Goal: Task Accomplishment & Management: Manage account settings

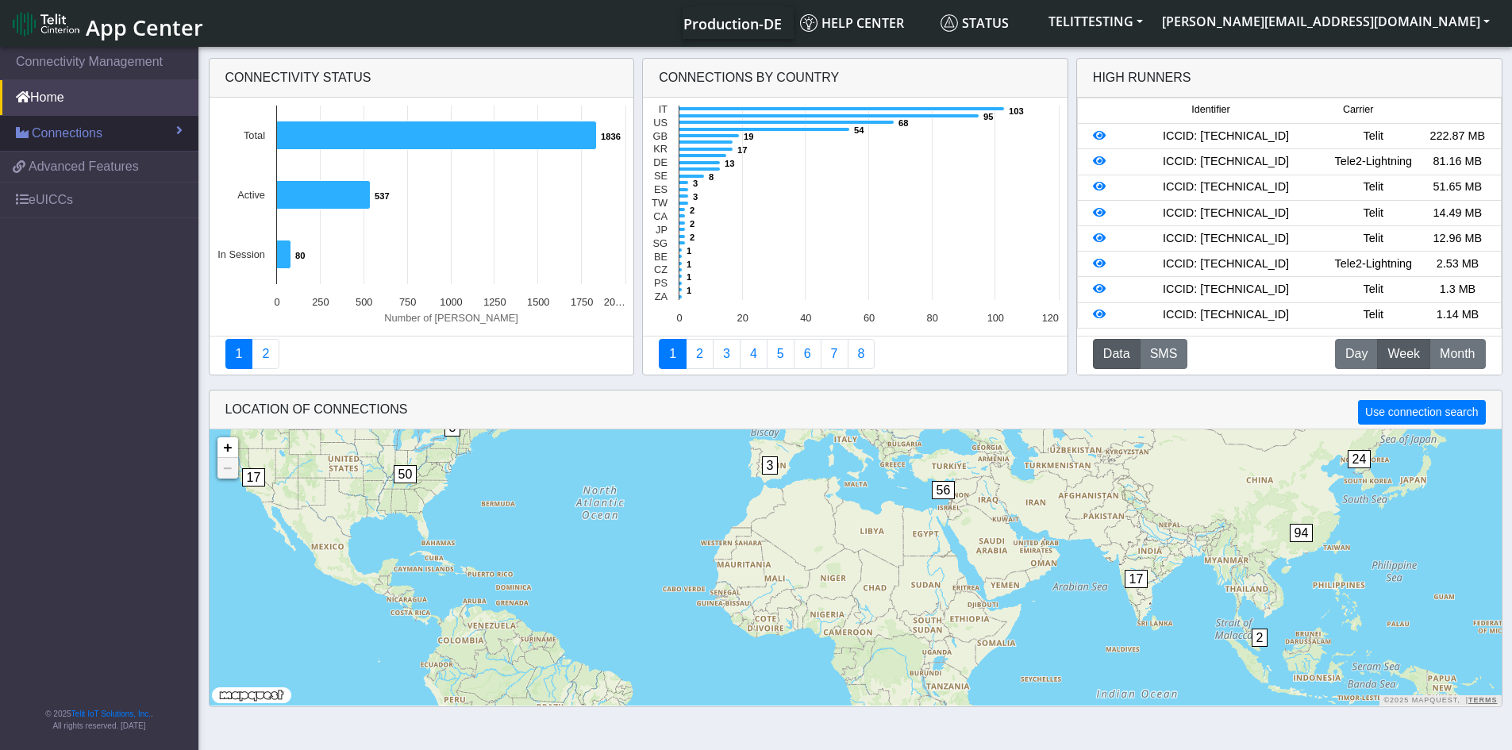
click at [98, 135] on span "Connections" at bounding box center [67, 133] width 71 height 19
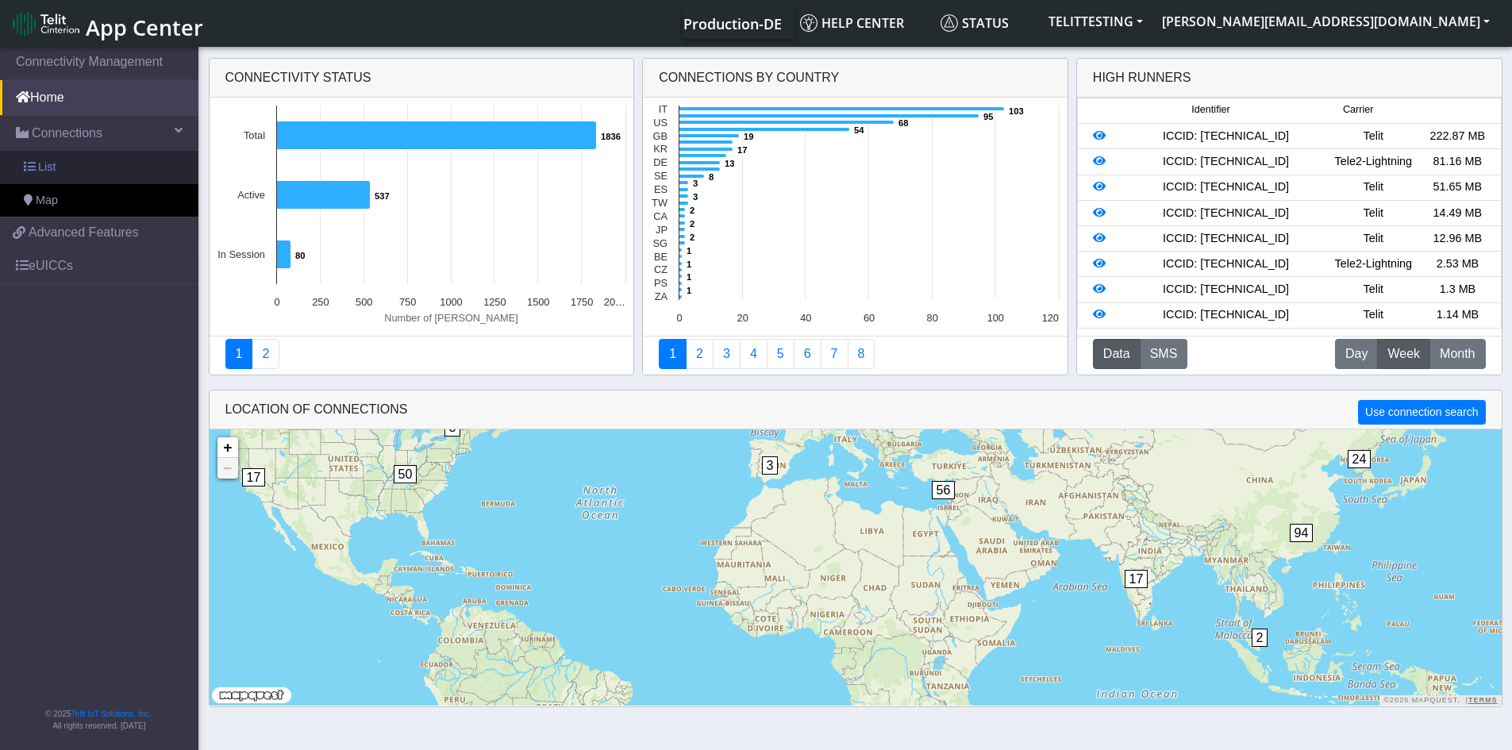
click at [55, 163] on link "List" at bounding box center [99, 167] width 198 height 33
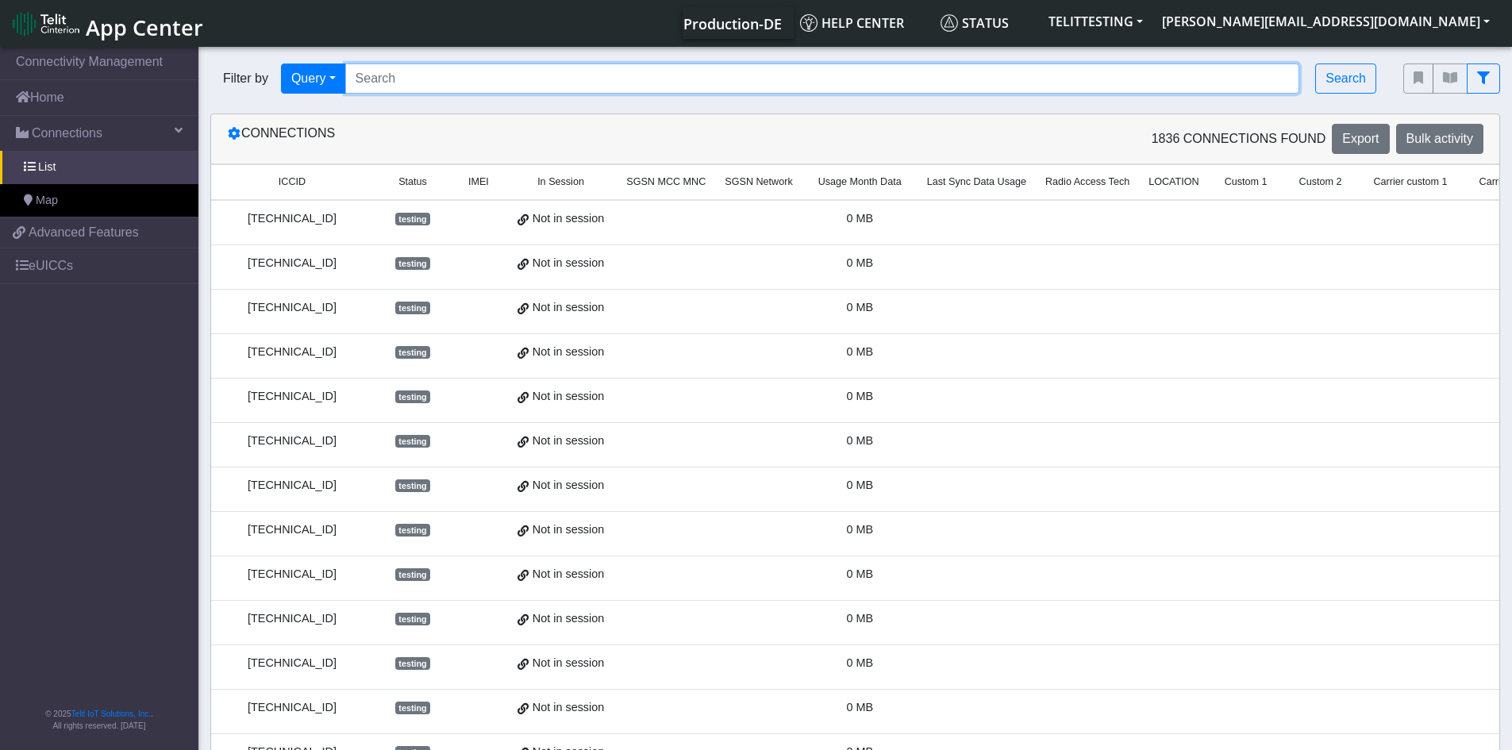
click at [544, 79] on input "Search..." at bounding box center [822, 78] width 955 height 30
paste input "[PERSON_NAME][EMAIL_ADDRESS][DOMAIN_NAME]"
type input "d"
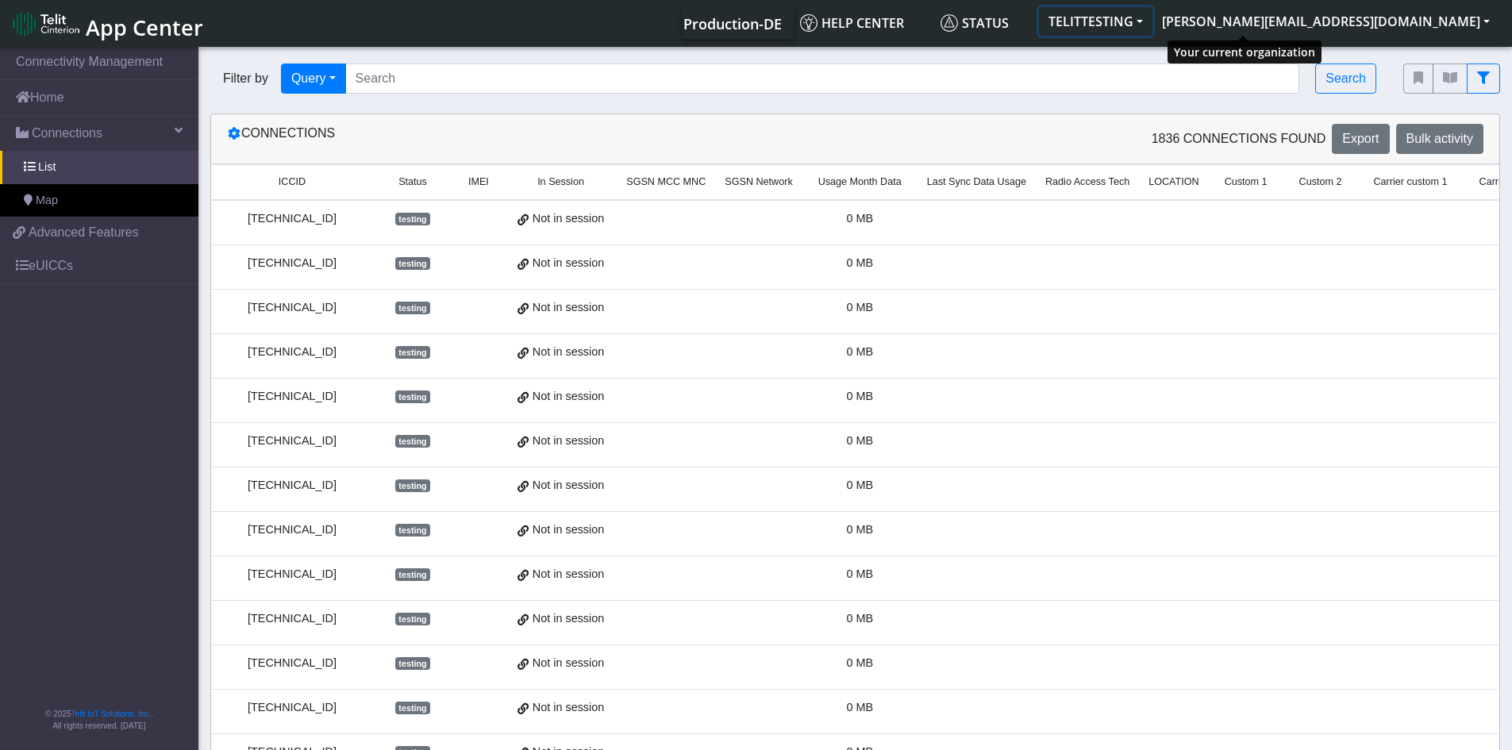
click at [1152, 16] on button "TELITTESTING" at bounding box center [1095, 21] width 113 height 29
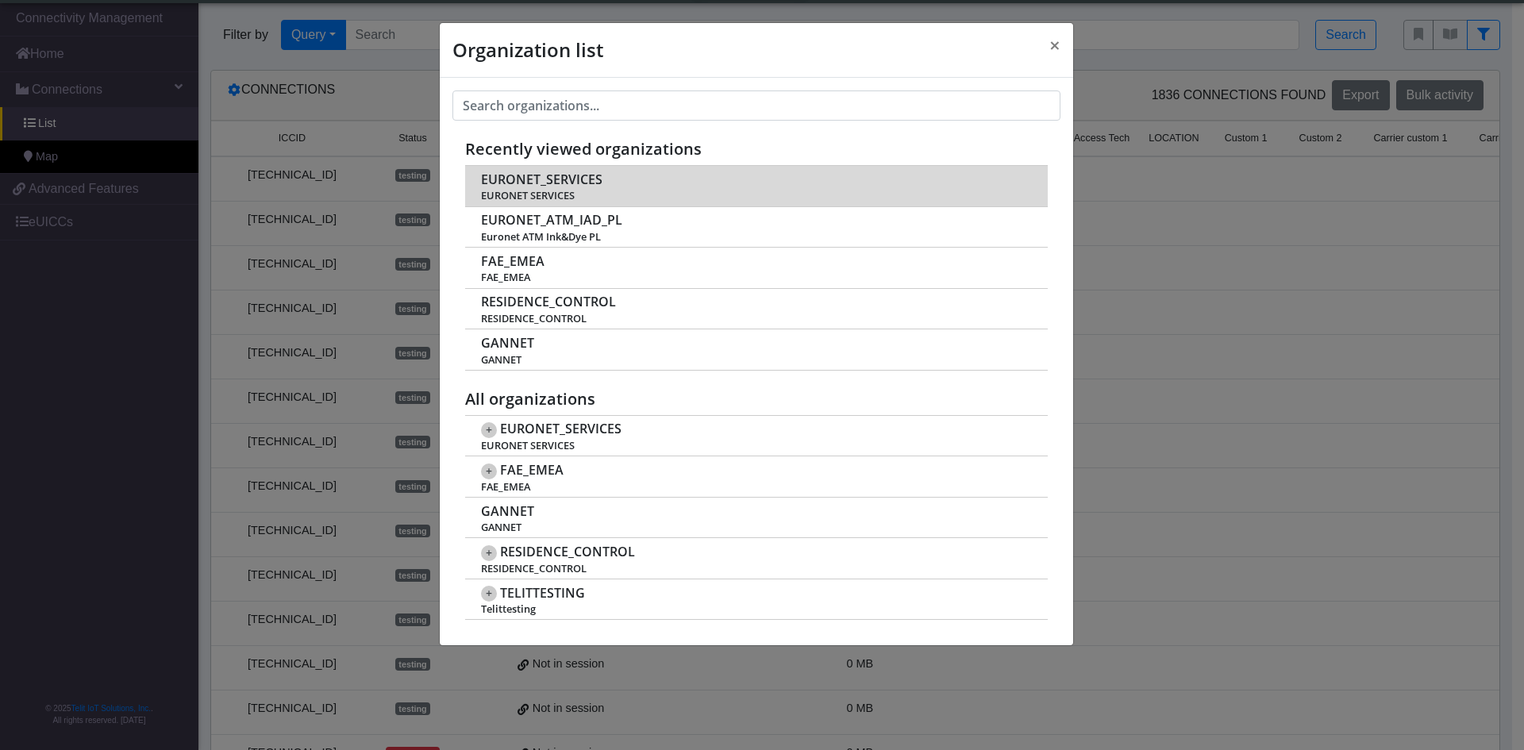
scroll to position [6, 0]
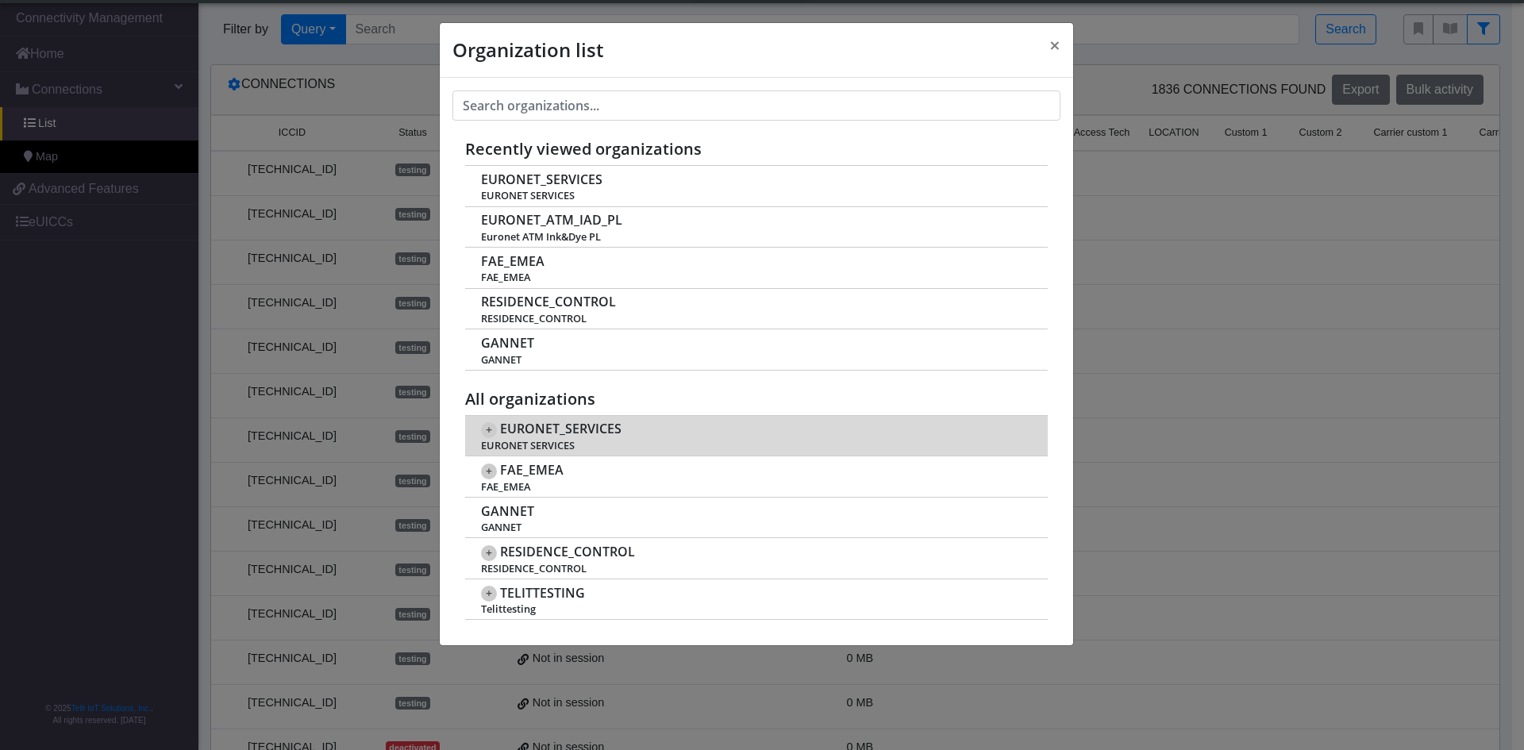
click at [485, 429] on span "+" at bounding box center [489, 430] width 16 height 16
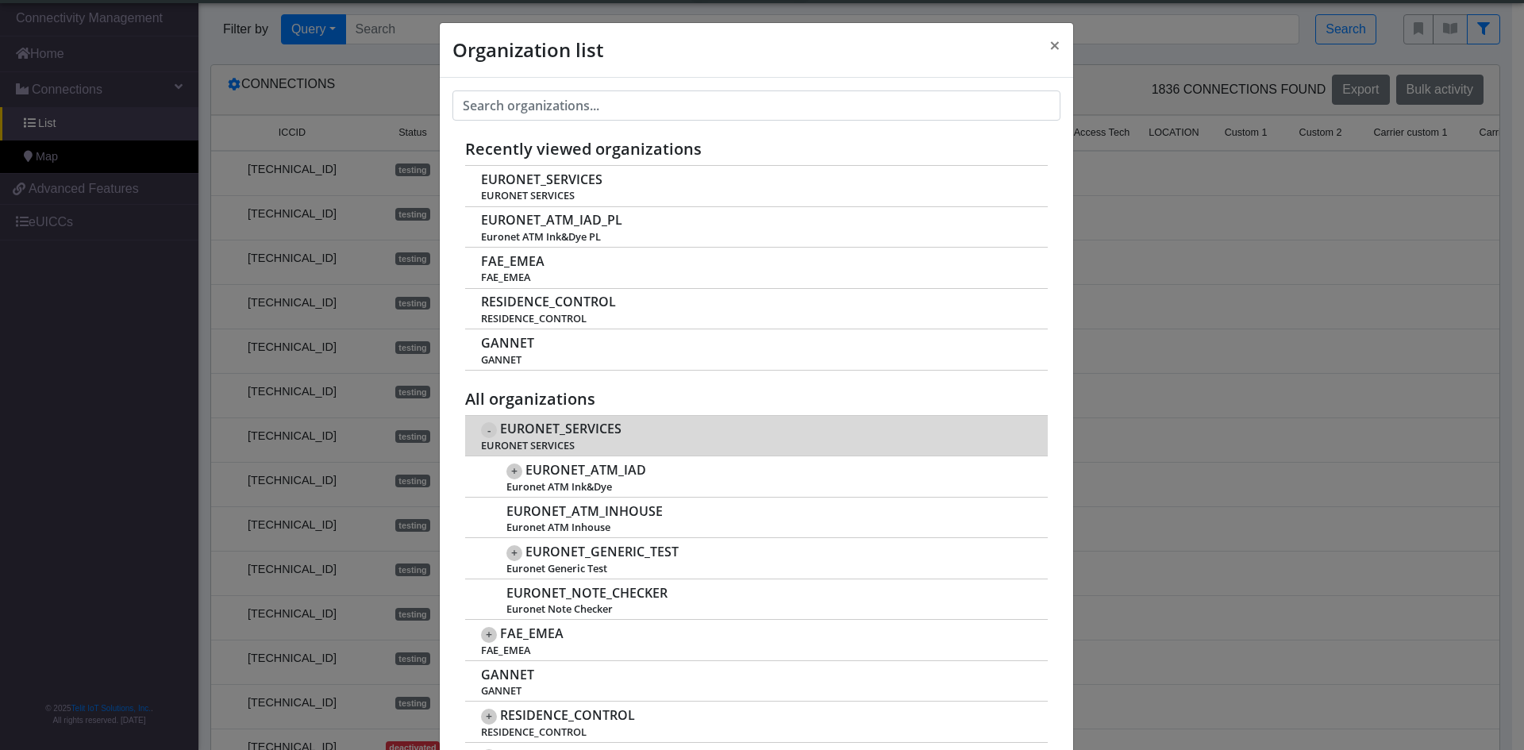
click at [554, 429] on span "EURONET_SERVICES" at bounding box center [560, 428] width 121 height 15
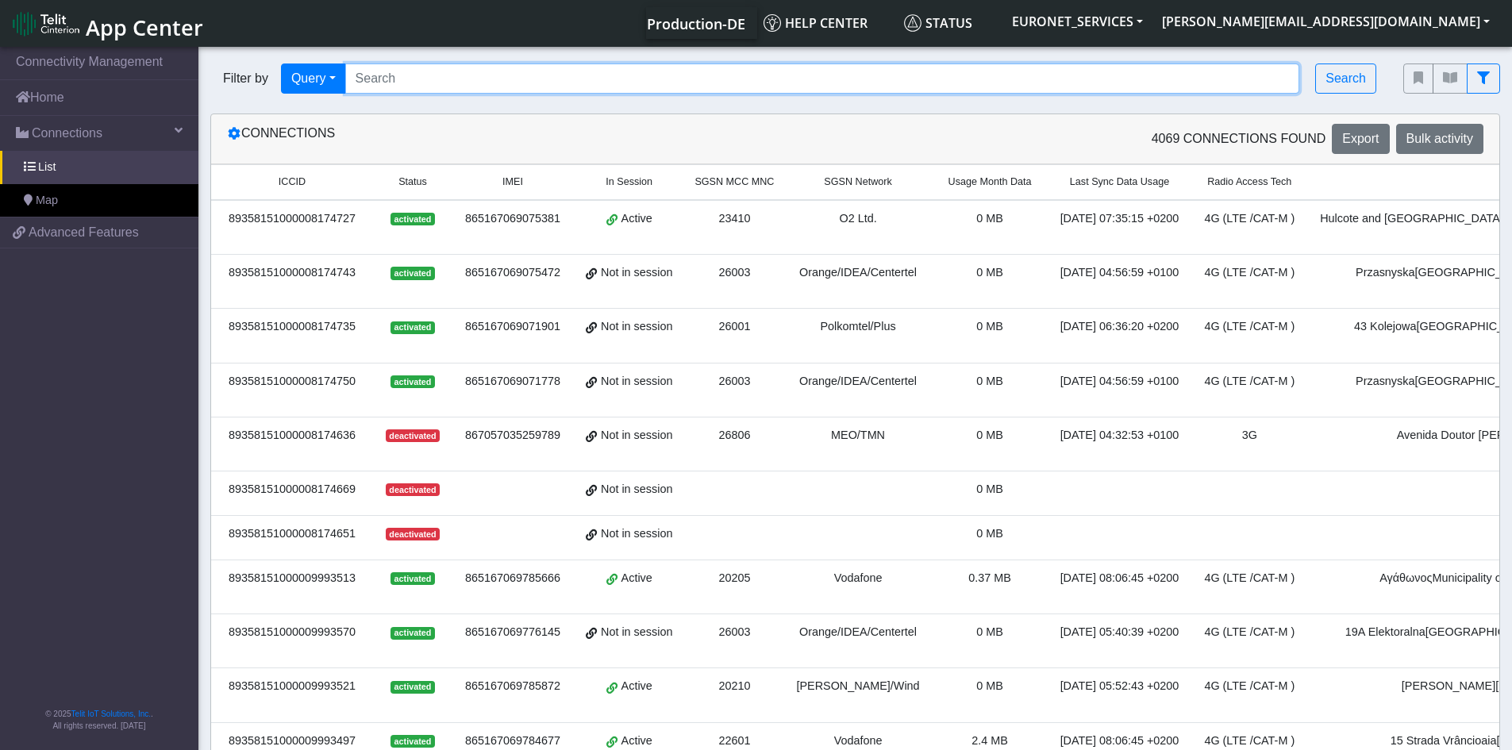
click at [1205, 82] on input "Search..." at bounding box center [822, 78] width 955 height 30
paste input "89358151000028280223 89358151000028280231 89358151000028280249 8935815100002828…"
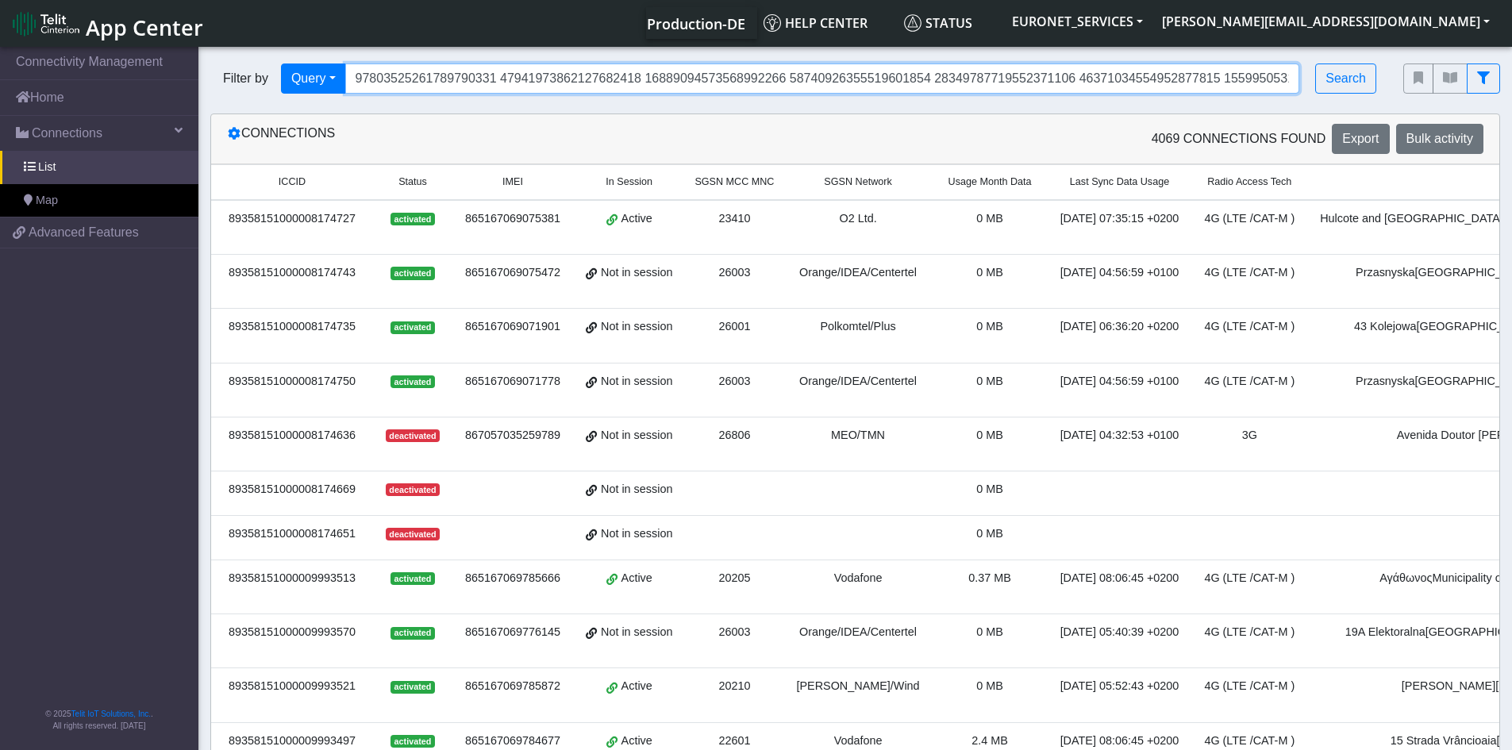
scroll to position [0, 27134]
type input "89358151000028280223 89358151000028280231 89358151000028280249 8935815100002828…"
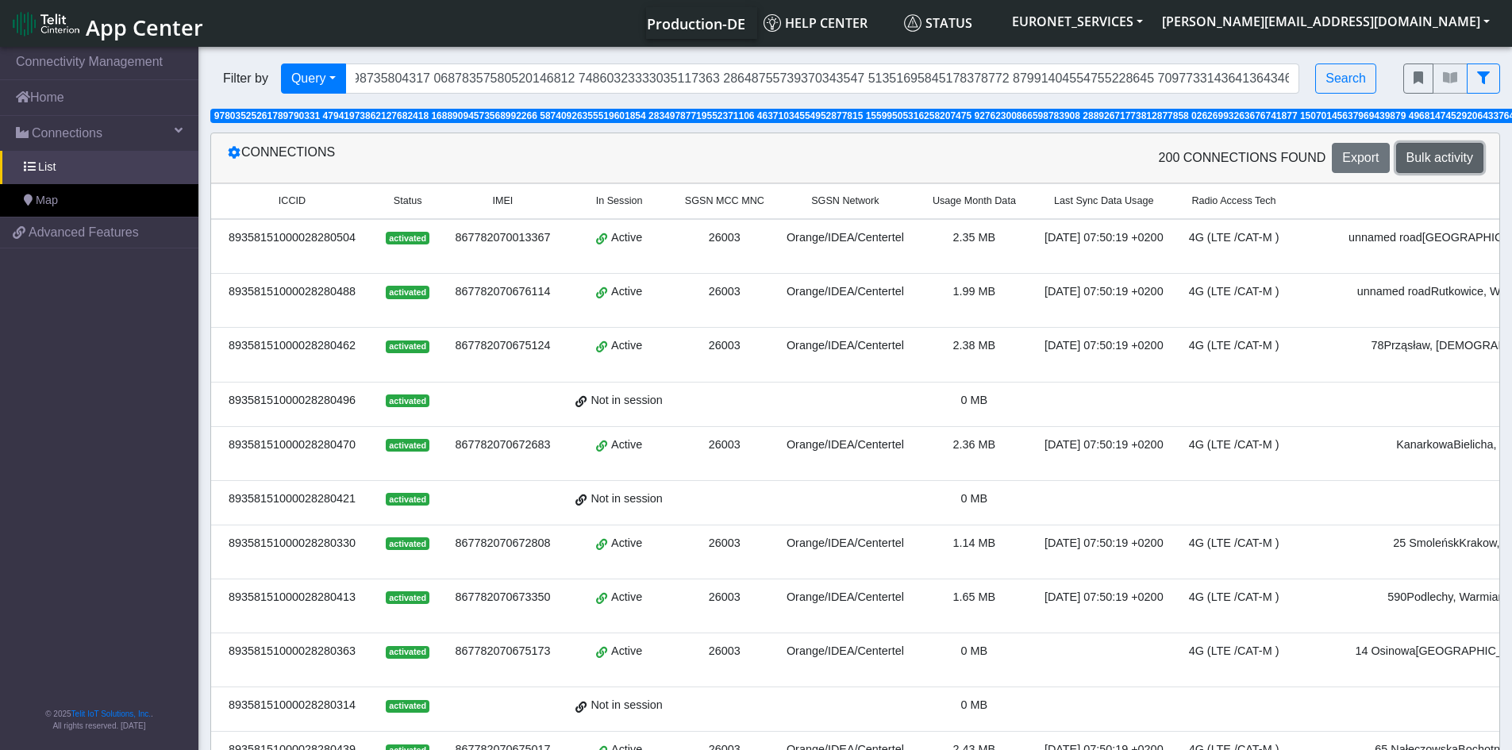
scroll to position [0, 0]
click at [1416, 151] on span "Bulk activity" at bounding box center [1439, 157] width 67 height 13
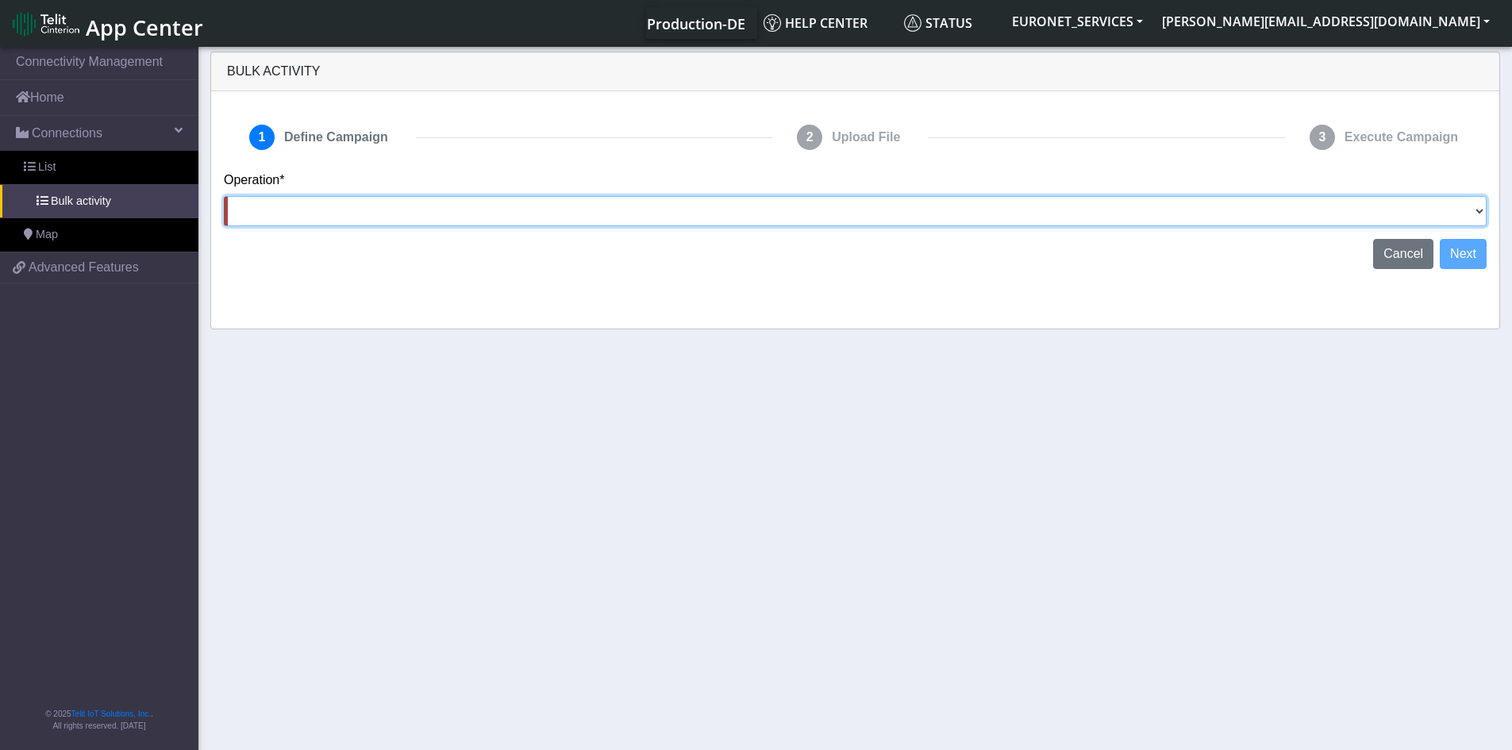
click at [1420, 209] on select "Activate SIMs Deactivate SIMs Add Tags Remove Tags Advanced" at bounding box center [855, 211] width 1262 height 30
select select "text.advanced"
click at [224, 196] on select "Activate SIMs Deactivate SIMs Add Tags Remove Tags Advanced" at bounding box center [855, 211] width 1262 height 30
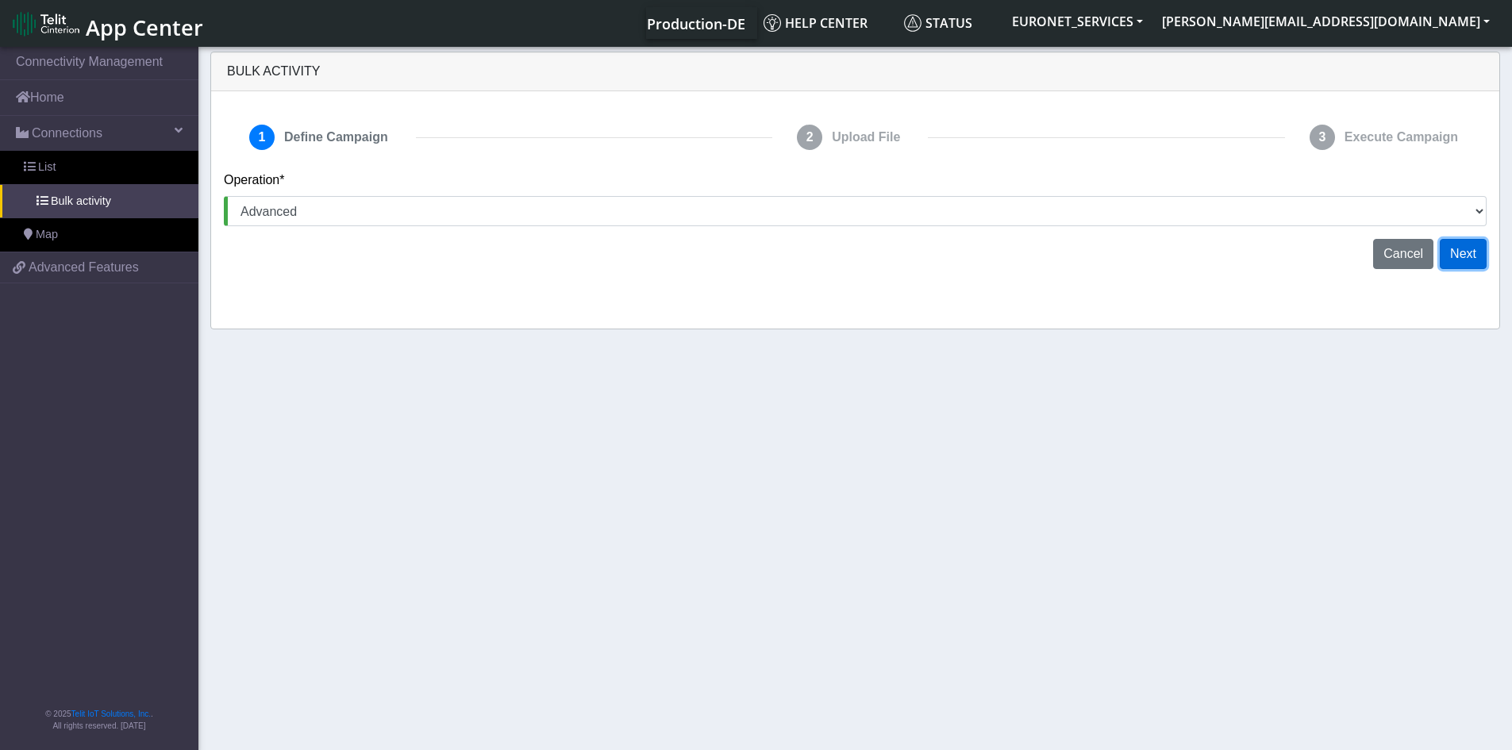
click at [1466, 251] on button "Next" at bounding box center [1462, 254] width 47 height 30
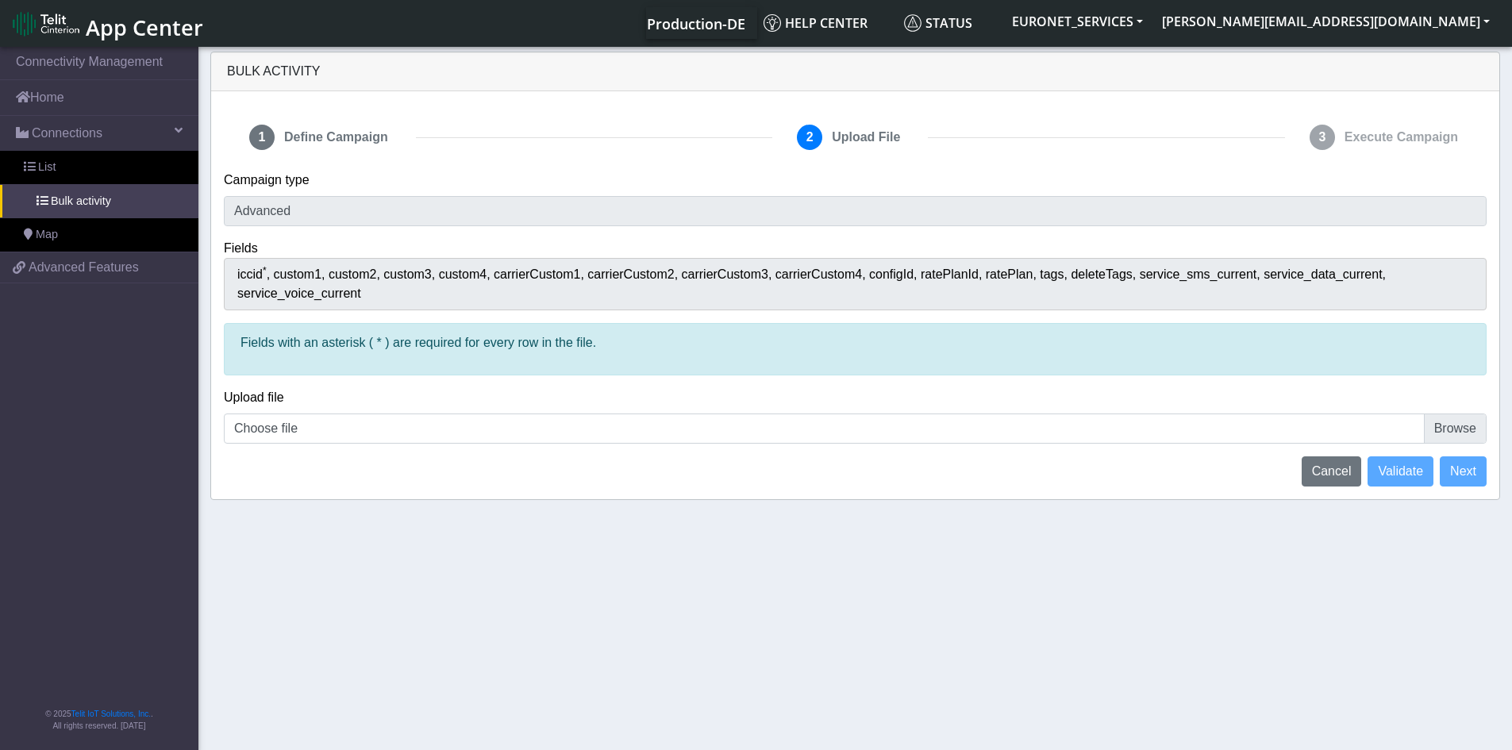
click at [1263, 270] on span "service_data_current" at bounding box center [1324, 273] width 122 height 13
click at [1139, 269] on span "service_sms_current" at bounding box center [1201, 273] width 125 height 13
click at [1332, 464] on span "Cancel" at bounding box center [1332, 470] width 40 height 13
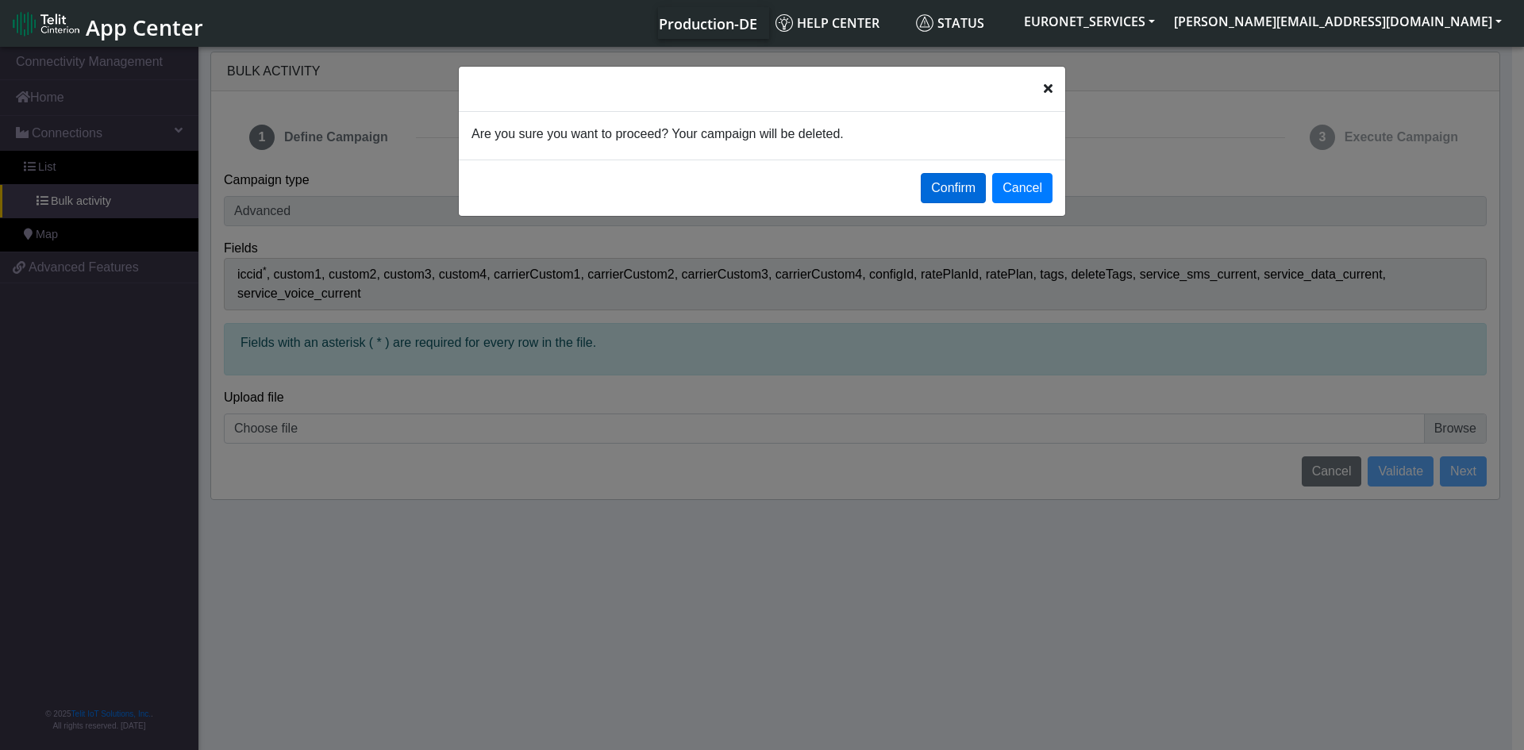
click at [963, 187] on button "Confirm" at bounding box center [952, 188] width 65 height 30
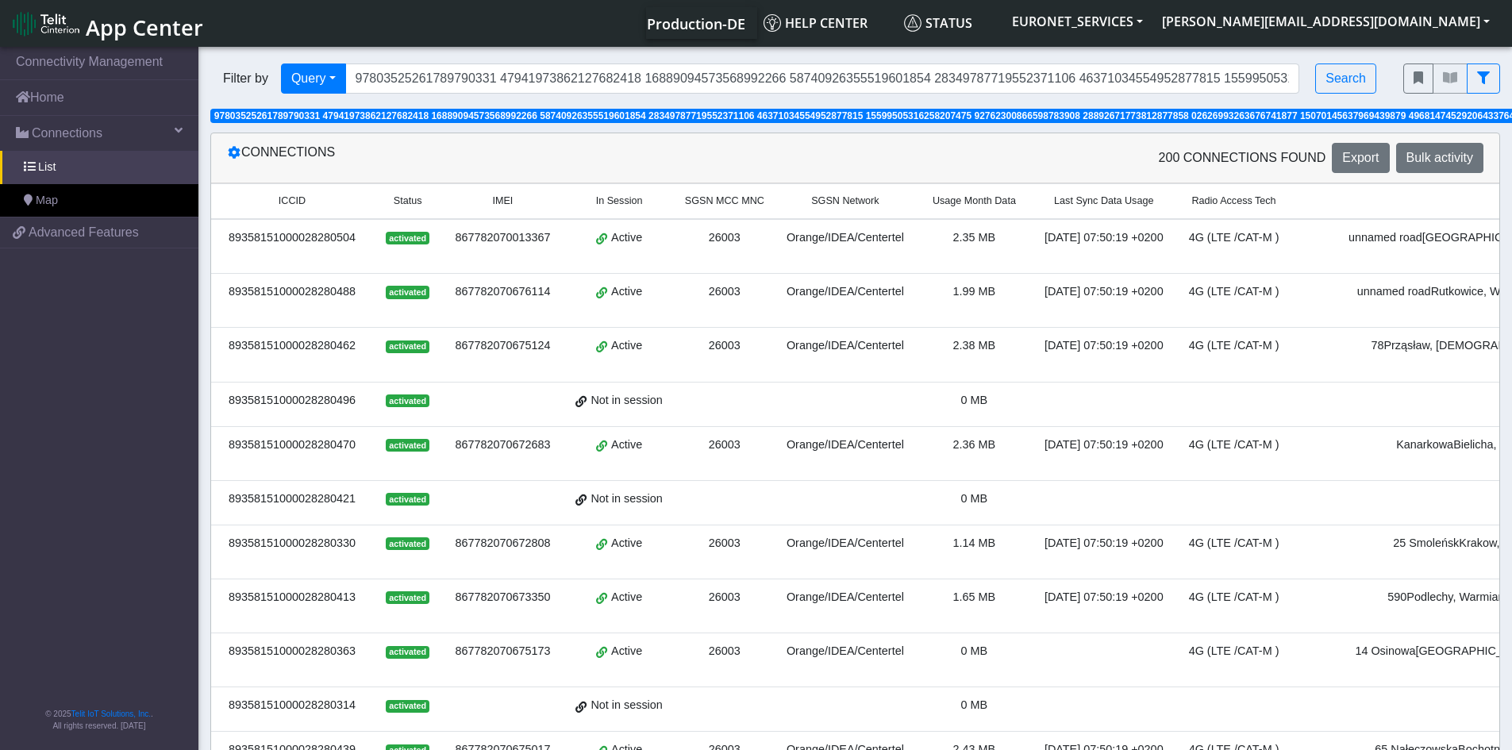
click at [328, 244] on div "89358151000028280504" at bounding box center [292, 237] width 143 height 17
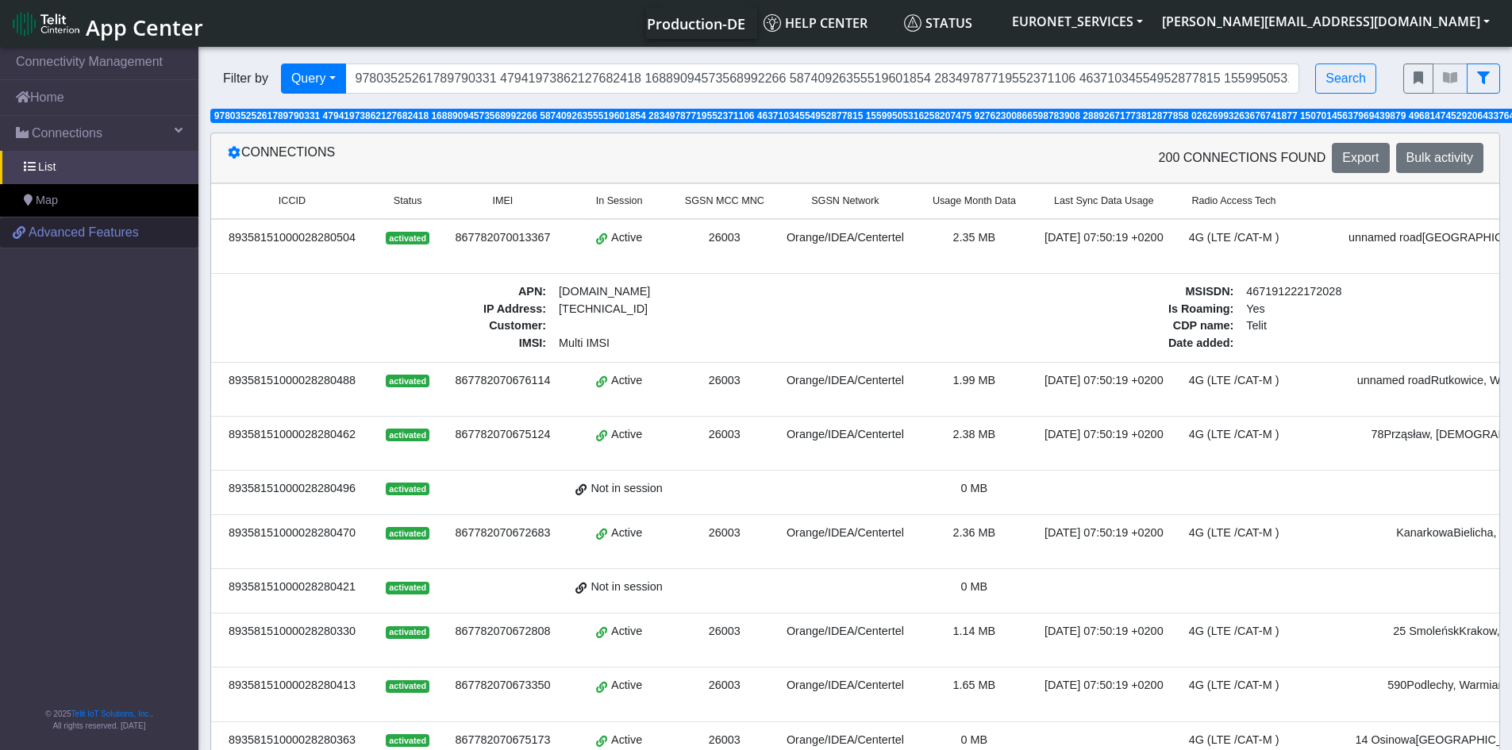
click at [54, 233] on span "Advanced Features" at bounding box center [84, 232] width 110 height 19
click at [62, 97] on link "Home" at bounding box center [99, 97] width 198 height 35
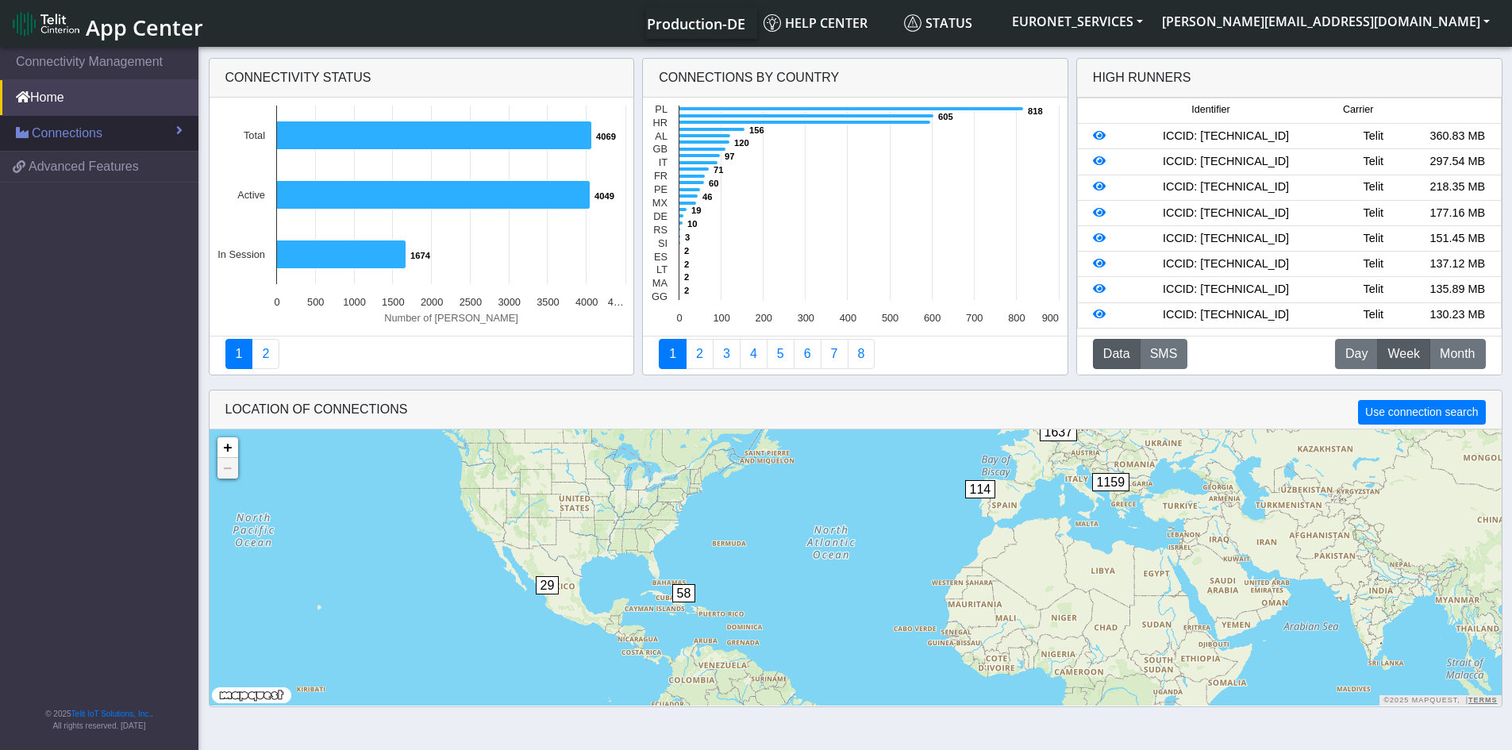
click at [79, 134] on span "Connections" at bounding box center [67, 133] width 71 height 19
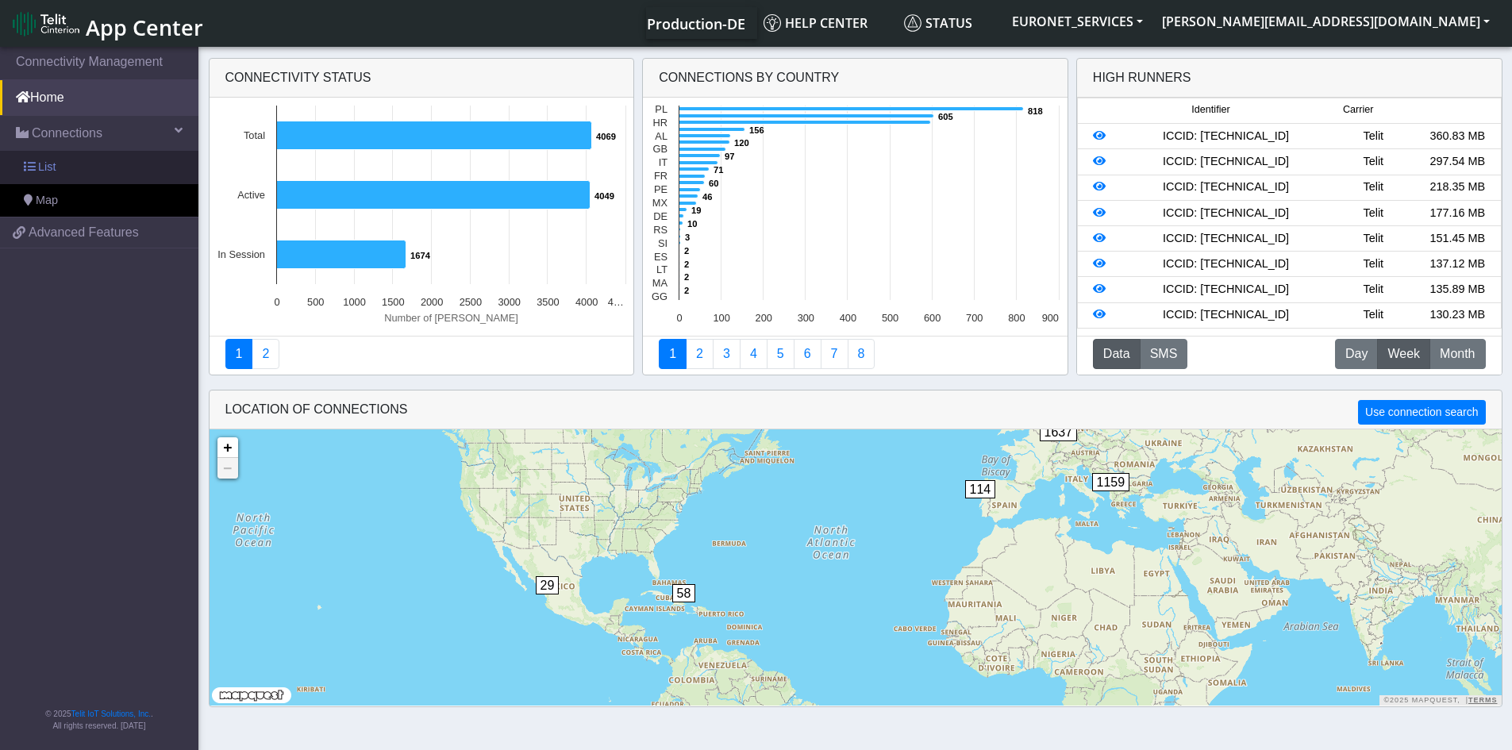
click at [43, 169] on span "List" at bounding box center [46, 167] width 17 height 17
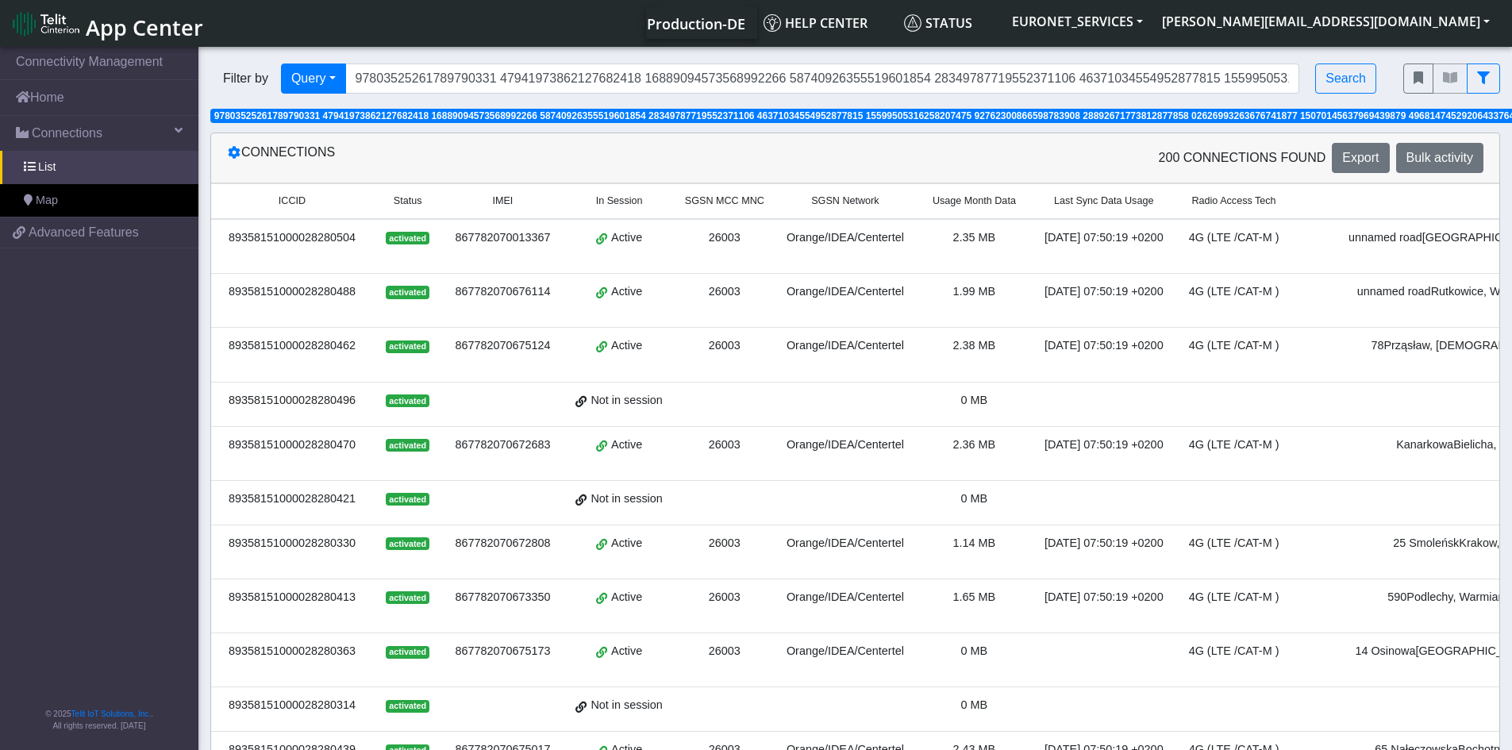
click at [1041, 527] on td "2025-10-01 07:50:19 +0200" at bounding box center [1104, 552] width 144 height 54
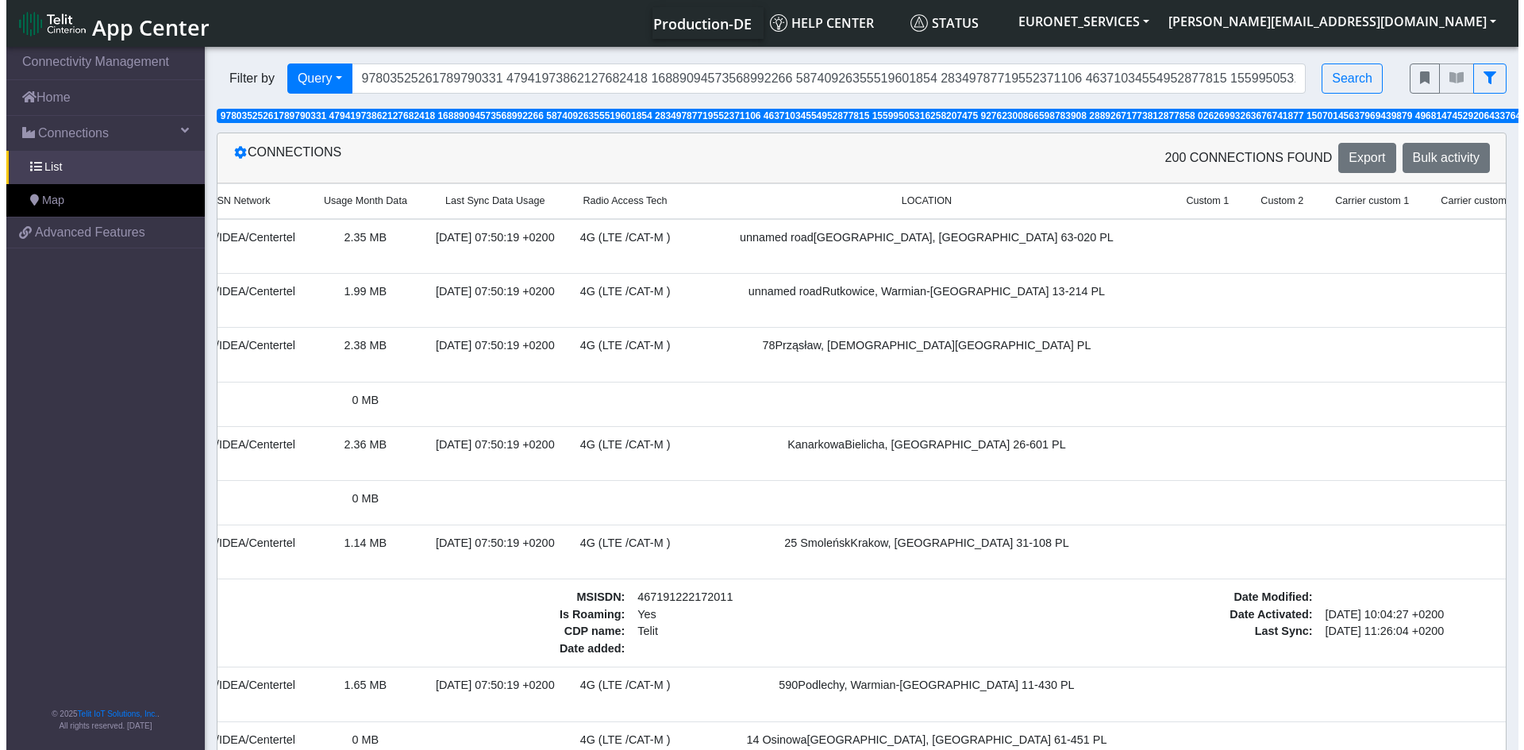
scroll to position [0, 659]
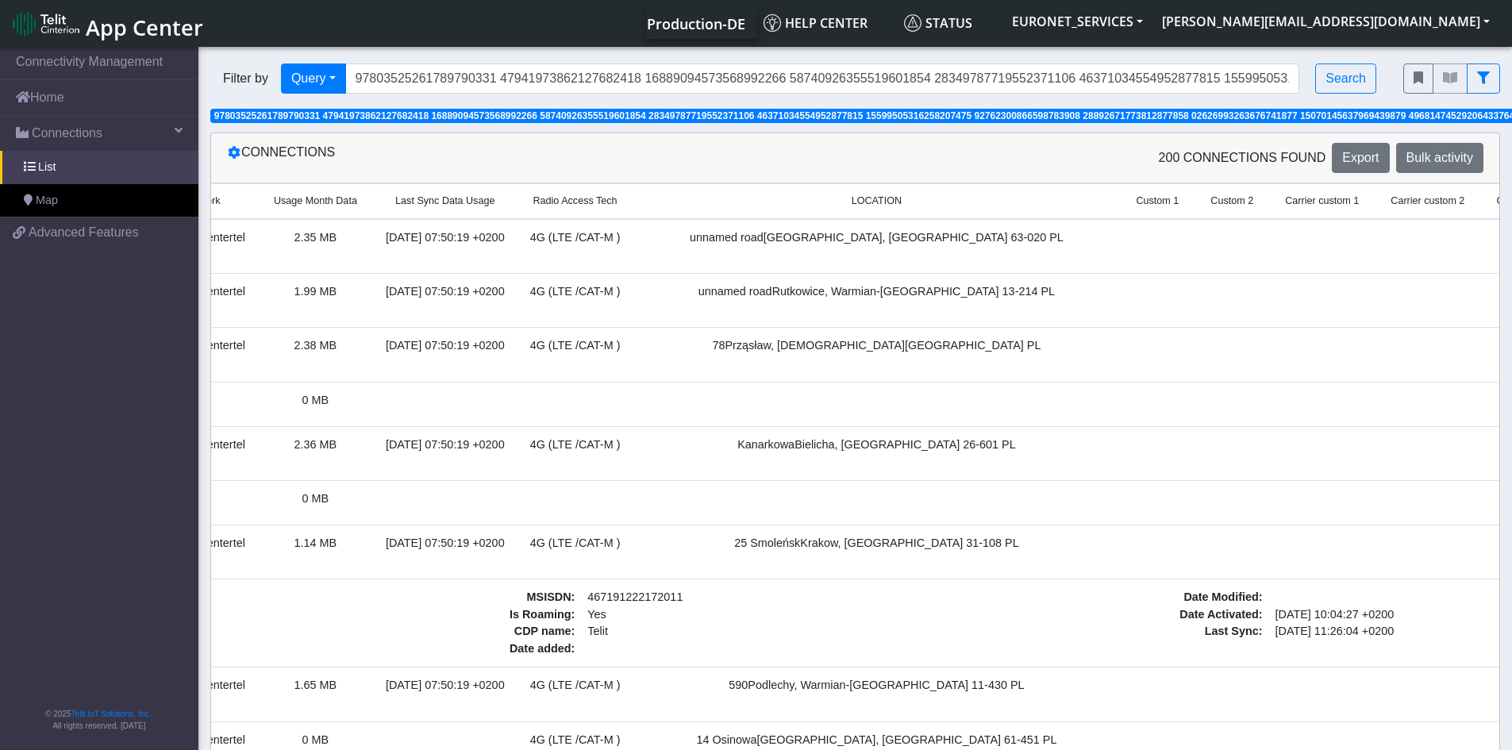
click at [225, 152] on div "Connections" at bounding box center [535, 158] width 640 height 30
click at [233, 152] on icon at bounding box center [234, 152] width 13 height 13
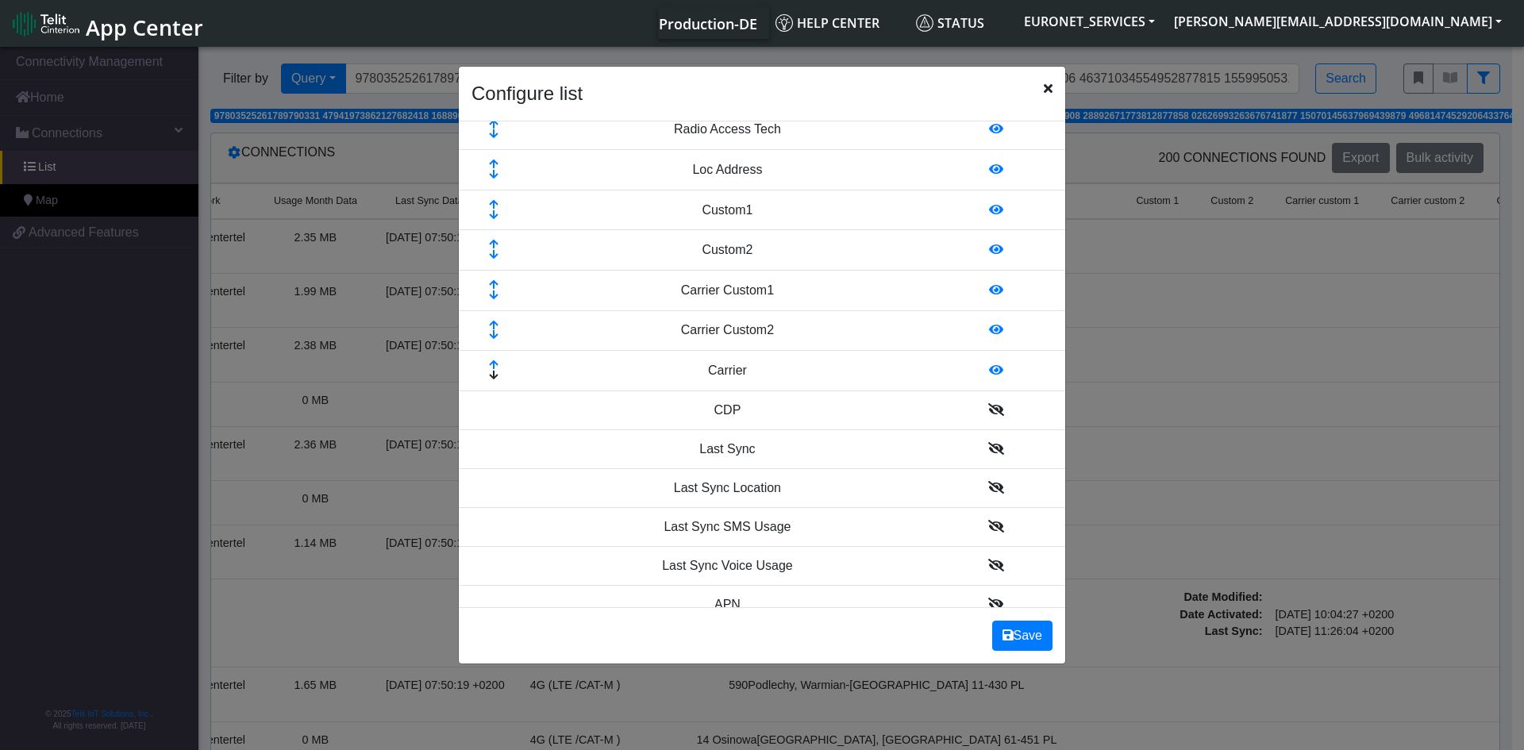
scroll to position [355, 0]
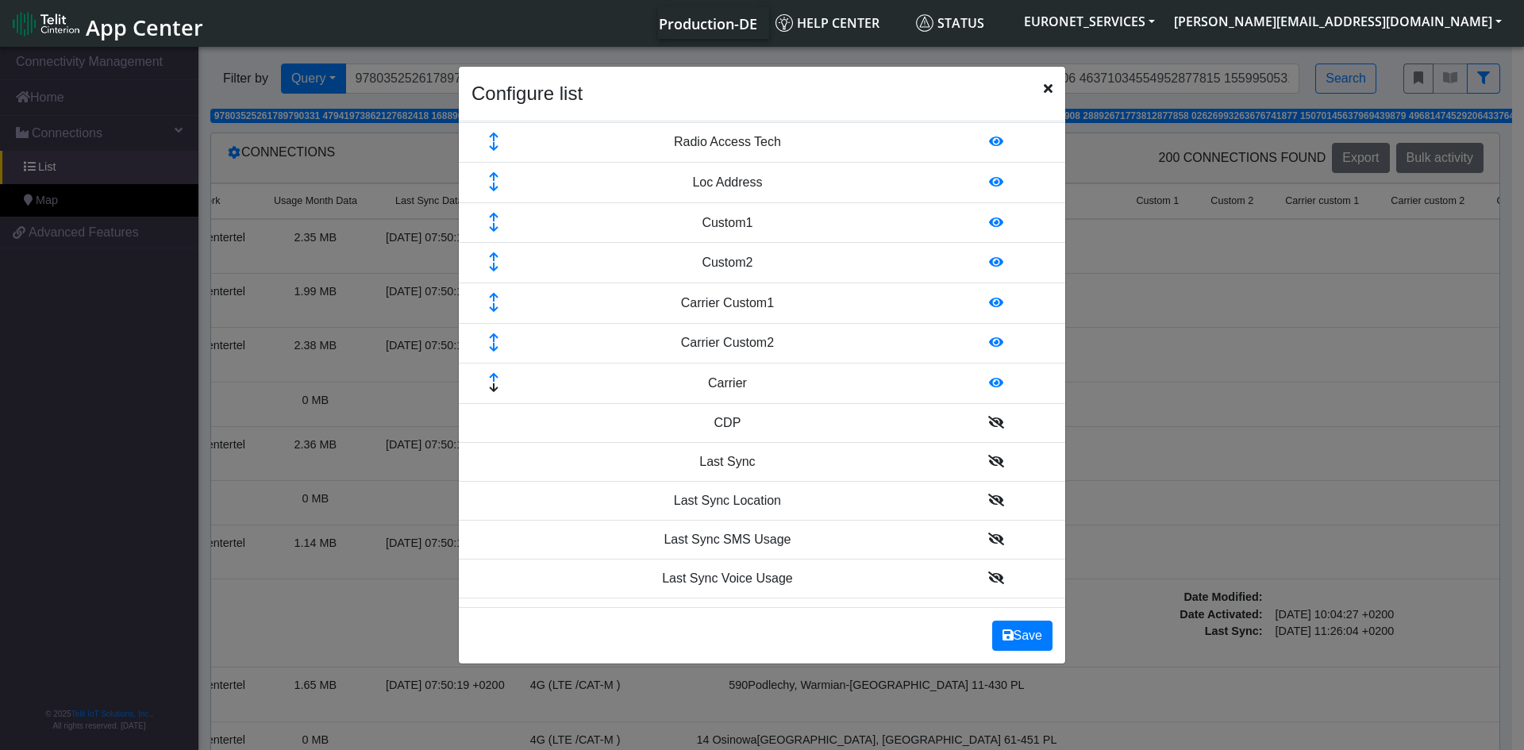
click at [495, 215] on icon at bounding box center [493, 218] width 51 height 10
click at [494, 255] on icon at bounding box center [493, 257] width 51 height 10
click at [494, 294] on icon at bounding box center [493, 298] width 51 height 10
click at [495, 338] on icon at bounding box center [493, 338] width 51 height 10
click at [492, 375] on icon at bounding box center [493, 378] width 51 height 10
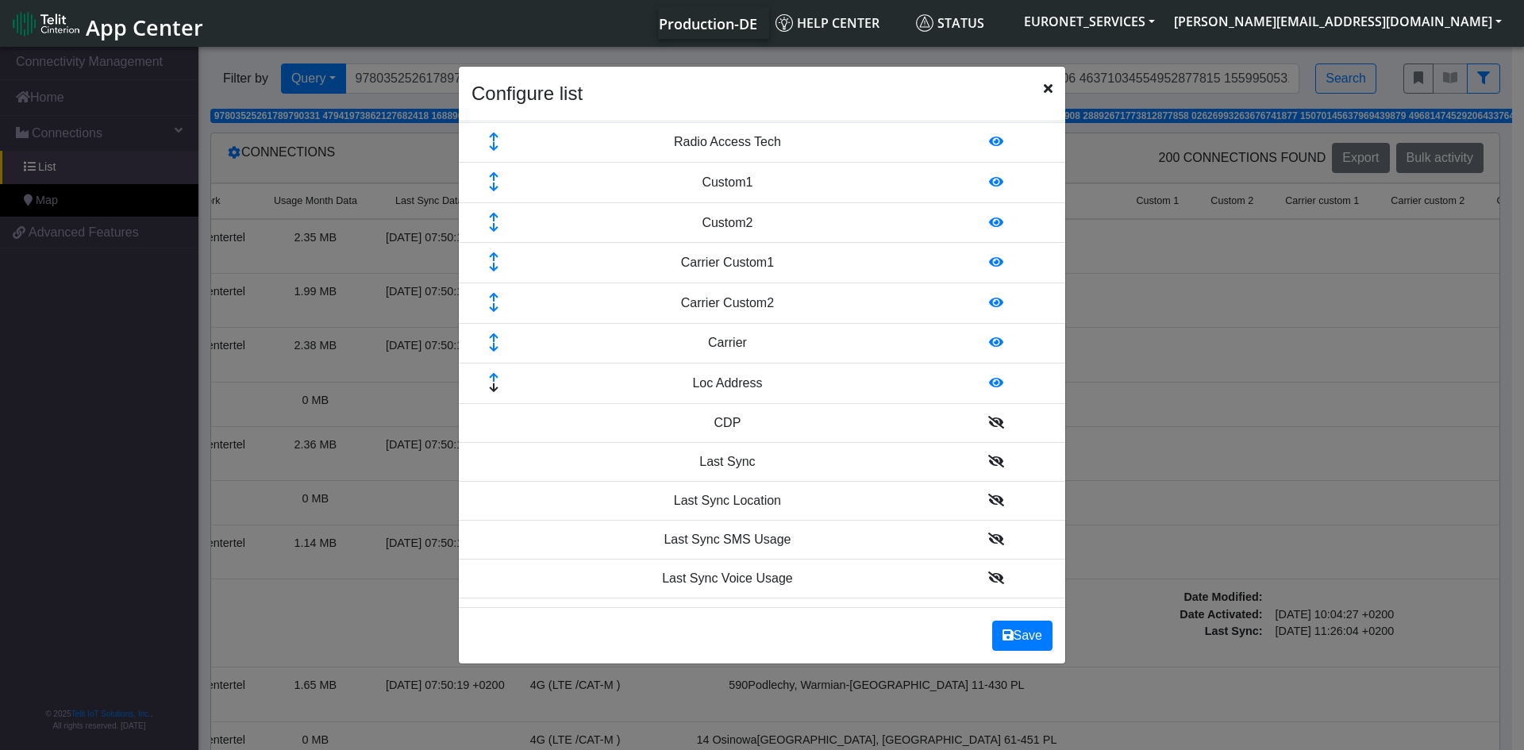
click at [494, 173] on icon at bounding box center [493, 177] width 51 height 10
click at [490, 217] on icon at bounding box center [493, 218] width 51 height 10
click at [490, 255] on icon at bounding box center [493, 257] width 51 height 10
click at [492, 301] on icon at bounding box center [493, 298] width 51 height 10
click at [494, 338] on icon at bounding box center [493, 338] width 51 height 10
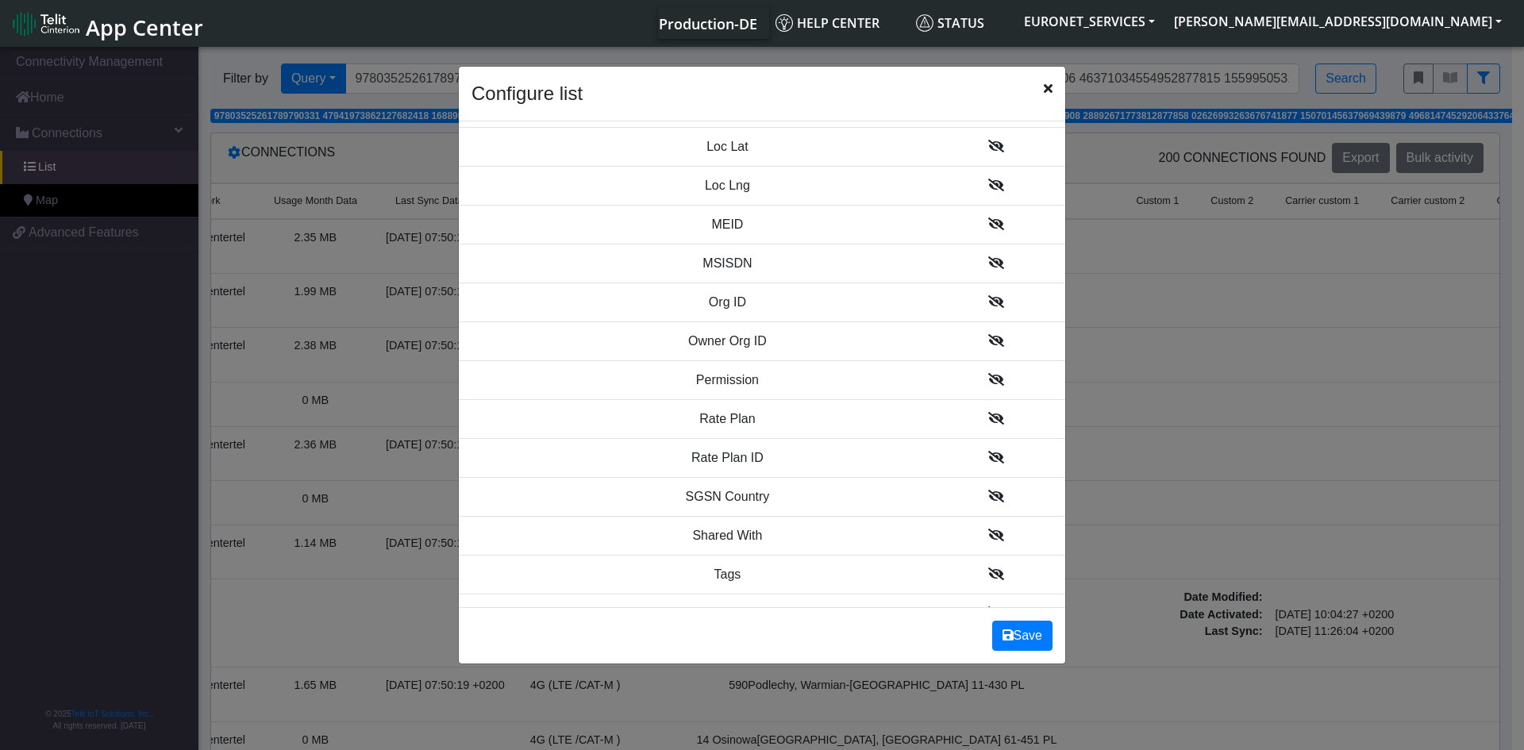
scroll to position [1622, 0]
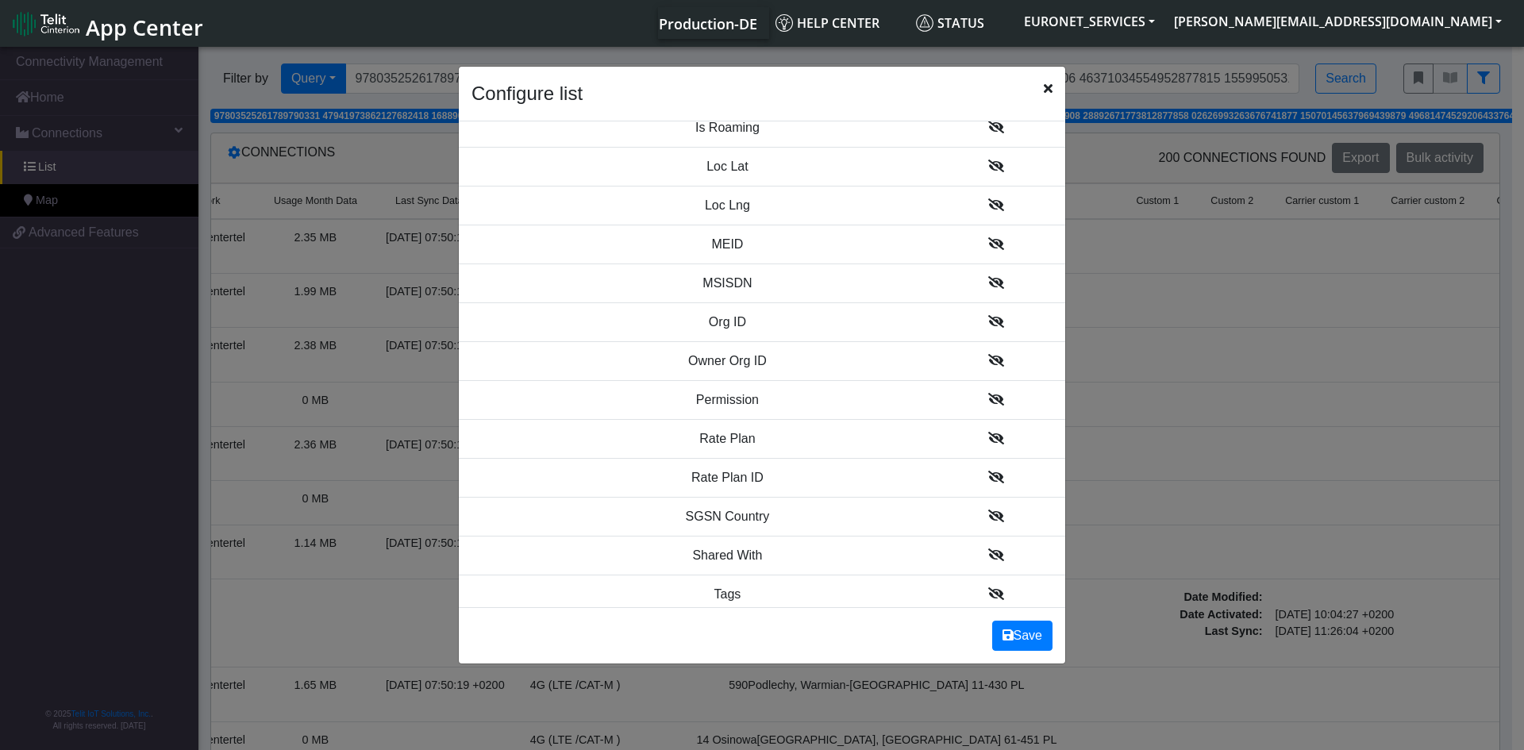
click at [988, 552] on icon at bounding box center [996, 554] width 16 height 13
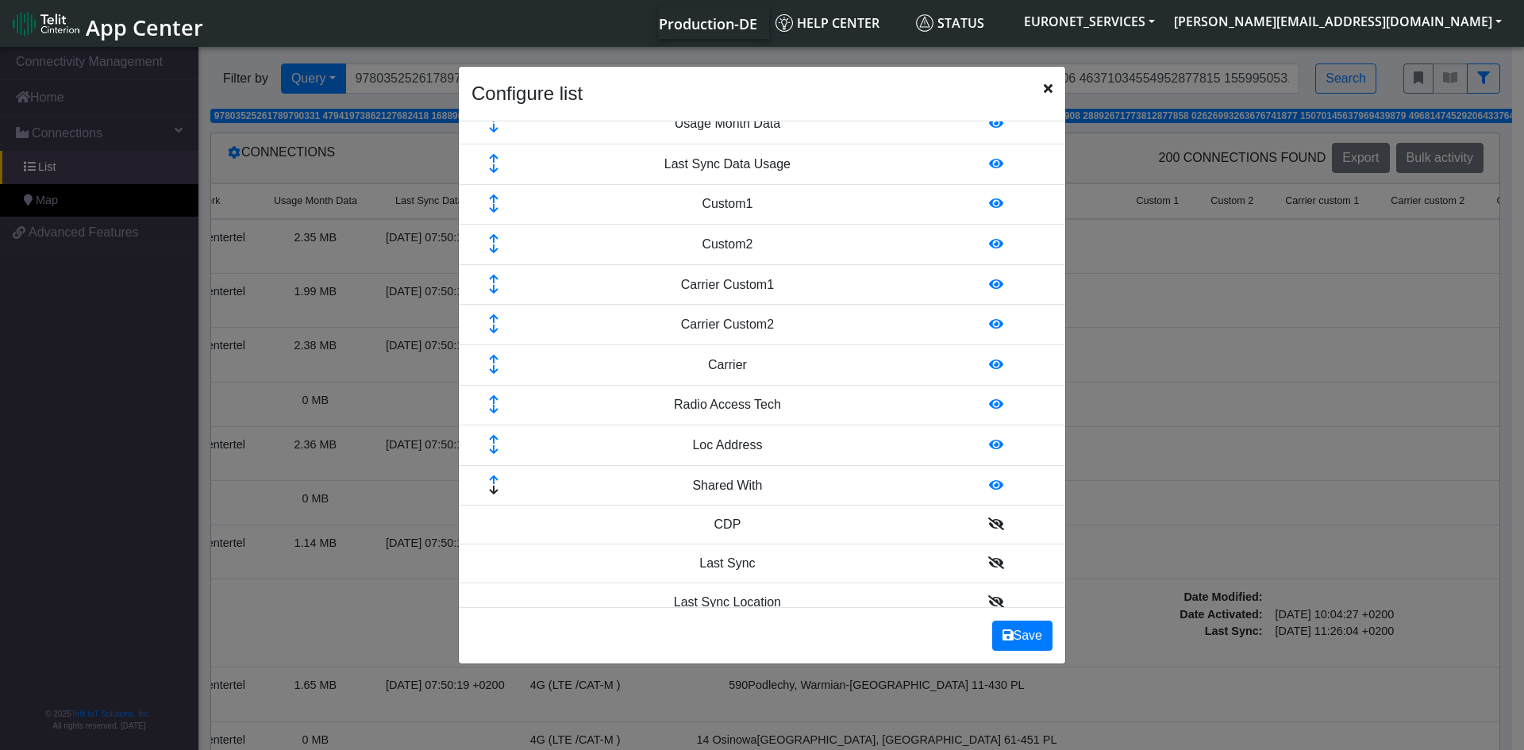
scroll to position [289, 0]
click at [494, 481] on icon at bounding box center [493, 484] width 51 height 10
click at [493, 437] on td at bounding box center [494, 449] width 70 height 40
click at [491, 441] on icon at bounding box center [493, 444] width 51 height 10
click at [489, 402] on icon at bounding box center [493, 404] width 51 height 10
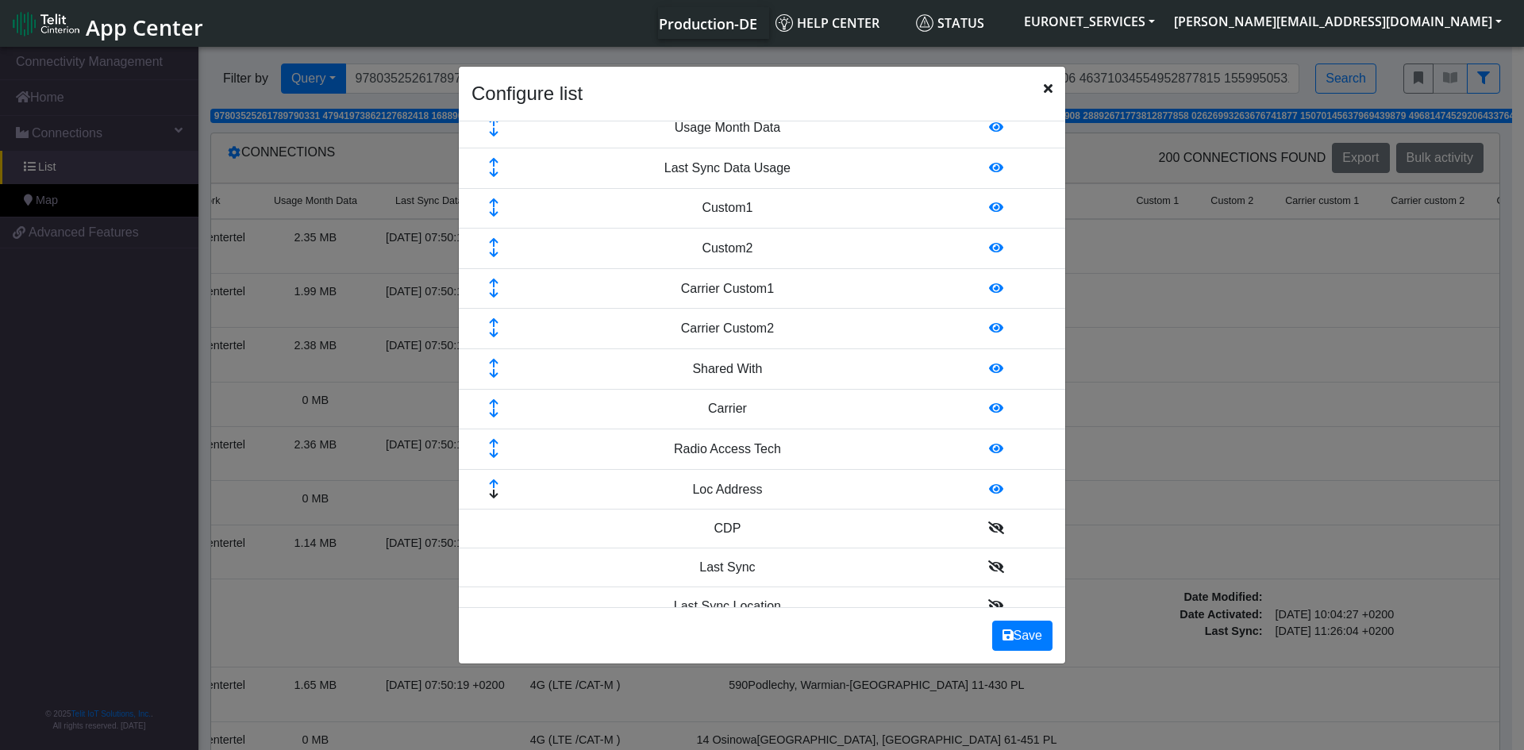
click at [493, 416] on icon at bounding box center [493, 414] width 51 height 10
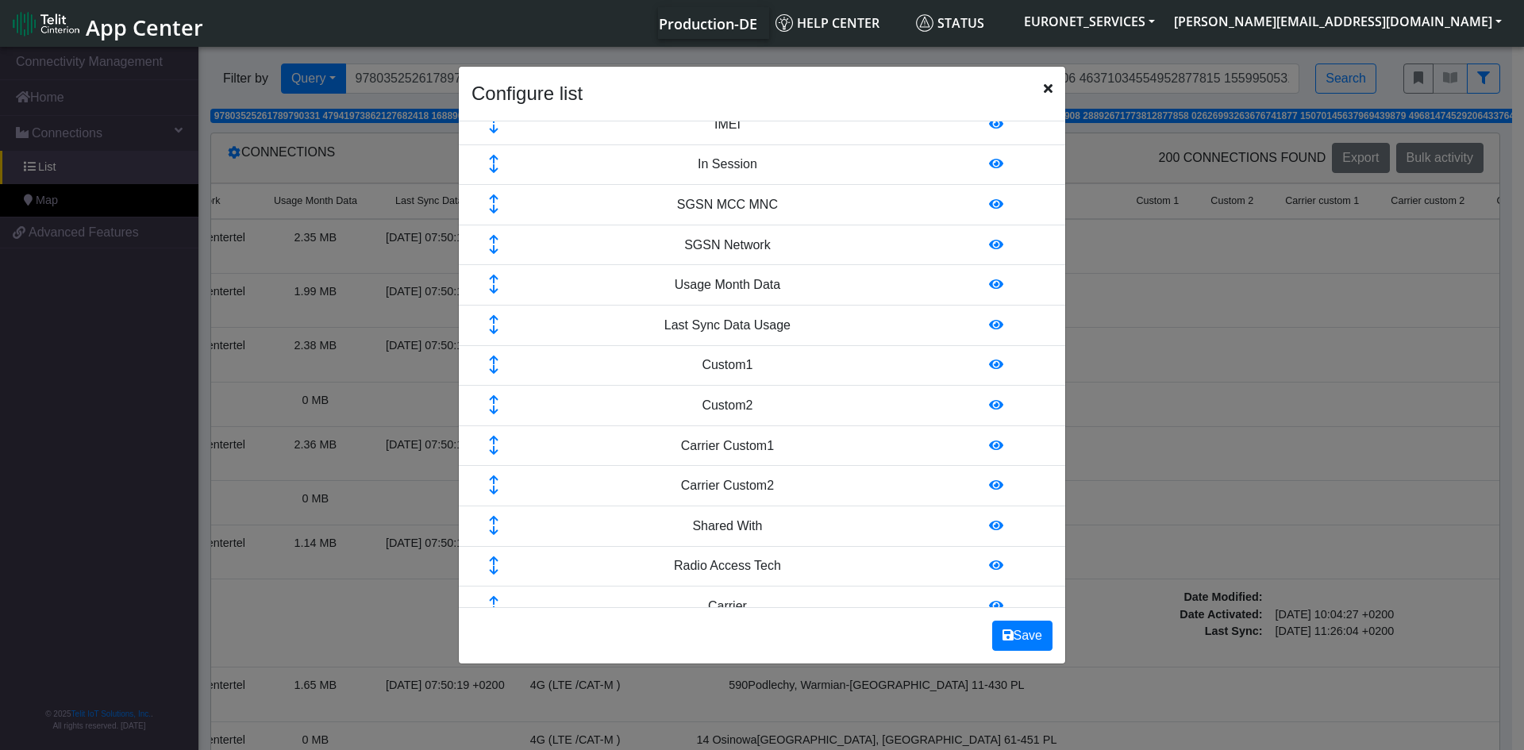
scroll to position [128, 0]
click at [493, 359] on icon at bounding box center [493, 364] width 51 height 10
click at [490, 402] on icon at bounding box center [493, 404] width 51 height 10
click at [489, 443] on icon at bounding box center [493, 445] width 51 height 10
click at [491, 482] on icon at bounding box center [493, 484] width 51 height 10
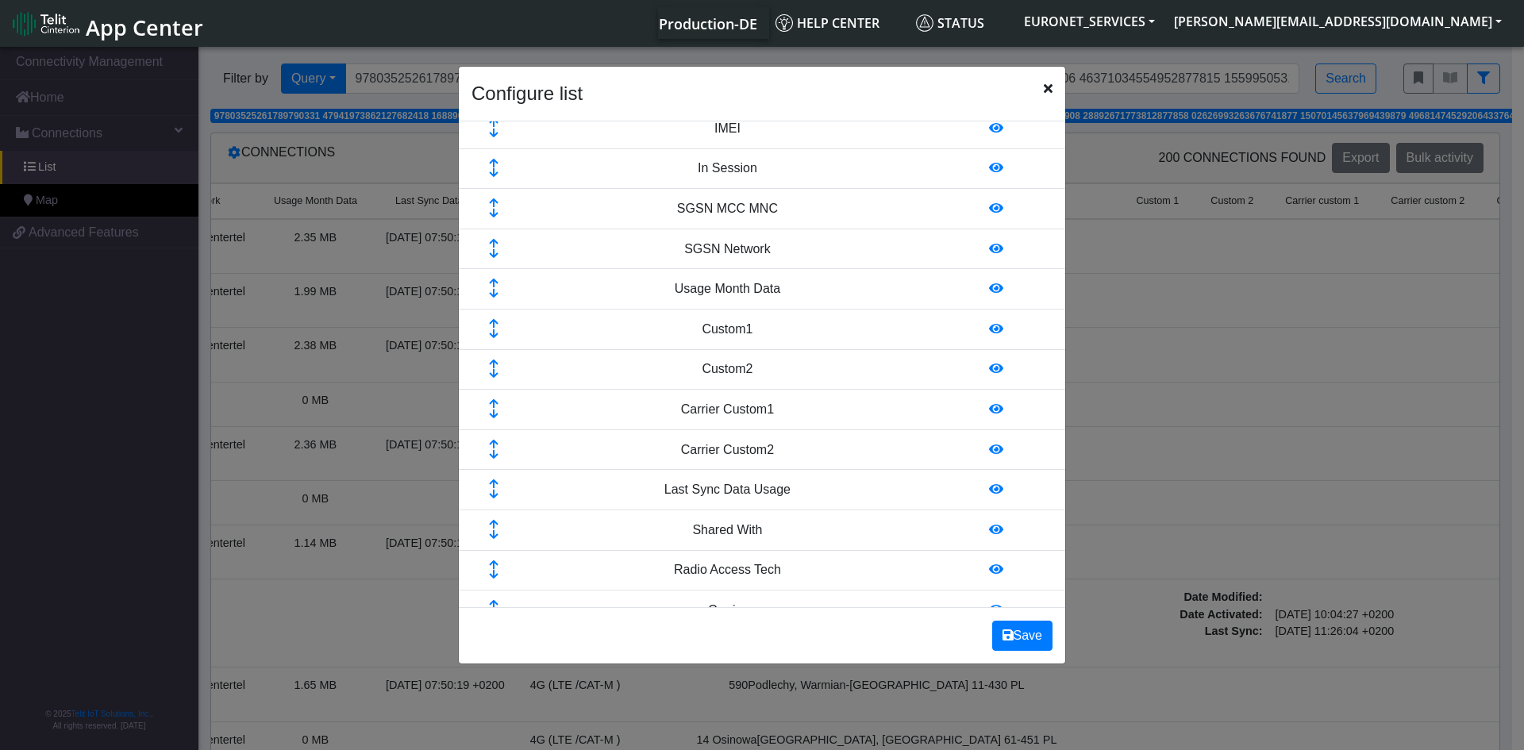
click at [493, 523] on icon at bounding box center [493, 525] width 51 height 10
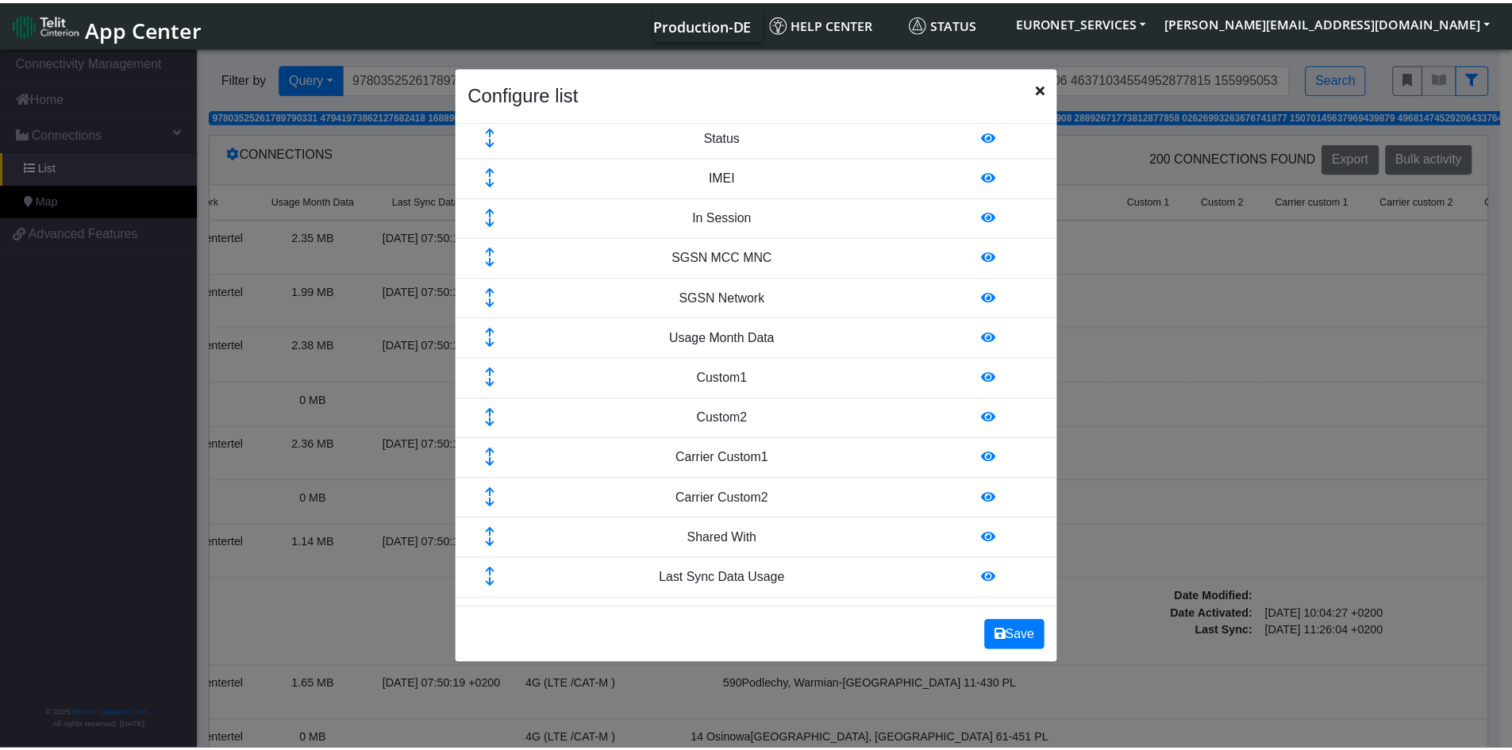
scroll to position [63, 0]
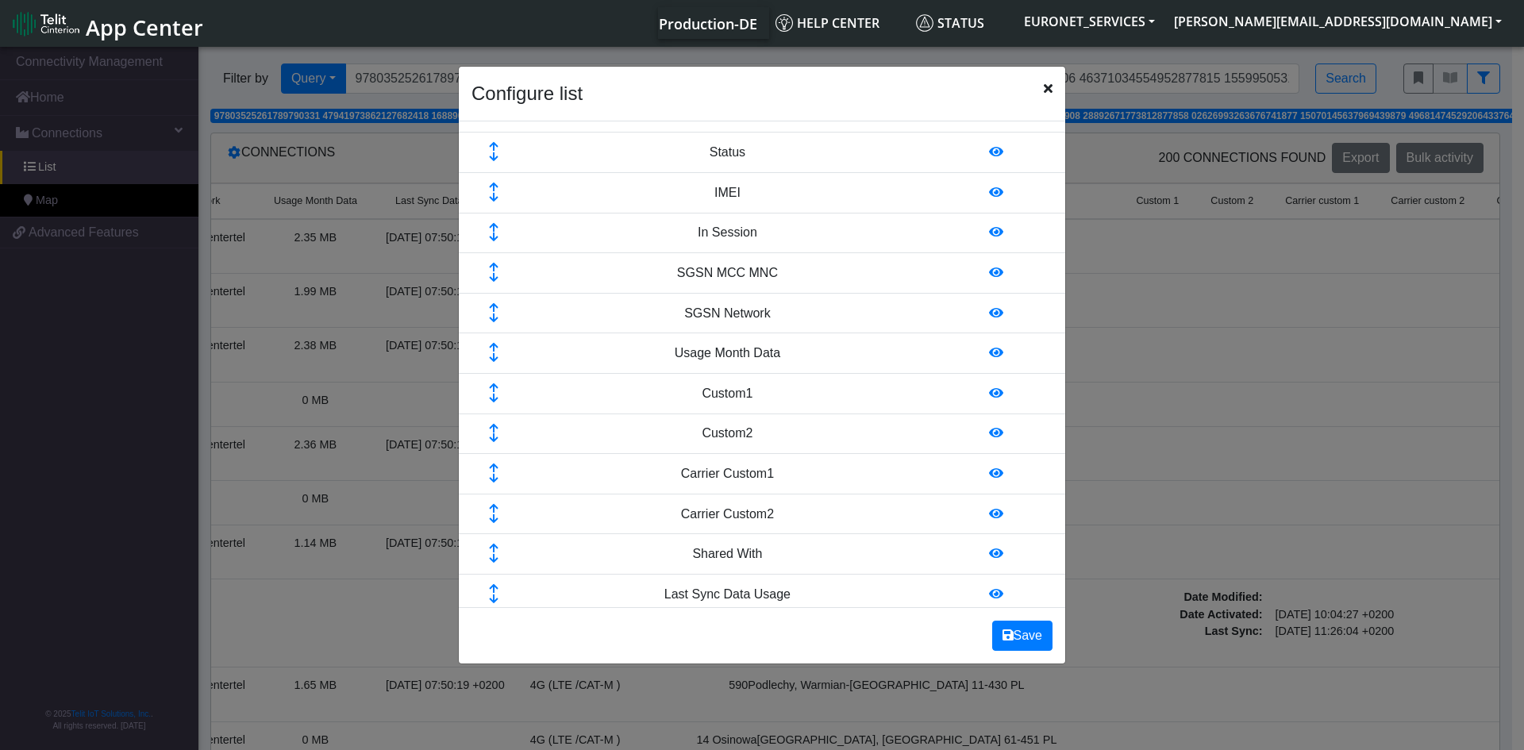
click at [494, 386] on icon at bounding box center [493, 388] width 51 height 10
click at [492, 427] on icon at bounding box center [493, 429] width 51 height 10
click at [493, 466] on icon at bounding box center [493, 468] width 51 height 10
click at [494, 505] on icon at bounding box center [493, 509] width 51 height 10
click at [494, 547] on icon at bounding box center [493, 549] width 51 height 10
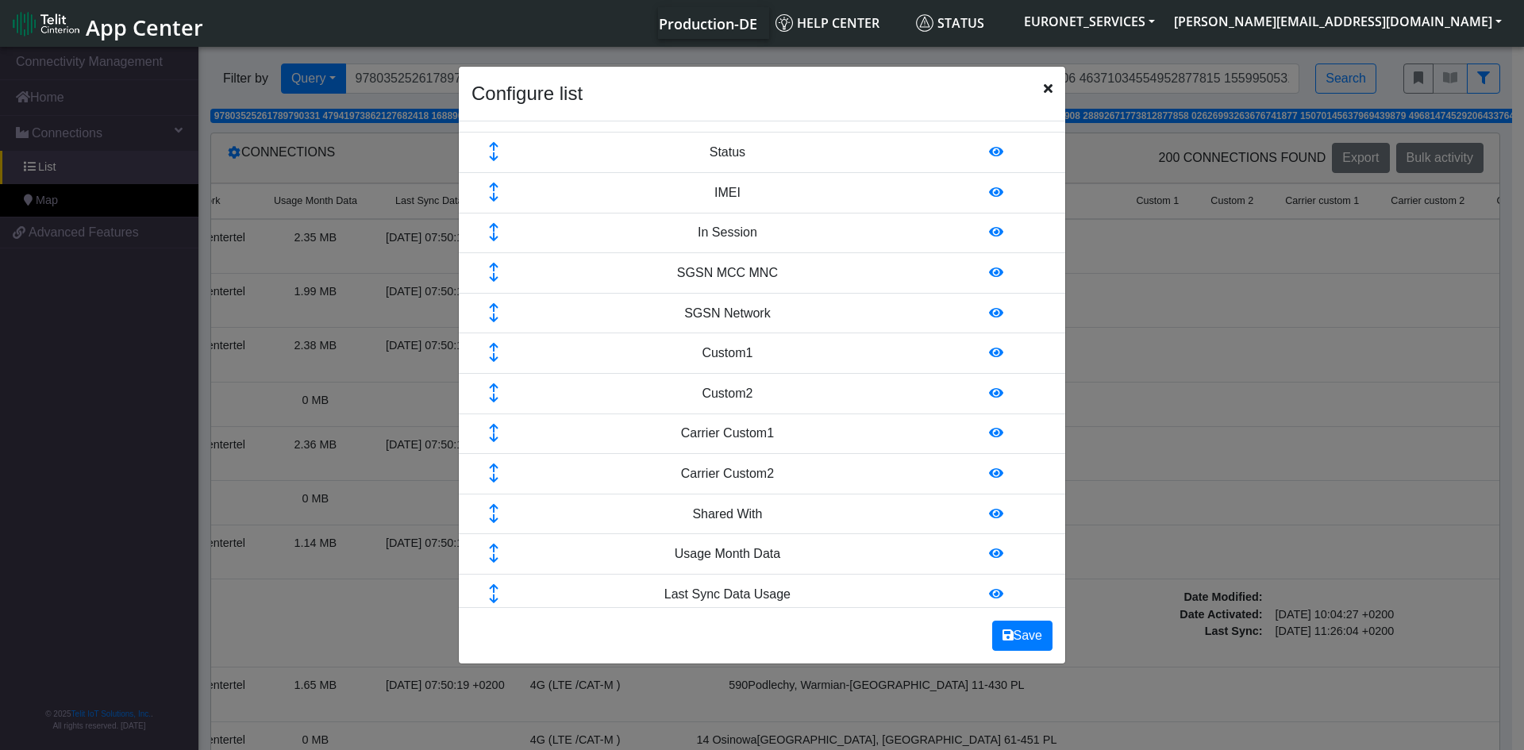
click at [494, 344] on icon at bounding box center [493, 348] width 51 height 10
click at [491, 384] on icon at bounding box center [493, 388] width 51 height 10
click at [489, 422] on td at bounding box center [494, 433] width 70 height 40
click at [492, 424] on icon at bounding box center [493, 429] width 51 height 10
click at [491, 467] on icon at bounding box center [493, 468] width 51 height 10
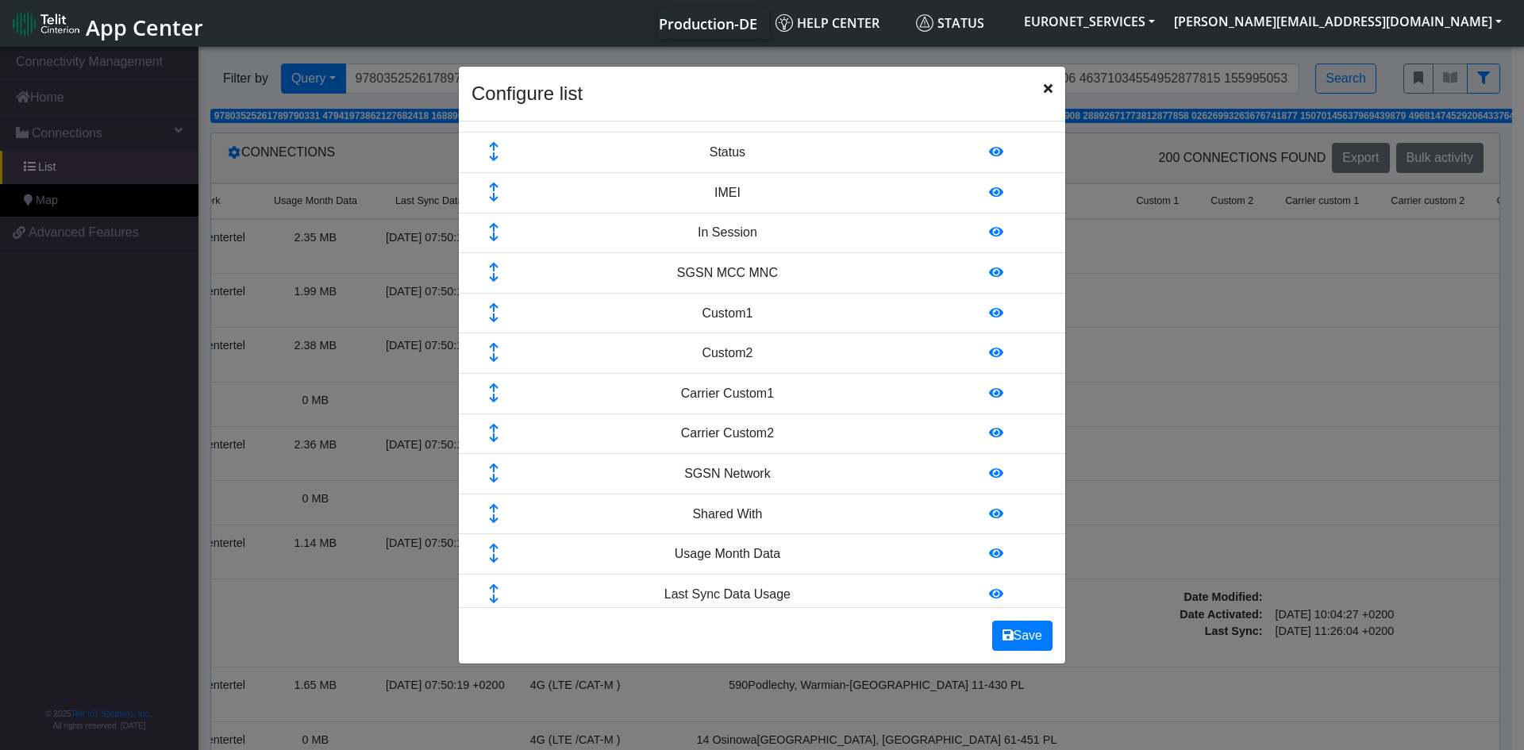
click at [488, 506] on icon at bounding box center [493, 509] width 51 height 10
click at [491, 546] on icon at bounding box center [493, 549] width 51 height 10
click at [493, 521] on icon at bounding box center [493, 519] width 51 height 10
click at [491, 306] on icon at bounding box center [493, 308] width 51 height 10
click at [494, 347] on icon at bounding box center [493, 348] width 51 height 10
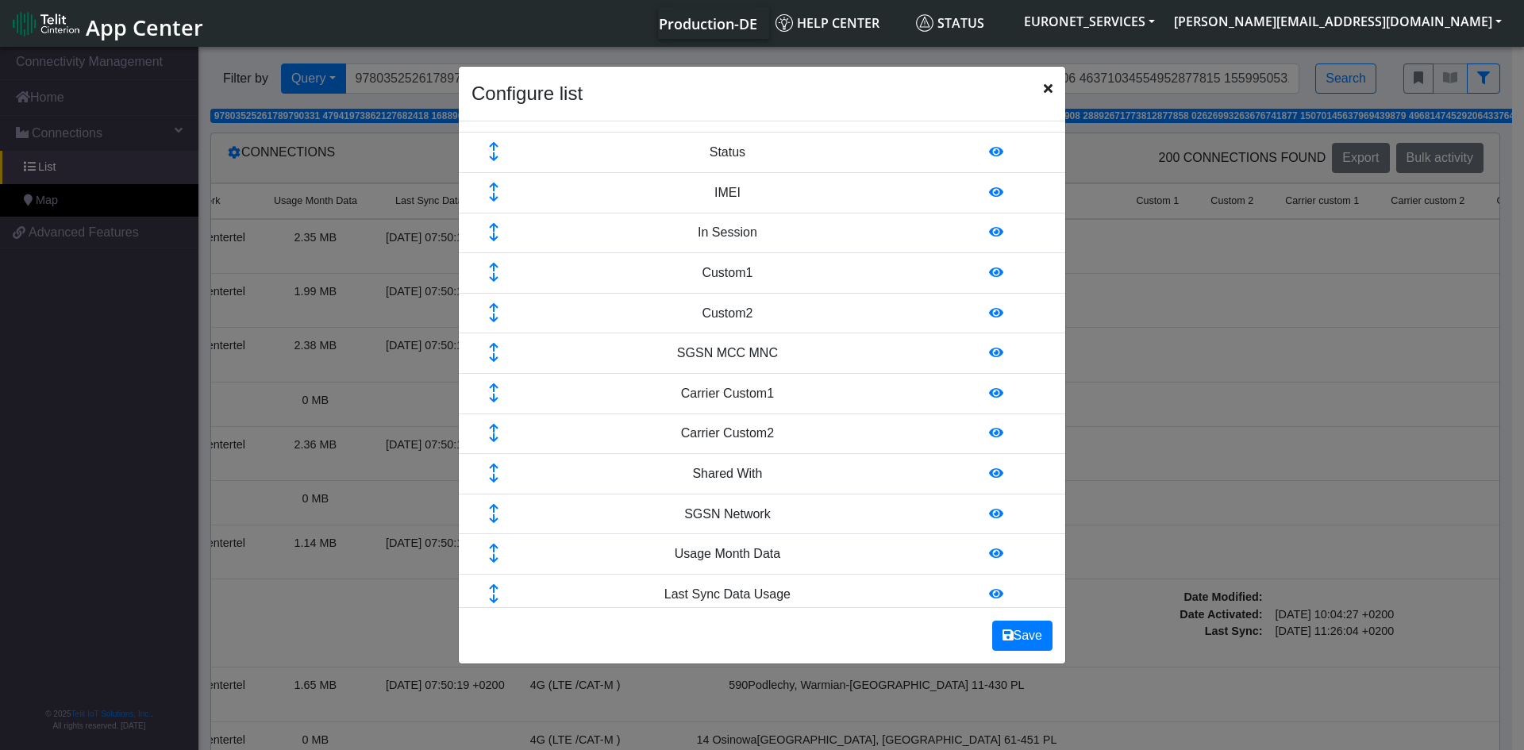
click at [495, 384] on icon at bounding box center [493, 388] width 51 height 10
click at [494, 427] on icon at bounding box center [493, 429] width 51 height 10
click at [494, 467] on icon at bounding box center [493, 468] width 51 height 10
click at [492, 268] on icon at bounding box center [493, 268] width 51 height 10
click at [493, 306] on icon at bounding box center [493, 308] width 51 height 10
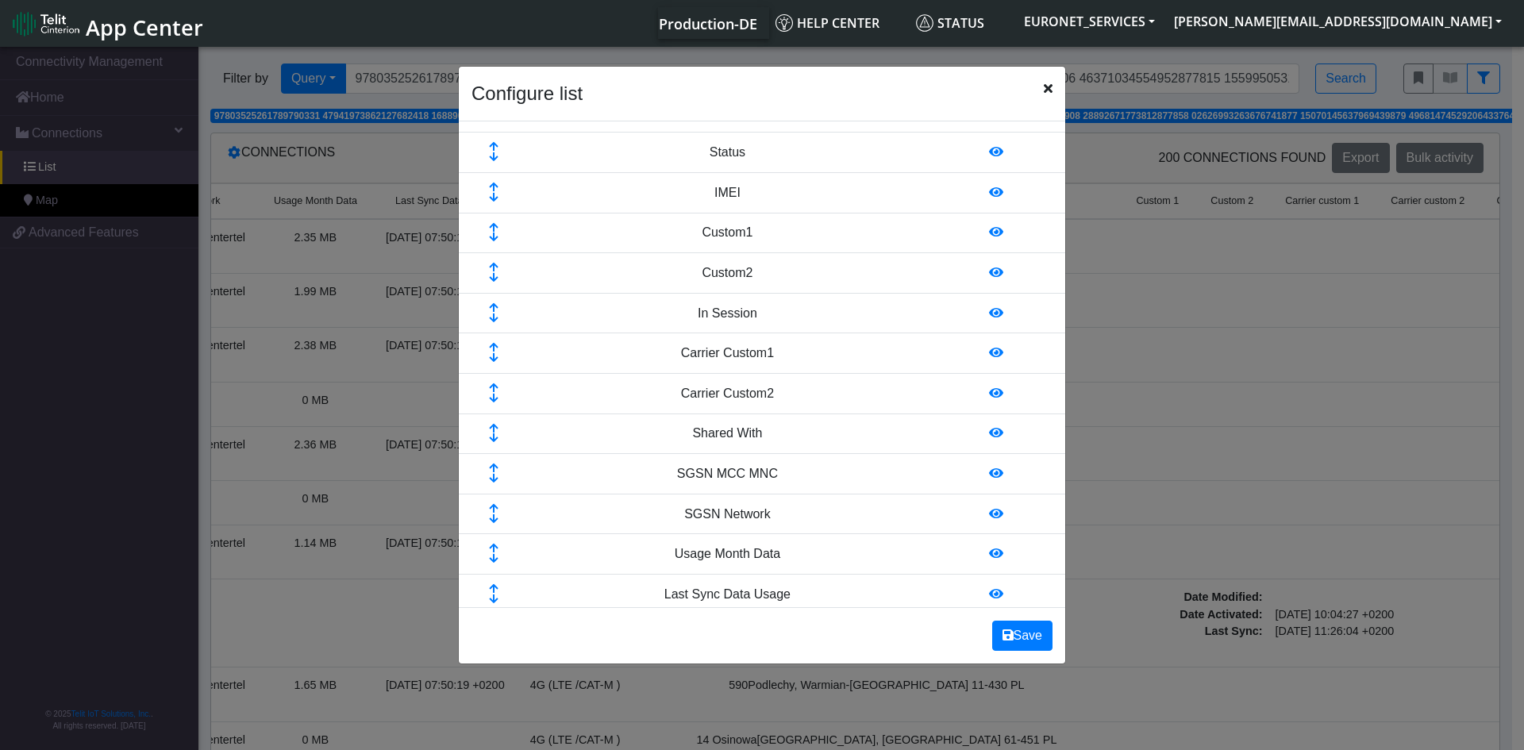
click at [494, 348] on icon at bounding box center [493, 348] width 51 height 10
click at [494, 388] on icon at bounding box center [493, 388] width 51 height 10
click at [490, 428] on icon at bounding box center [493, 429] width 51 height 10
click at [497, 225] on icon at bounding box center [493, 228] width 51 height 10
click at [491, 267] on icon at bounding box center [493, 268] width 51 height 10
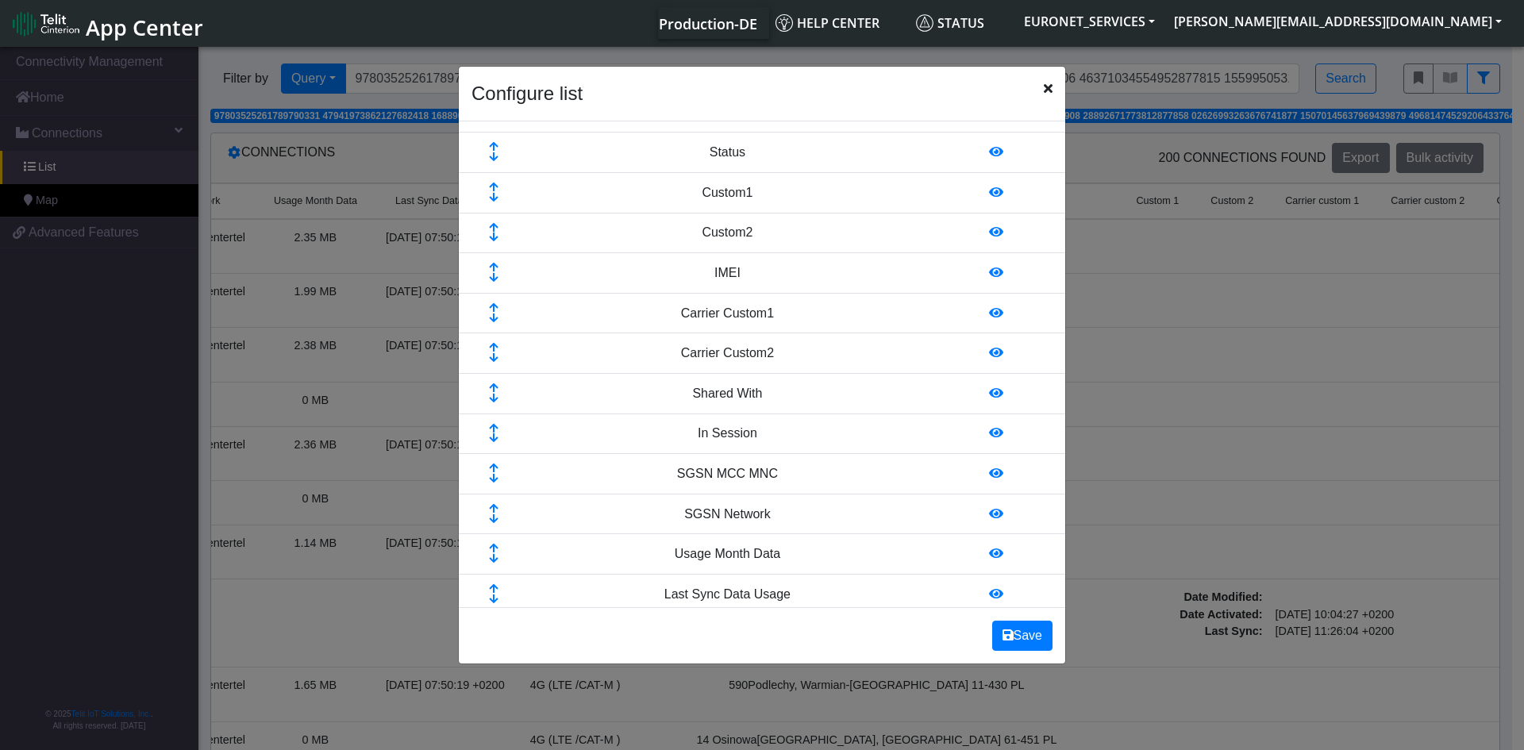
click at [491, 304] on icon at bounding box center [493, 308] width 51 height 10
click at [492, 348] on icon at bounding box center [493, 348] width 51 height 10
click at [492, 388] on icon at bounding box center [493, 388] width 51 height 10
click at [492, 428] on icon at bounding box center [493, 429] width 51 height 10
click at [492, 469] on icon at bounding box center [493, 468] width 51 height 10
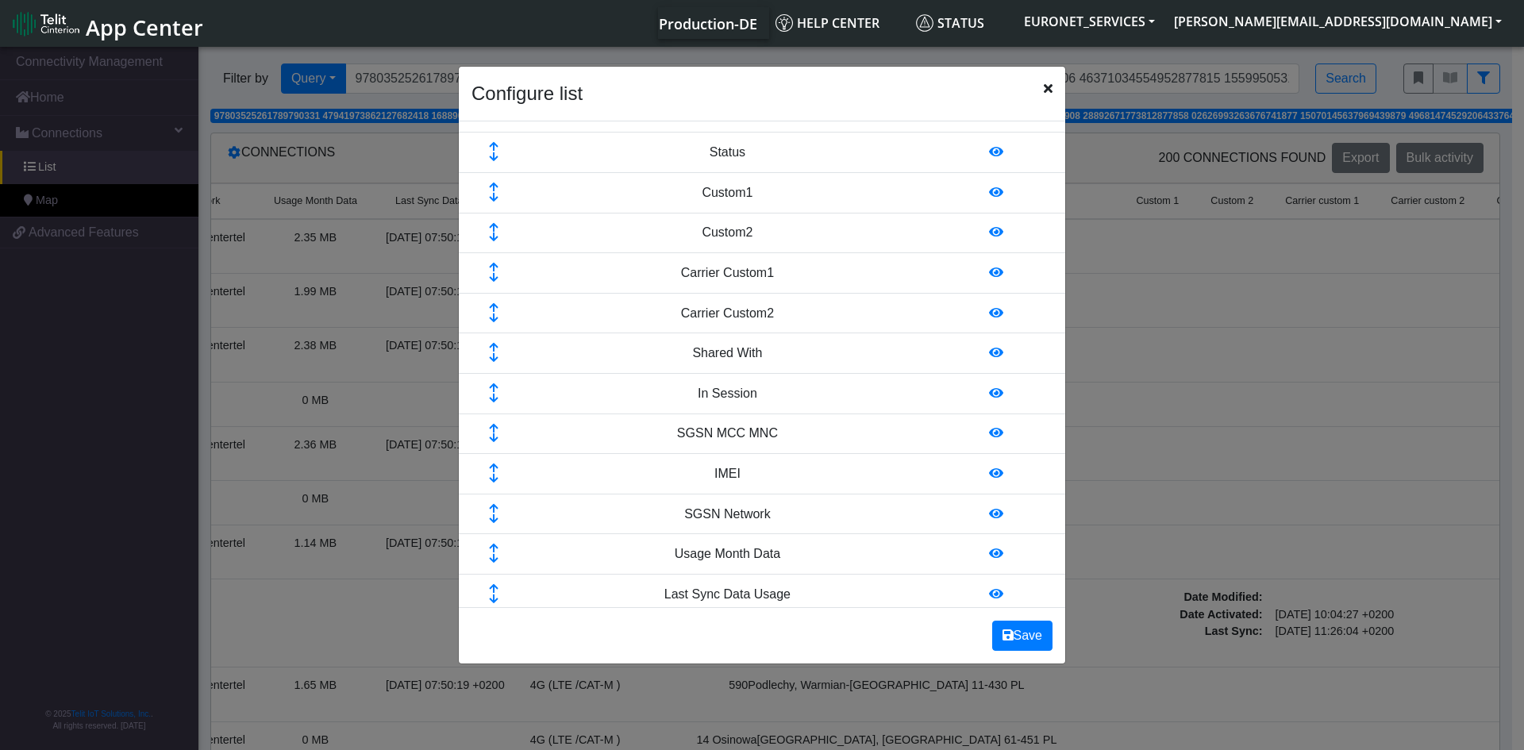
click at [491, 440] on icon at bounding box center [493, 438] width 51 height 10
click at [494, 398] on icon at bounding box center [493, 399] width 51 height 10
click at [1019, 629] on button "Save" at bounding box center [1022, 636] width 60 height 30
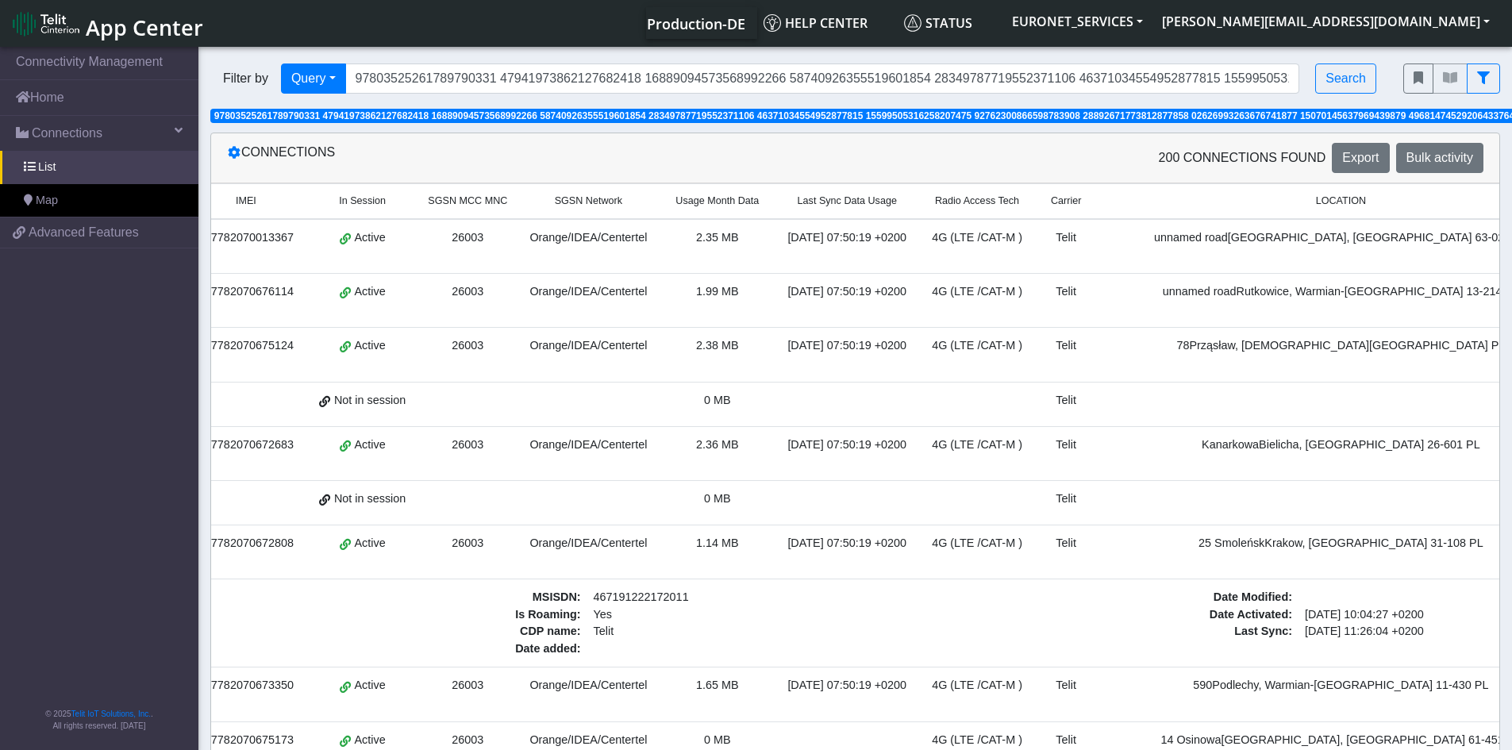
click at [861, 520] on td at bounding box center [846, 502] width 144 height 44
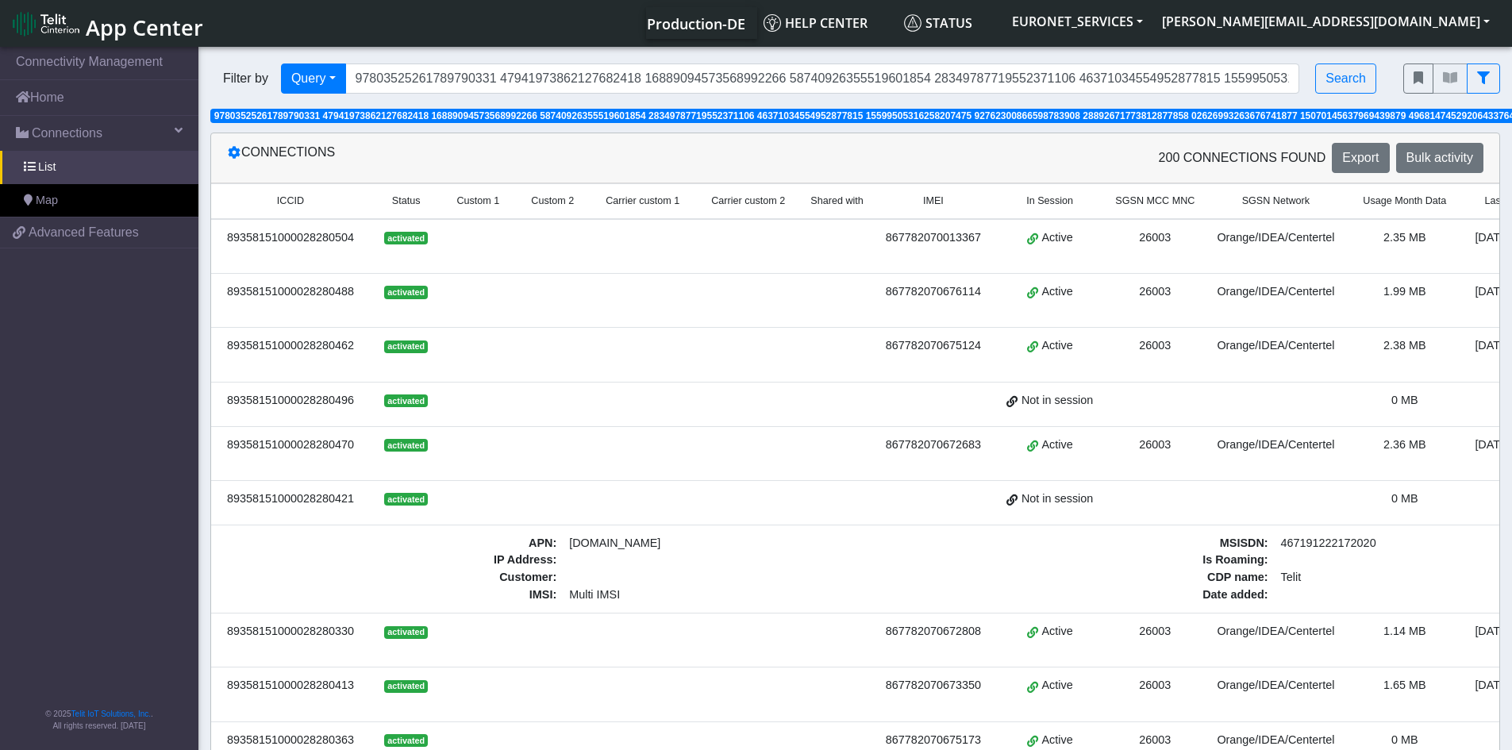
scroll to position [0, 0]
click at [179, 126] on span at bounding box center [179, 130] width 8 height 13
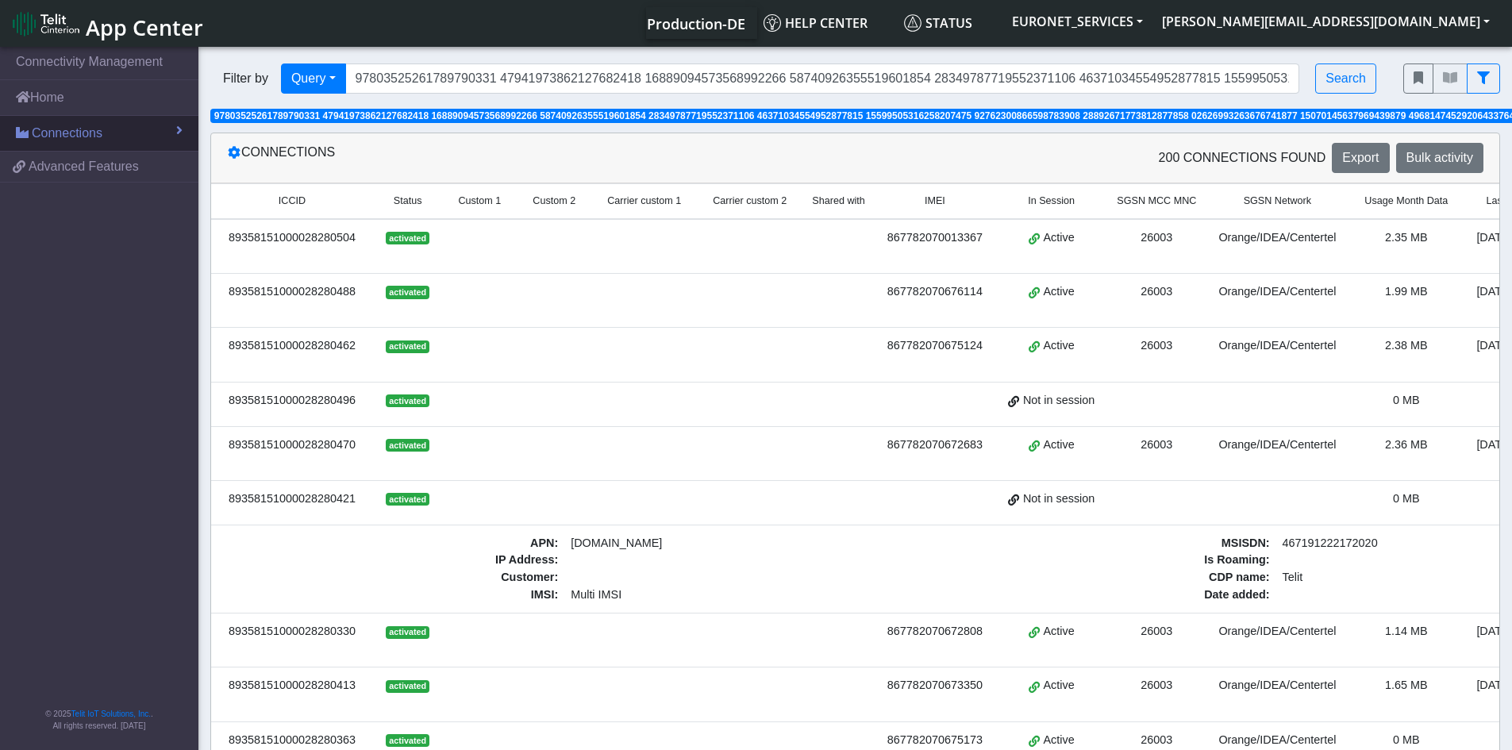
click at [178, 125] on span at bounding box center [179, 130] width 6 height 13
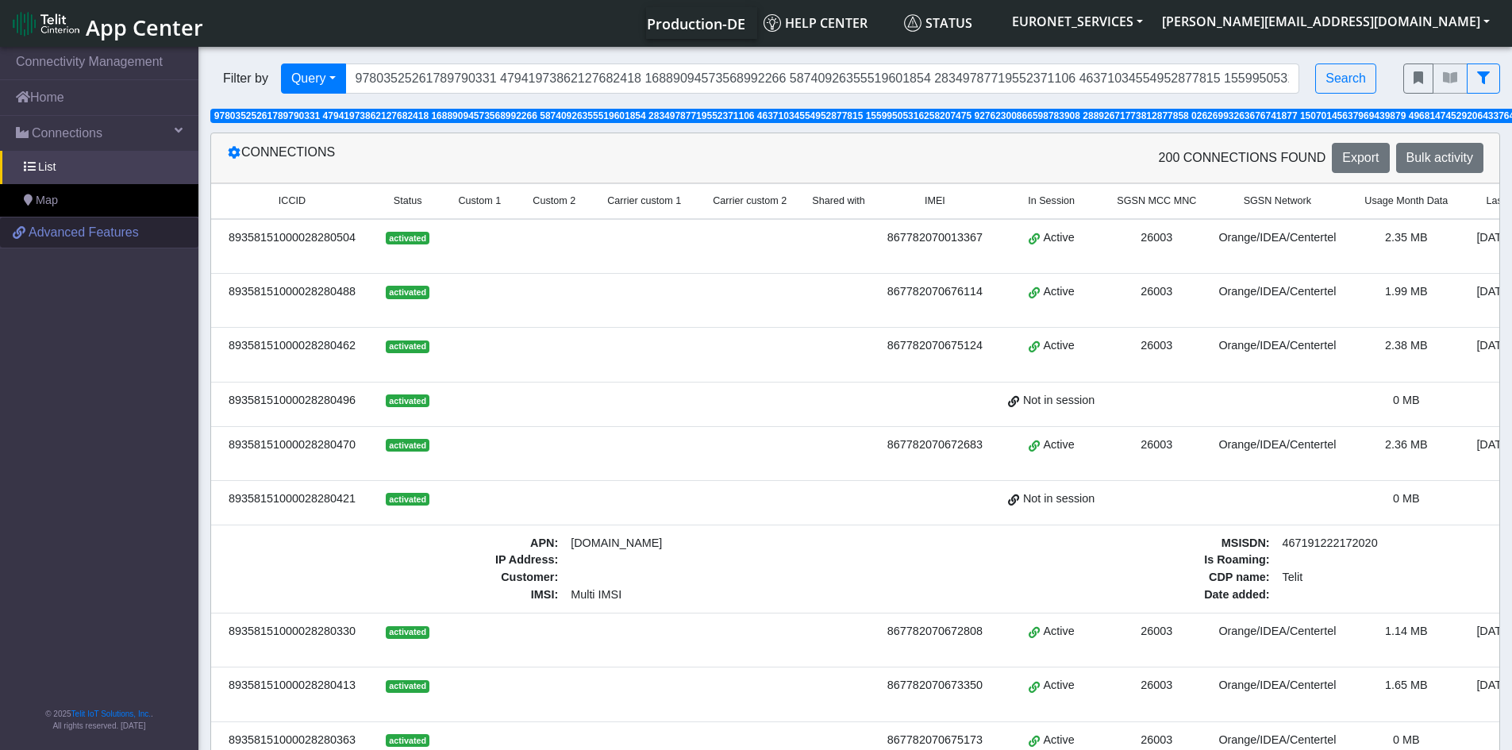
click at [47, 229] on span "Advanced Features" at bounding box center [84, 232] width 110 height 19
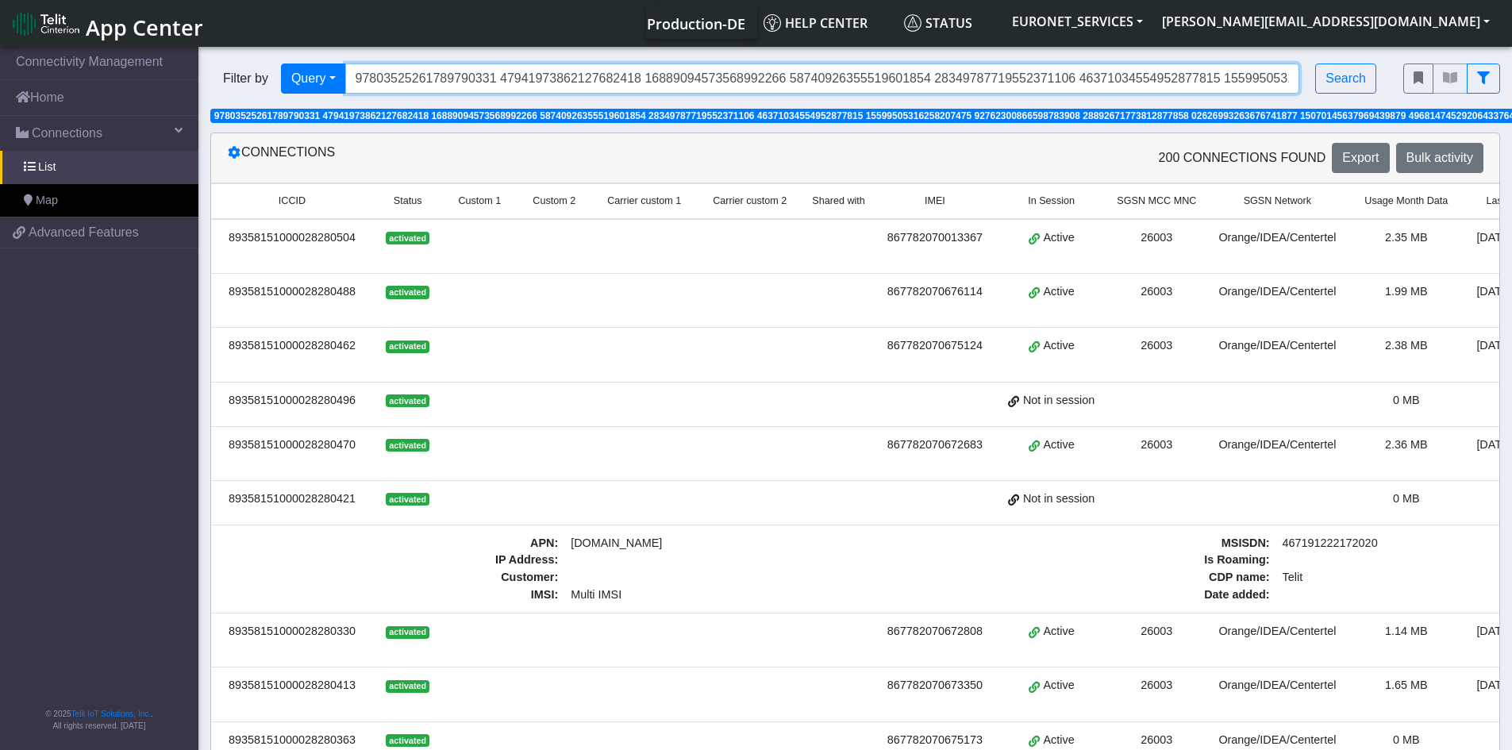
click at [722, 75] on input "Search..." at bounding box center [822, 78] width 955 height 30
paste input "10112475"
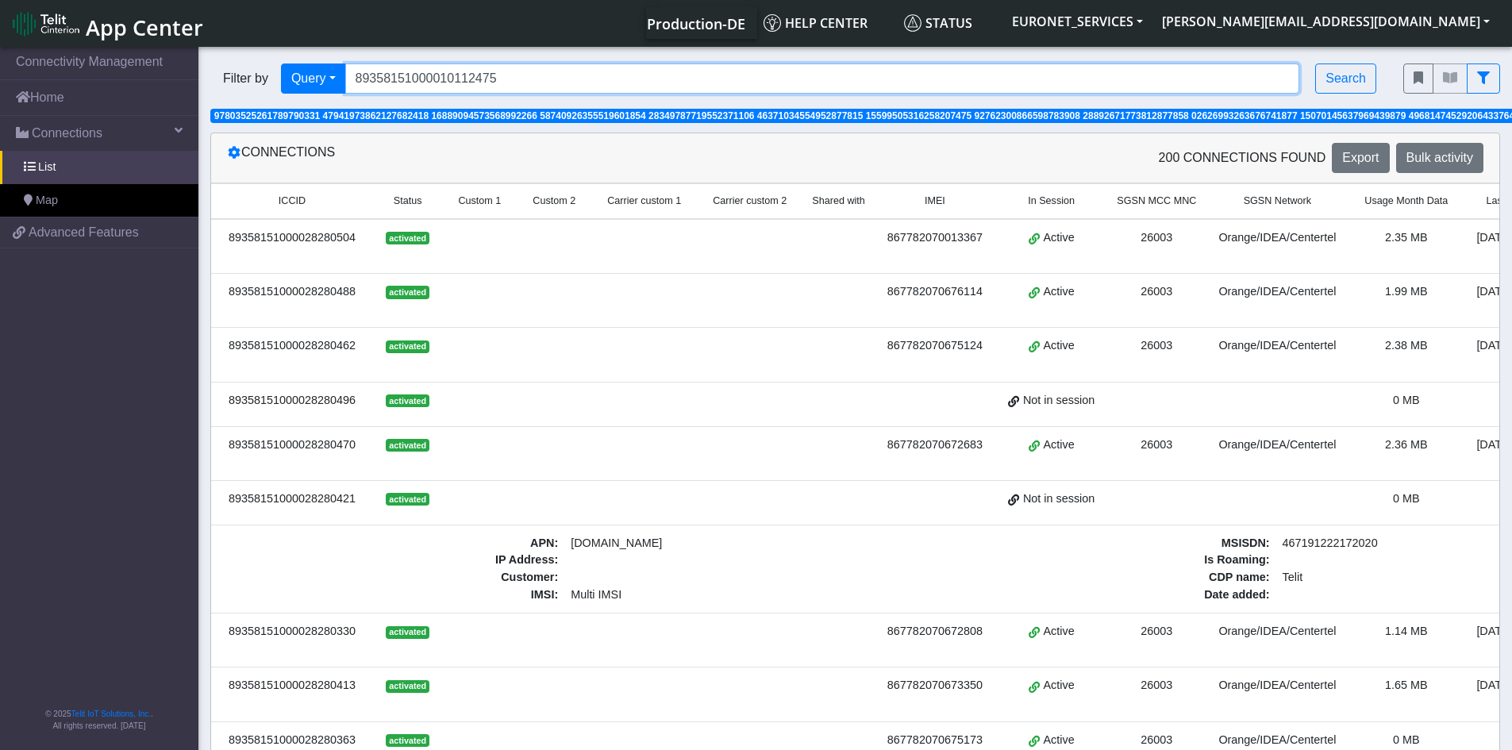
type input "89358151000010112475"
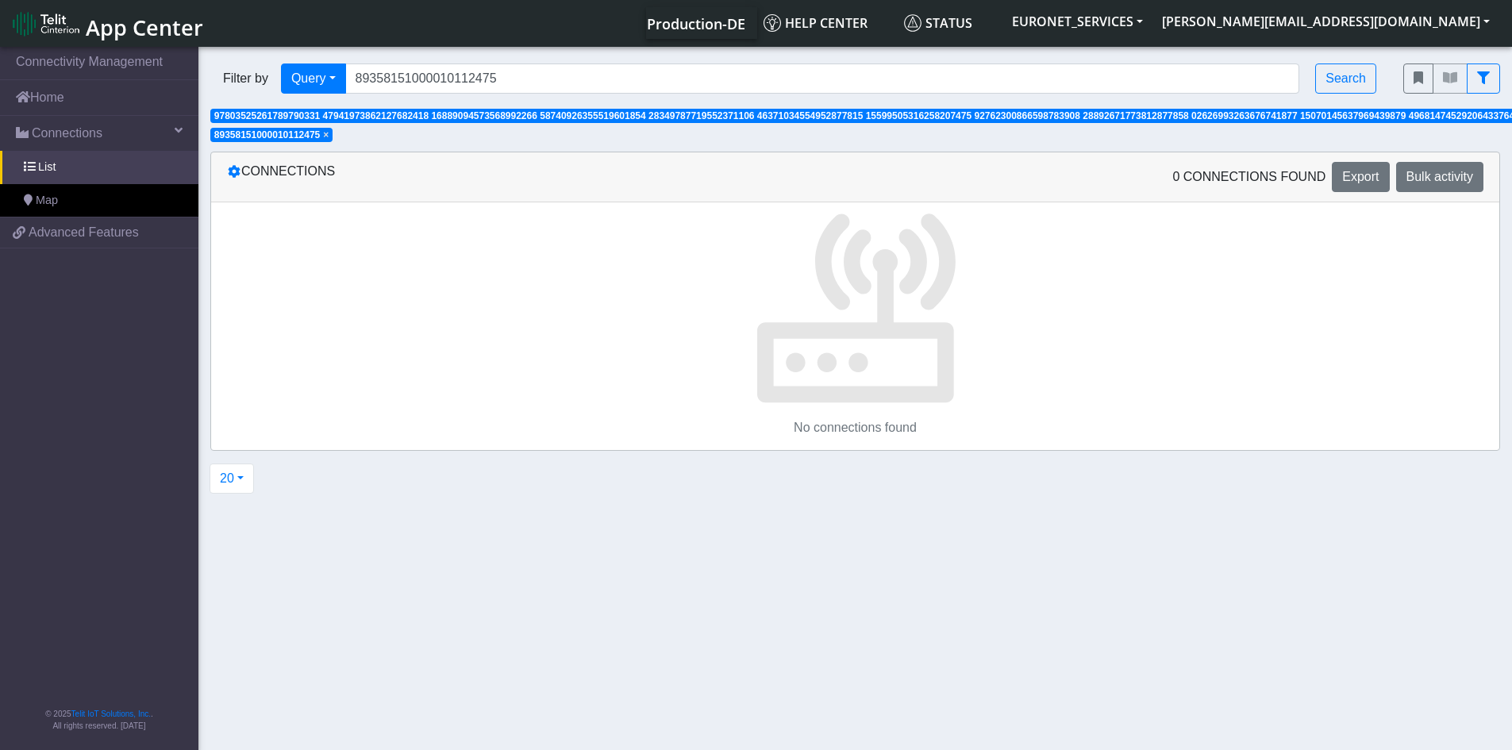
click at [1080, 234] on p at bounding box center [855, 303] width 1288 height 203
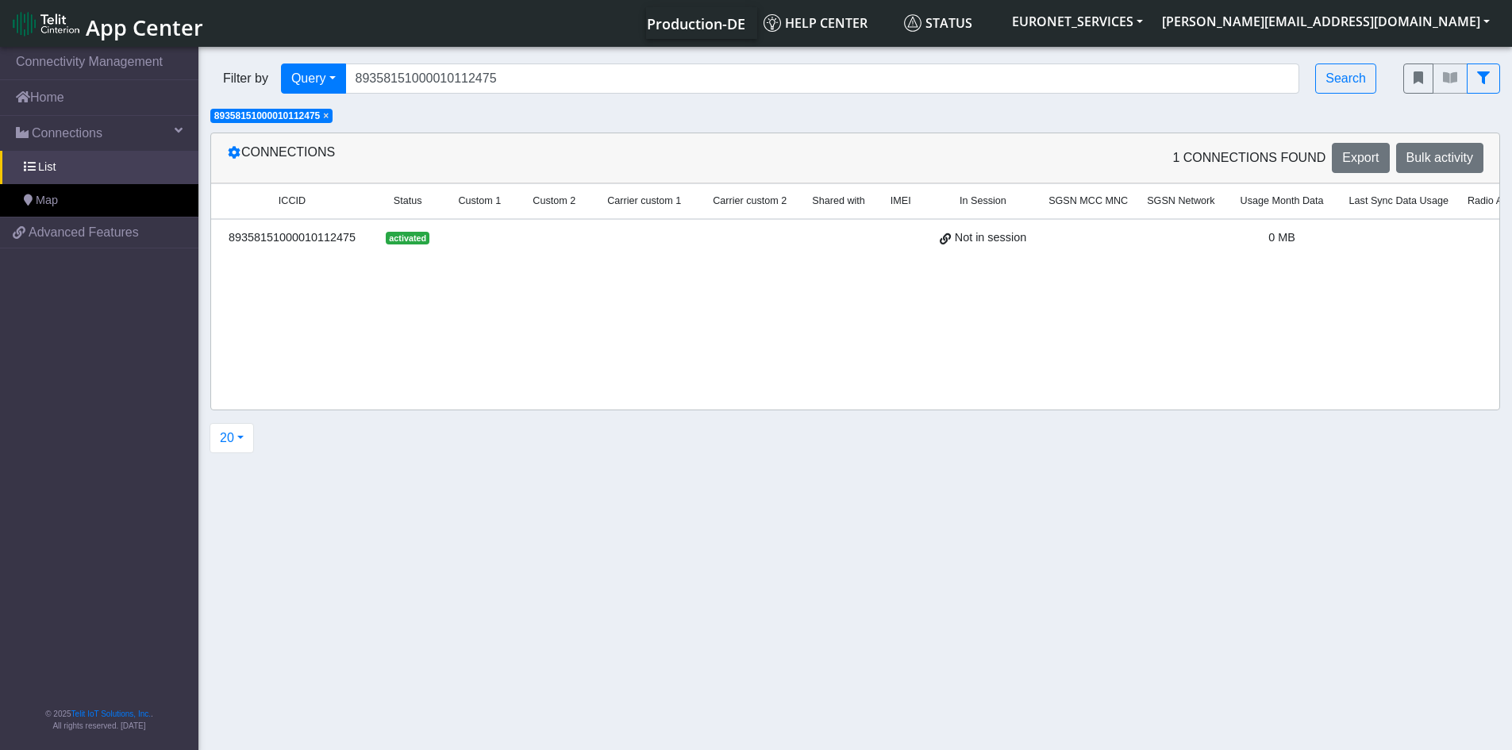
drag, startPoint x: 586, startPoint y: 271, endPoint x: 785, endPoint y: 267, distance: 198.4
click at [788, 265] on div "ICCID Status Custom 1 Custom 2 Carrier custom 1 Carrier custom 2 Shared with IM…" at bounding box center [855, 229] width 1288 height 93
click at [267, 232] on div "89358151000010112475" at bounding box center [292, 237] width 143 height 17
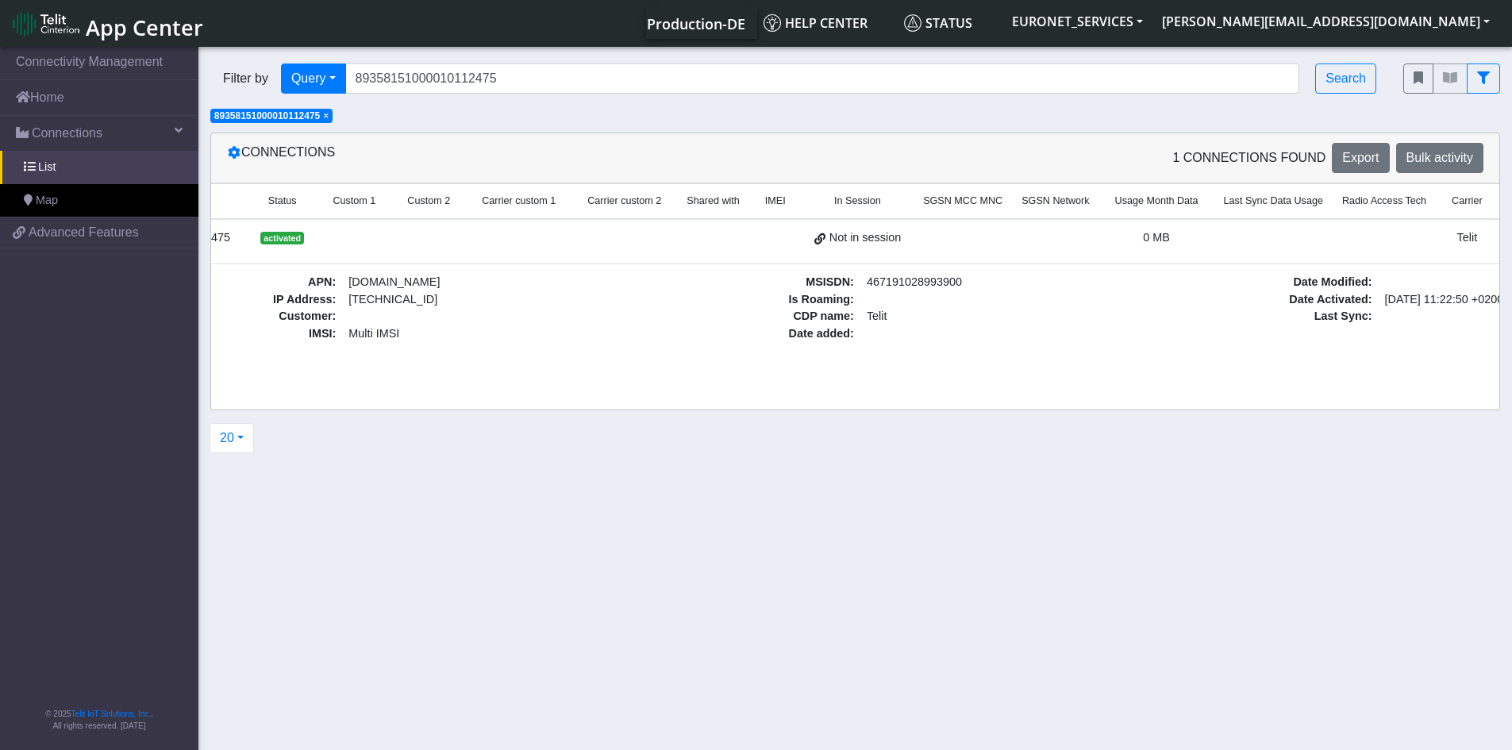
scroll to position [0, 233]
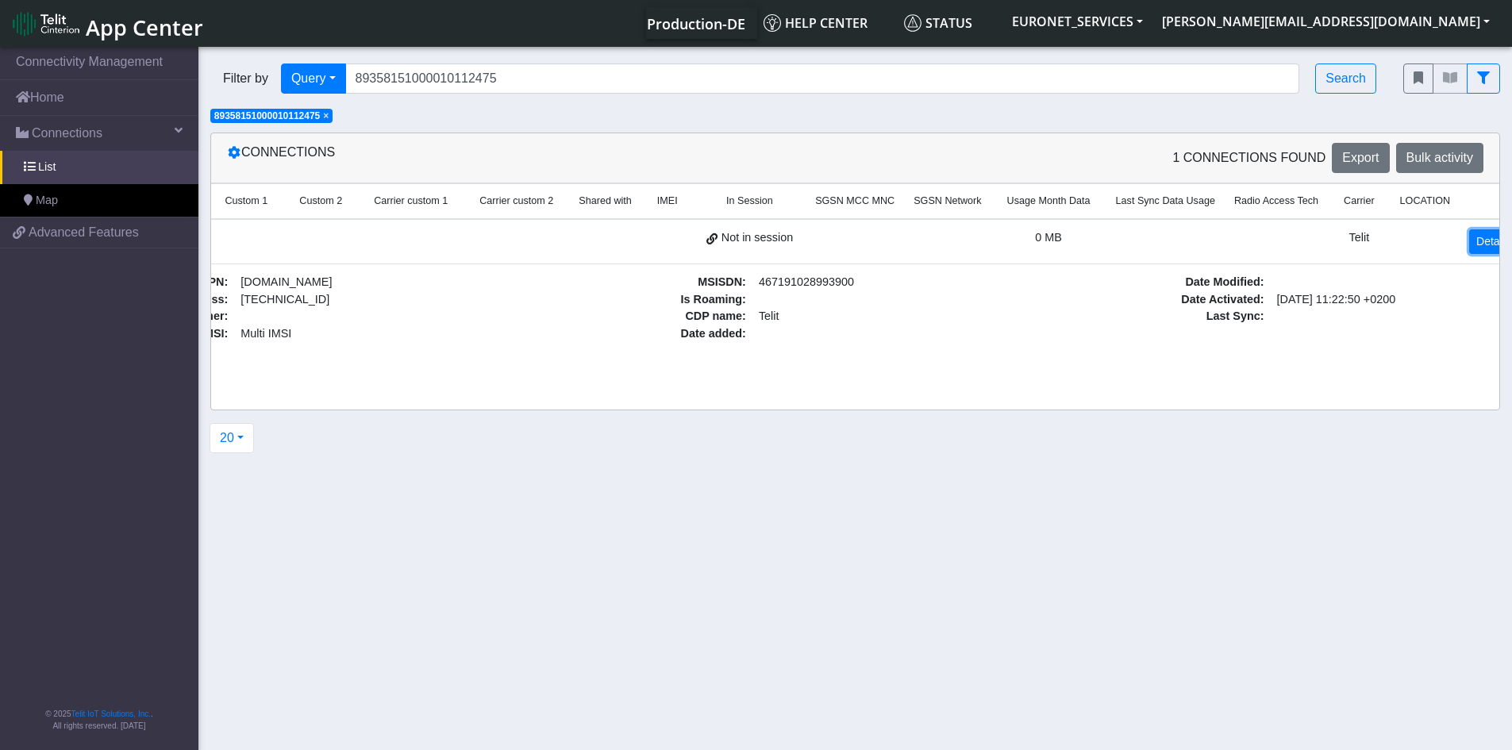
click at [1469, 236] on link "Details" at bounding box center [1493, 241] width 48 height 25
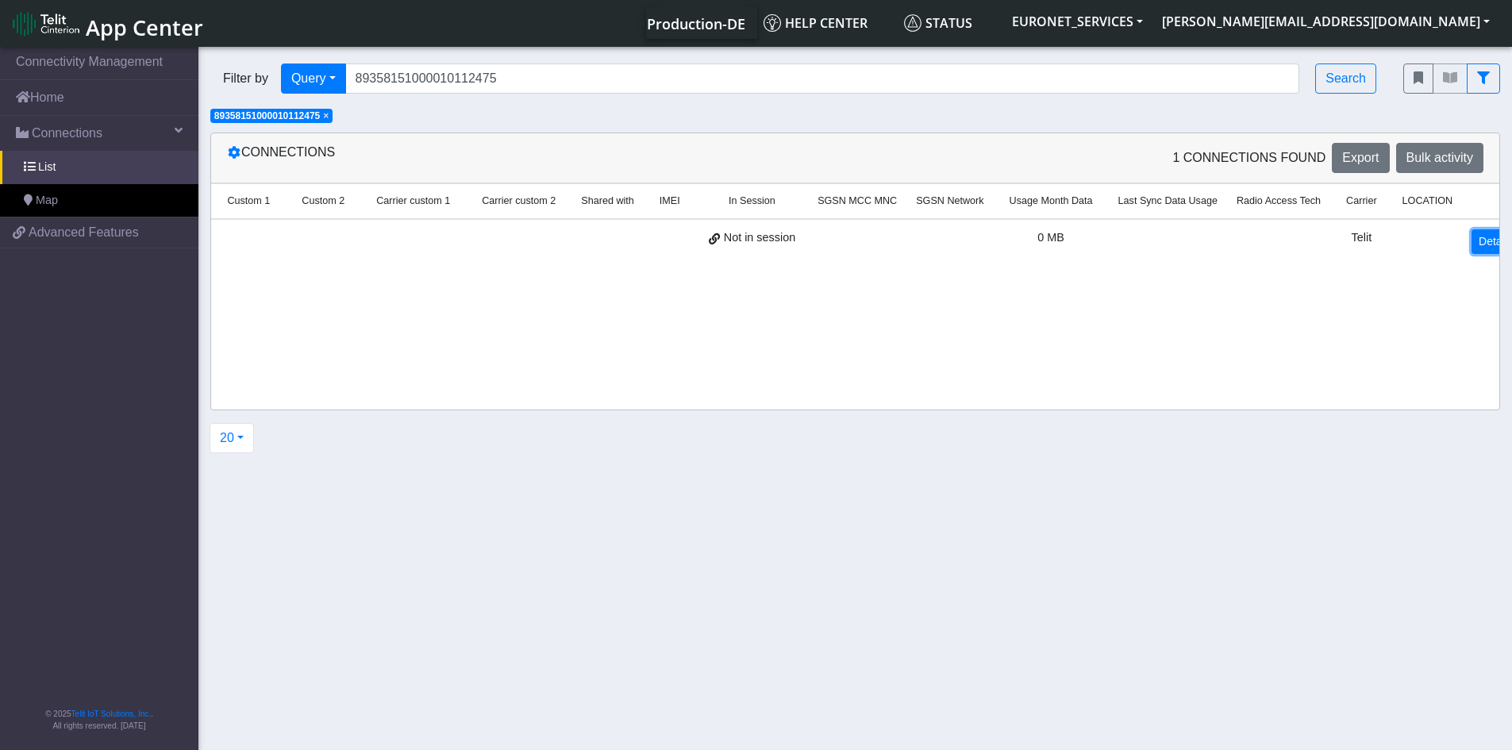
click at [1475, 237] on link "Details" at bounding box center [1495, 241] width 48 height 25
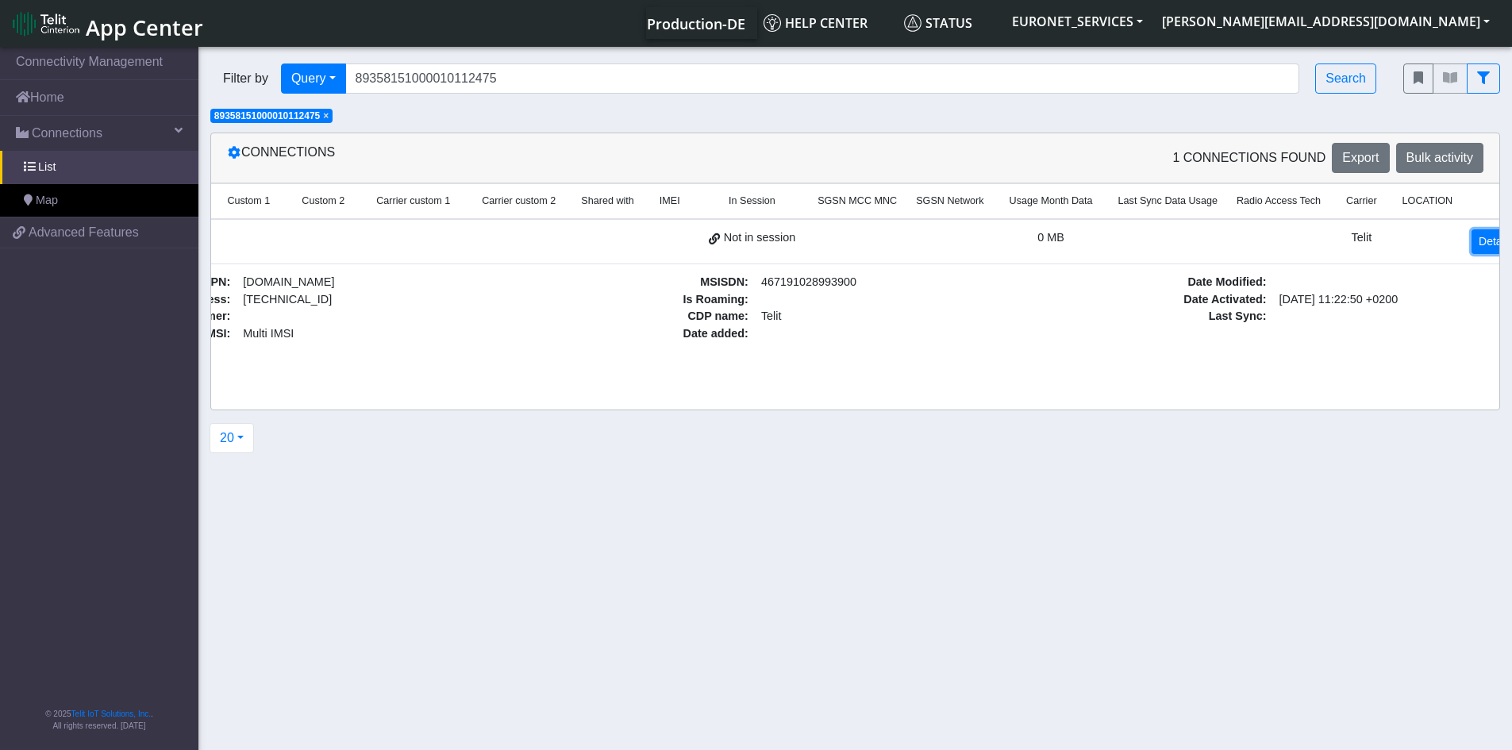
click at [1475, 237] on link "Details" at bounding box center [1495, 241] width 48 height 25
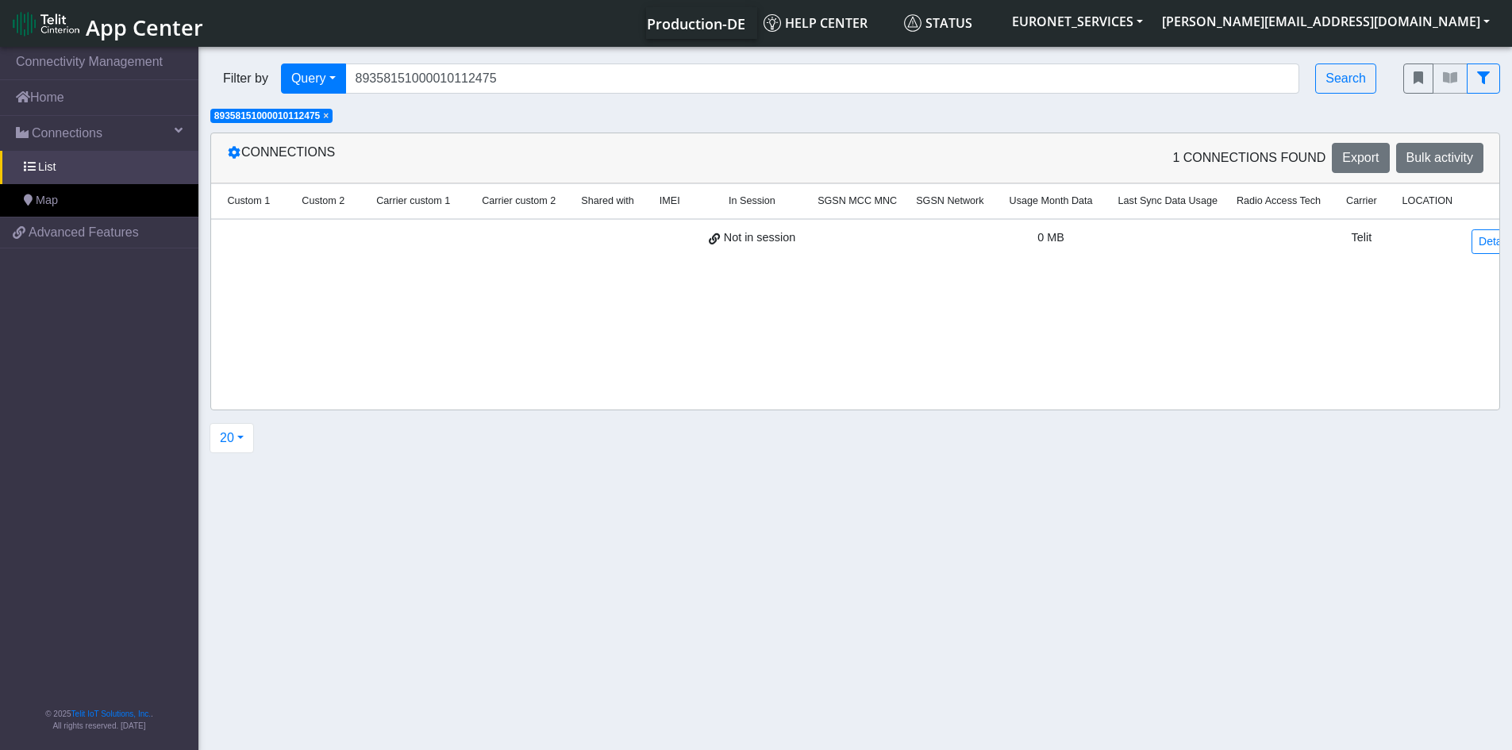
click at [822, 488] on section "Connectivity Management Home Connections List Map 63ca308d456db3a5888f76b49fd3b…" at bounding box center [756, 400] width 1512 height 712
click at [448, 359] on div "ICCID Status Custom 1 Custom 2 Carrier custom 1 Carrier custom 2 Shared with IM…" at bounding box center [855, 296] width 1288 height 226
drag, startPoint x: 446, startPoint y: 344, endPoint x: 864, endPoint y: 357, distance: 418.4
click at [864, 357] on div "ICCID Status Custom 1 Custom 2 Carrier custom 1 Carrier custom 2 Shared with IM…" at bounding box center [855, 296] width 1288 height 226
click at [947, 155] on div "1 Connections found Export Bulk activity" at bounding box center [1175, 158] width 640 height 30
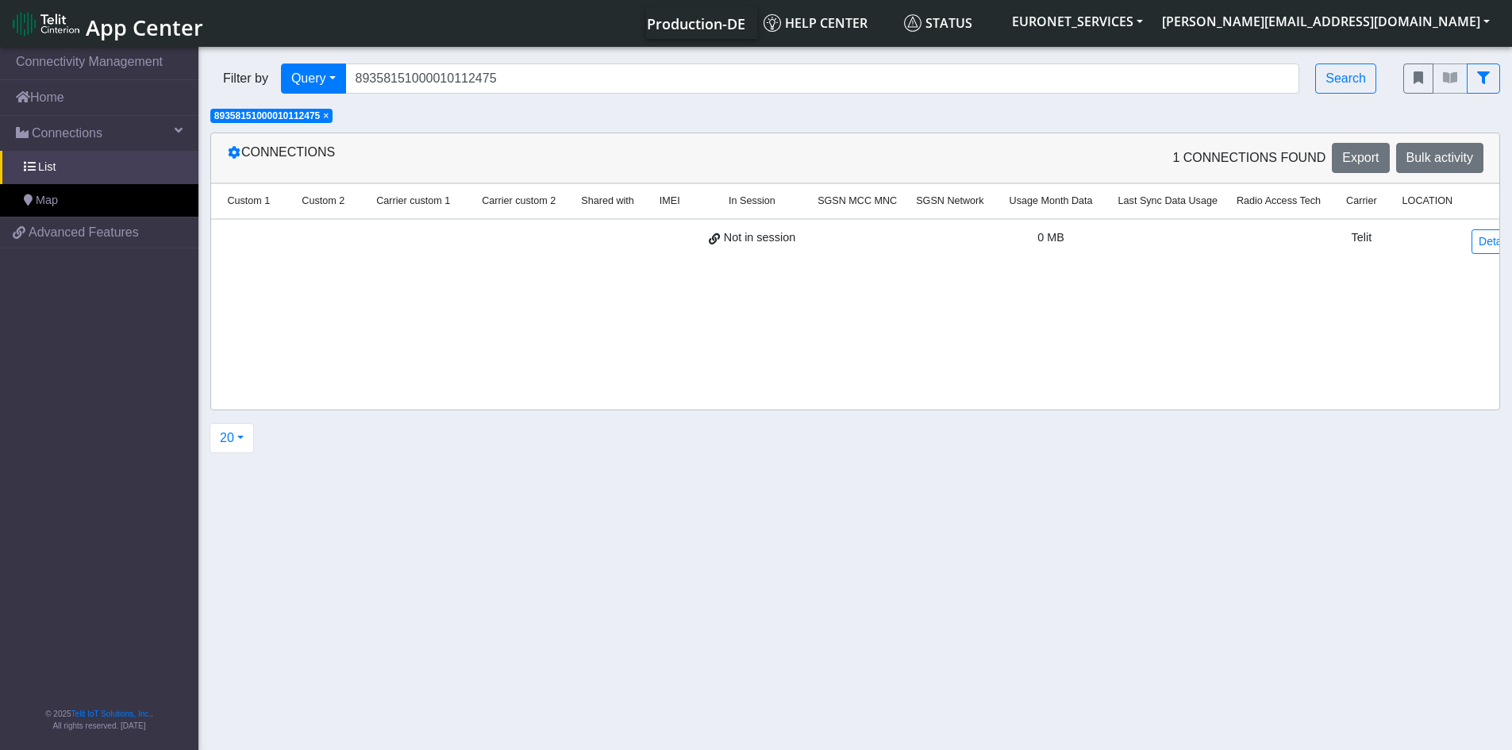
click at [715, 261] on td "Not in session" at bounding box center [752, 241] width 112 height 44
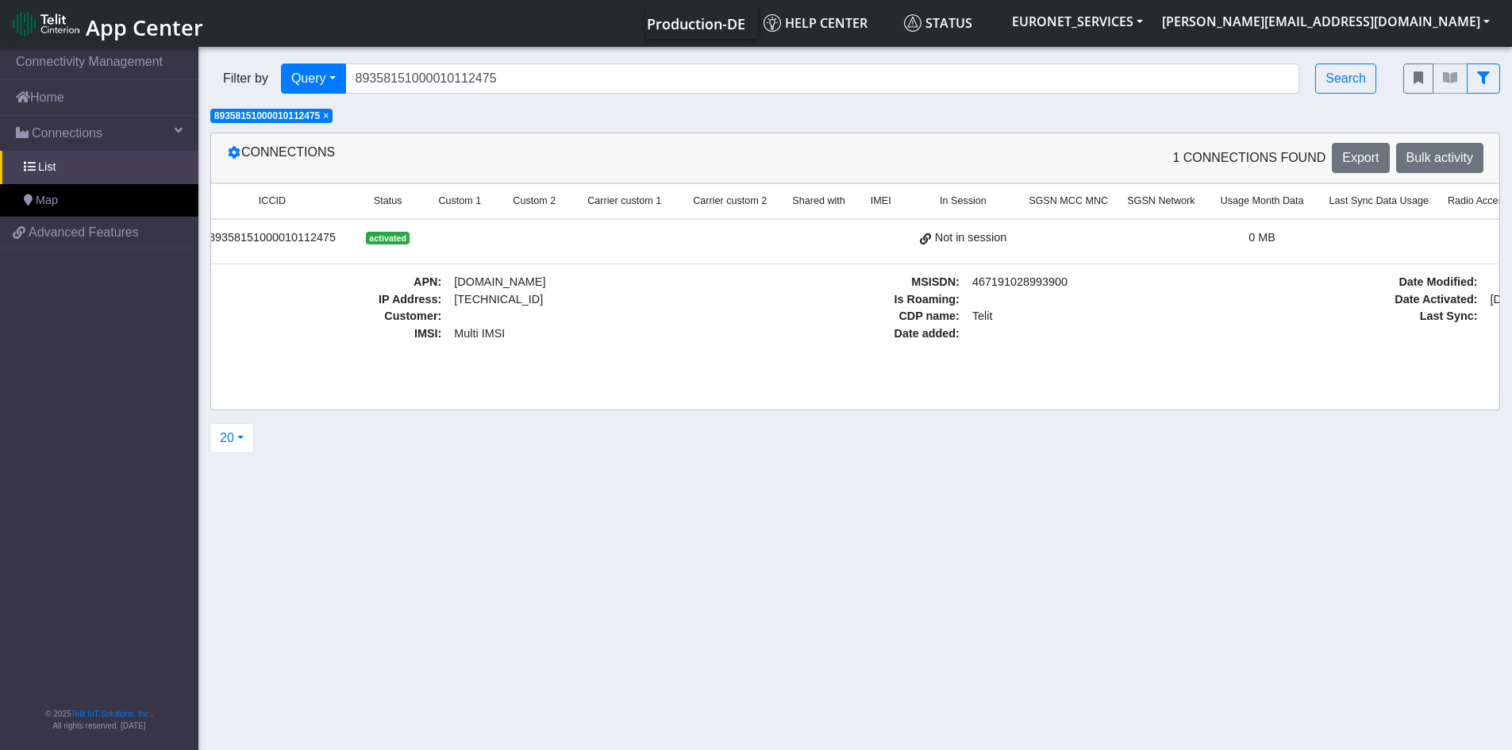
scroll to position [0, 0]
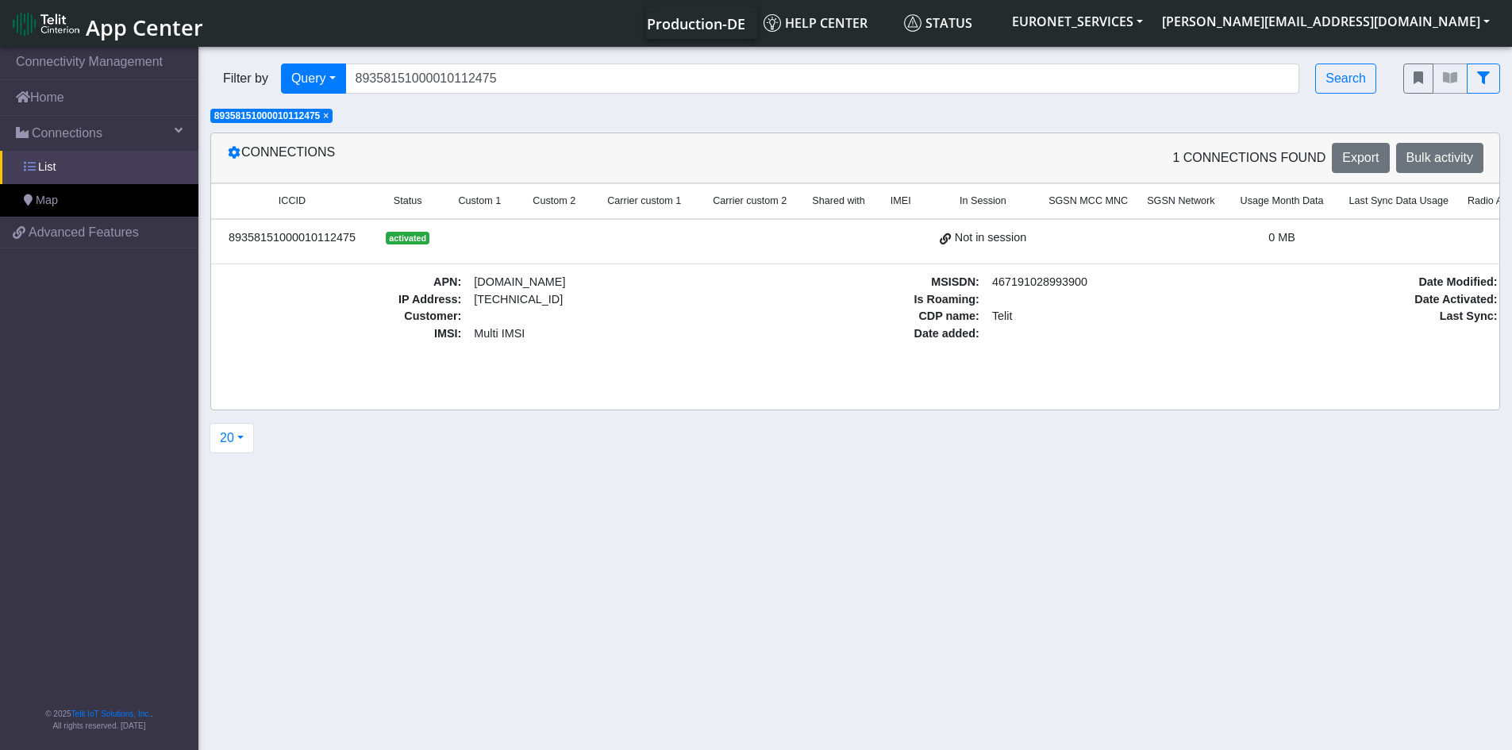
click at [27, 169] on span at bounding box center [29, 166] width 11 height 11
click at [18, 231] on span at bounding box center [19, 232] width 13 height 13
click at [103, 31] on span "App Center" at bounding box center [144, 27] width 117 height 29
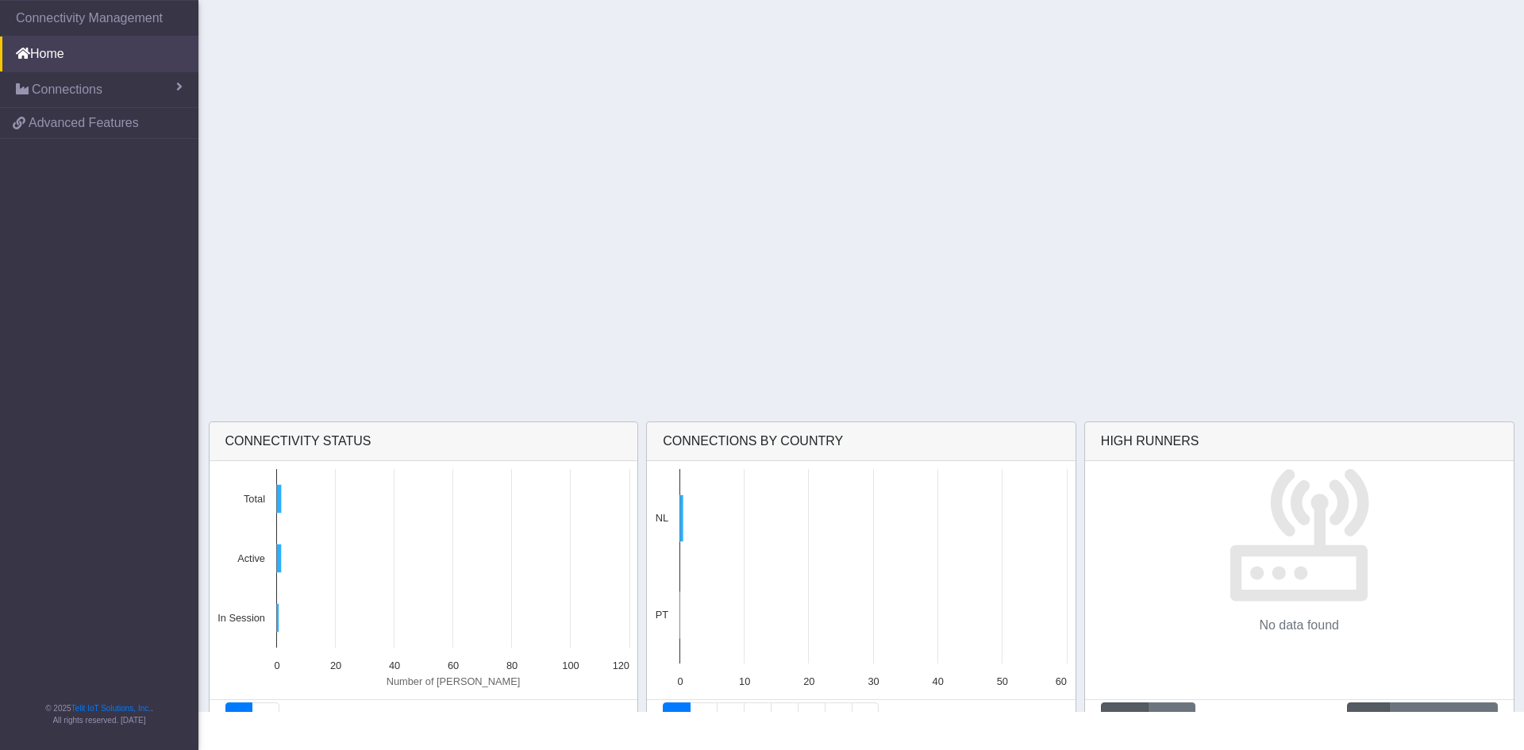
drag, startPoint x: 0, startPoint y: 0, endPoint x: 445, endPoint y: 265, distance: 518.1
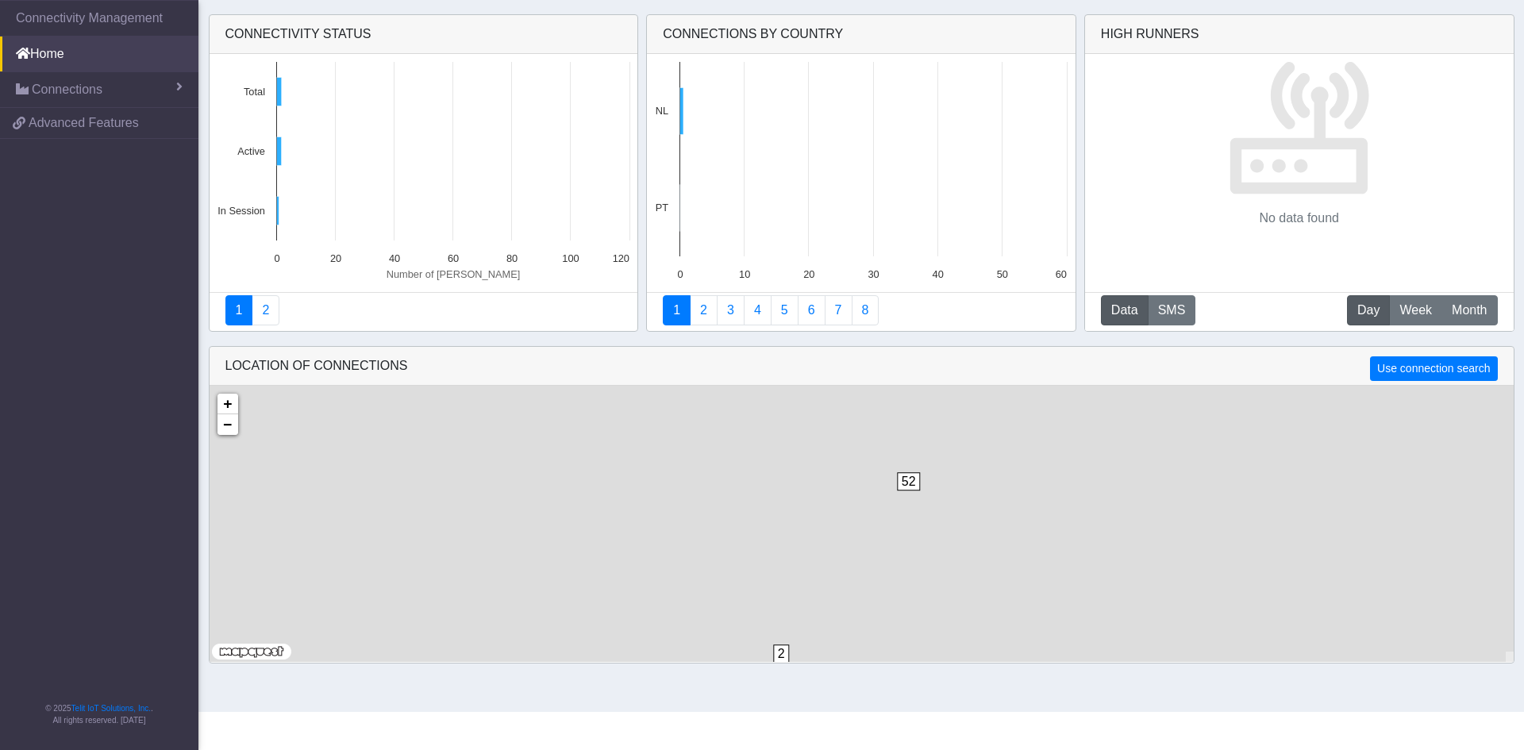
click at [445, 265] on app-home "Connectivity status Created with Highcharts 11.3.0 Number of sims 104 ​ 104 102…" at bounding box center [762, 339] width 1524 height 663
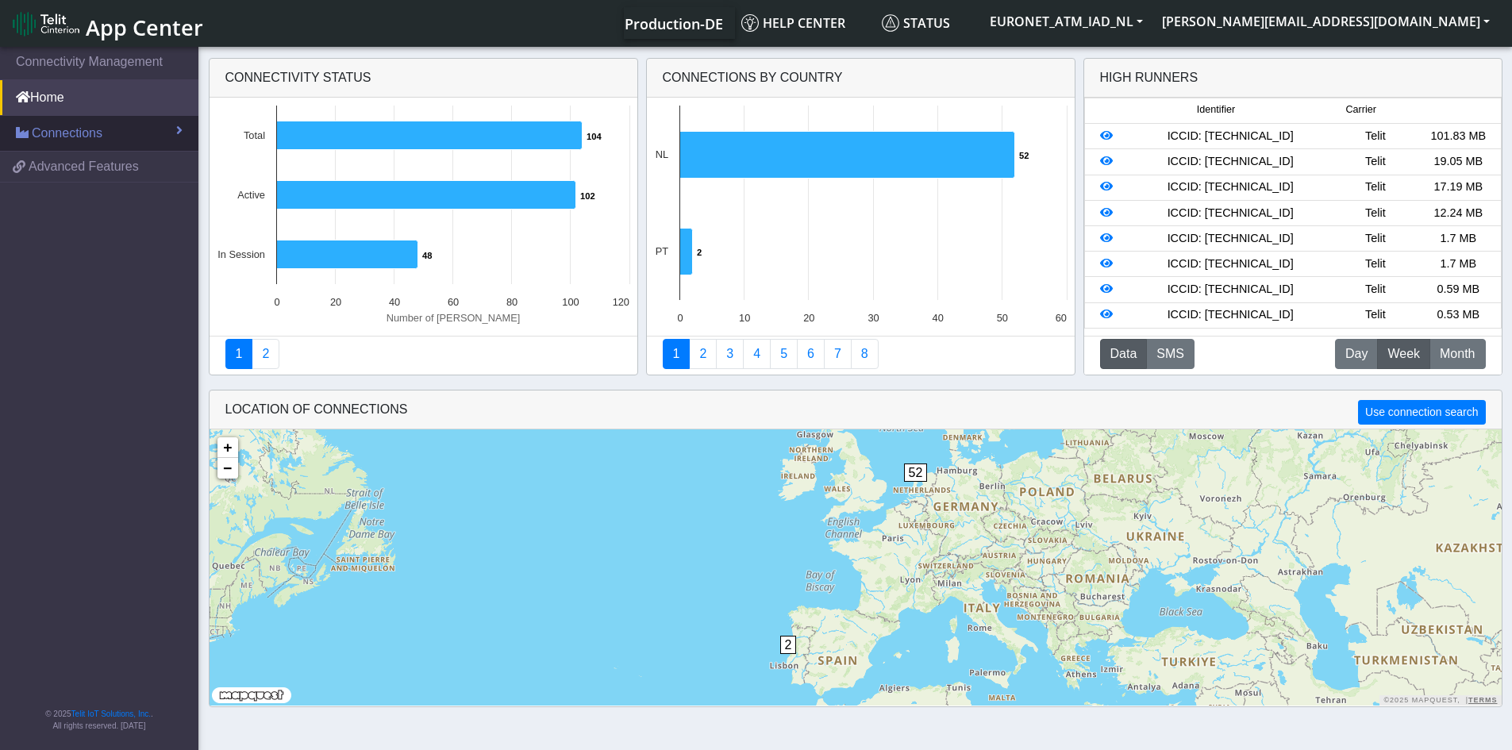
click at [66, 129] on span "Connections" at bounding box center [67, 133] width 71 height 19
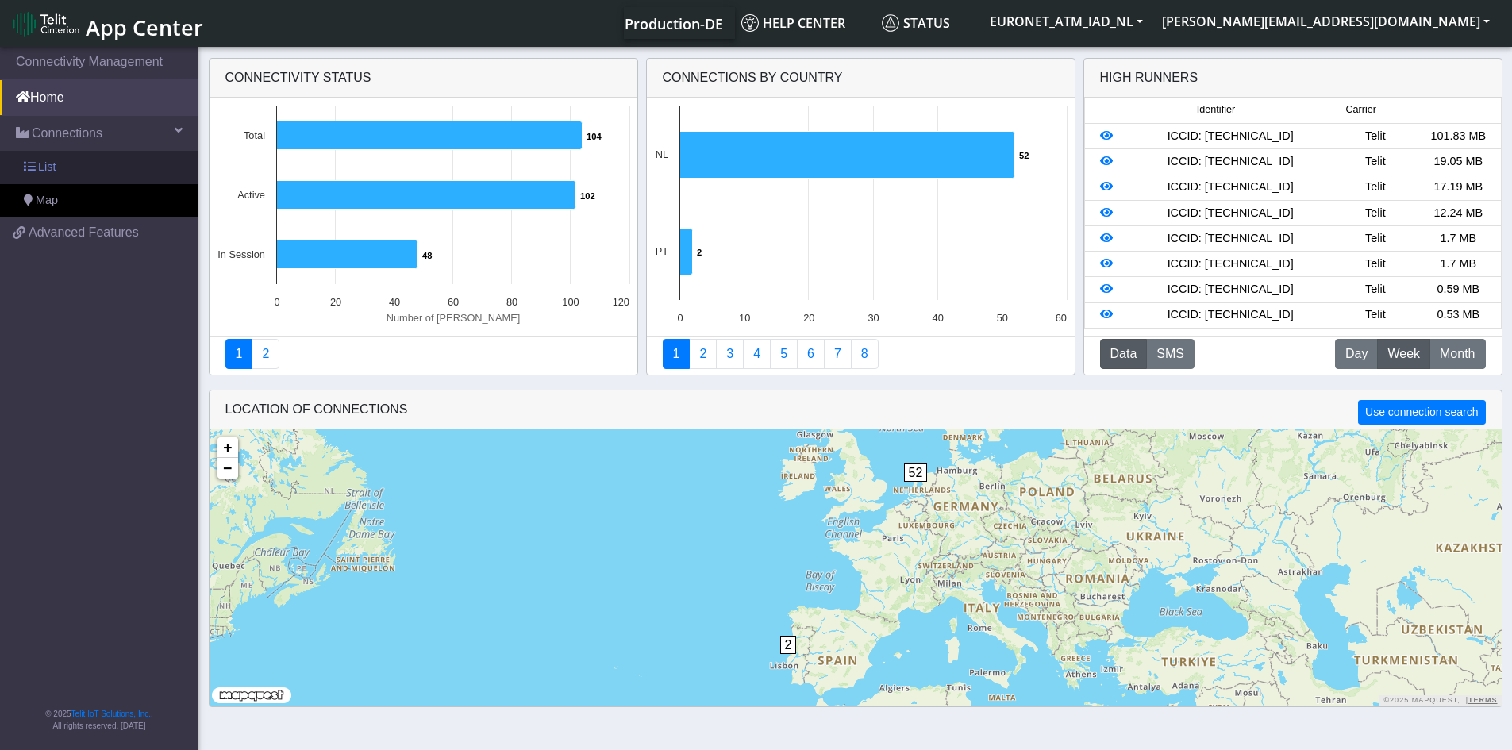
click at [48, 163] on span "List" at bounding box center [46, 167] width 17 height 17
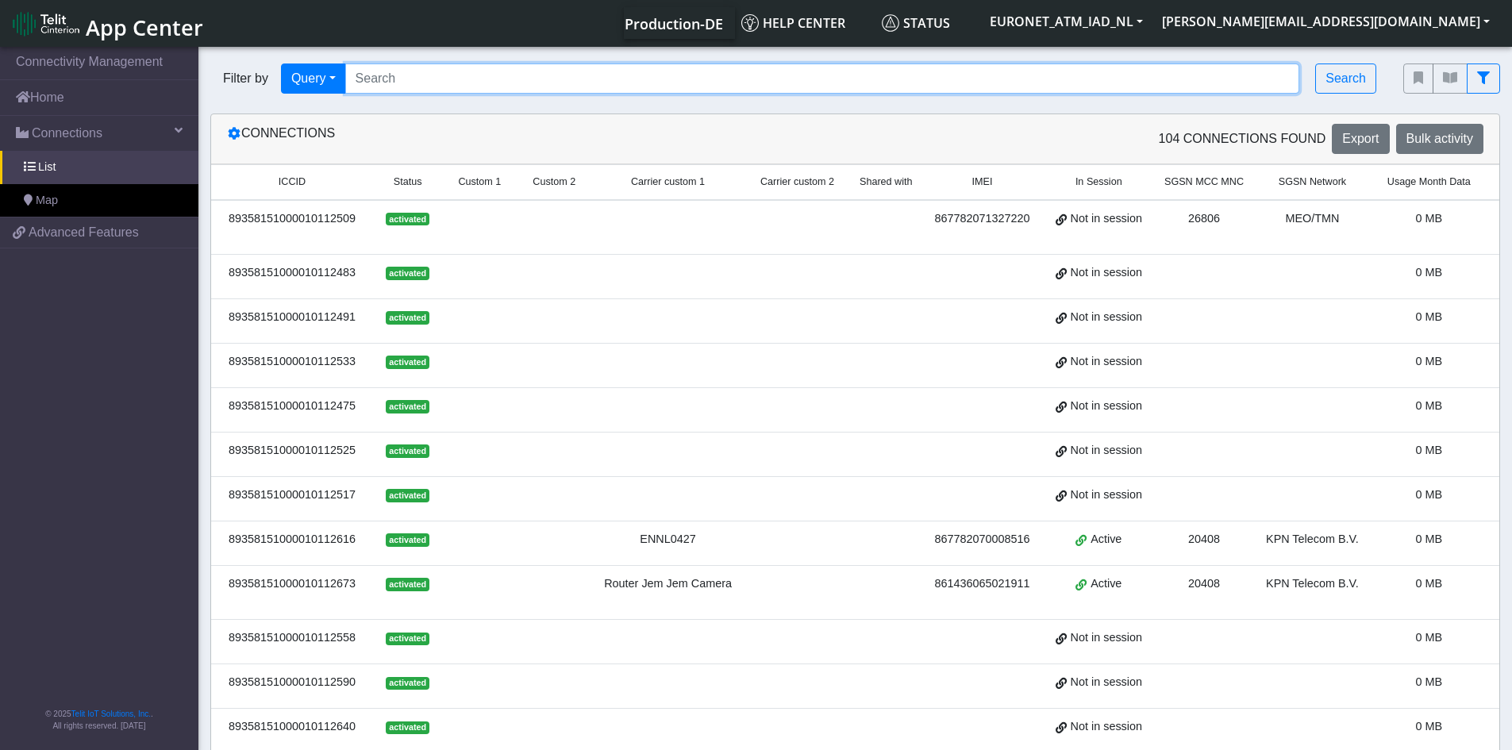
click at [407, 84] on input "Search..." at bounding box center [822, 78] width 955 height 30
paste input "89358151000010112475"
type input "89358151000010112475"
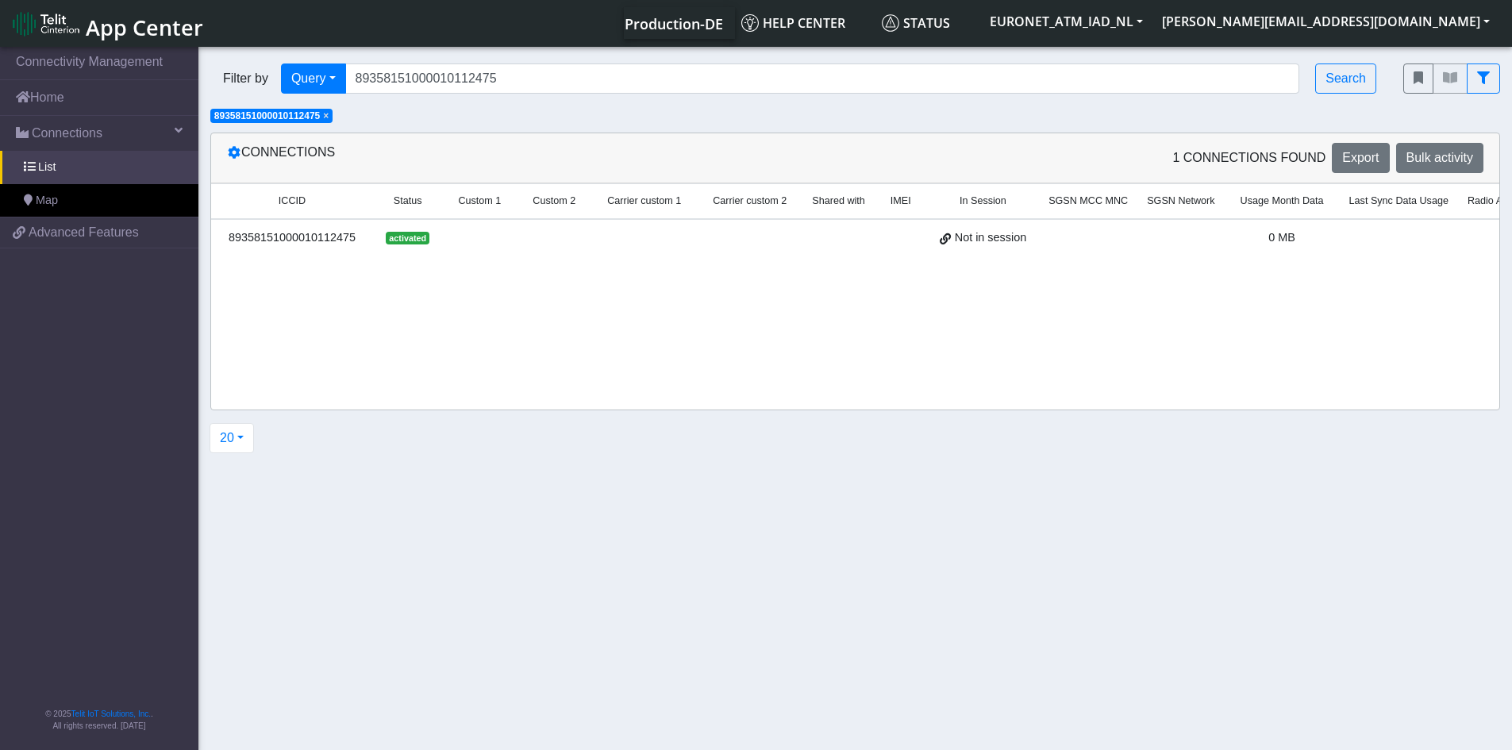
drag, startPoint x: 549, startPoint y: 275, endPoint x: 417, endPoint y: 267, distance: 132.0
click at [417, 267] on div "ICCID Status Custom 1 Custom 2 Carrier custom 1 Carrier custom 2 Shared with IM…" at bounding box center [855, 229] width 1288 height 93
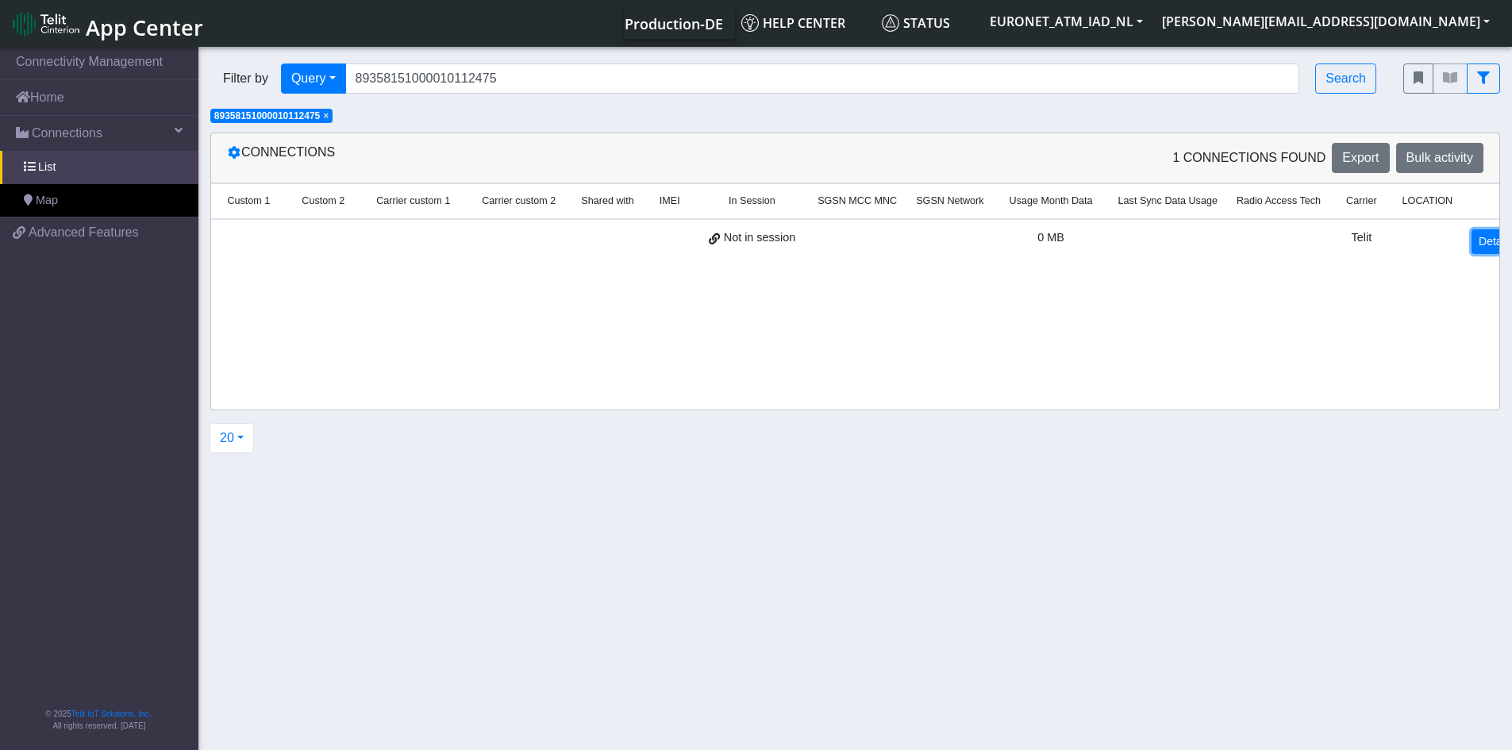
click at [1471, 240] on link "Details" at bounding box center [1495, 241] width 48 height 25
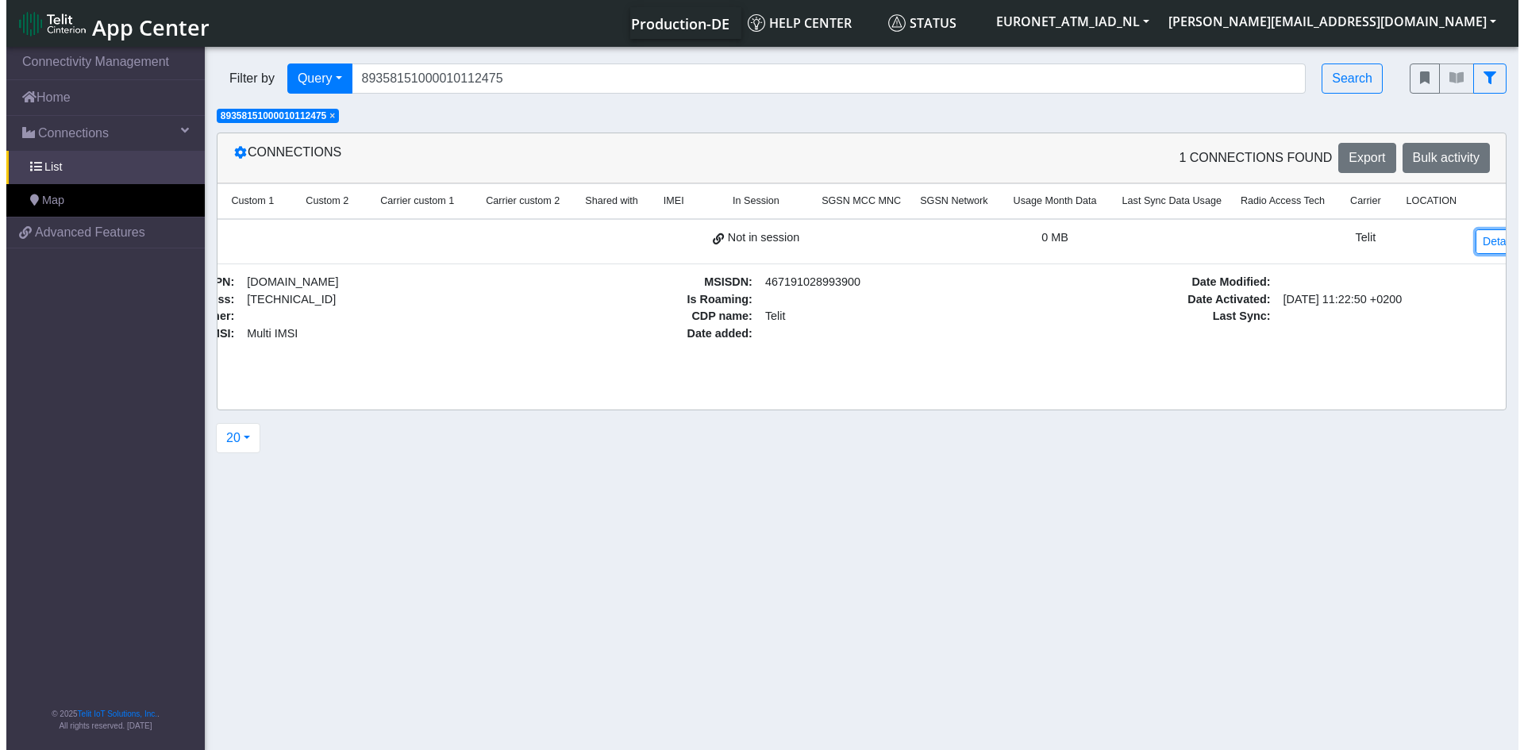
scroll to position [0, 0]
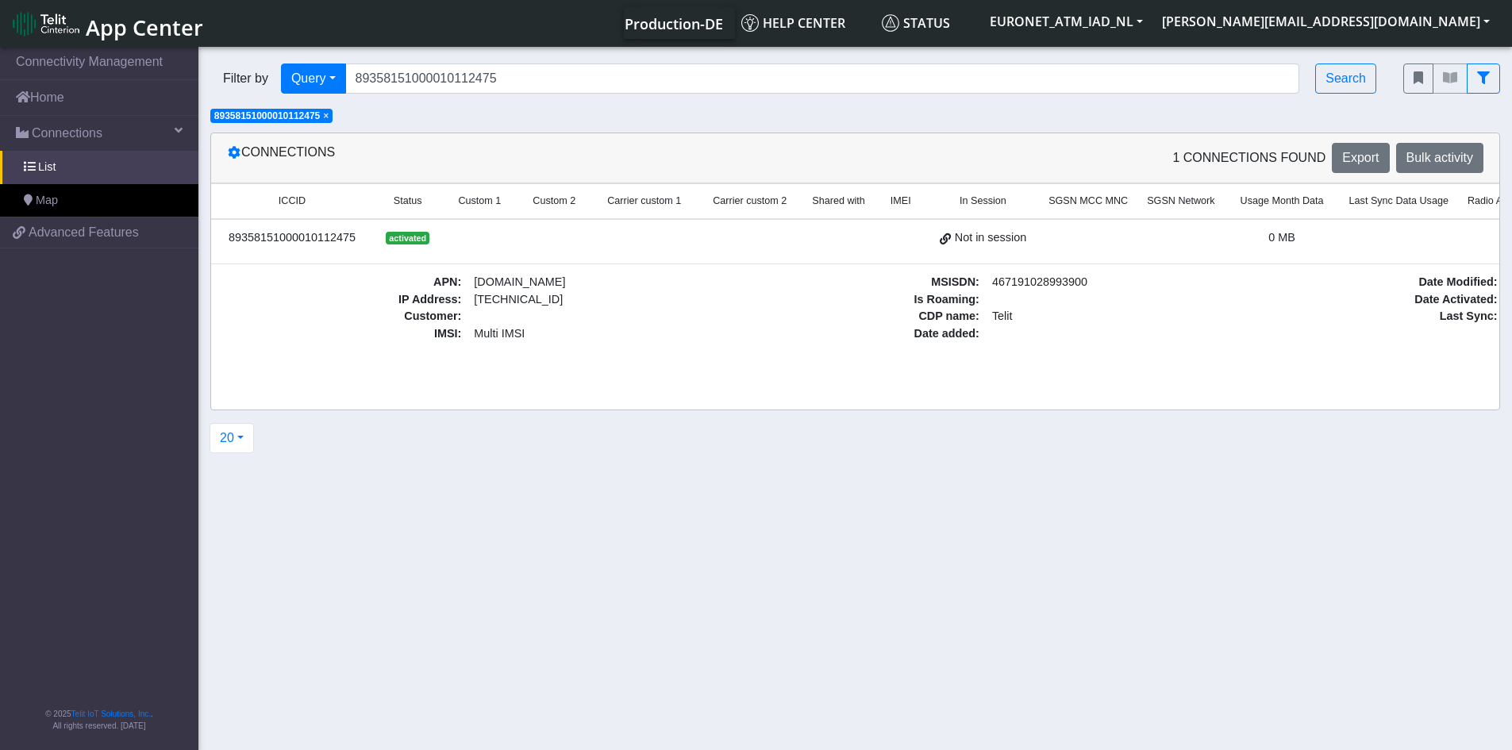
click at [320, 240] on div "89358151000010112475" at bounding box center [292, 237] width 143 height 17
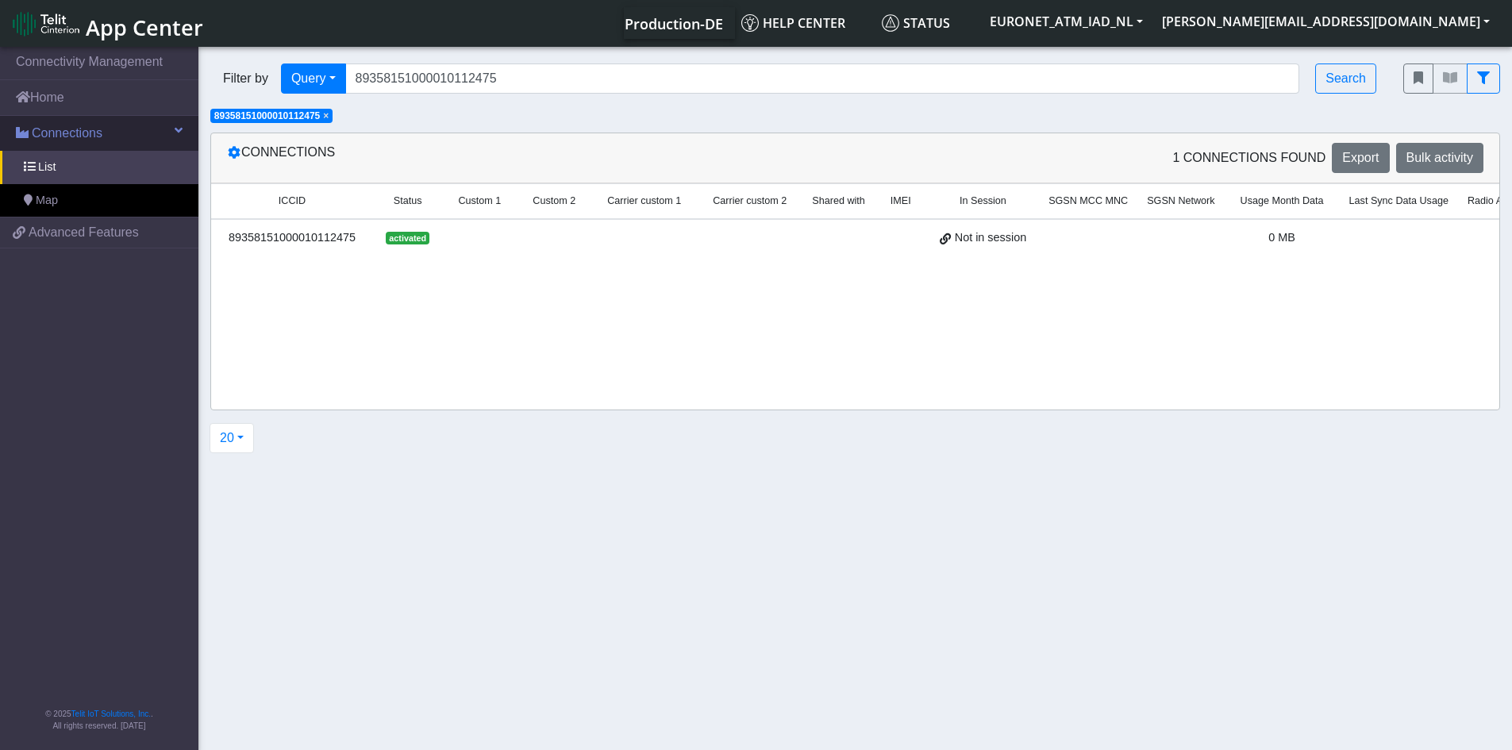
click at [86, 129] on span "Connections" at bounding box center [67, 133] width 71 height 19
click at [26, 230] on link "Advanced Features" at bounding box center [99, 232] width 198 height 30
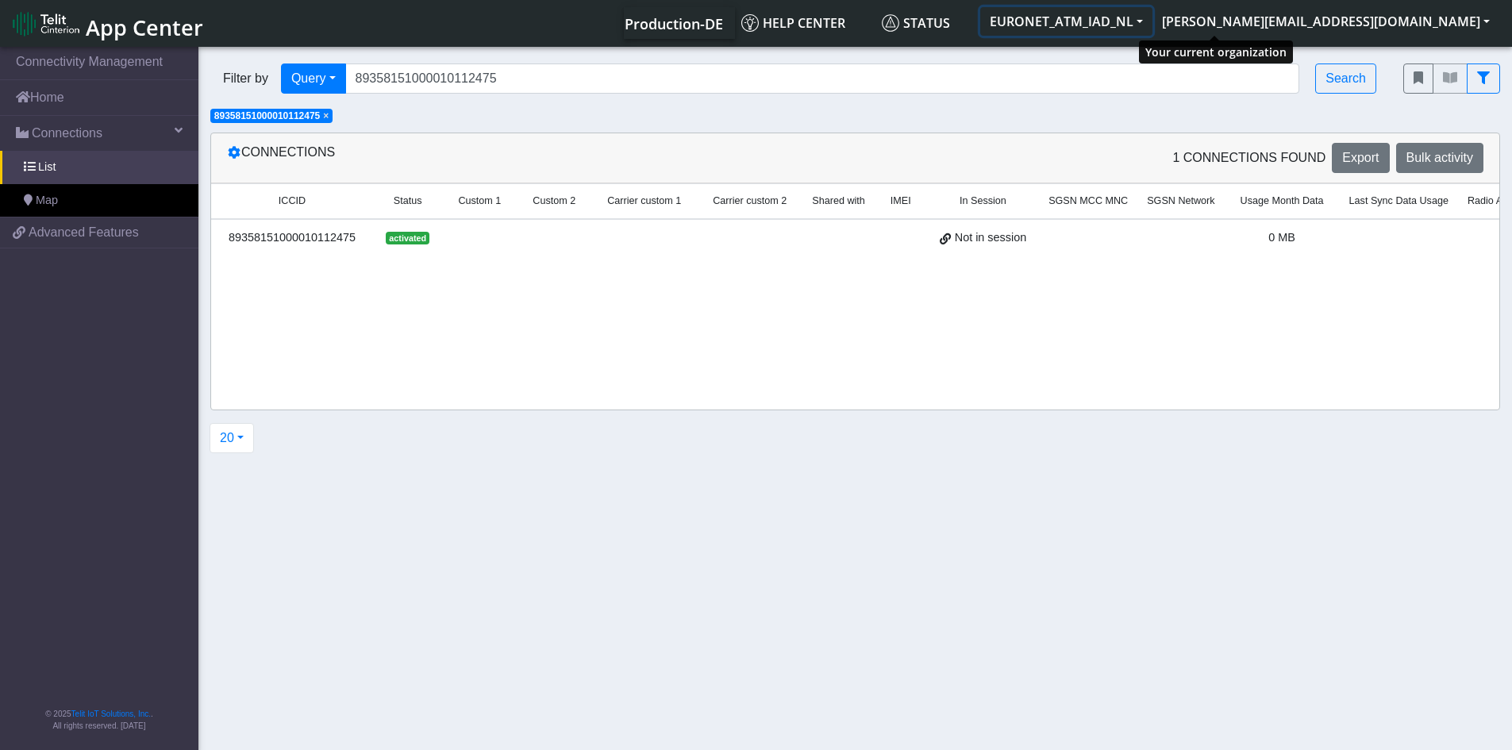
click at [1152, 18] on button "EURONET_ATM_IAD_NL" at bounding box center [1066, 21] width 172 height 29
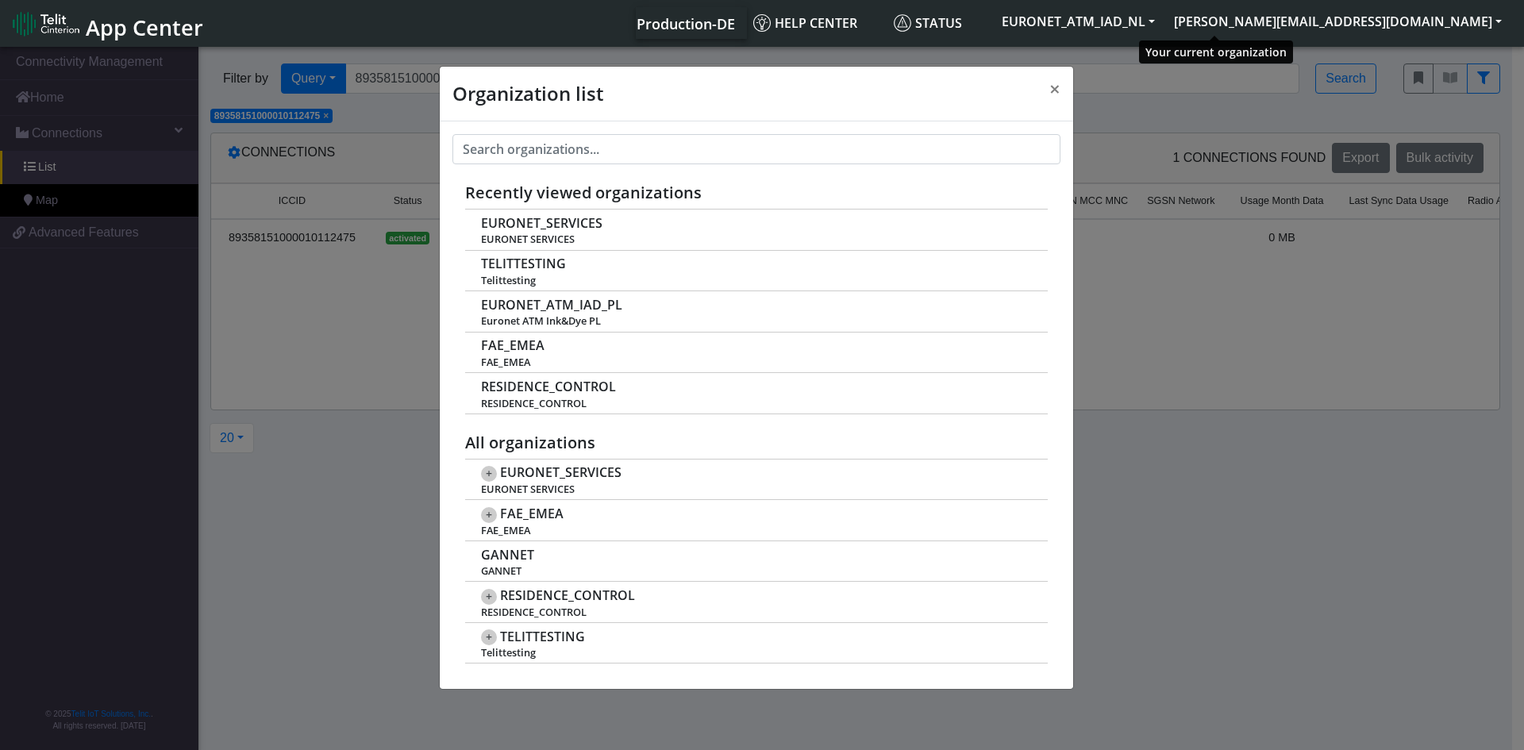
scroll to position [6, 0]
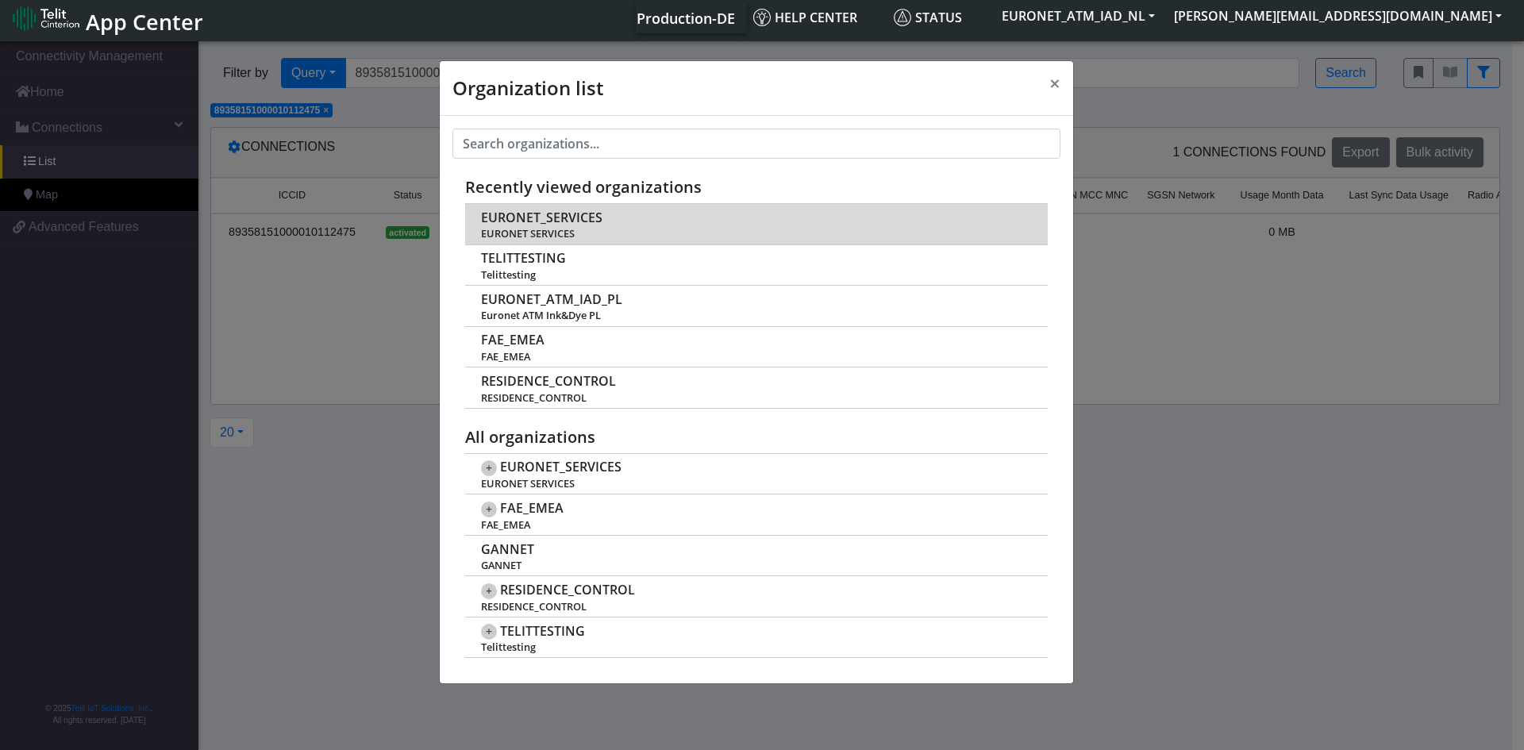
click at [552, 216] on span "EURONET_SERVICES" at bounding box center [541, 217] width 121 height 15
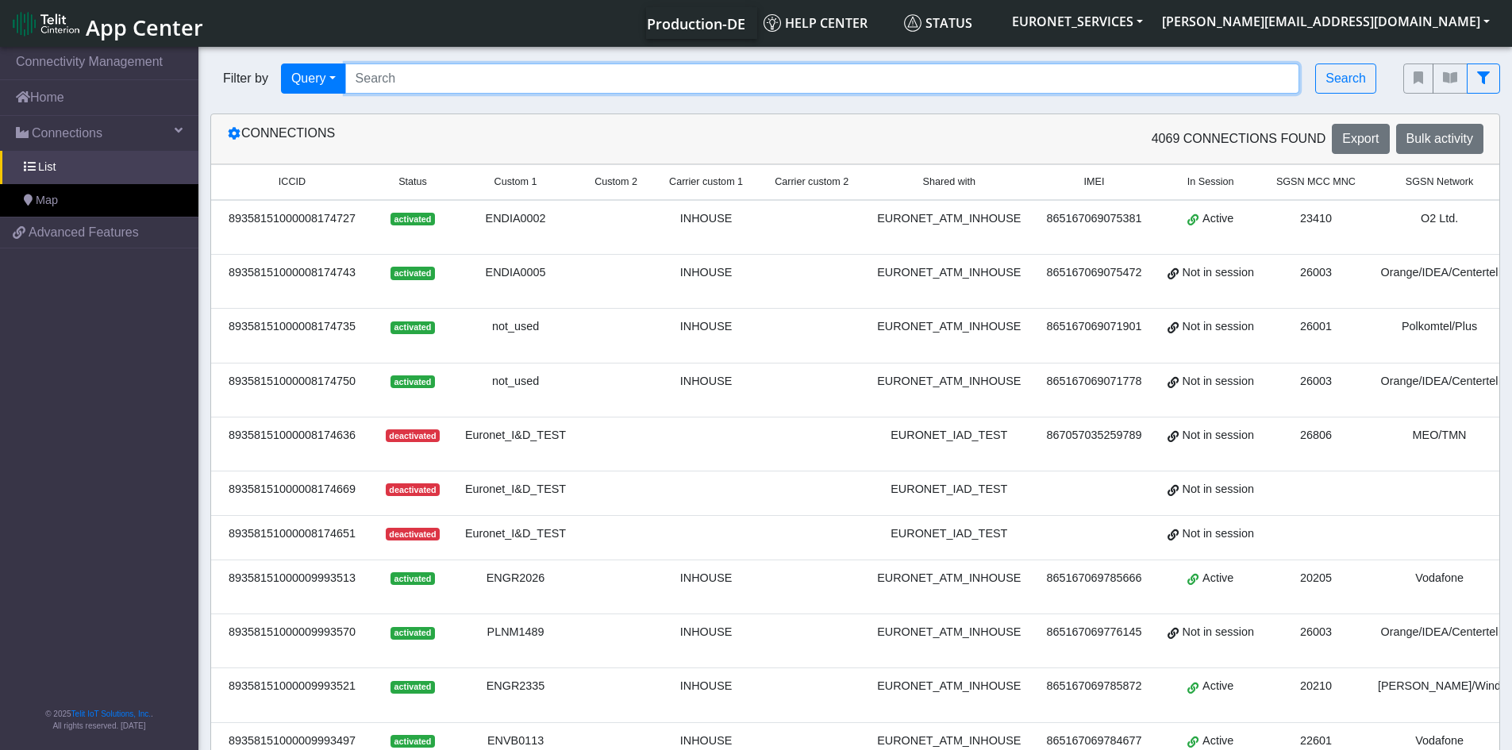
click at [476, 77] on input "Search..." at bounding box center [822, 78] width 955 height 30
paste input "89358151000010112475"
type input "89358151000010112475"
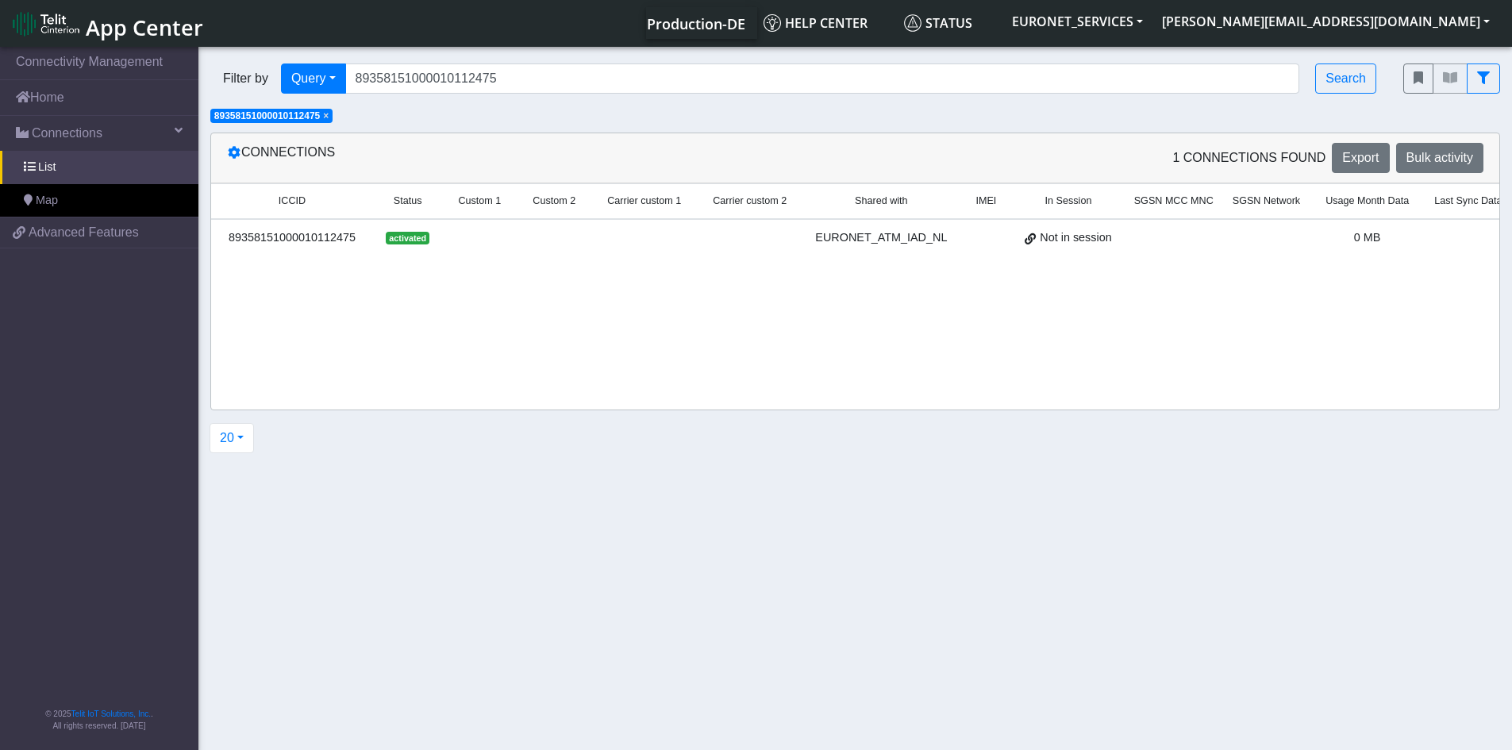
click at [321, 233] on div "89358151000010112475" at bounding box center [292, 237] width 143 height 17
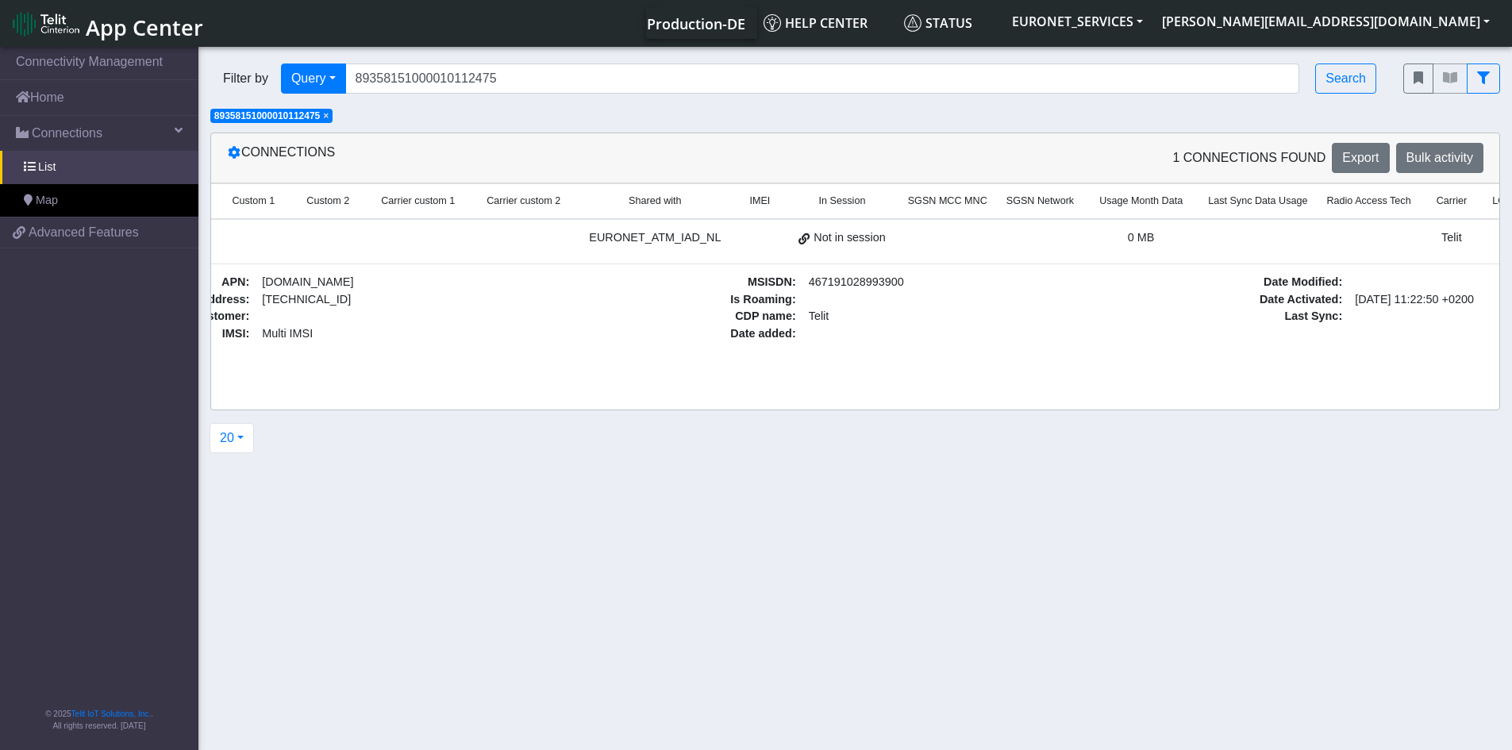
scroll to position [0, 223]
click at [66, 237] on span "Advanced Features" at bounding box center [84, 232] width 110 height 19
click at [281, 304] on span "10.204.0.104" at bounding box center [309, 299] width 89 height 13
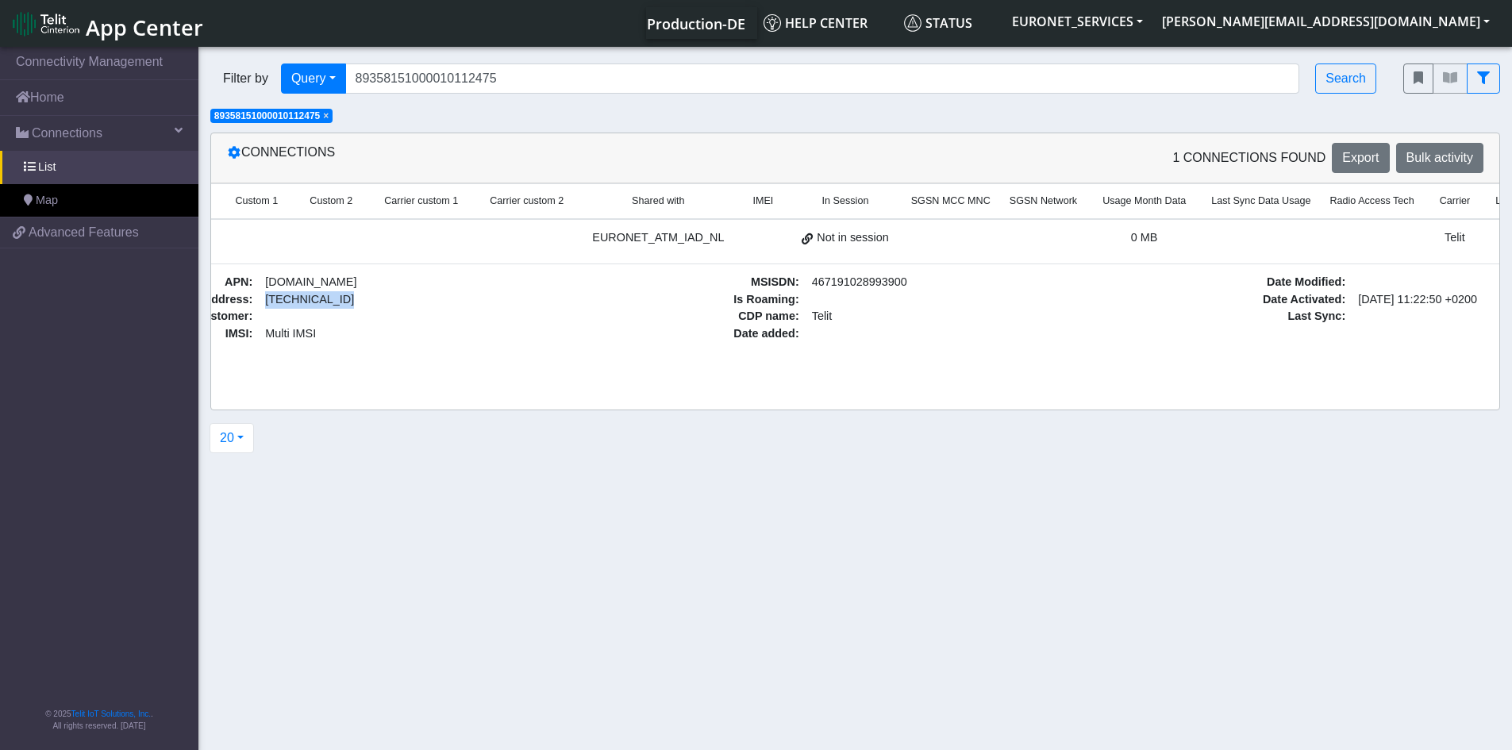
scroll to position [0, 0]
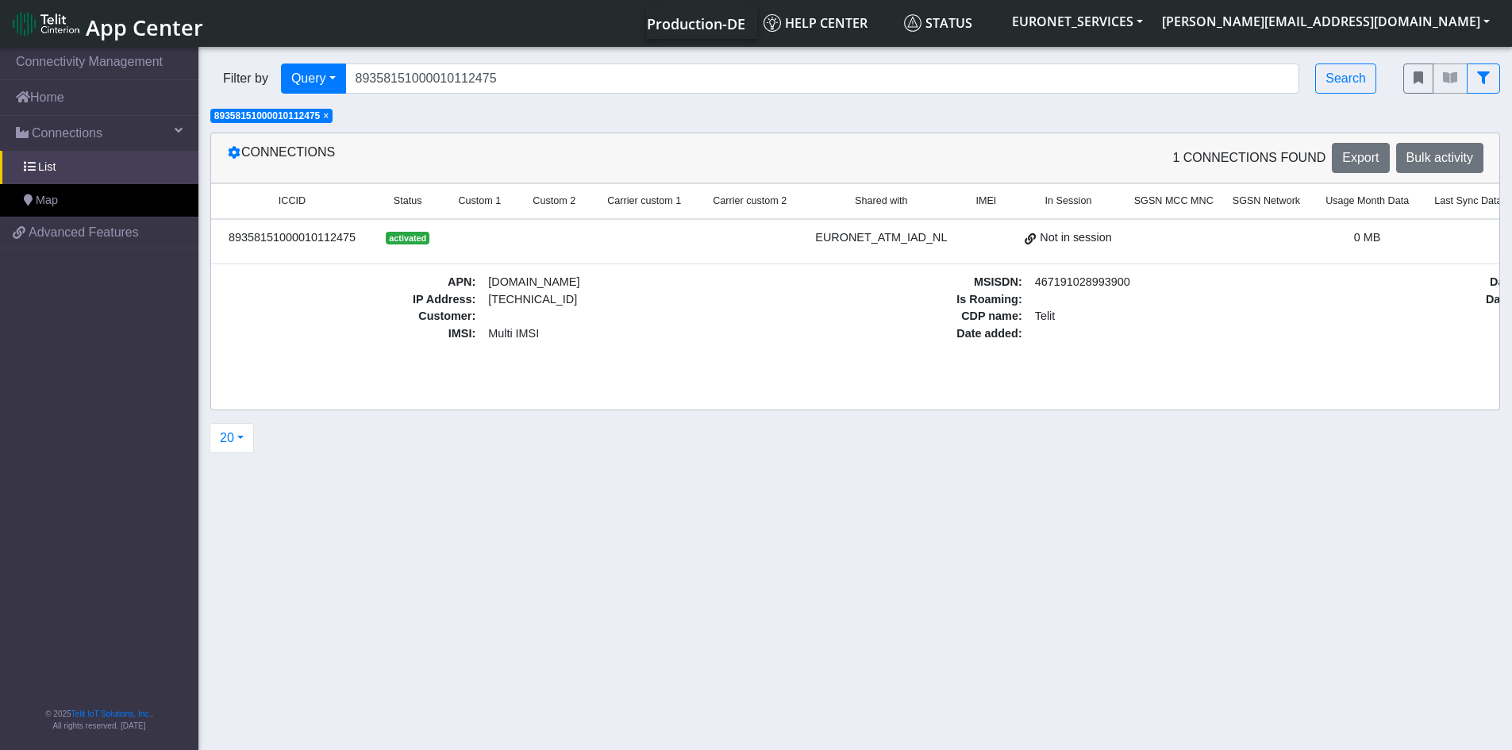
click at [203, 300] on div "Connections 1 Connections found Export Bulk activity ICCID Status Custom 1 Cust…" at bounding box center [854, 272] width 1313 height 278
click at [1423, 26] on button "[PERSON_NAME][EMAIL_ADDRESS][DOMAIN_NAME]" at bounding box center [1325, 21] width 347 height 29
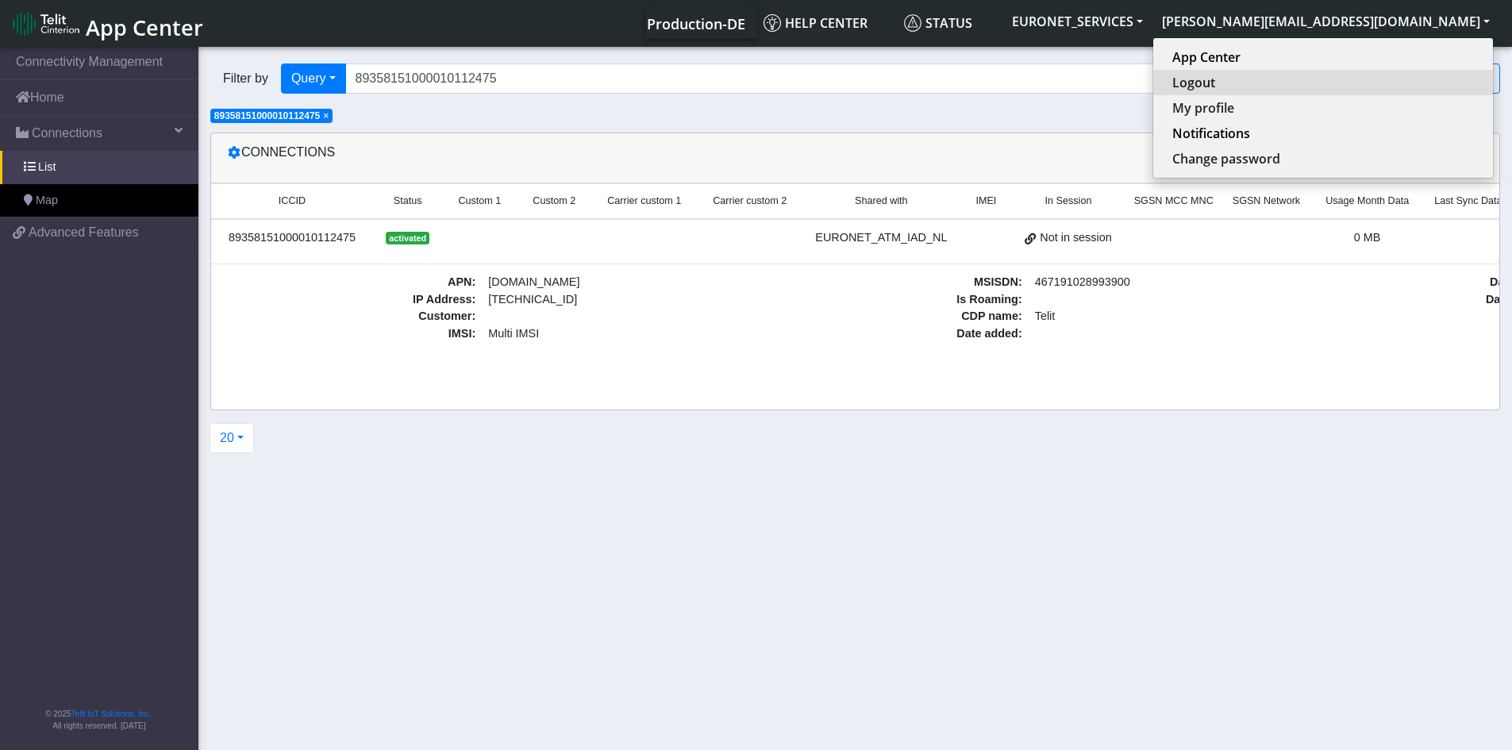
click at [1352, 79] on button "Logout" at bounding box center [1323, 82] width 340 height 25
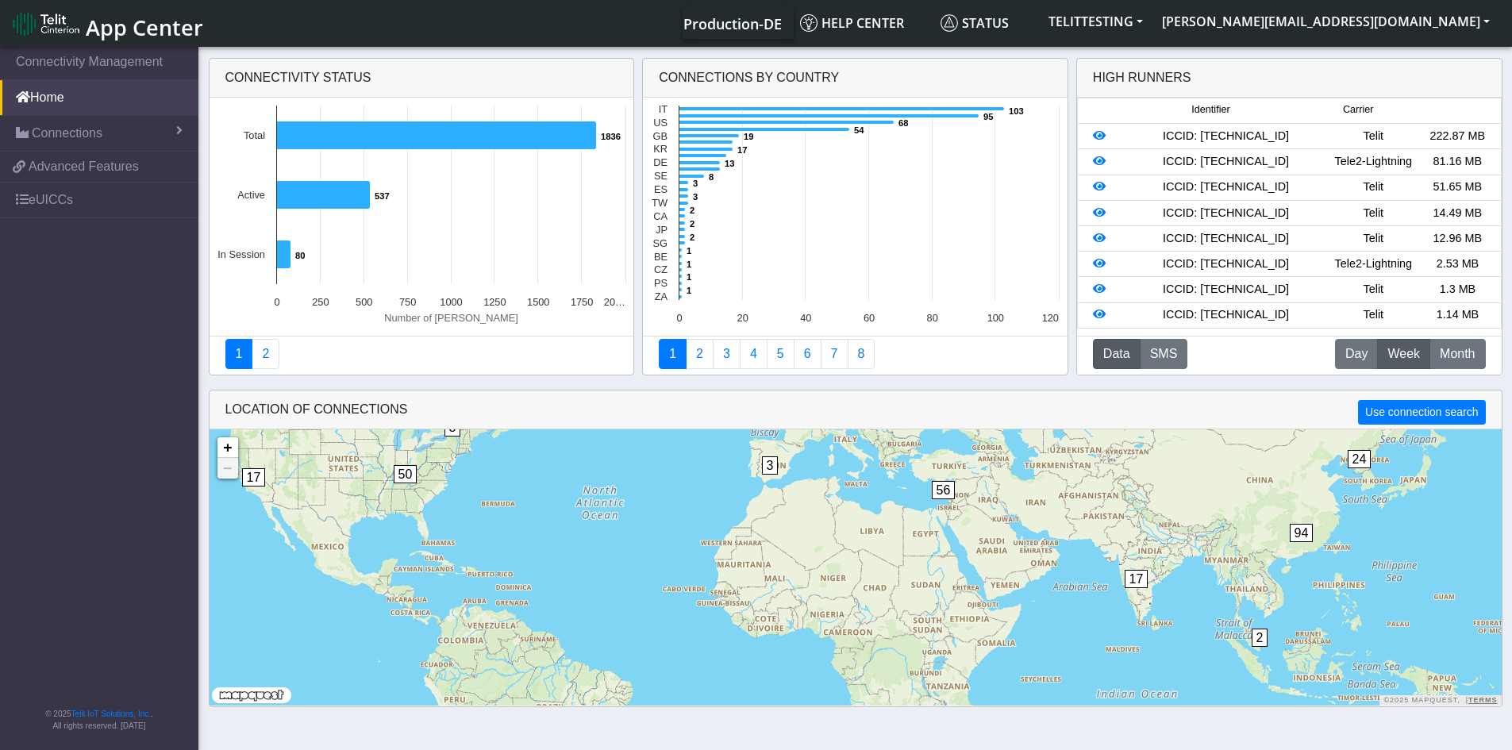
drag, startPoint x: 1303, startPoint y: 133, endPoint x: 1154, endPoint y: 140, distance: 149.4
click at [1154, 140] on div "ICCID: [TECHNICAL_ID]" at bounding box center [1225, 136] width 210 height 17
drag, startPoint x: 84, startPoint y: 166, endPoint x: 111, endPoint y: 146, distance: 33.5
click at [111, 146] on ul "Connectivity Management Home Connections List Map 087b48ec1edbc06df4cfc15faa3ff…" at bounding box center [99, 131] width 198 height 175
click at [47, 165] on span "Advanced Features" at bounding box center [84, 166] width 110 height 19
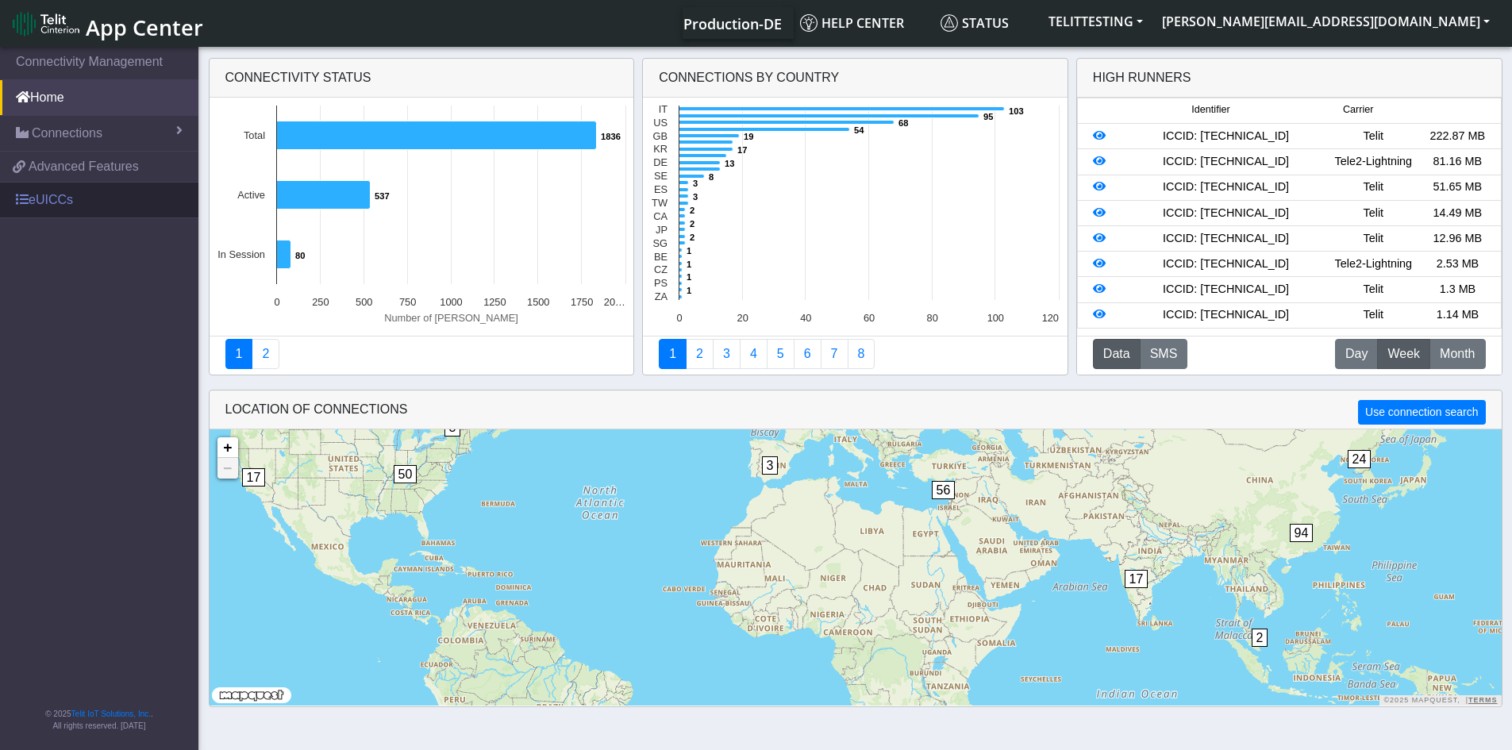
click at [51, 197] on link "eUICCs" at bounding box center [99, 200] width 198 height 35
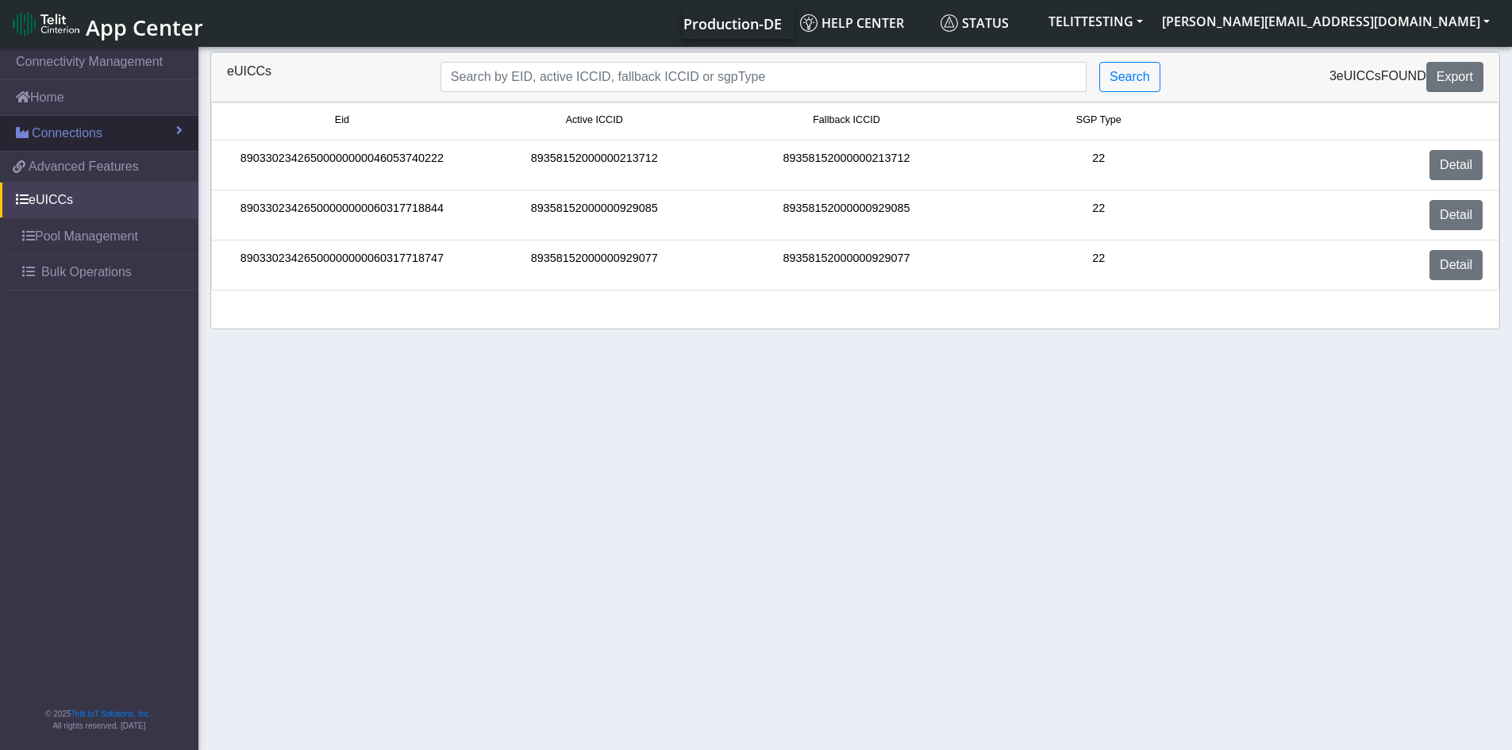
click at [38, 131] on span "Connections" at bounding box center [67, 133] width 71 height 19
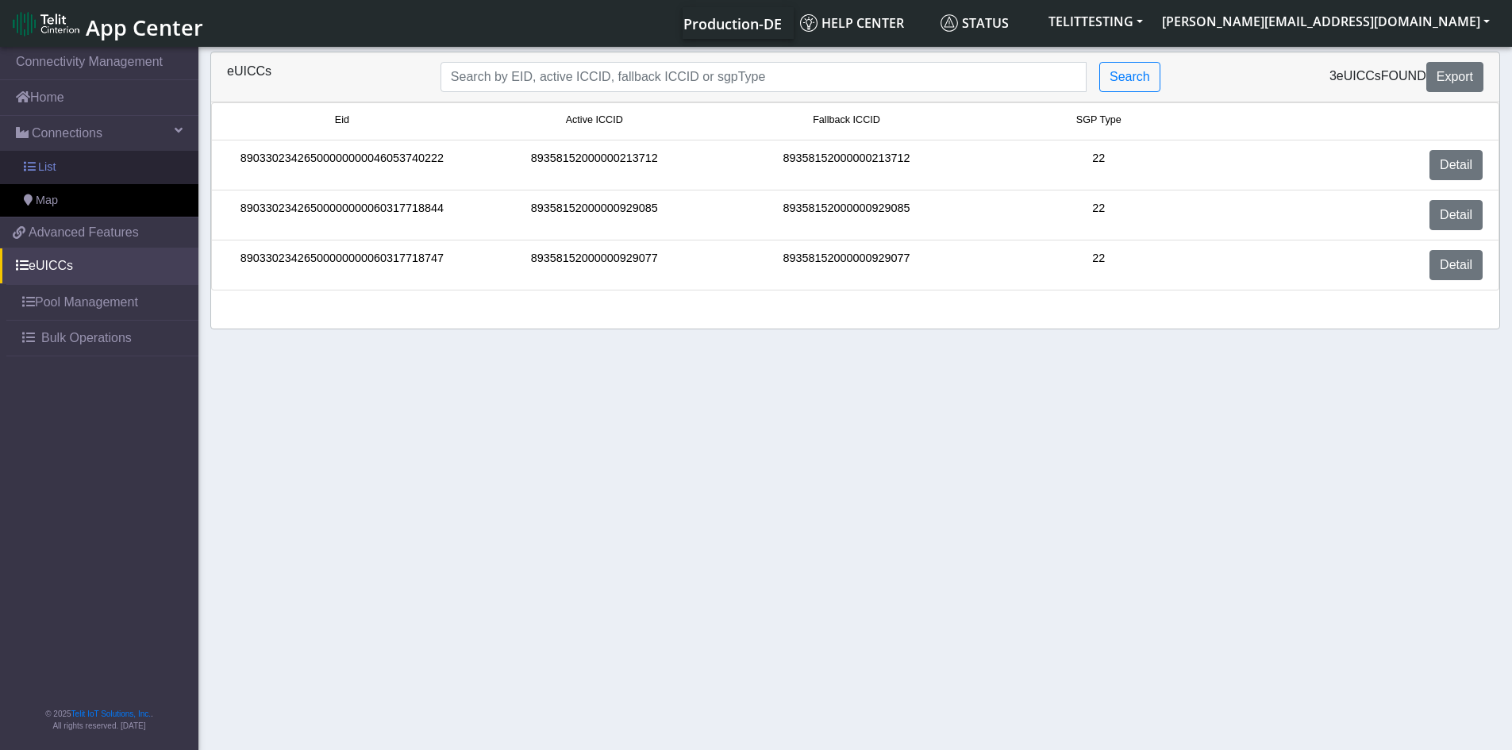
click at [54, 168] on span "List" at bounding box center [46, 167] width 17 height 17
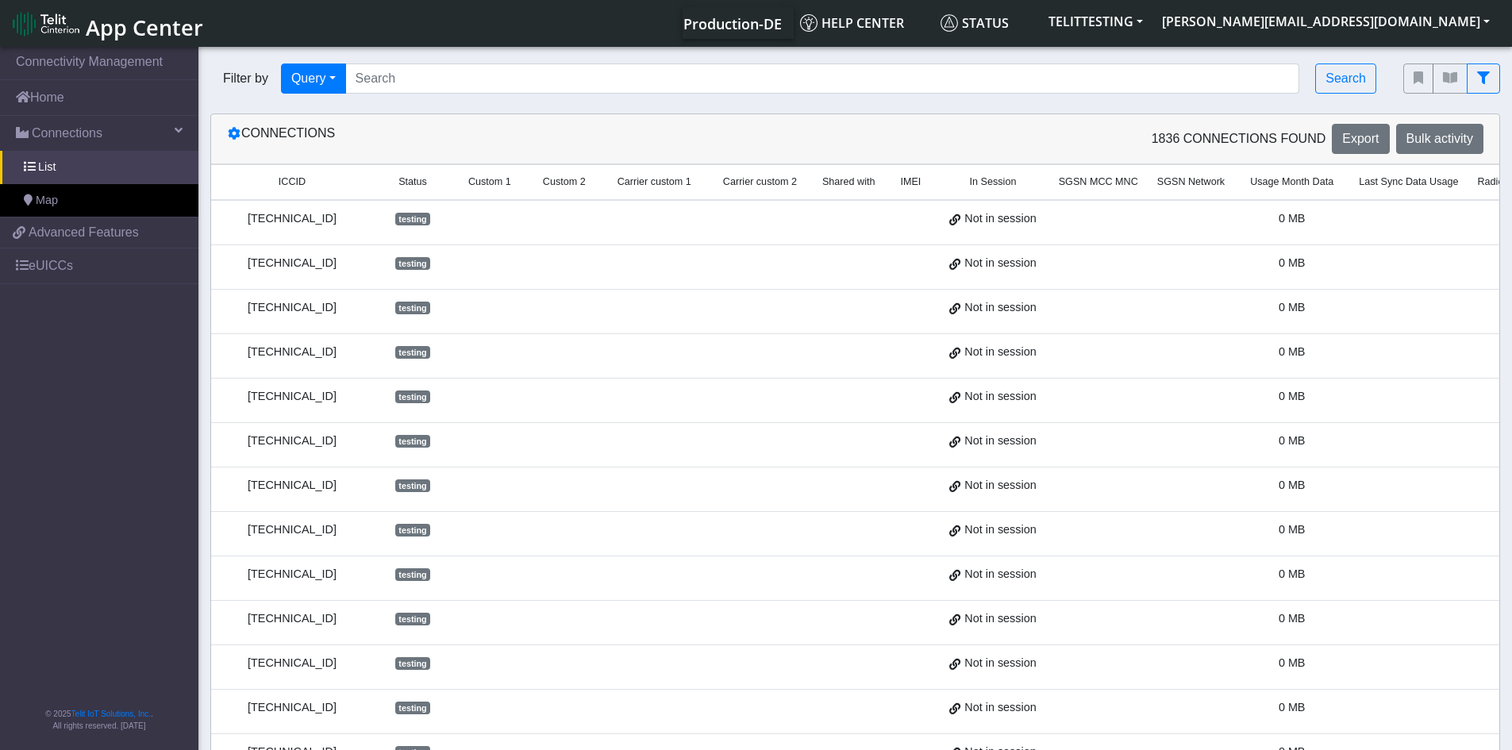
click at [1066, 442] on td at bounding box center [1098, 444] width 98 height 44
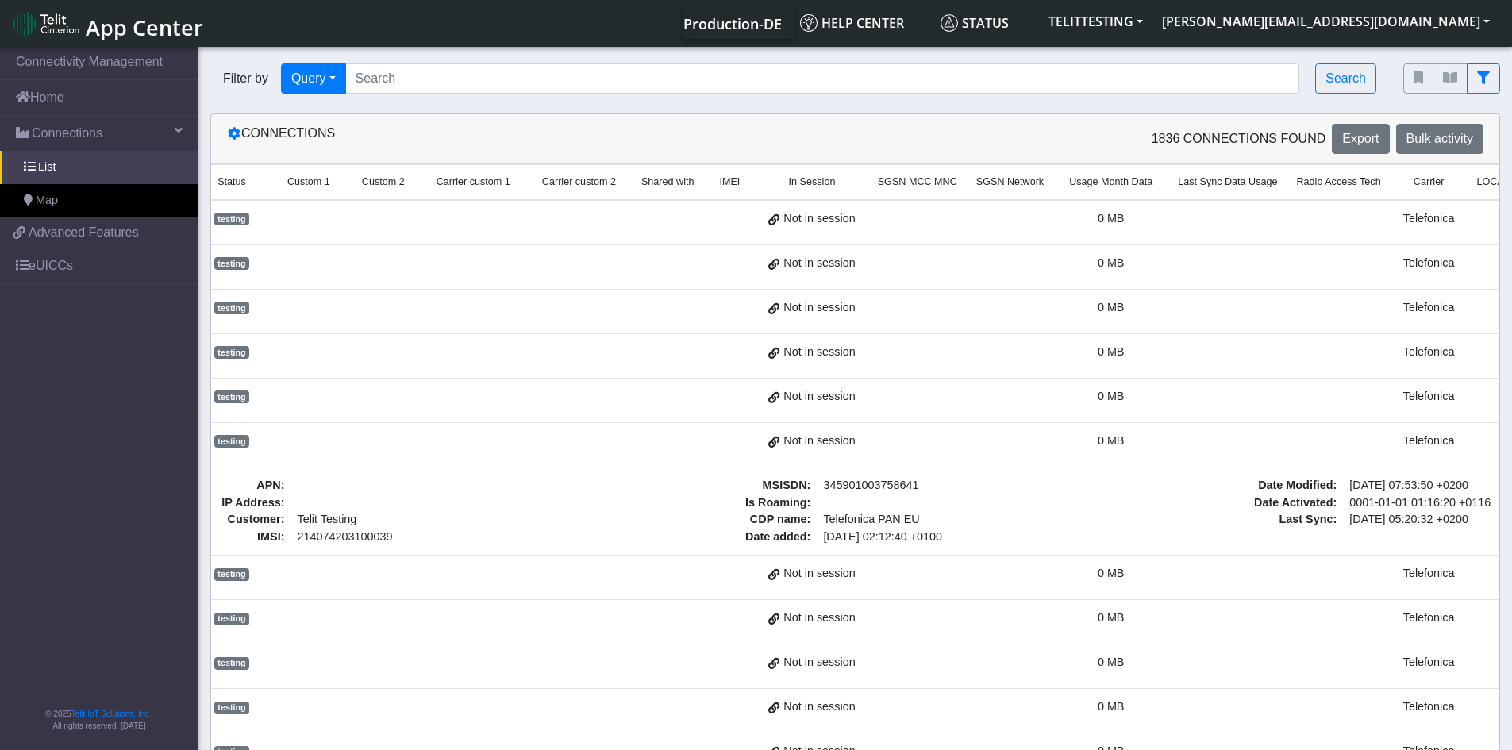
scroll to position [0, 258]
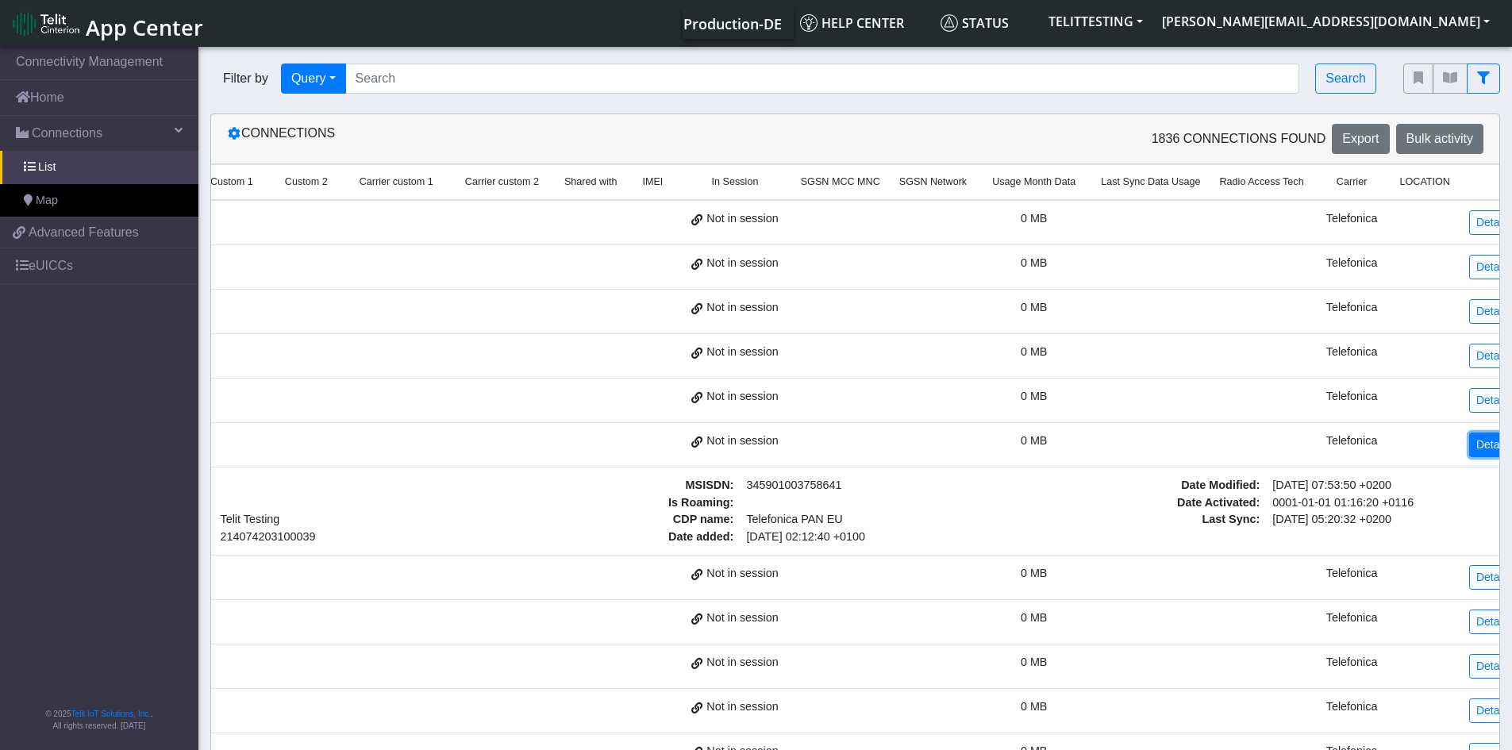
click at [1474, 442] on link "Details" at bounding box center [1493, 444] width 48 height 25
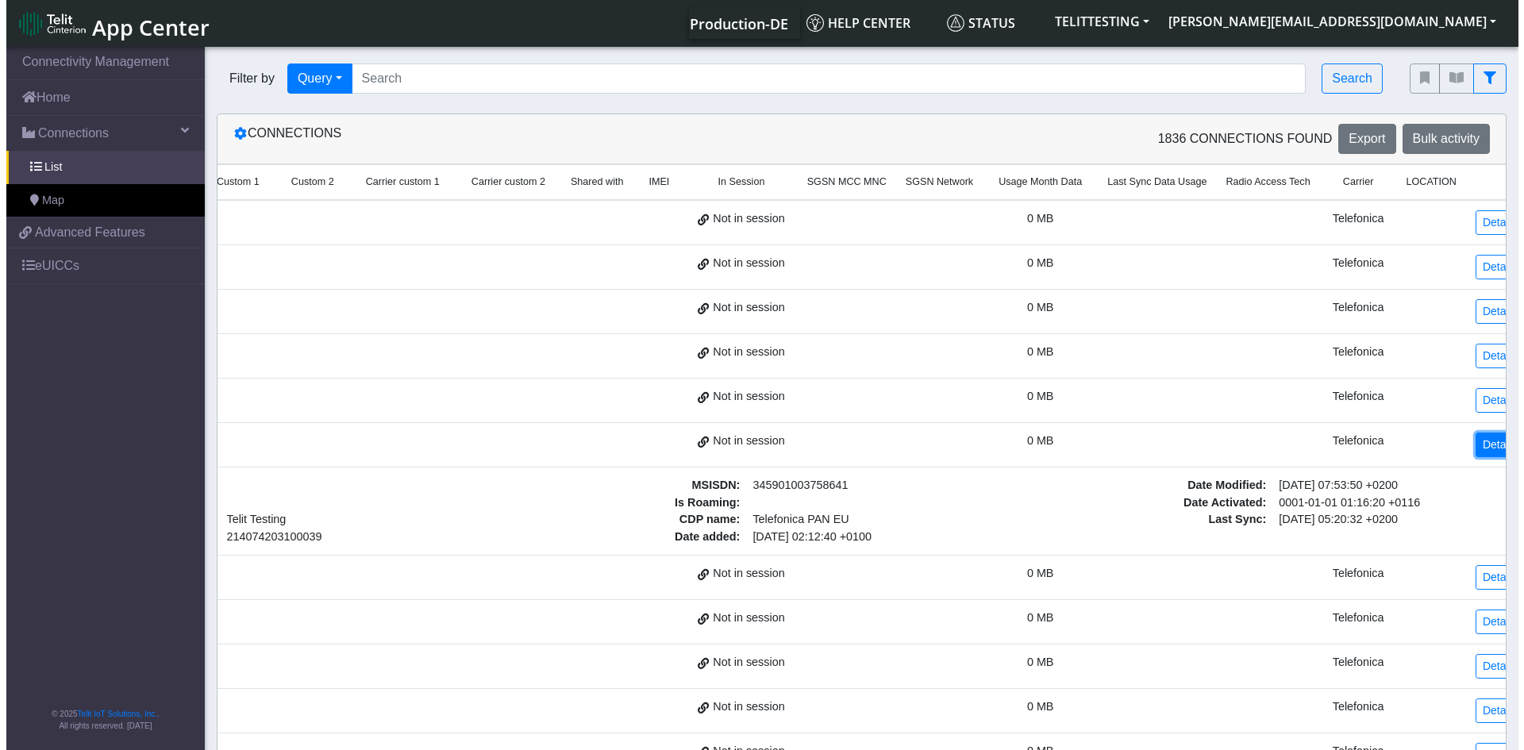
scroll to position [0, 256]
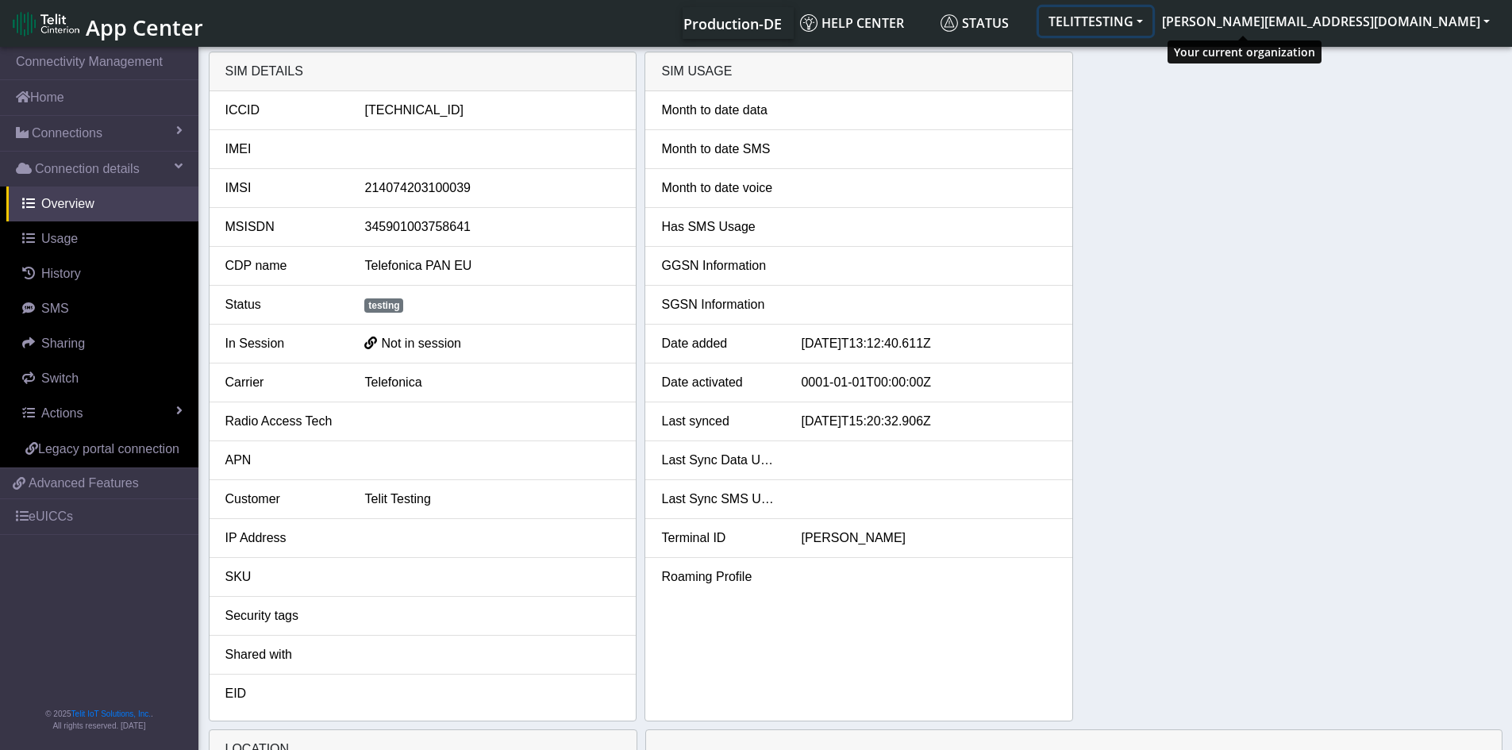
click at [1152, 18] on button "TELITTESTING" at bounding box center [1095, 21] width 113 height 29
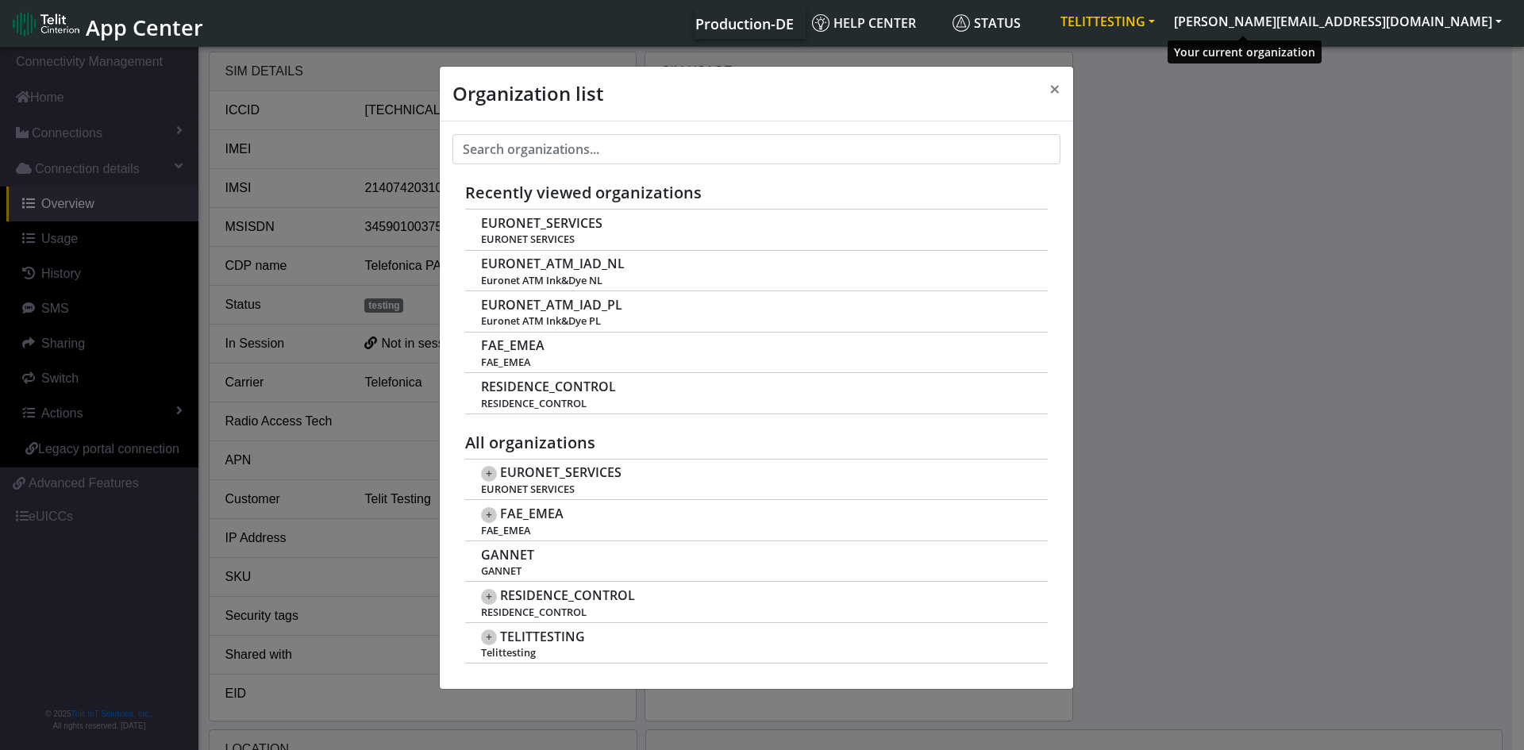
scroll to position [6, 0]
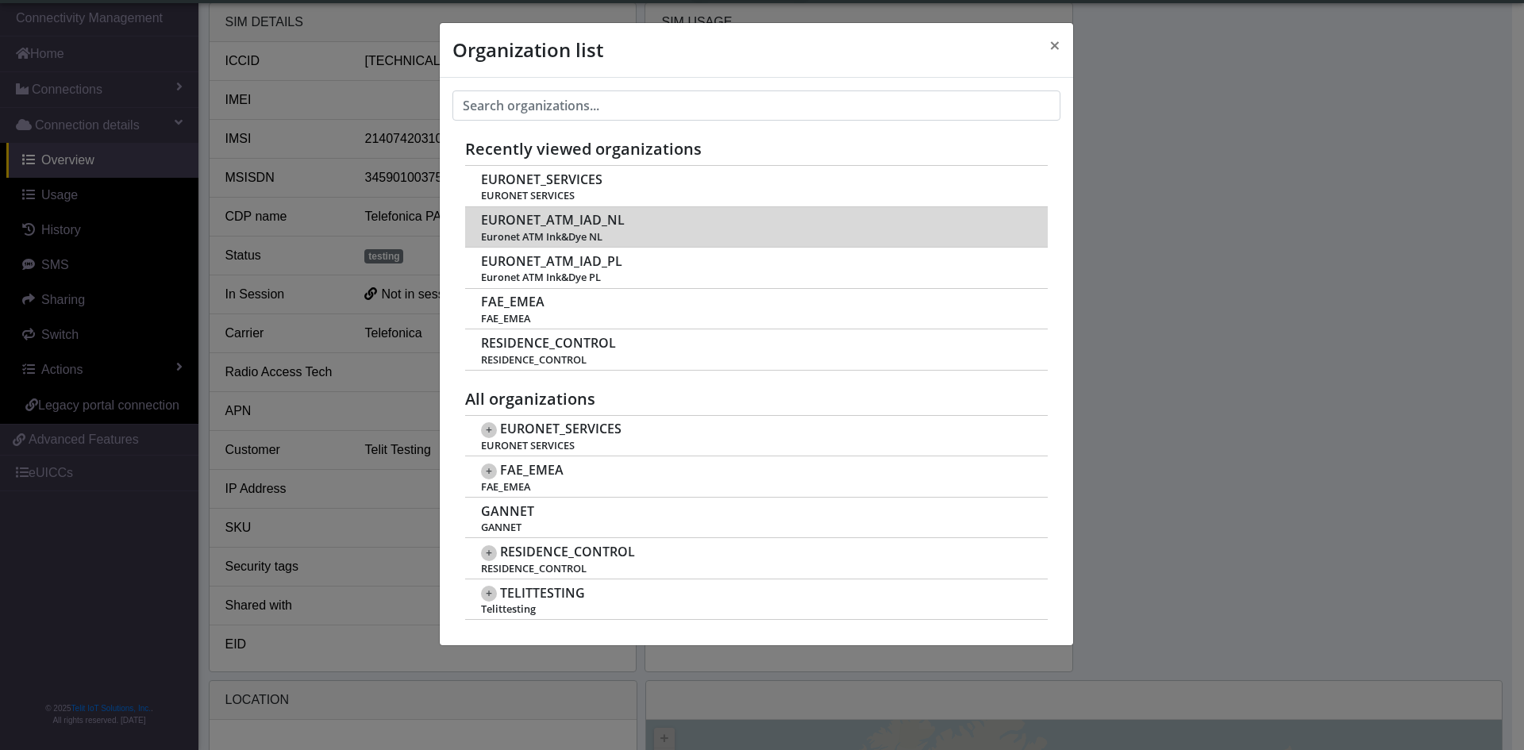
click at [582, 225] on span "EURONET_ATM_IAD_NL" at bounding box center [553, 220] width 144 height 15
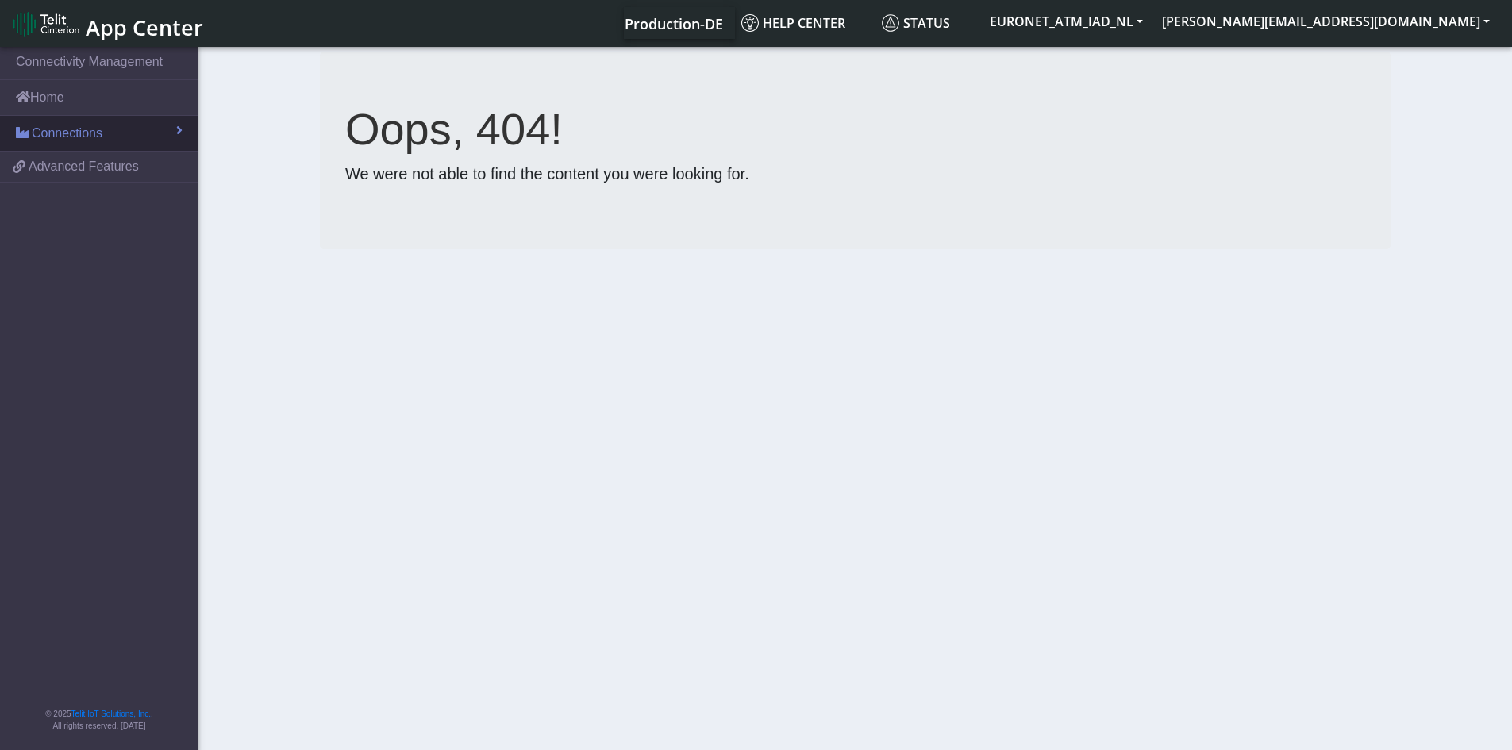
click at [59, 125] on span "Connections" at bounding box center [67, 133] width 71 height 19
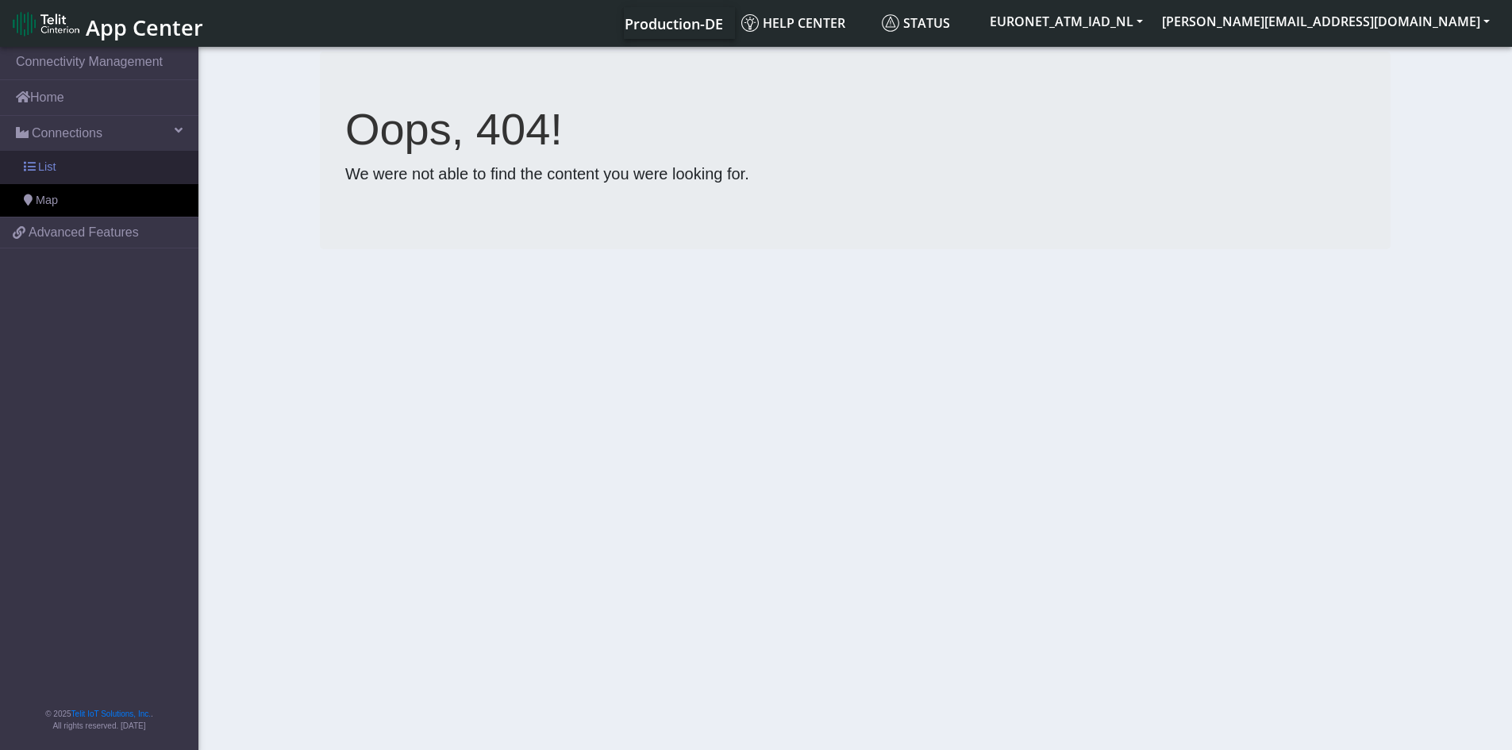
click at [40, 163] on span "List" at bounding box center [46, 167] width 17 height 17
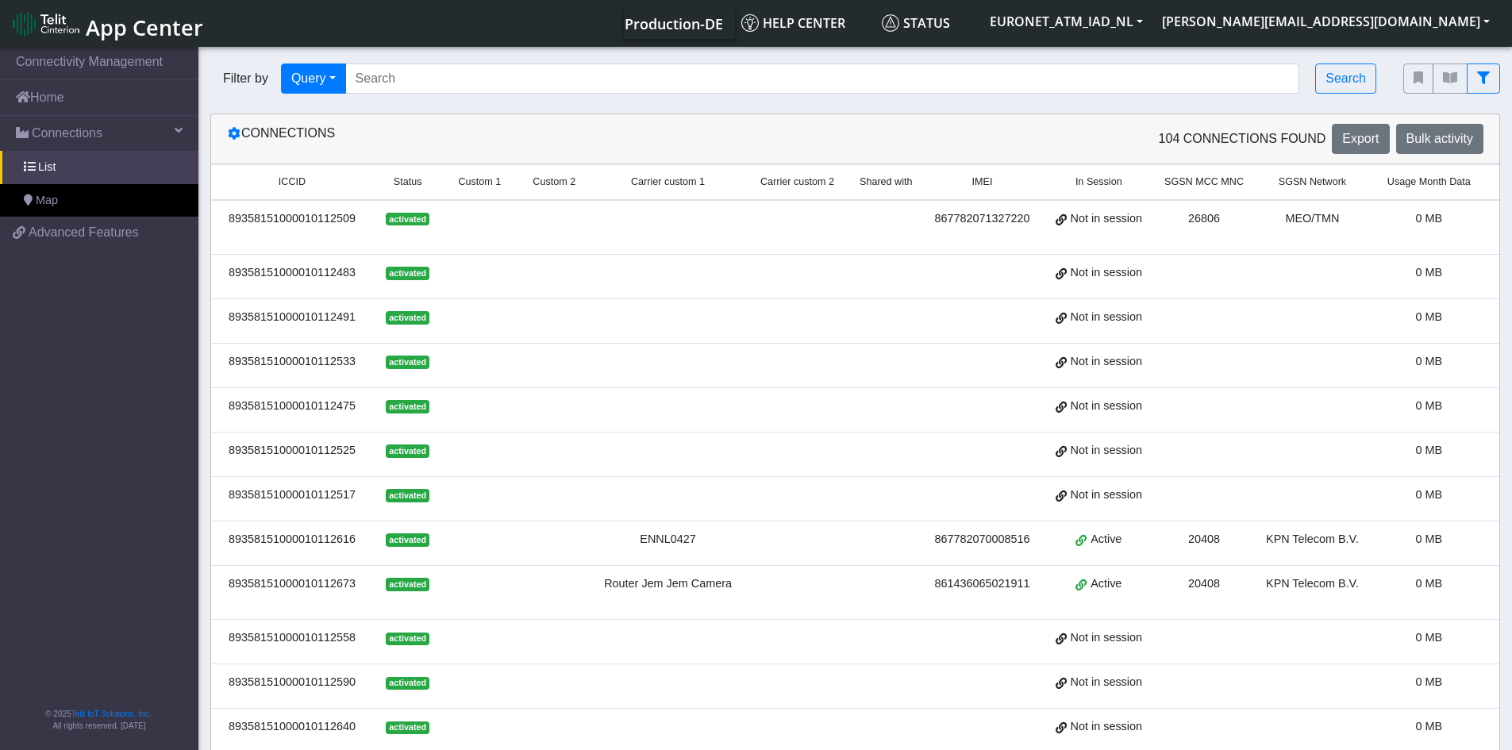
drag, startPoint x: 359, startPoint y: 223, endPoint x: 225, endPoint y: 222, distance: 133.3
click at [225, 222] on td "89358151000010112509" at bounding box center [292, 227] width 162 height 55
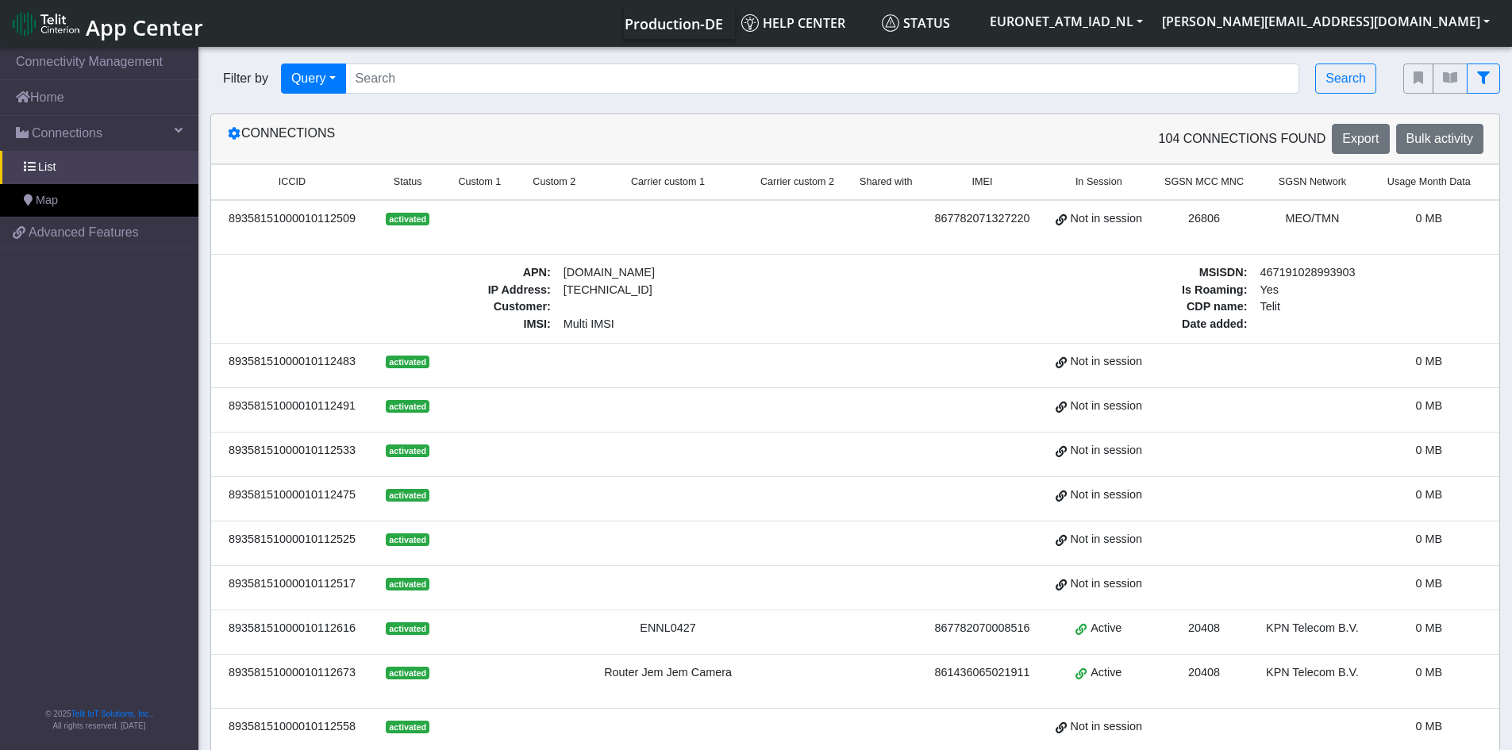
copy div "89358151000010112509"
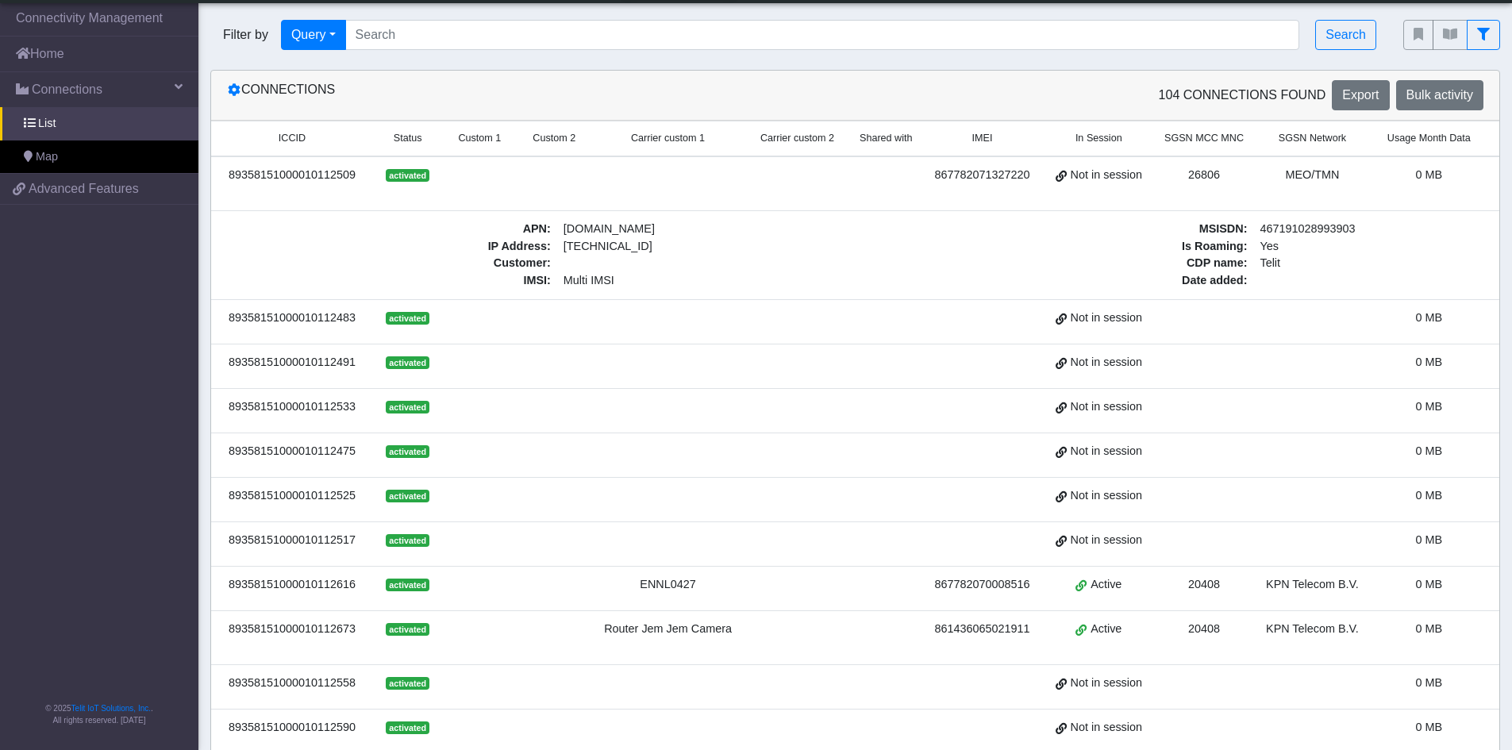
scroll to position [31, 0]
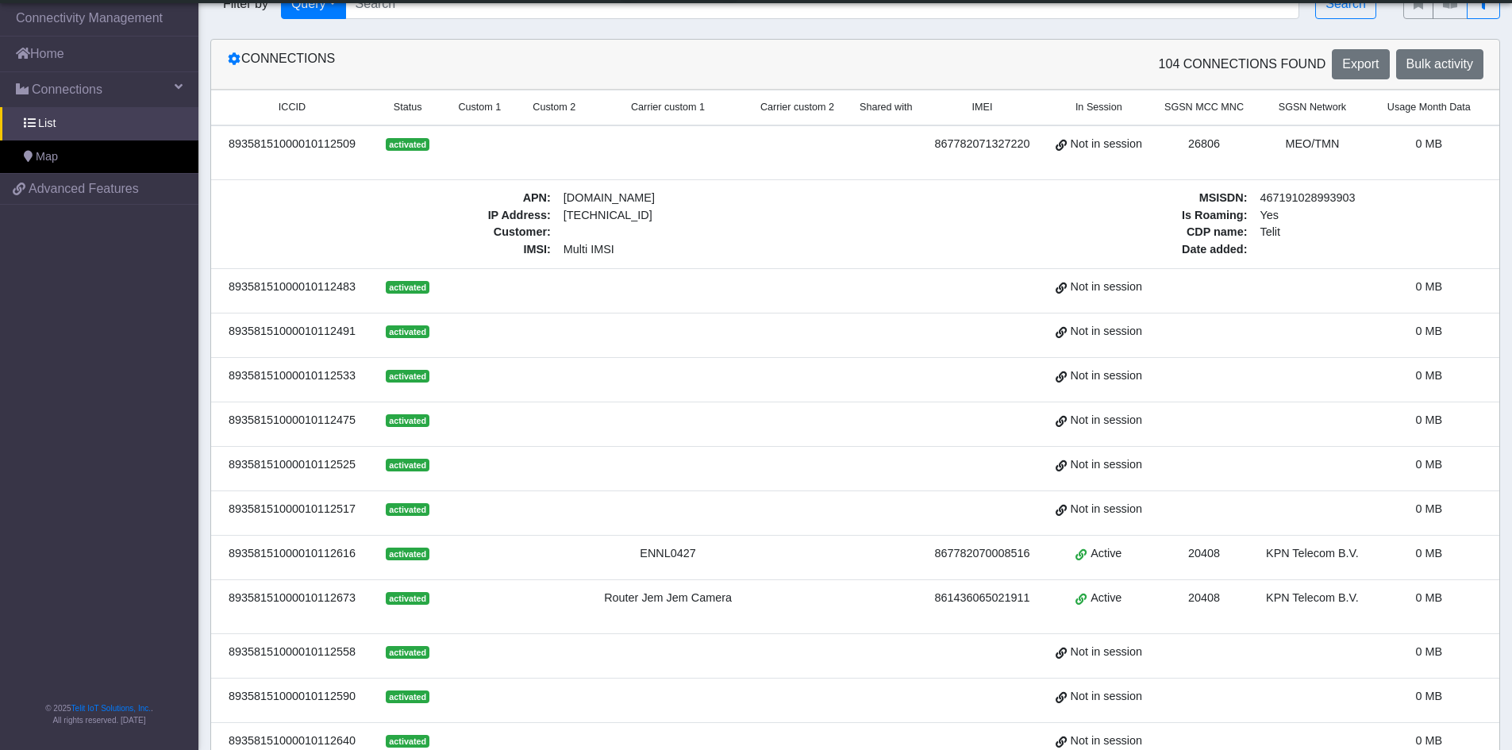
click at [837, 461] on td at bounding box center [797, 468] width 106 height 44
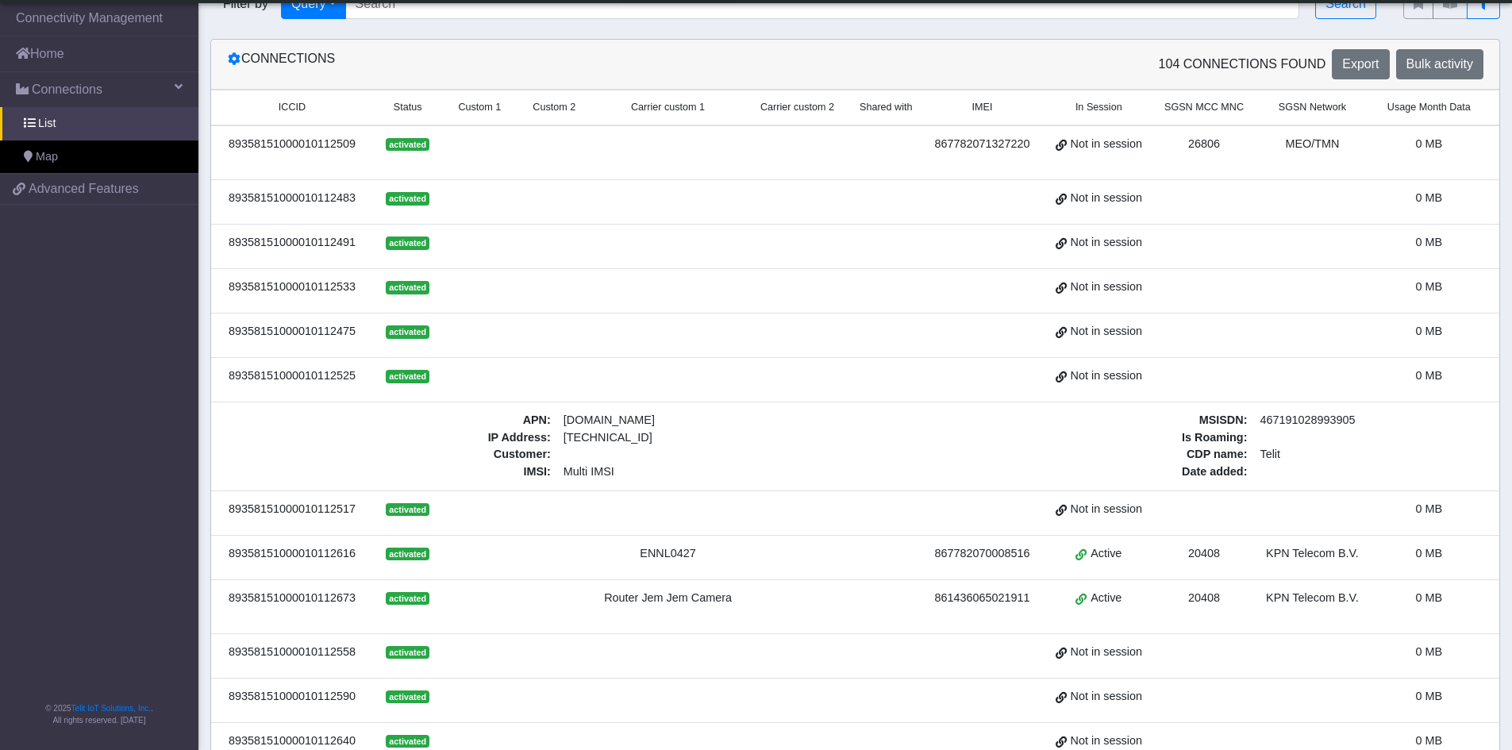
click at [282, 144] on div "89358151000010112509" at bounding box center [292, 144] width 143 height 17
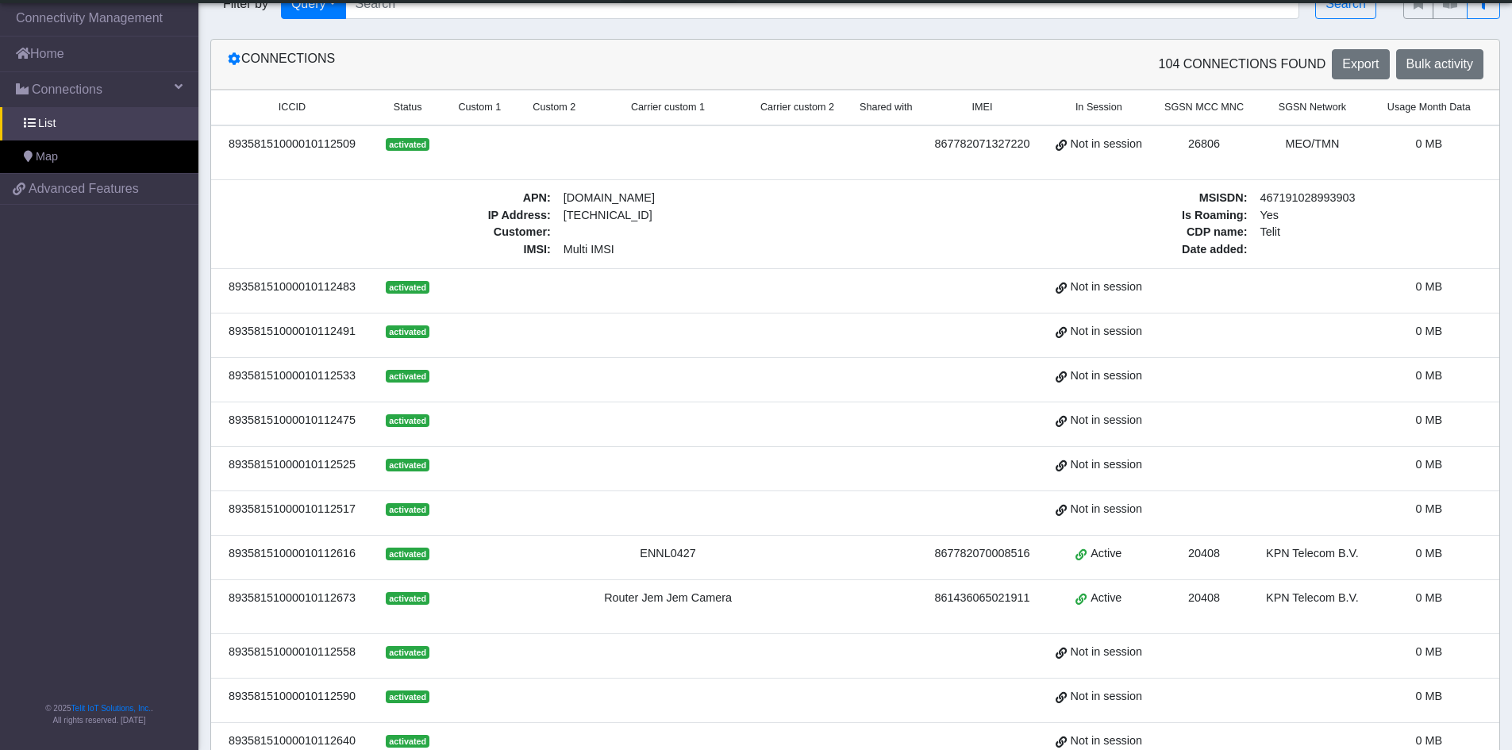
click at [282, 144] on div "89358151000010112509" at bounding box center [292, 144] width 143 height 17
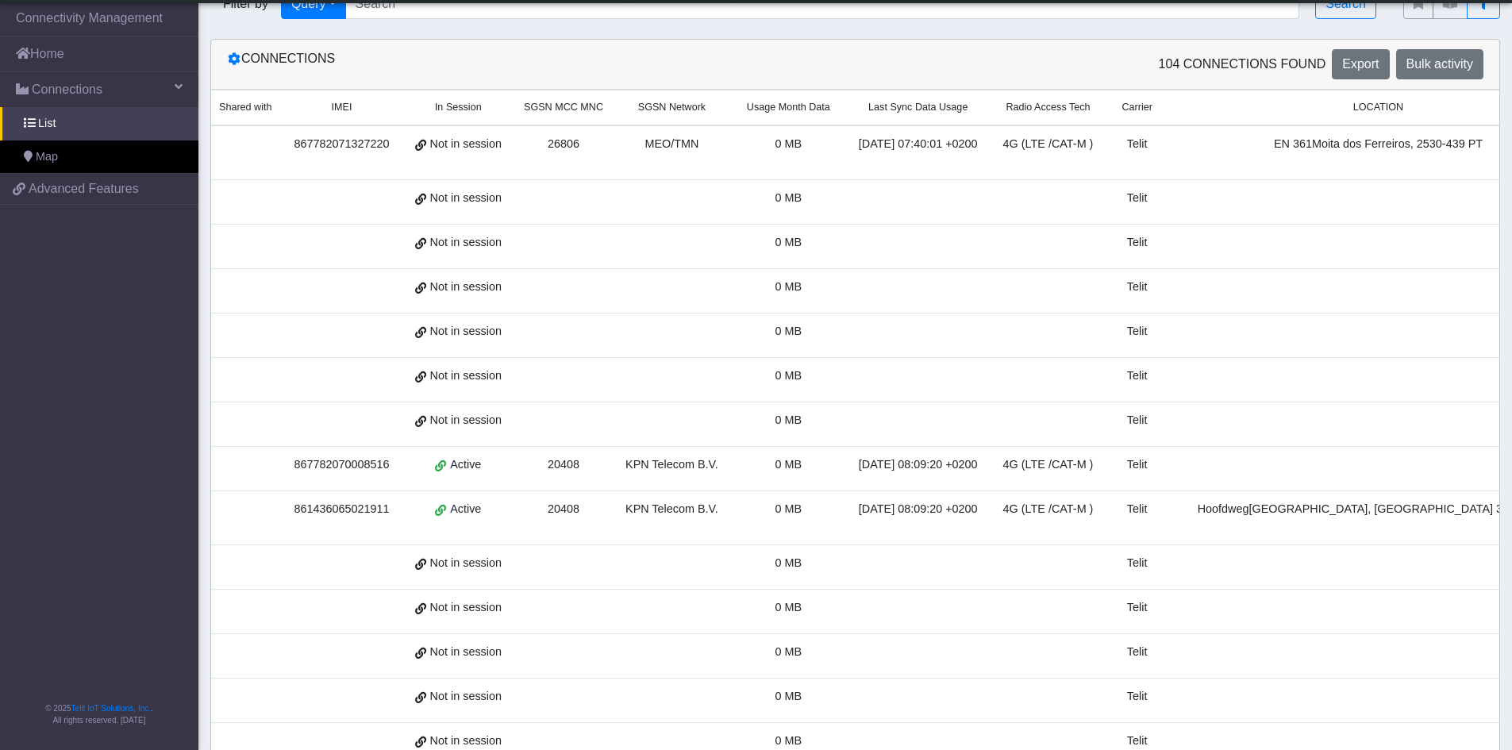
scroll to position [0, 654]
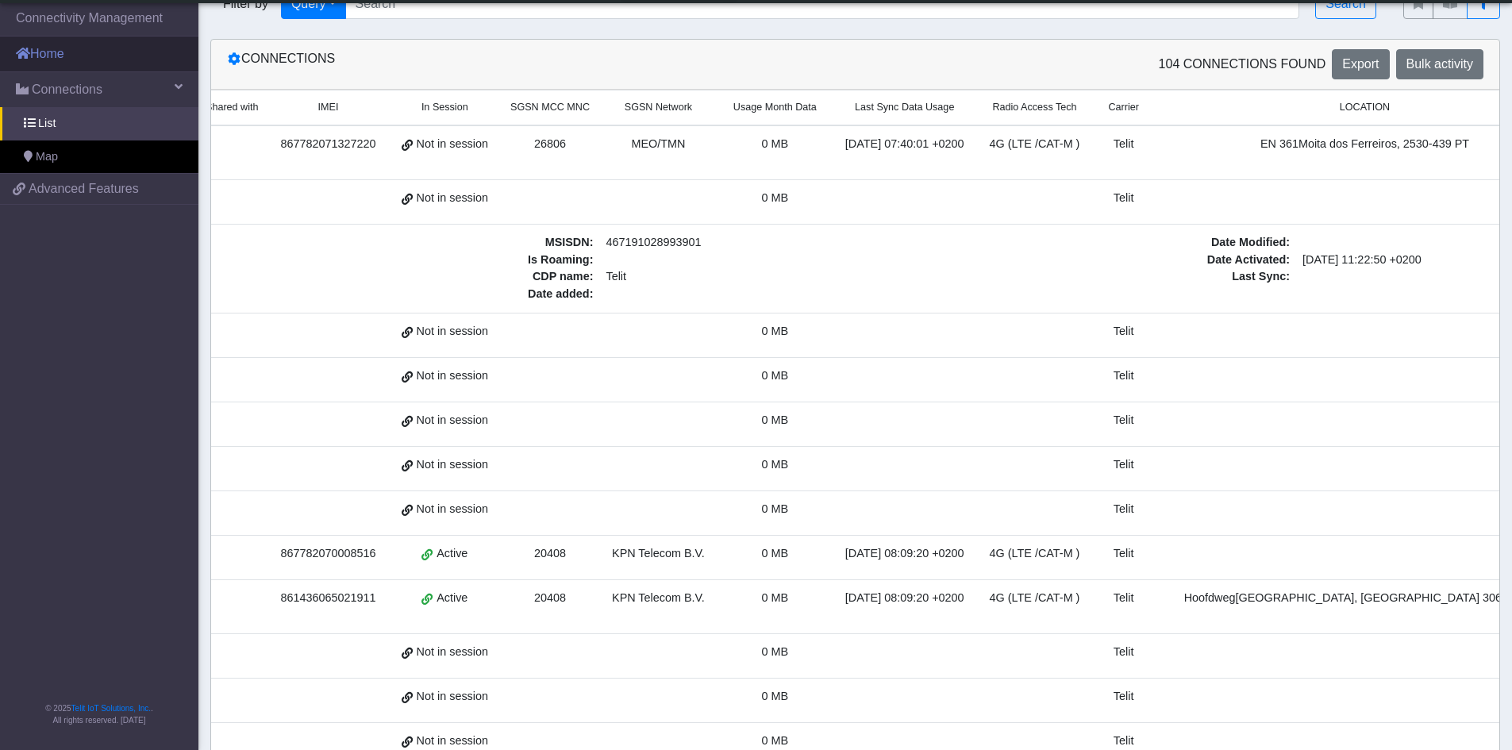
click at [49, 56] on link "Home" at bounding box center [99, 54] width 198 height 35
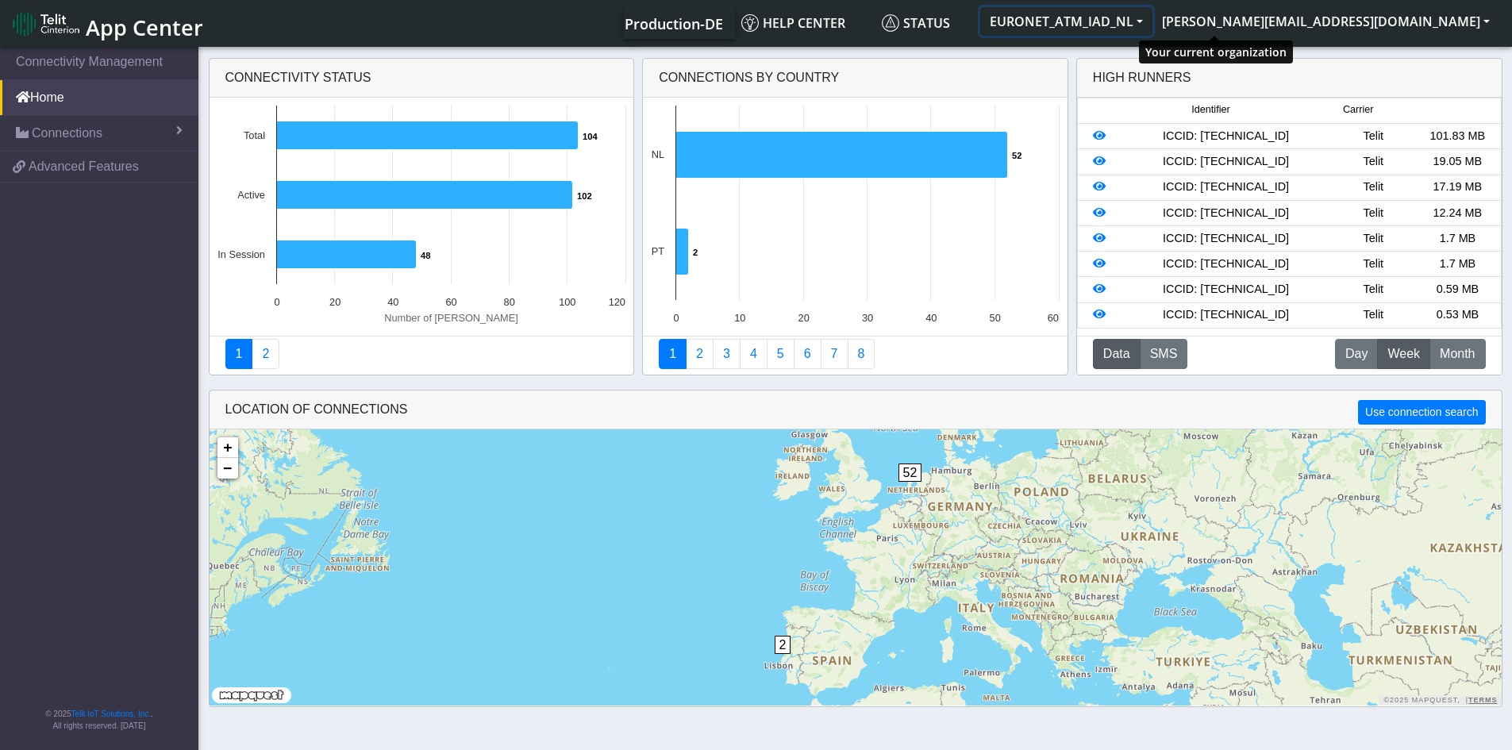
click at [1152, 21] on button "EURONET_ATM_IAD_NL" at bounding box center [1066, 21] width 172 height 29
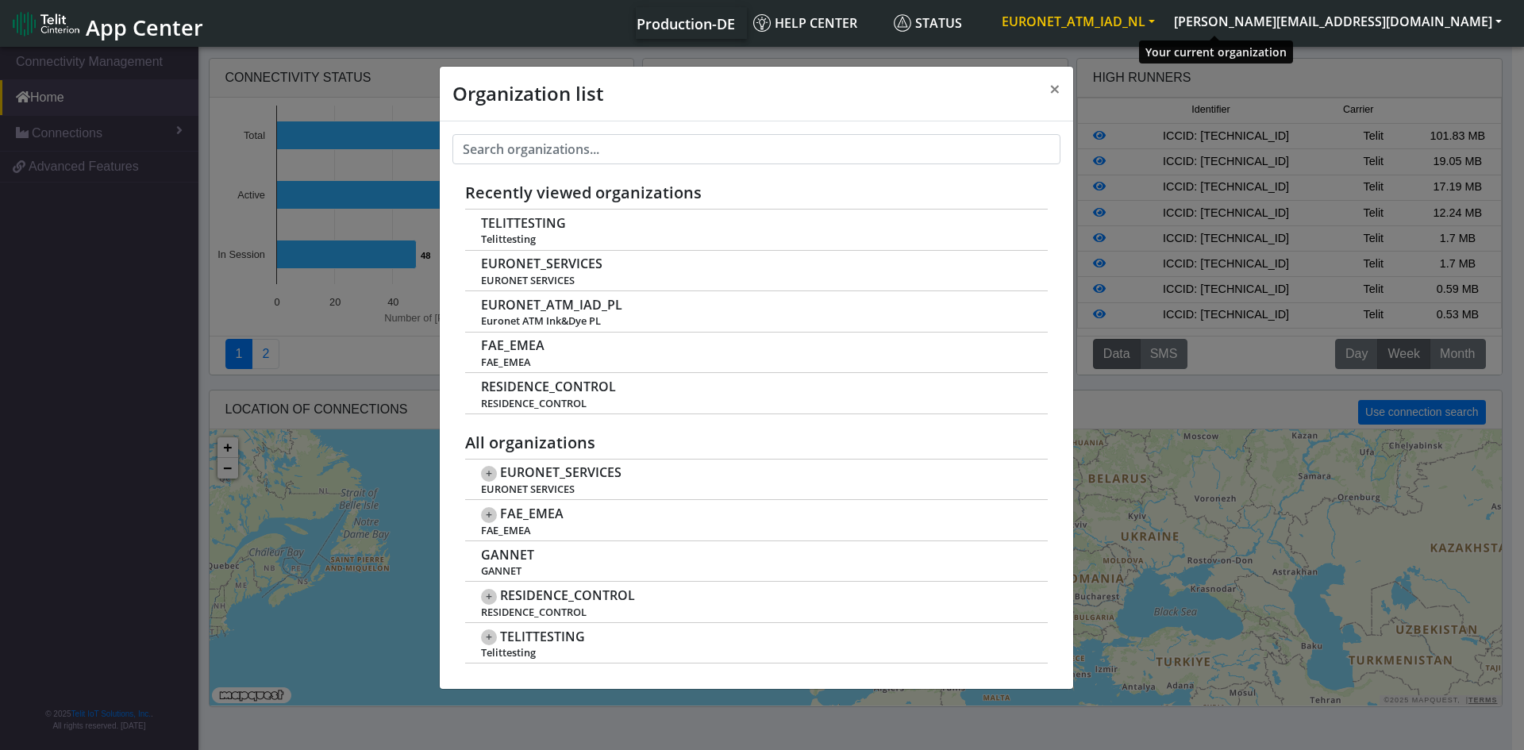
scroll to position [6, 0]
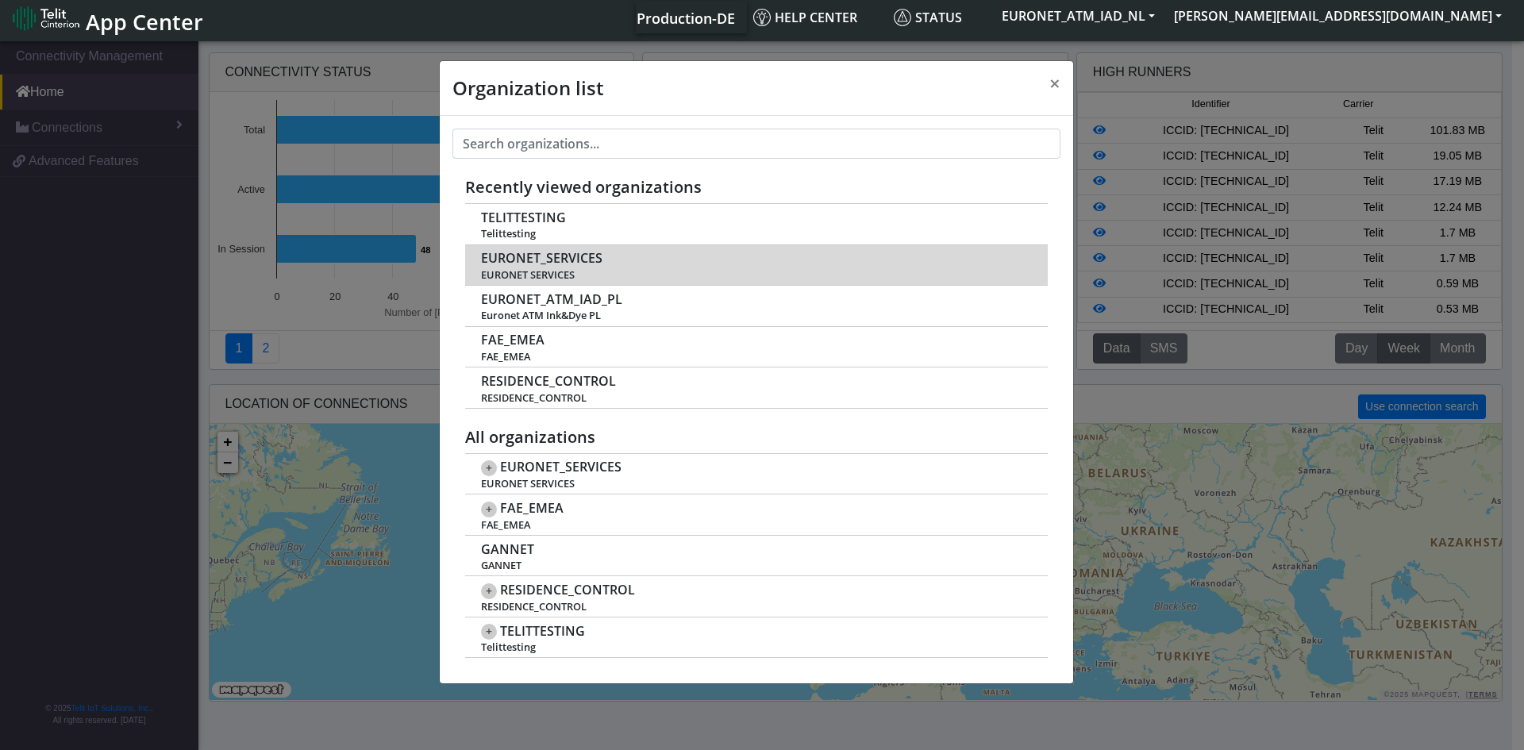
click at [597, 269] on span "EURONET SERVICES" at bounding box center [755, 275] width 549 height 12
click at [539, 258] on span "EURONET_SERVICES" at bounding box center [541, 258] width 121 height 15
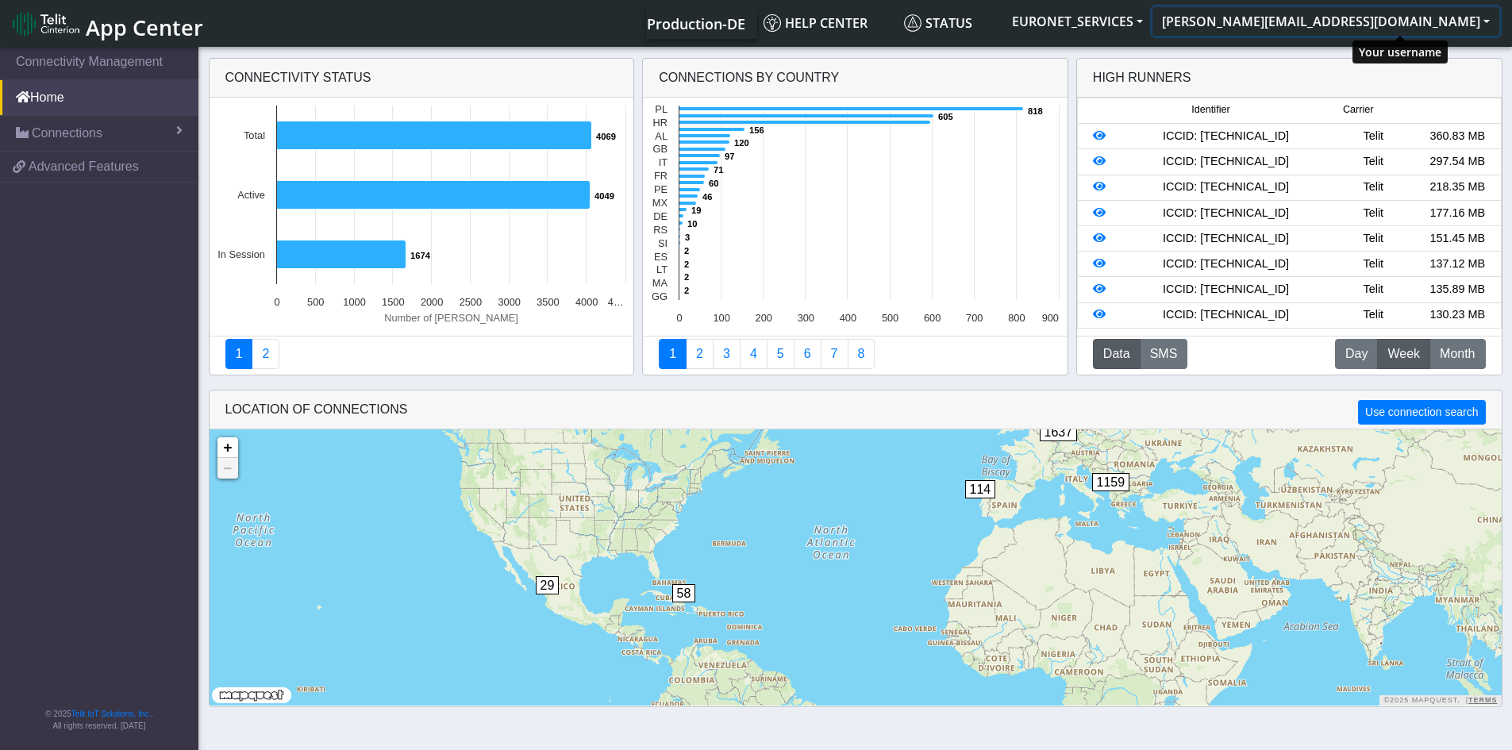
click at [1495, 24] on button "[PERSON_NAME][EMAIL_ADDRESS][DOMAIN_NAME]" at bounding box center [1325, 21] width 347 height 29
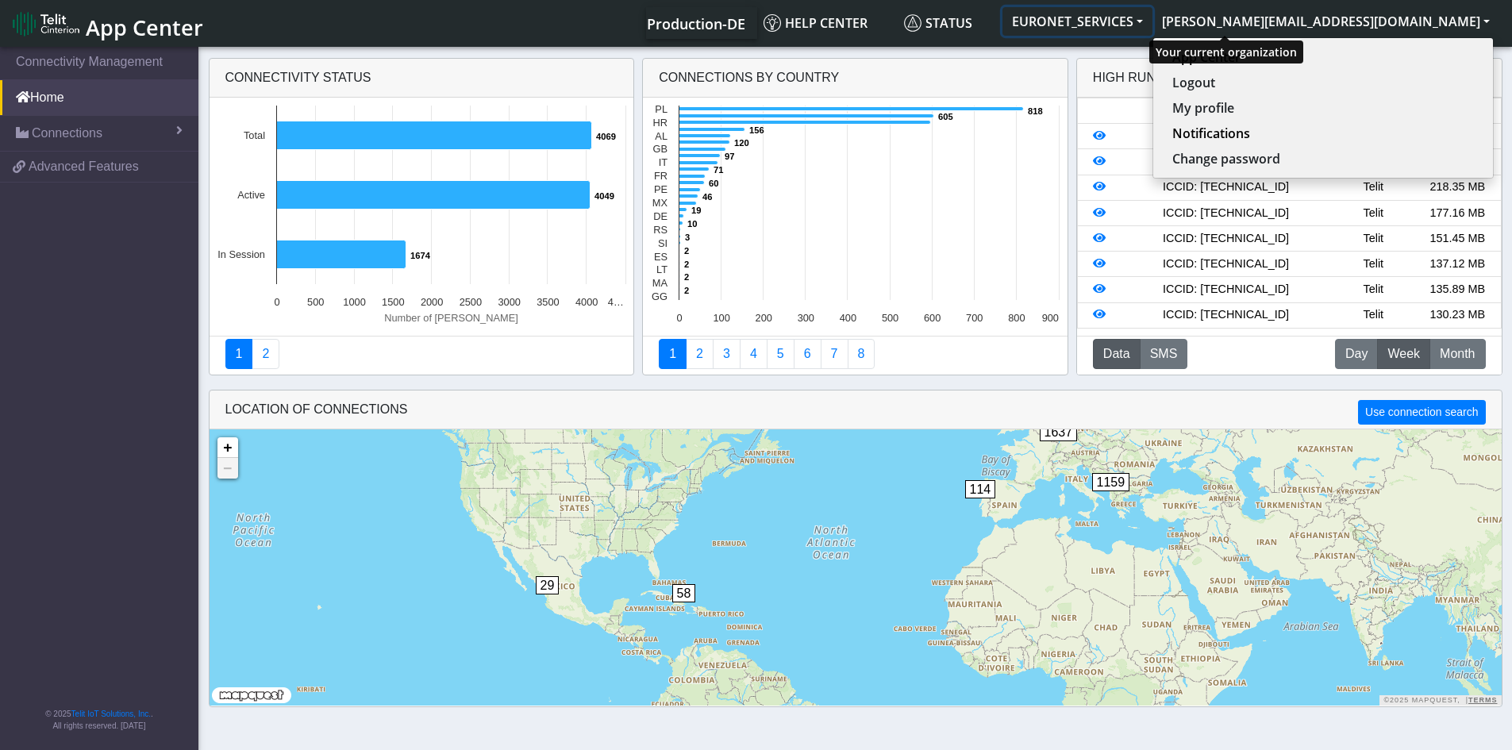
click at [1152, 18] on button "EURONET_SERVICES" at bounding box center [1077, 21] width 150 height 29
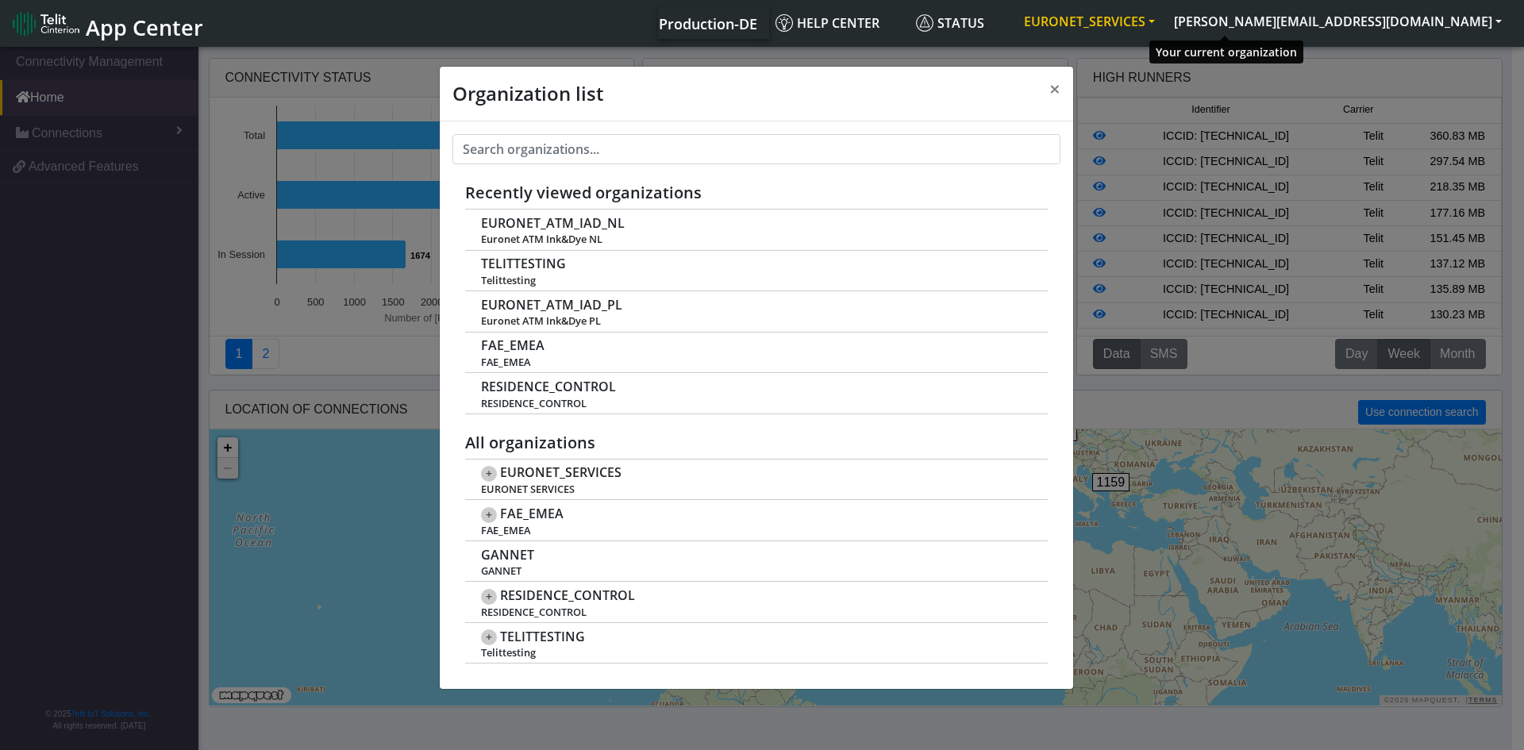
scroll to position [6, 0]
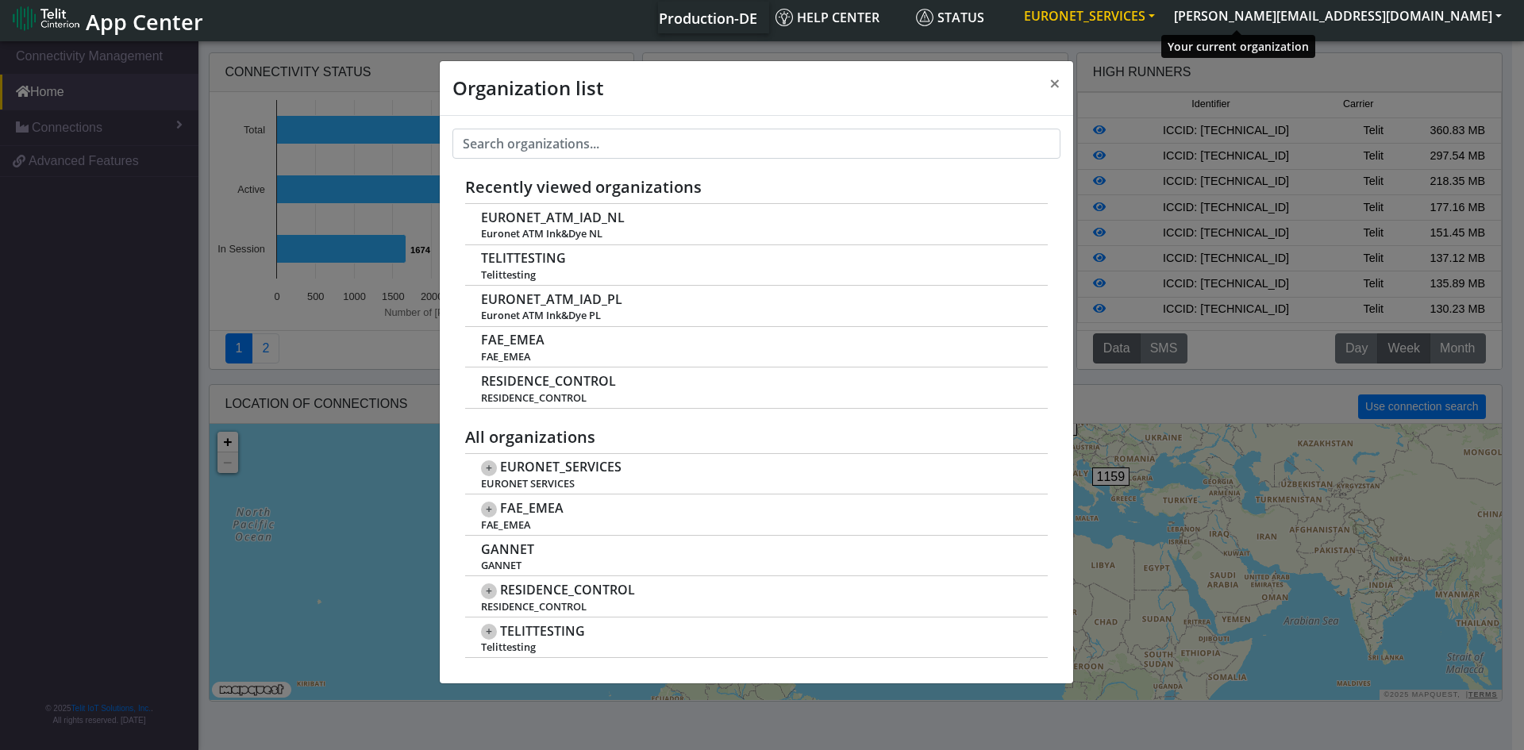
click at [1164, 18] on button "EURONET_SERVICES" at bounding box center [1089, 16] width 150 height 29
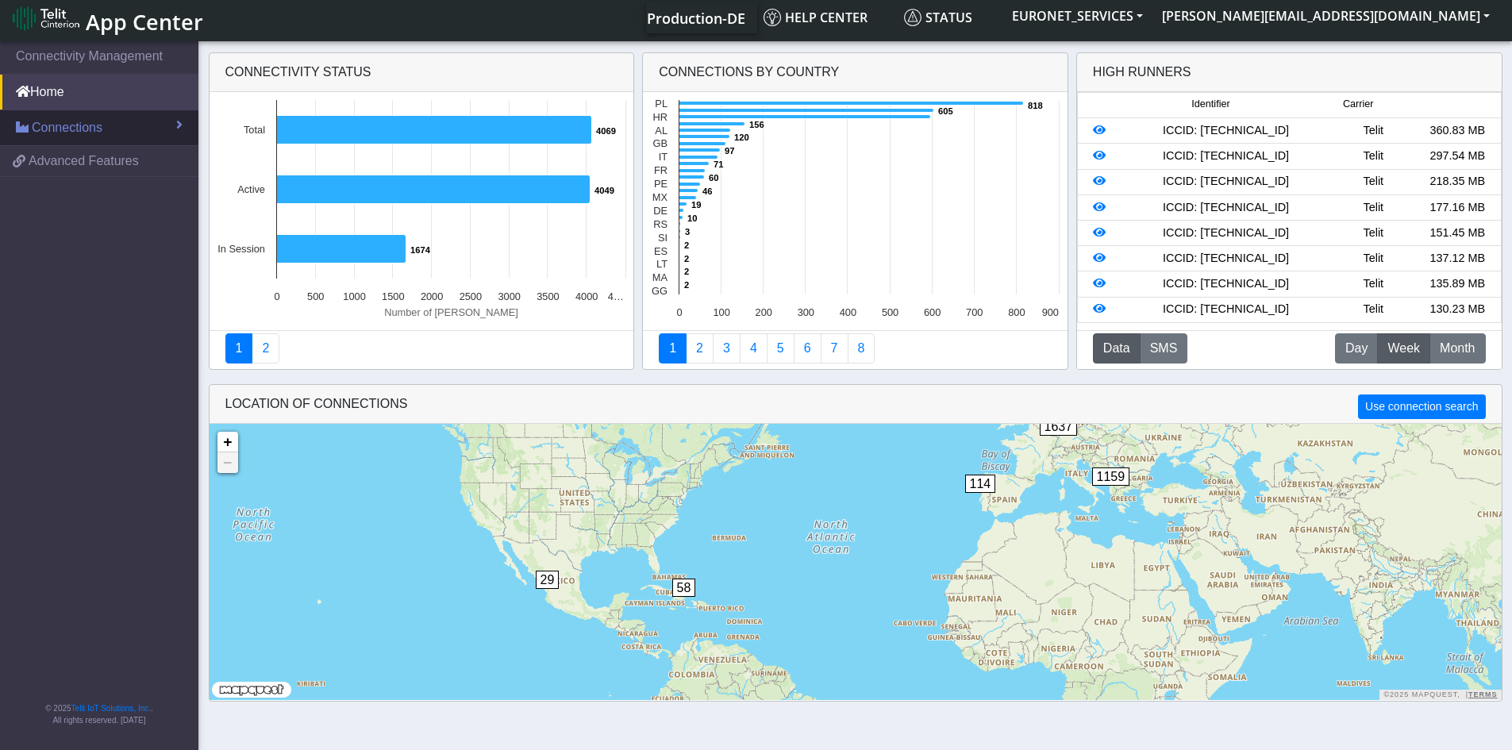
click at [89, 127] on span "Connections" at bounding box center [67, 127] width 71 height 19
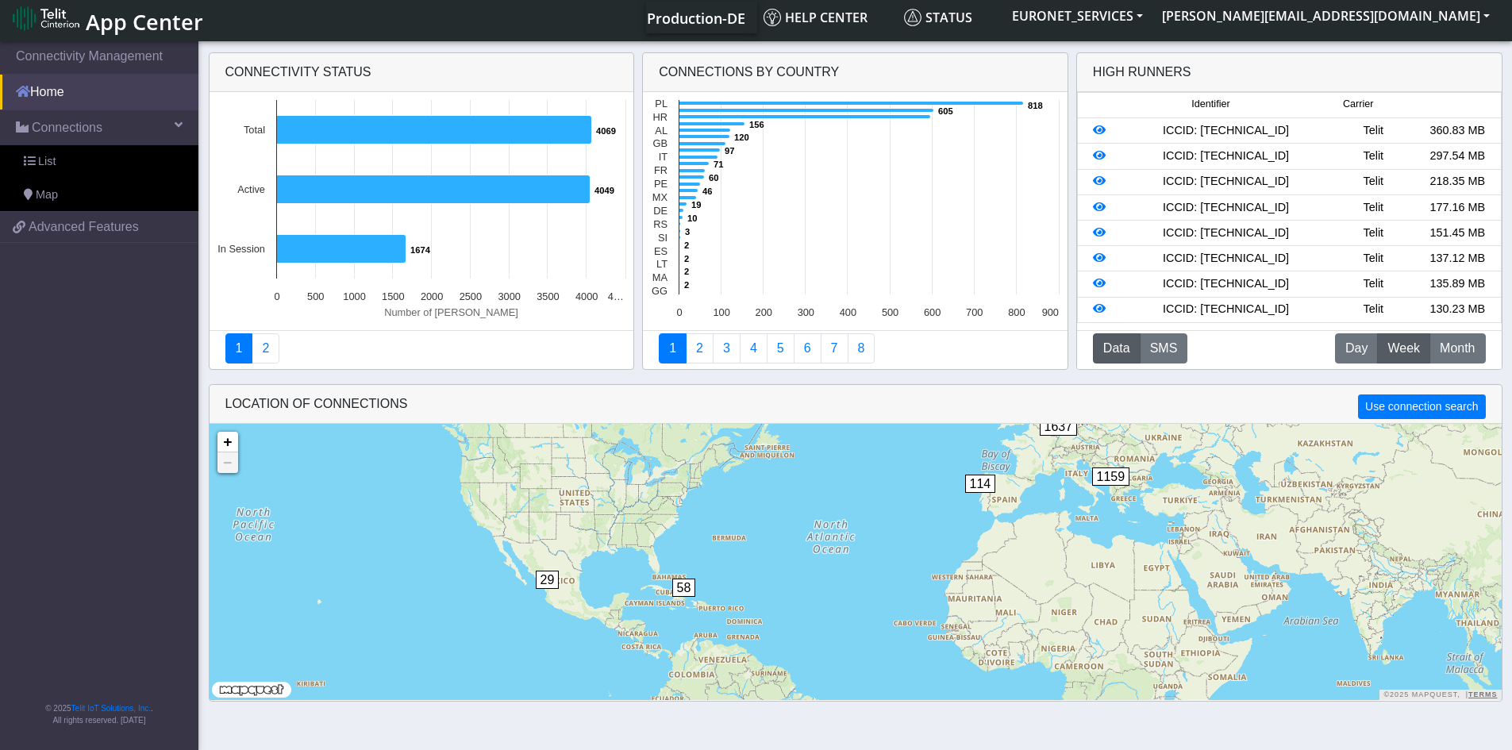
click at [57, 96] on link "Home" at bounding box center [99, 92] width 198 height 35
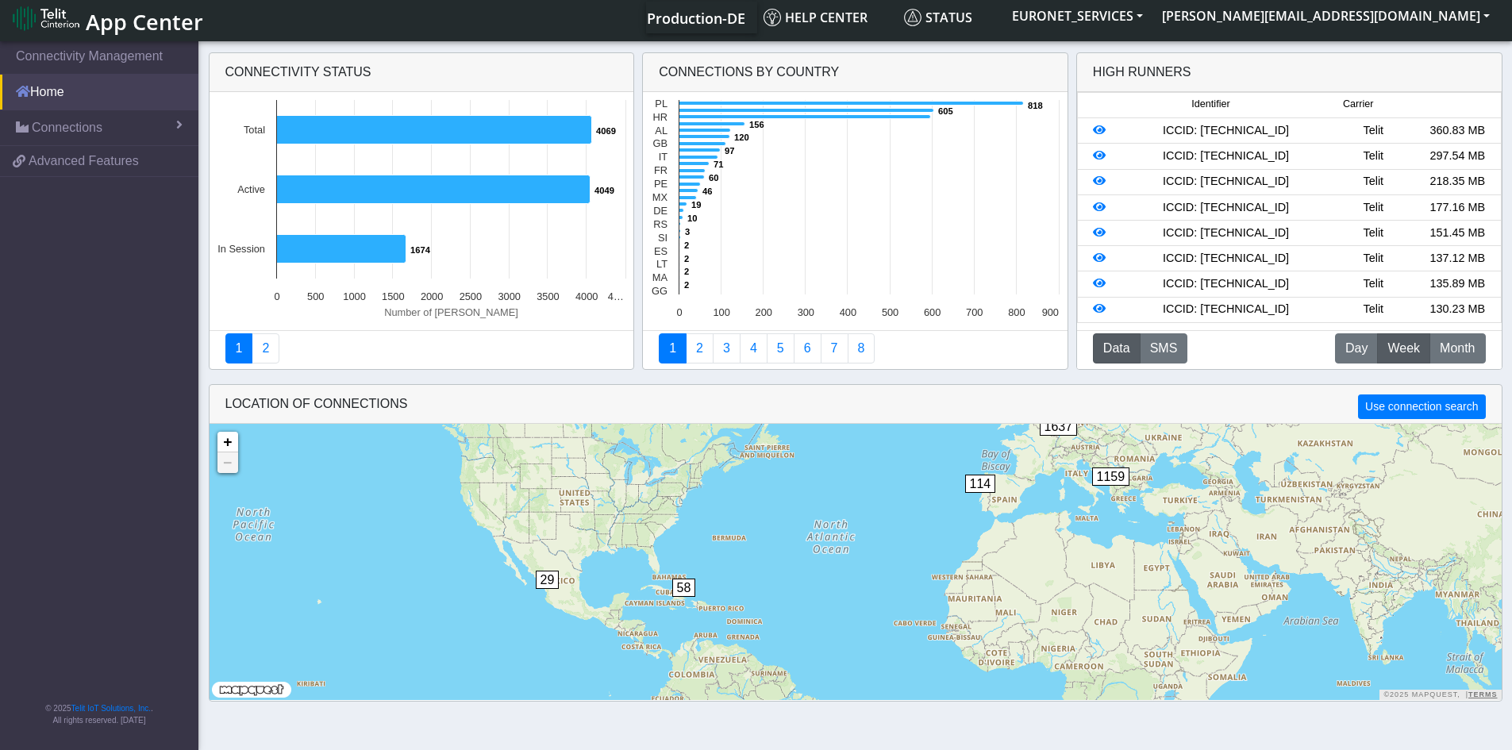
click at [57, 96] on link "Home" at bounding box center [99, 92] width 198 height 35
click at [35, 129] on span "Connections" at bounding box center [67, 127] width 71 height 19
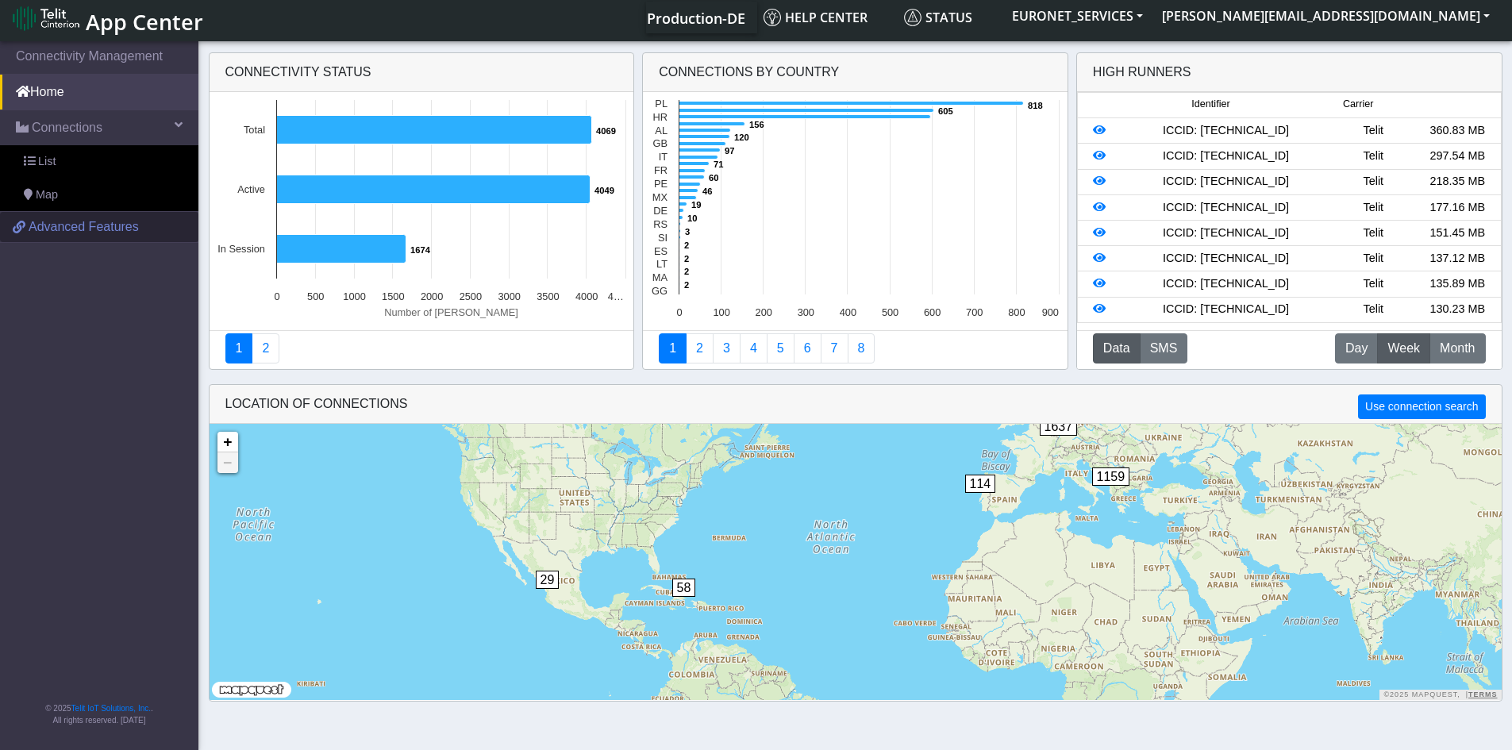
click at [32, 229] on span "Advanced Features" at bounding box center [84, 226] width 110 height 19
click at [1152, 10] on button "EURONET_SERVICES" at bounding box center [1077, 16] width 150 height 29
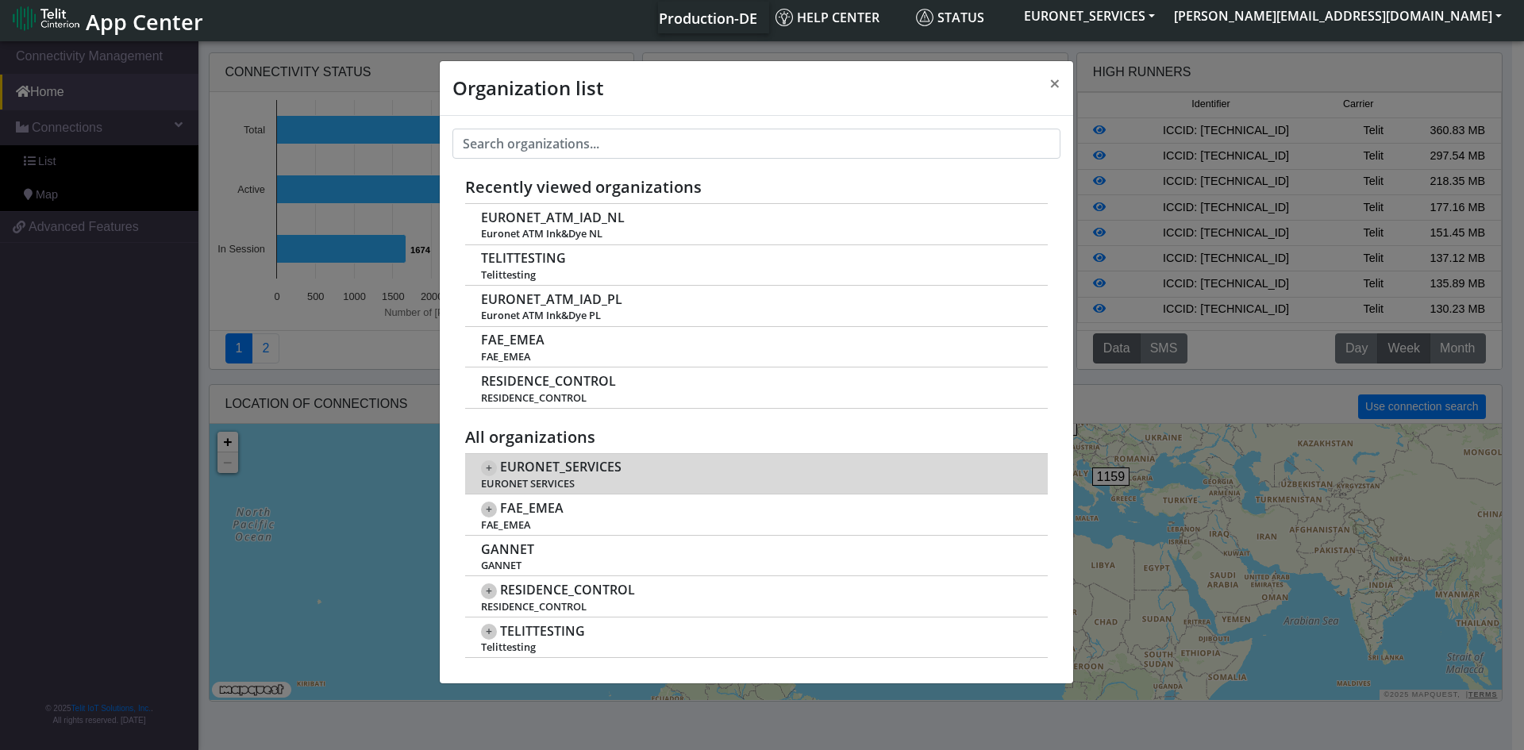
click at [489, 466] on span "+" at bounding box center [489, 468] width 16 height 16
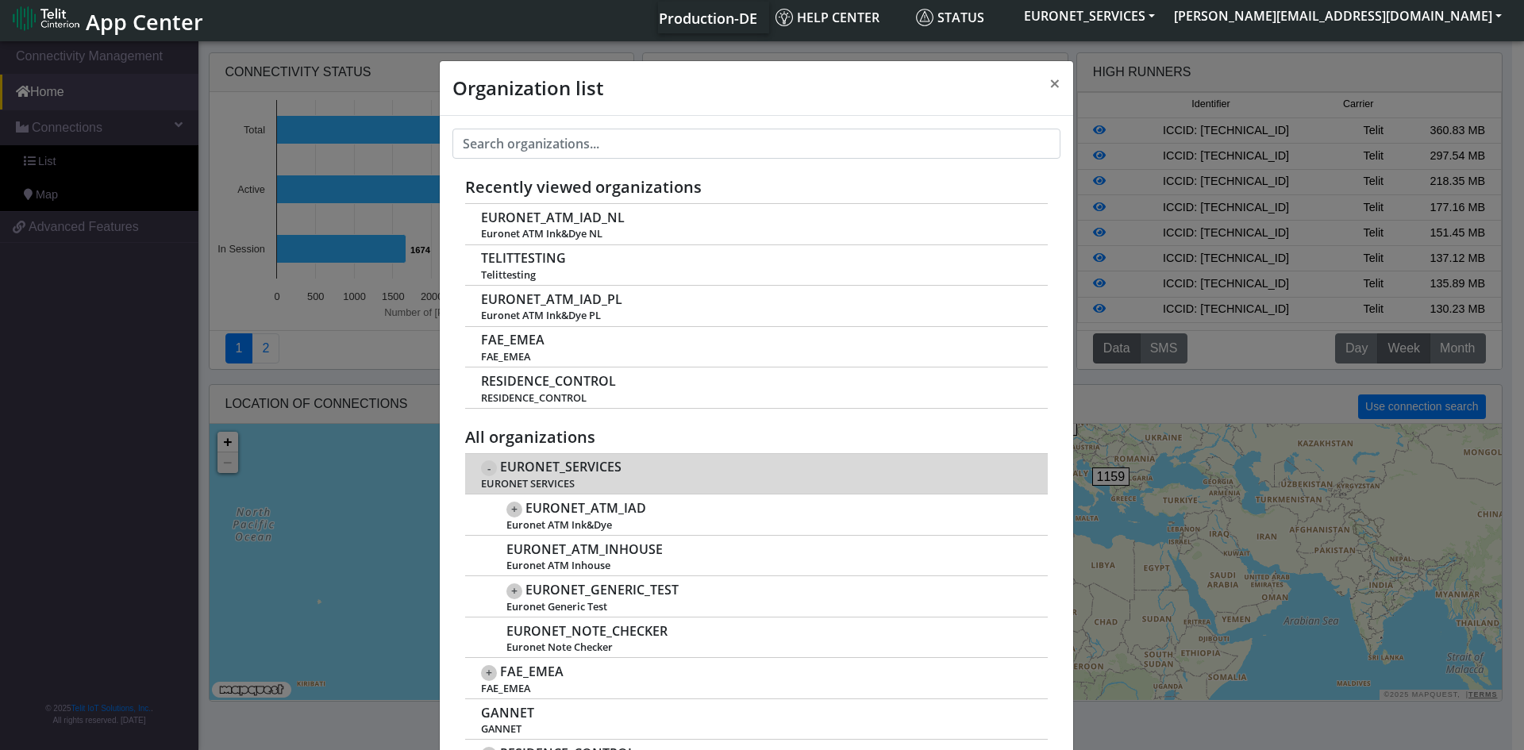
click at [567, 468] on span "EURONET_SERVICES" at bounding box center [560, 466] width 121 height 15
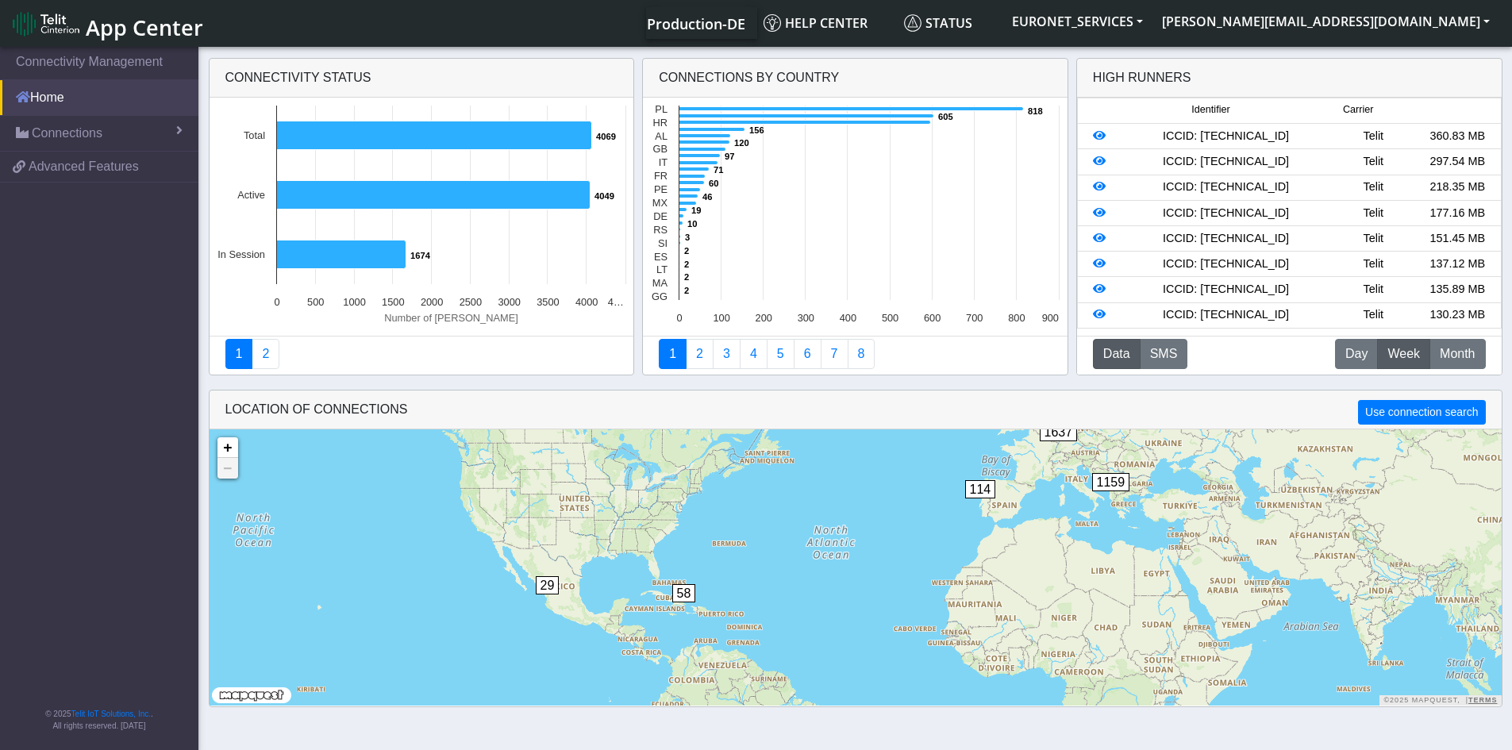
click at [51, 102] on link "Home" at bounding box center [99, 97] width 198 height 35
click at [47, 140] on span "Connections" at bounding box center [67, 133] width 71 height 19
click at [37, 164] on link "List" at bounding box center [99, 167] width 198 height 33
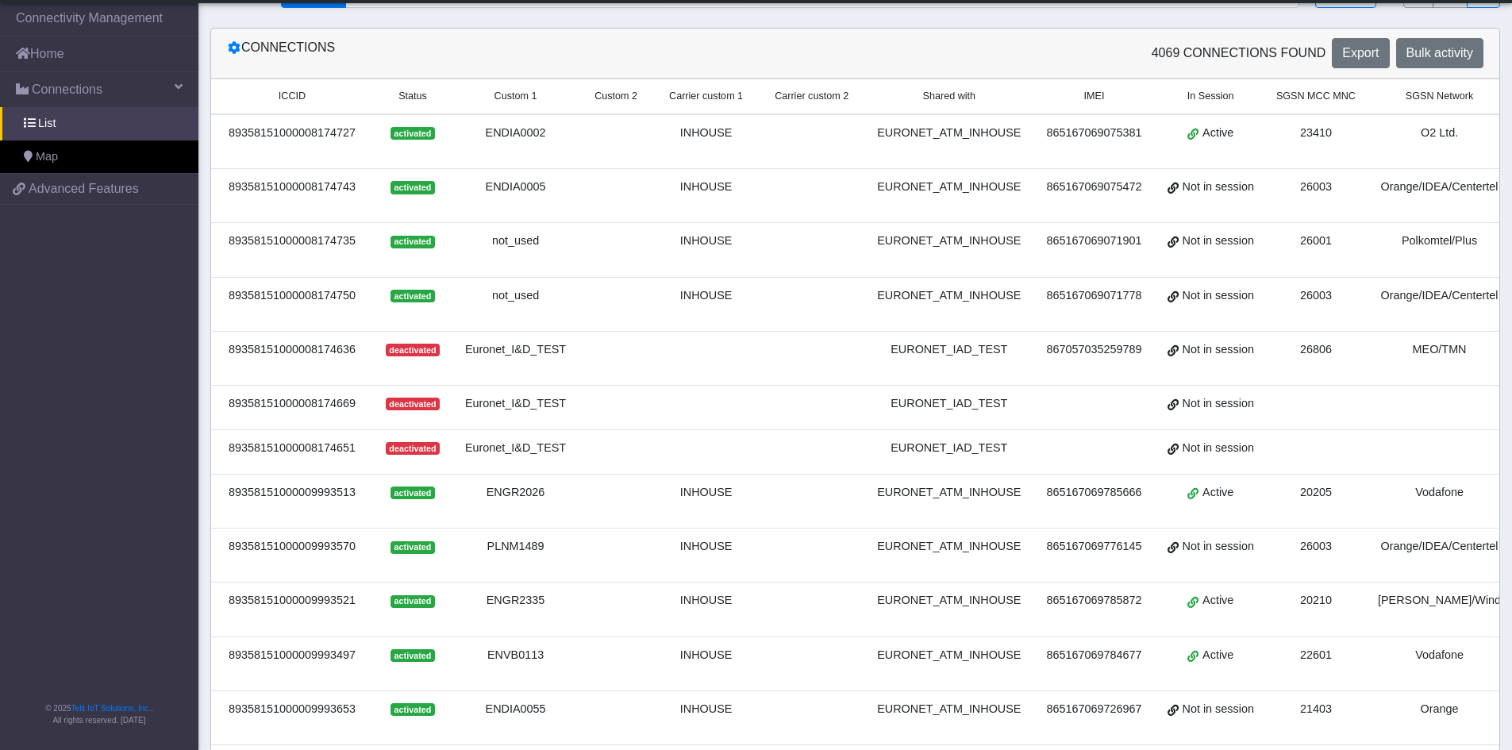
scroll to position [37, 0]
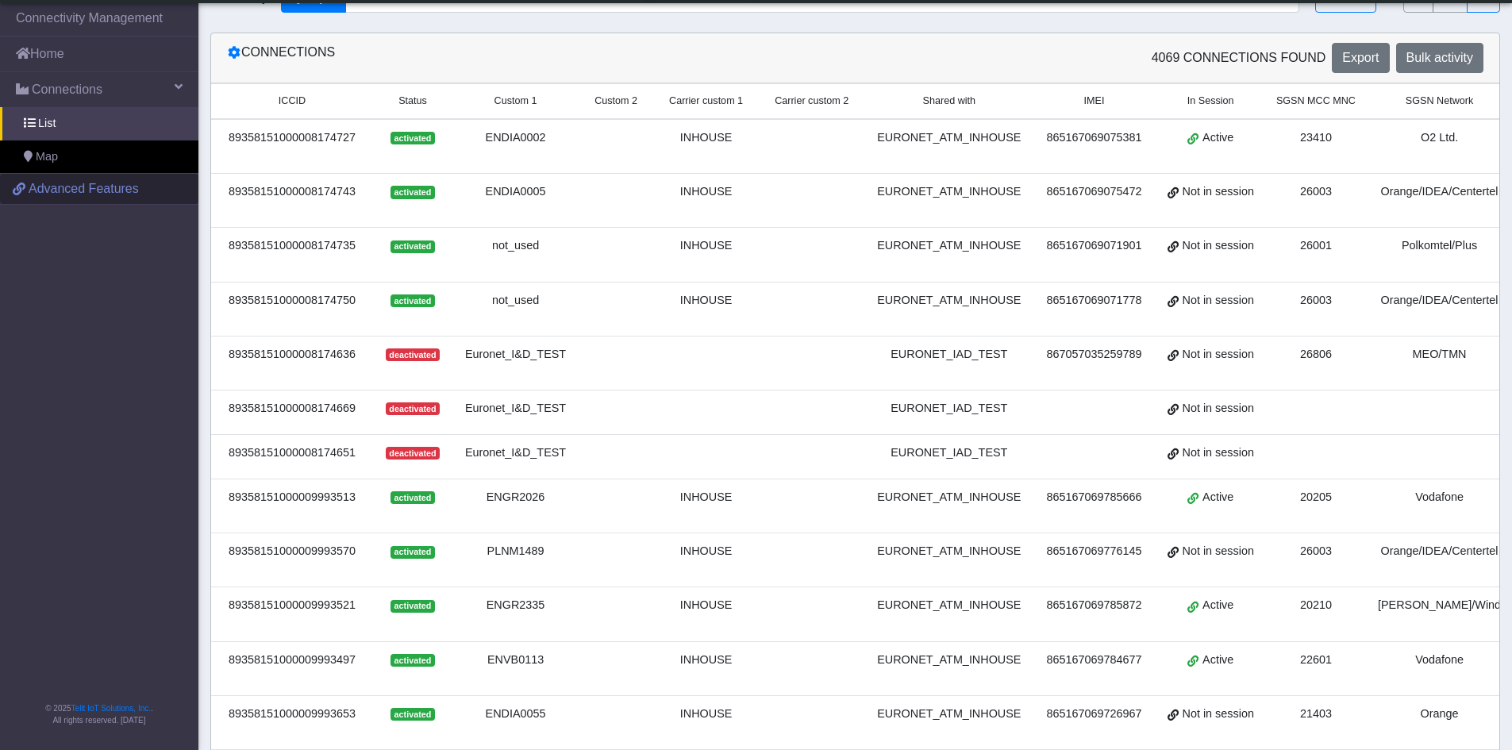
click at [70, 192] on span "Advanced Features" at bounding box center [84, 188] width 110 height 19
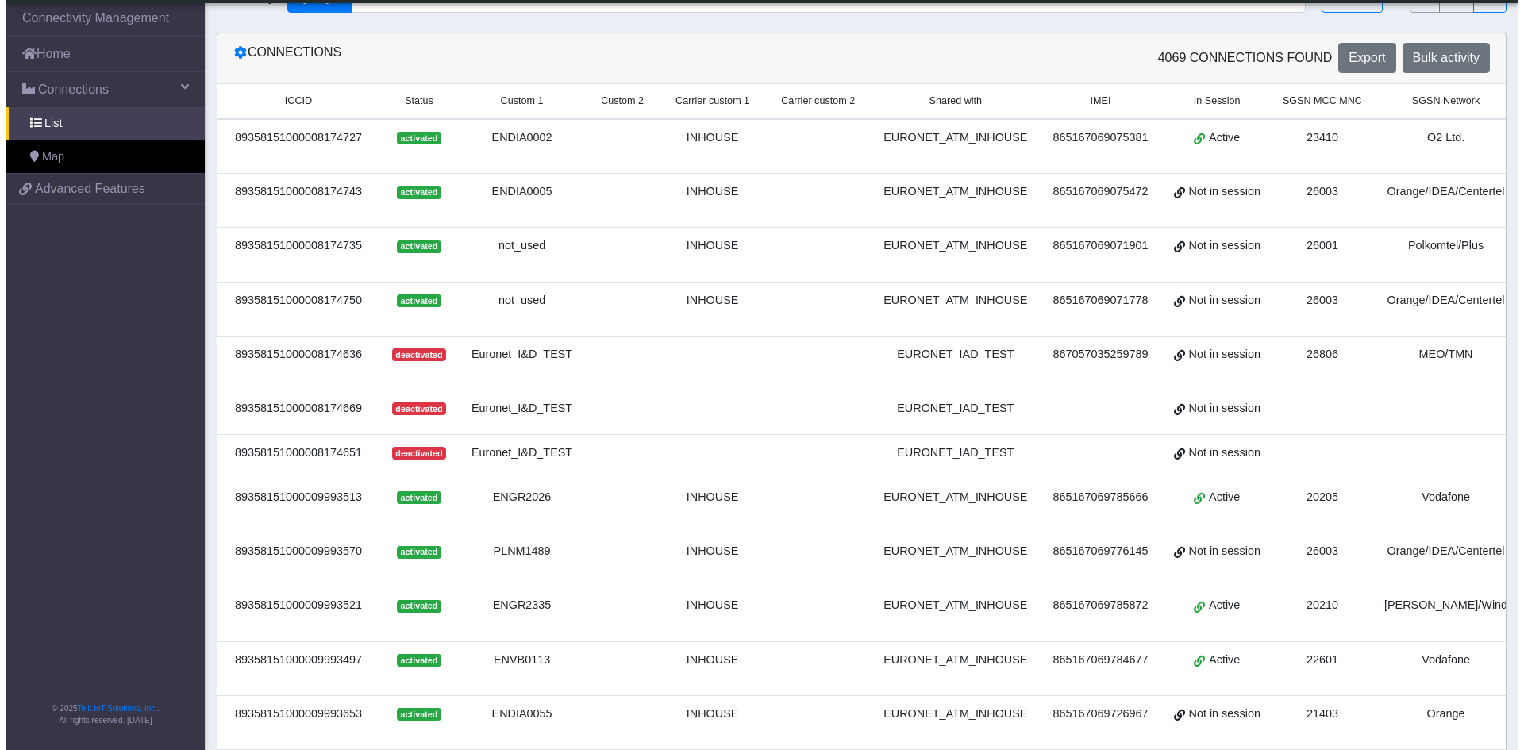
scroll to position [0, 0]
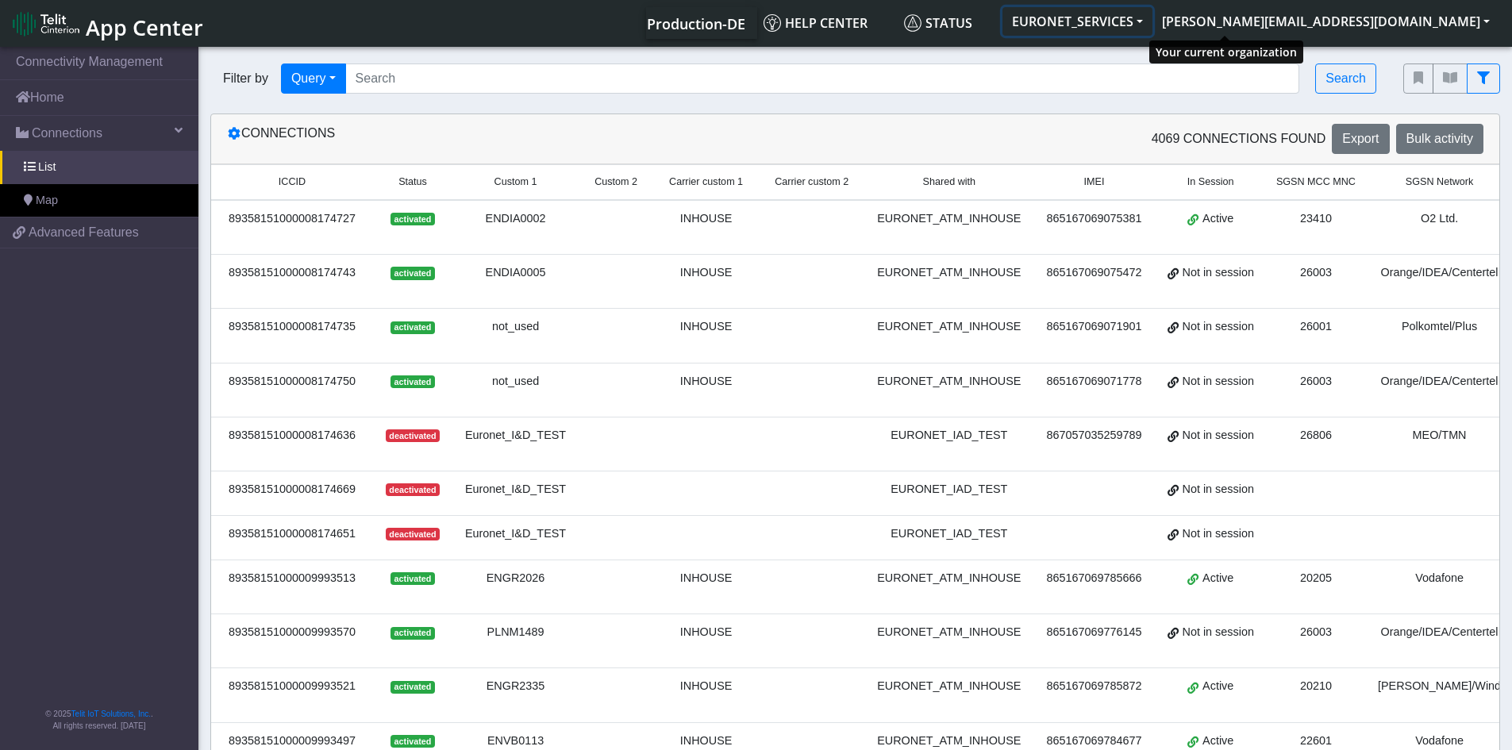
click at [1152, 15] on button "EURONET_SERVICES" at bounding box center [1077, 21] width 150 height 29
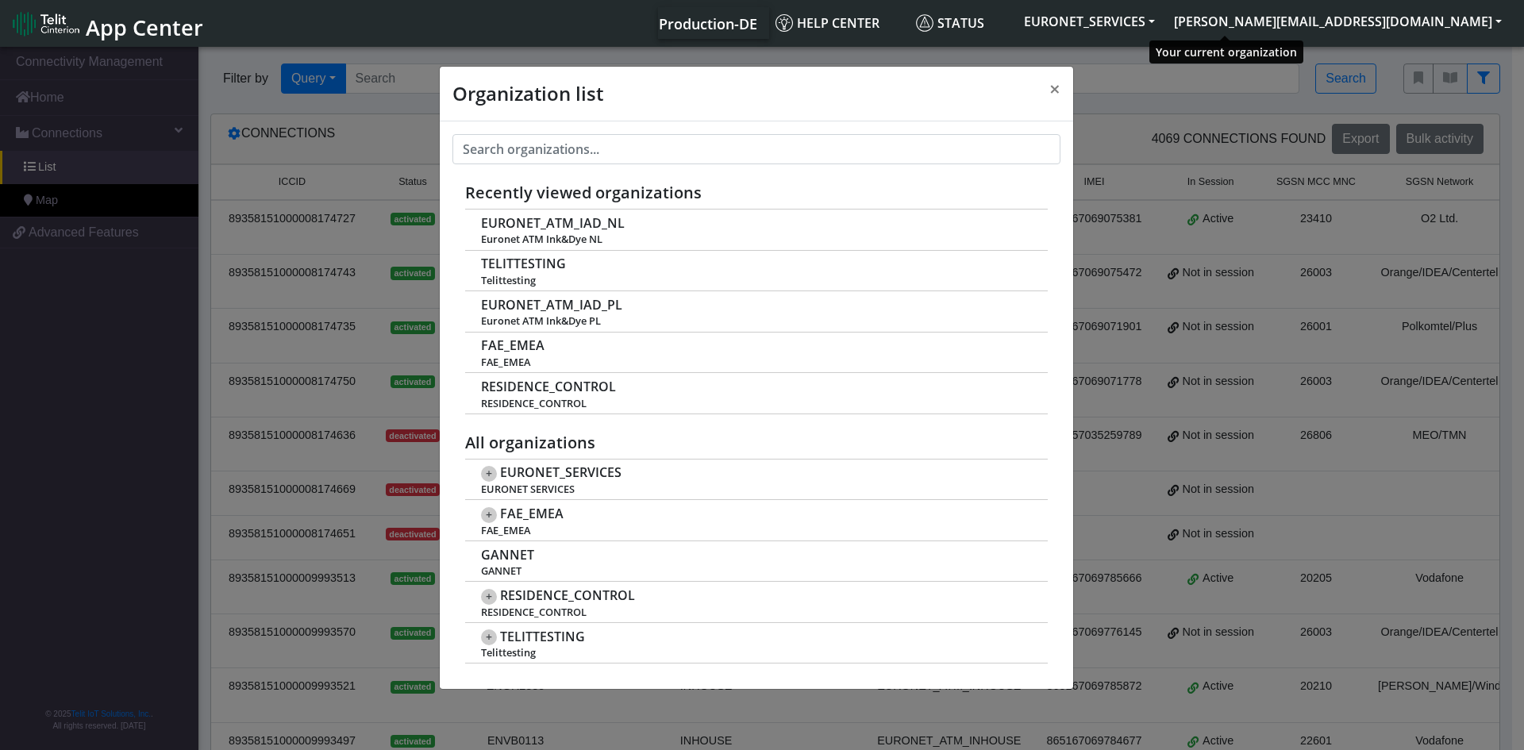
scroll to position [6, 0]
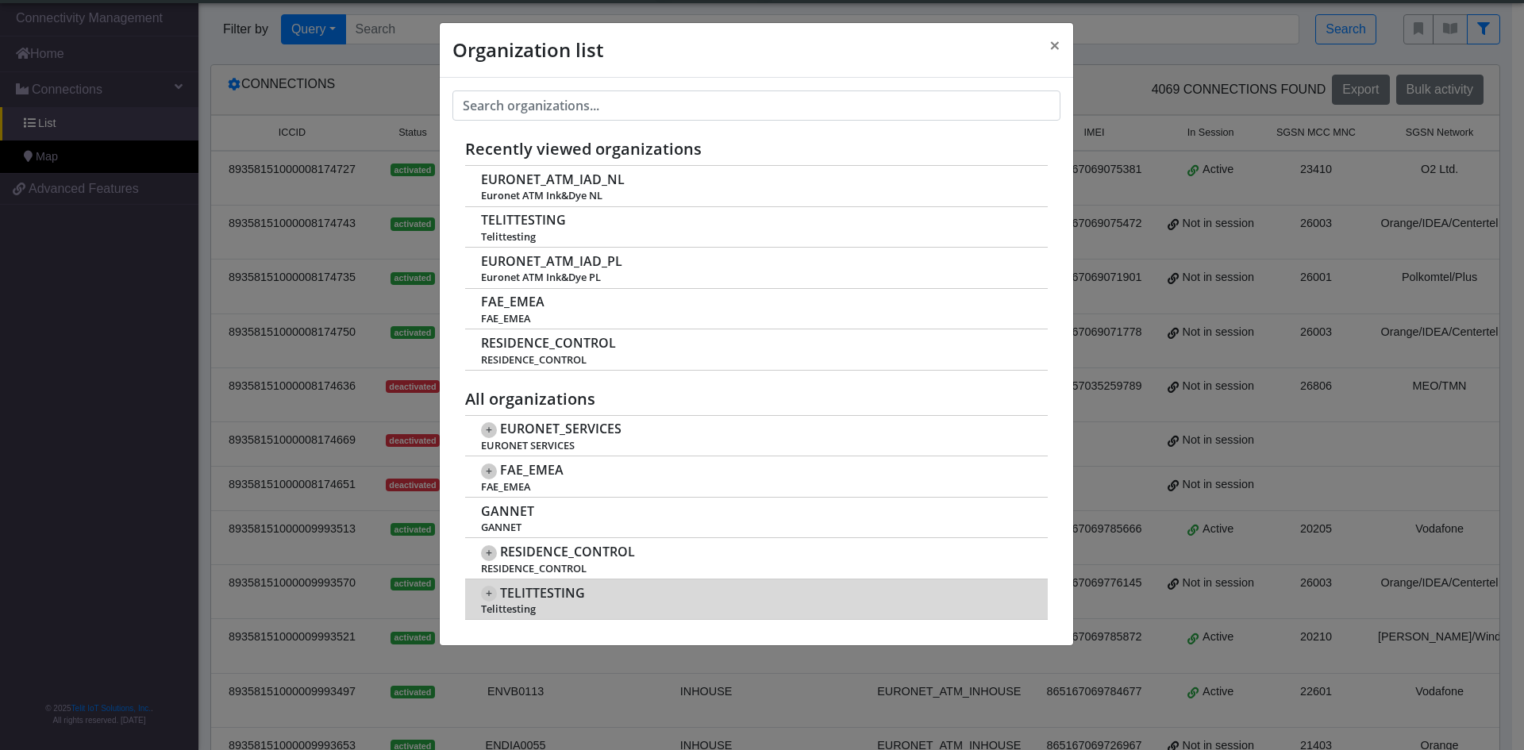
click at [536, 596] on span "TELITTESTING" at bounding box center [542, 593] width 85 height 15
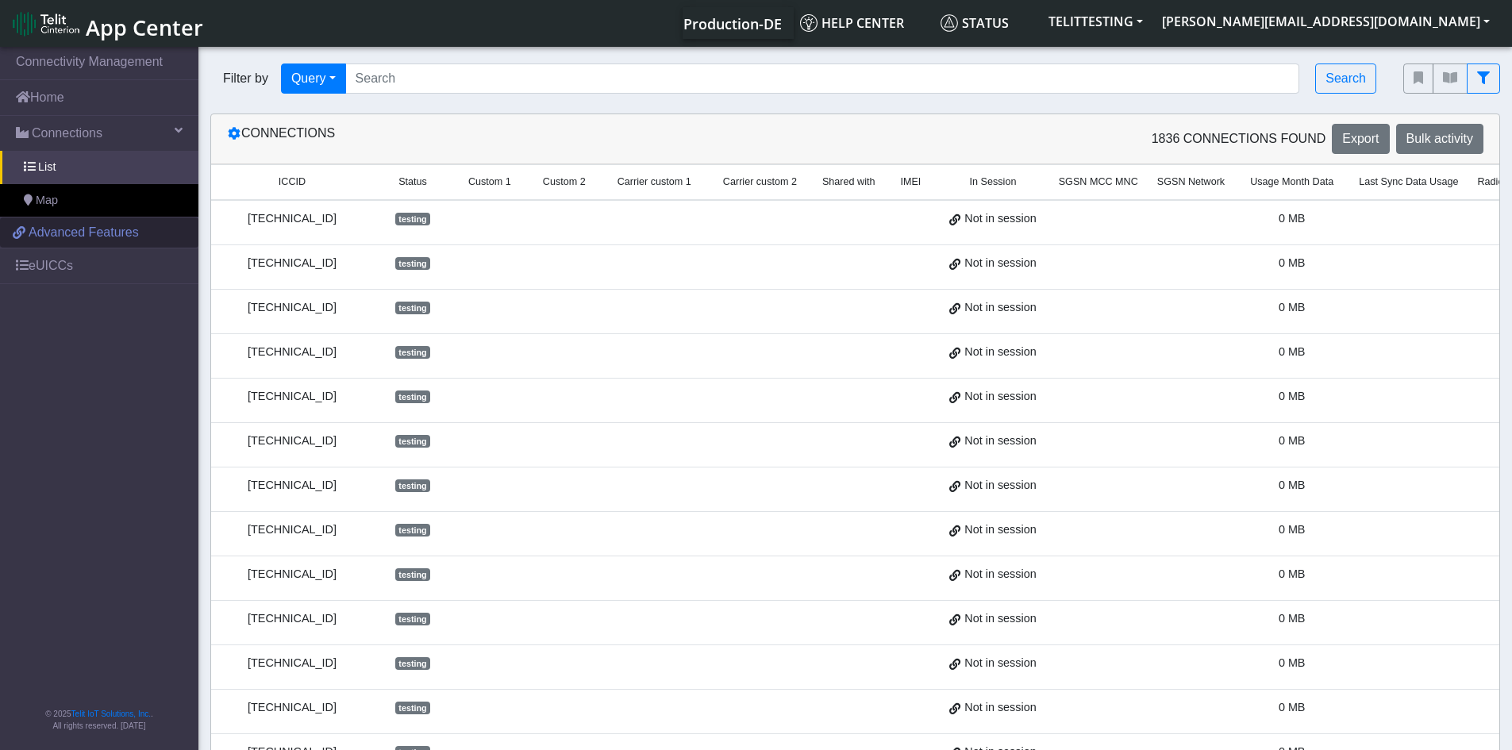
click at [97, 226] on span "Advanced Features" at bounding box center [84, 232] width 110 height 19
click at [294, 221] on div "[TECHNICAL_ID]" at bounding box center [292, 218] width 143 height 17
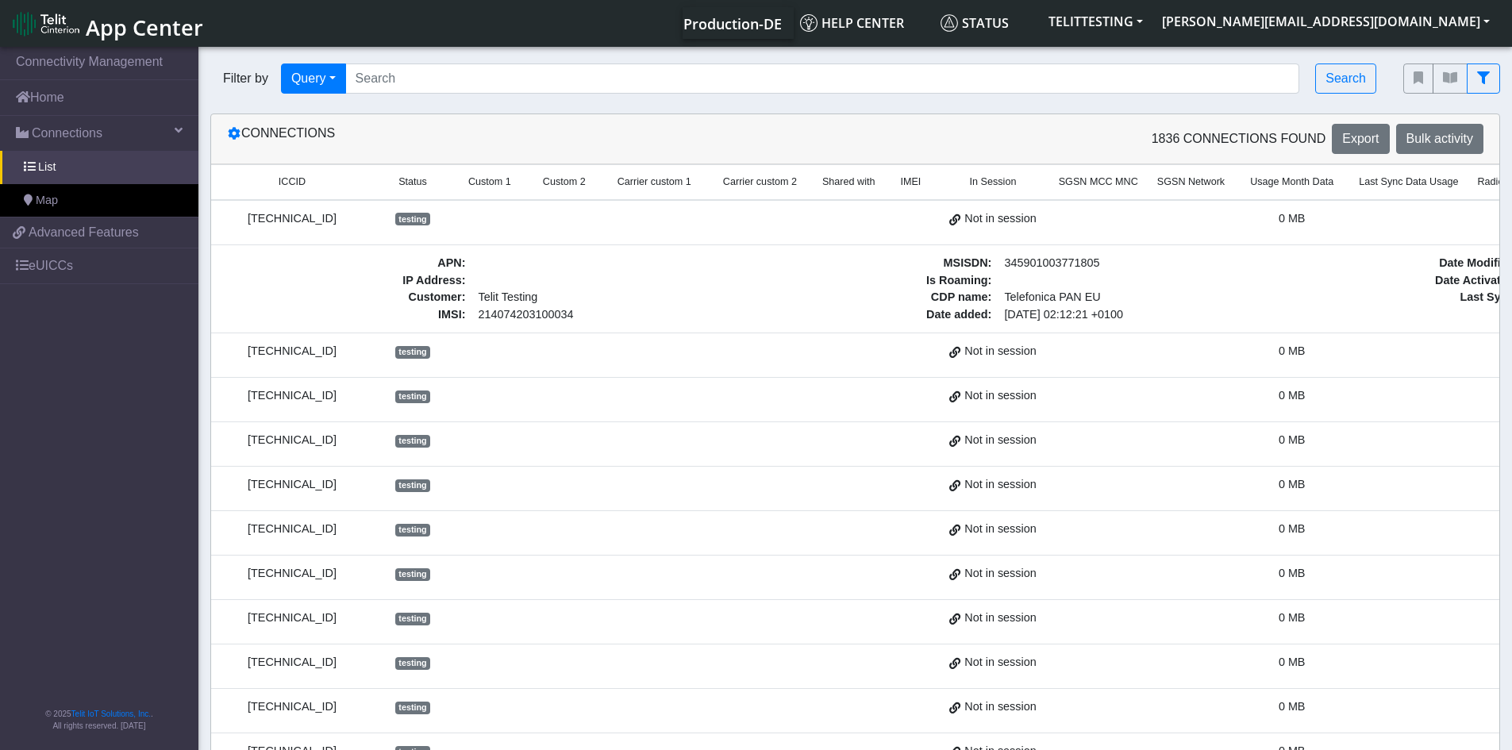
click at [263, 216] on div "8934076179007012605" at bounding box center [292, 218] width 143 height 17
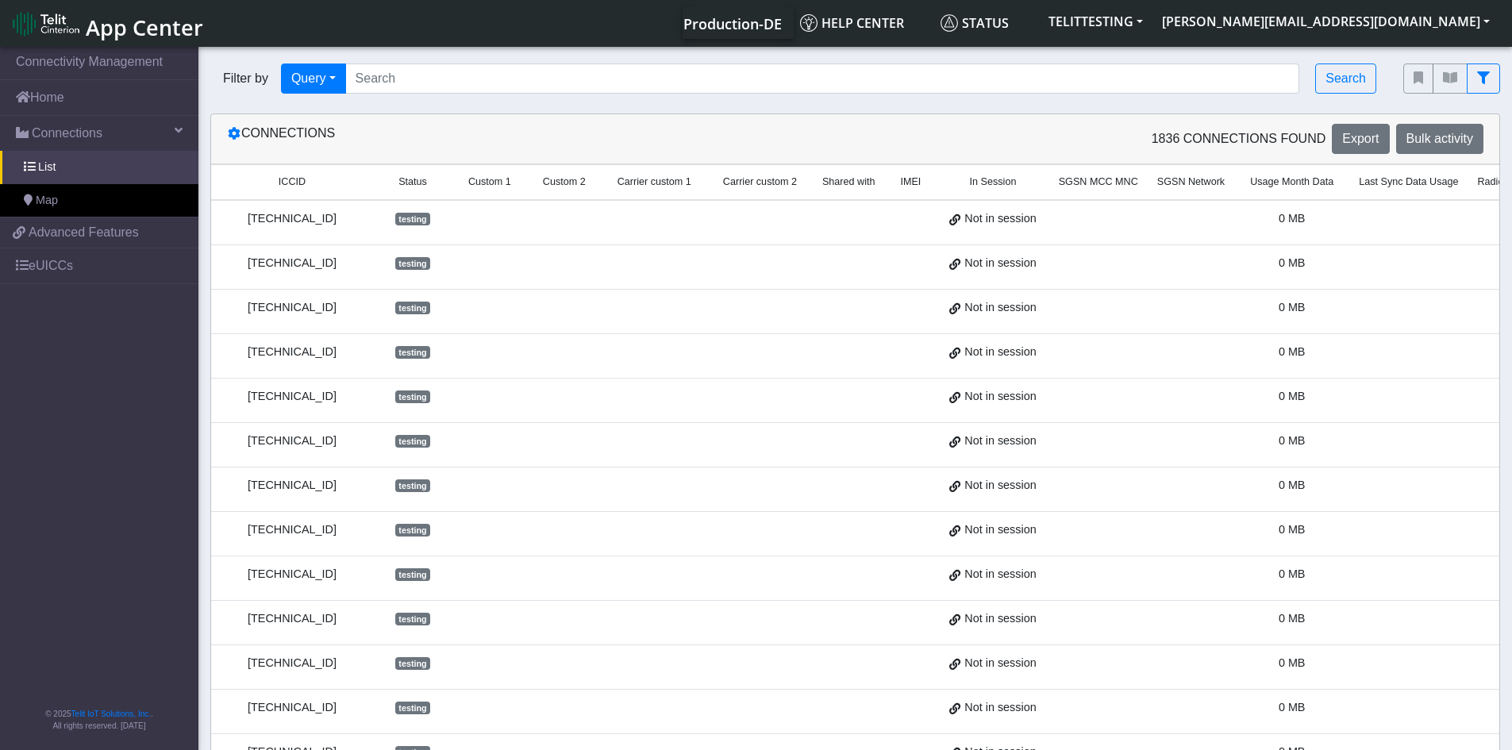
click at [263, 216] on div "8934076179007012605" at bounding box center [292, 218] width 143 height 17
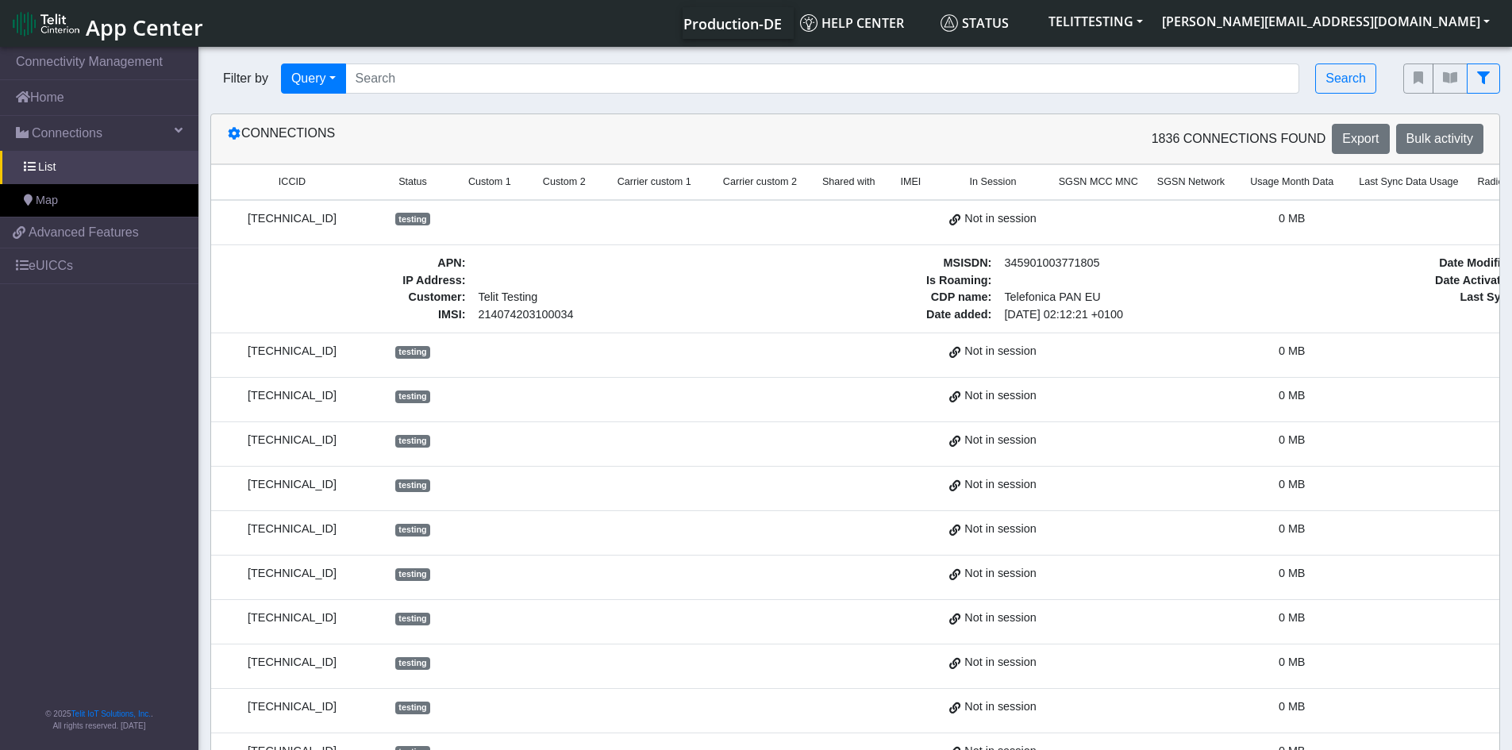
click at [263, 216] on div "8934076179007012605" at bounding box center [292, 218] width 143 height 17
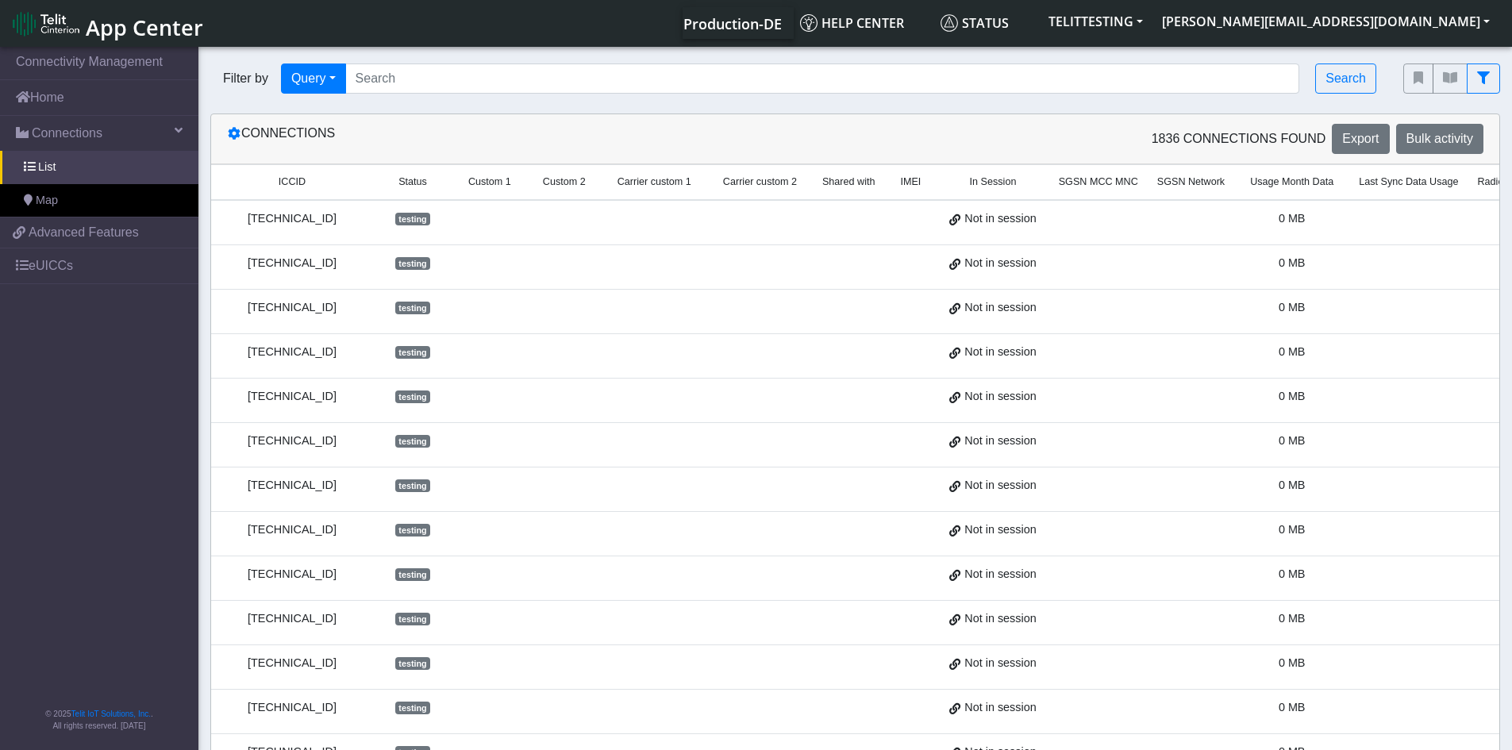
click at [263, 216] on div "8934076179007012605" at bounding box center [292, 218] width 143 height 17
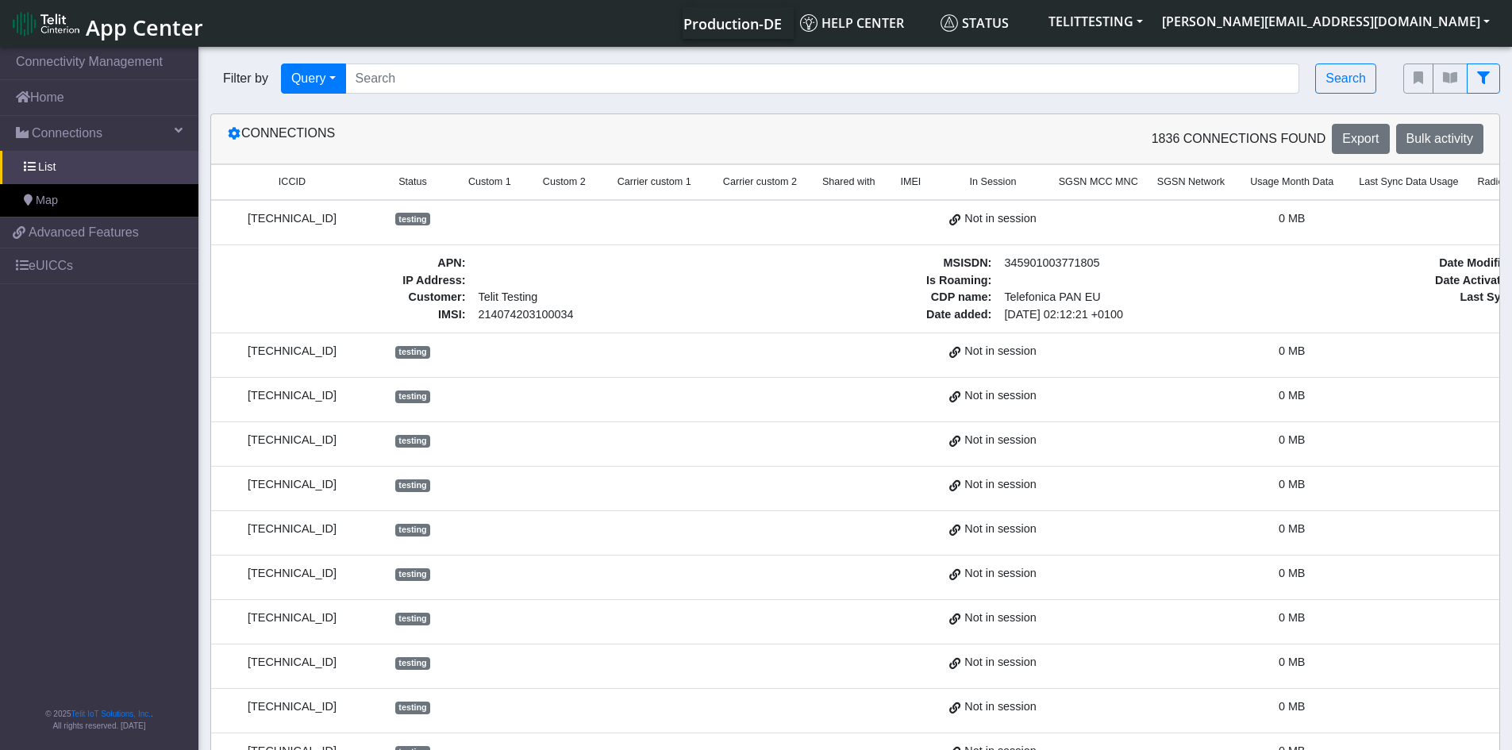
click at [263, 216] on div "8934076179007012605" at bounding box center [292, 218] width 143 height 17
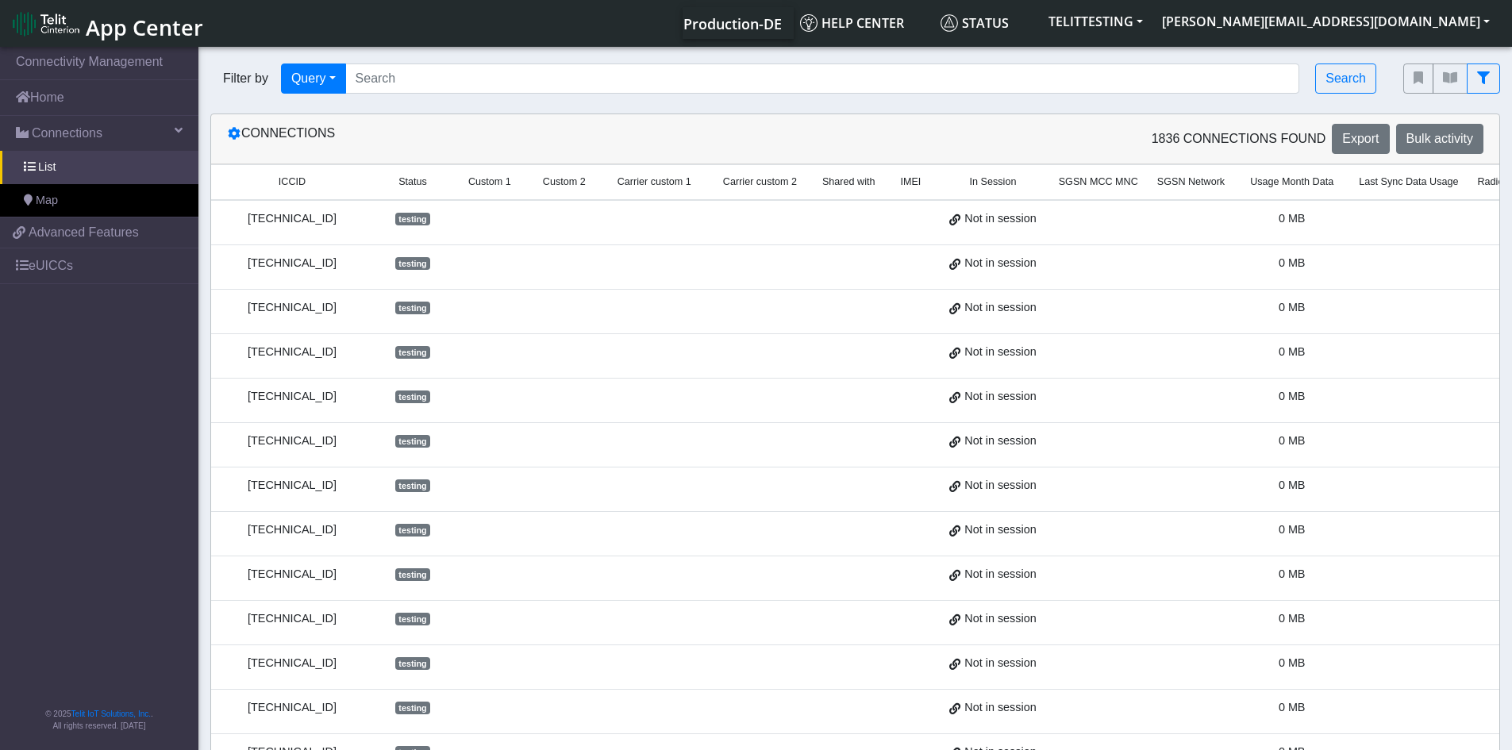
click at [263, 216] on div "8934076179007012605" at bounding box center [292, 218] width 143 height 17
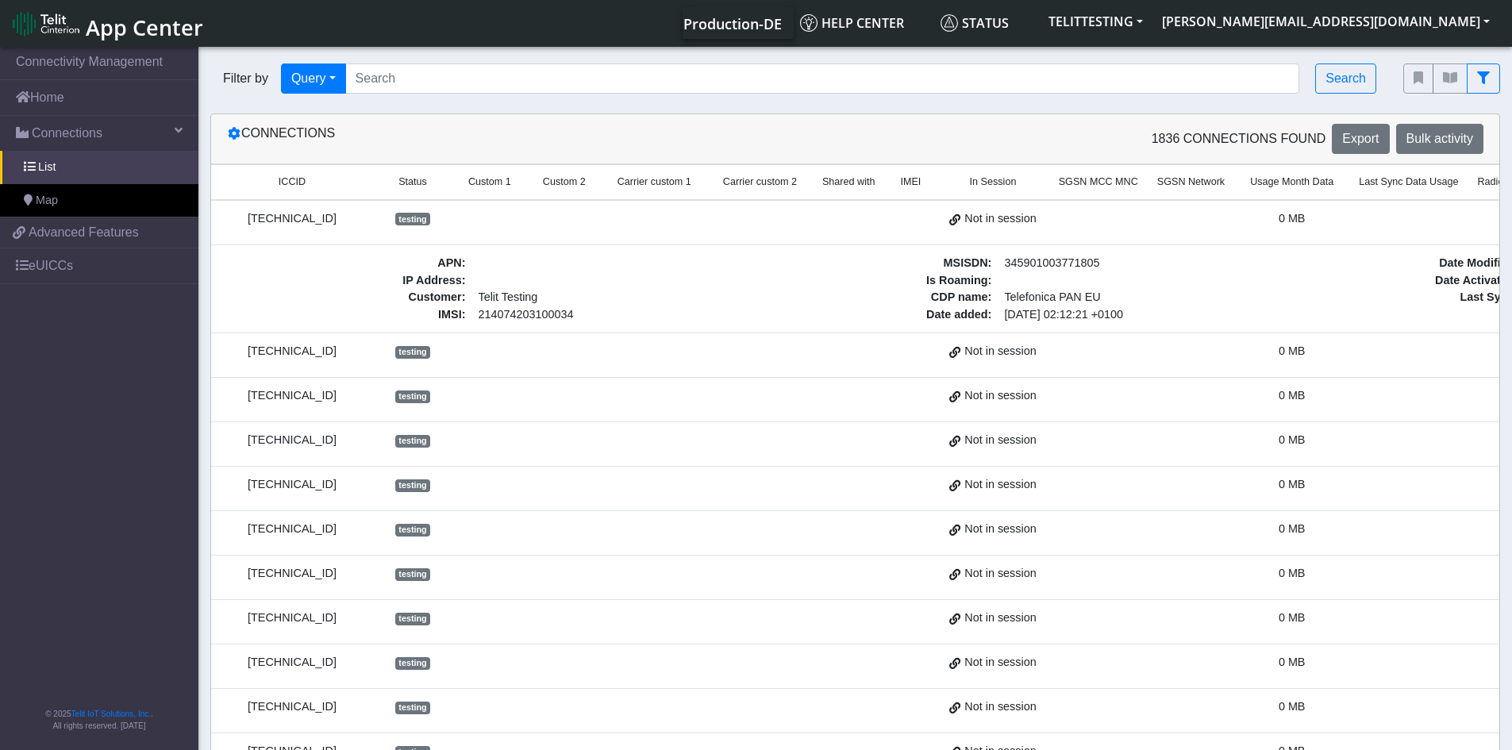
click at [263, 216] on div "8934076179007012605" at bounding box center [292, 218] width 143 height 17
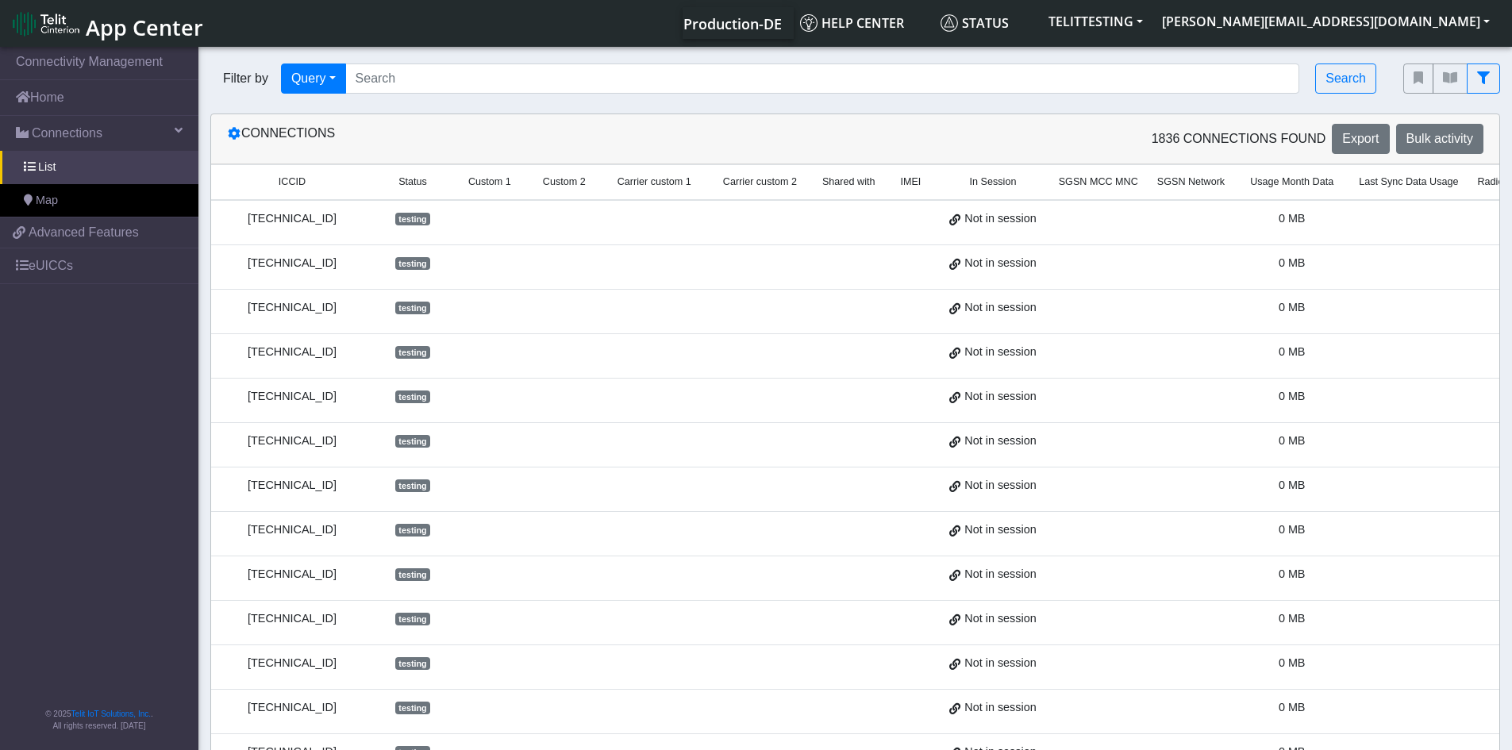
click at [263, 216] on div "8934076179007012605" at bounding box center [292, 218] width 143 height 17
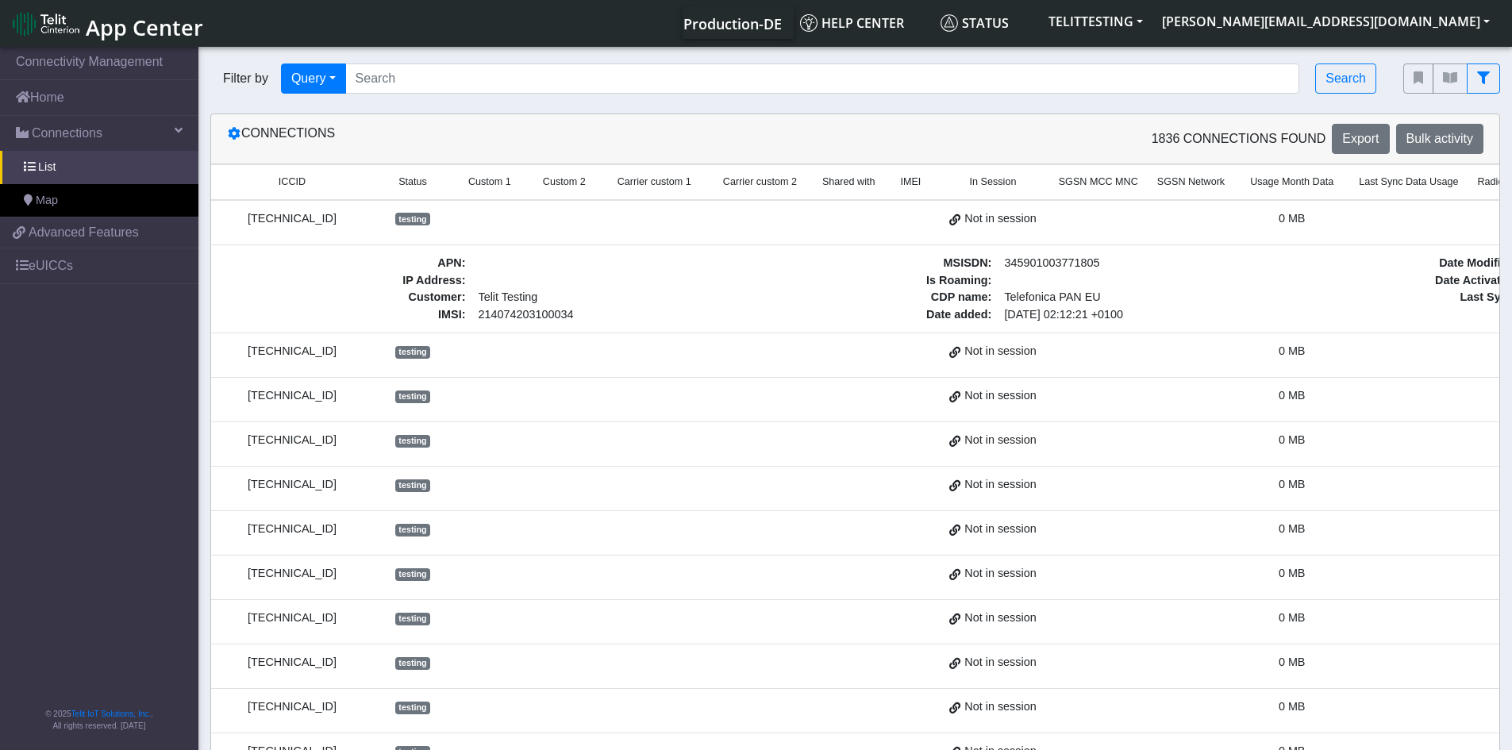
click at [263, 216] on div "8934076179007012605" at bounding box center [292, 218] width 143 height 17
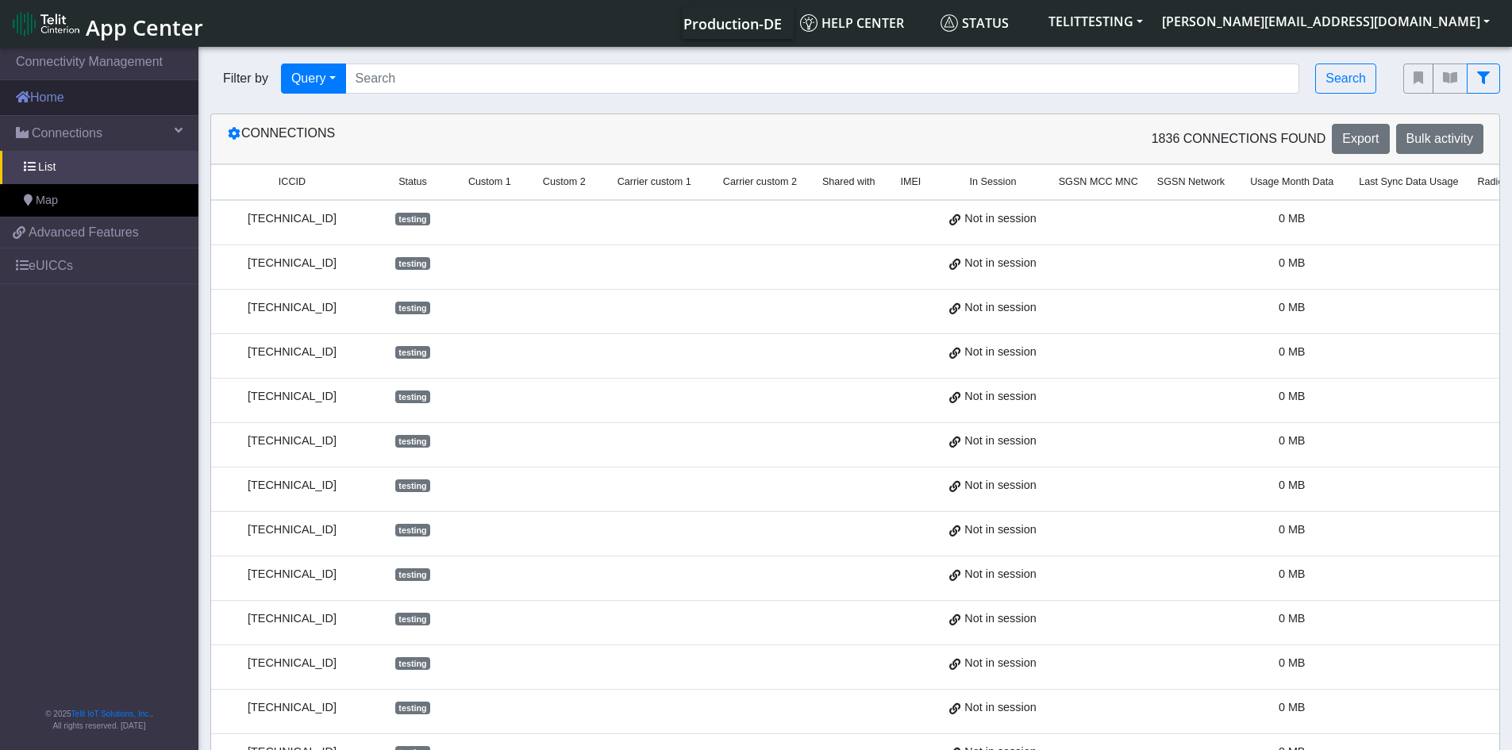
click at [53, 97] on link "Home" at bounding box center [99, 97] width 198 height 35
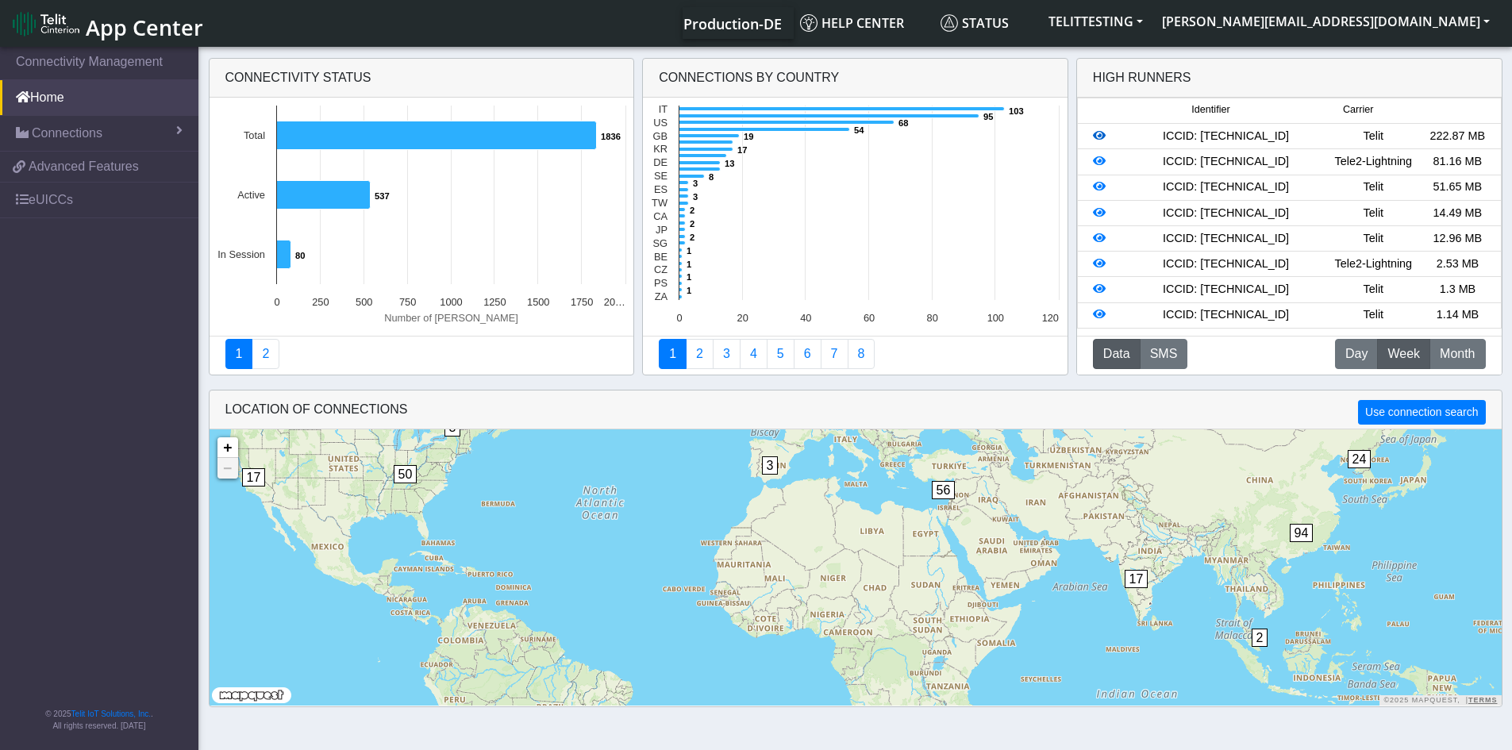
click at [1099, 133] on icon at bounding box center [1099, 135] width 13 height 11
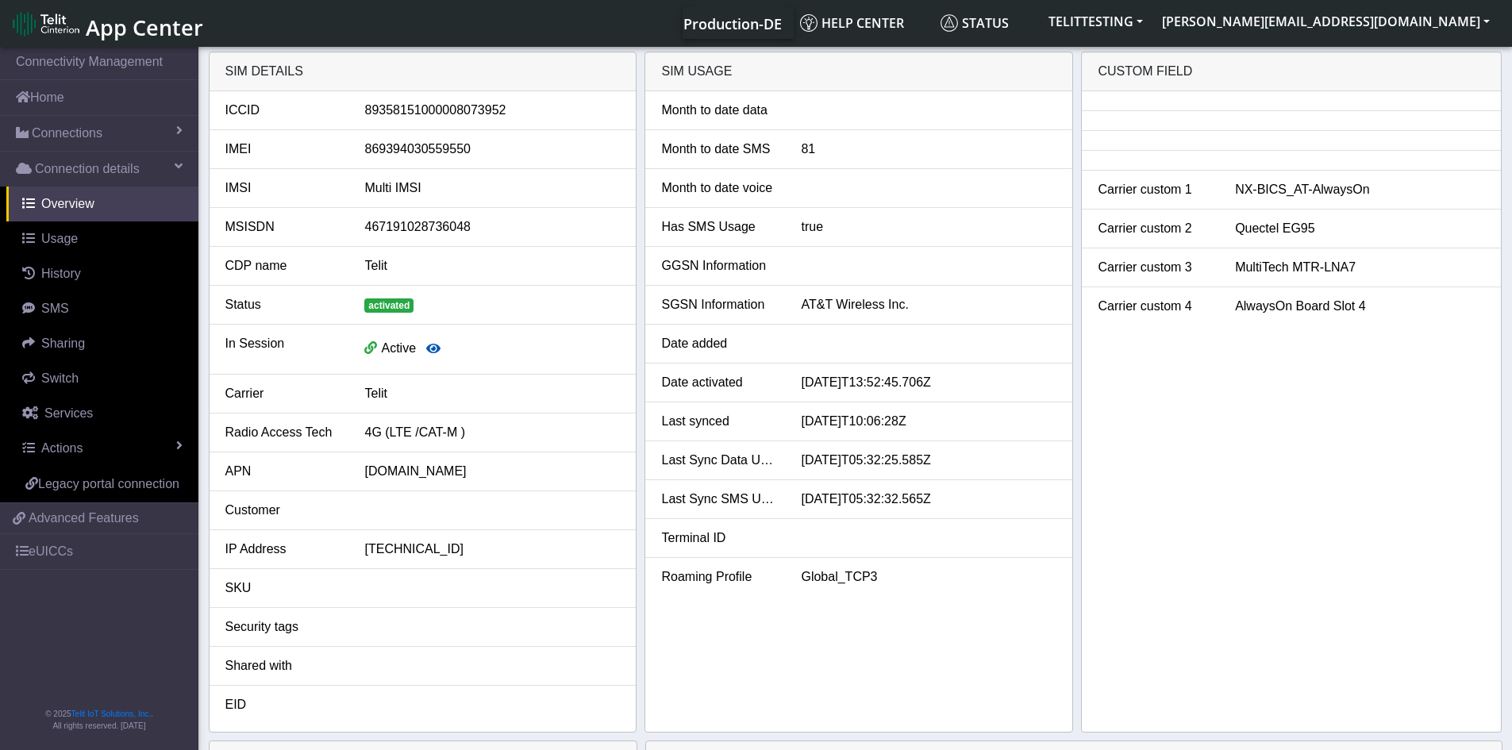
click at [436, 348] on icon "button" at bounding box center [433, 348] width 14 height 13
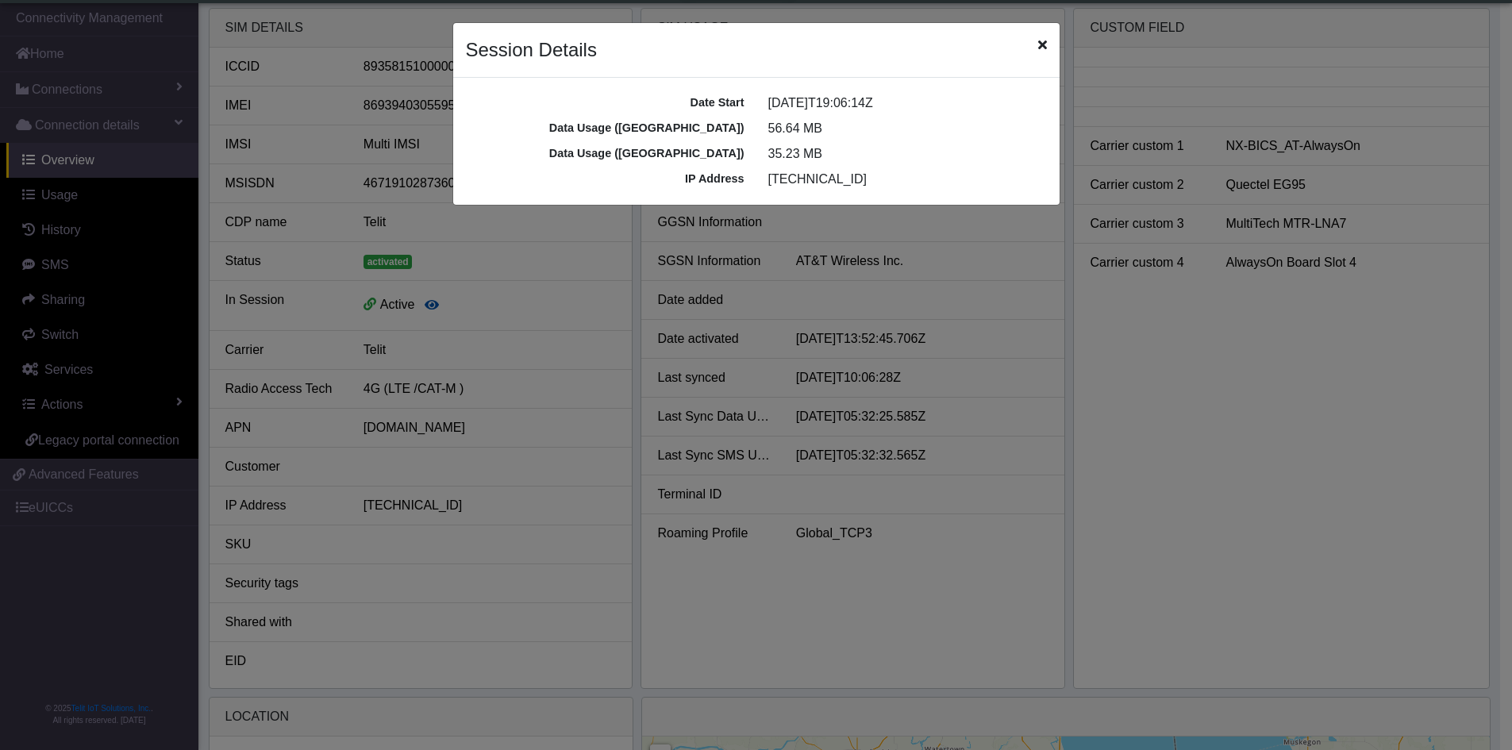
scroll to position [6, 0]
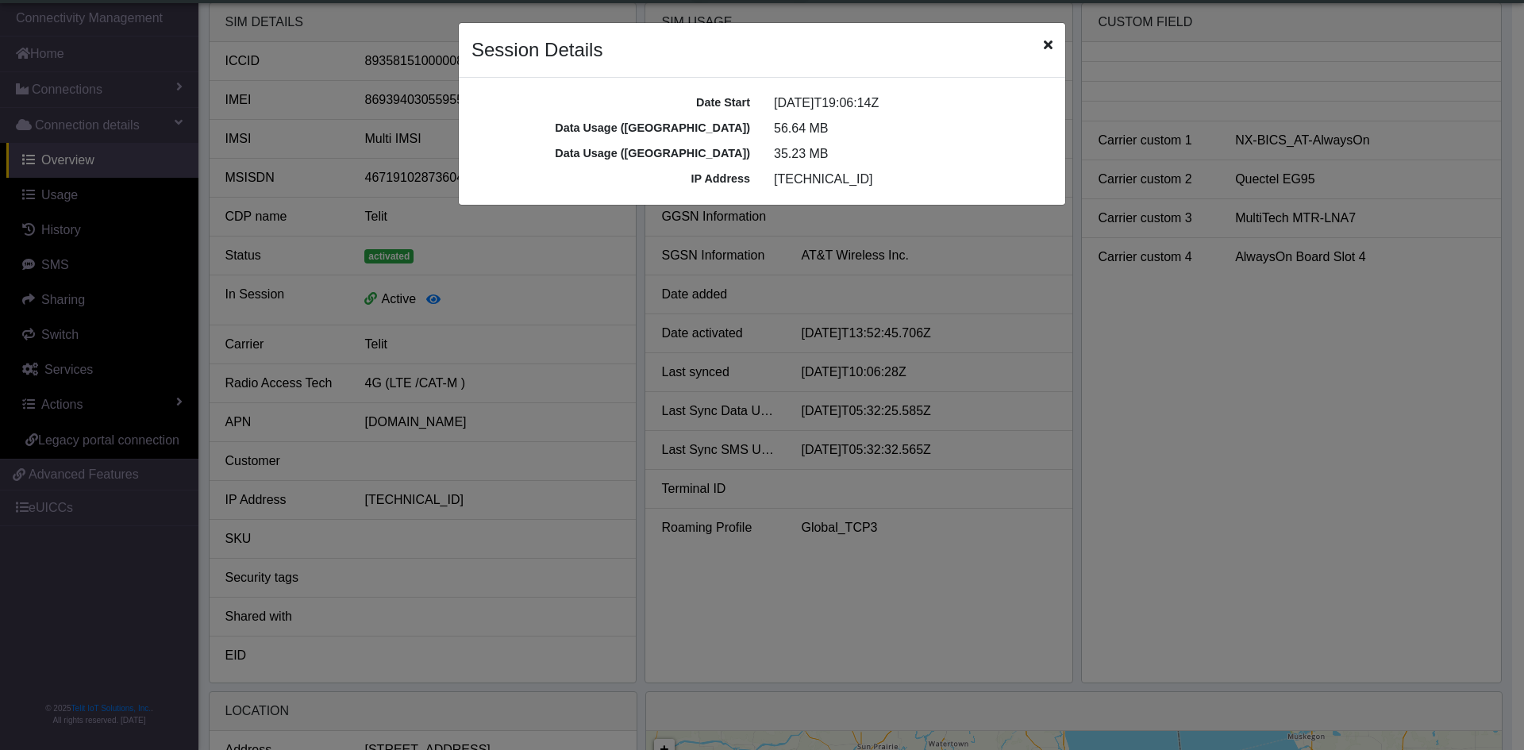
click at [1051, 39] on div "Session Details" at bounding box center [762, 50] width 606 height 55
click at [1041, 43] on div "Session Details" at bounding box center [762, 50] width 606 height 55
click at [1052, 40] on div "Session Details" at bounding box center [762, 50] width 606 height 55
click at [1046, 47] on icon "Close" at bounding box center [1047, 44] width 9 height 13
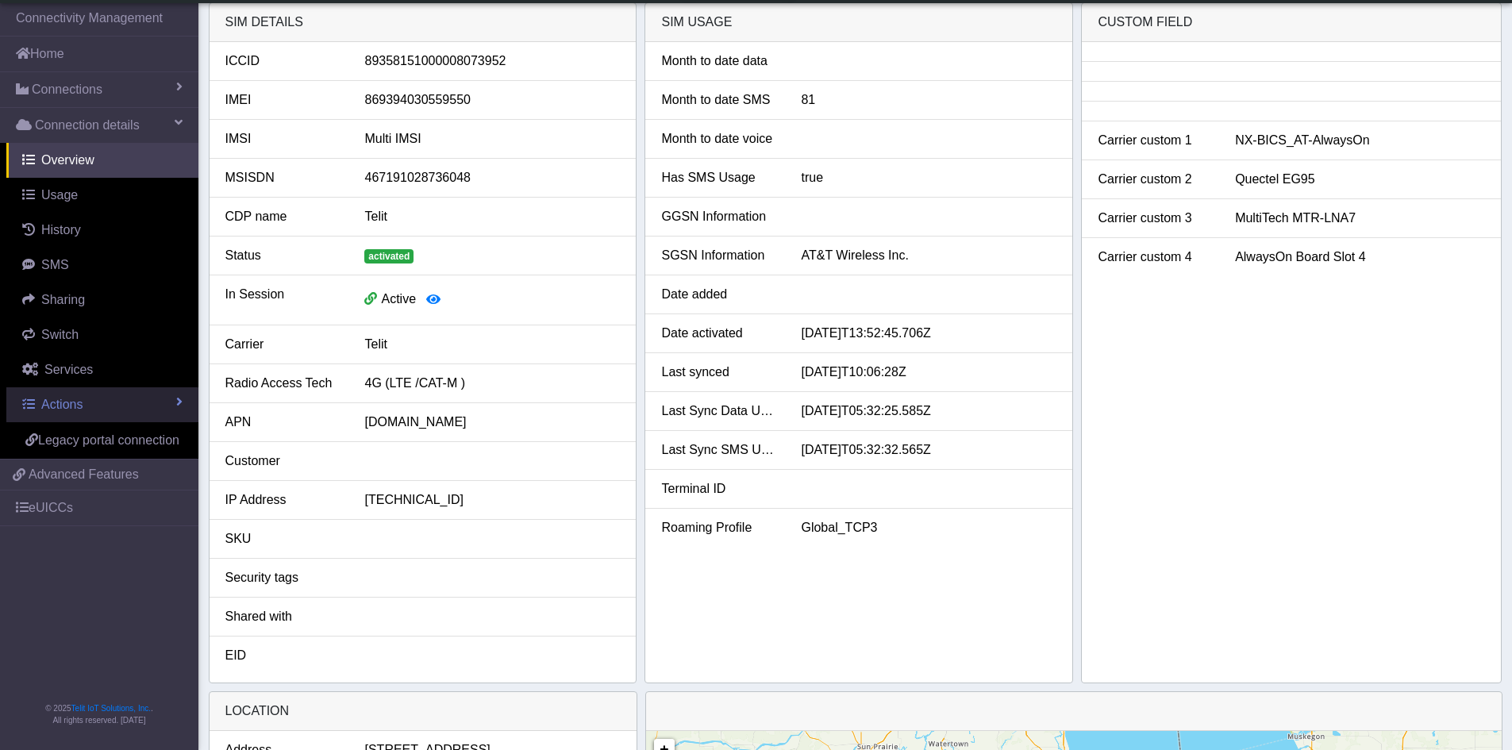
click at [146, 401] on link "Actions" at bounding box center [102, 404] width 192 height 35
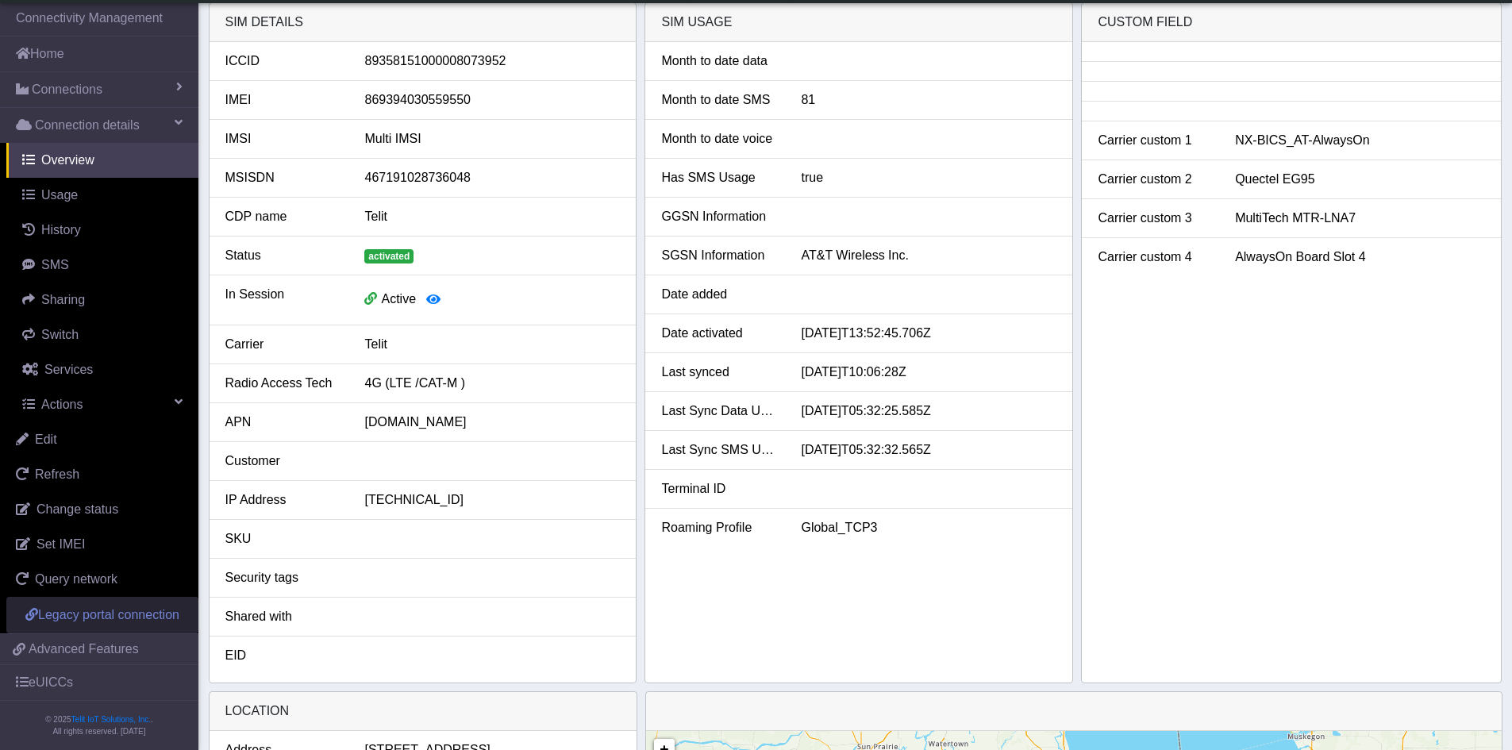
drag, startPoint x: 97, startPoint y: 623, endPoint x: 86, endPoint y: 629, distance: 12.8
click at [86, 621] on span "Legacy portal connection" at bounding box center [108, 614] width 141 height 13
click at [307, 613] on div "Shared with" at bounding box center [283, 616] width 140 height 19
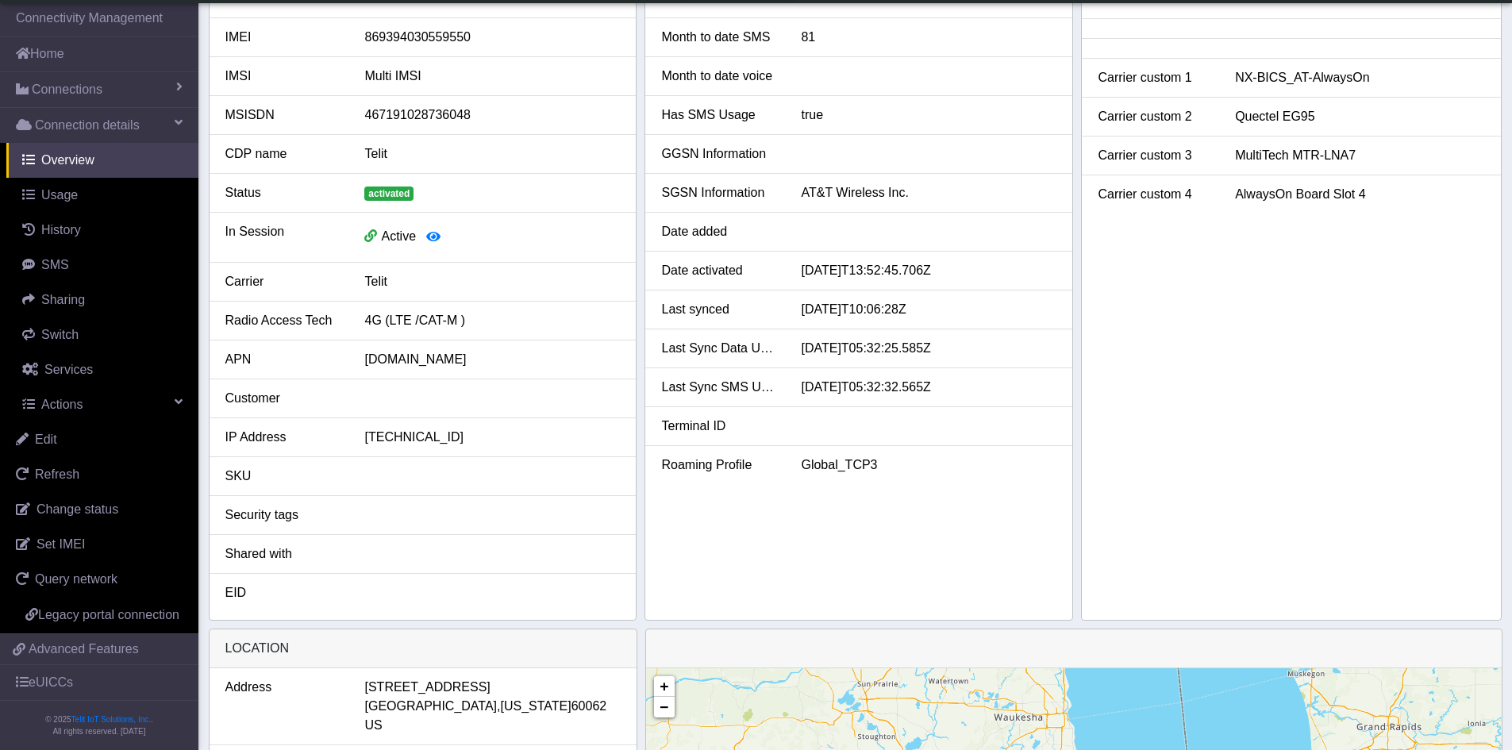
scroll to position [0, 0]
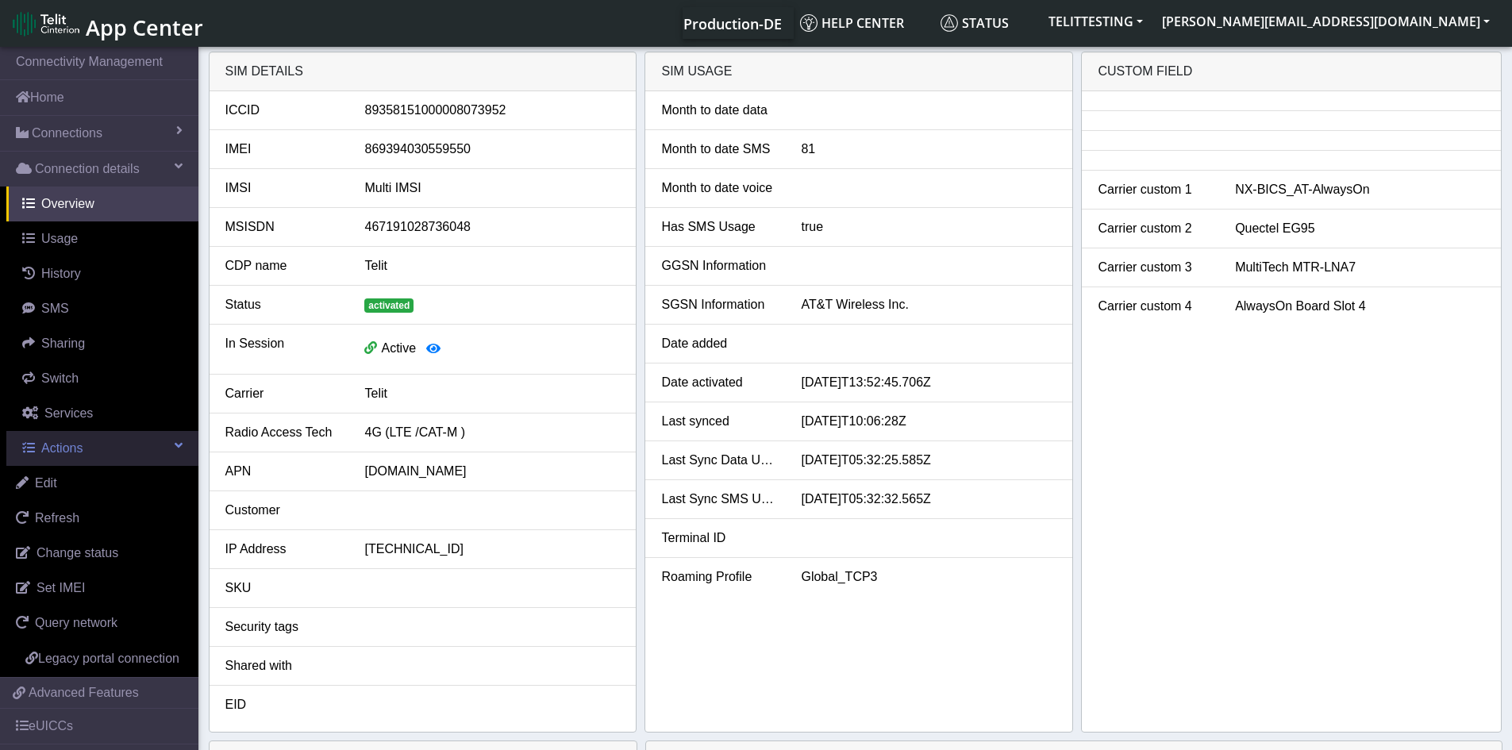
click at [166, 452] on link "Actions" at bounding box center [102, 448] width 192 height 35
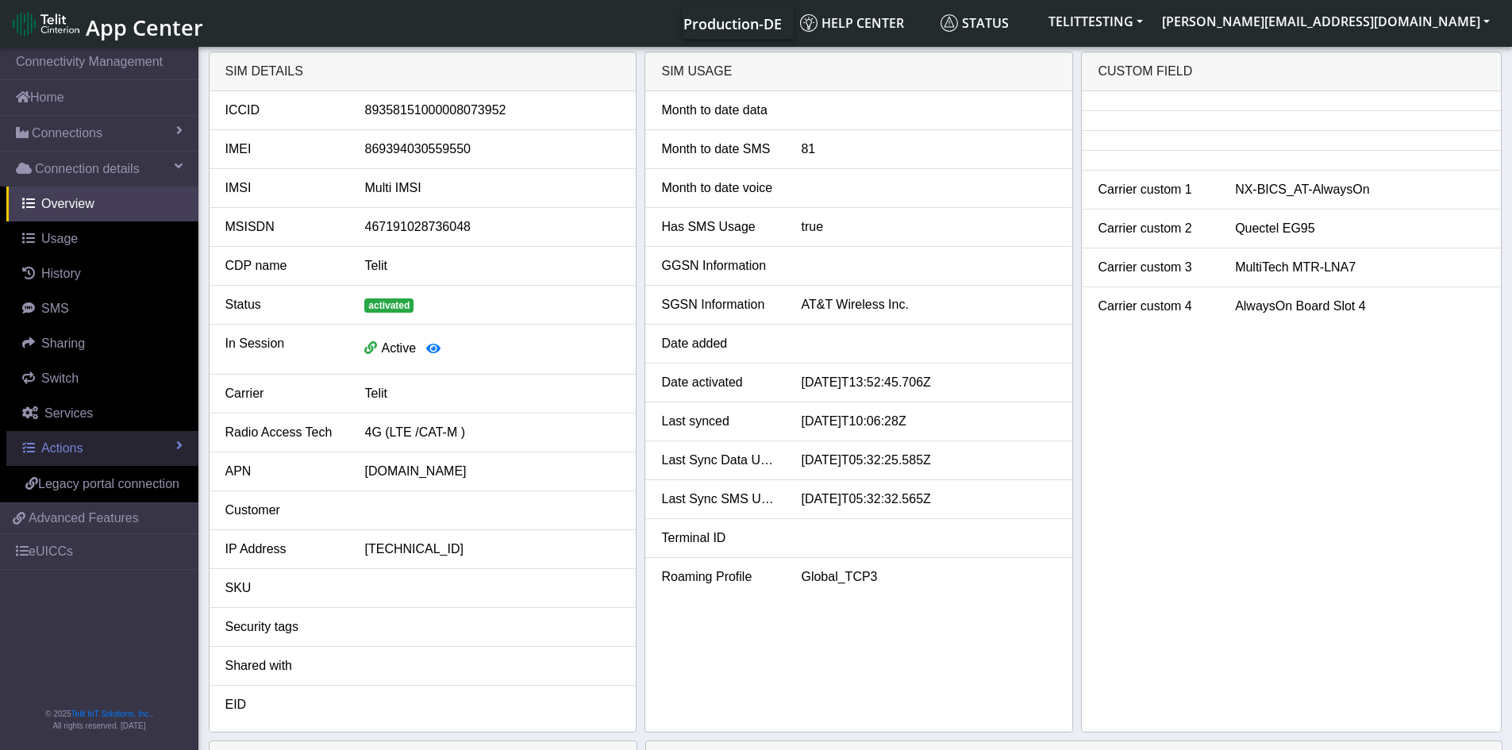
click at [166, 452] on link "Actions" at bounding box center [102, 448] width 192 height 35
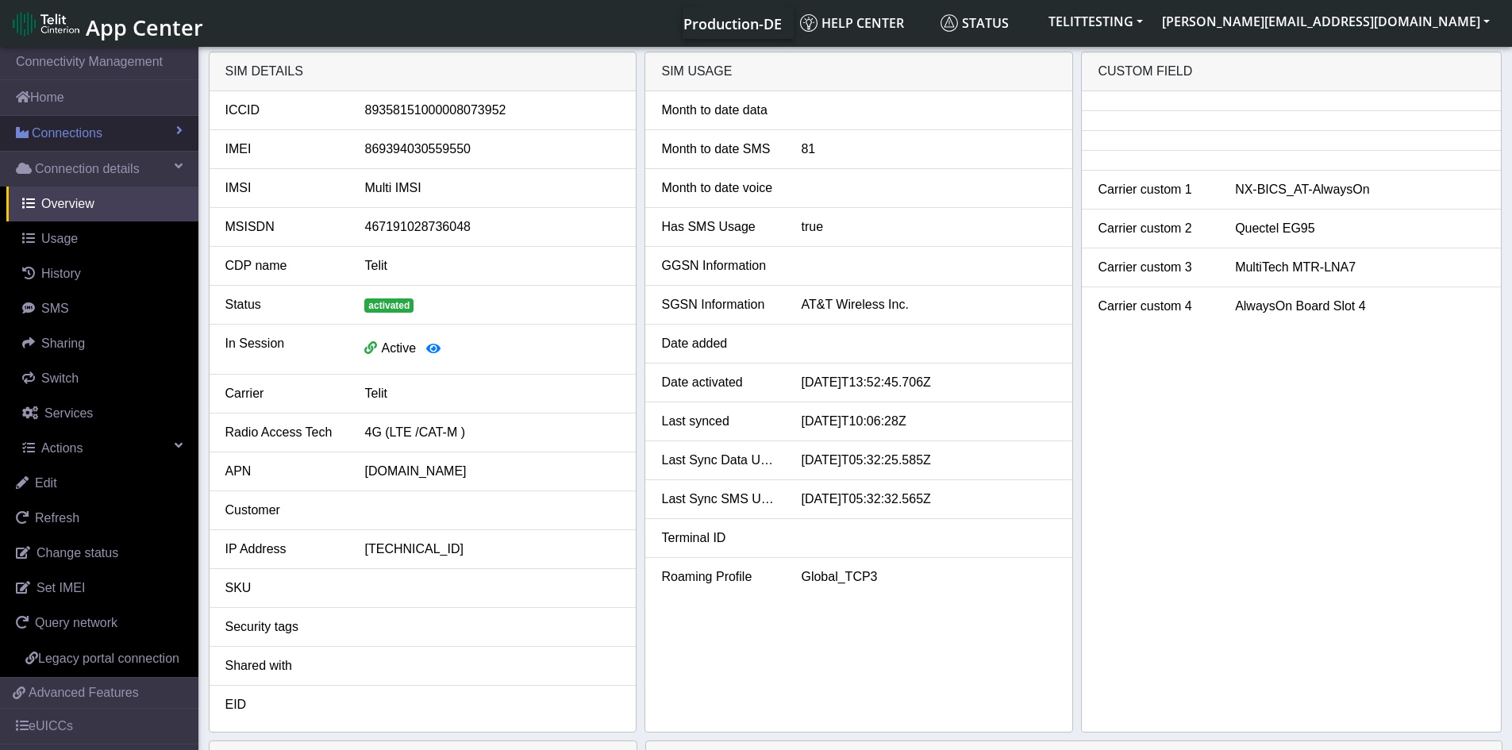
click at [176, 129] on span at bounding box center [179, 130] width 6 height 13
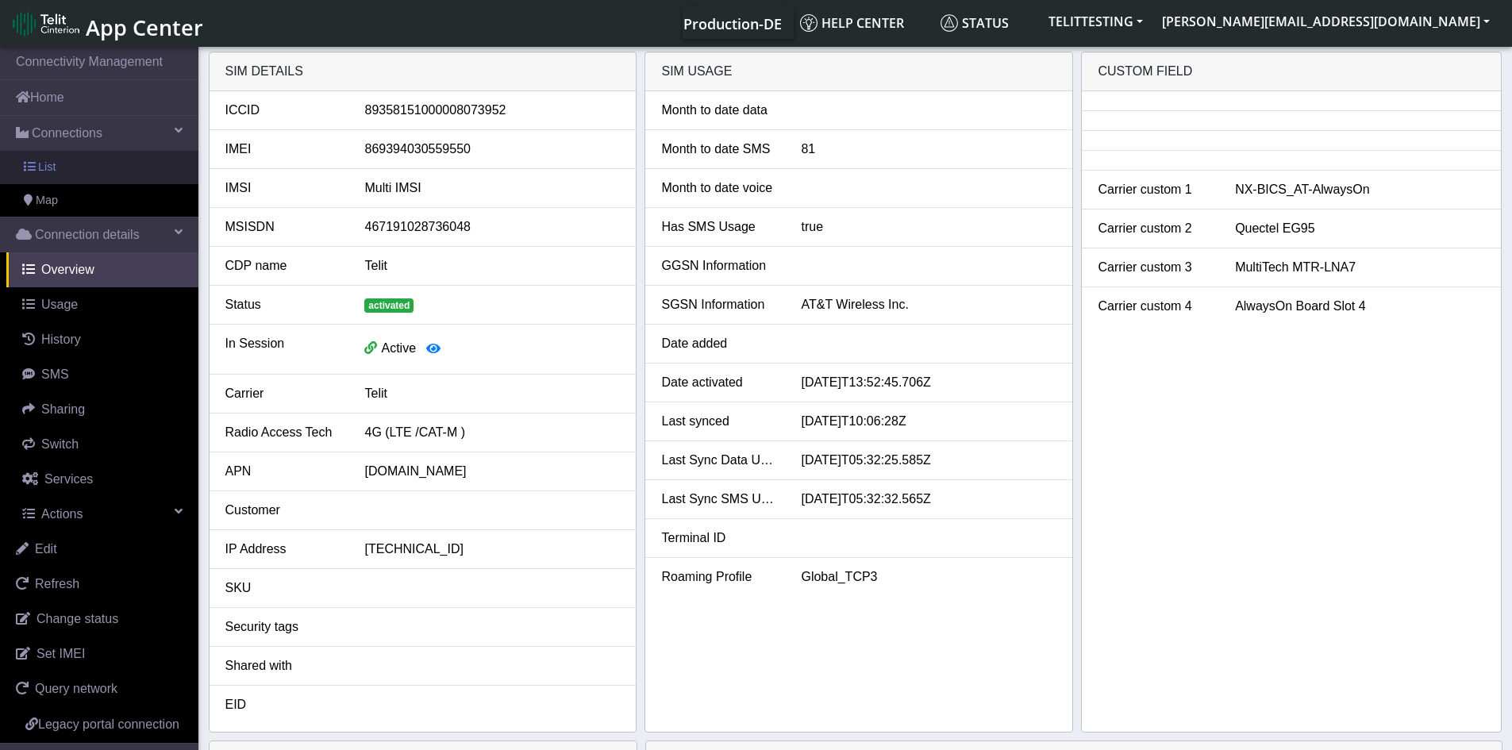
click at [51, 161] on span "List" at bounding box center [46, 167] width 17 height 17
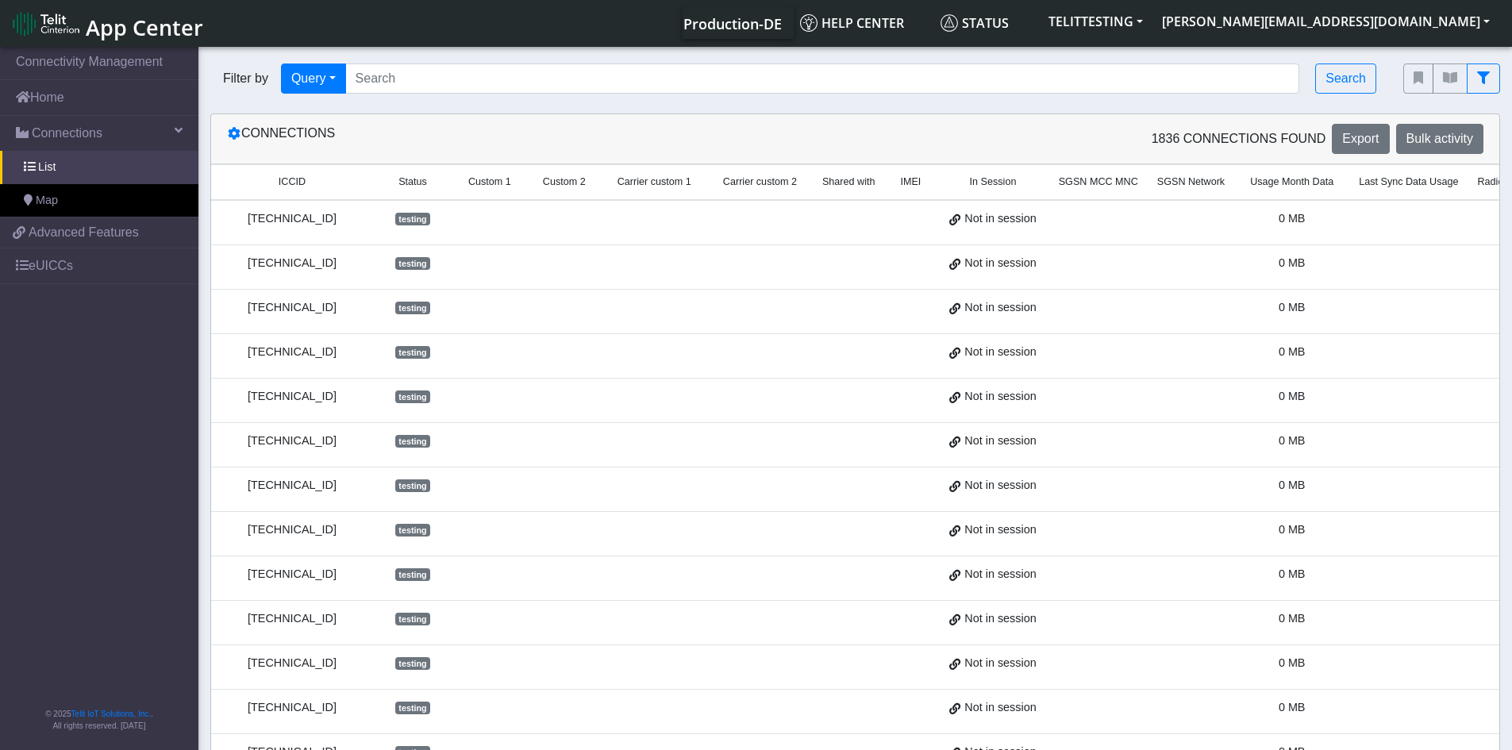
click at [653, 385] on td at bounding box center [654, 400] width 106 height 44
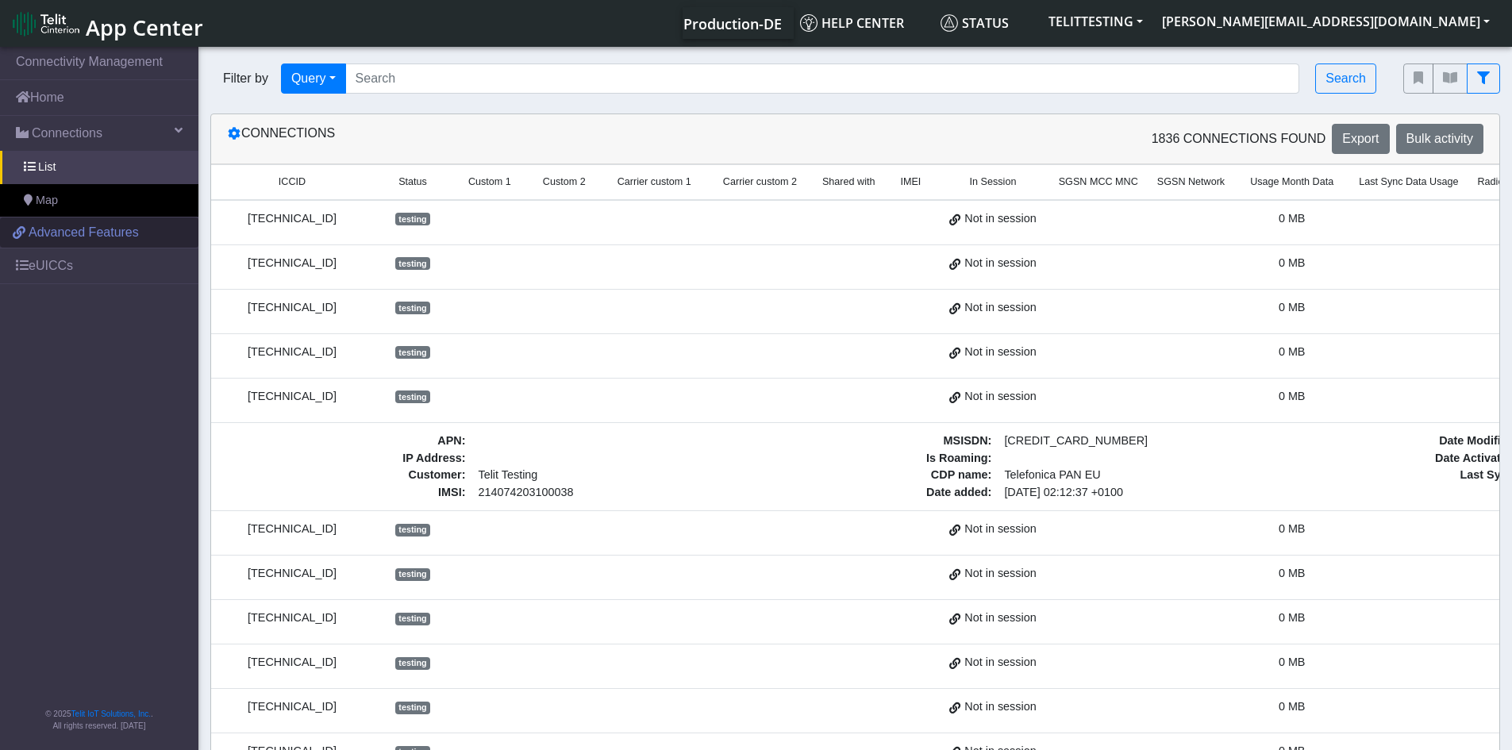
click at [113, 230] on span "Advanced Features" at bounding box center [84, 232] width 110 height 19
click at [52, 253] on link "eUICCs" at bounding box center [99, 265] width 198 height 35
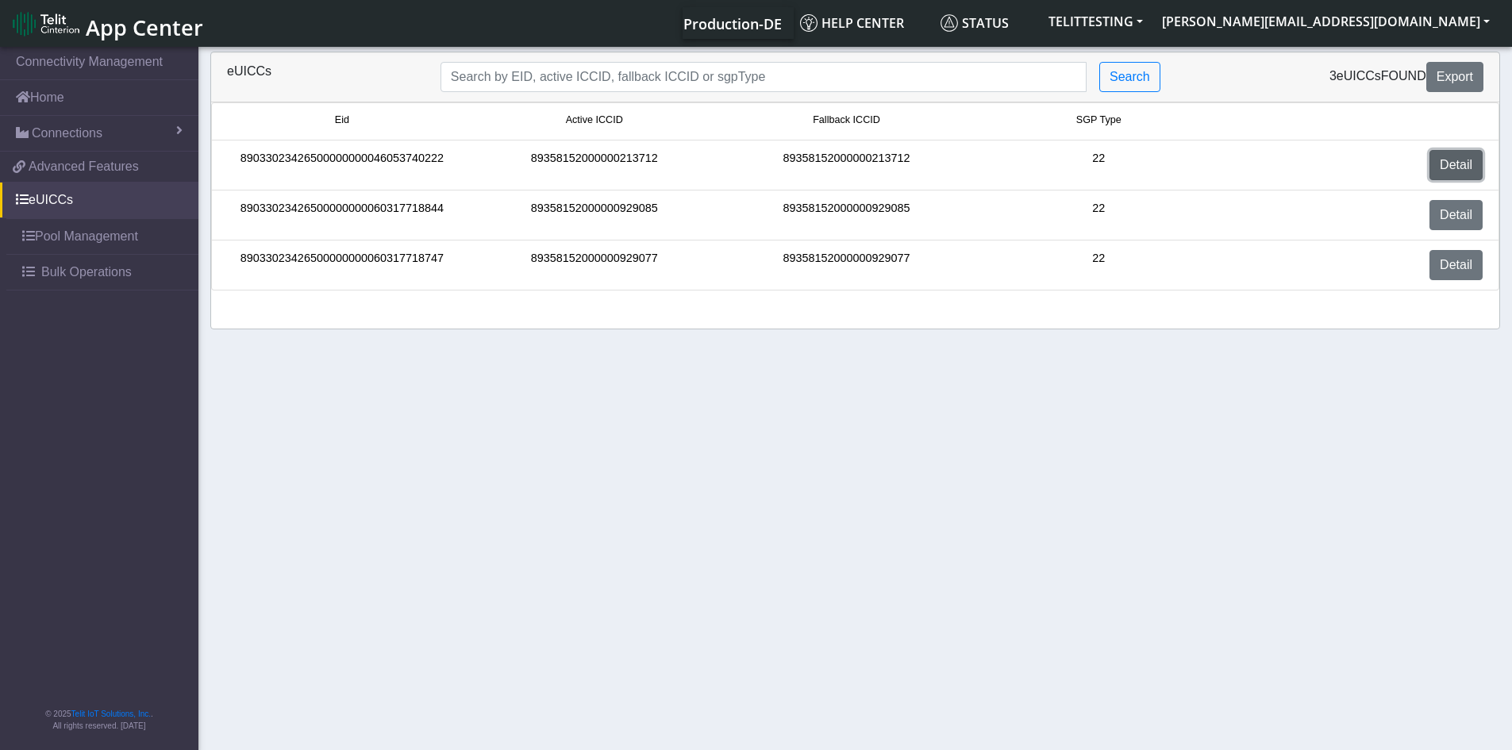
click at [1447, 162] on link "Detail" at bounding box center [1455, 165] width 53 height 30
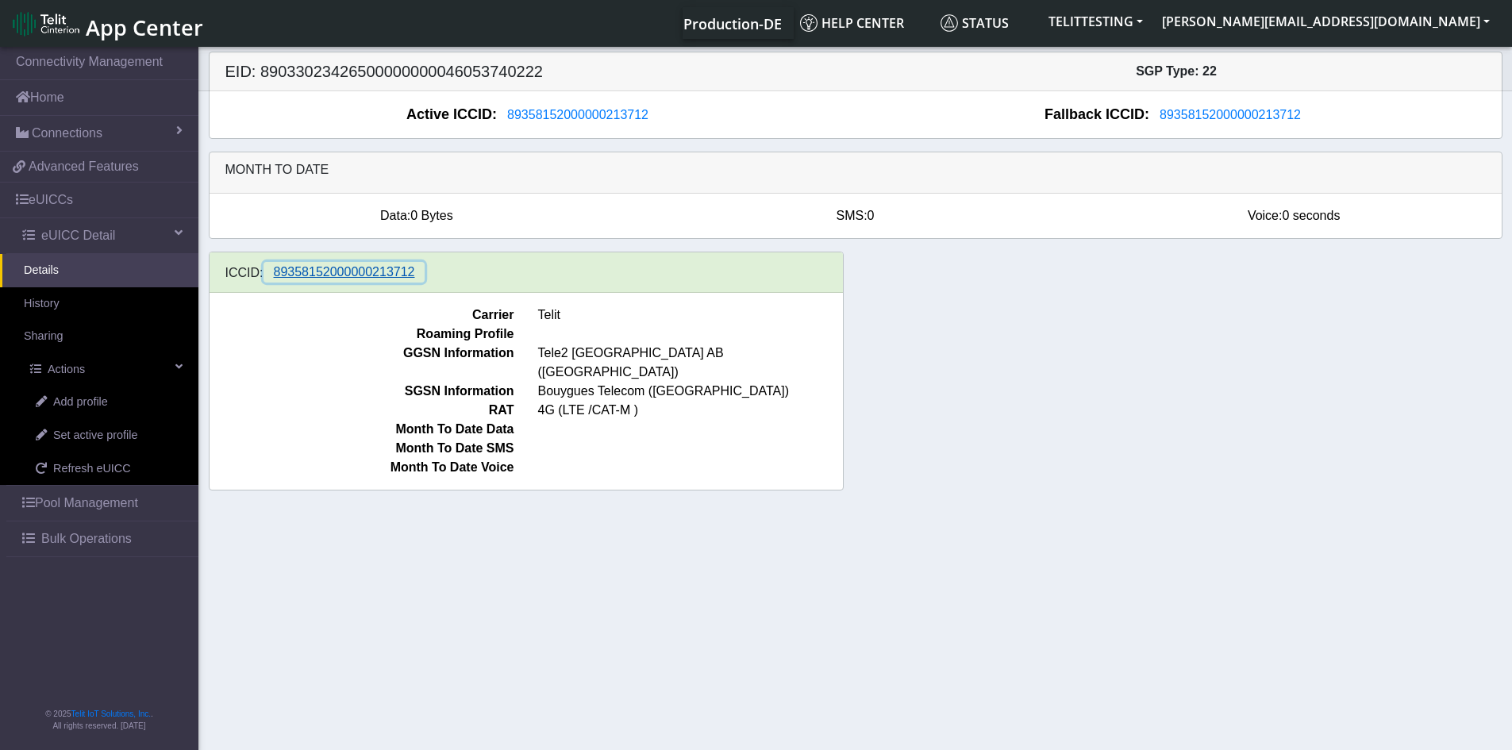
click at [383, 275] on span "89358152000000213712" at bounding box center [344, 271] width 141 height 13
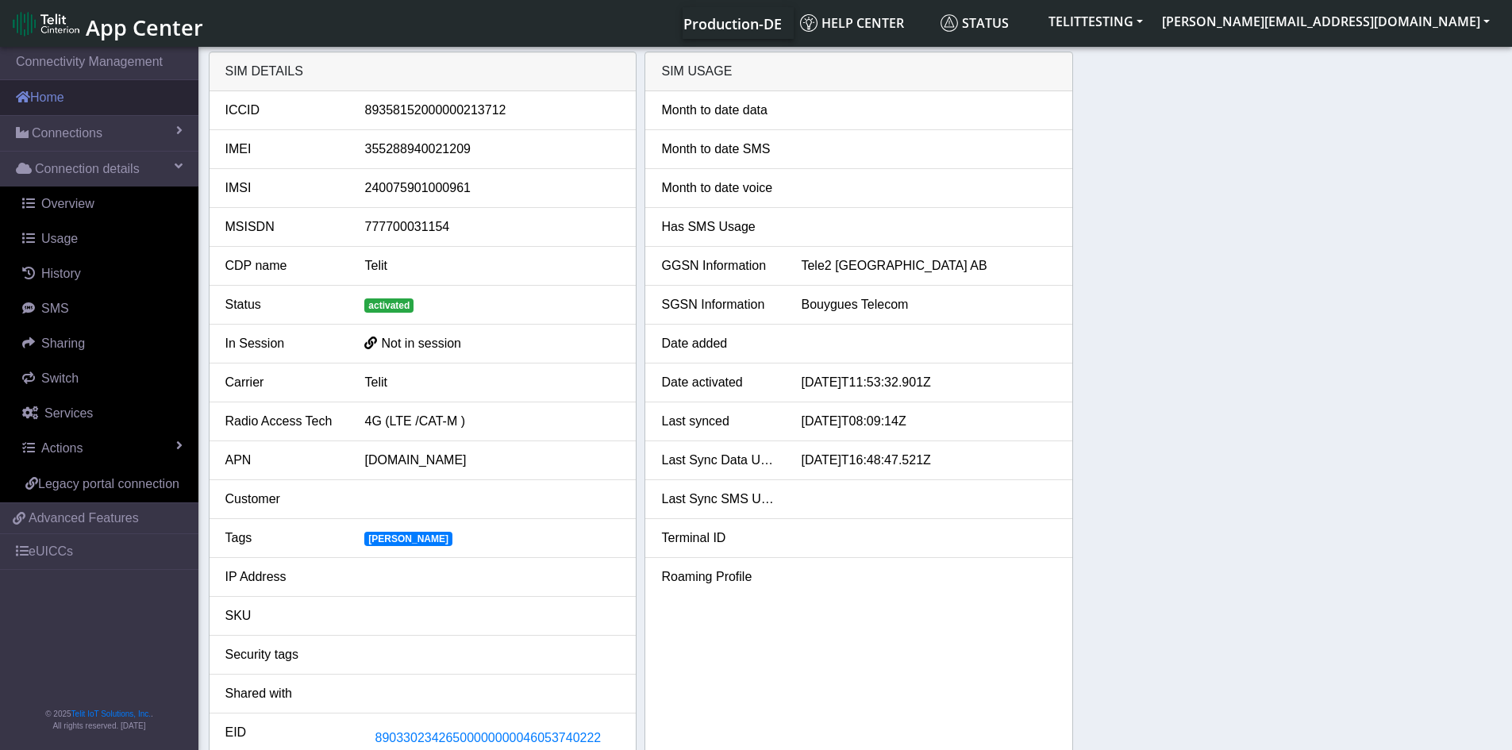
click at [49, 96] on link "Home" at bounding box center [99, 97] width 198 height 35
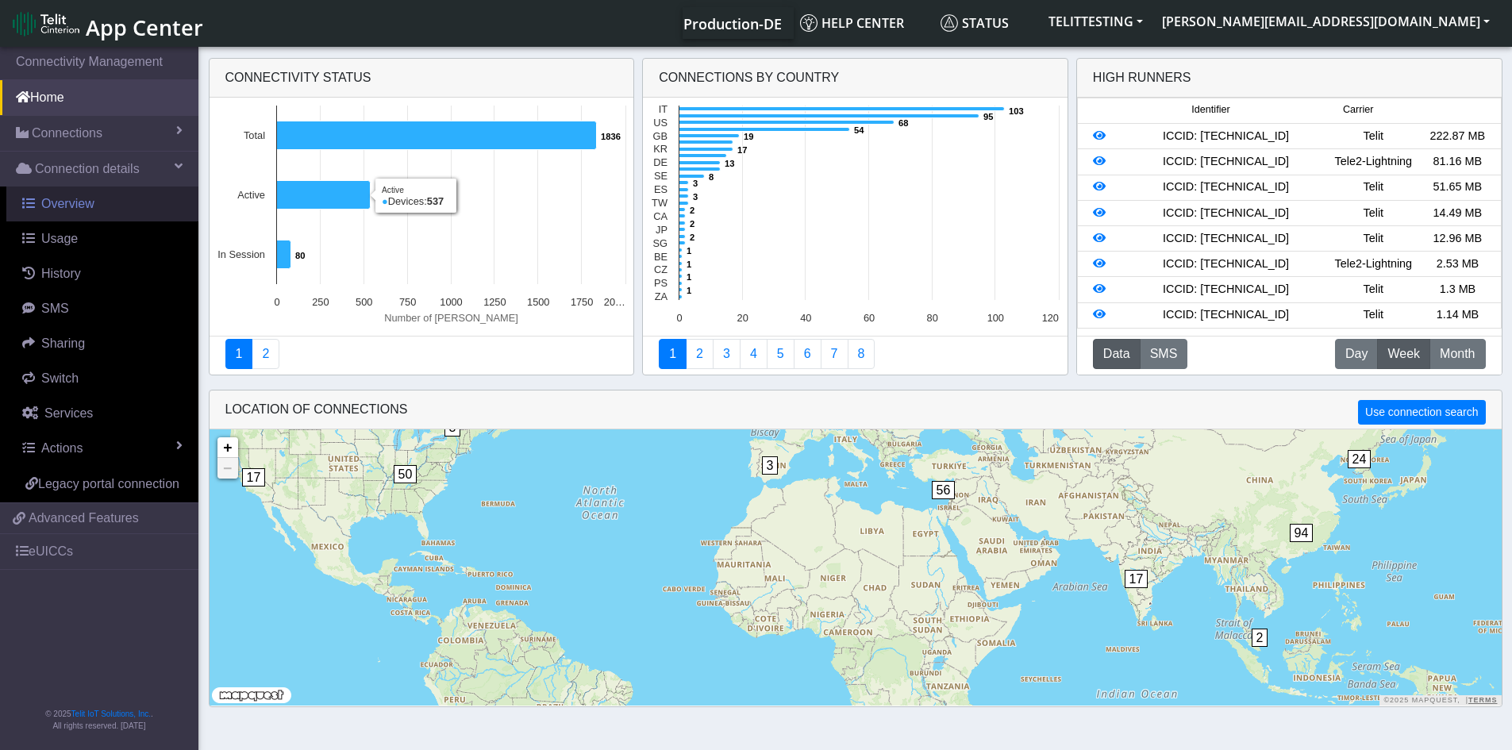
click at [71, 208] on span "Overview" at bounding box center [67, 203] width 53 height 13
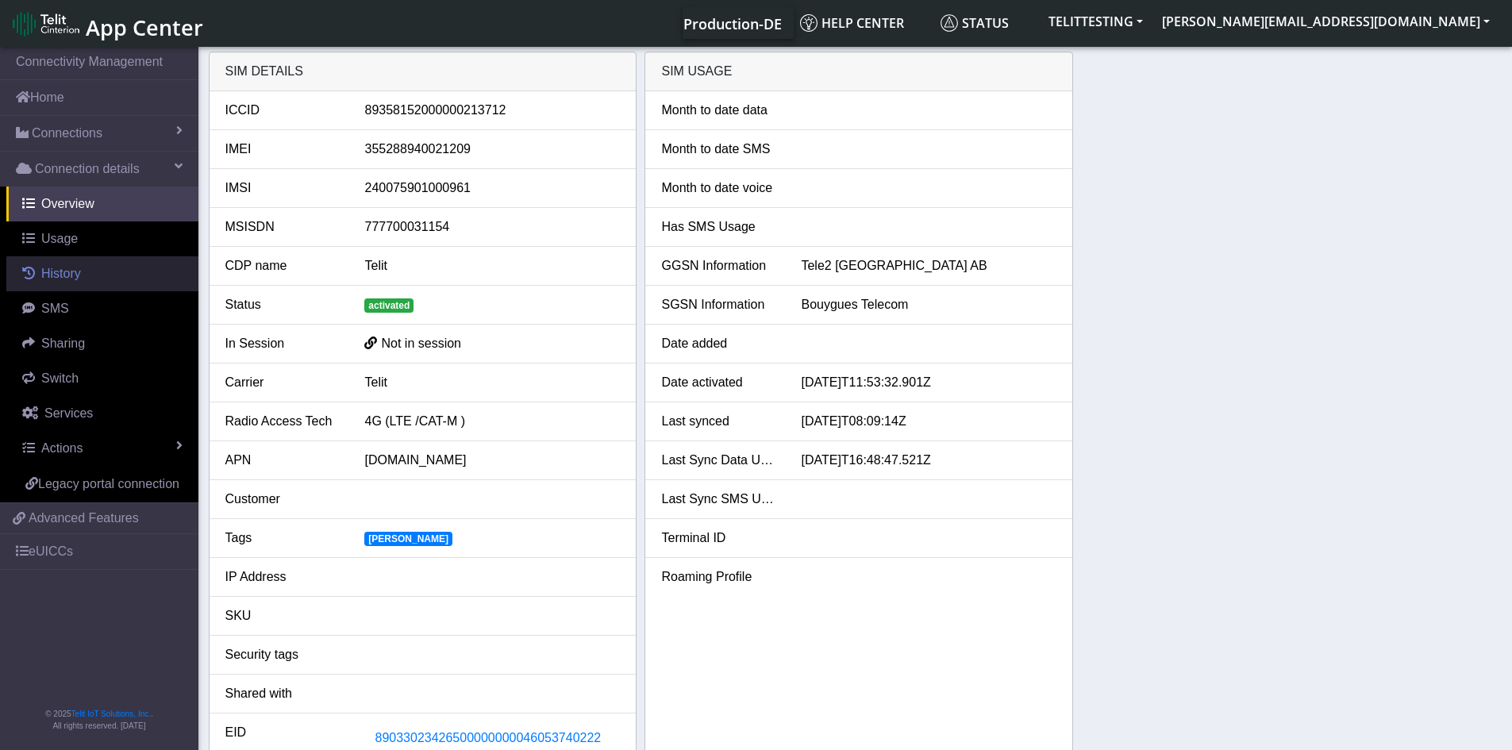
click at [75, 277] on span "History" at bounding box center [61, 273] width 40 height 13
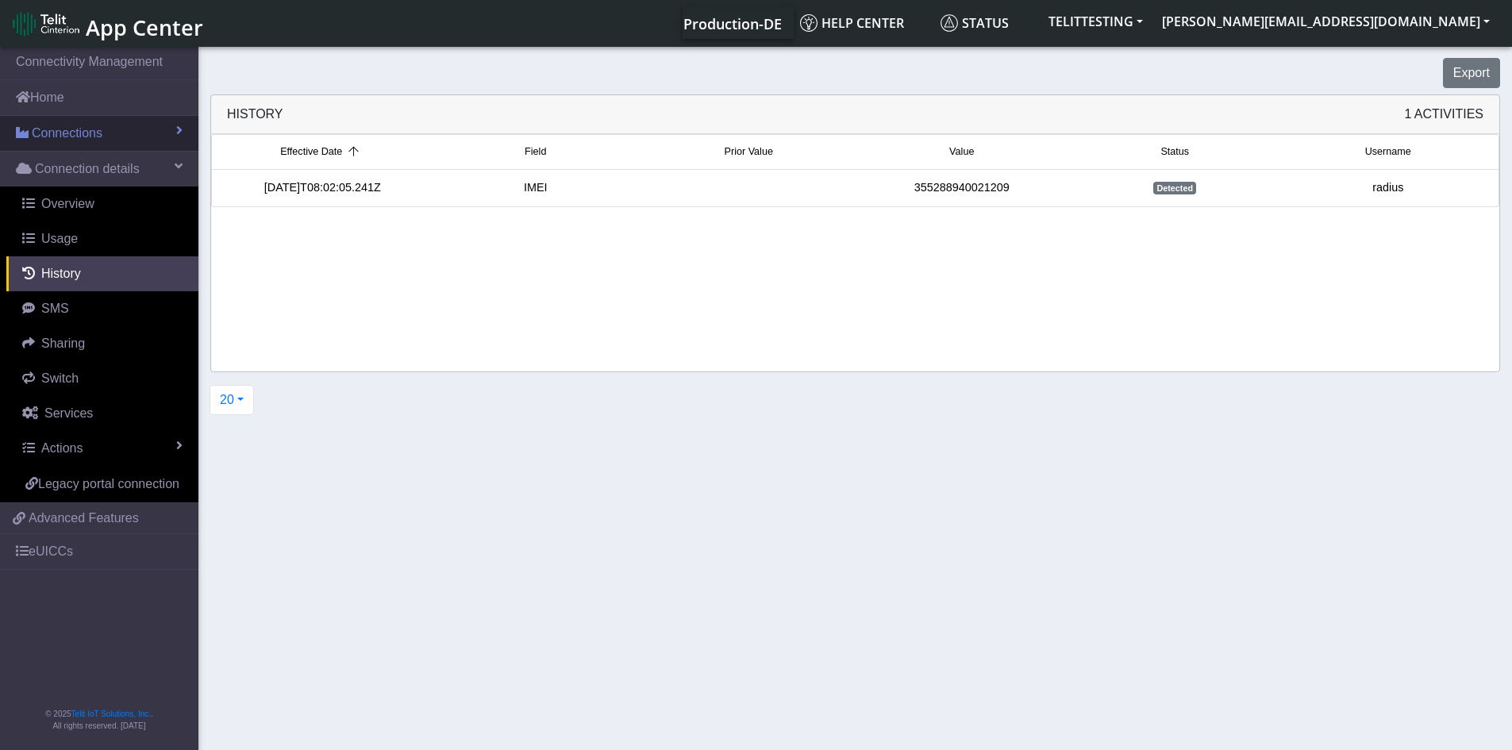
click at [79, 130] on span "Connections" at bounding box center [67, 133] width 71 height 19
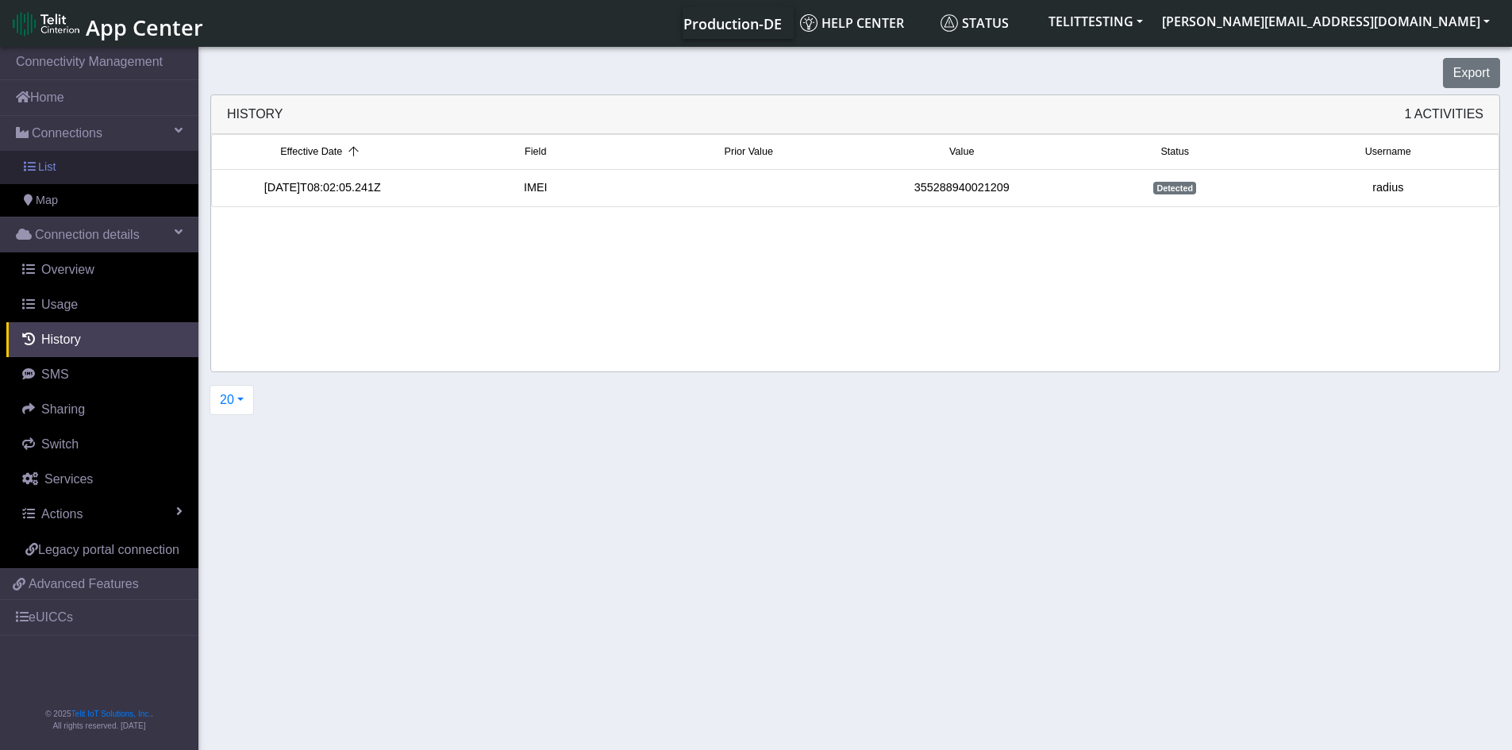
click at [44, 170] on span "List" at bounding box center [46, 167] width 17 height 17
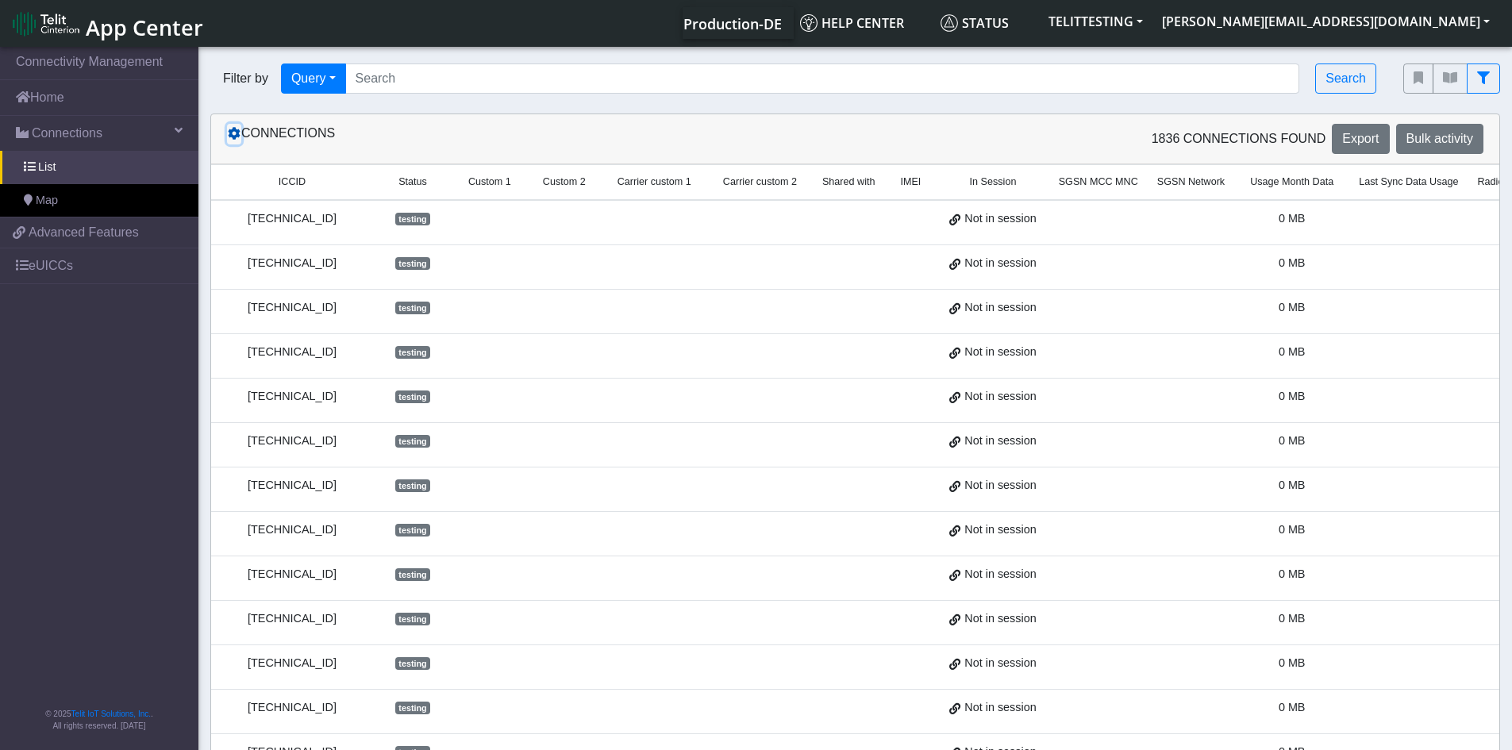
click at [235, 142] on button at bounding box center [234, 134] width 14 height 21
click at [1126, 216] on td at bounding box center [1098, 222] width 98 height 45
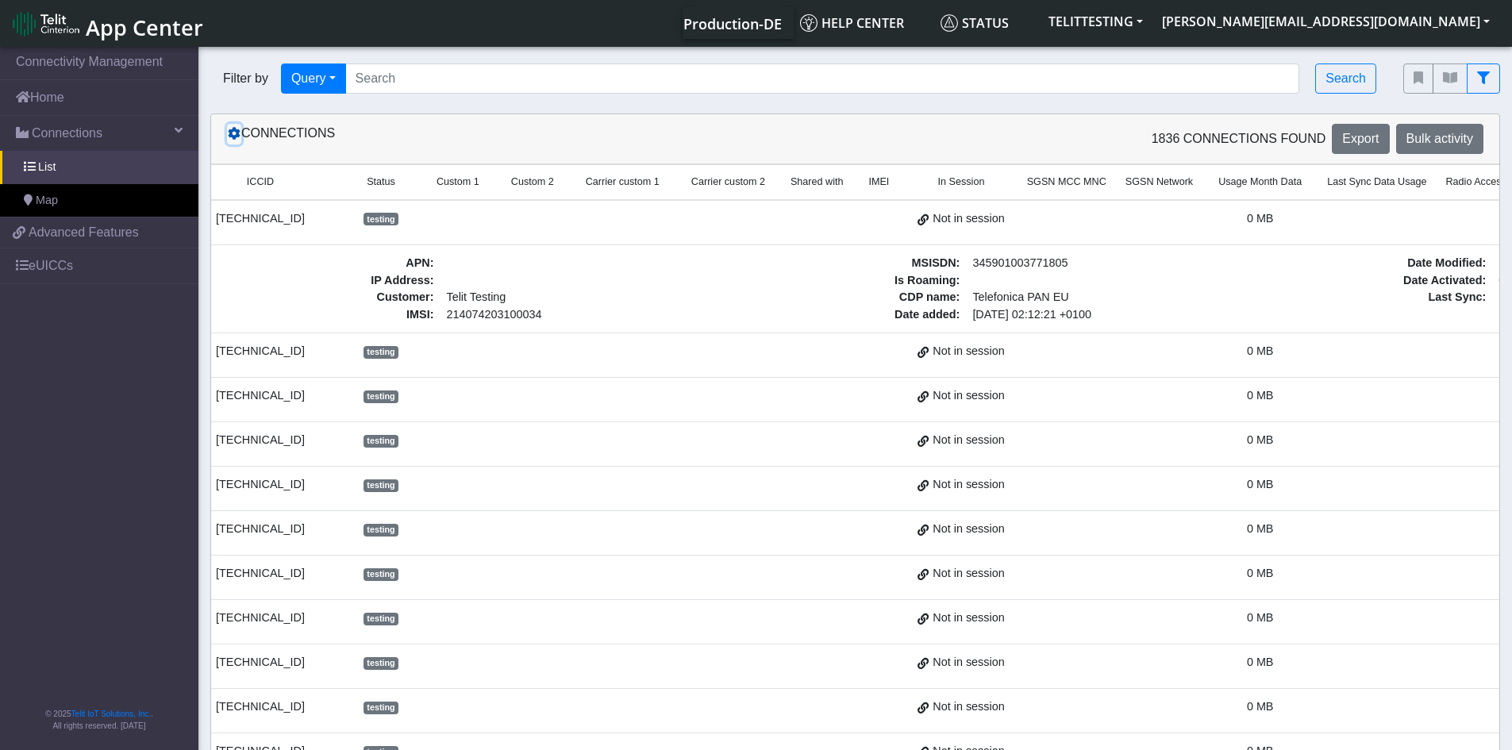
click at [233, 136] on icon at bounding box center [234, 133] width 13 height 13
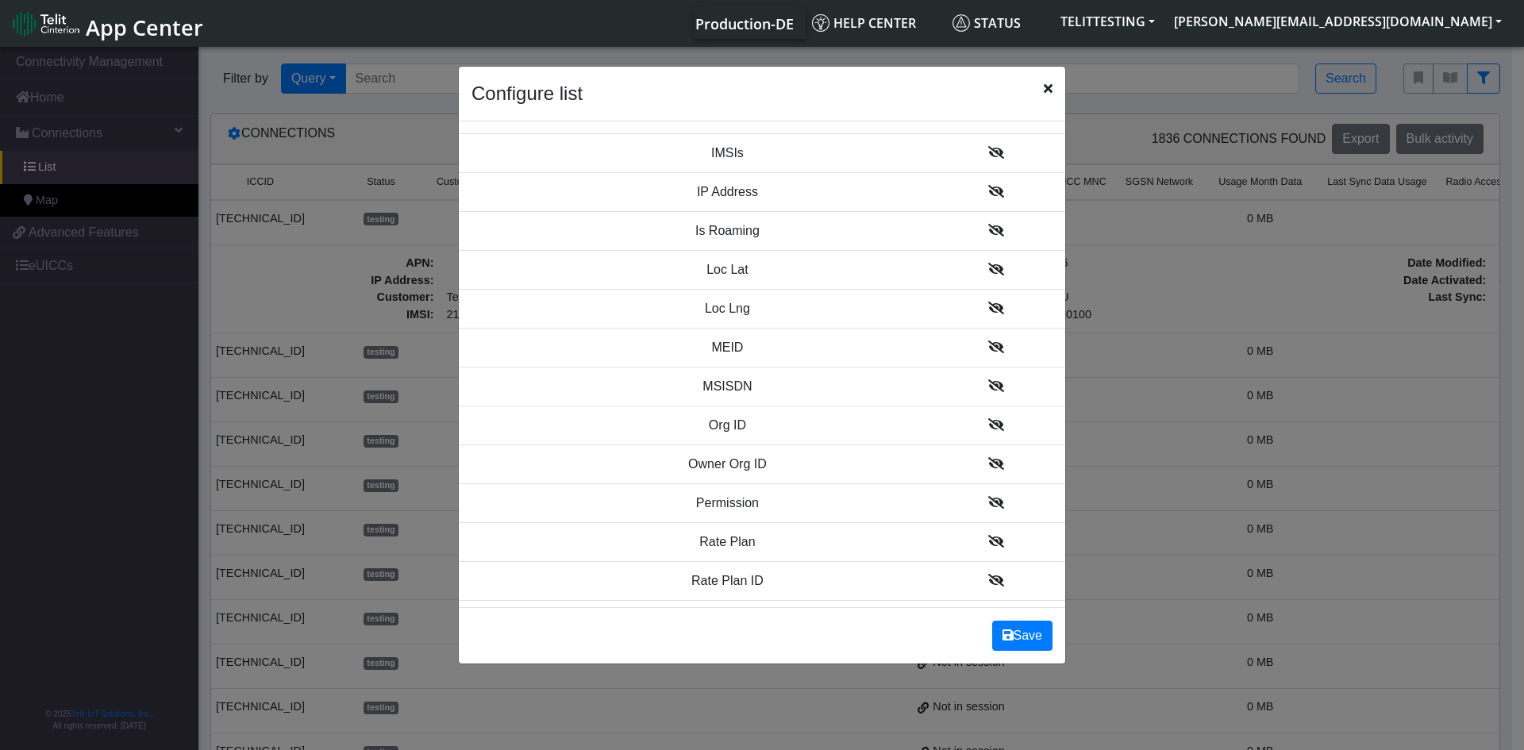
scroll to position [1551, 0]
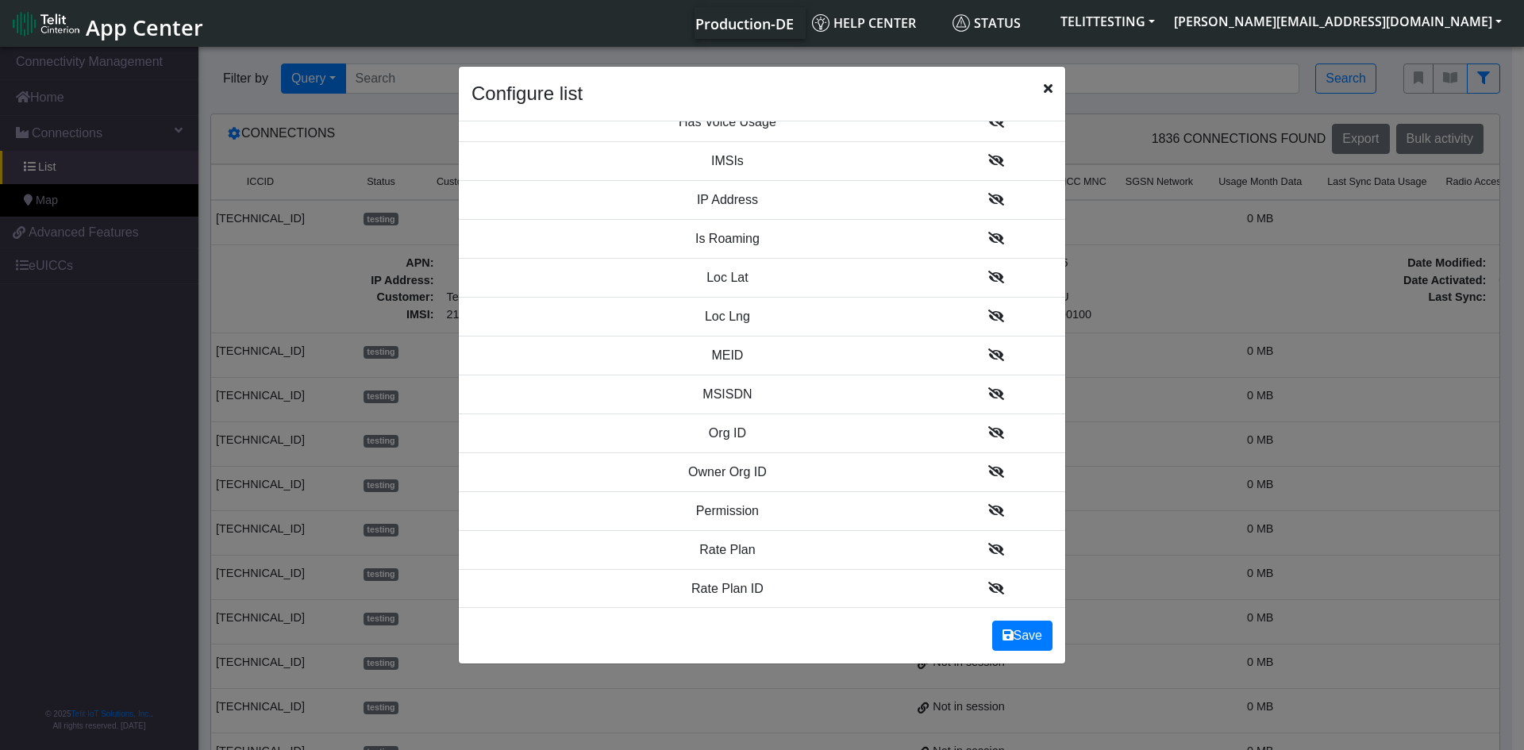
click at [988, 434] on icon at bounding box center [996, 432] width 16 height 13
click at [988, 438] on icon at bounding box center [996, 433] width 16 height 13
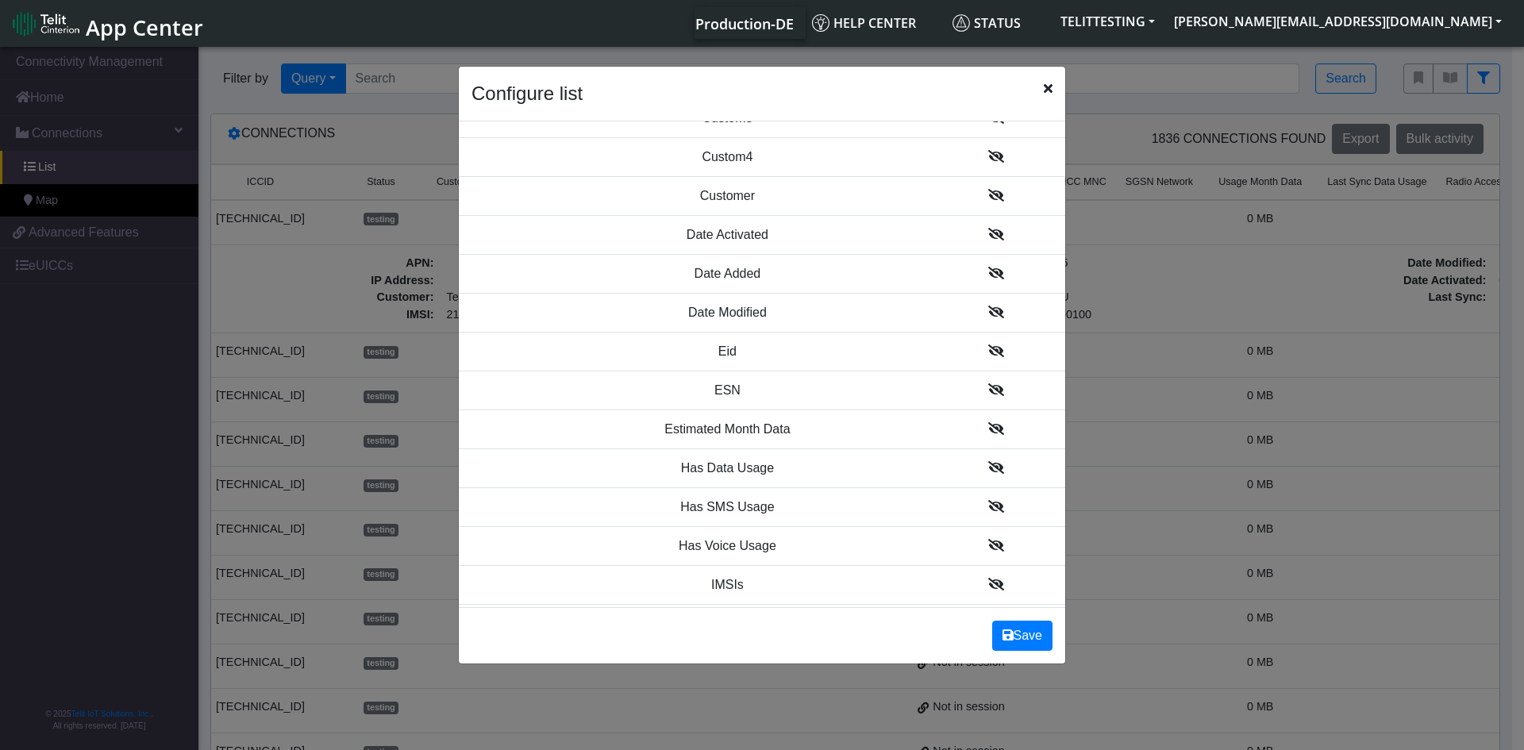
scroll to position [1195, 0]
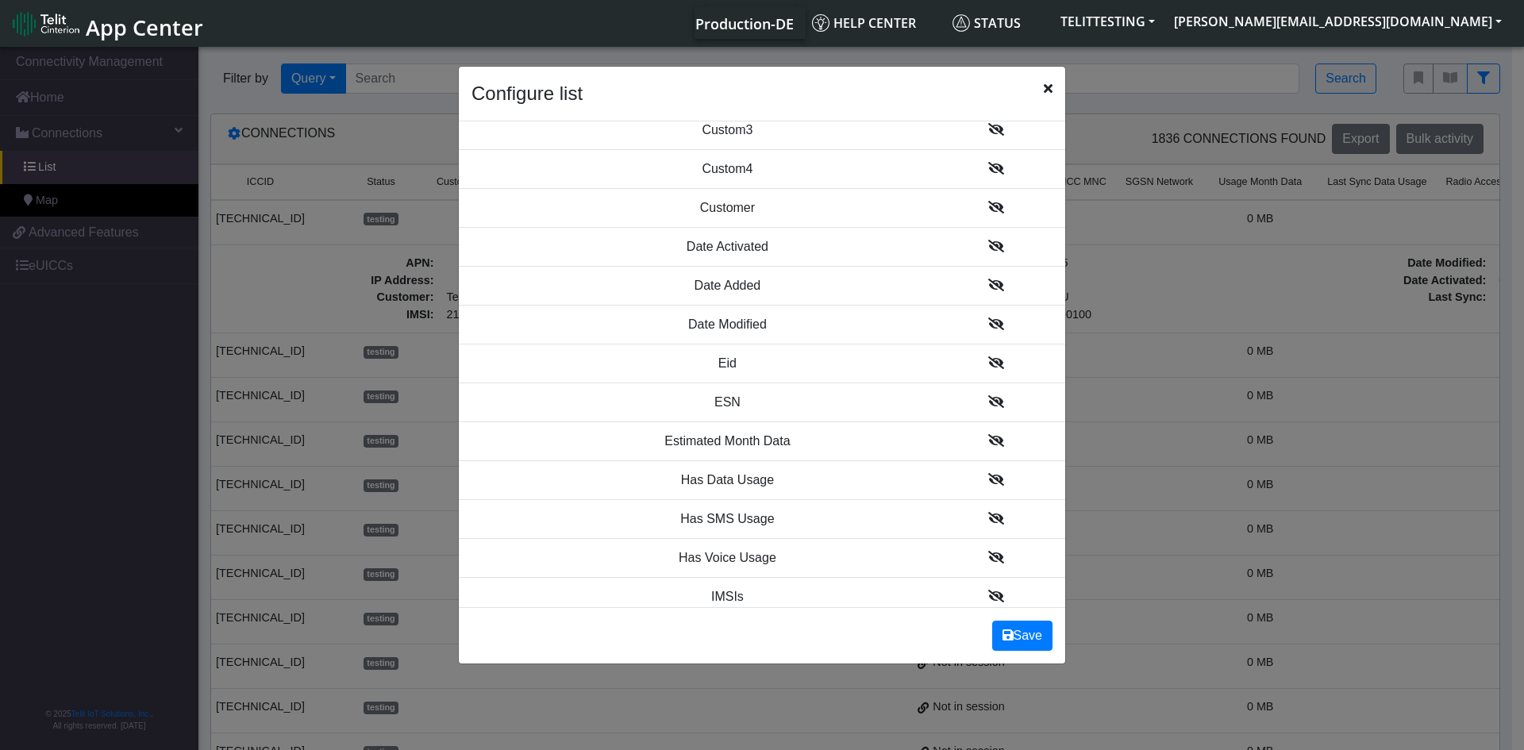
click at [988, 400] on icon at bounding box center [996, 401] width 16 height 13
click at [972, 357] on td at bounding box center [995, 363] width 139 height 39
click at [988, 361] on icon at bounding box center [996, 362] width 16 height 13
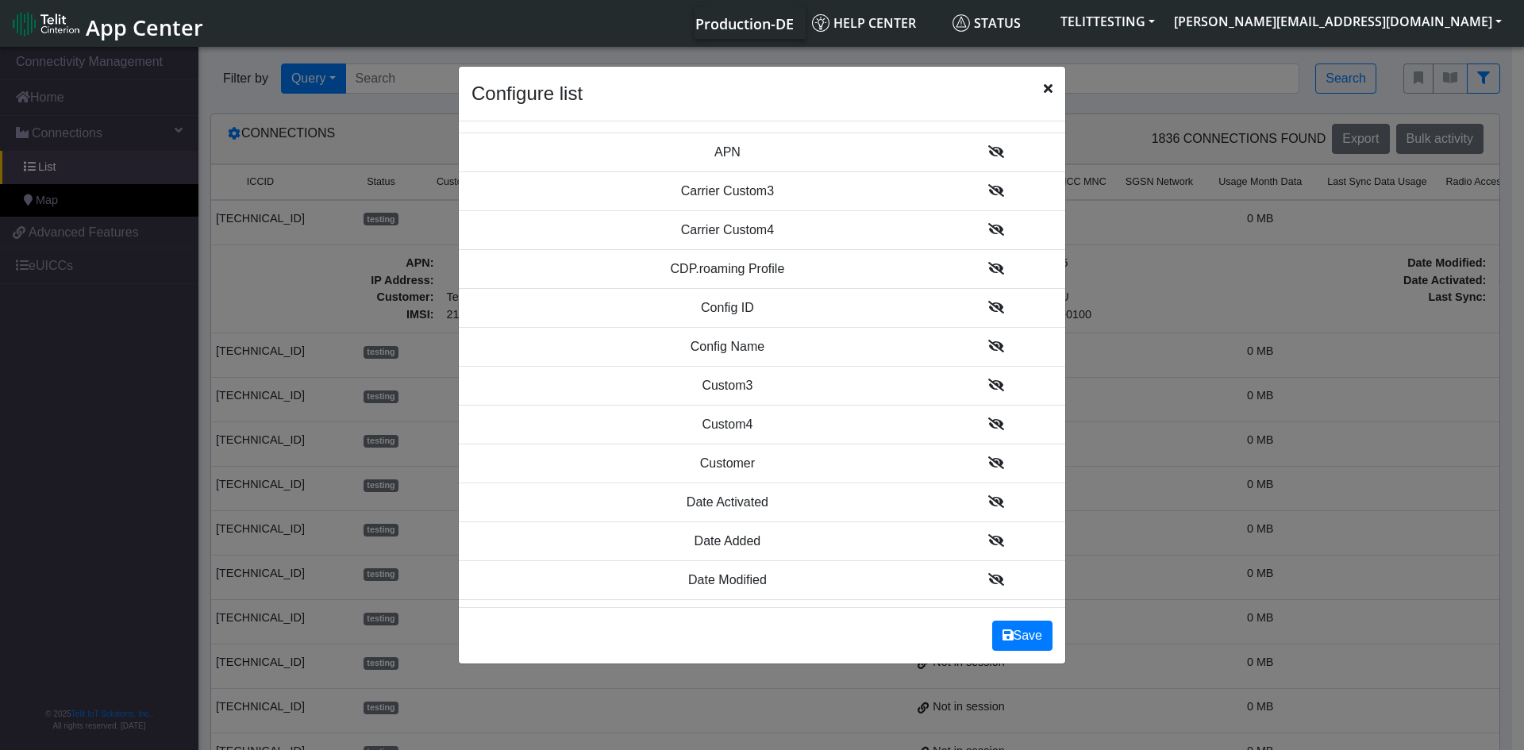
scroll to position [960, 0]
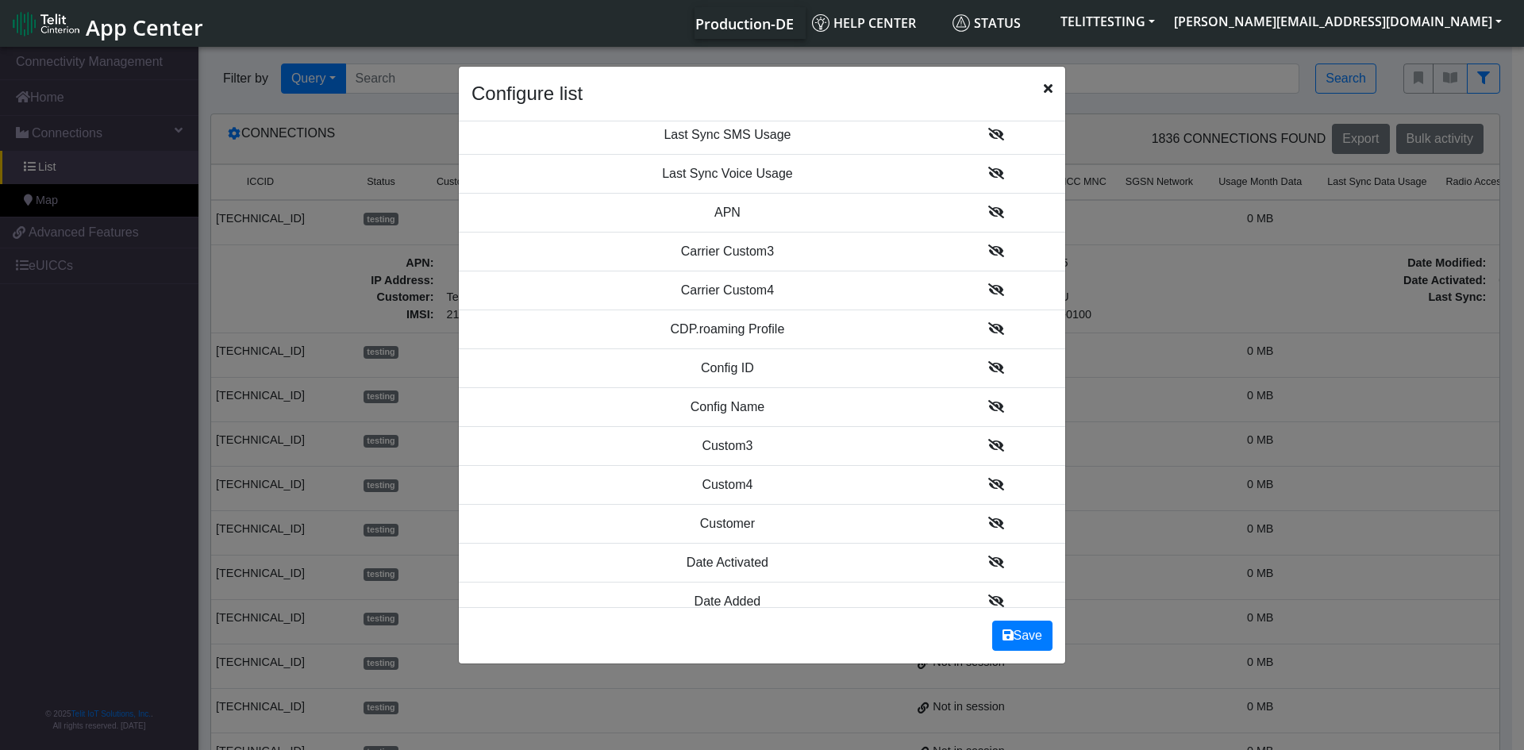
click at [988, 330] on icon at bounding box center [996, 328] width 16 height 13
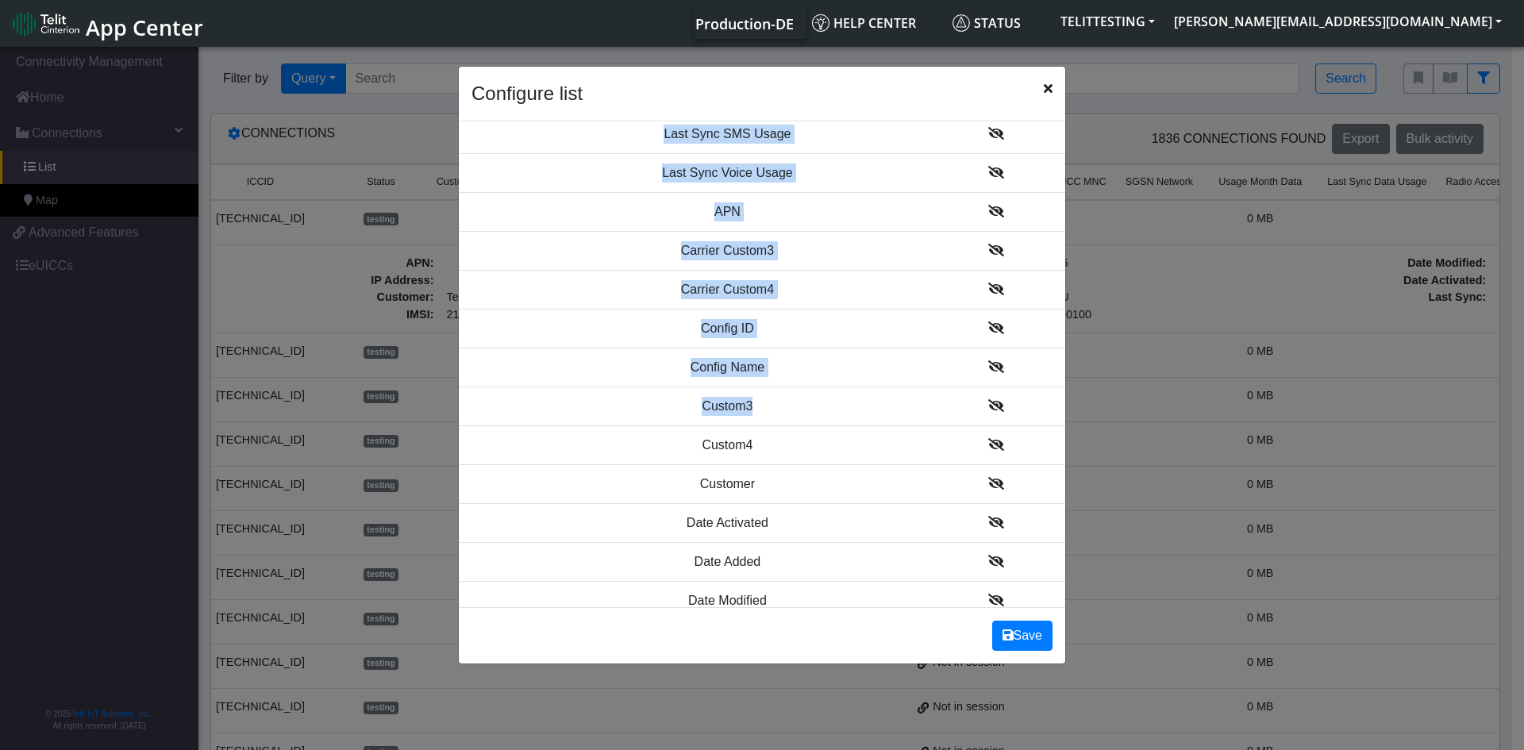
drag, startPoint x: 1050, startPoint y: 393, endPoint x: 1056, endPoint y: 375, distance: 19.3
click at [1056, 375] on div "Field Visibility ICCID Status Custom1 Custom2 Carrier Custom1 Carrier Custom2 S…" at bounding box center [762, 364] width 606 height 486
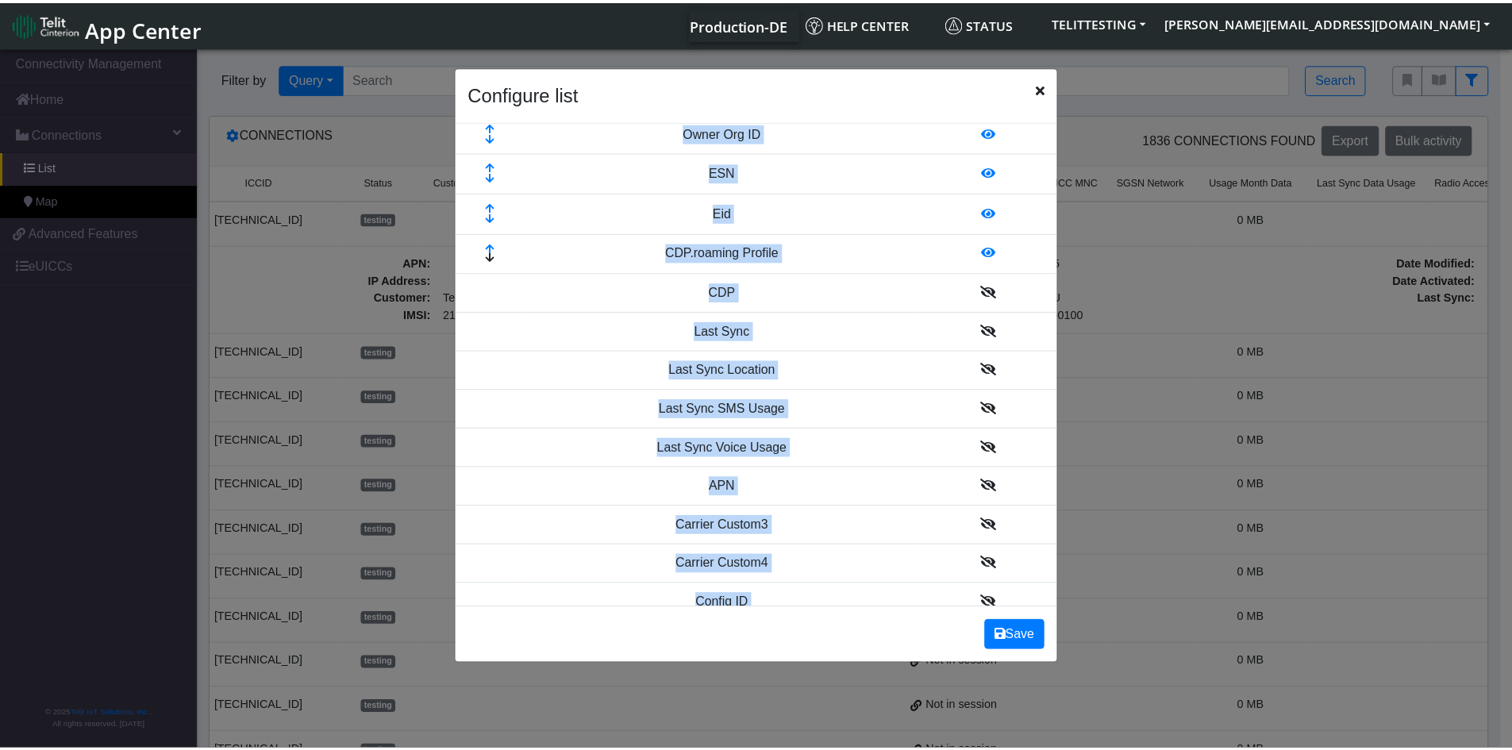
scroll to position [705, 0]
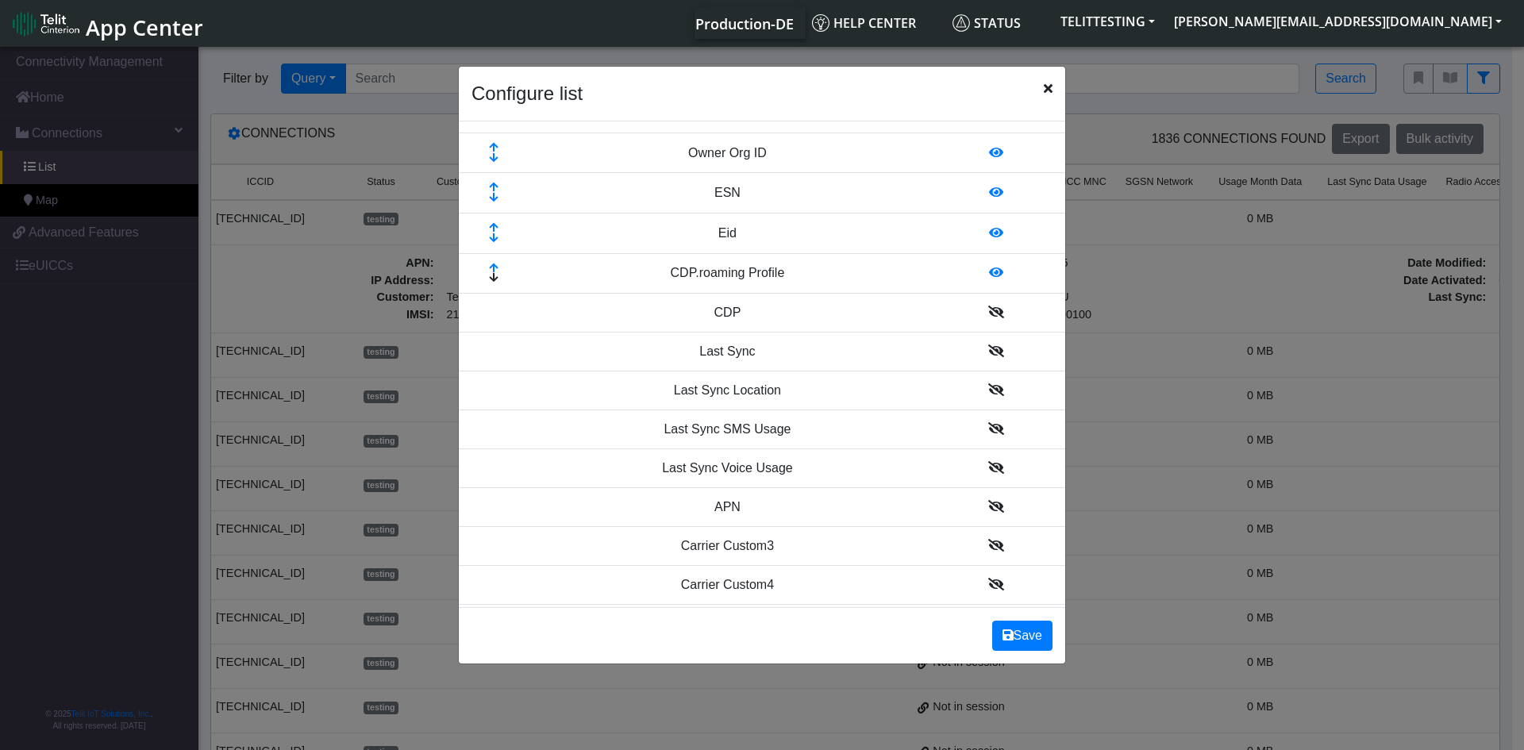
click at [988, 311] on icon at bounding box center [996, 312] width 16 height 13
click at [1017, 632] on button "Save" at bounding box center [1022, 636] width 60 height 30
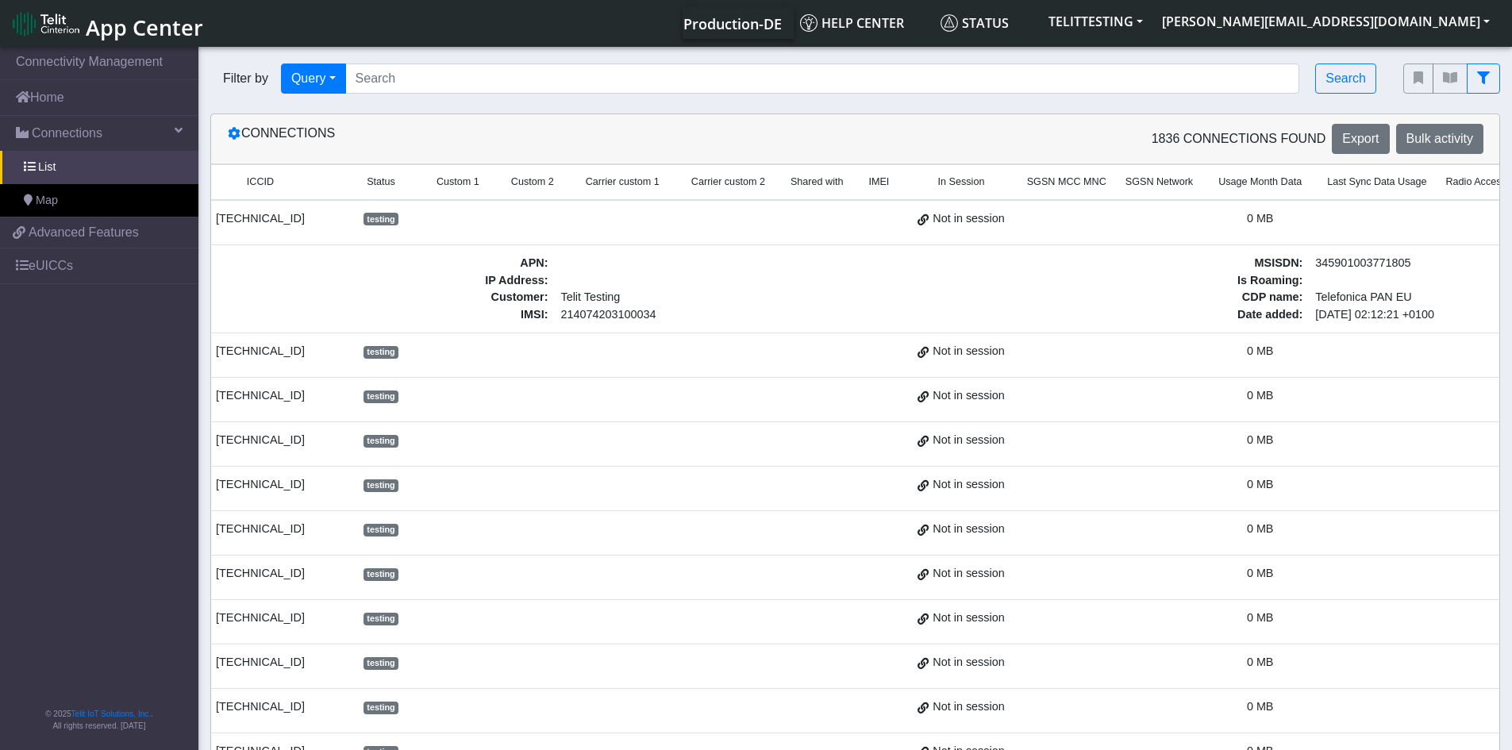
click at [947, 221] on span "Not in session" at bounding box center [967, 218] width 71 height 17
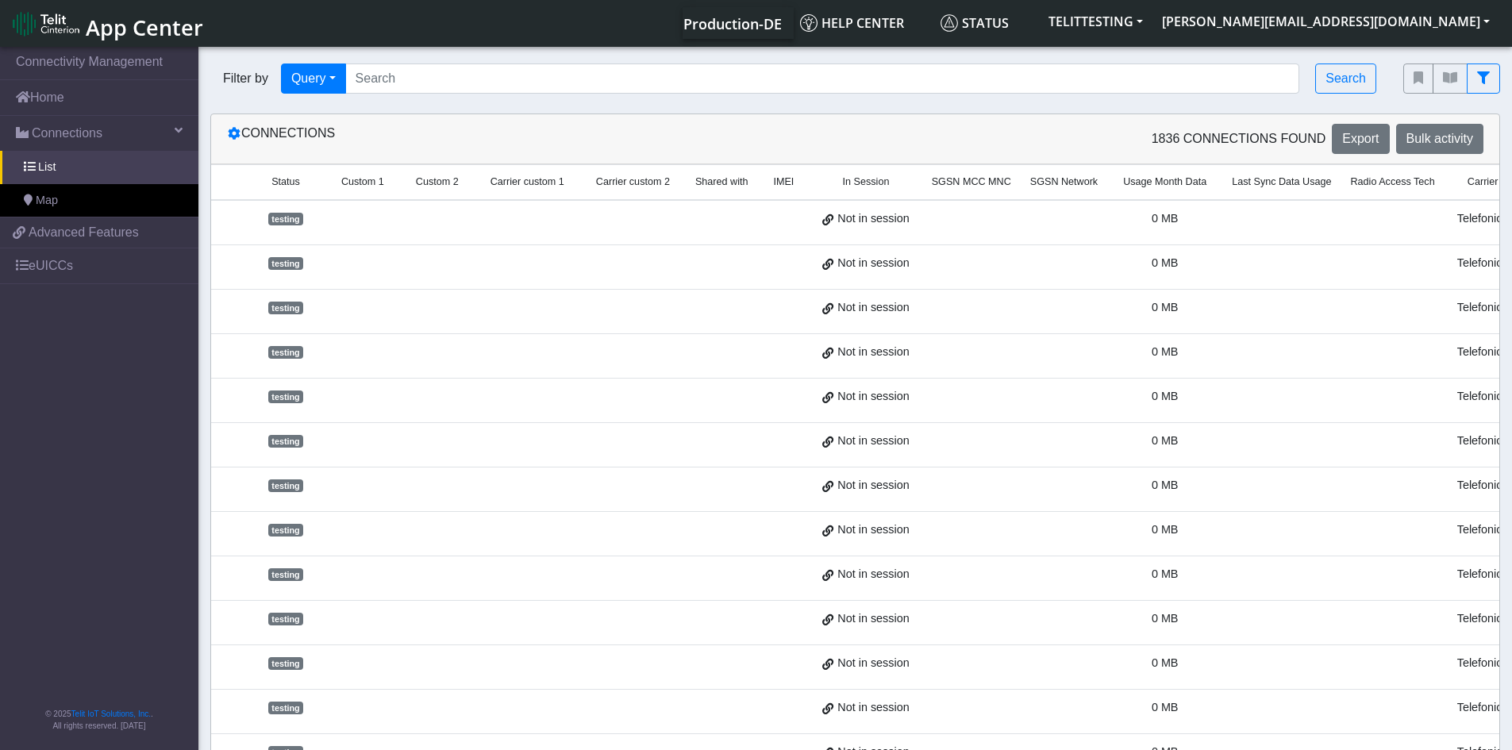
scroll to position [0, 159]
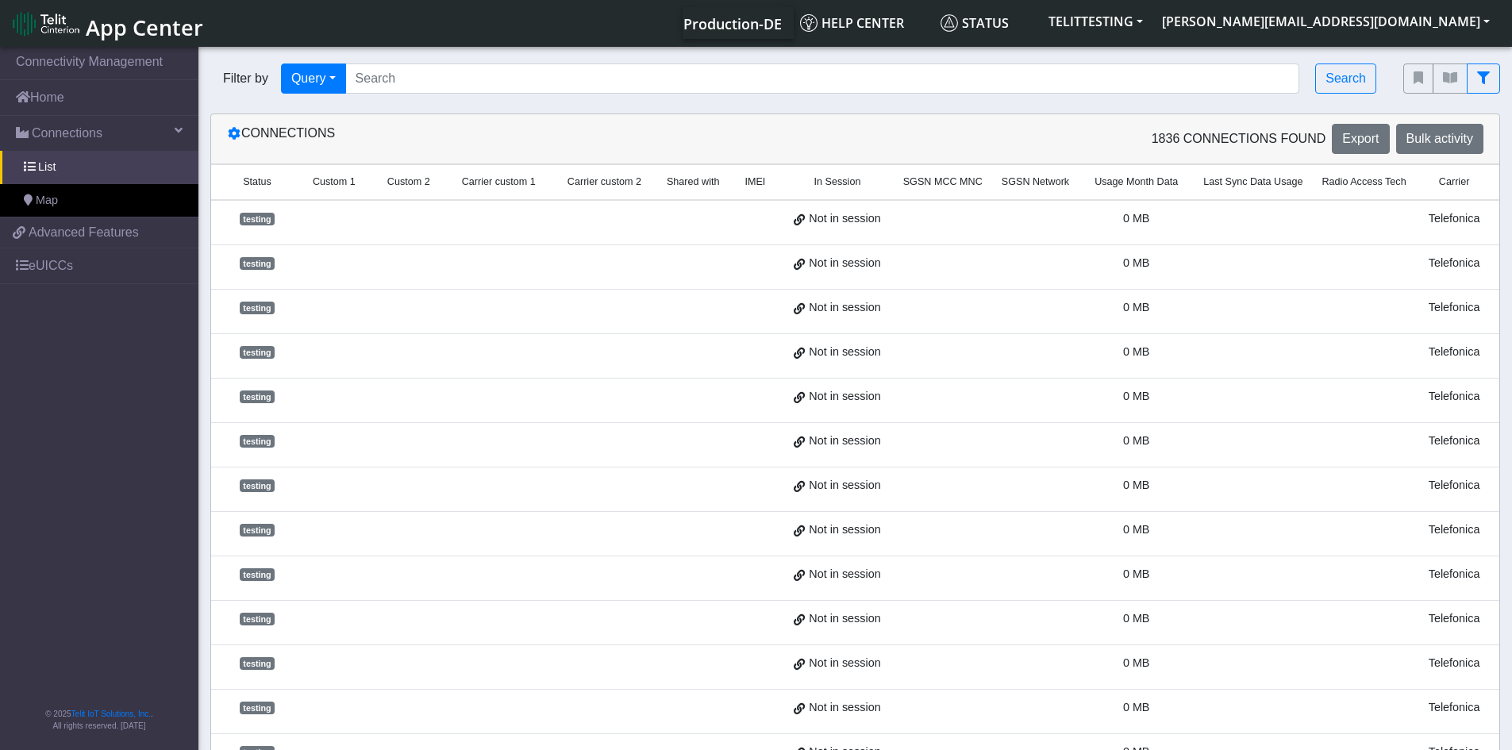
click at [947, 221] on td at bounding box center [943, 222] width 98 height 45
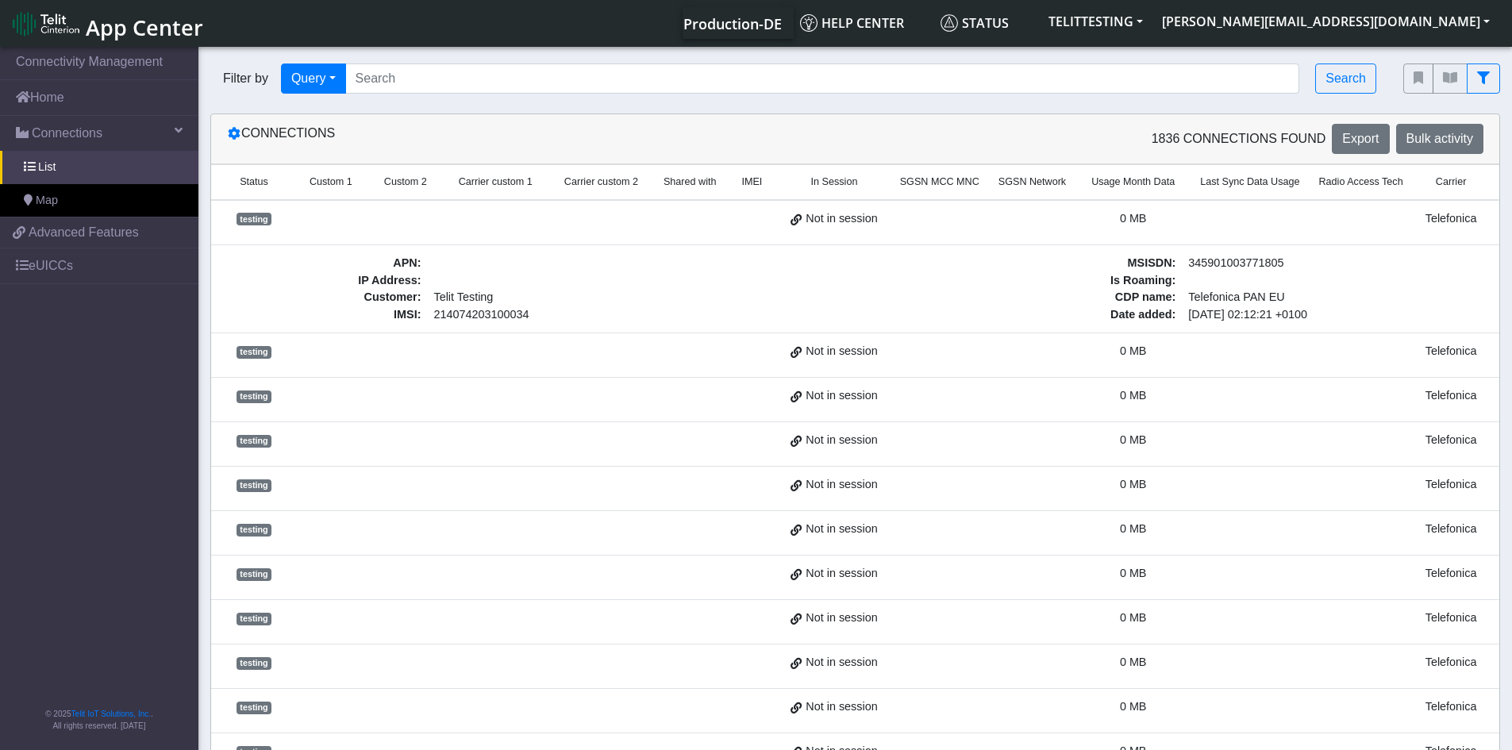
click at [947, 221] on td at bounding box center [939, 222] width 98 height 45
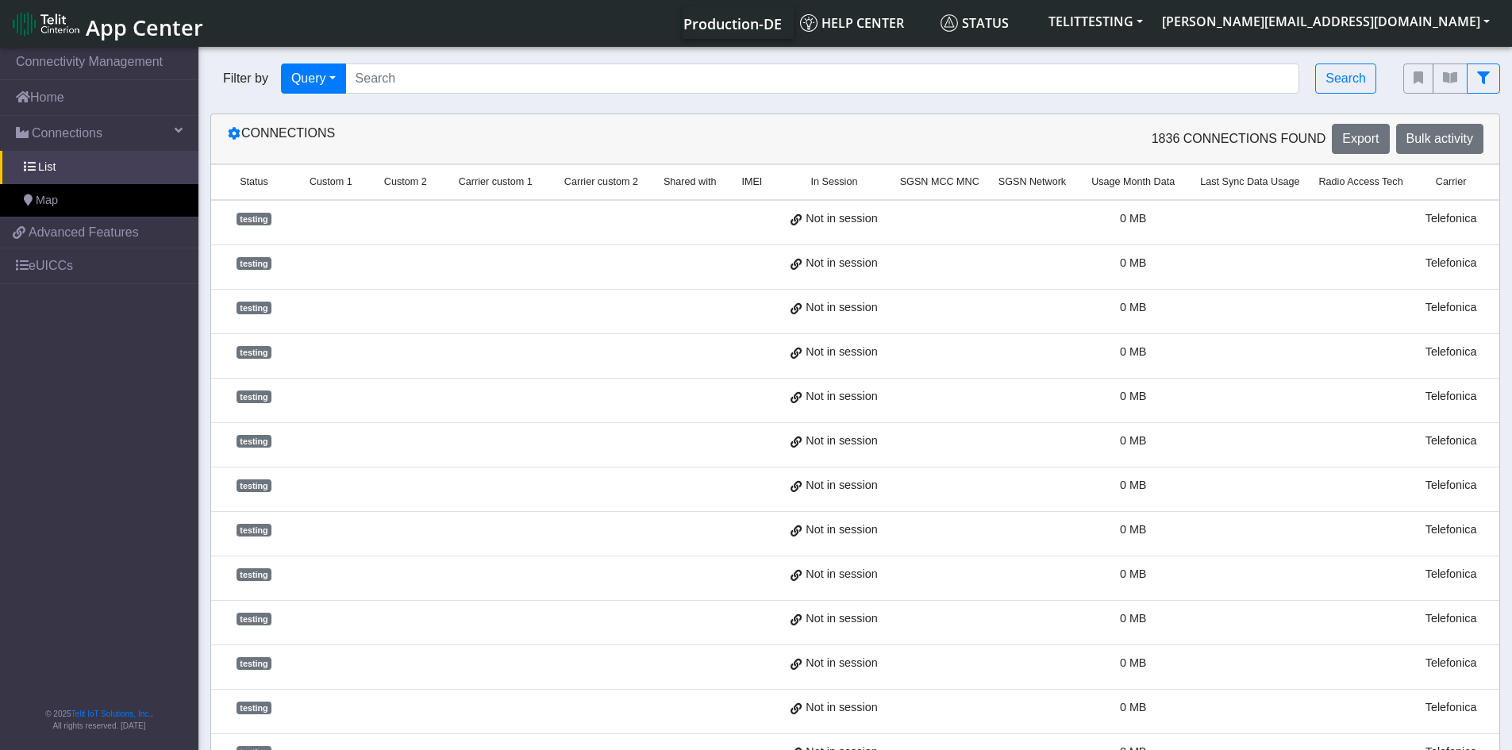
click at [947, 221] on td at bounding box center [939, 222] width 98 height 45
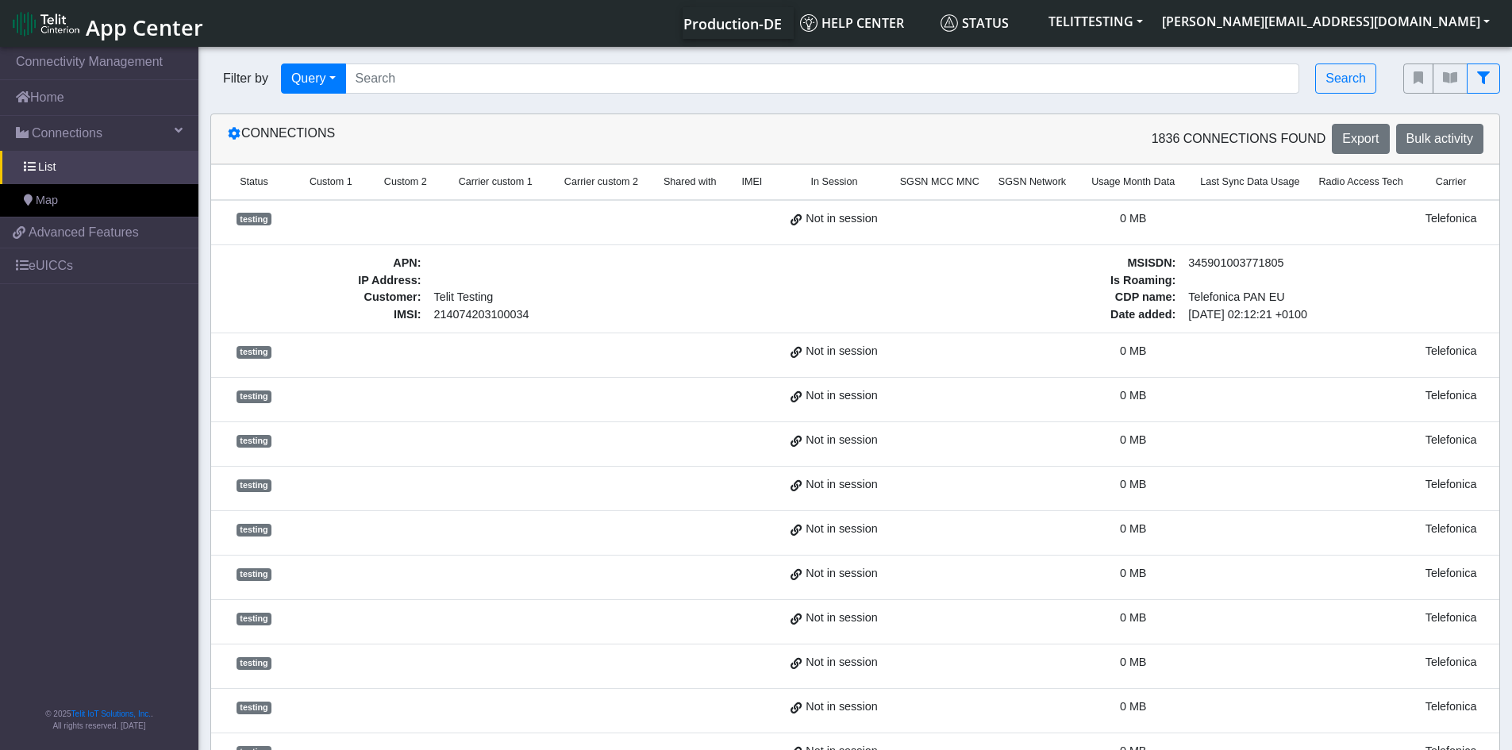
click at [947, 221] on td at bounding box center [939, 222] width 98 height 45
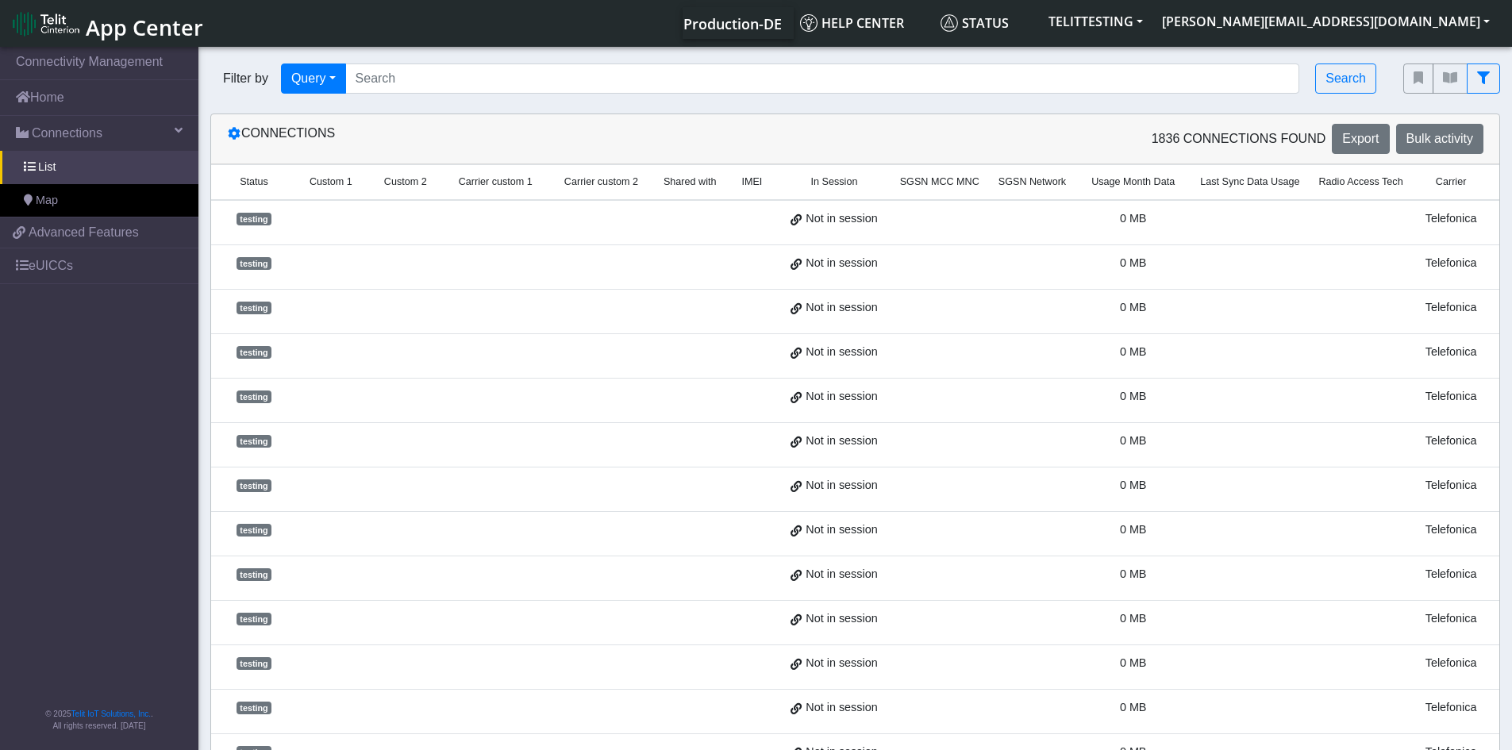
click at [947, 221] on td at bounding box center [939, 222] width 98 height 45
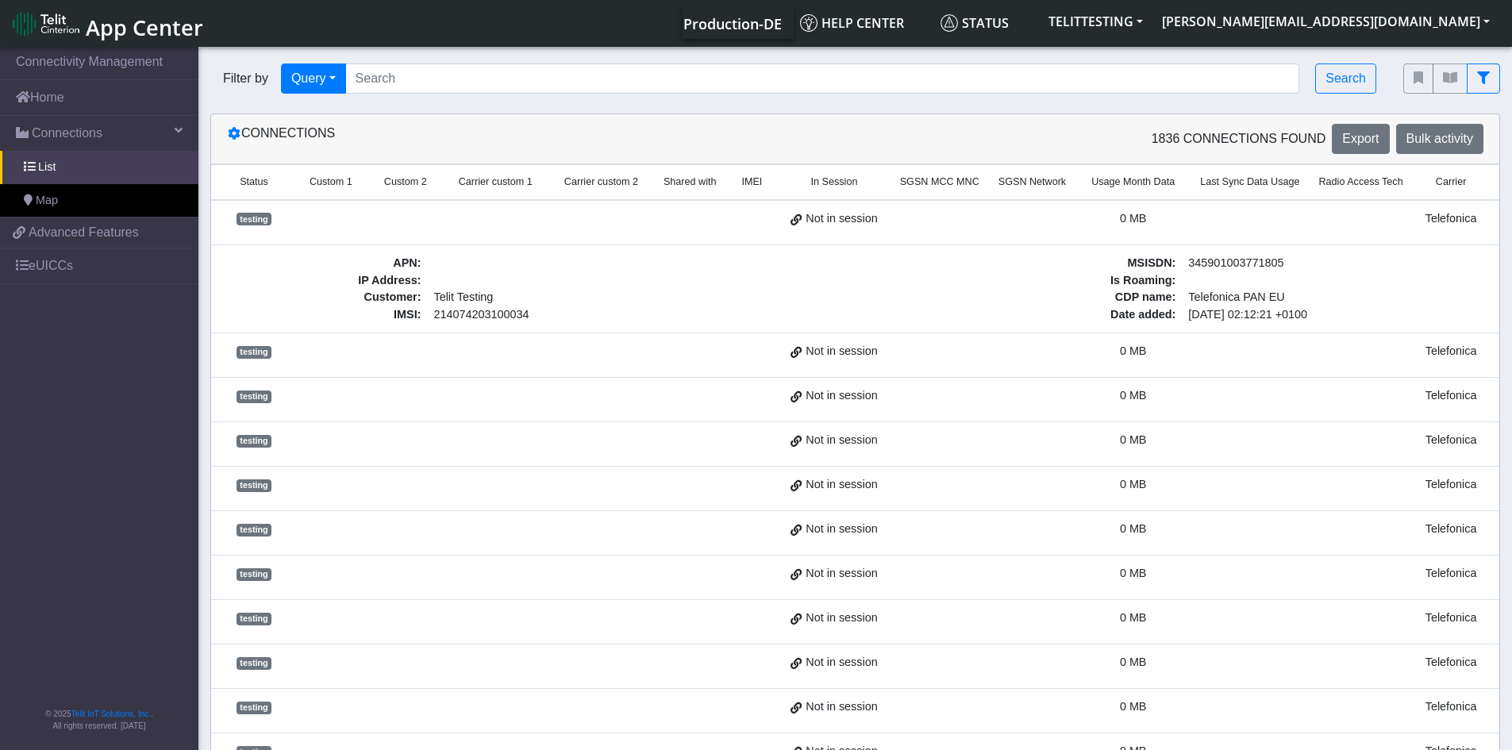
click at [947, 221] on td at bounding box center [939, 222] width 98 height 45
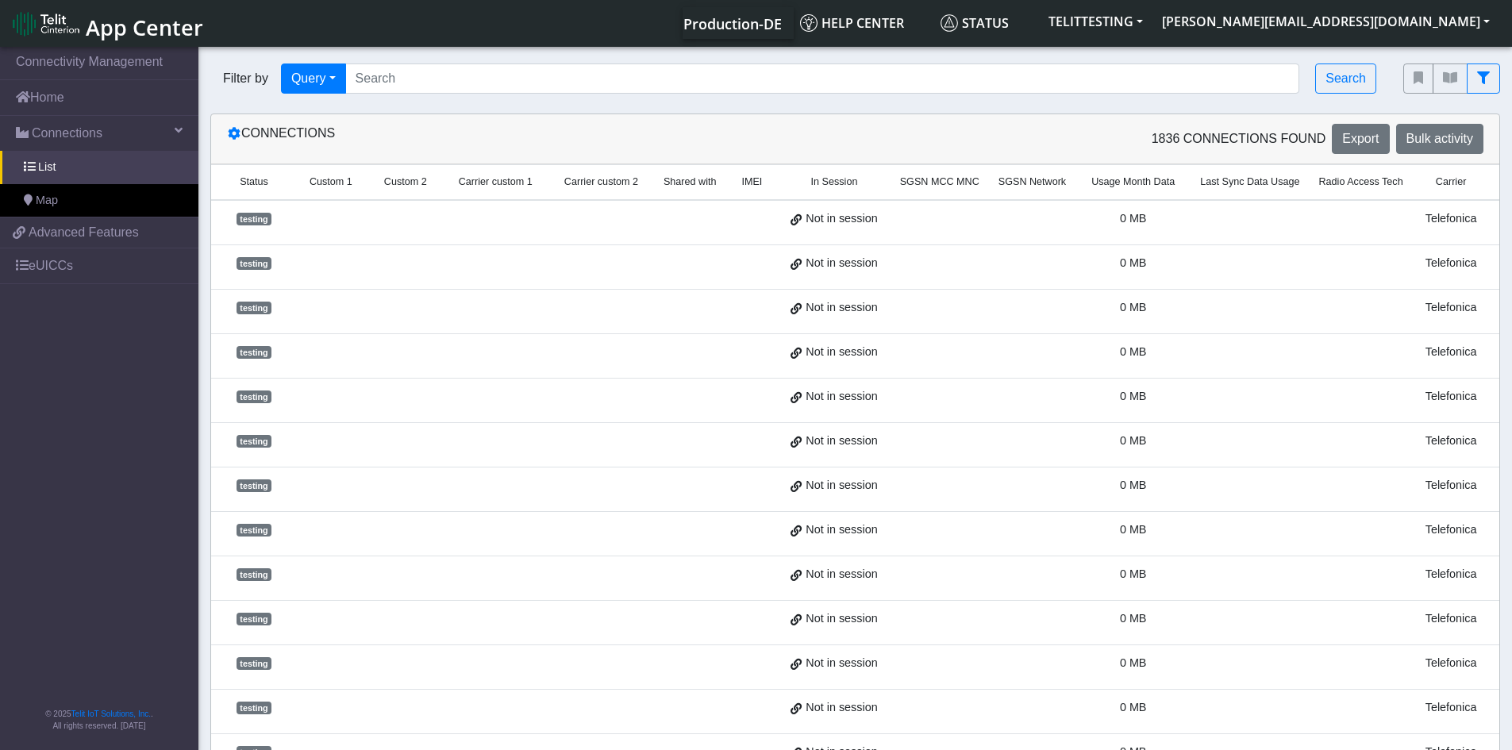
click at [947, 221] on td at bounding box center [939, 222] width 98 height 45
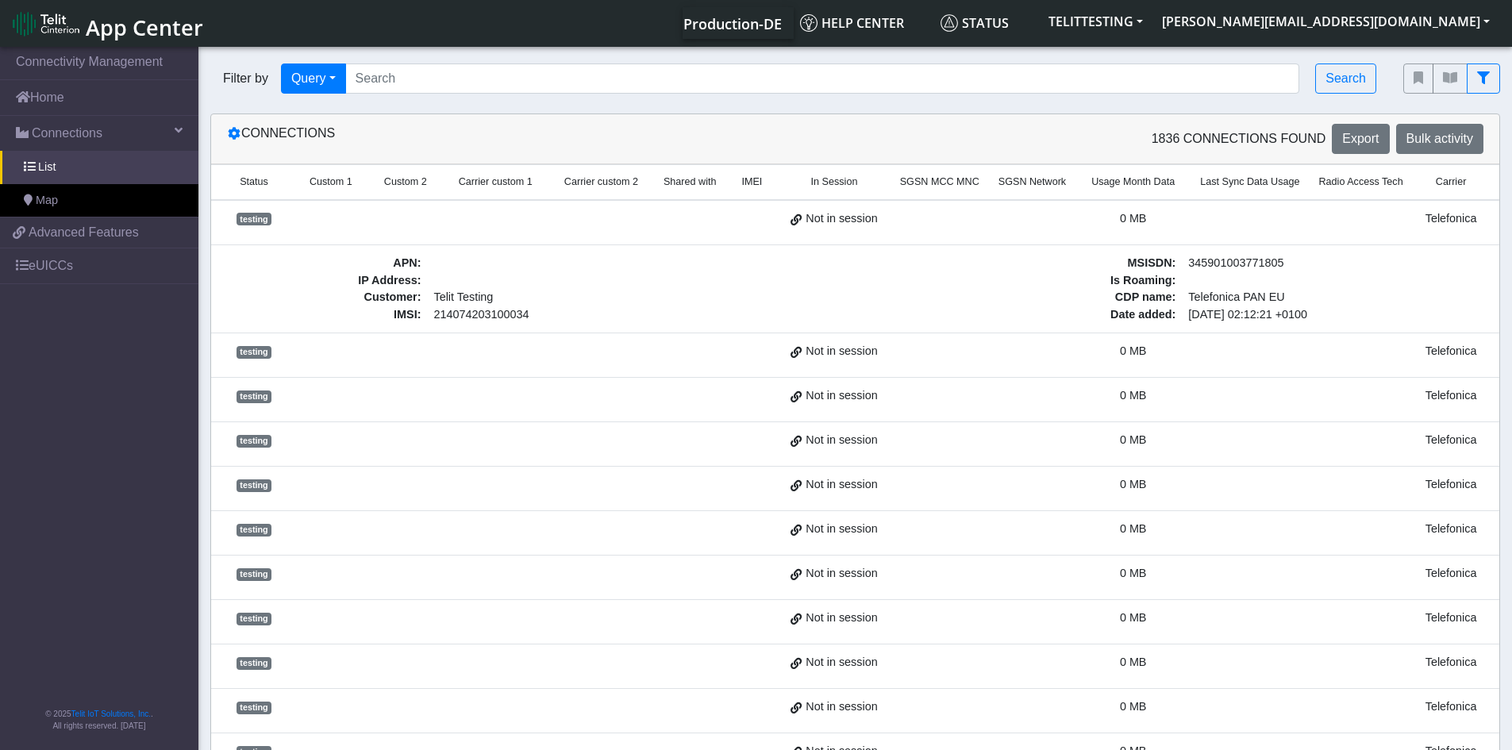
drag, startPoint x: 1231, startPoint y: 301, endPoint x: 1182, endPoint y: 317, distance: 51.2
drag, startPoint x: 1106, startPoint y: 316, endPoint x: 1097, endPoint y: 308, distance: 12.4
click at [1101, 312] on td "APN : IP Address : Customer : Telit Testing IMSI : 214074203100034 MSISDN : 345…" at bounding box center [1181, 288] width 2259 height 88
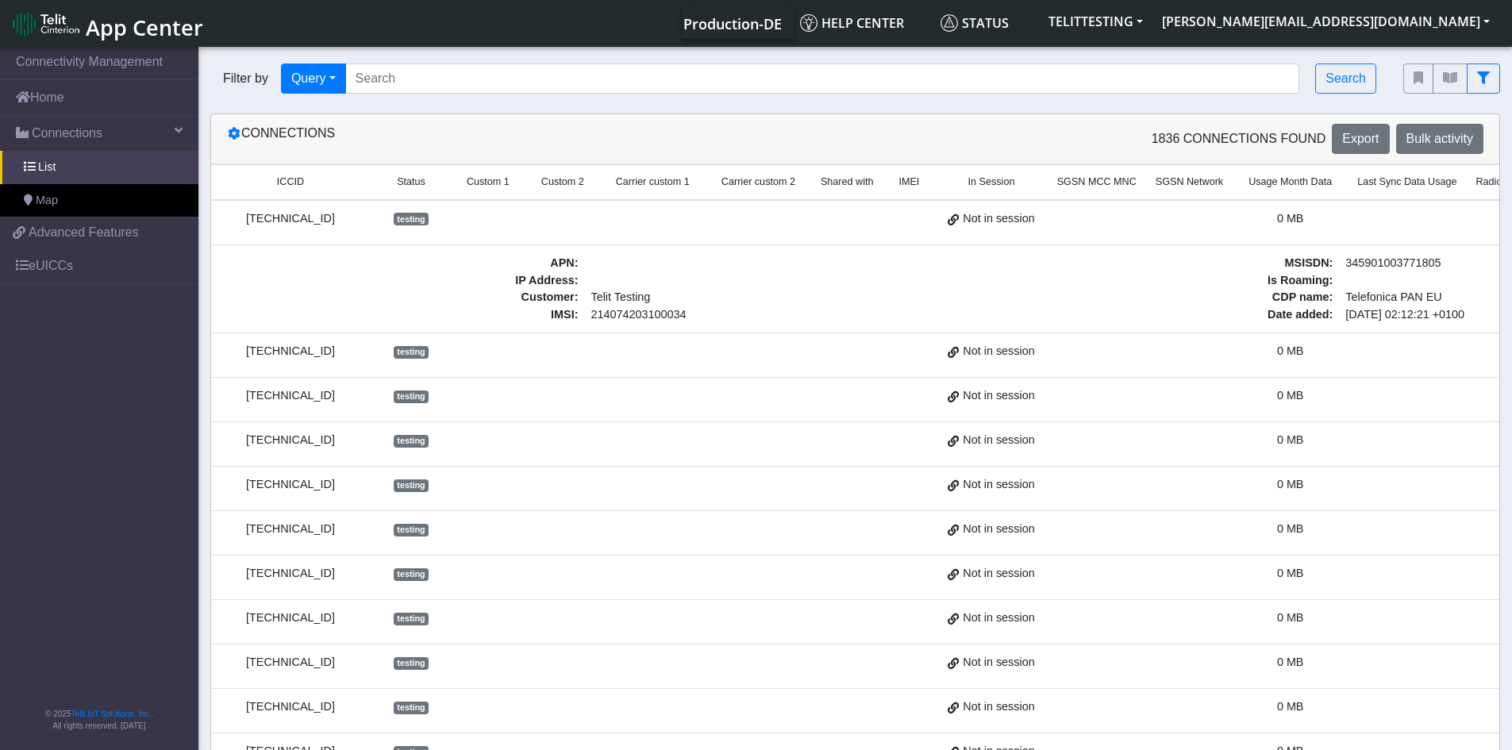
scroll to position [0, 0]
click at [413, 214] on span "testing" at bounding box center [412, 219] width 35 height 13
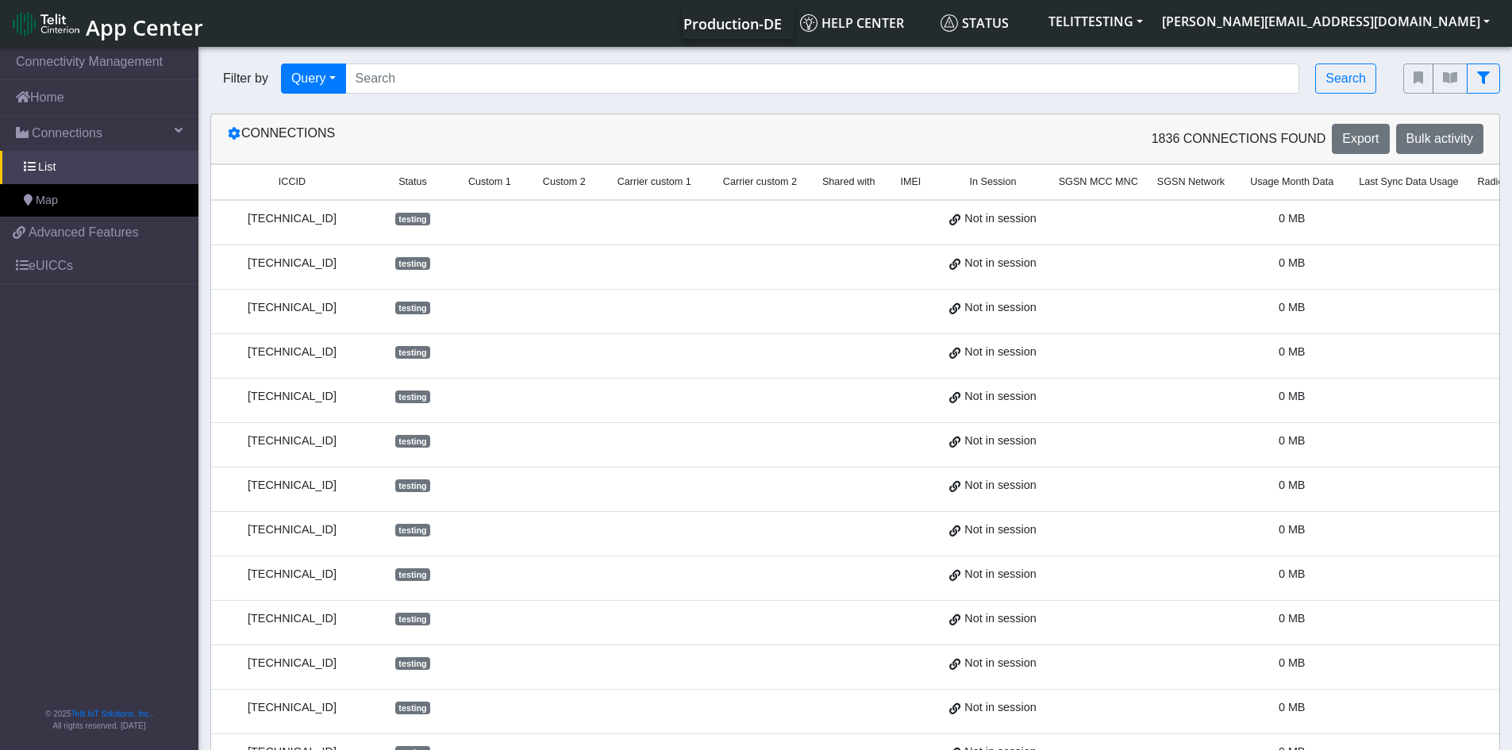
click at [413, 214] on span "testing" at bounding box center [412, 219] width 35 height 13
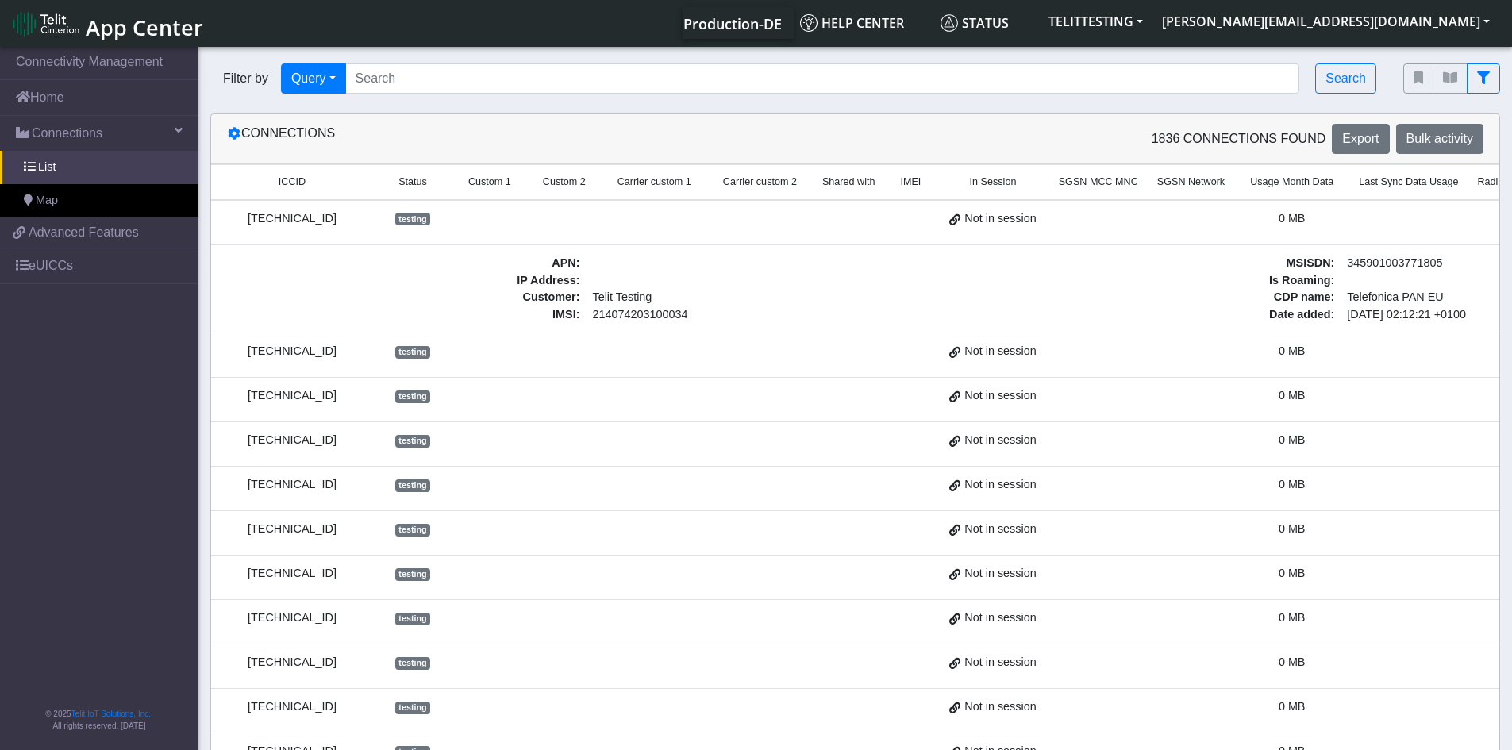
click at [316, 217] on div "8934076179007012605" at bounding box center [292, 218] width 143 height 17
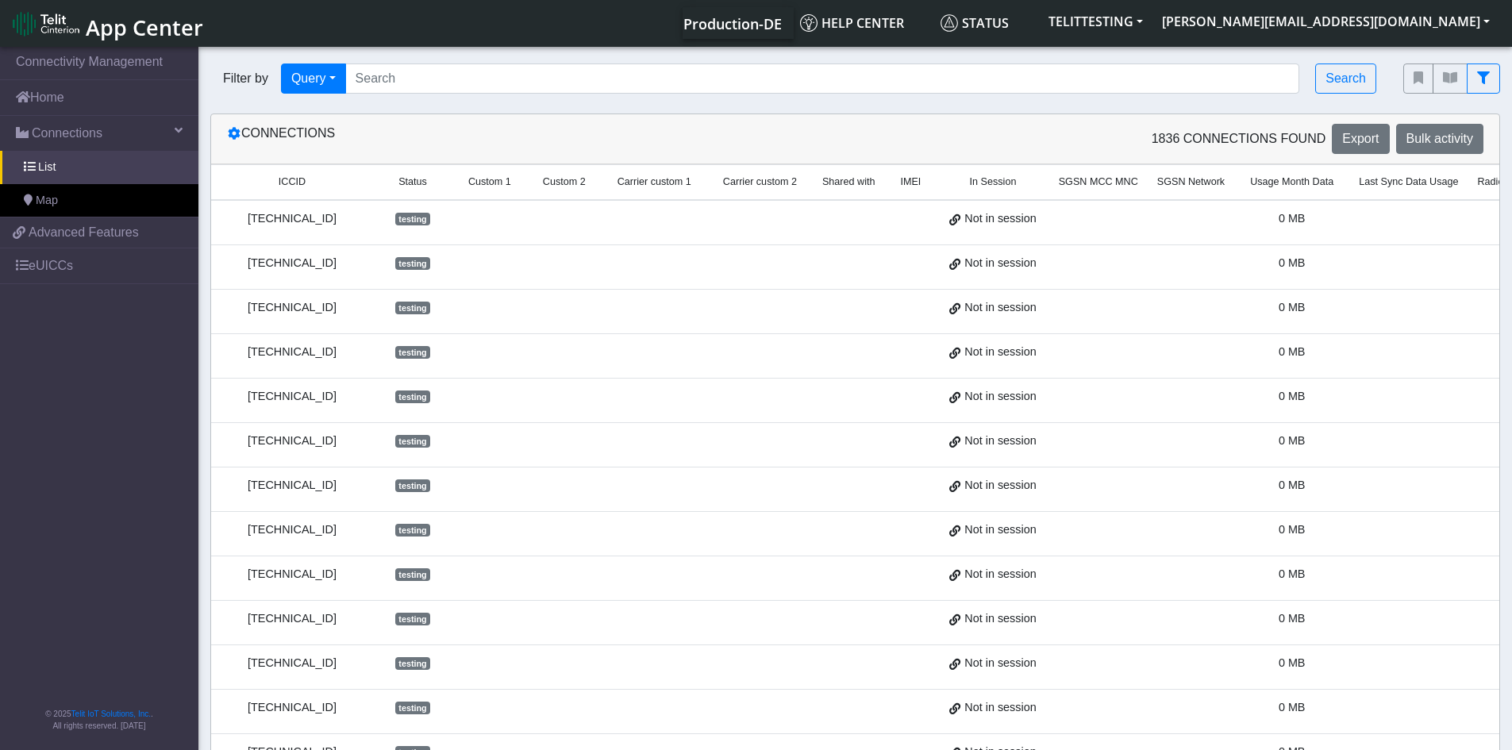
click at [316, 217] on div "8934076179007012605" at bounding box center [292, 218] width 143 height 17
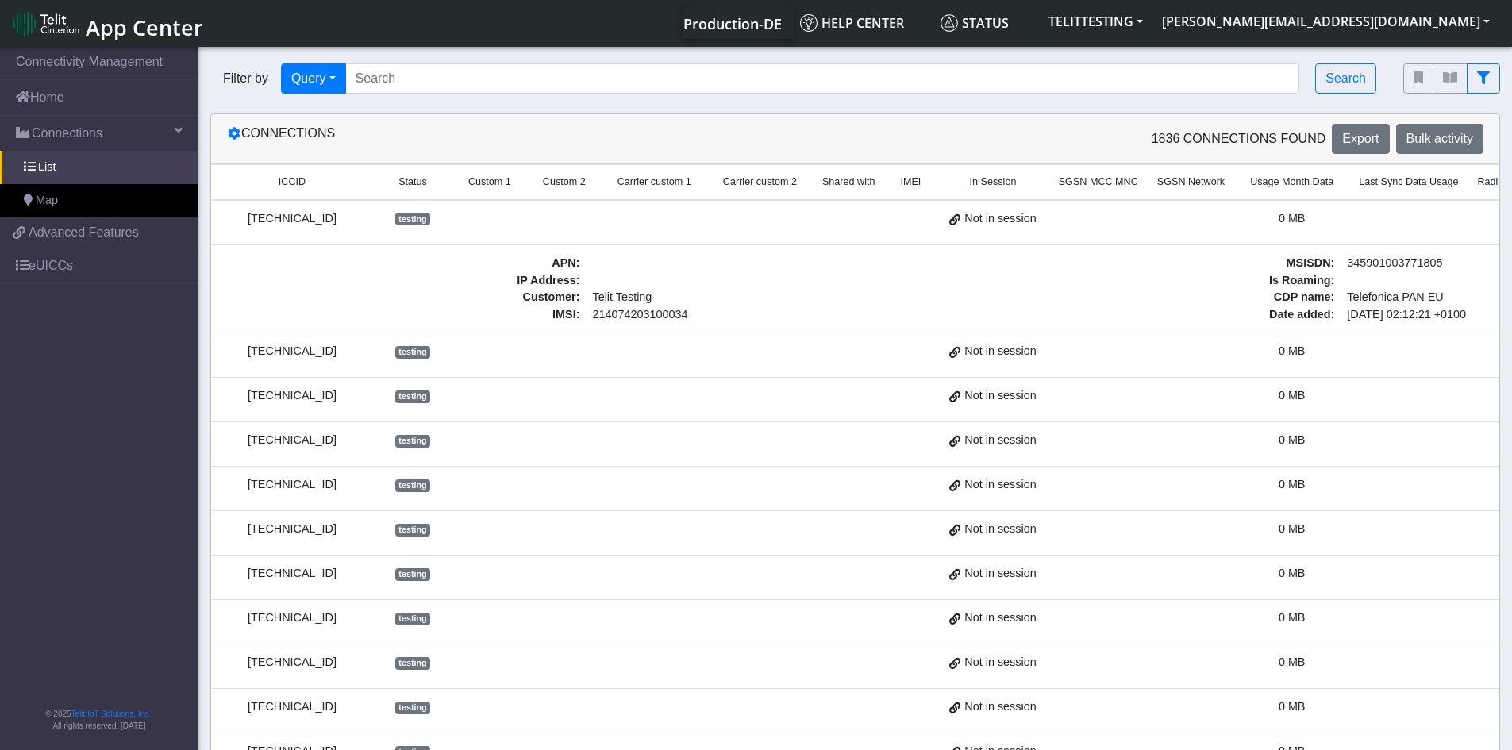
click at [316, 217] on div "8934076179007012605" at bounding box center [292, 218] width 143 height 17
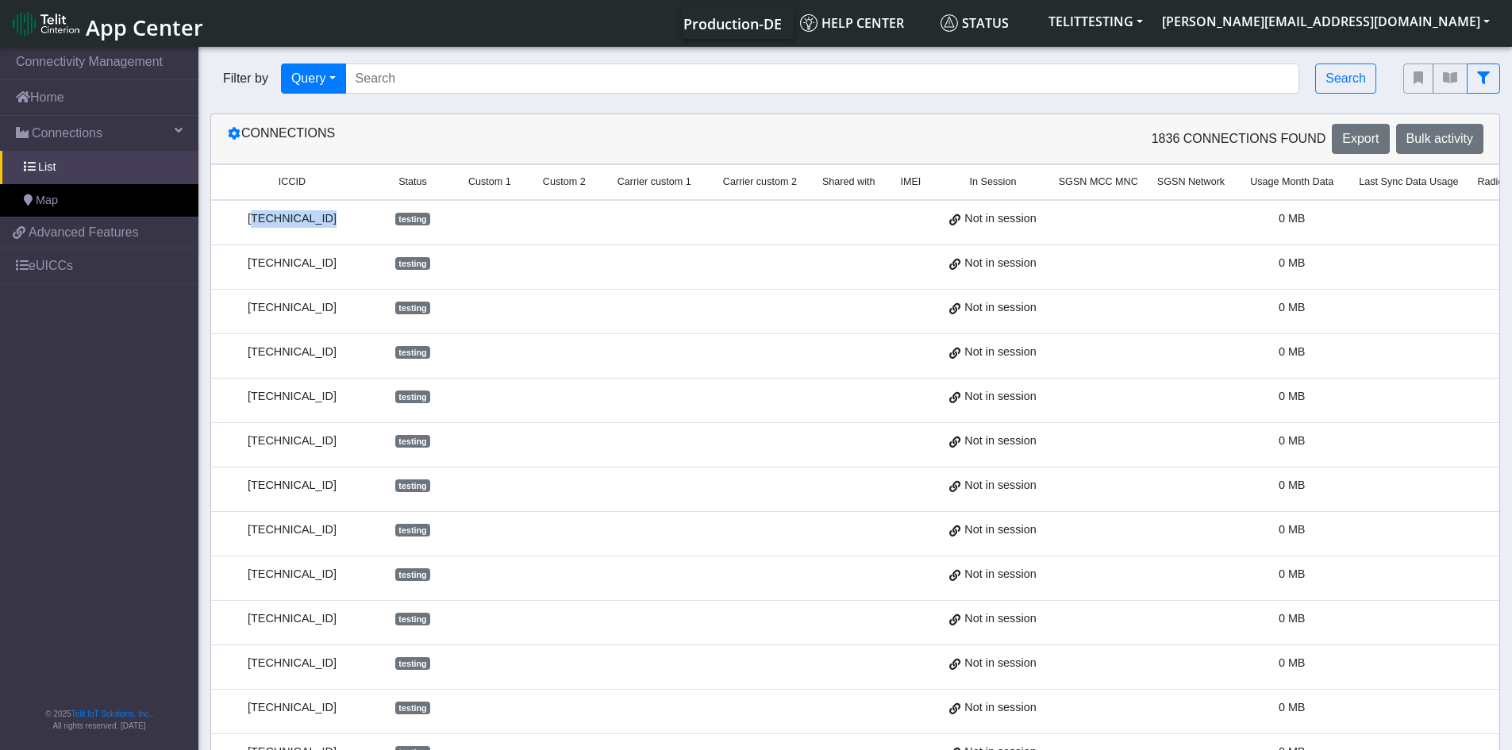
click at [316, 217] on div "8934076179007012605" at bounding box center [292, 218] width 143 height 17
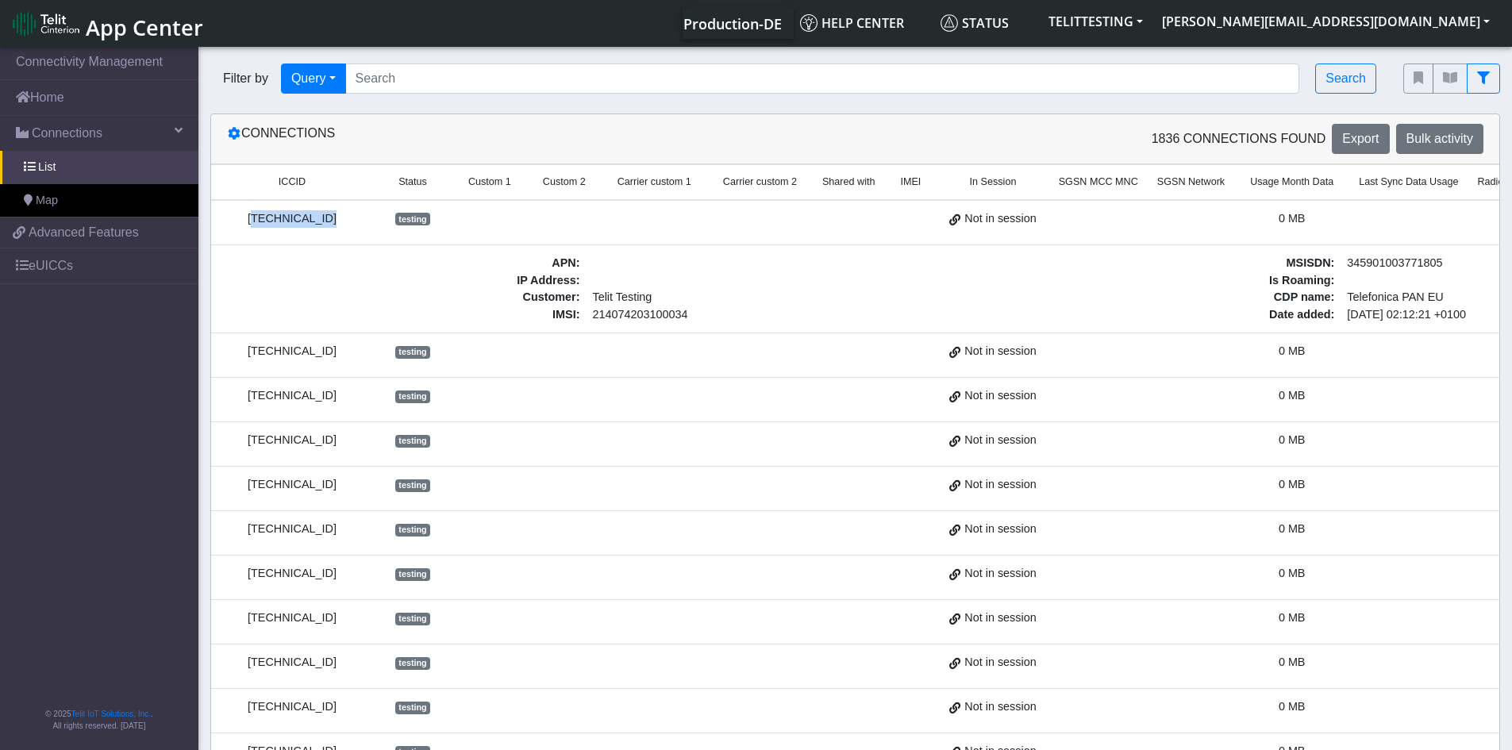
click at [316, 217] on div "8934076179007012605" at bounding box center [292, 218] width 143 height 17
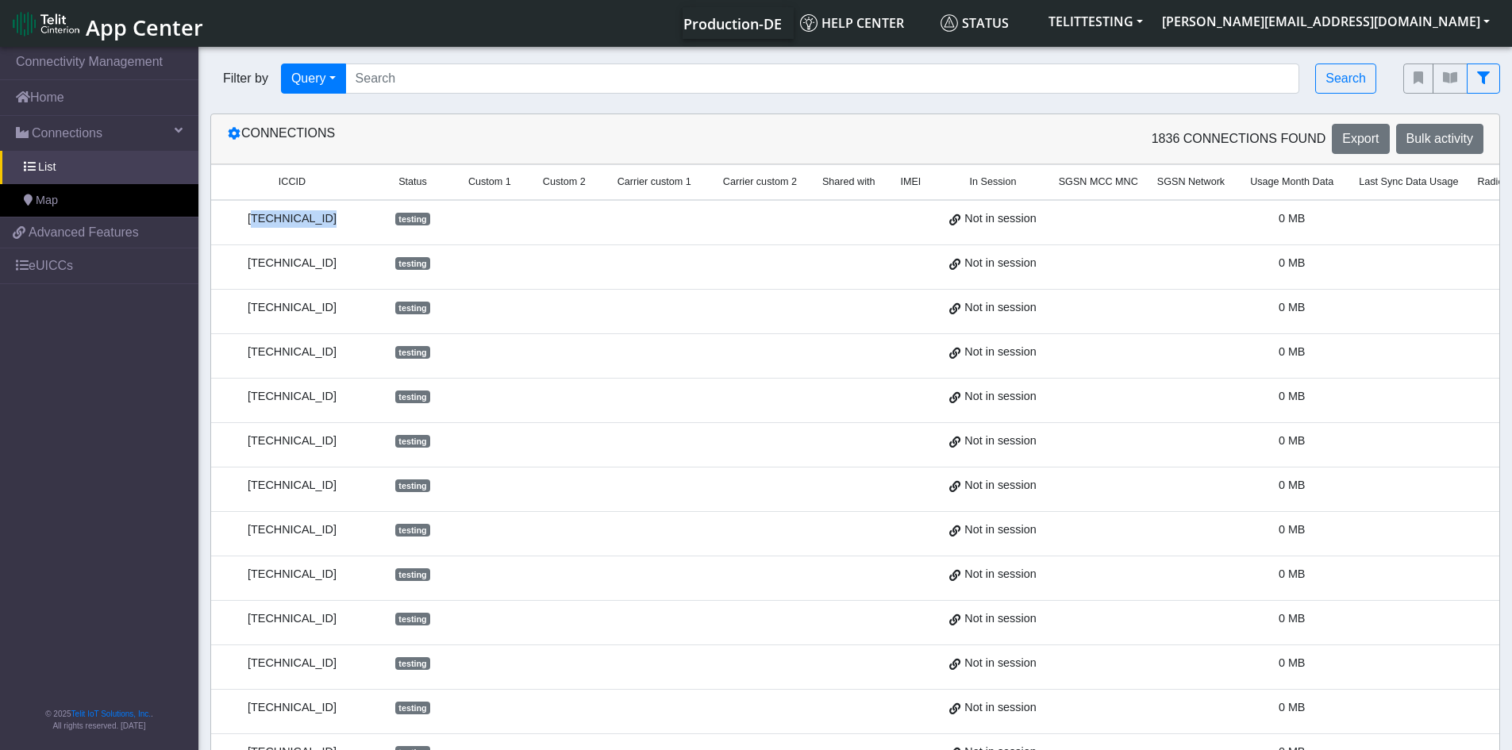
click at [316, 217] on div "8934076179007012605" at bounding box center [292, 218] width 143 height 17
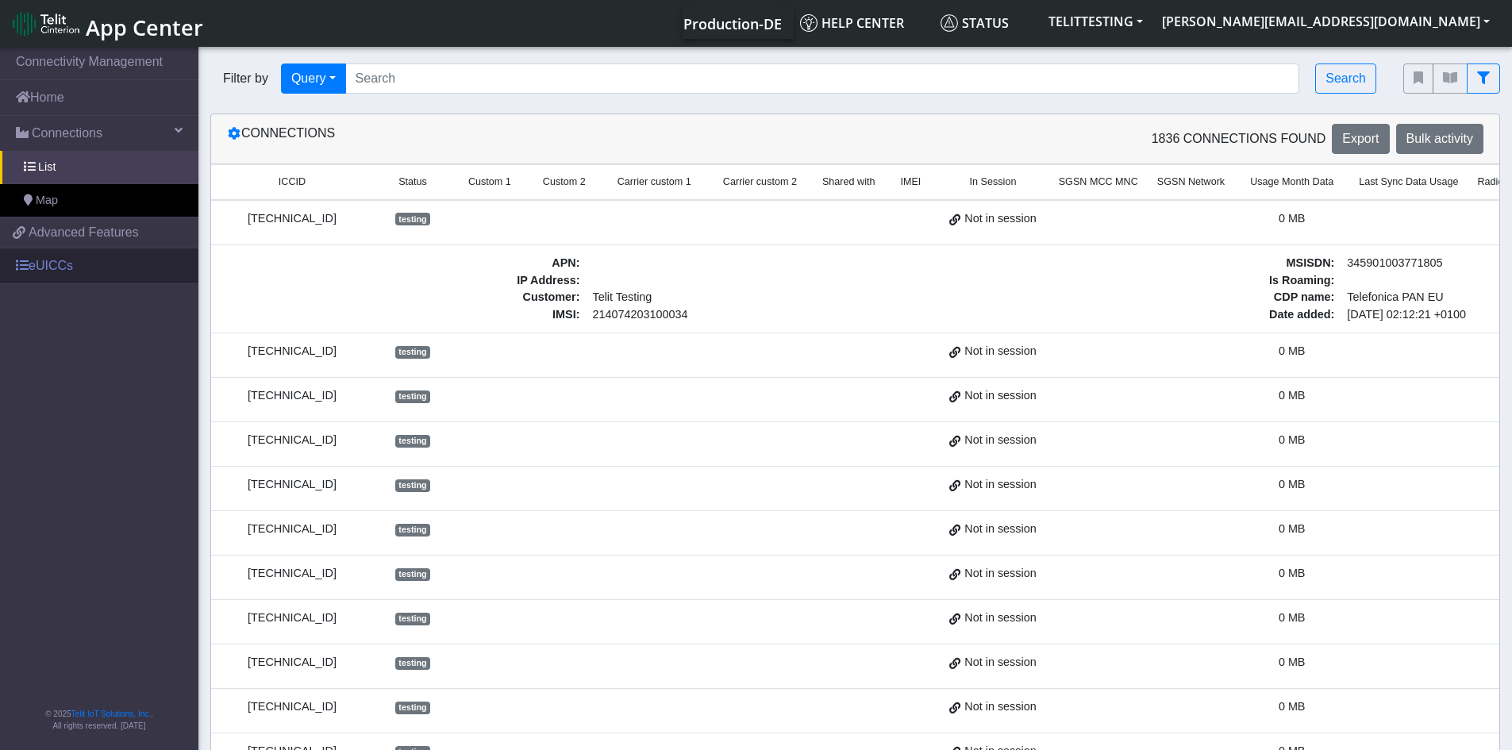
click at [20, 267] on span at bounding box center [22, 265] width 13 height 13
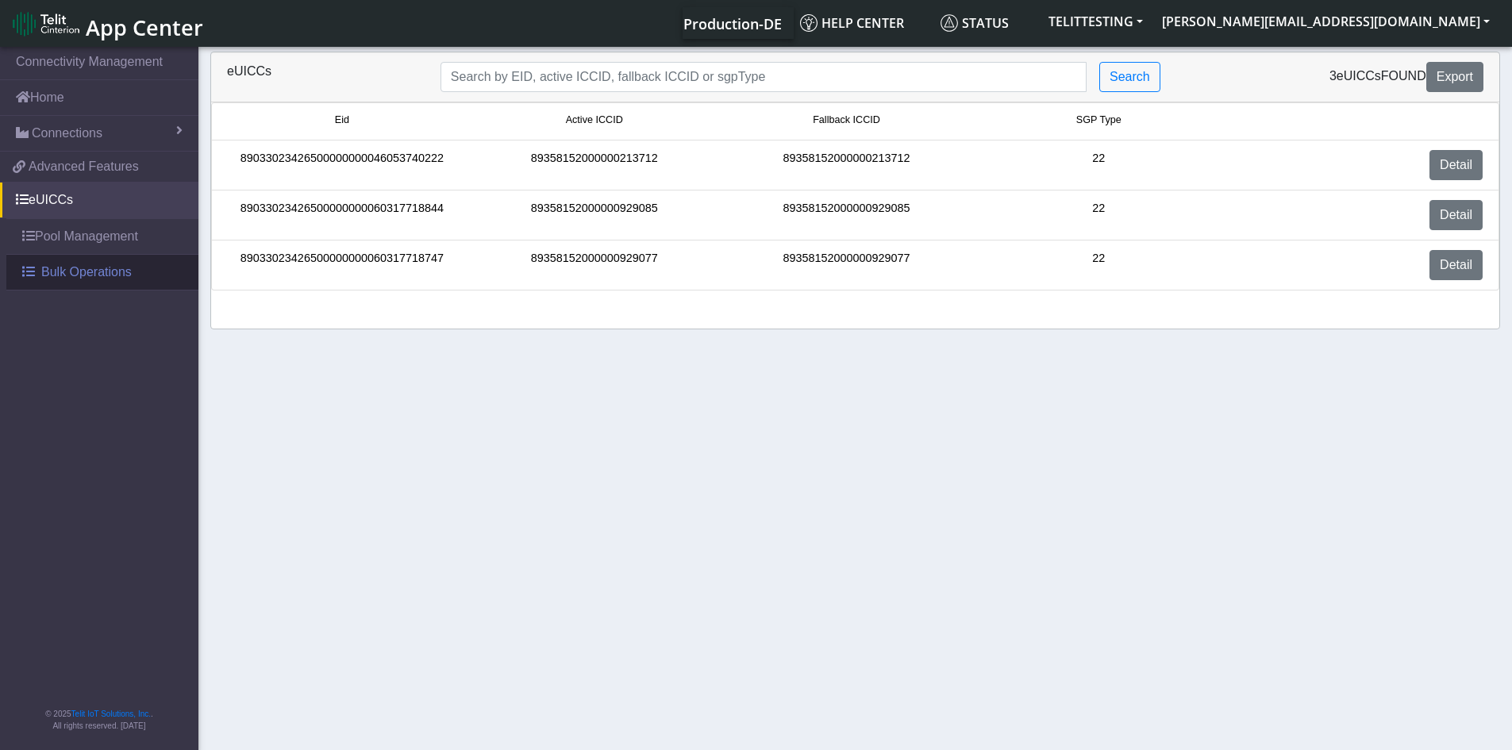
click at [52, 275] on span "Bulk Operations" at bounding box center [86, 272] width 90 height 19
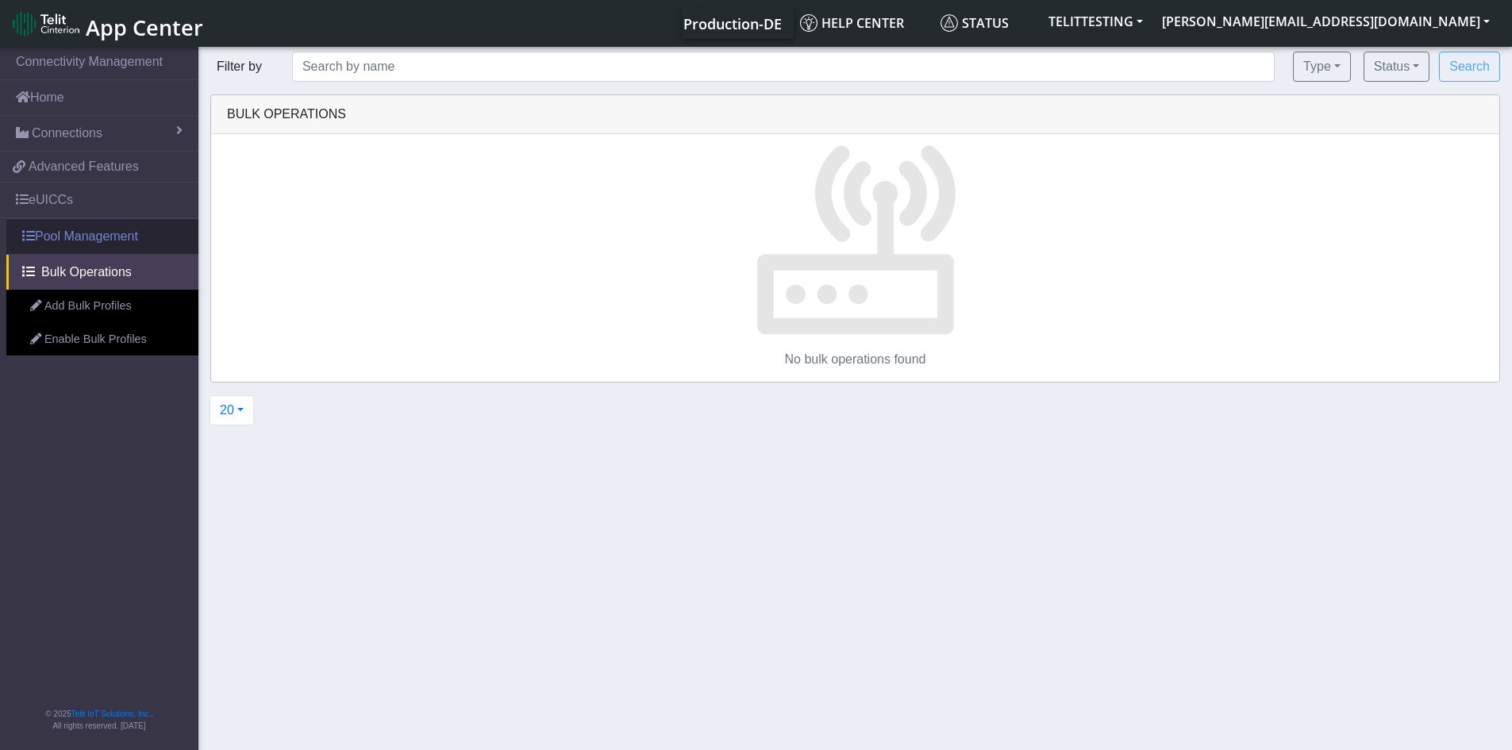
click at [75, 234] on link "Pool Management" at bounding box center [102, 236] width 192 height 35
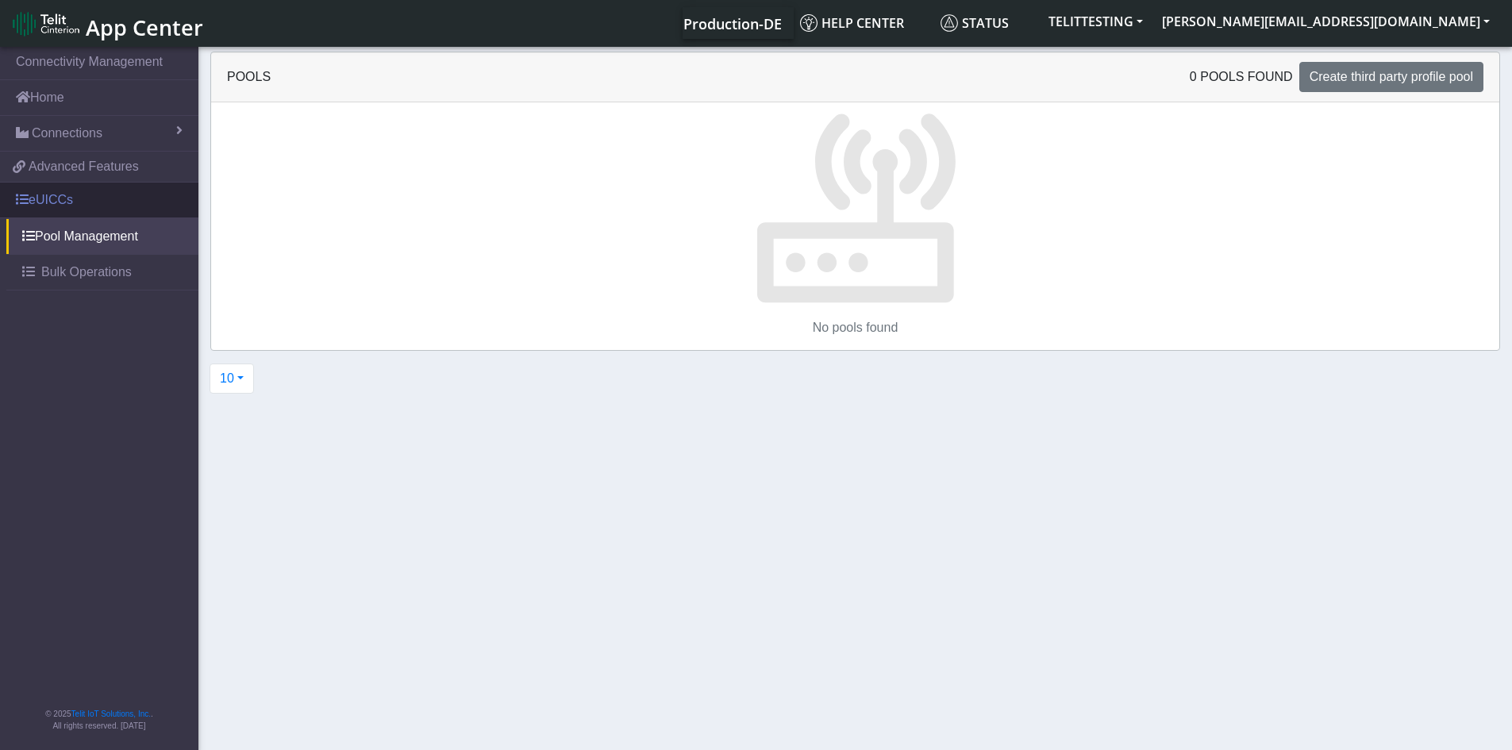
click at [56, 204] on link "eUICCs" at bounding box center [99, 200] width 198 height 35
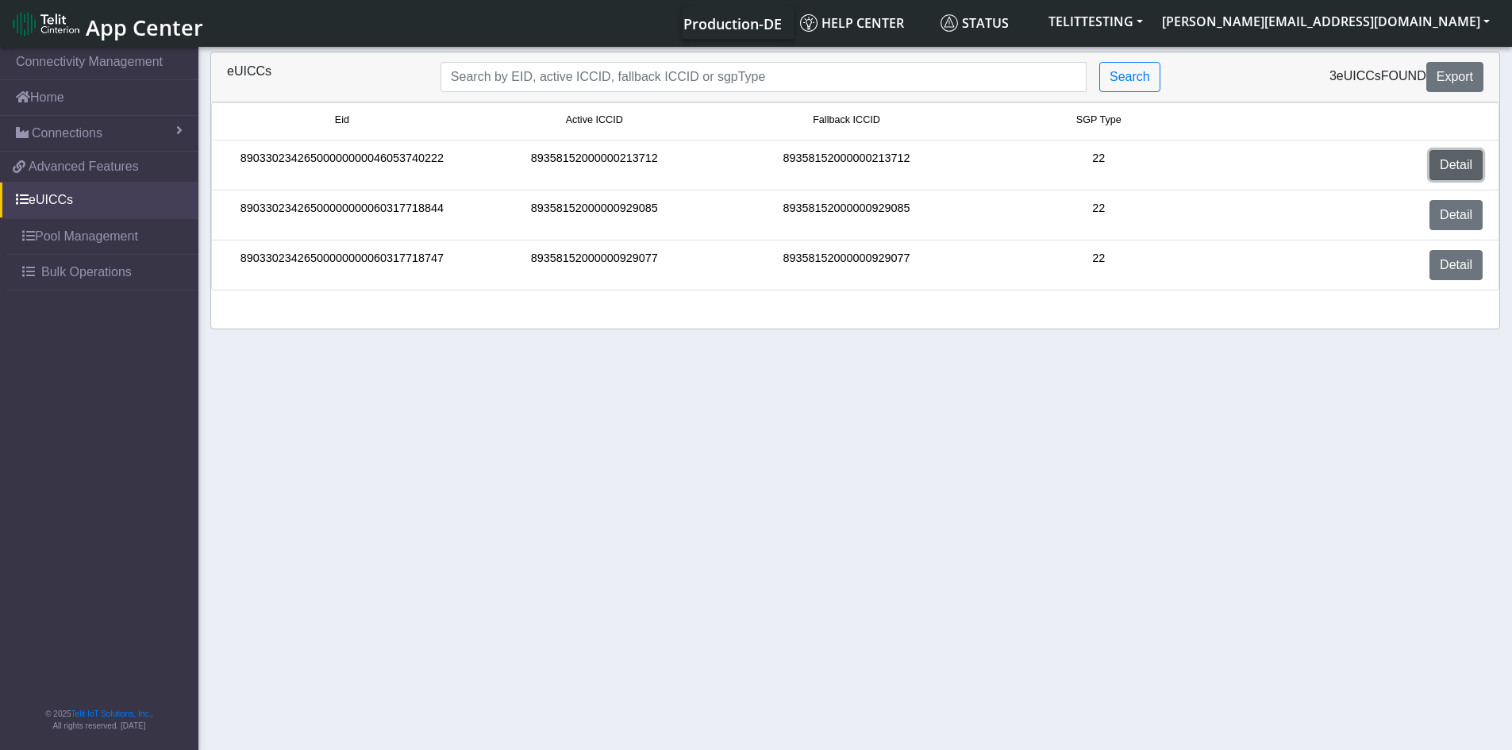
click at [1450, 163] on link "Detail" at bounding box center [1455, 165] width 53 height 30
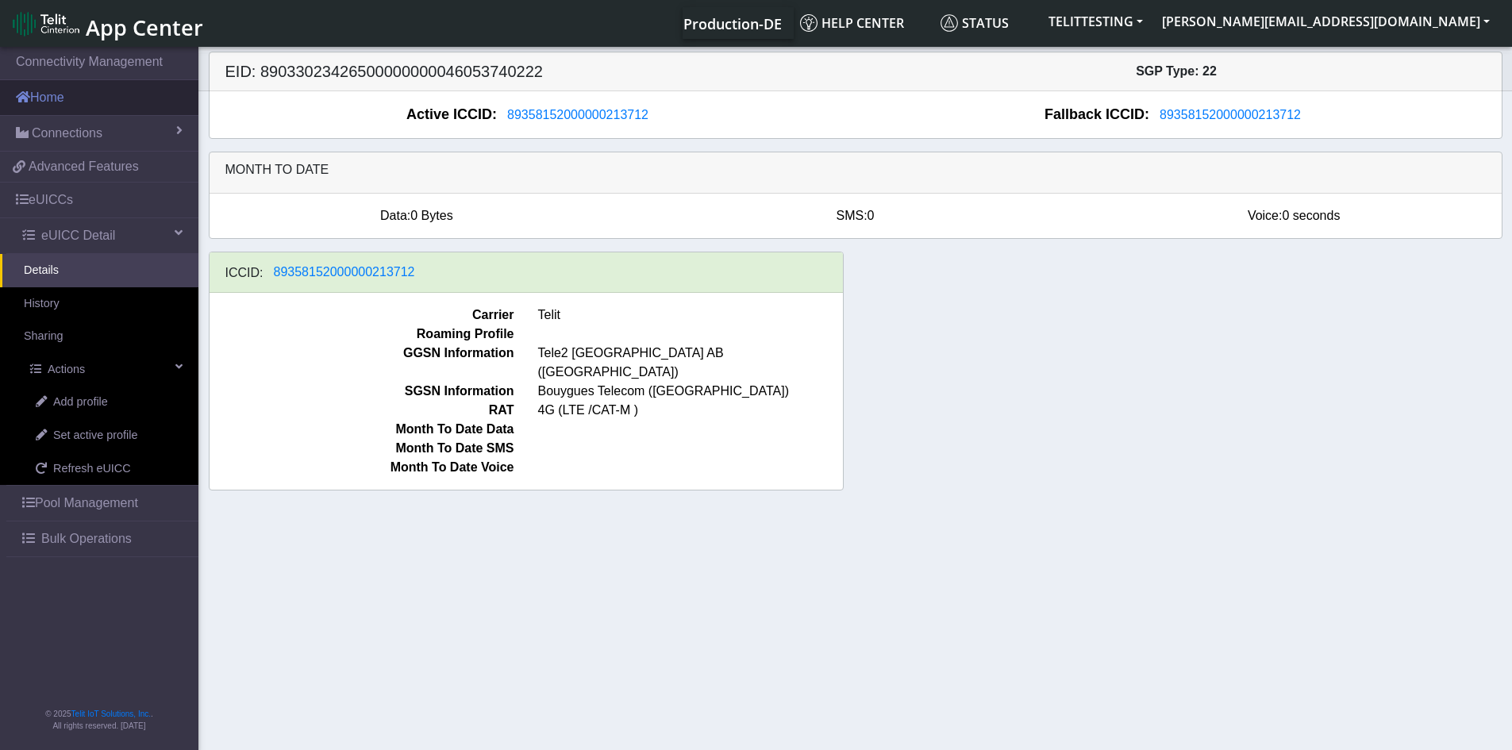
click at [35, 94] on link "Home" at bounding box center [99, 97] width 198 height 35
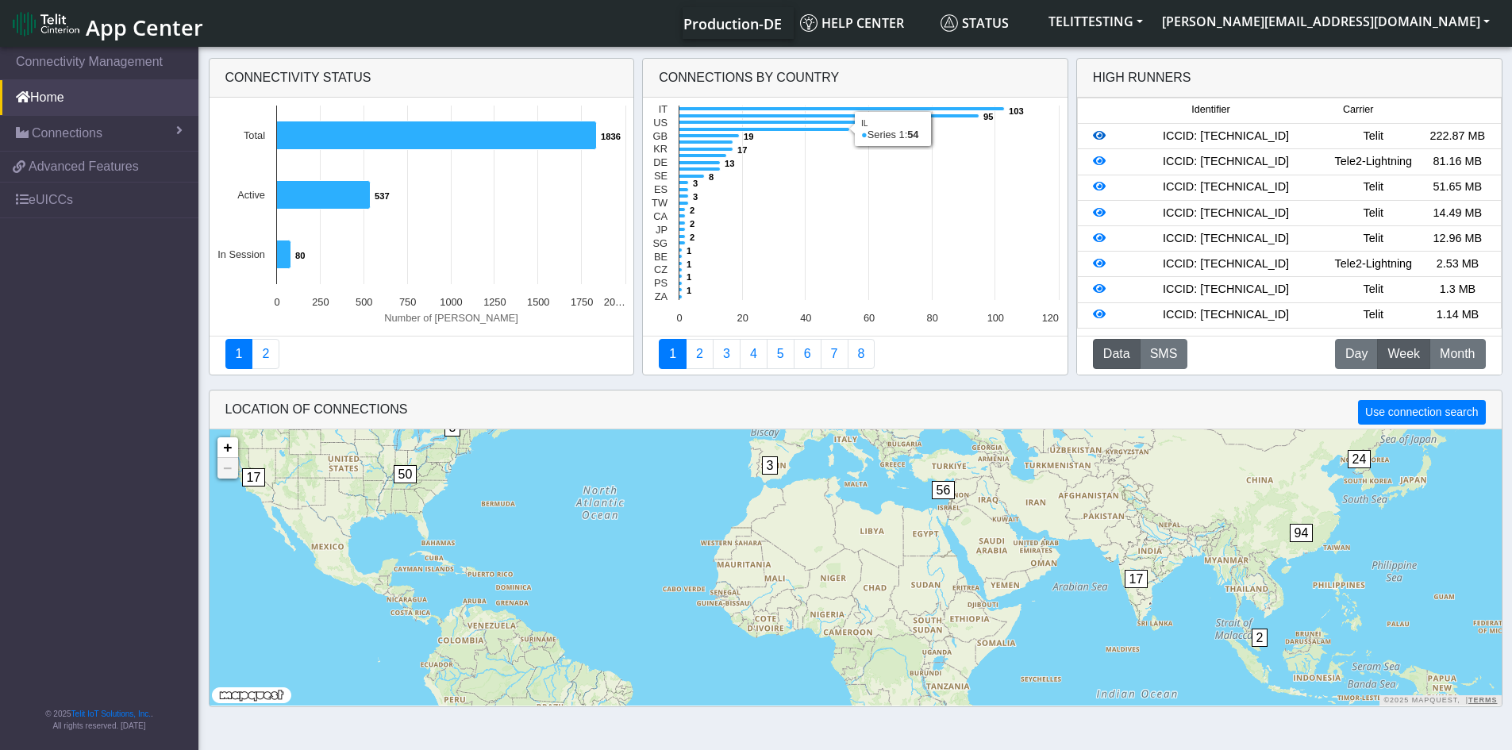
click at [1098, 136] on icon at bounding box center [1099, 135] width 13 height 11
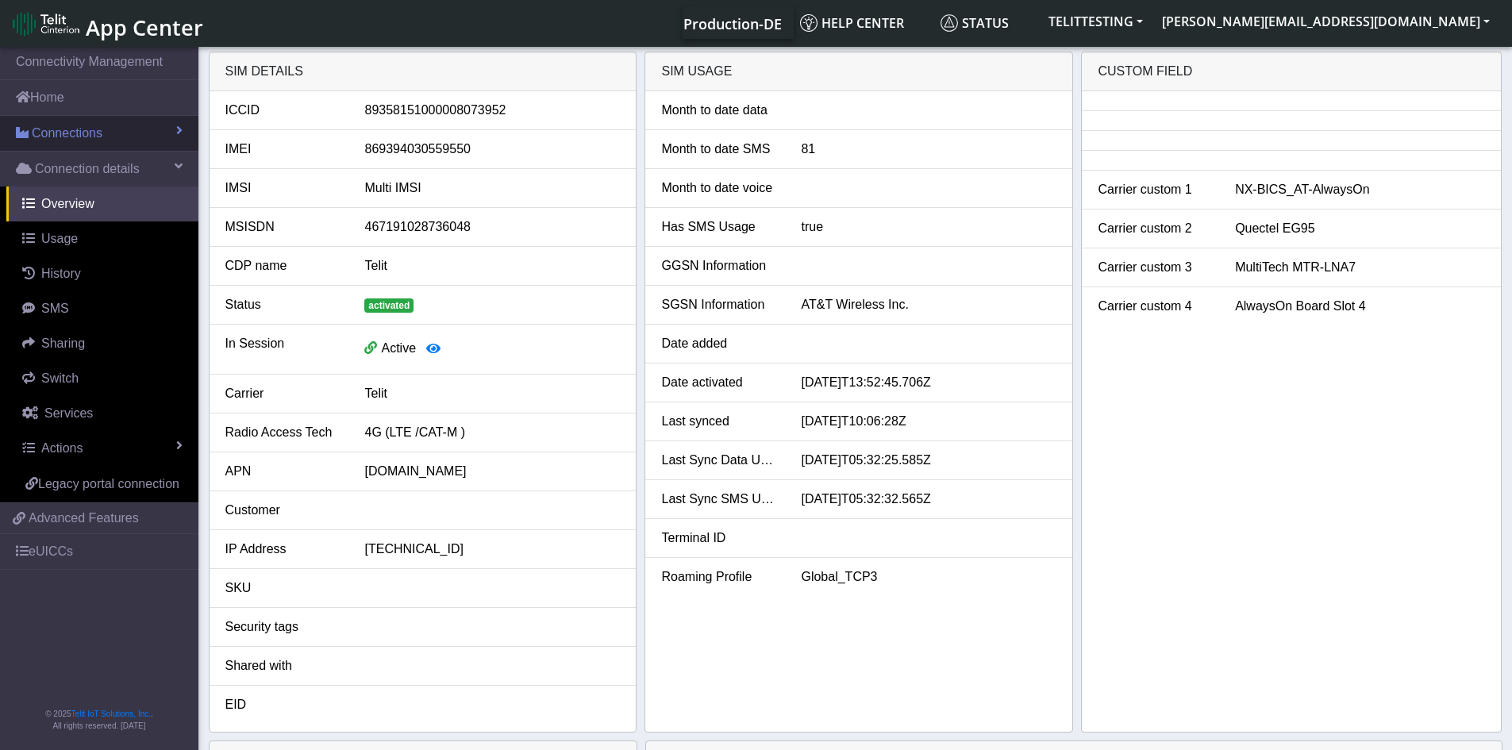
click at [58, 134] on span "Connections" at bounding box center [67, 133] width 71 height 19
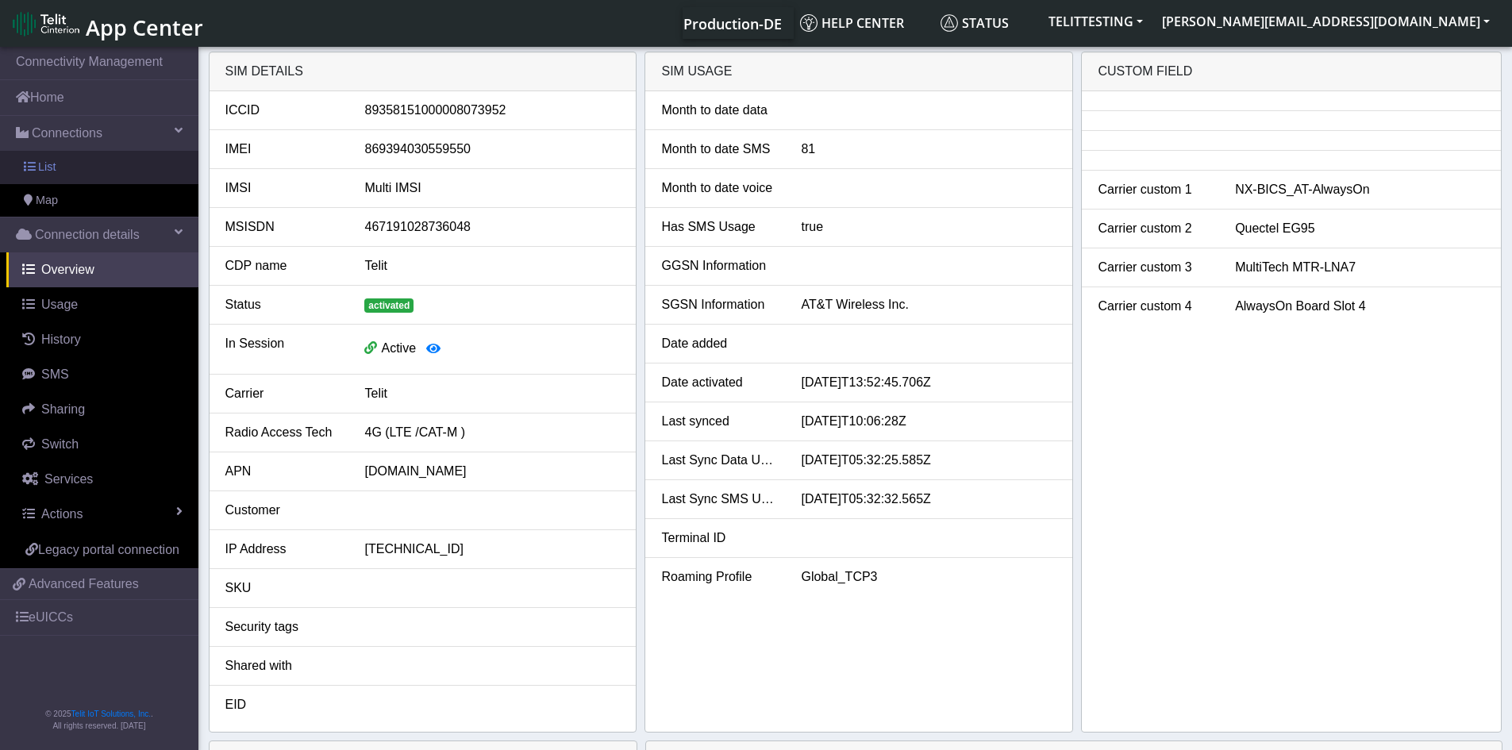
click at [37, 166] on link "List" at bounding box center [99, 167] width 198 height 33
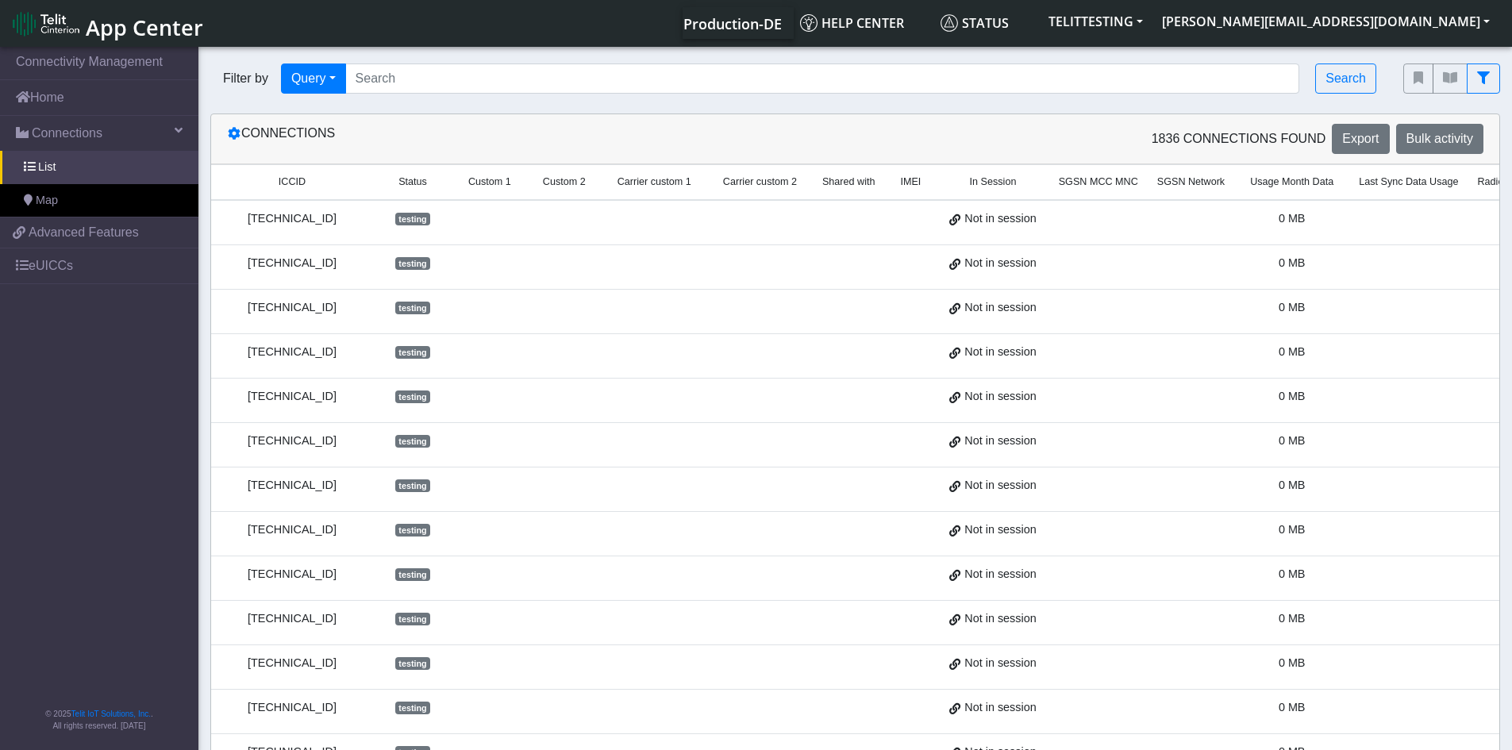
click at [1238, 135] on span "1836 Connections found" at bounding box center [1238, 138] width 175 height 19
click at [663, 223] on td at bounding box center [654, 222] width 106 height 45
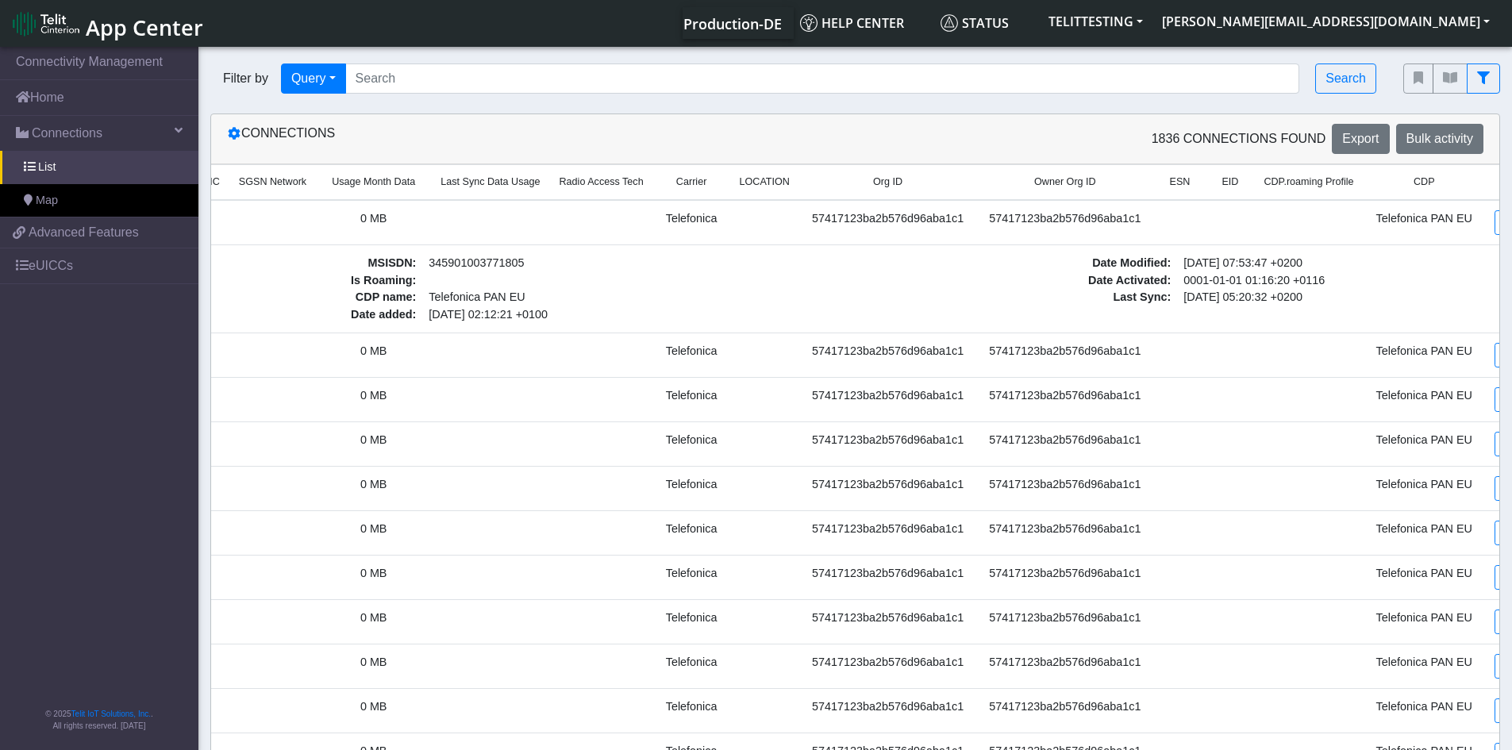
scroll to position [0, 925]
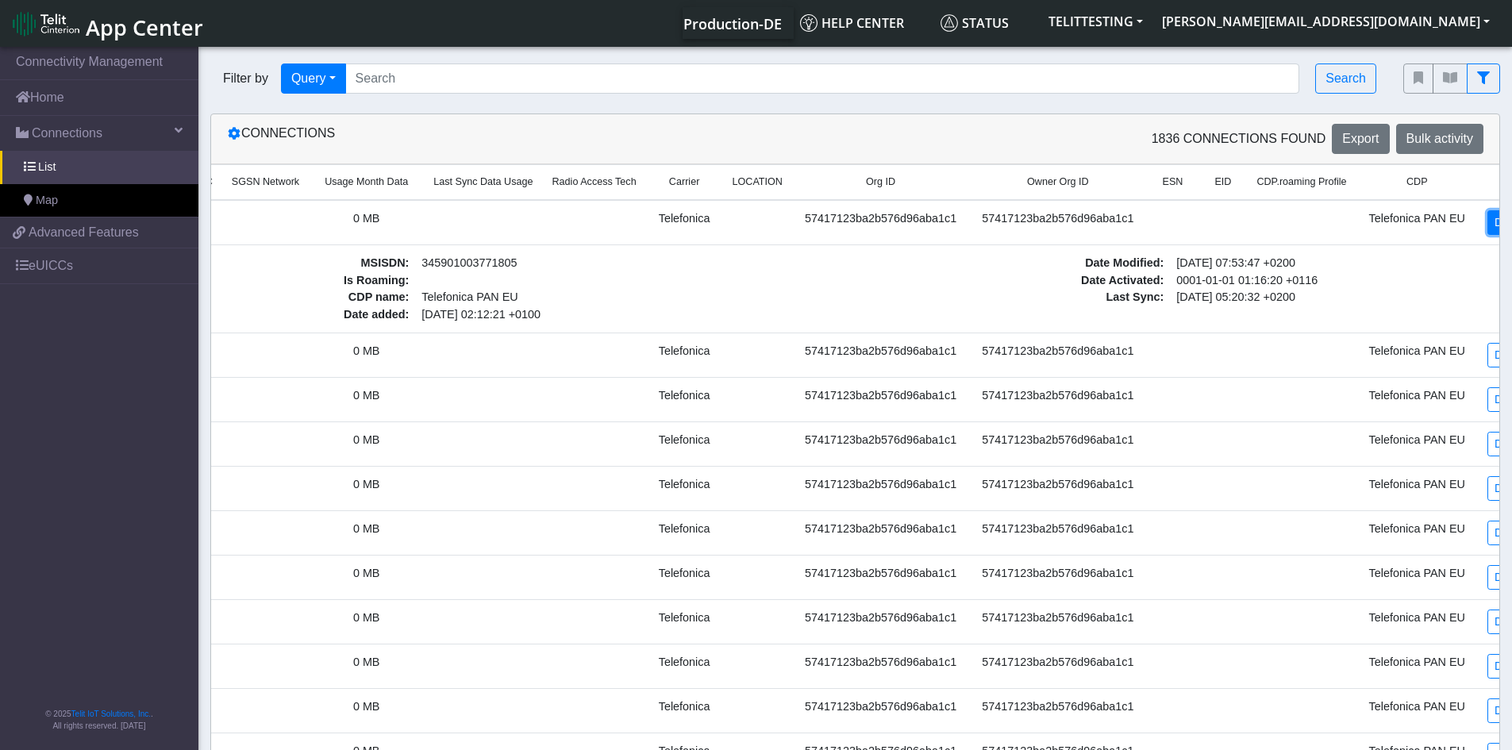
click at [1487, 220] on link "Details" at bounding box center [1511, 222] width 48 height 25
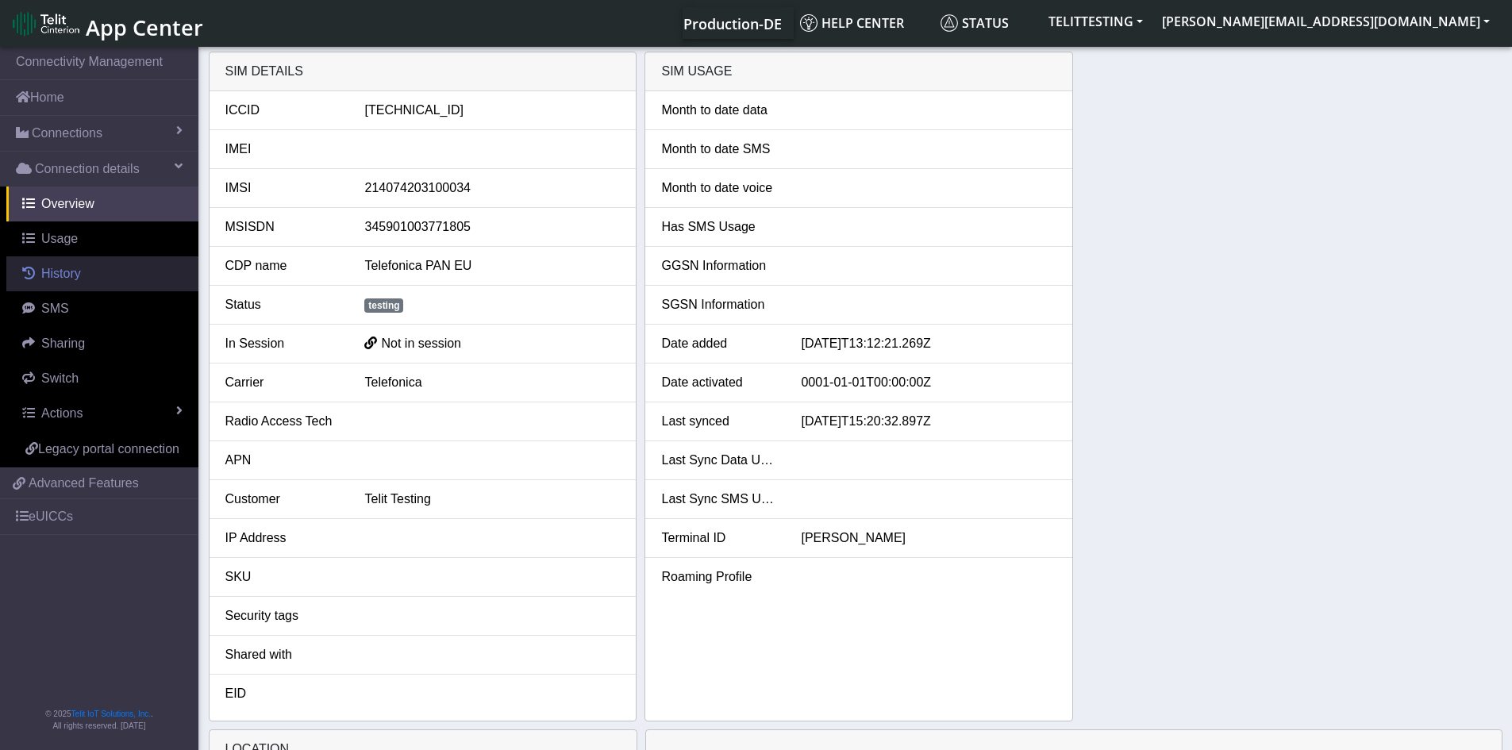
click at [56, 275] on span "History" at bounding box center [61, 273] width 40 height 13
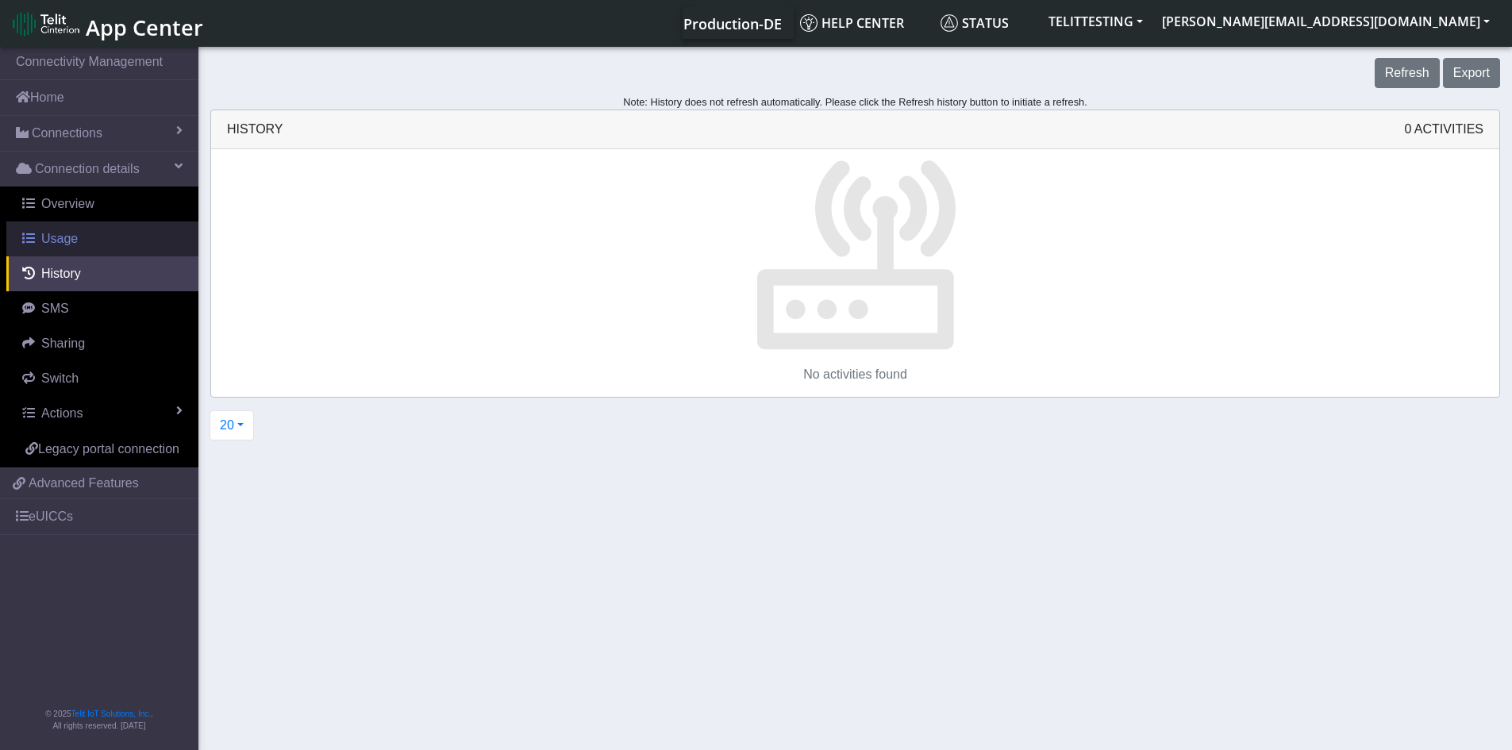
click at [51, 242] on span "Usage" at bounding box center [59, 238] width 37 height 13
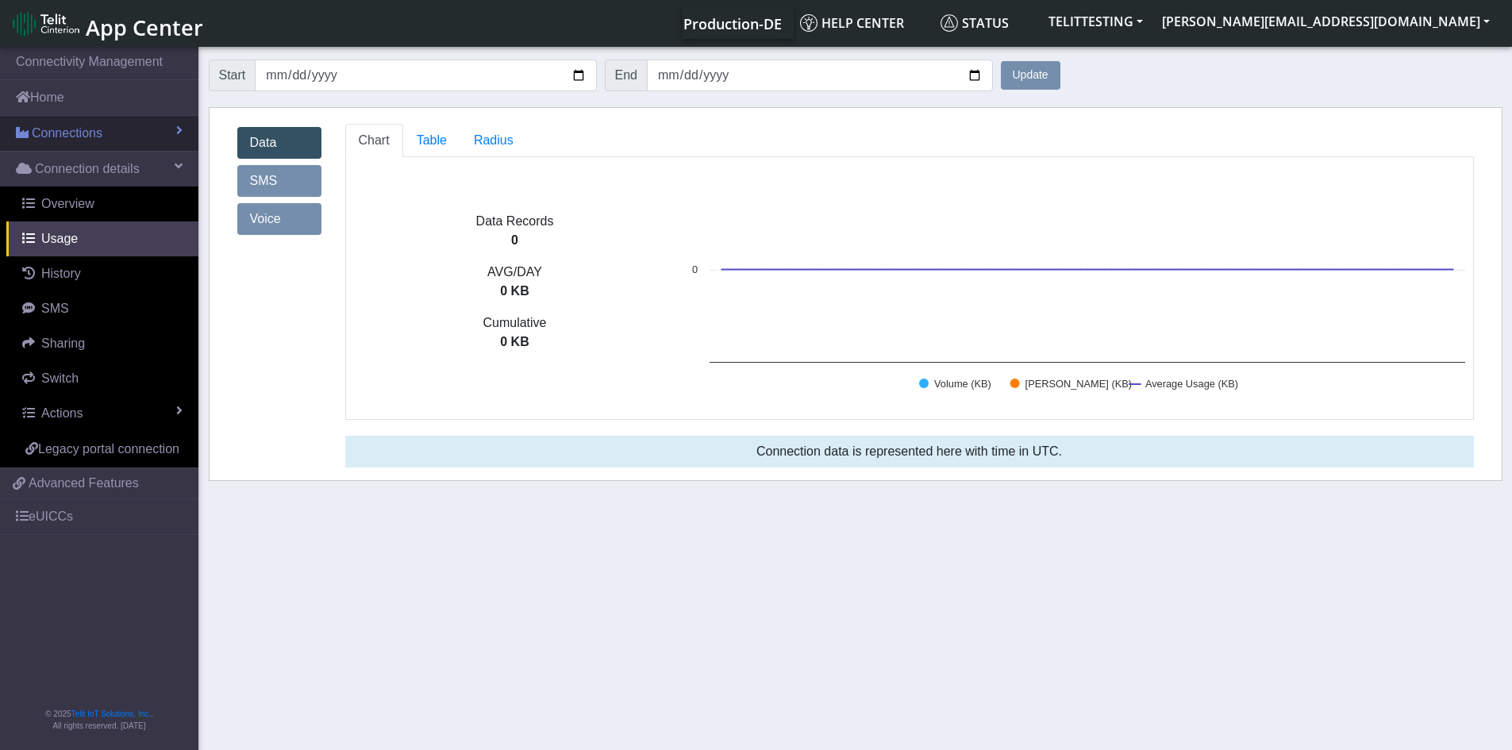
click at [58, 134] on span "Connections" at bounding box center [67, 133] width 71 height 19
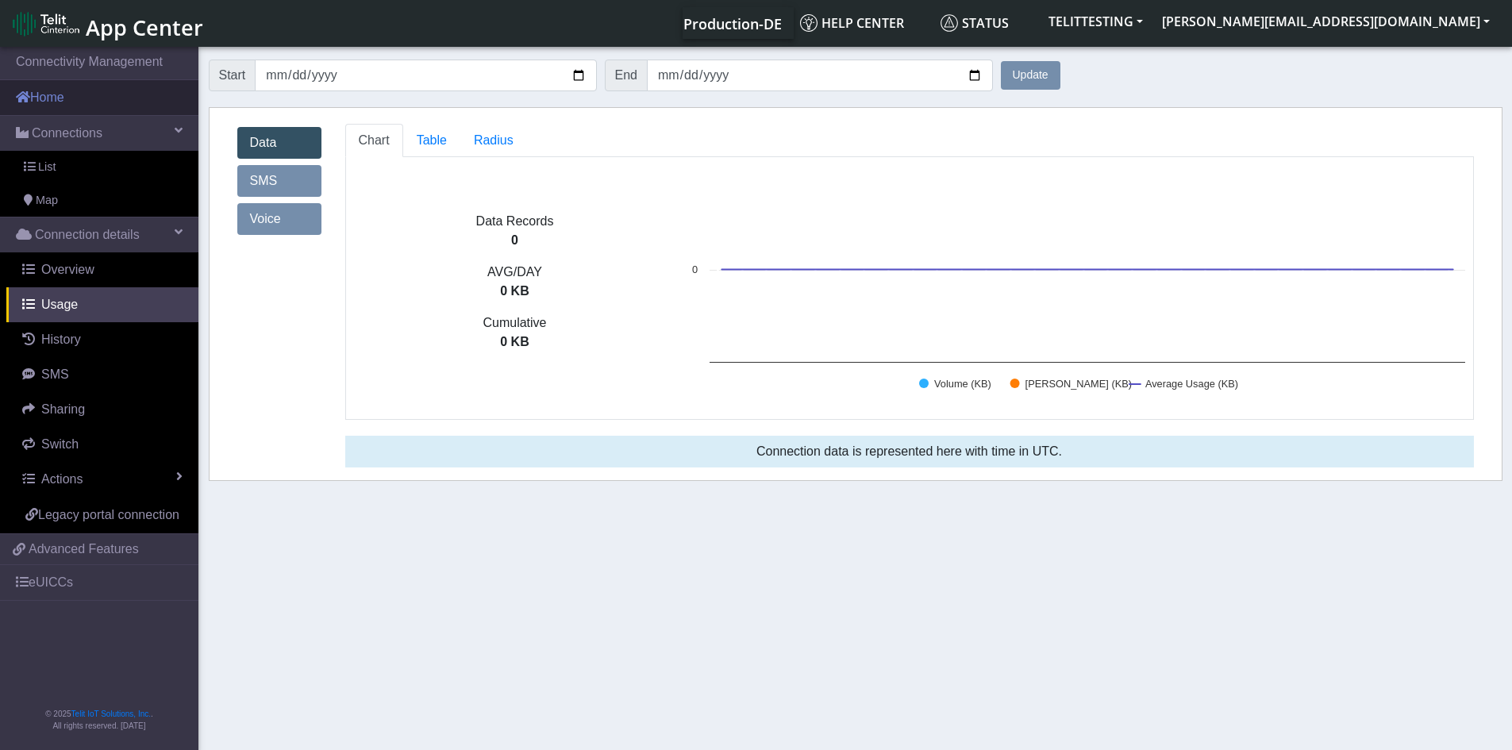
click at [49, 94] on link "Home" at bounding box center [99, 97] width 198 height 35
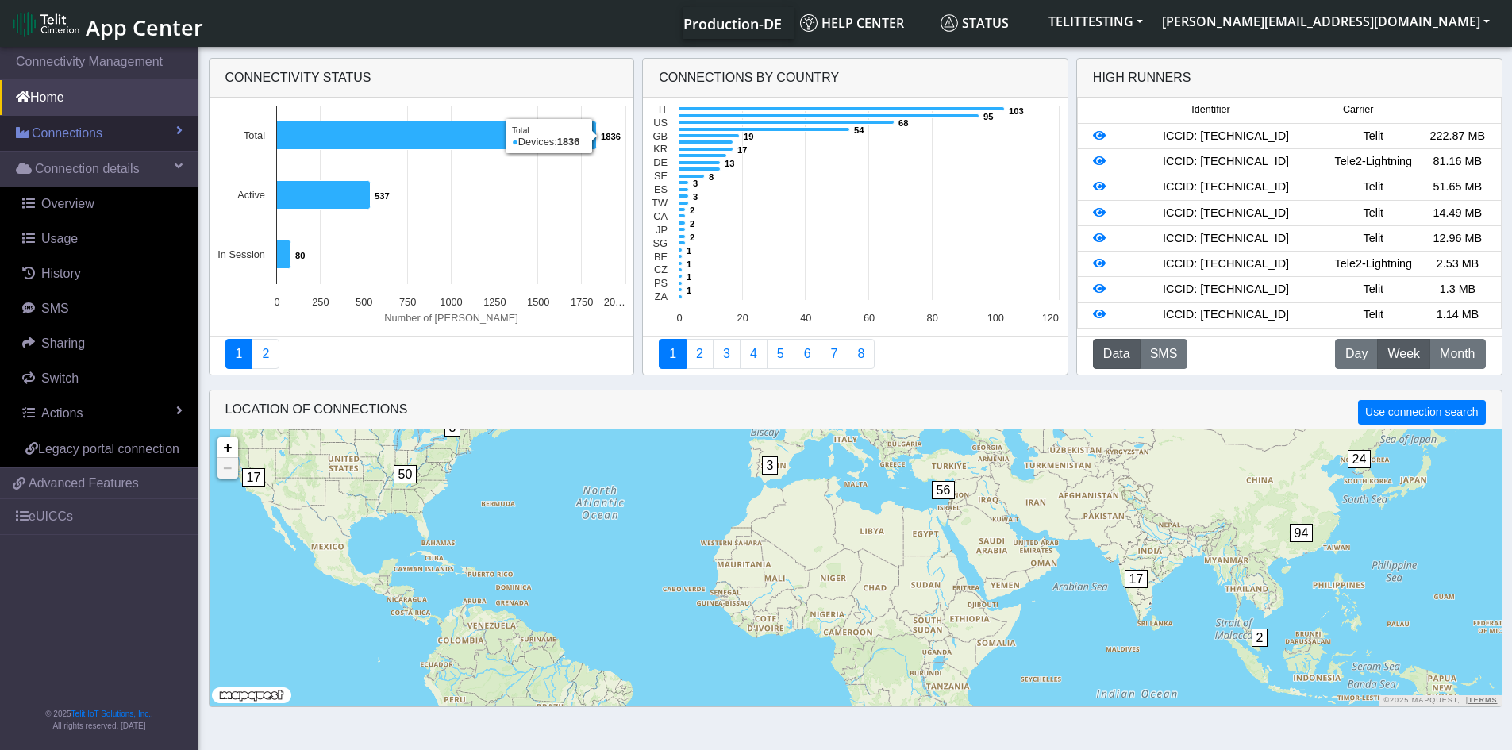
click at [63, 133] on span "Connections" at bounding box center [67, 133] width 71 height 19
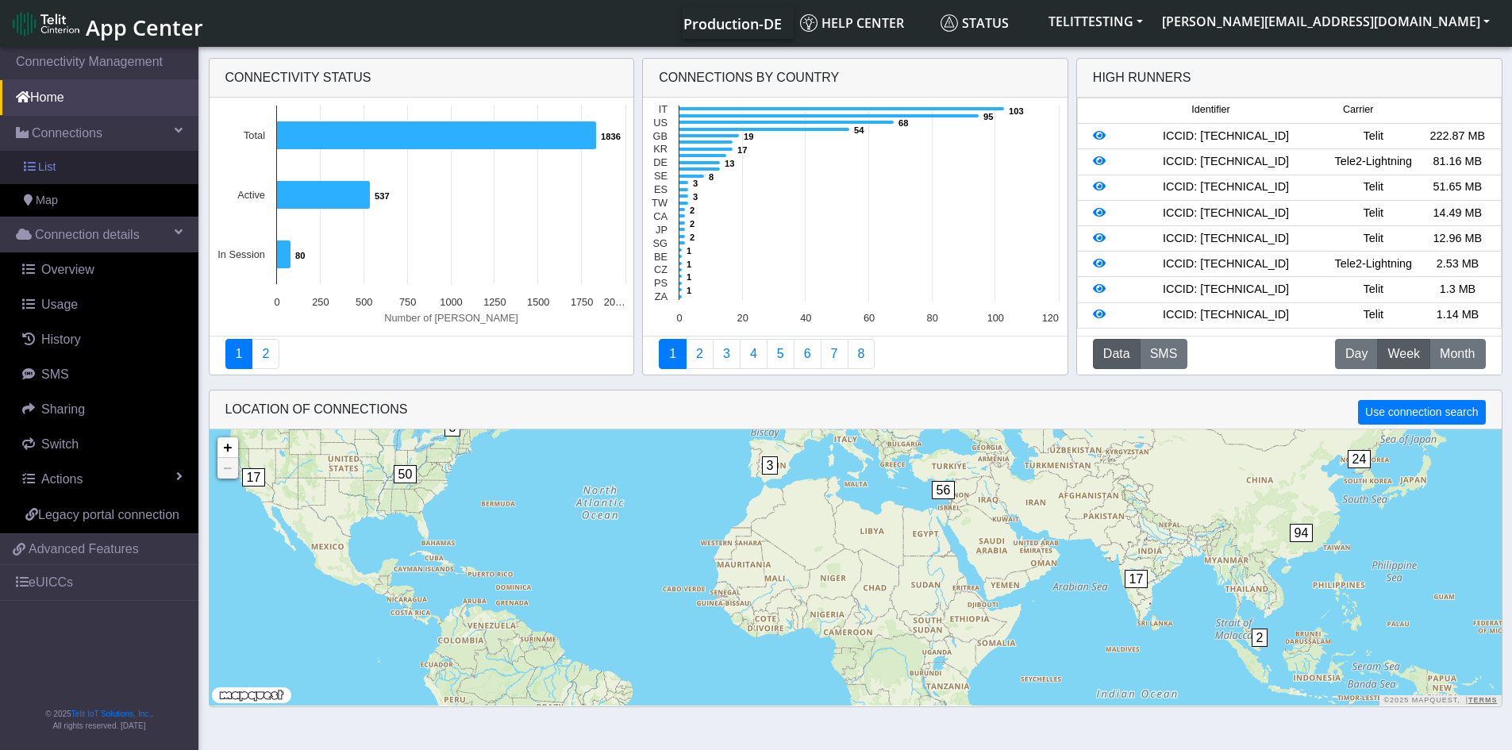
click at [41, 166] on span "List" at bounding box center [46, 167] width 17 height 17
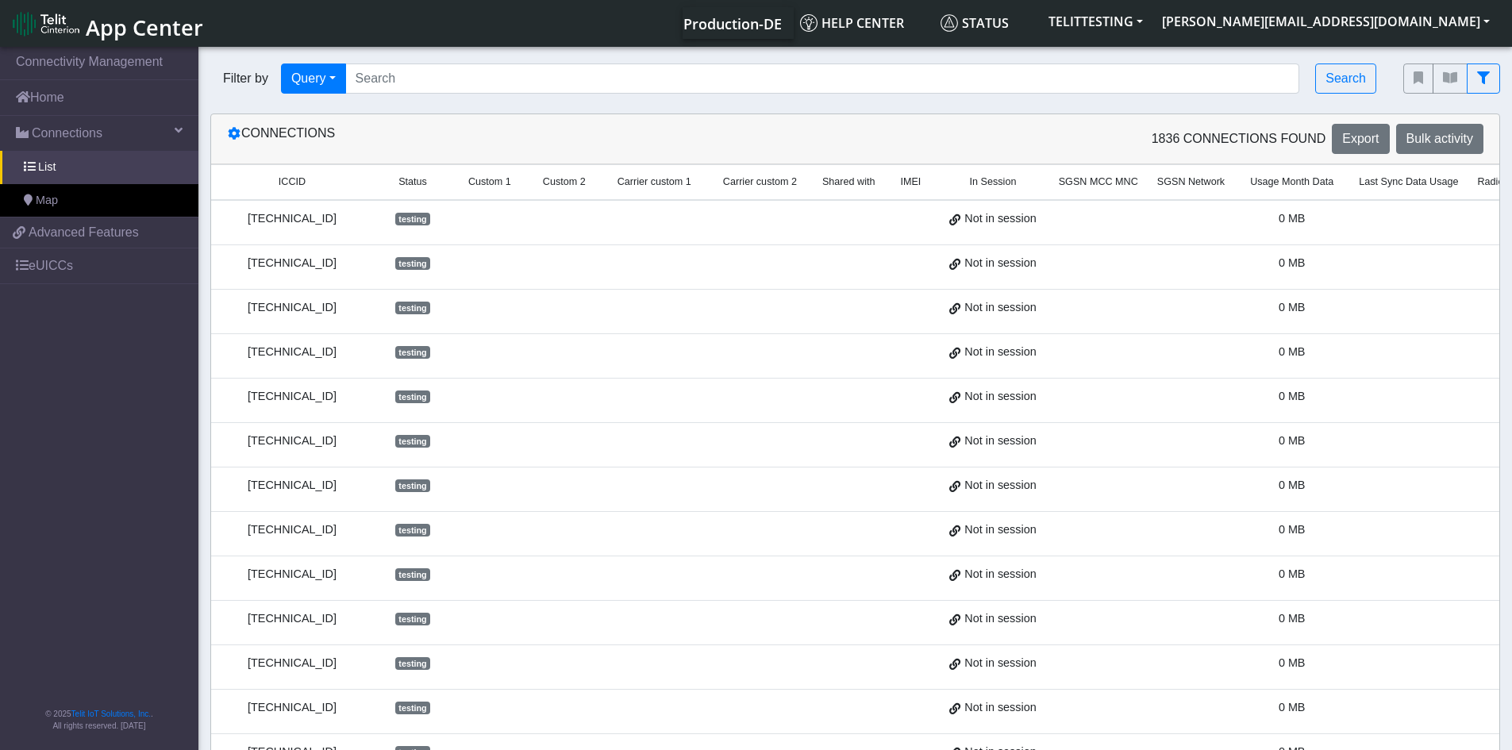
click at [285, 217] on div "8934076179007012605" at bounding box center [292, 218] width 143 height 17
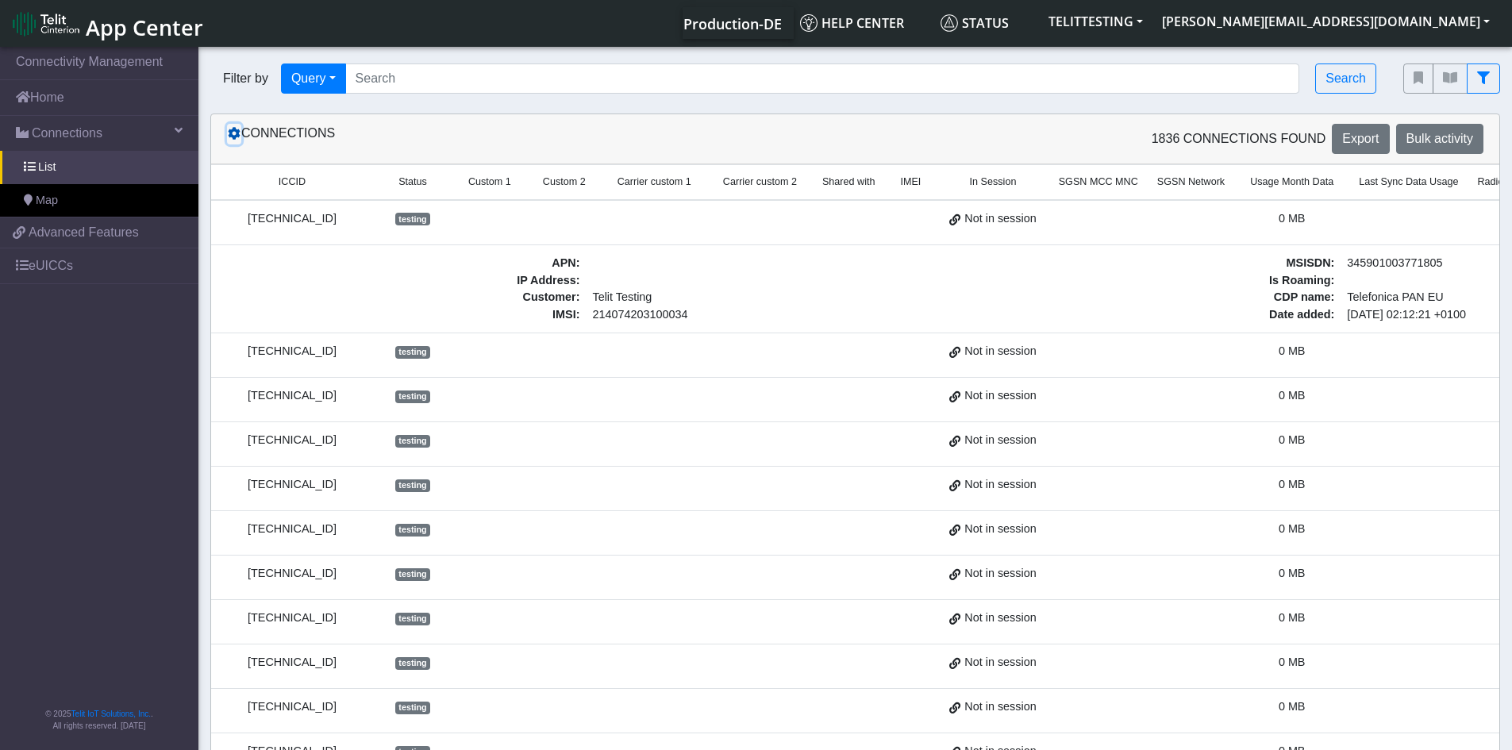
click at [229, 133] on icon at bounding box center [234, 133] width 13 height 13
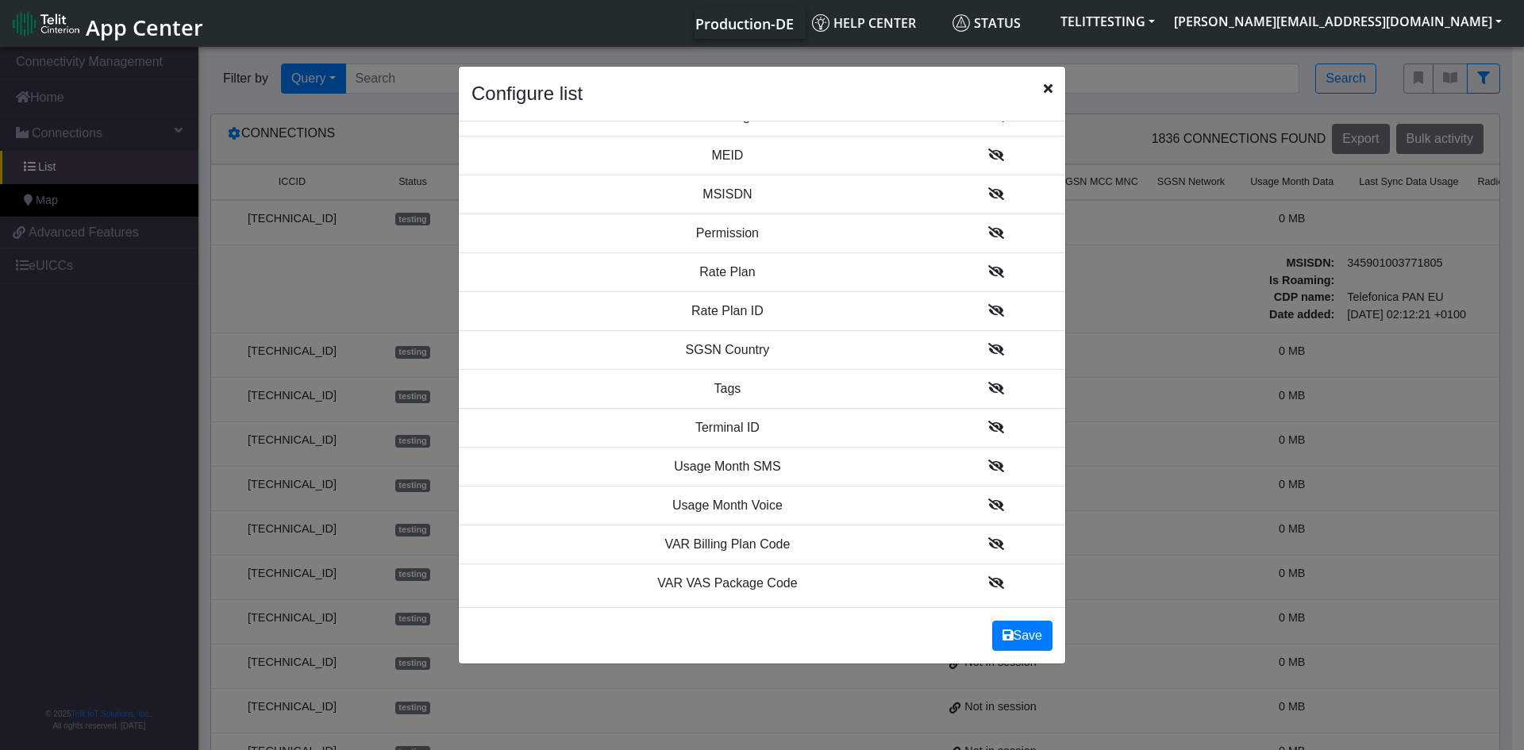
scroll to position [1840, 0]
click at [988, 388] on icon at bounding box center [996, 384] width 16 height 13
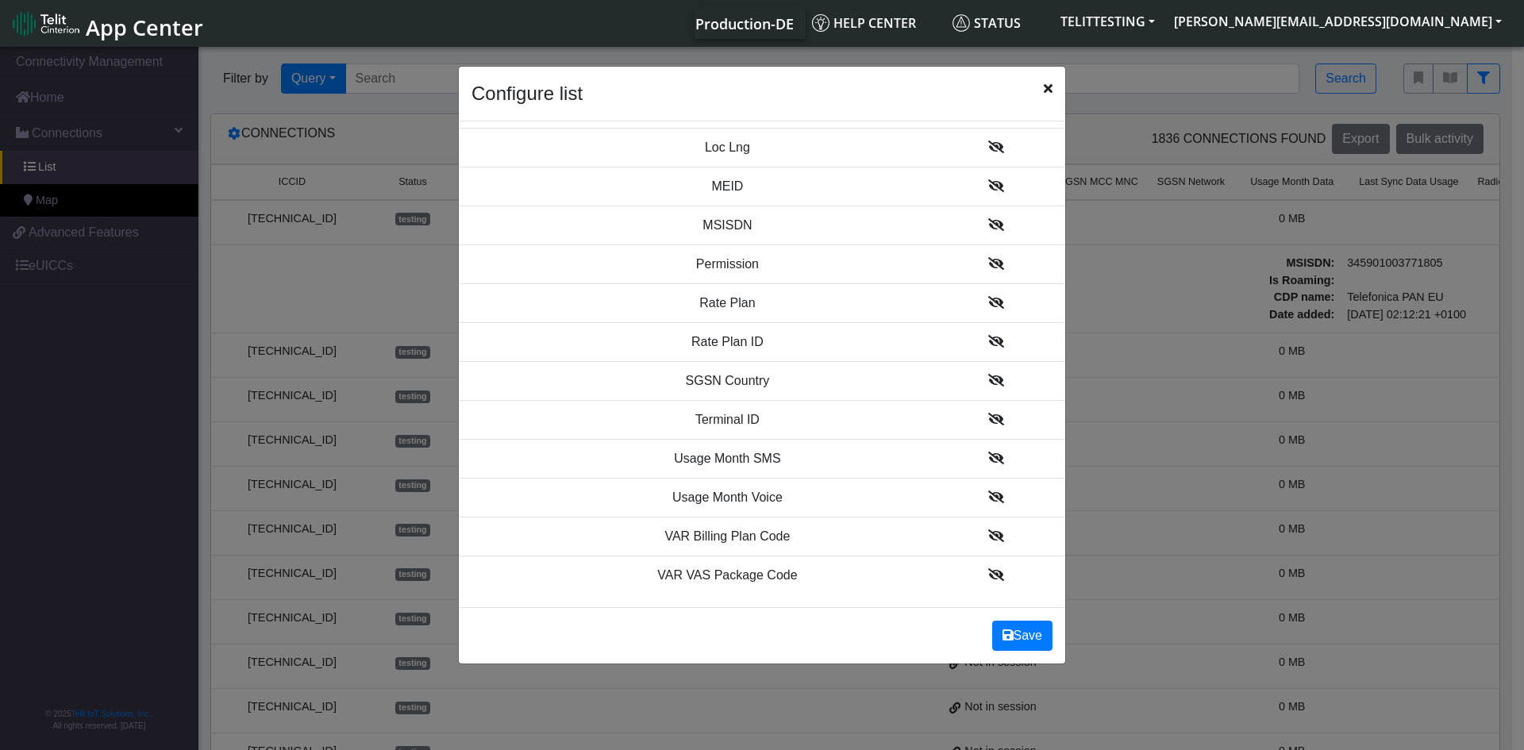
click at [988, 421] on icon at bounding box center [996, 419] width 16 height 13
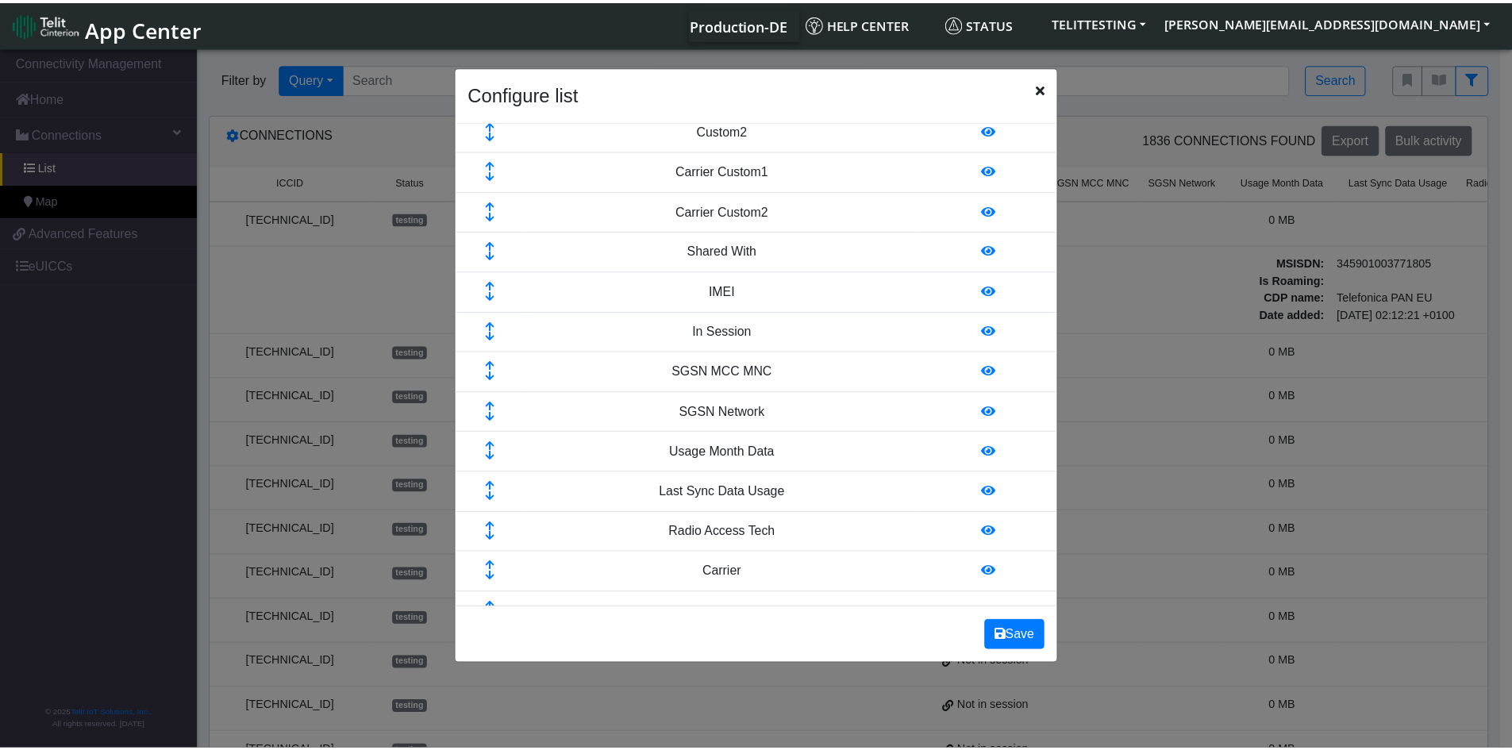
scroll to position [0, 0]
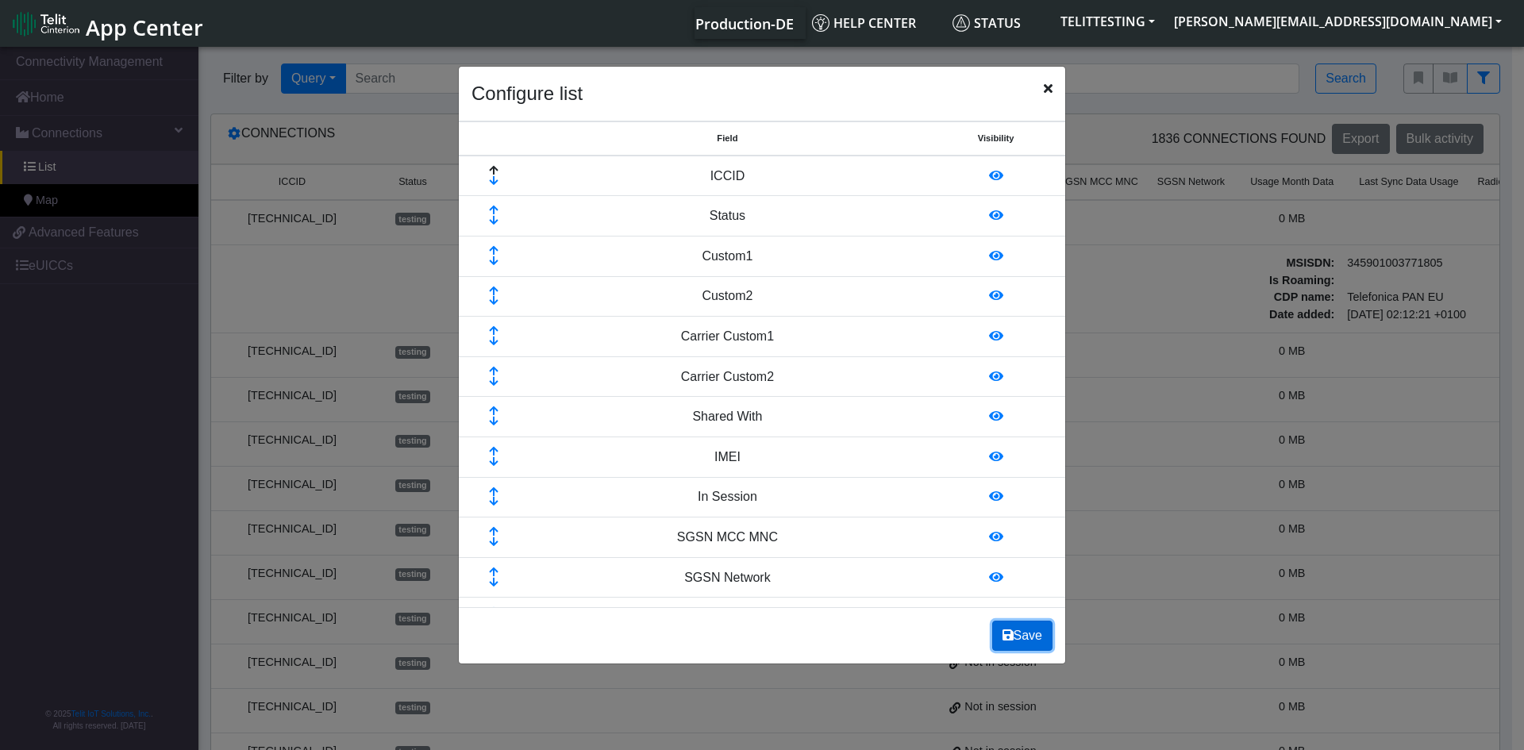
click at [1022, 632] on button "Save" at bounding box center [1022, 636] width 60 height 30
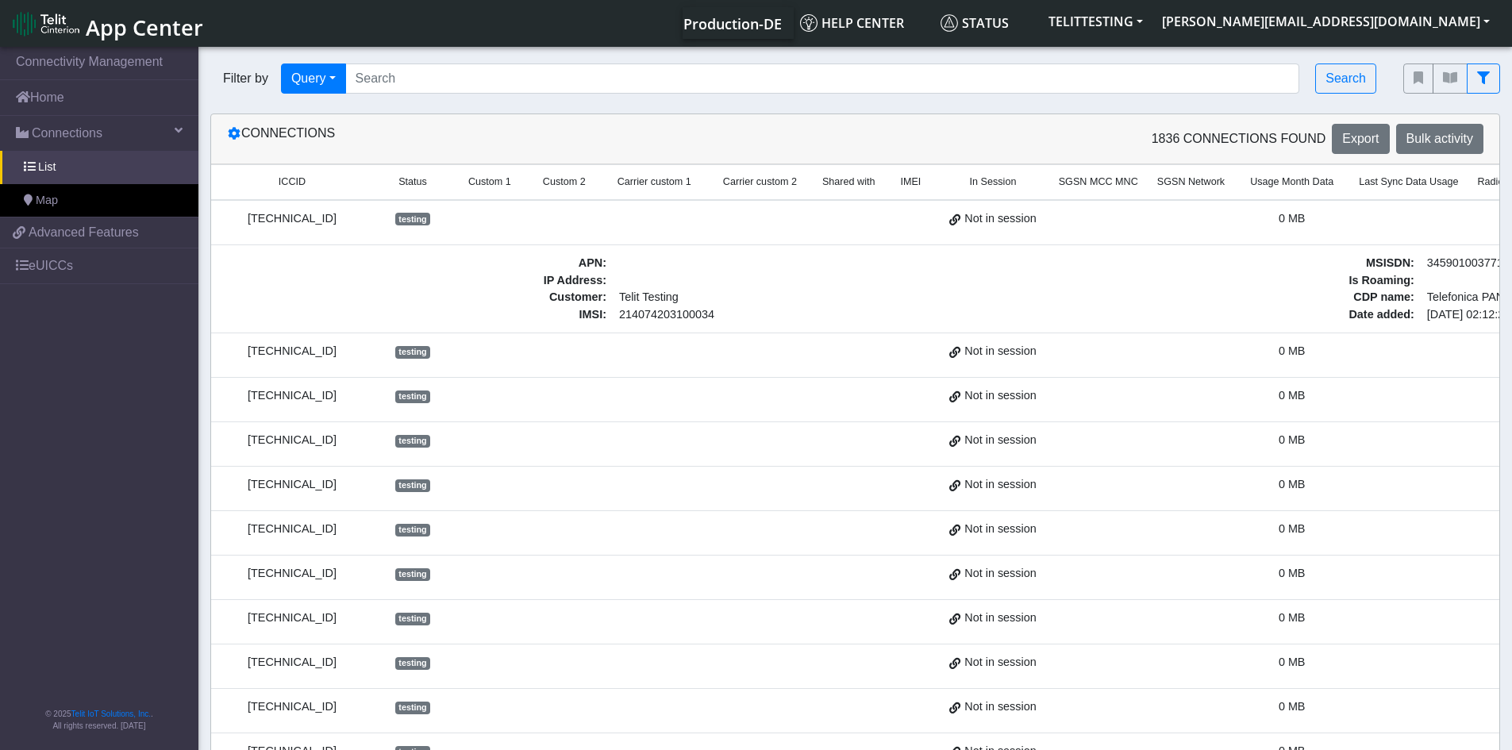
click at [781, 355] on td at bounding box center [760, 355] width 106 height 44
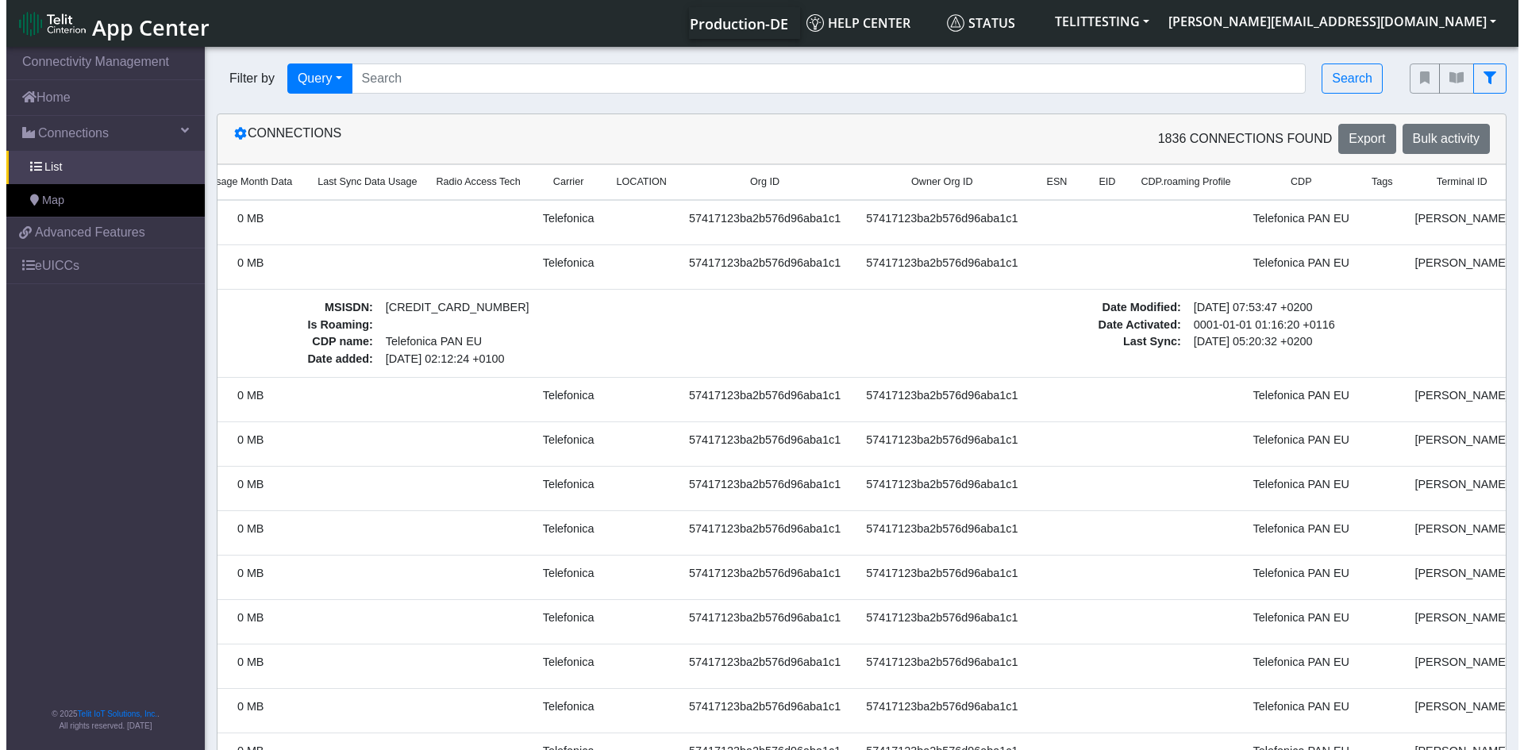
scroll to position [0, 1055]
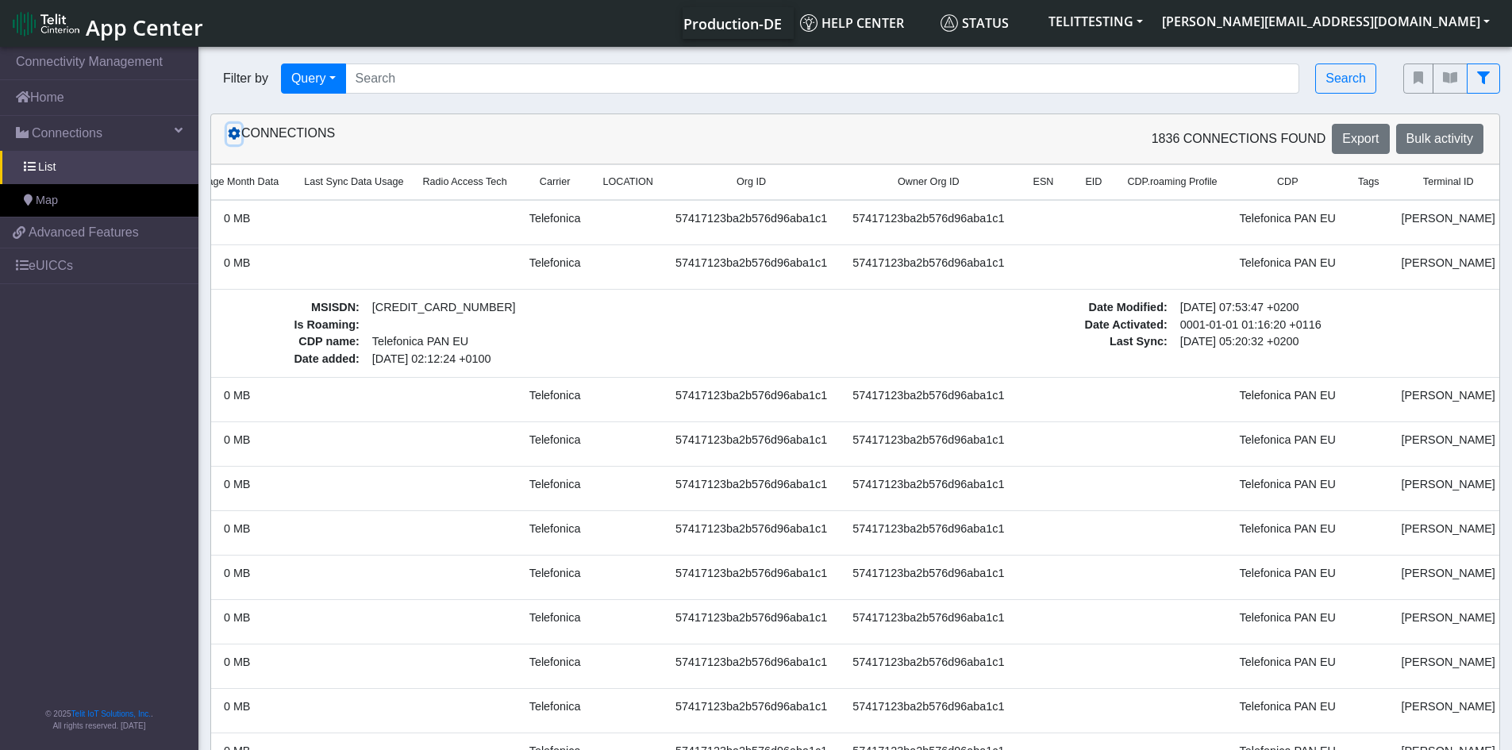
click at [234, 139] on icon at bounding box center [234, 133] width 13 height 13
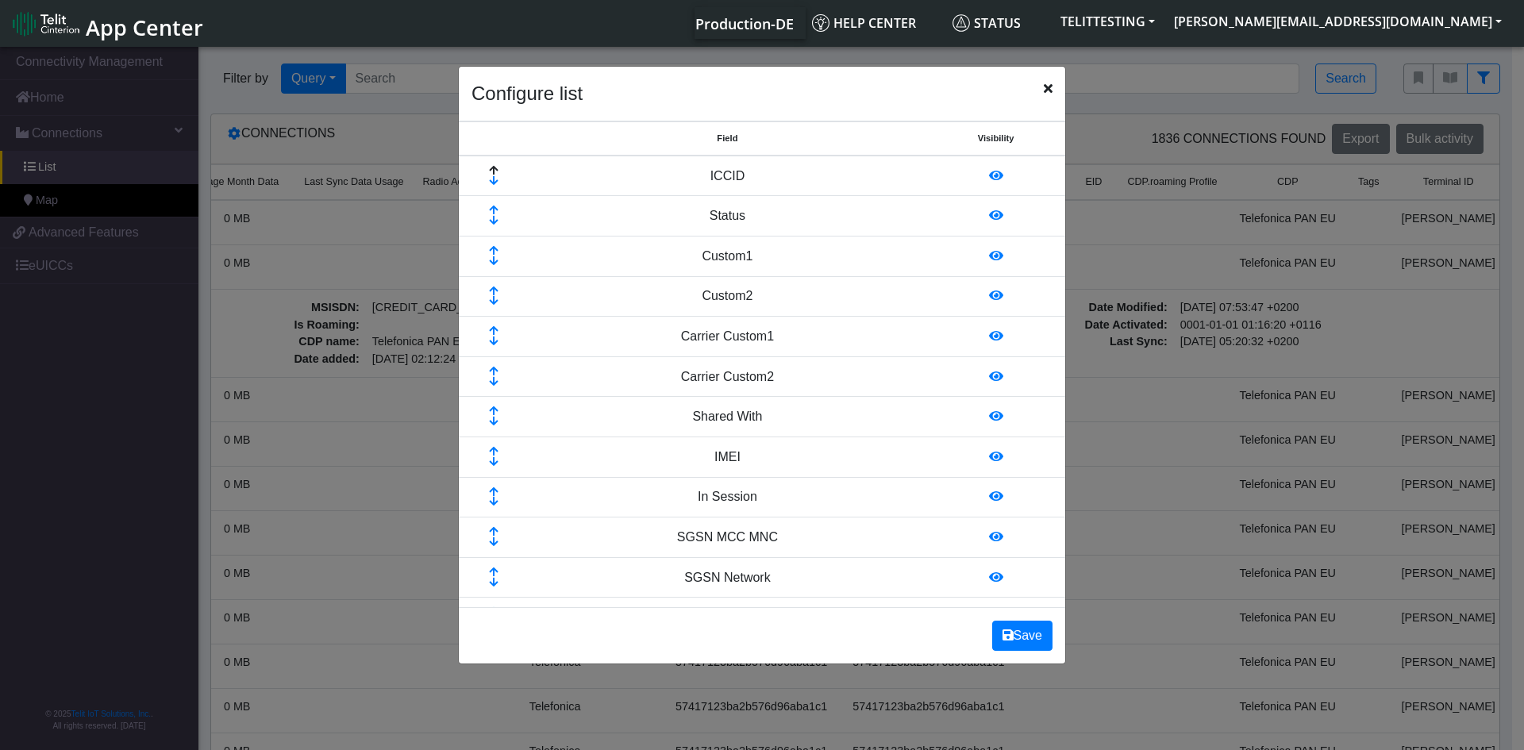
click at [989, 255] on icon at bounding box center [996, 255] width 14 height 13
click at [989, 250] on icon at bounding box center [996, 255] width 14 height 13
click at [989, 259] on icon at bounding box center [996, 255] width 14 height 13
click at [989, 256] on icon at bounding box center [996, 255] width 14 height 13
click at [989, 379] on icon at bounding box center [996, 376] width 14 height 13
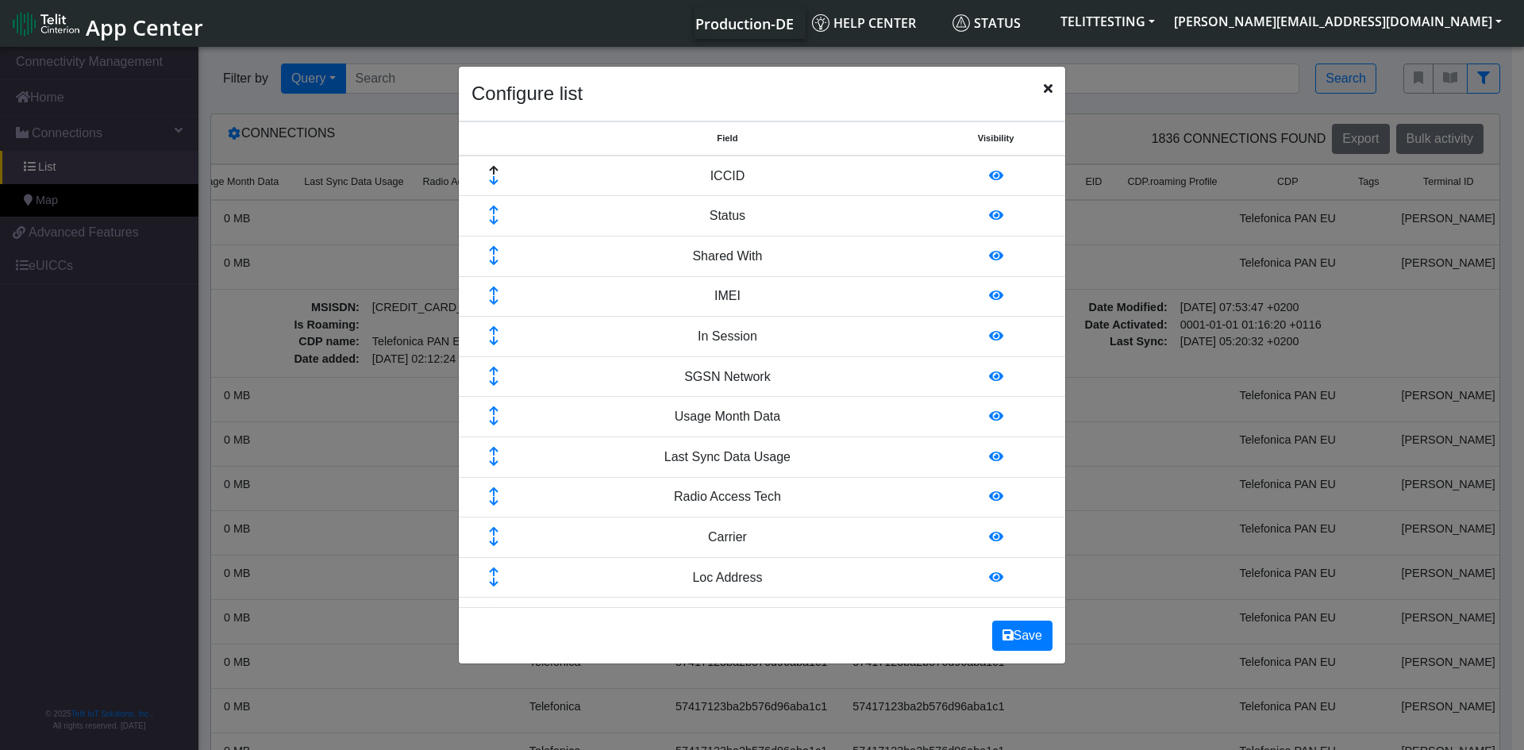
click at [989, 378] on icon at bounding box center [996, 376] width 14 height 13
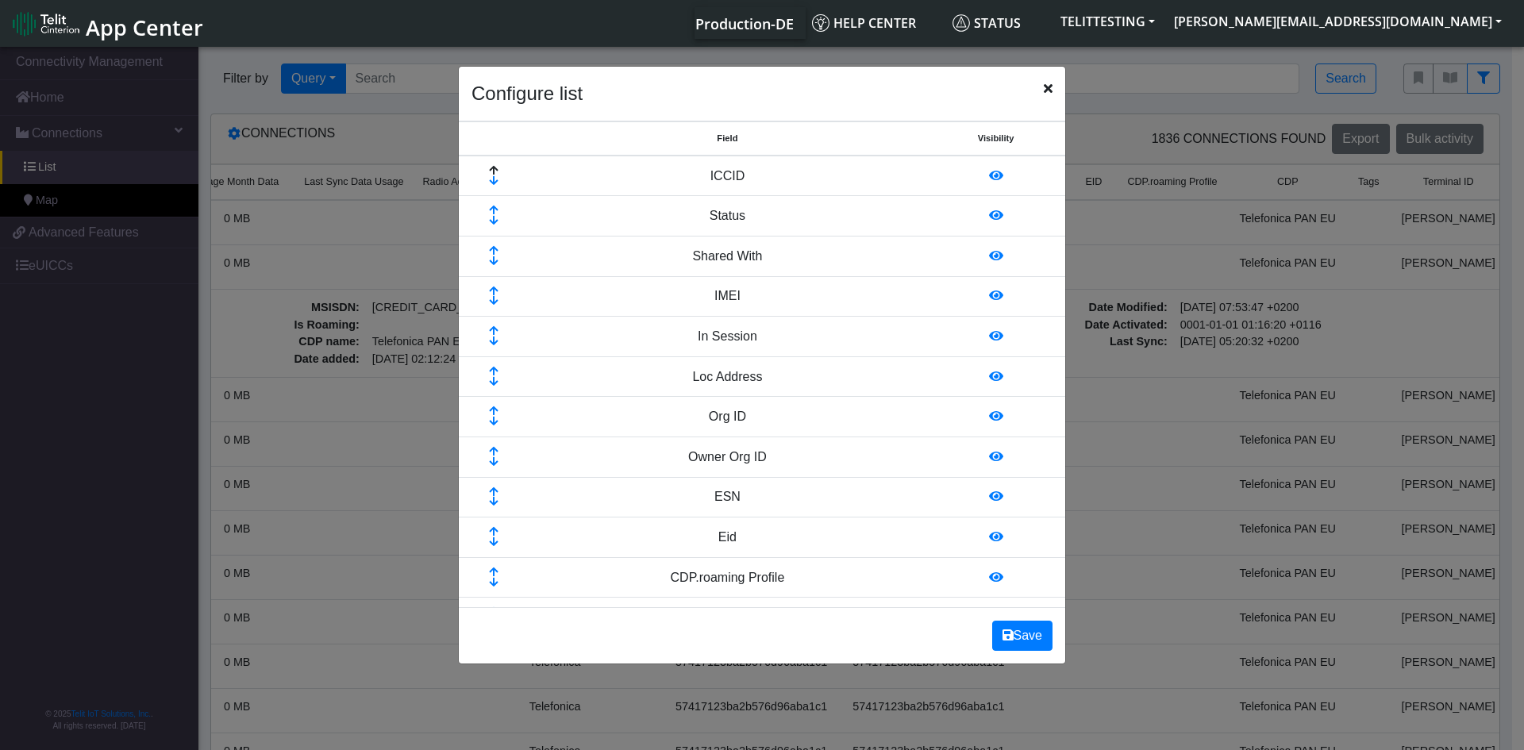
click at [989, 378] on icon at bounding box center [996, 376] width 14 height 13
click at [989, 417] on icon at bounding box center [996, 415] width 14 height 13
click at [989, 372] on icon at bounding box center [996, 376] width 14 height 13
click at [989, 380] on icon at bounding box center [996, 376] width 14 height 13
click at [989, 379] on icon at bounding box center [996, 376] width 14 height 13
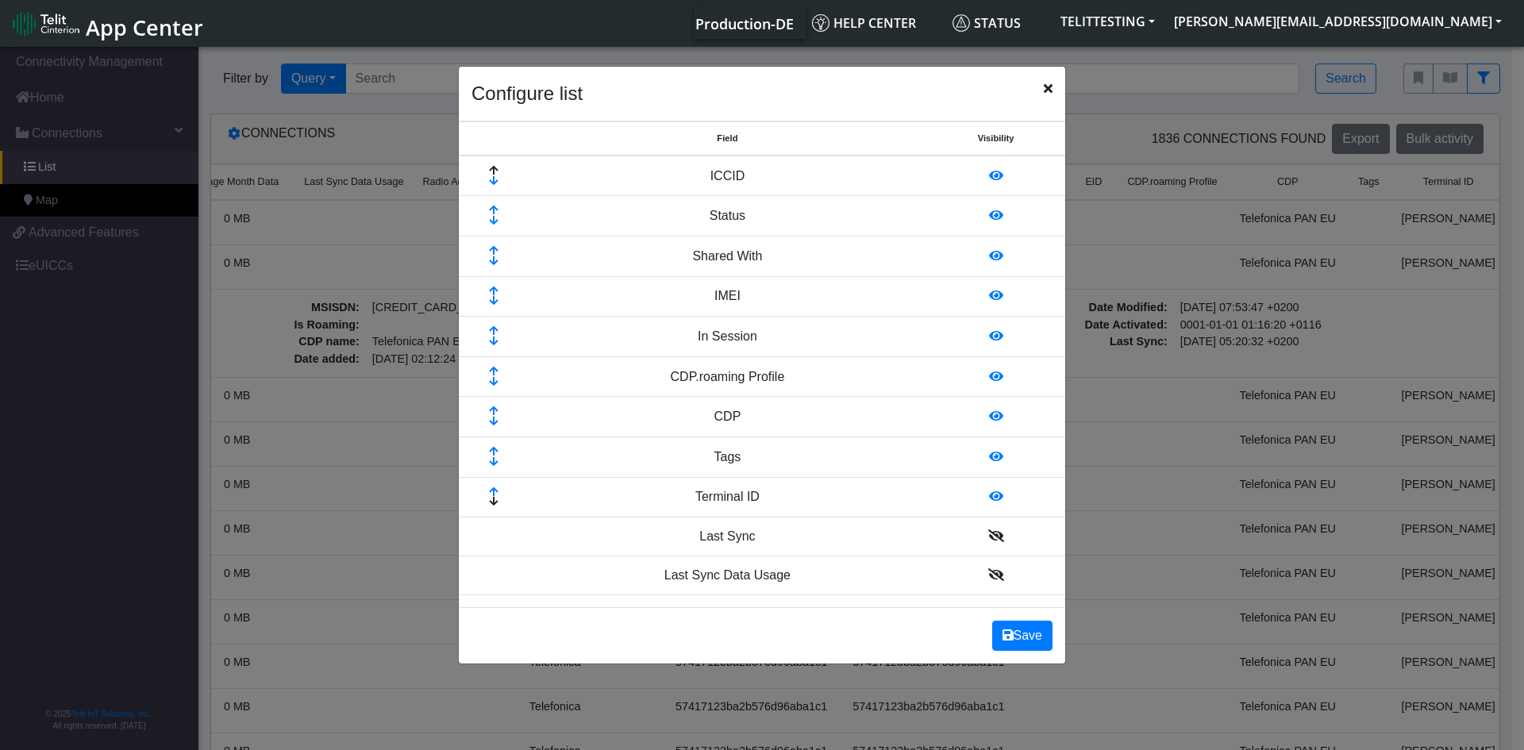
click at [989, 379] on icon at bounding box center [996, 376] width 14 height 13
click at [989, 414] on icon at bounding box center [996, 415] width 14 height 13
click at [1018, 635] on button "Save" at bounding box center [1022, 636] width 60 height 30
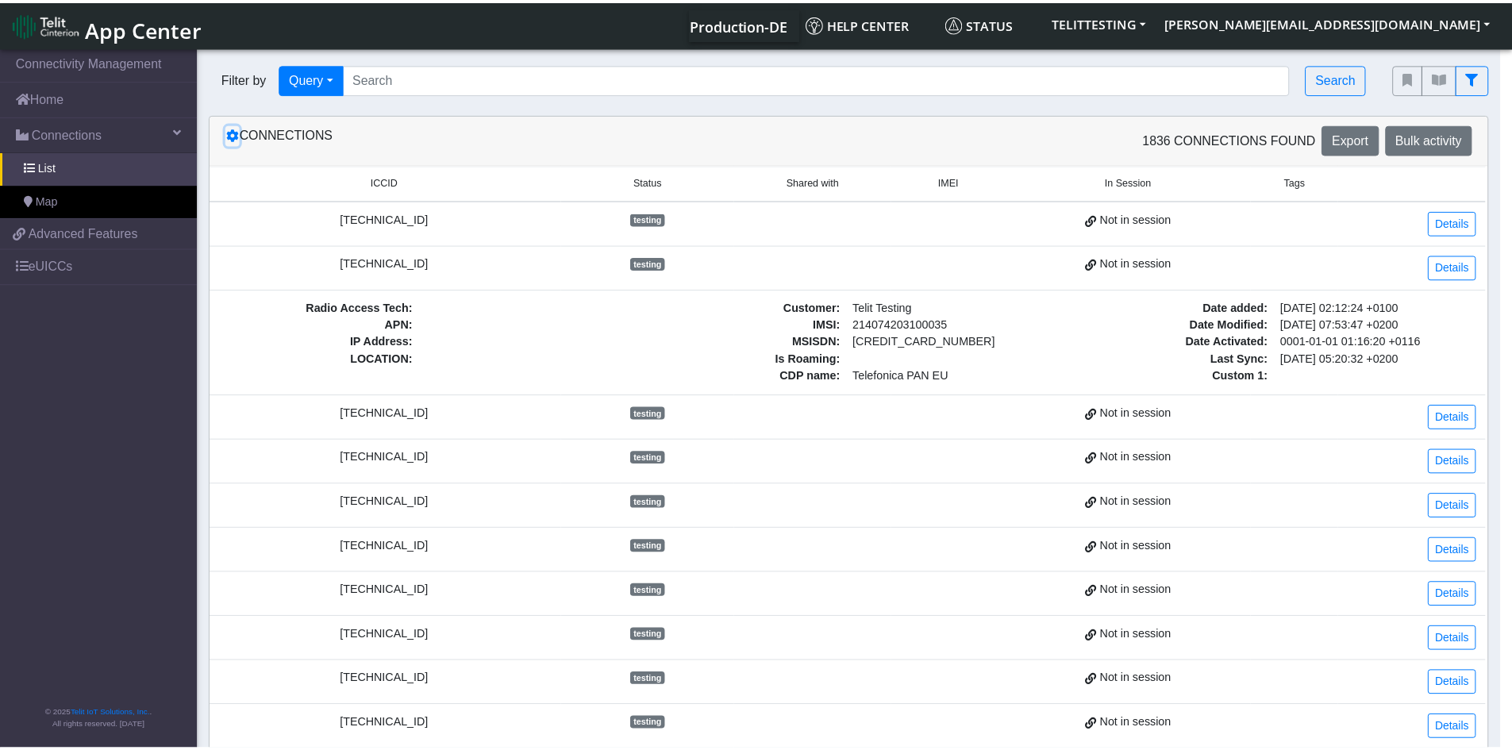
scroll to position [0, 2]
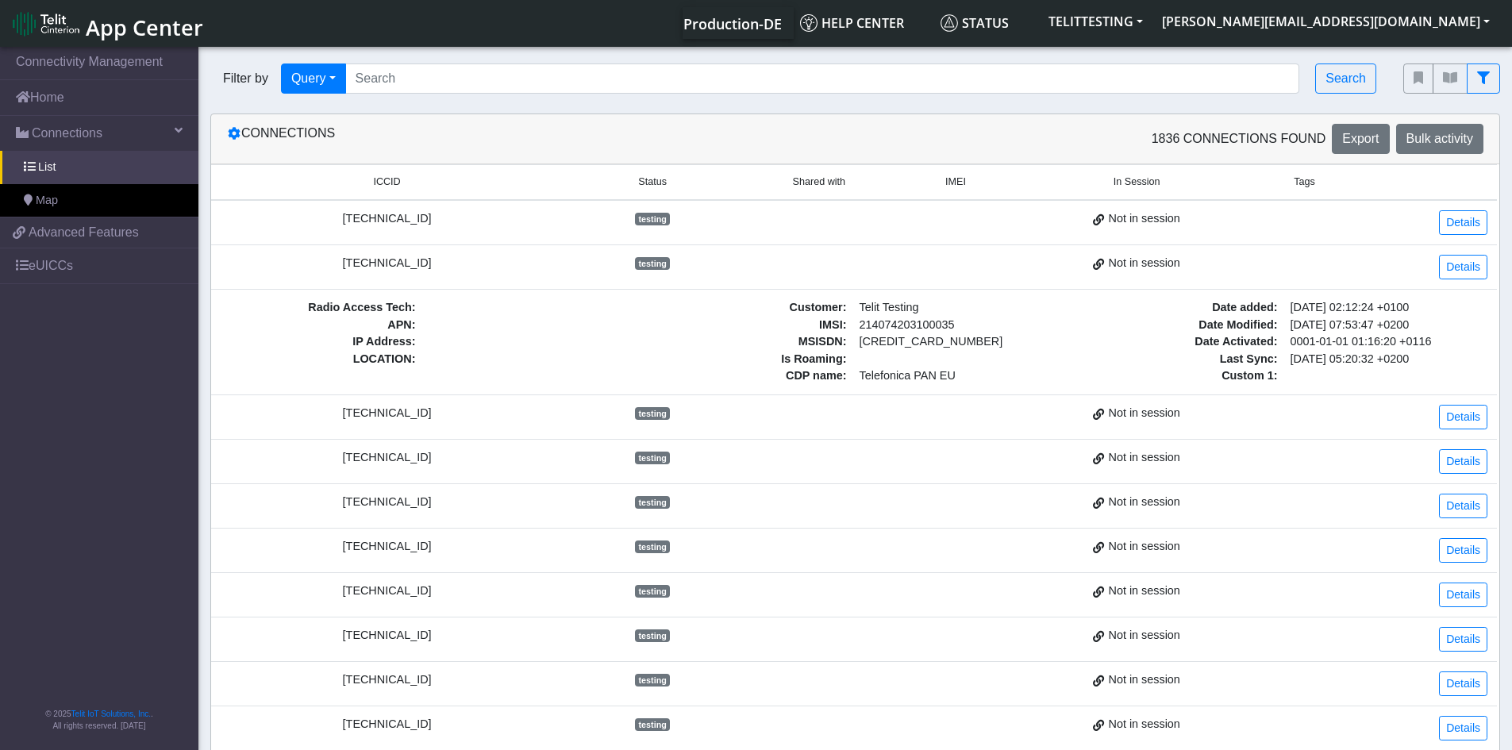
click at [835, 268] on td at bounding box center [819, 266] width 158 height 44
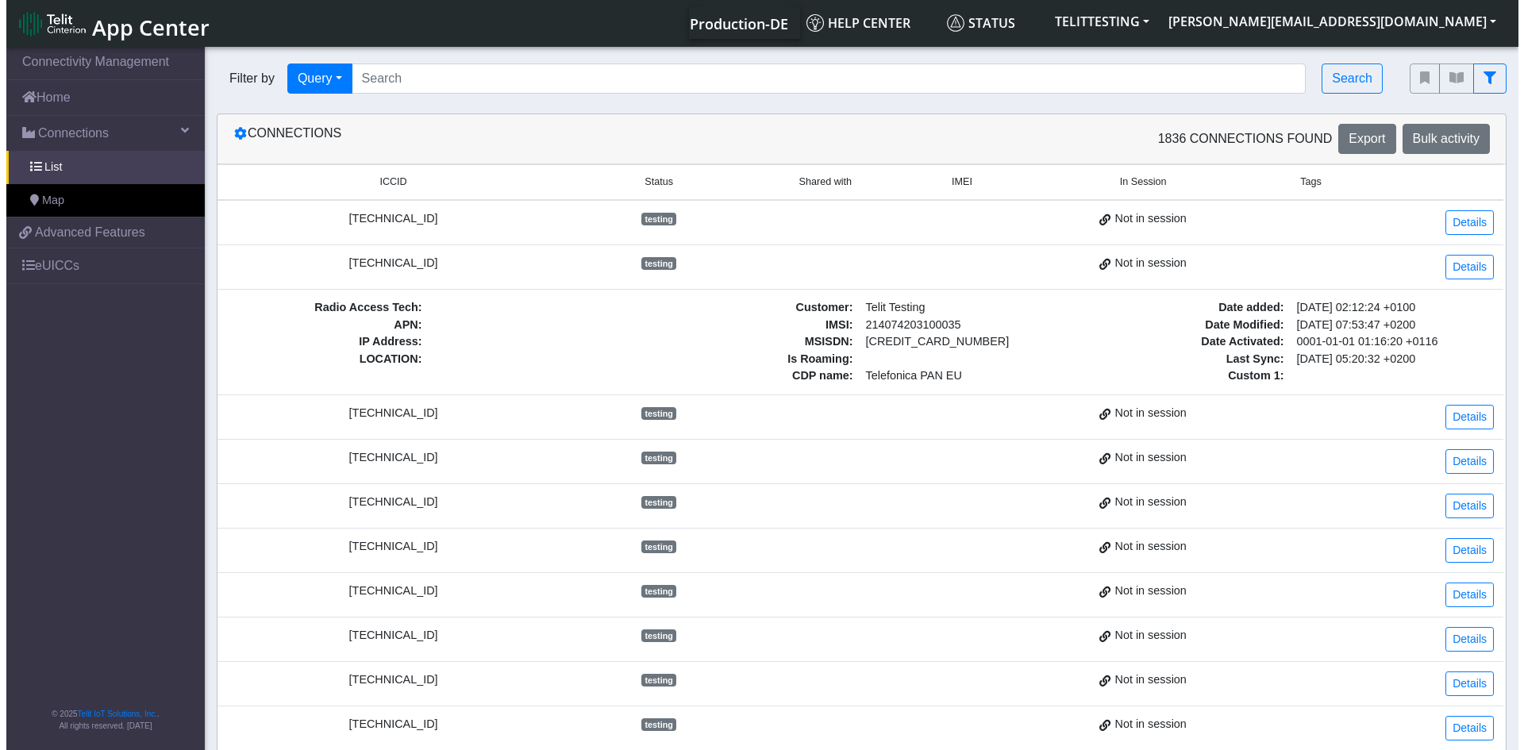
scroll to position [0, 0]
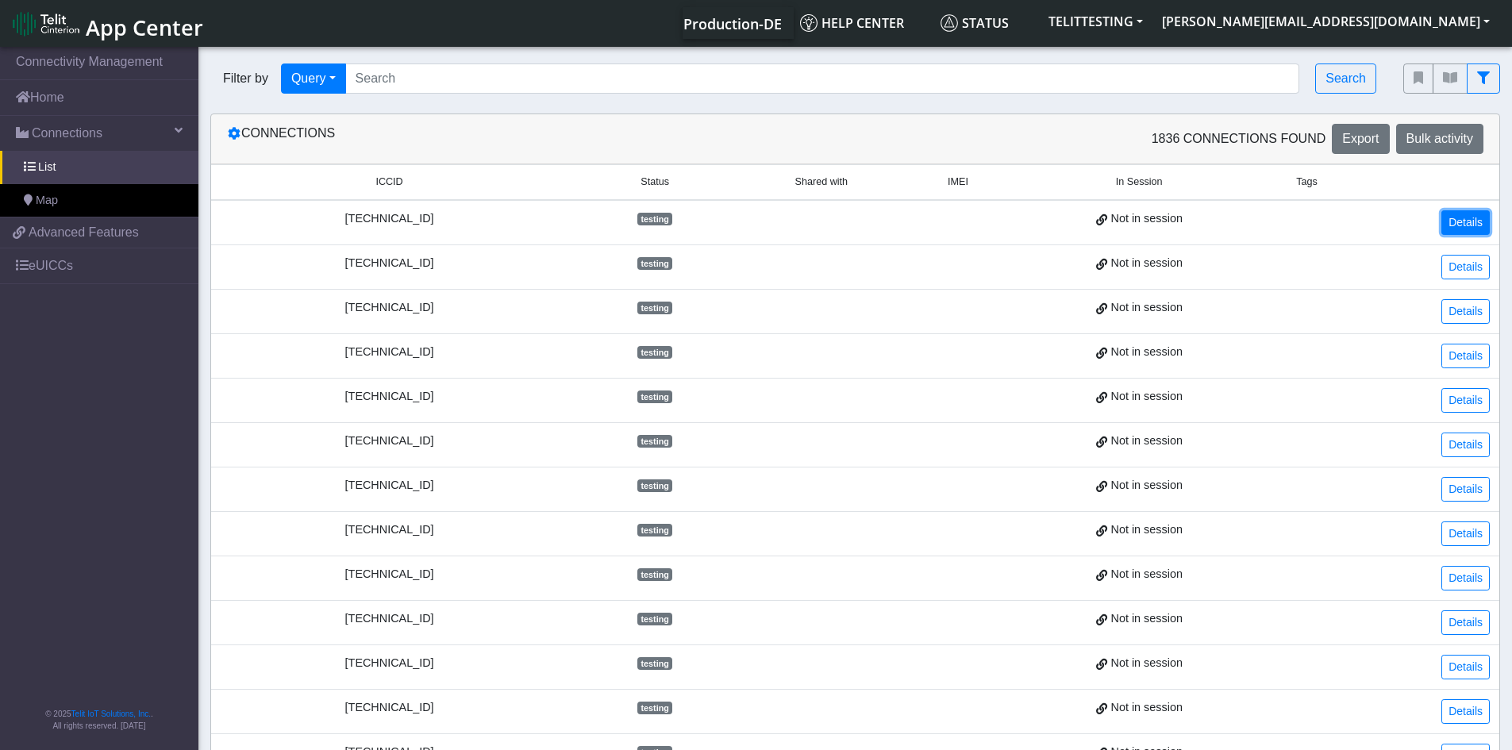
click at [1467, 221] on link "Details" at bounding box center [1465, 222] width 48 height 25
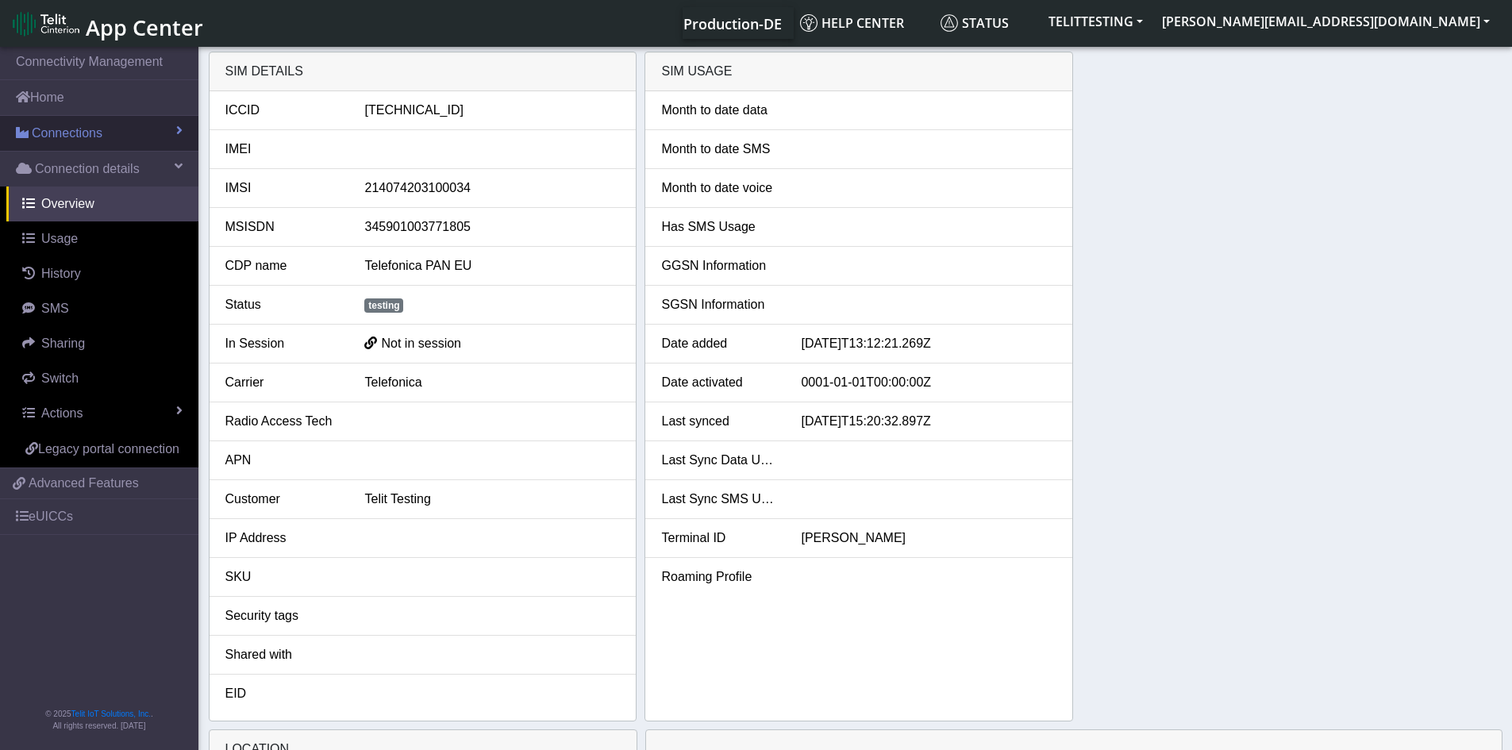
click at [76, 136] on span "Connections" at bounding box center [67, 133] width 71 height 19
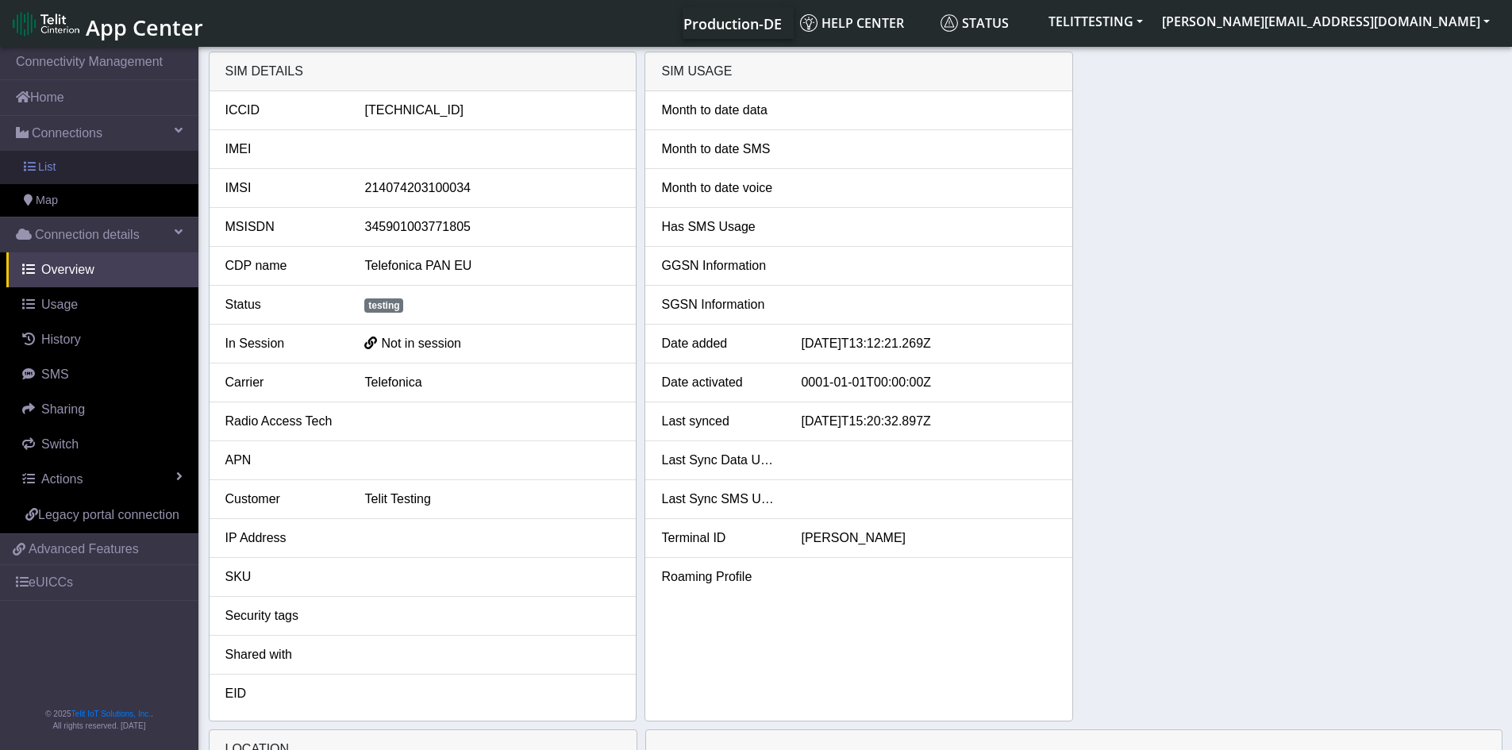
click at [50, 167] on span "List" at bounding box center [46, 167] width 17 height 17
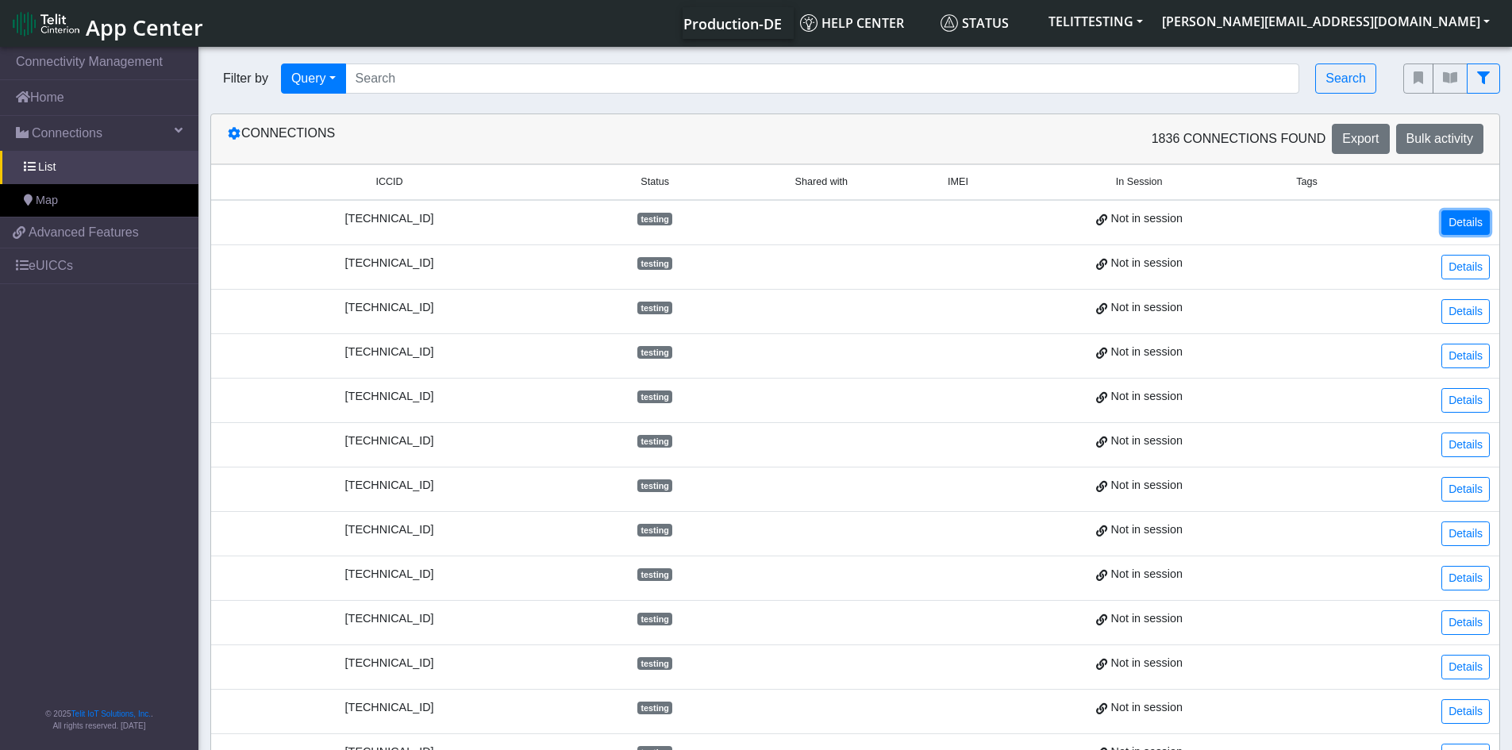
click at [1479, 217] on link "Details" at bounding box center [1465, 222] width 48 height 25
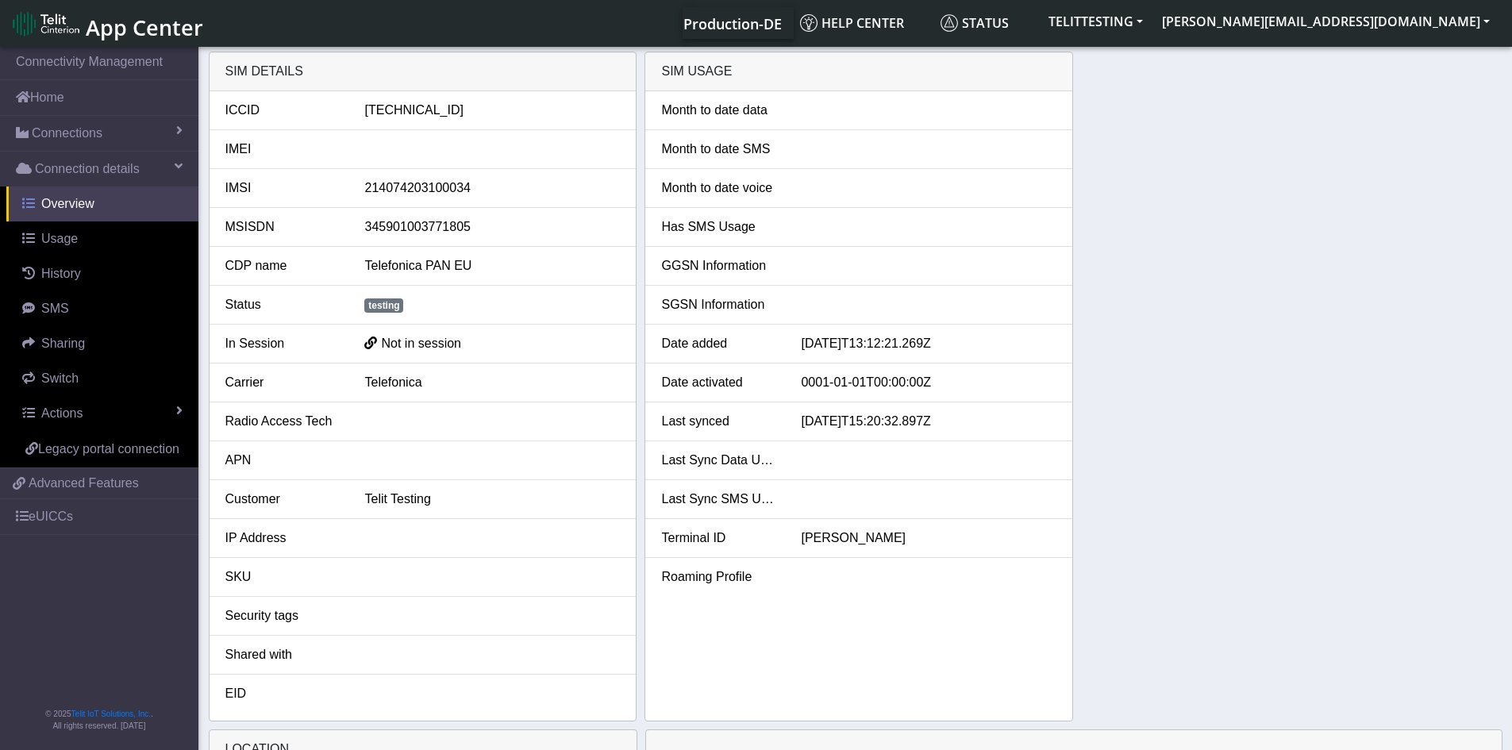
click at [62, 205] on span "Overview" at bounding box center [67, 203] width 53 height 13
click at [52, 240] on span "Usage" at bounding box center [59, 238] width 37 height 13
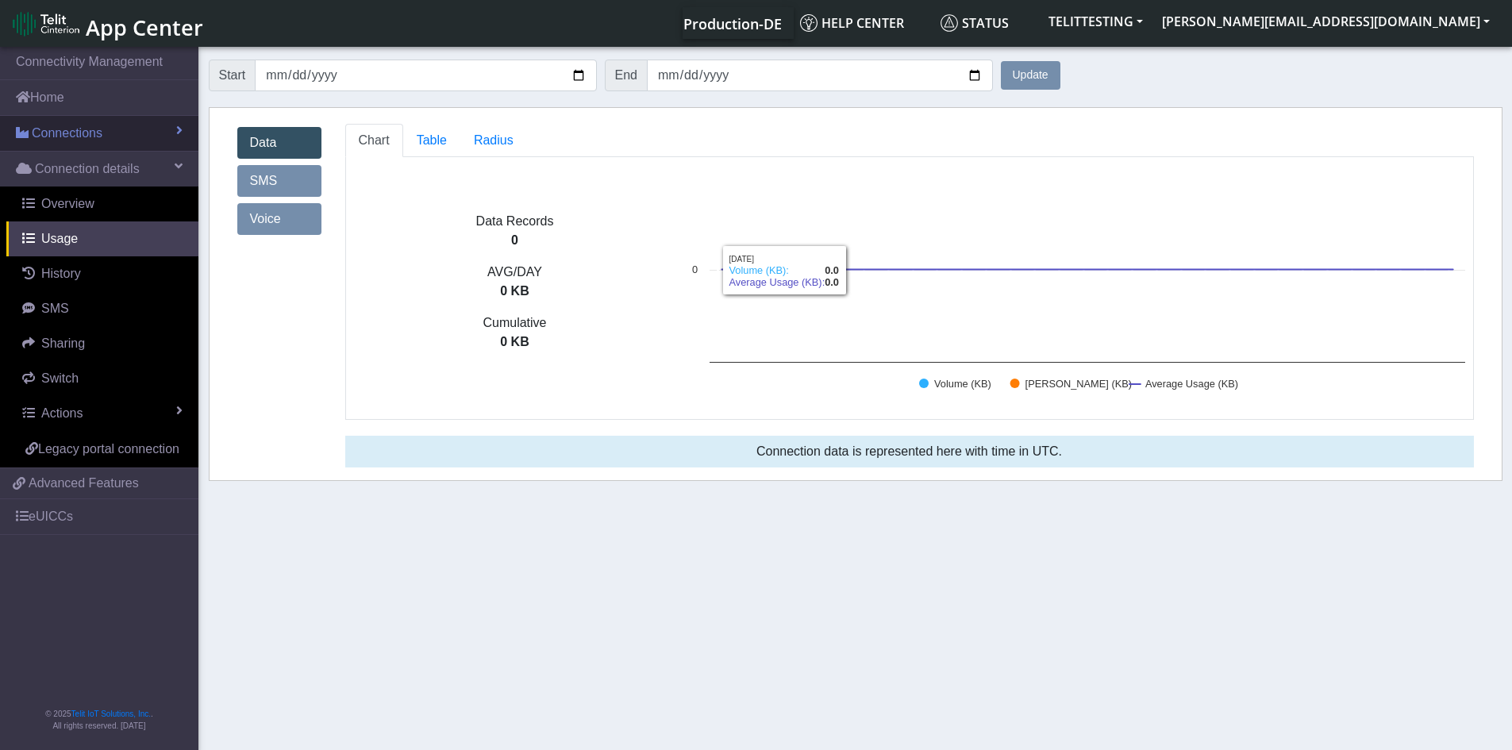
click at [67, 121] on link "Connections" at bounding box center [99, 133] width 198 height 35
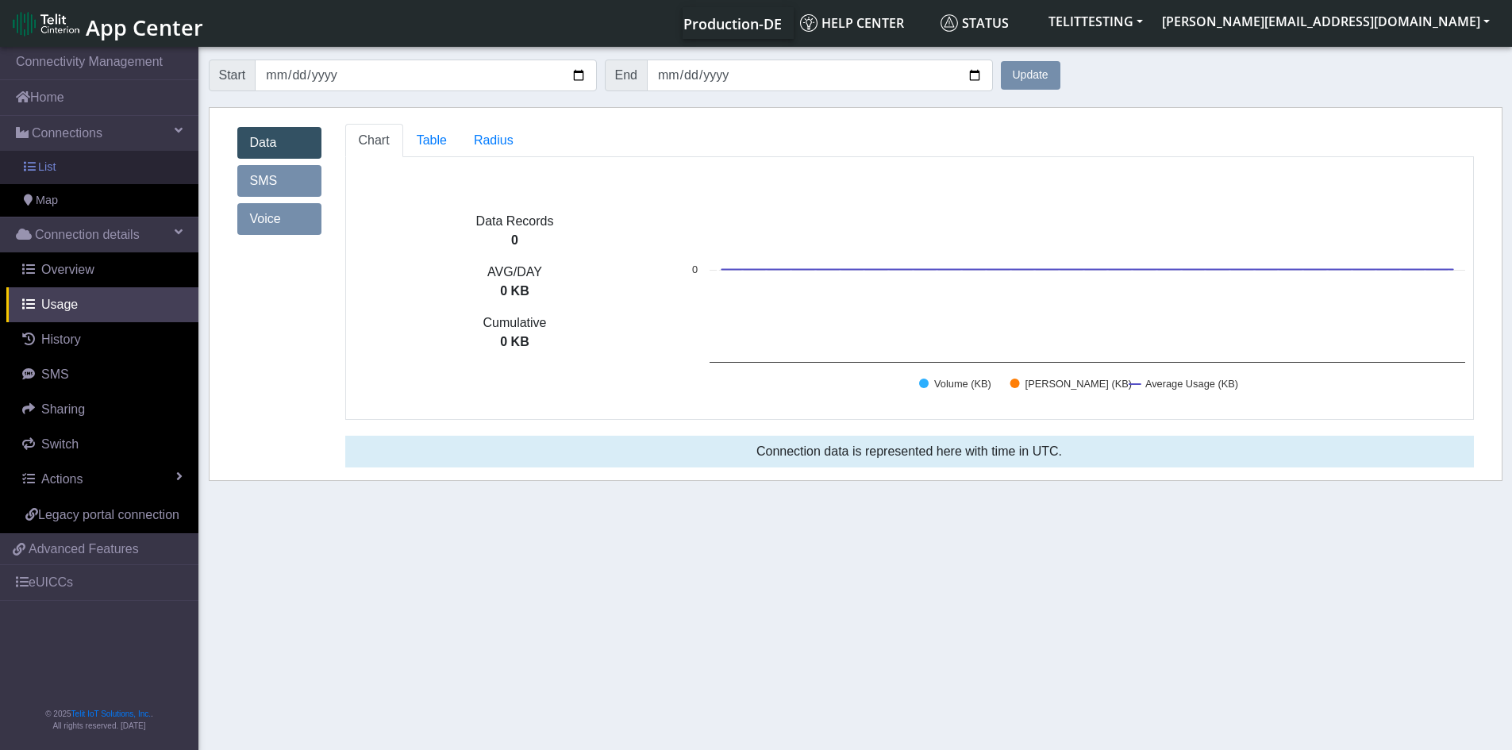
click at [42, 170] on span "List" at bounding box center [46, 167] width 17 height 17
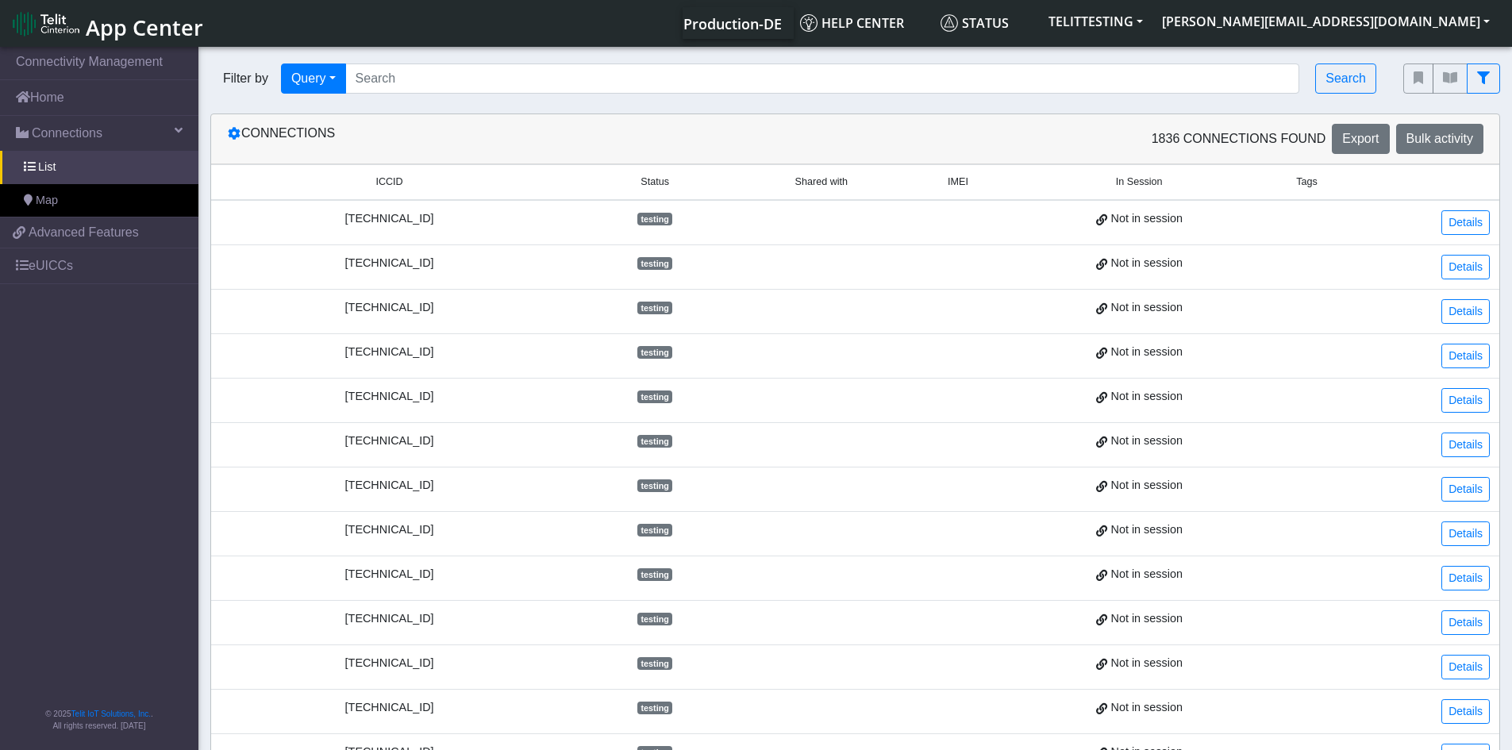
click at [1178, 233] on td "Not in session" at bounding box center [1139, 222] width 247 height 45
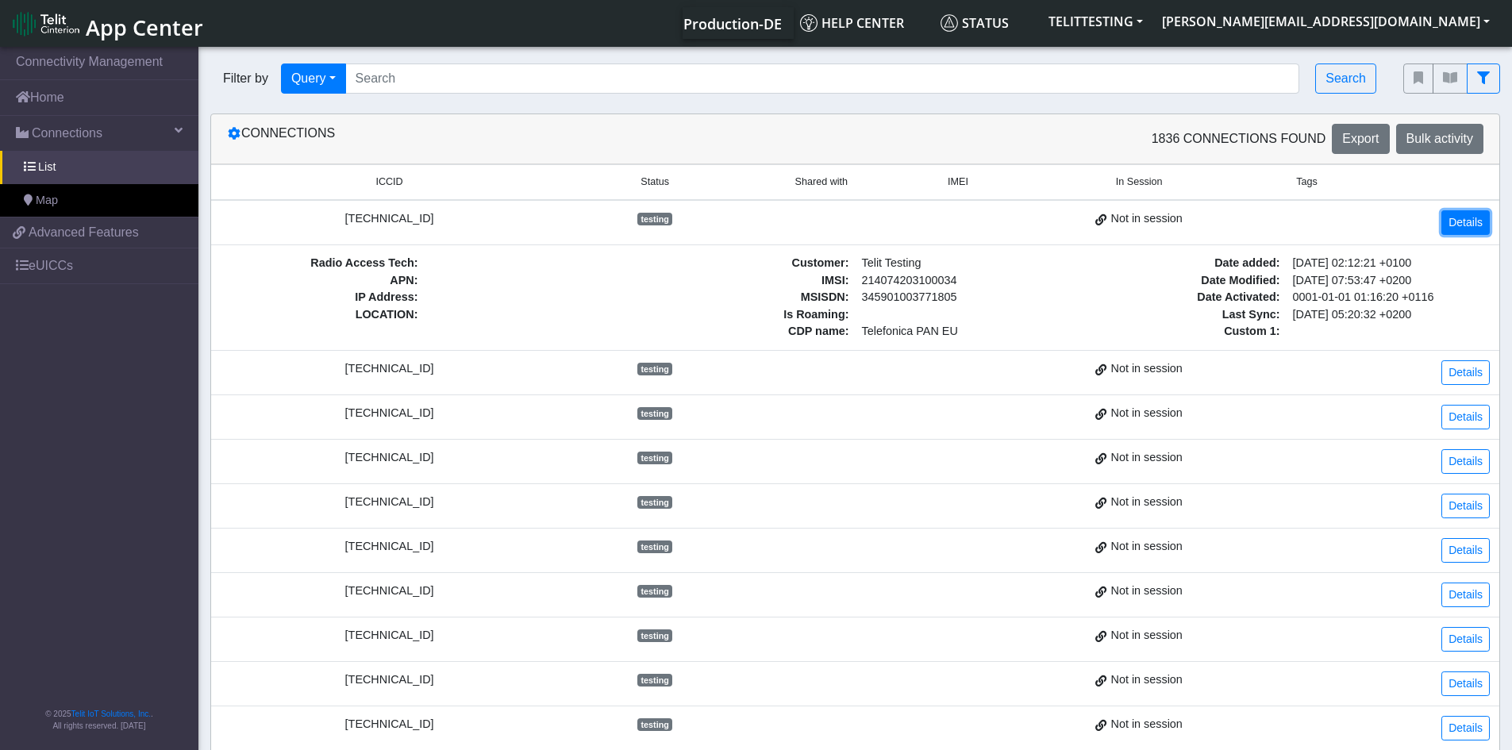
click at [1475, 228] on link "Details" at bounding box center [1465, 222] width 48 height 25
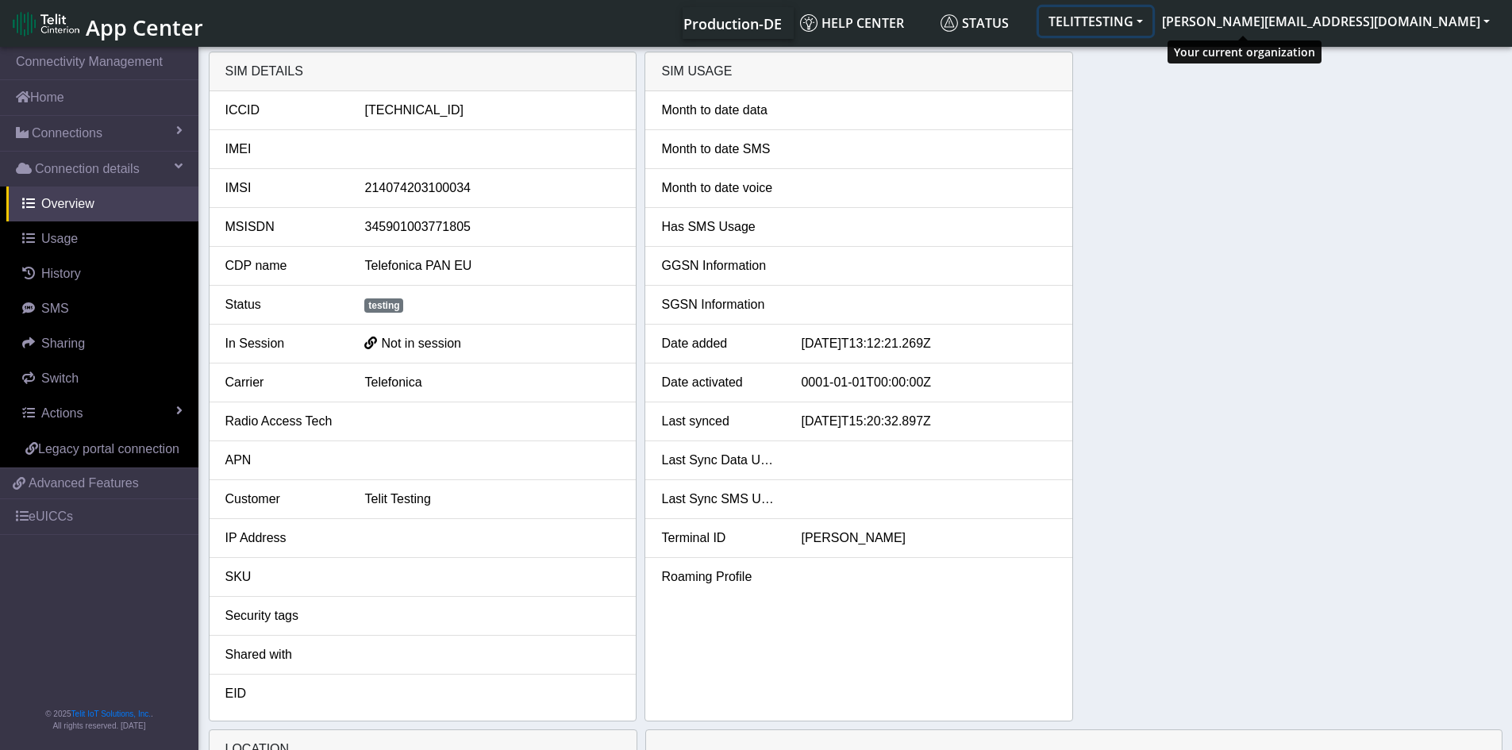
click at [1152, 21] on button "TELITTESTING" at bounding box center [1095, 21] width 113 height 29
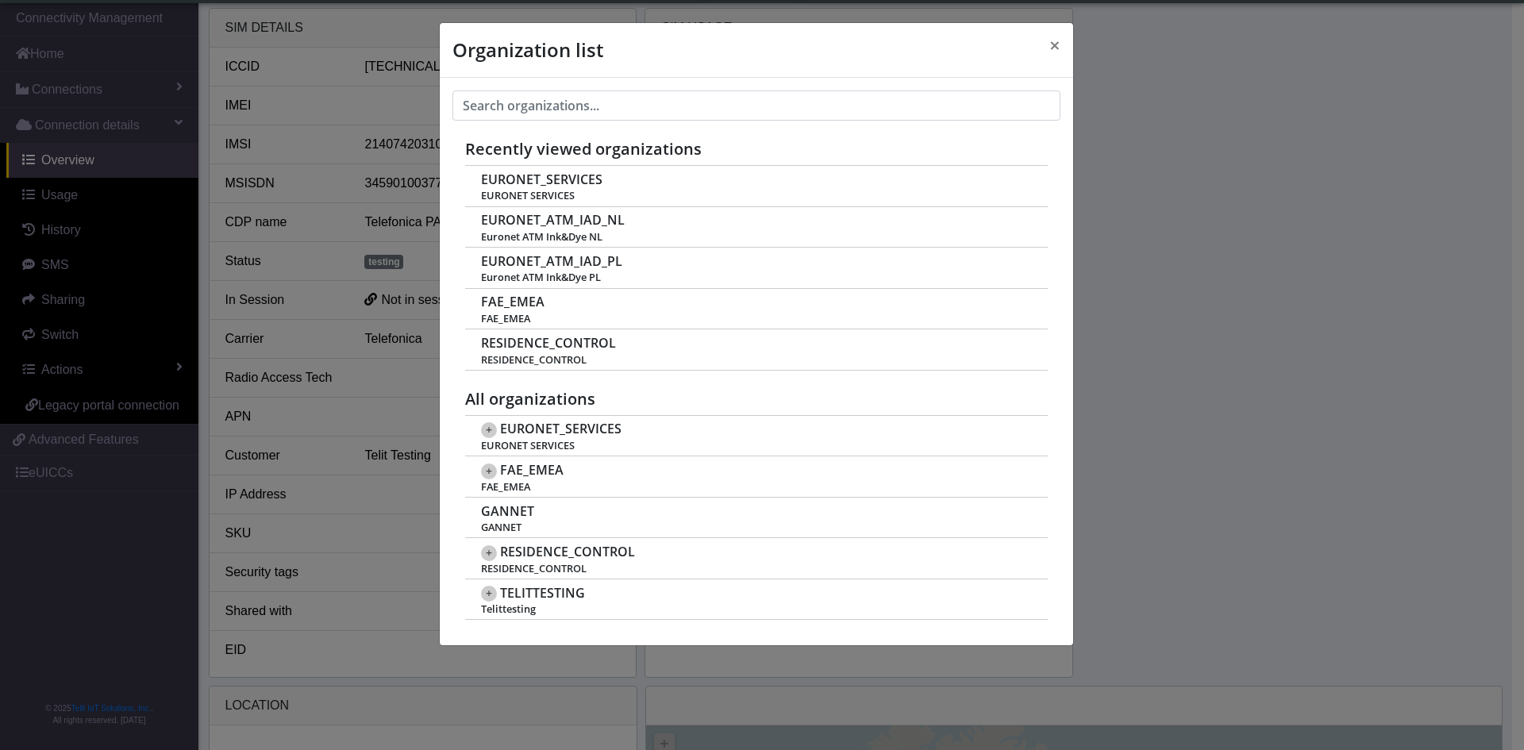
scroll to position [6, 0]
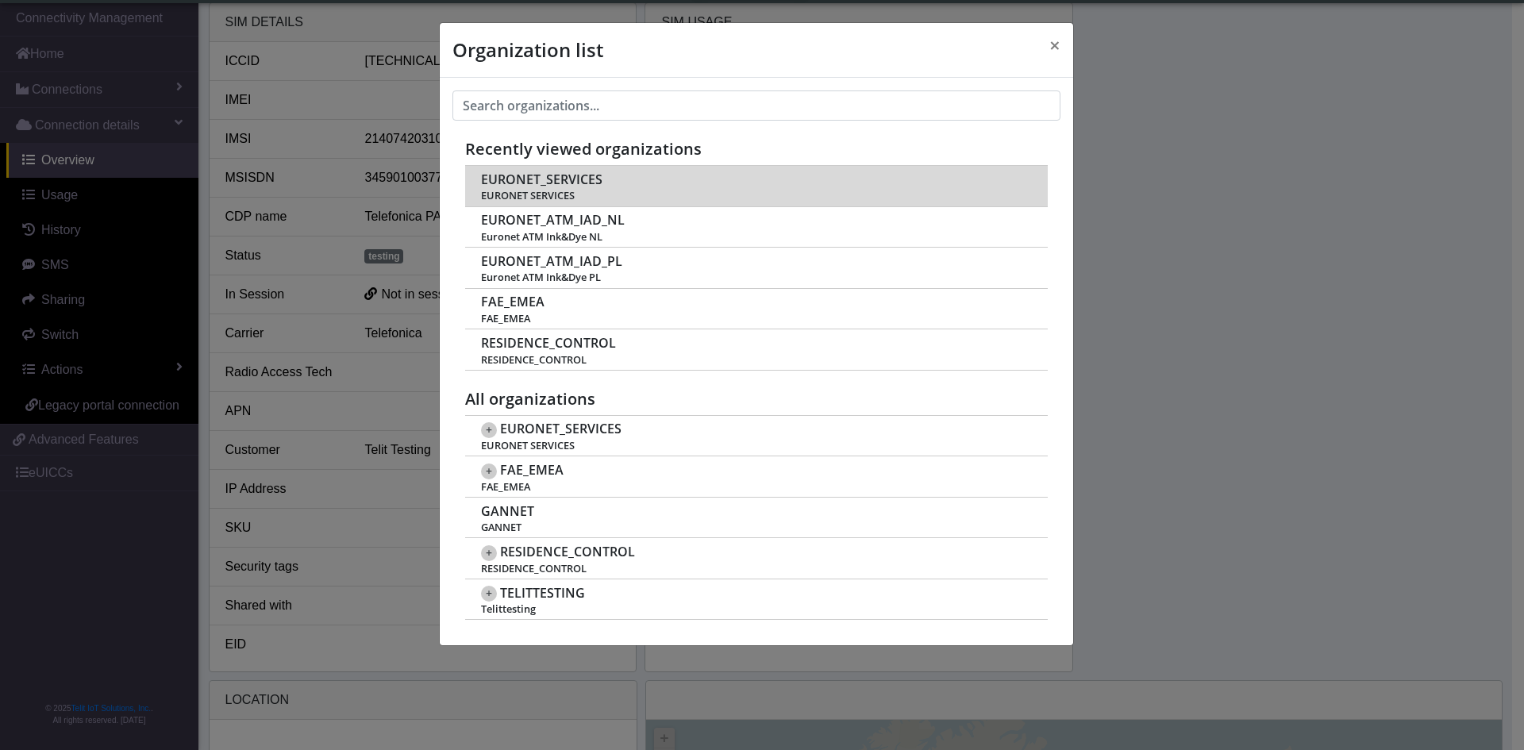
click at [525, 182] on span "EURONET_SERVICES" at bounding box center [541, 179] width 121 height 15
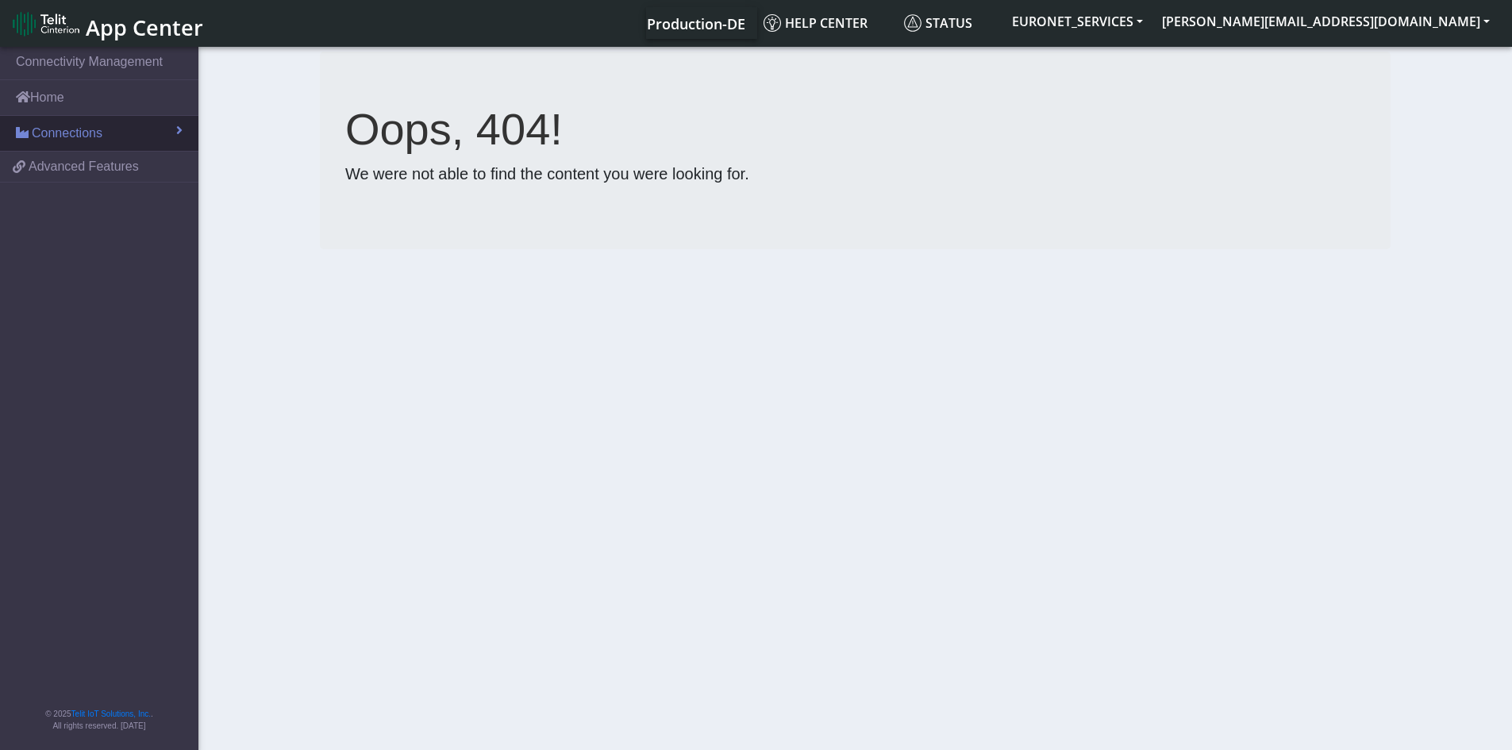
click at [84, 127] on span "Connections" at bounding box center [67, 133] width 71 height 19
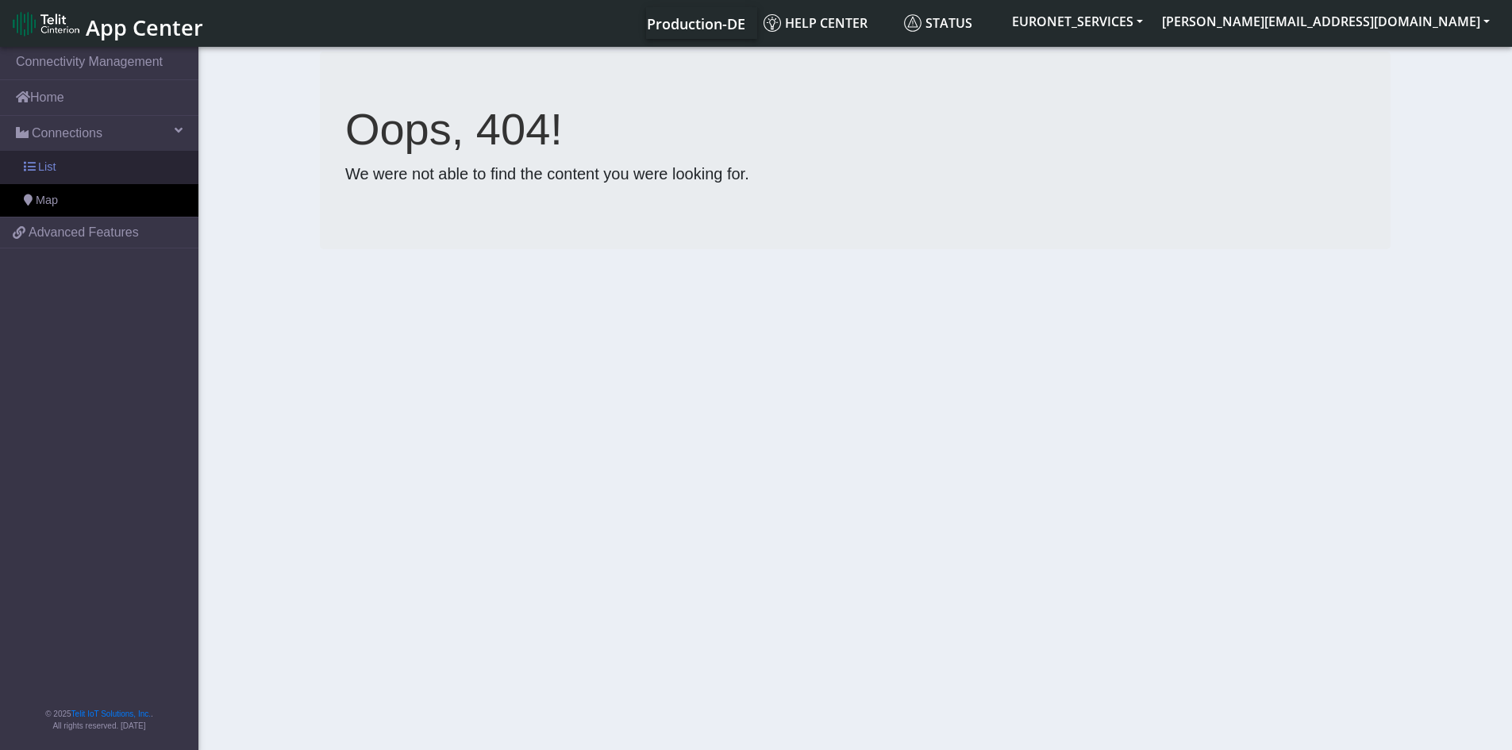
click at [27, 172] on span at bounding box center [29, 166] width 11 height 11
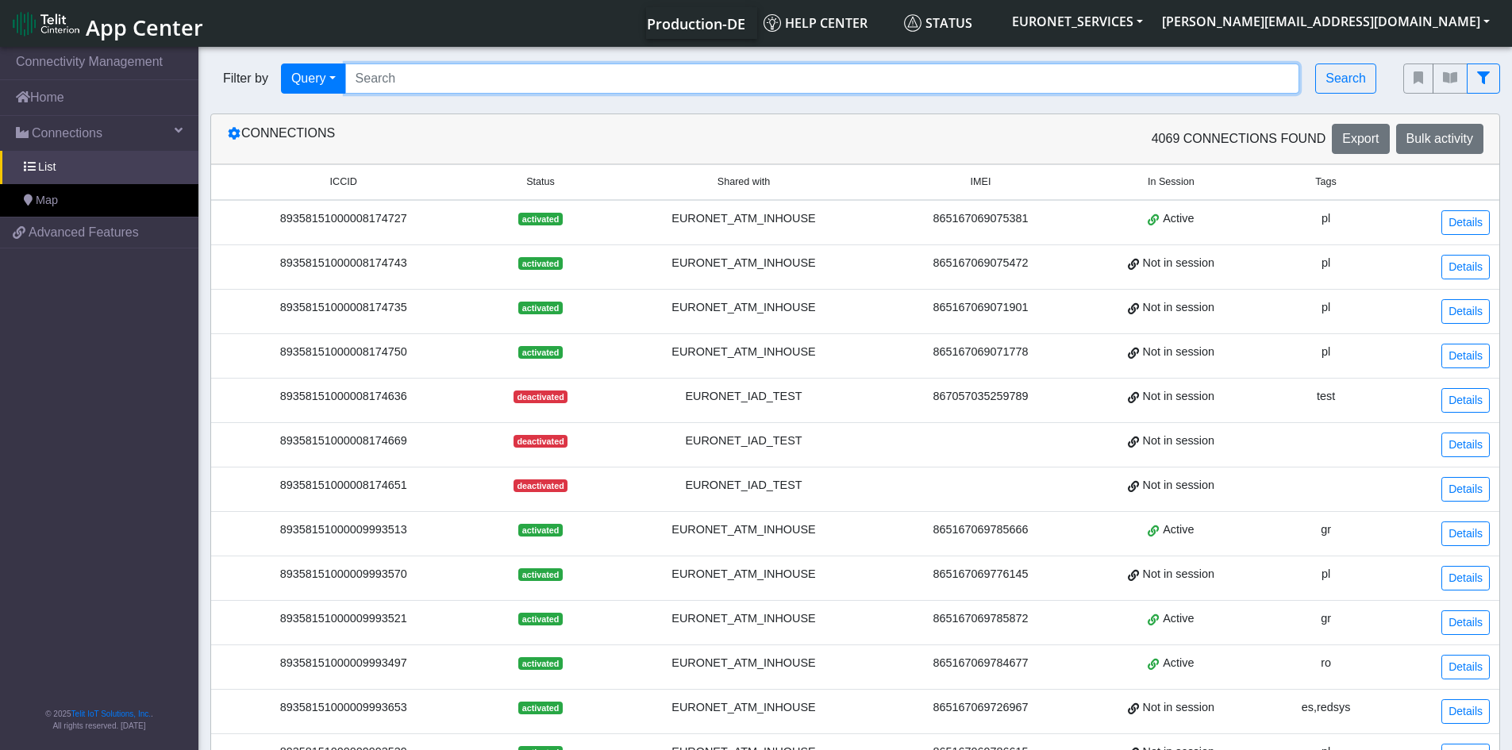
click at [744, 76] on input "Search..." at bounding box center [822, 78] width 955 height 30
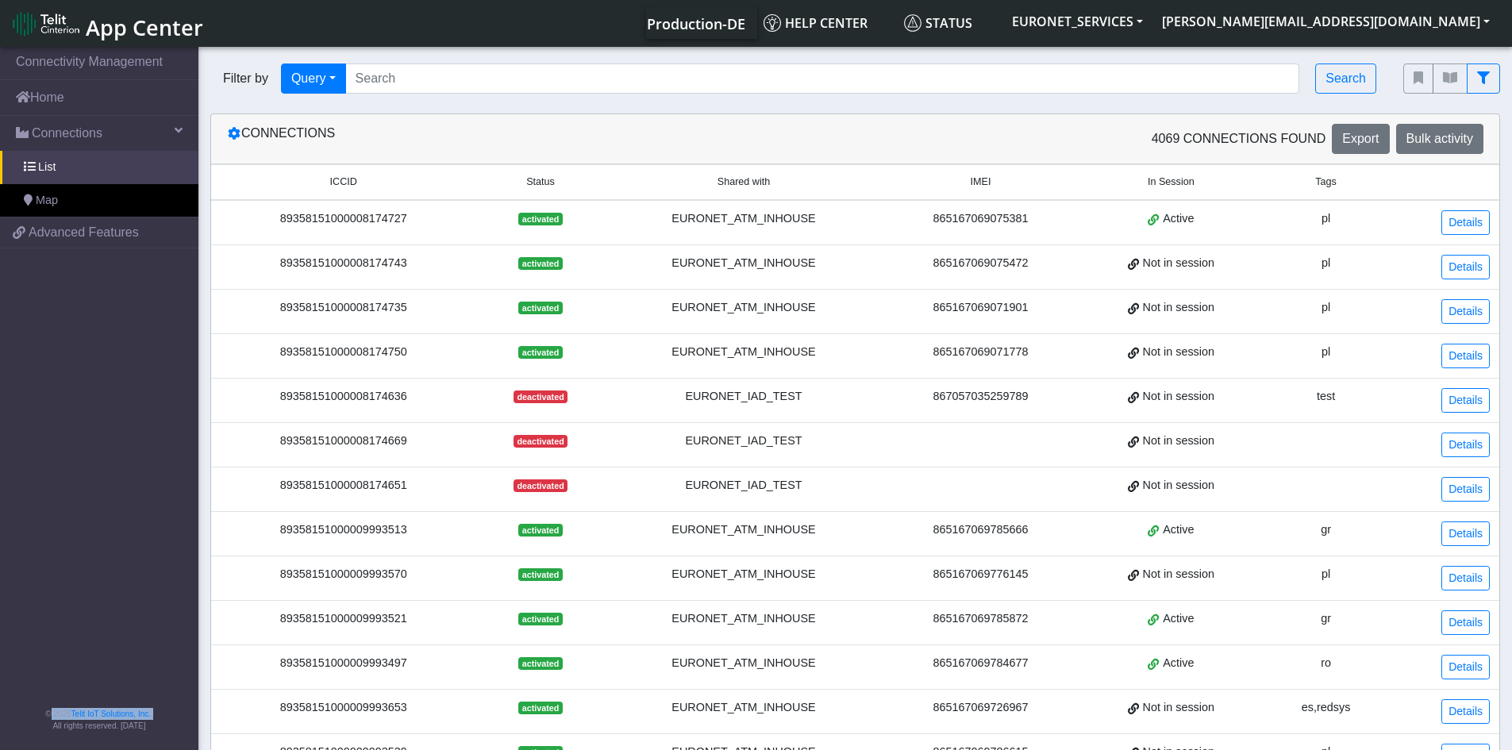
click at [156, 478] on nav "Connectivity Management Home Connections List Map 087b48ec1edbc06df4cfc15faa3ff…" at bounding box center [99, 400] width 198 height 712
click at [1463, 219] on link "Details" at bounding box center [1465, 222] width 48 height 25
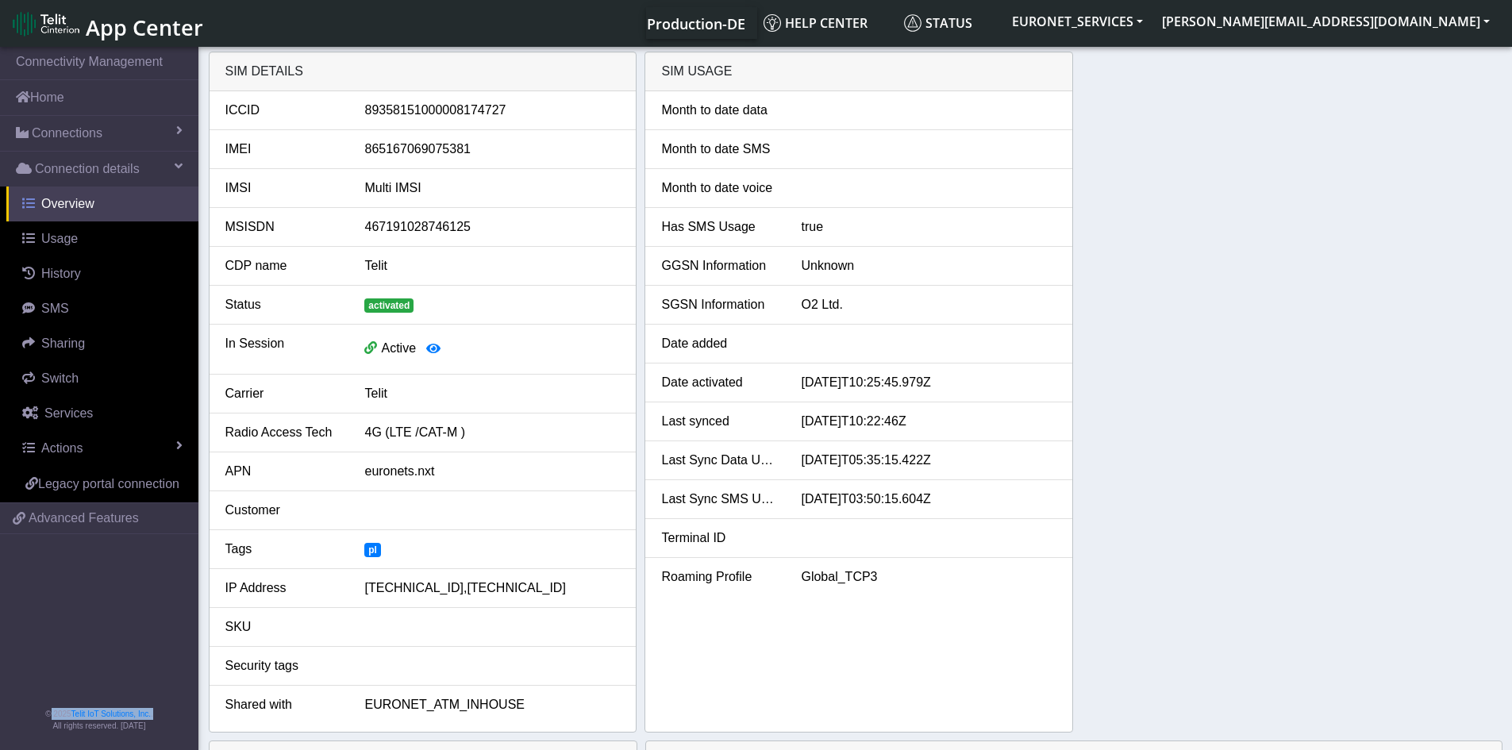
click at [60, 200] on span "Overview" at bounding box center [67, 203] width 53 height 13
click at [81, 162] on span "Connection details" at bounding box center [87, 168] width 105 height 19
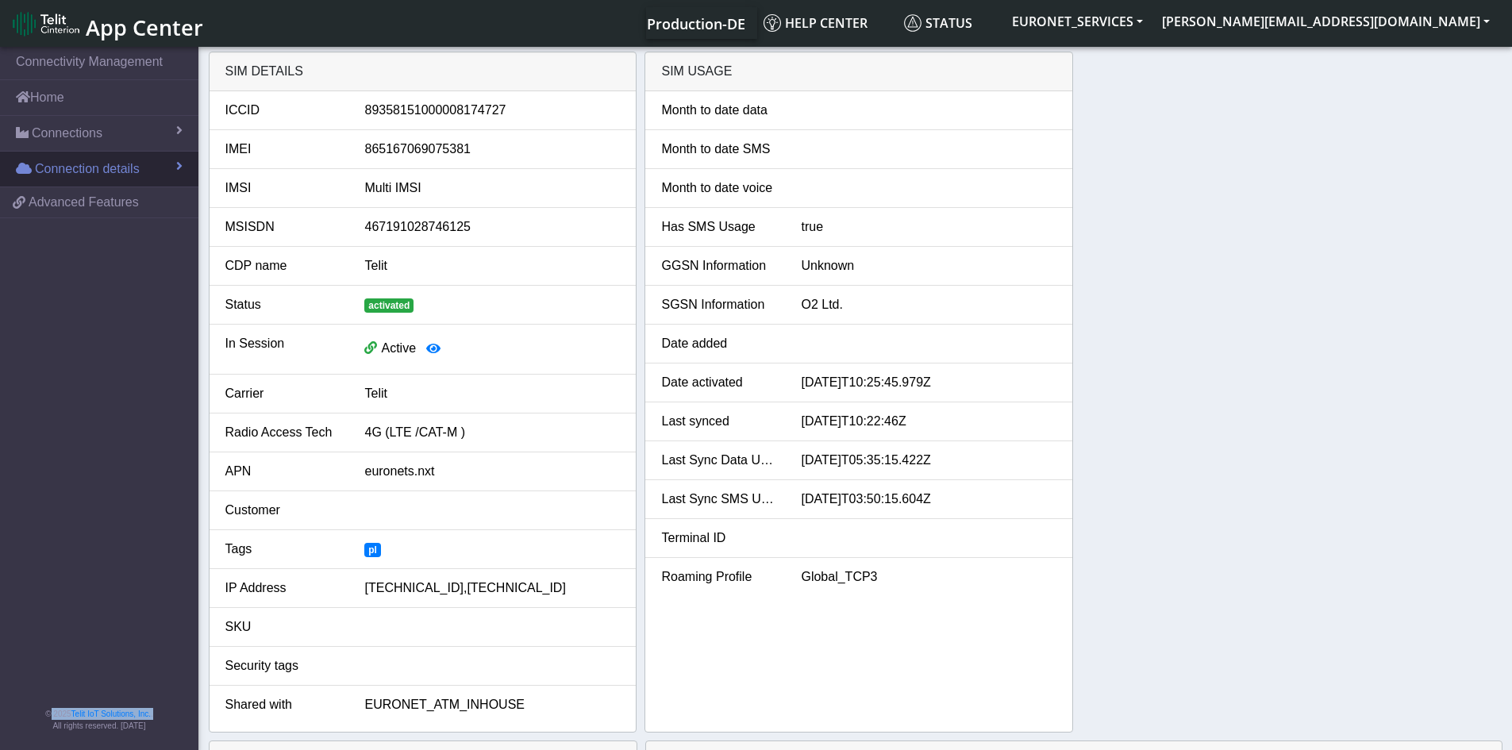
click at [81, 162] on span "Connection details" at bounding box center [87, 168] width 105 height 19
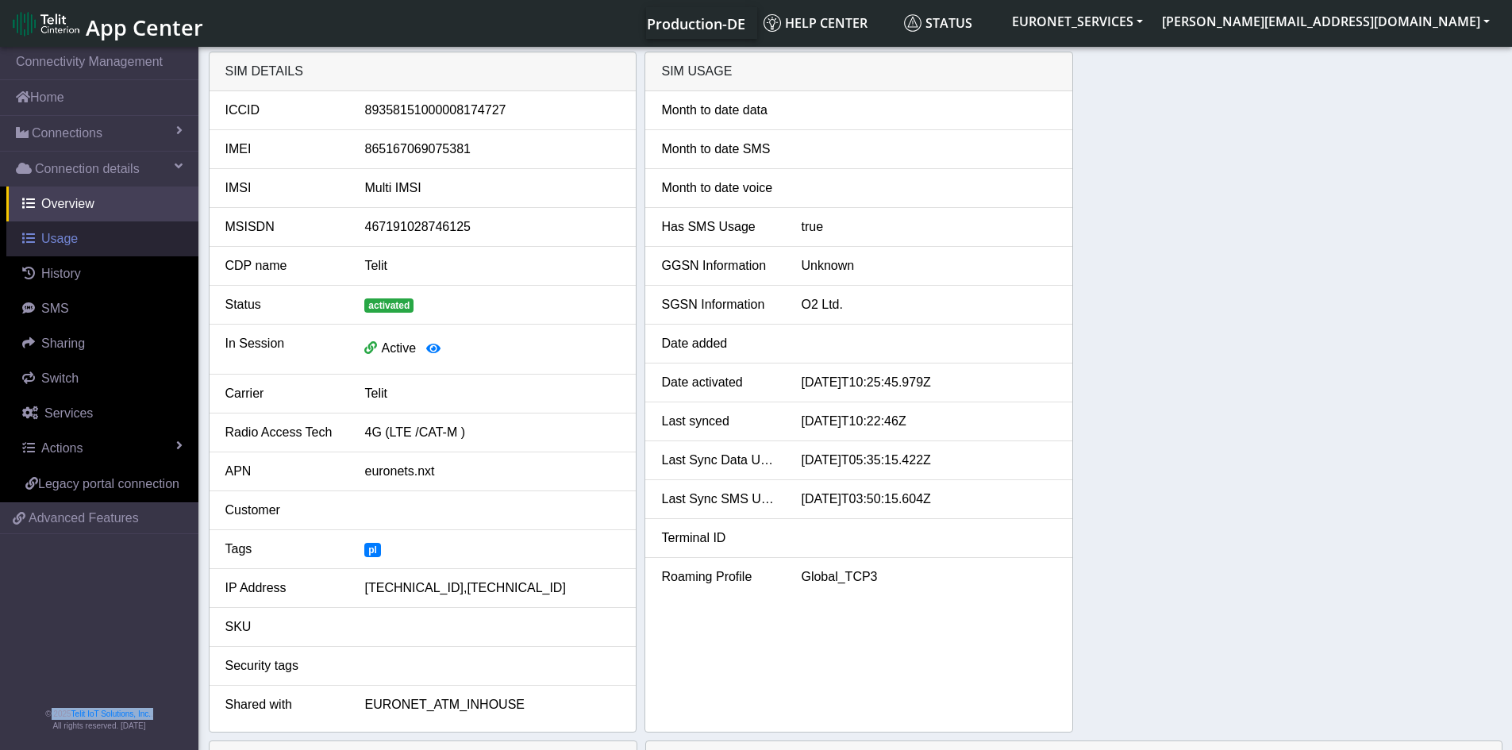
click at [61, 238] on span "Usage" at bounding box center [59, 238] width 37 height 13
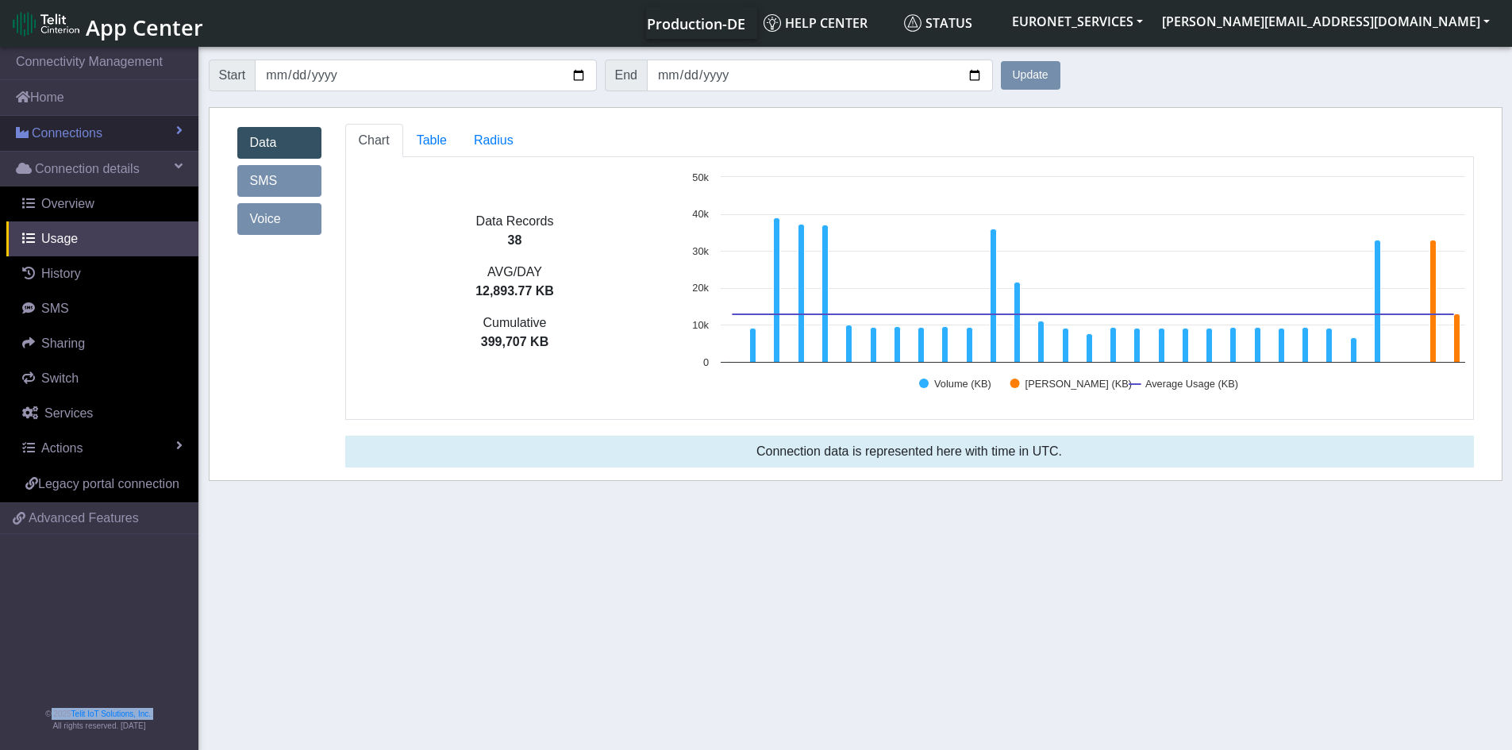
click at [75, 135] on span "Connections" at bounding box center [67, 133] width 71 height 19
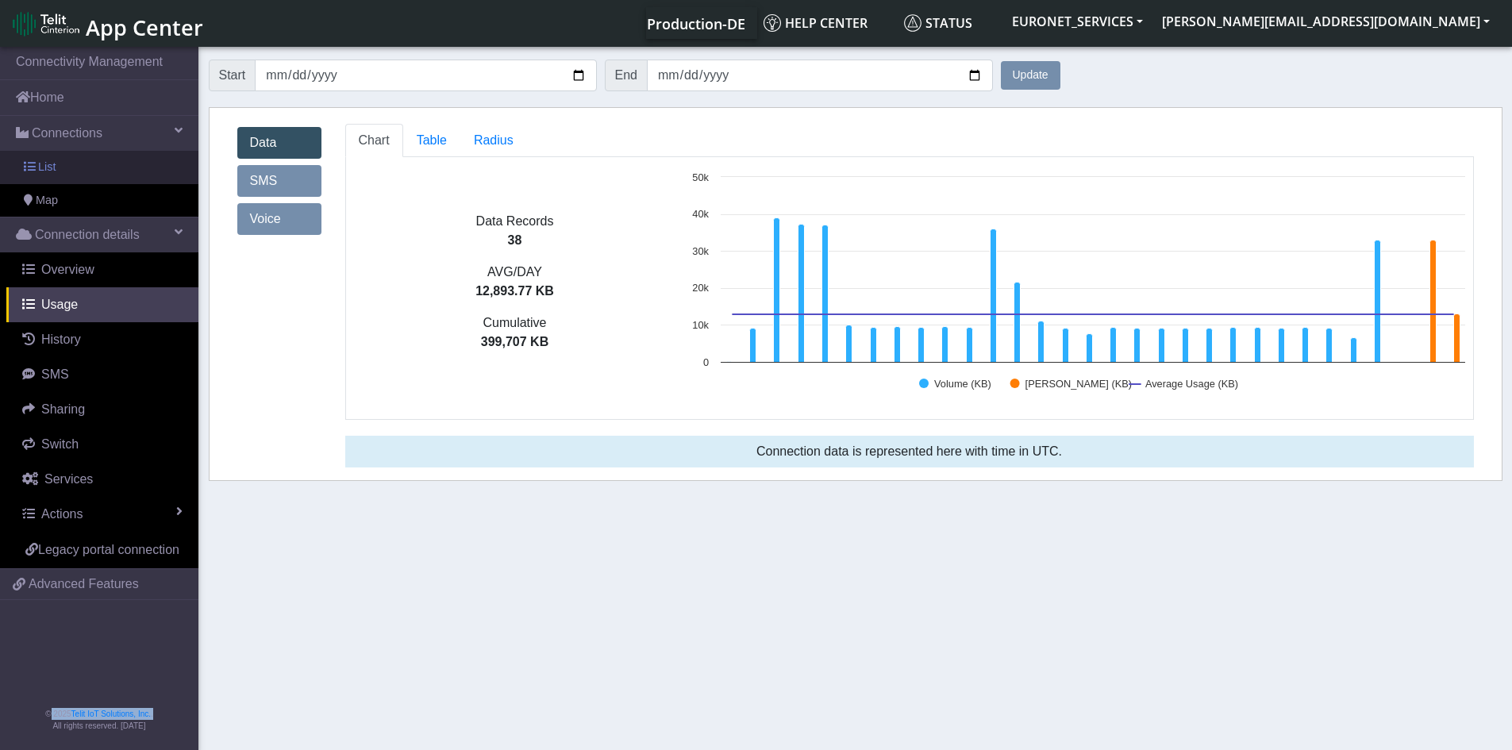
click at [41, 159] on span "List" at bounding box center [46, 167] width 17 height 17
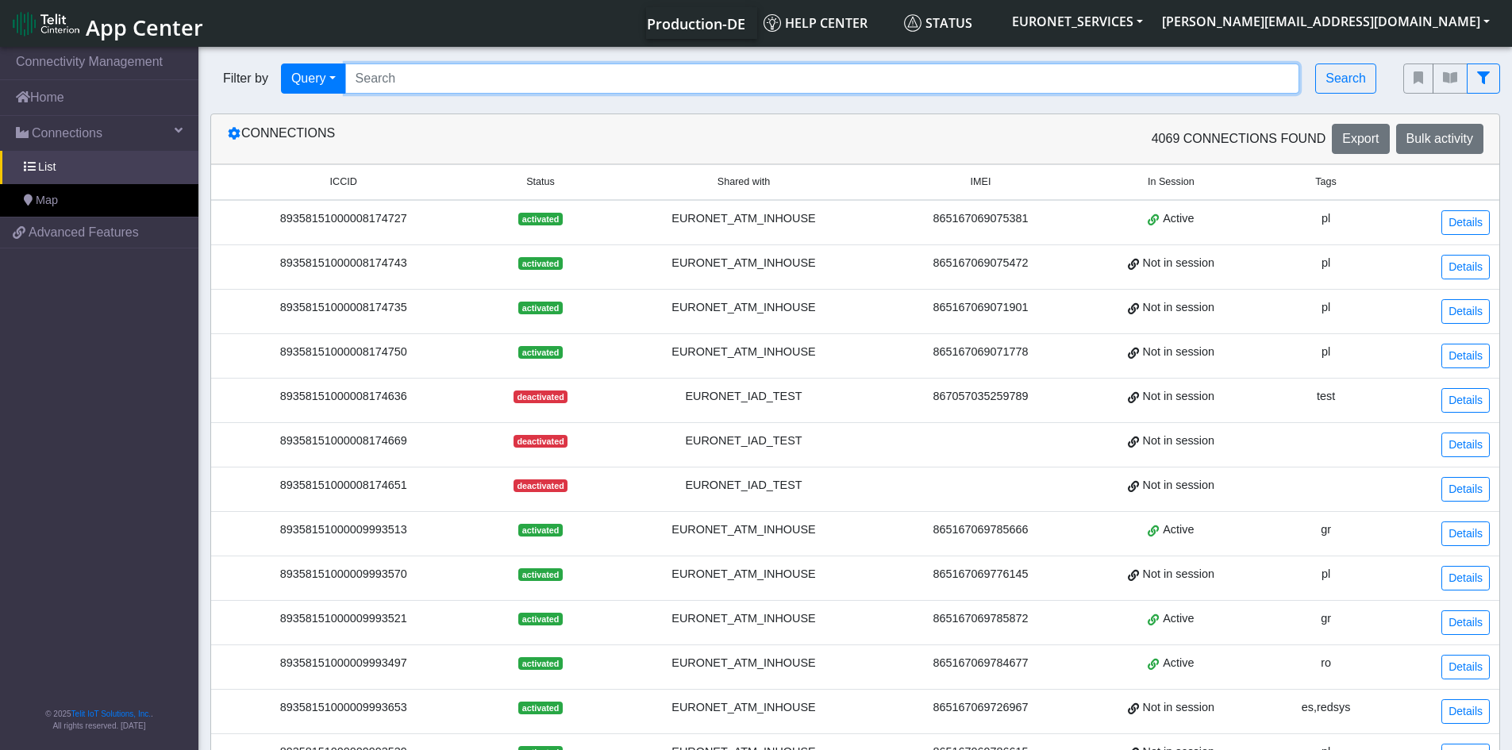
click at [575, 83] on input "Search..." at bounding box center [822, 78] width 955 height 30
paste input "89358151000028280223 89358151000028280231 89358151000028280249 8935815100002828…"
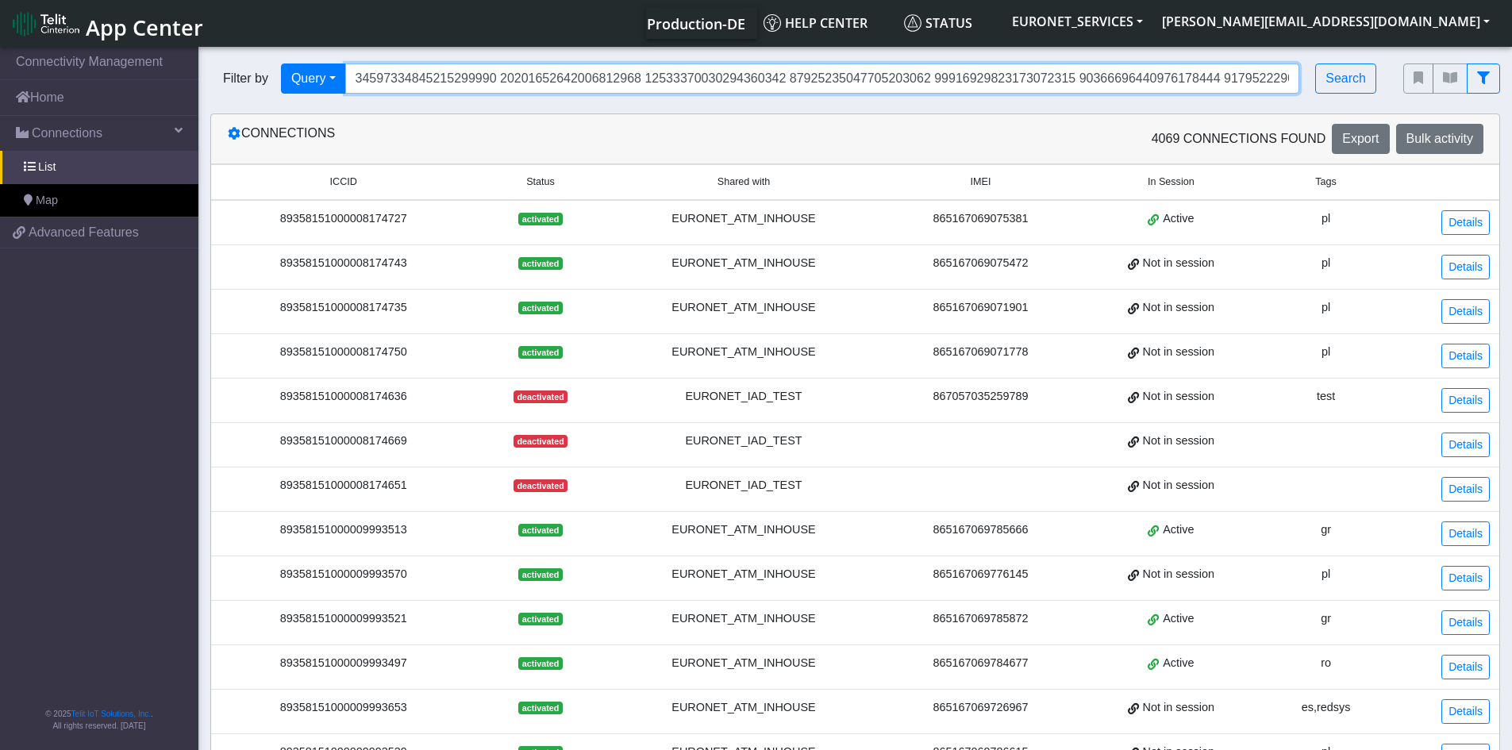
scroll to position [0, 27134]
type input "89358151000028280223 89358151000028280231 89358151000028280249 8935815100002828…"
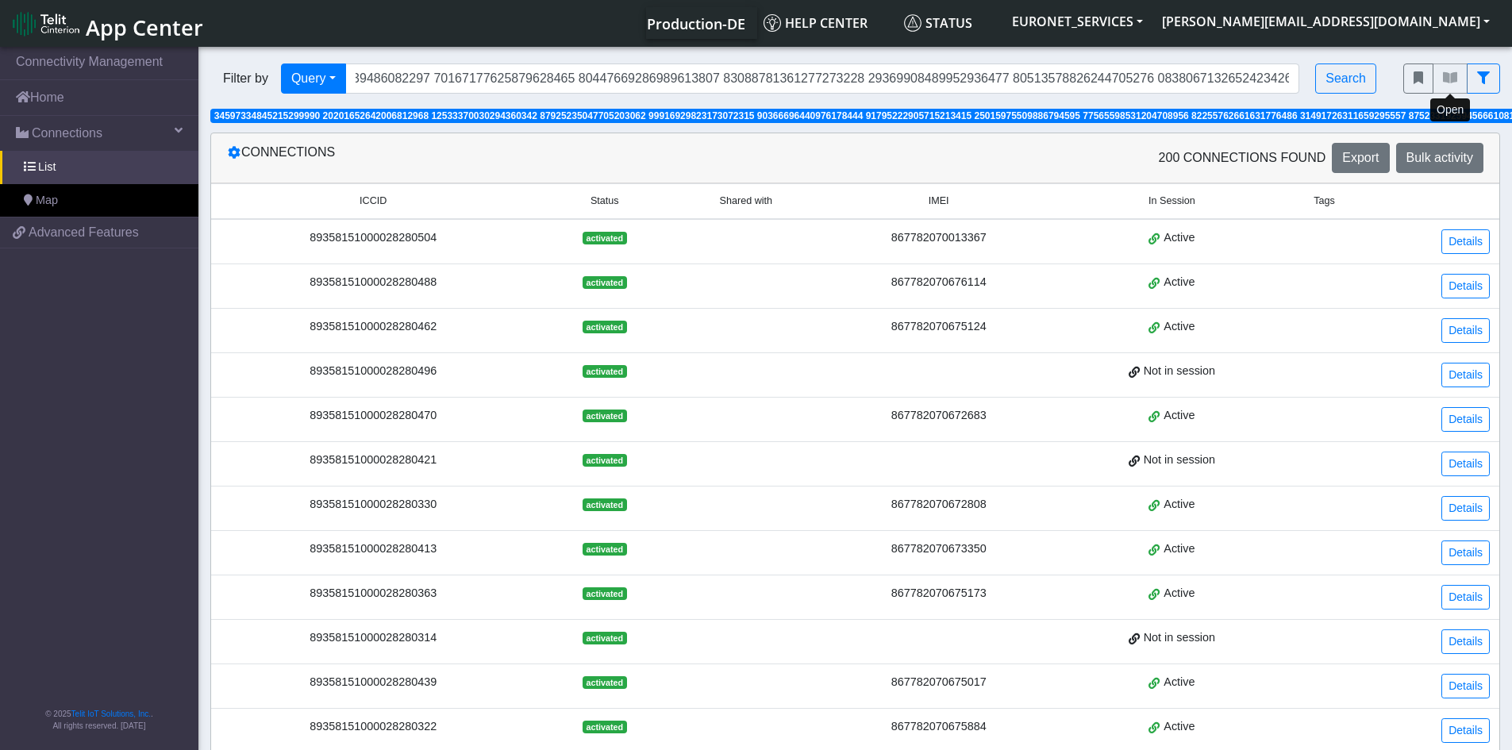
scroll to position [0, 0]
click at [1443, 158] on span "Bulk activity" at bounding box center [1439, 157] width 67 height 13
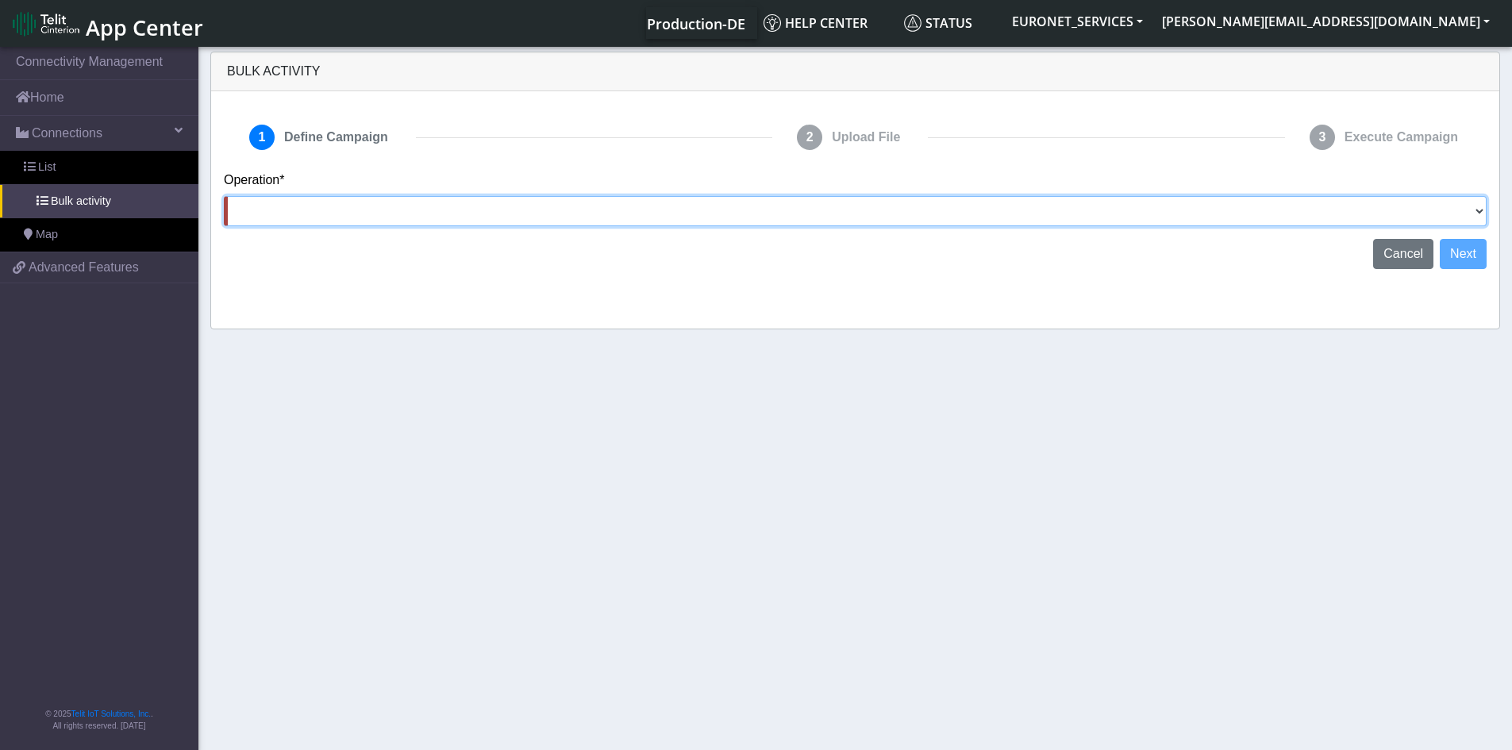
click at [1479, 209] on select "Activate [PERSON_NAME] Deactivate [PERSON_NAME] Add Tags Remove Tags Advanced" at bounding box center [855, 211] width 1262 height 30
select select "text.advanced"
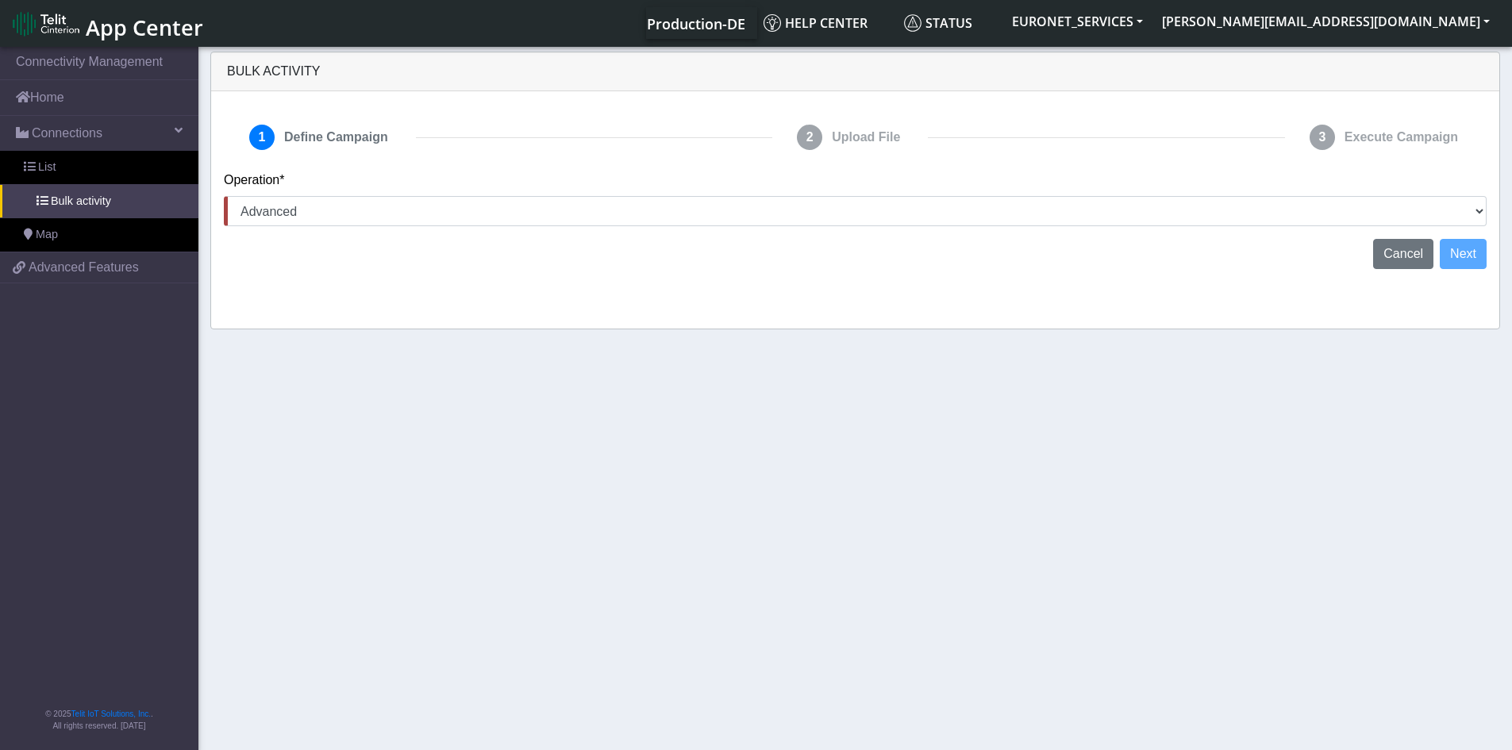
click at [1368, 469] on section "Connectivity Management Home Connections List Bulk activity Map 087b48ec1edbc06…" at bounding box center [756, 400] width 1512 height 712
click at [1405, 254] on span "Cancel" at bounding box center [1403, 253] width 40 height 13
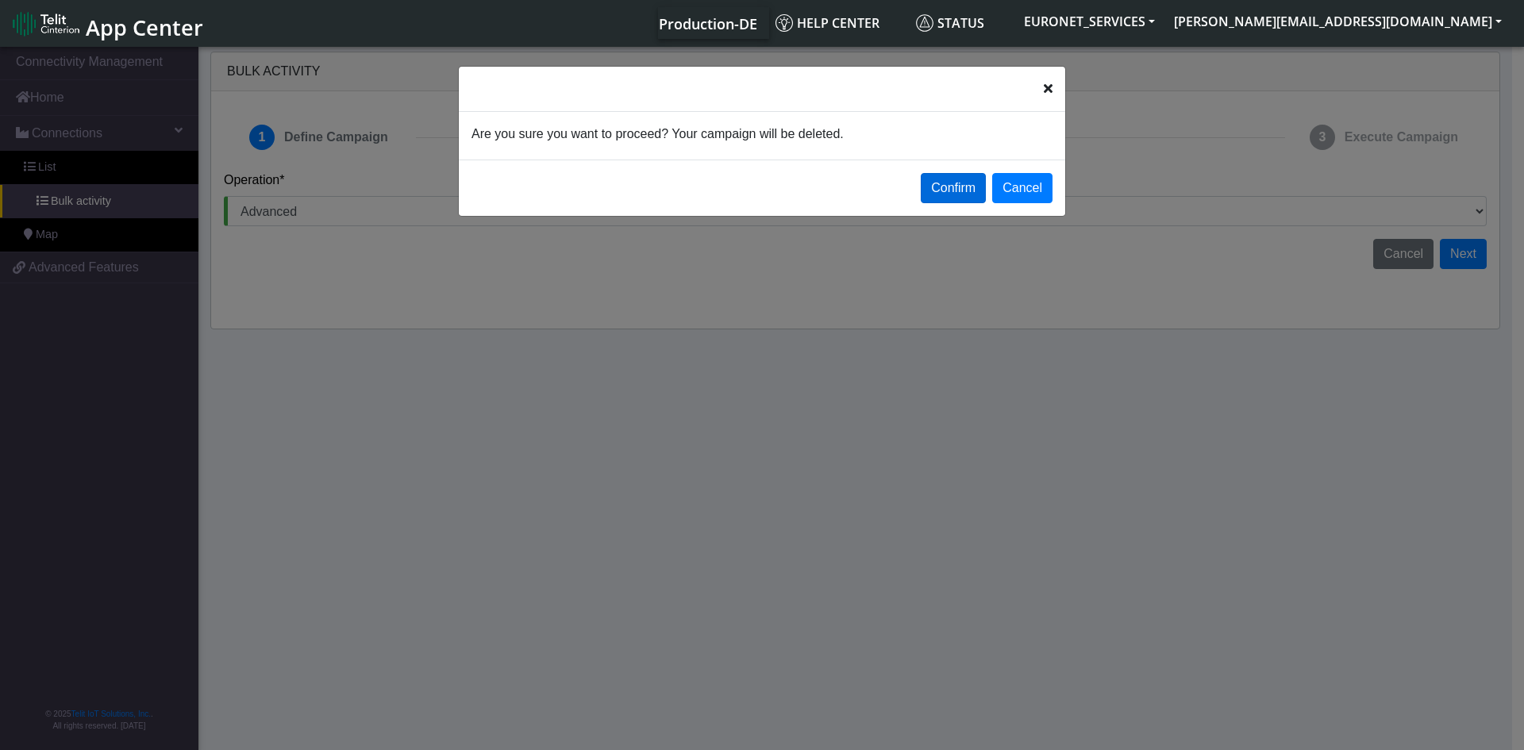
click at [961, 183] on button "Confirm" at bounding box center [952, 188] width 65 height 30
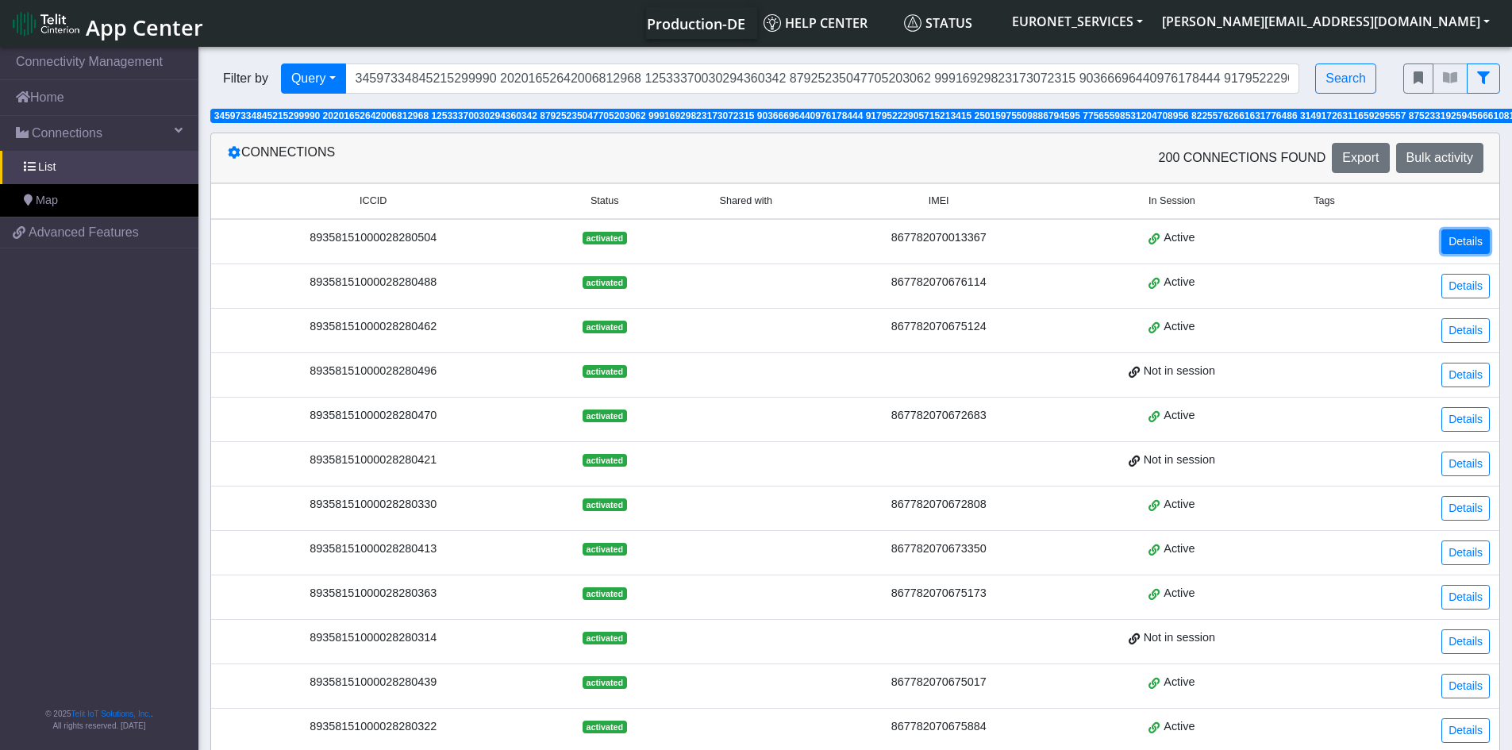
click at [1473, 245] on link "Details" at bounding box center [1465, 241] width 48 height 25
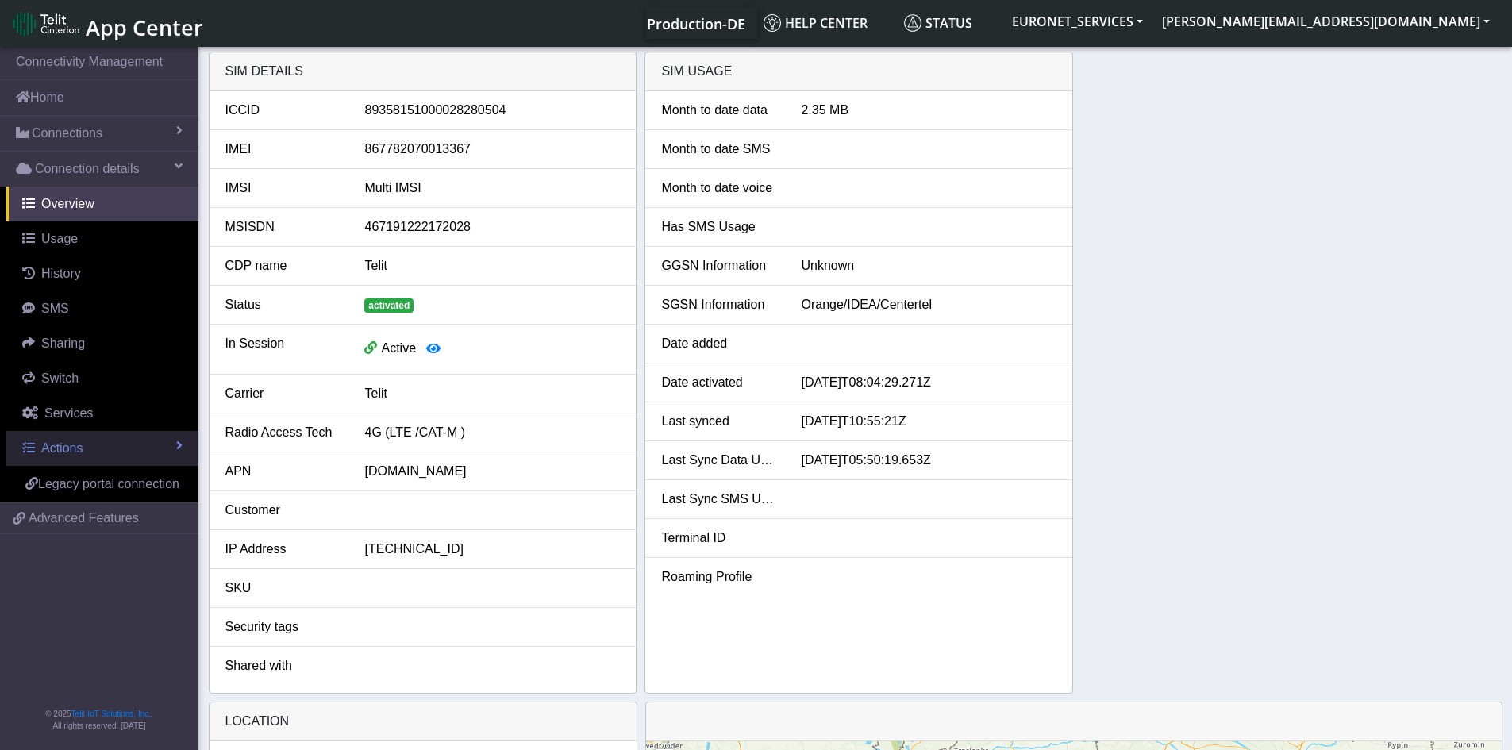
click at [174, 448] on link "Actions" at bounding box center [102, 448] width 192 height 35
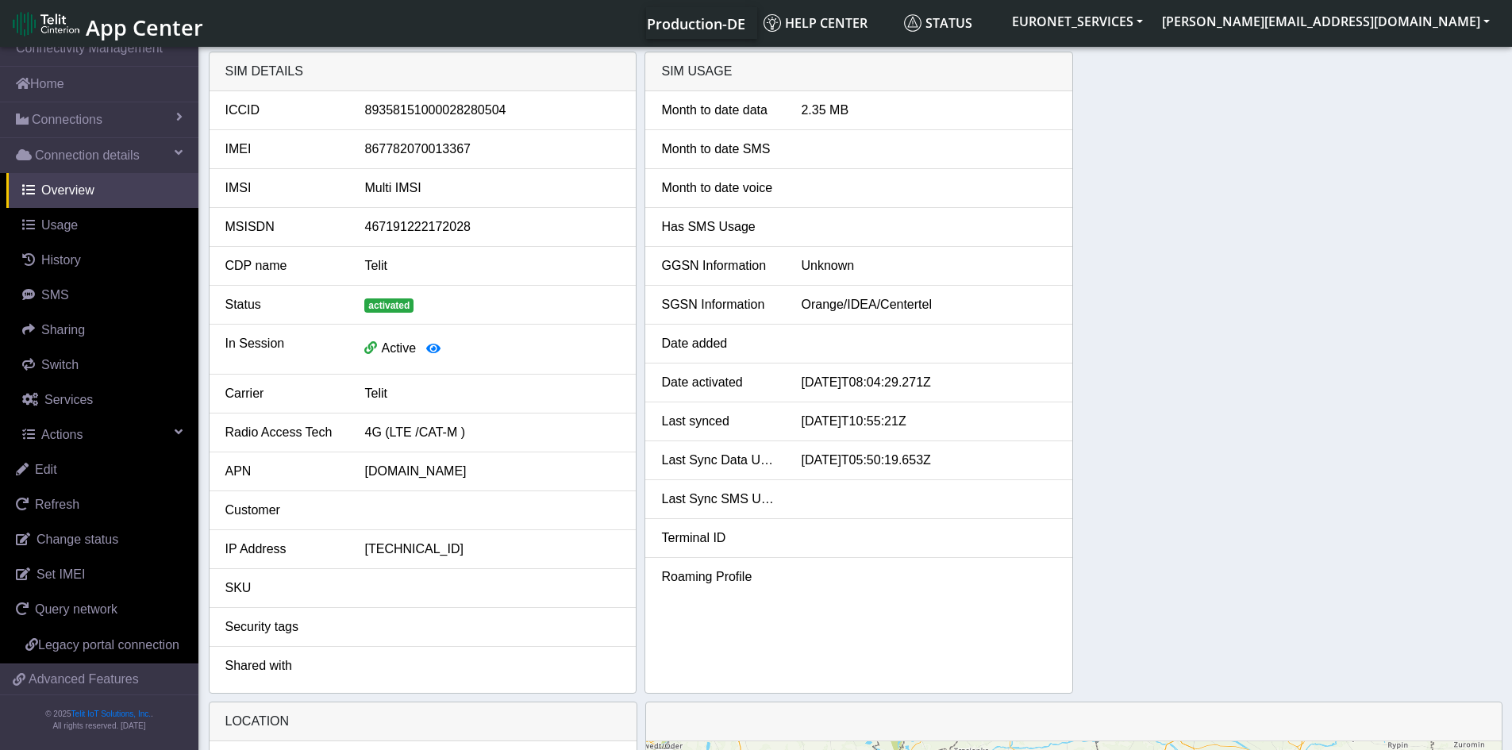
scroll to position [33, 0]
click at [57, 452] on link "Edit" at bounding box center [99, 469] width 198 height 35
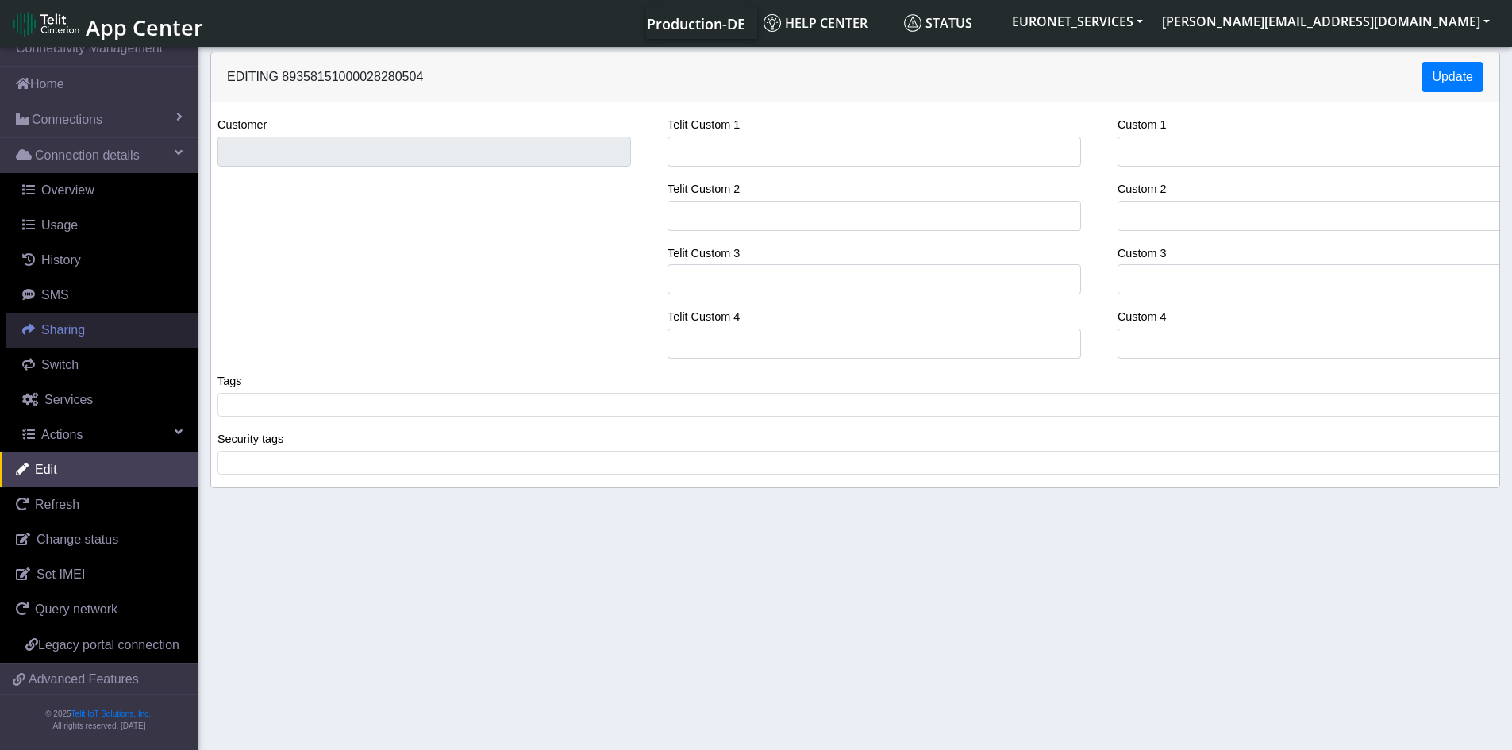
click at [65, 323] on span "Sharing" at bounding box center [63, 329] width 44 height 13
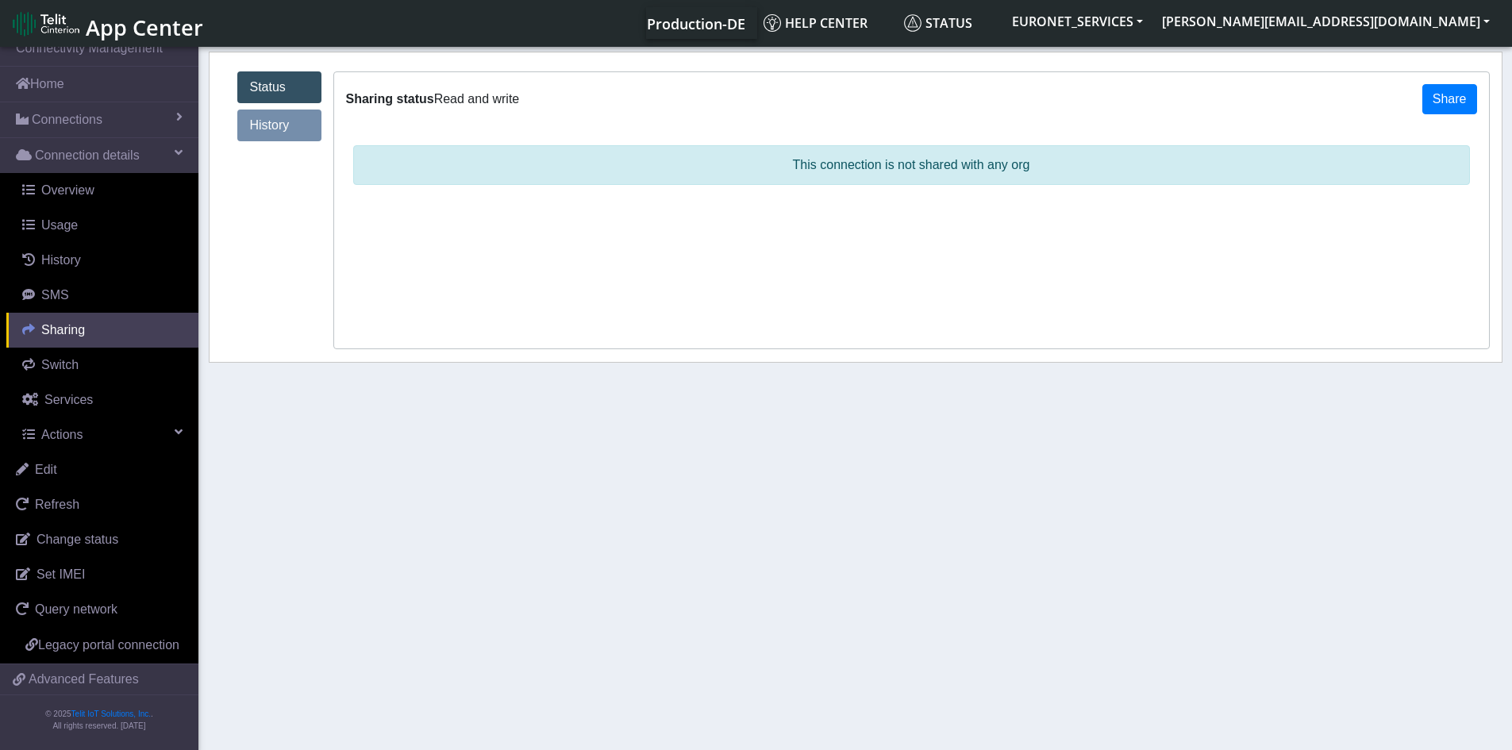
click at [65, 323] on span "Sharing" at bounding box center [63, 329] width 44 height 13
click at [75, 183] on span "Overview" at bounding box center [67, 189] width 53 height 13
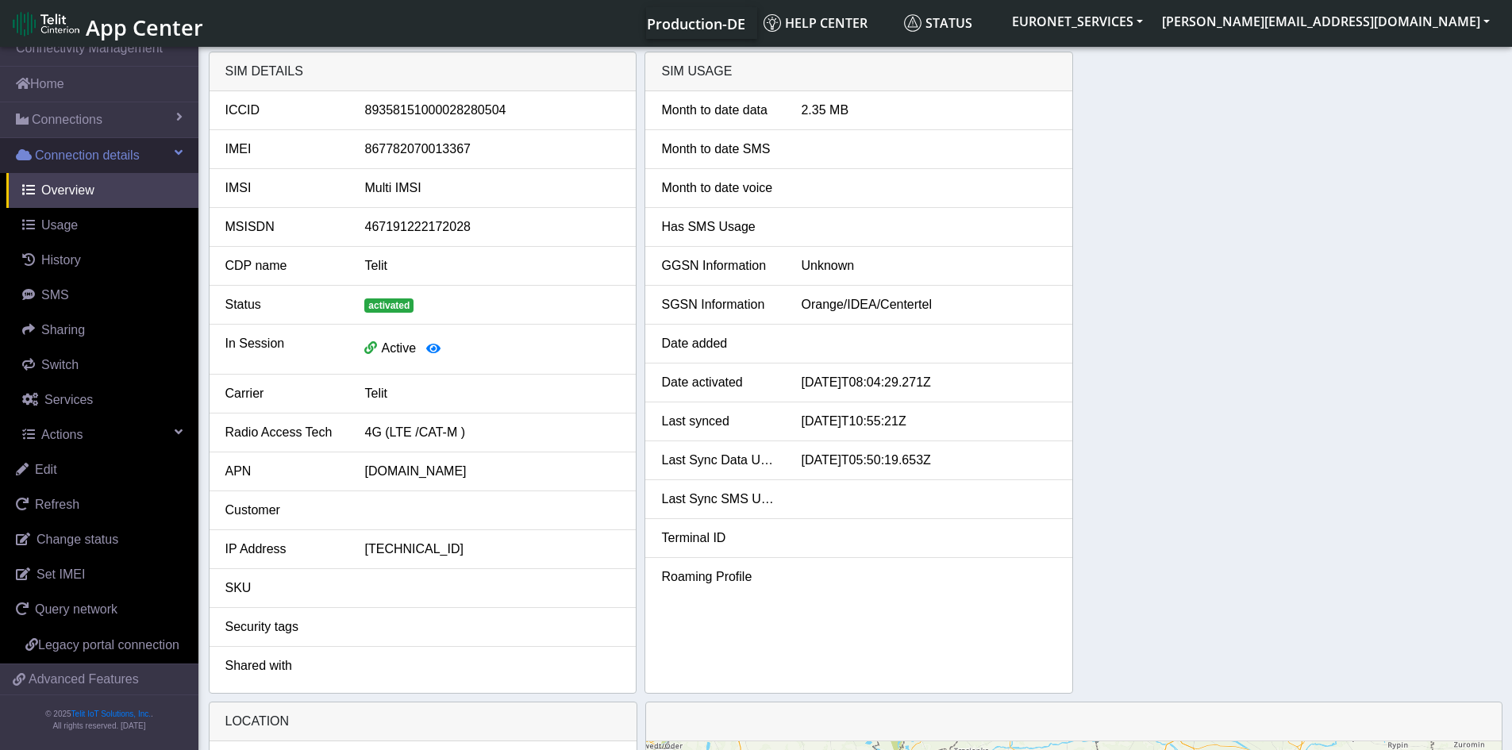
click at [79, 146] on span "Connection details" at bounding box center [87, 155] width 105 height 19
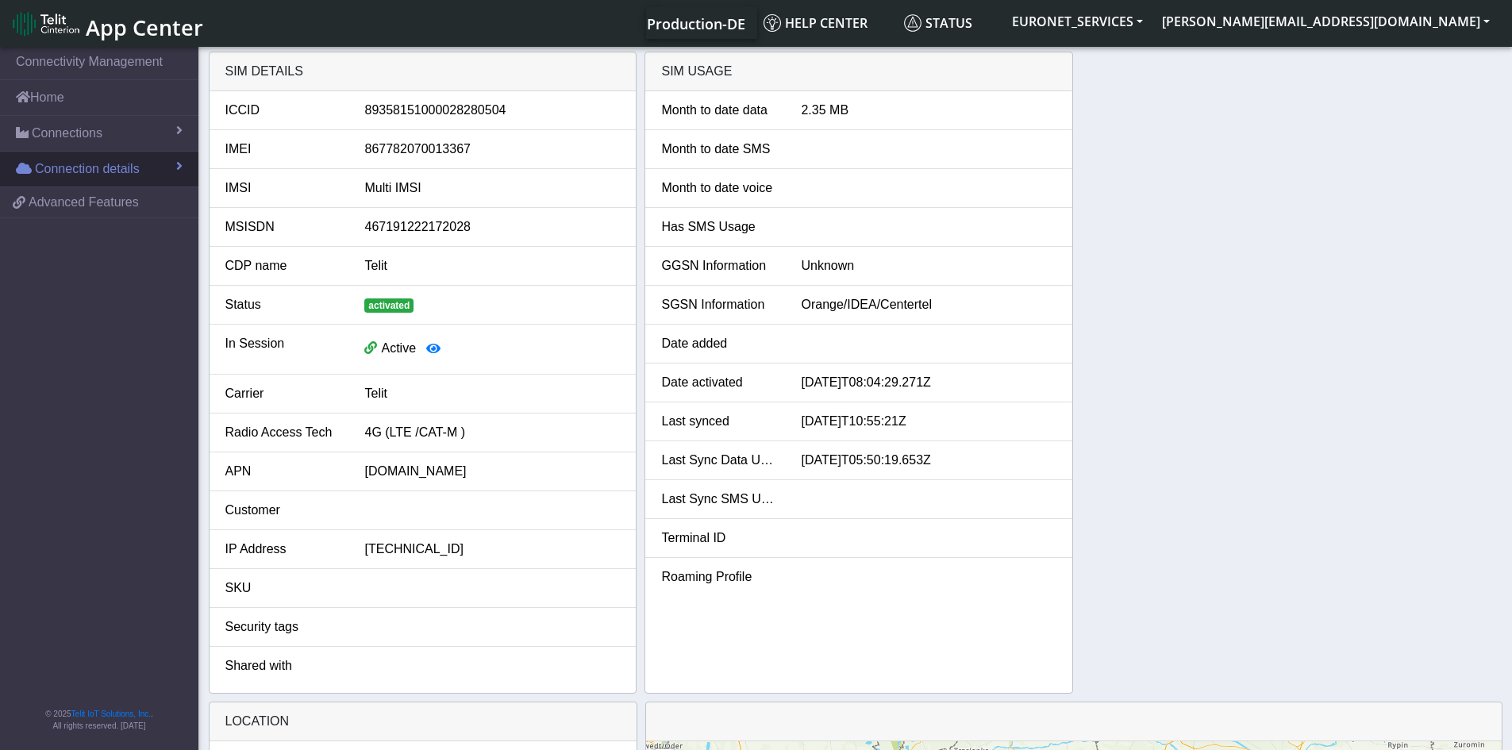
click at [57, 167] on span "Connection details" at bounding box center [87, 168] width 105 height 19
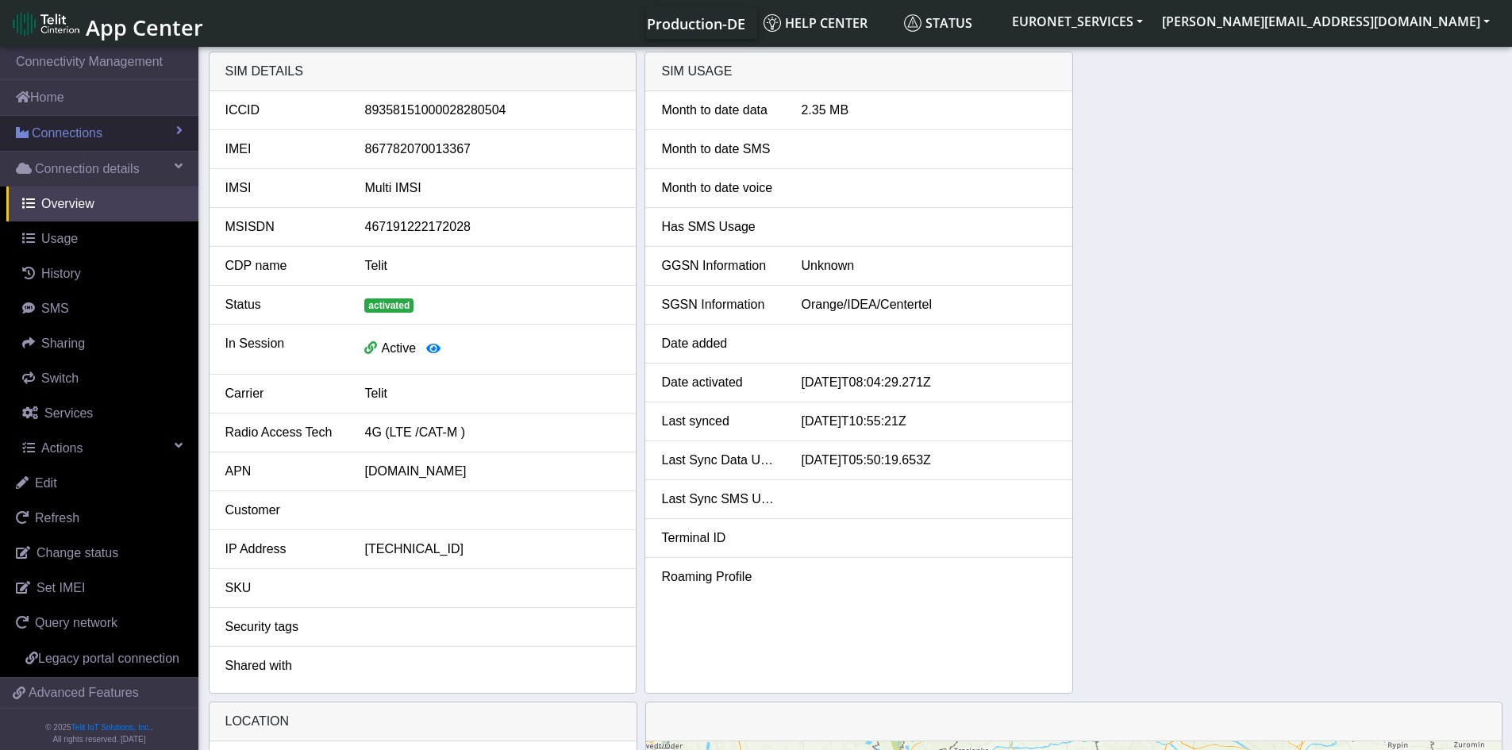
click at [53, 133] on span "Connections" at bounding box center [67, 133] width 71 height 19
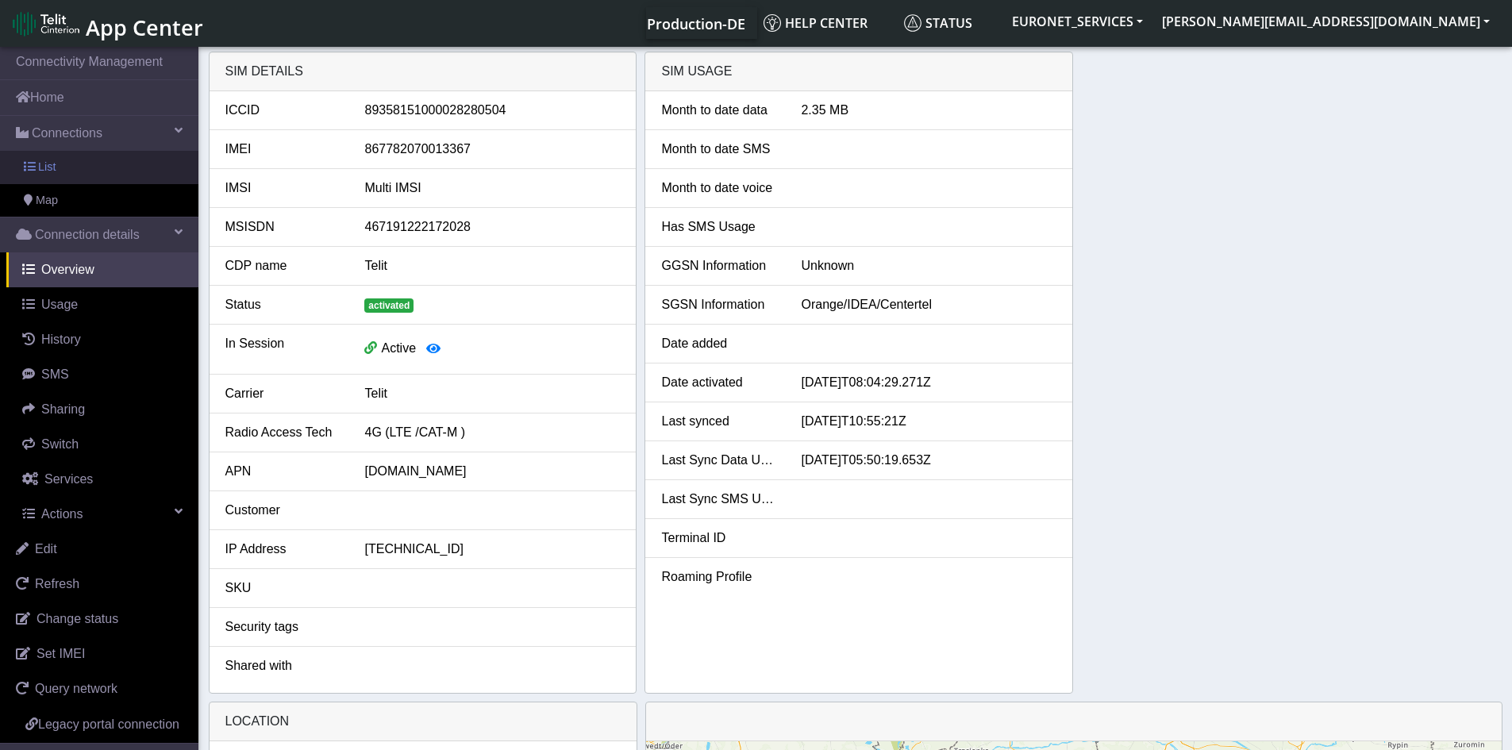
click at [52, 165] on span "List" at bounding box center [46, 167] width 17 height 17
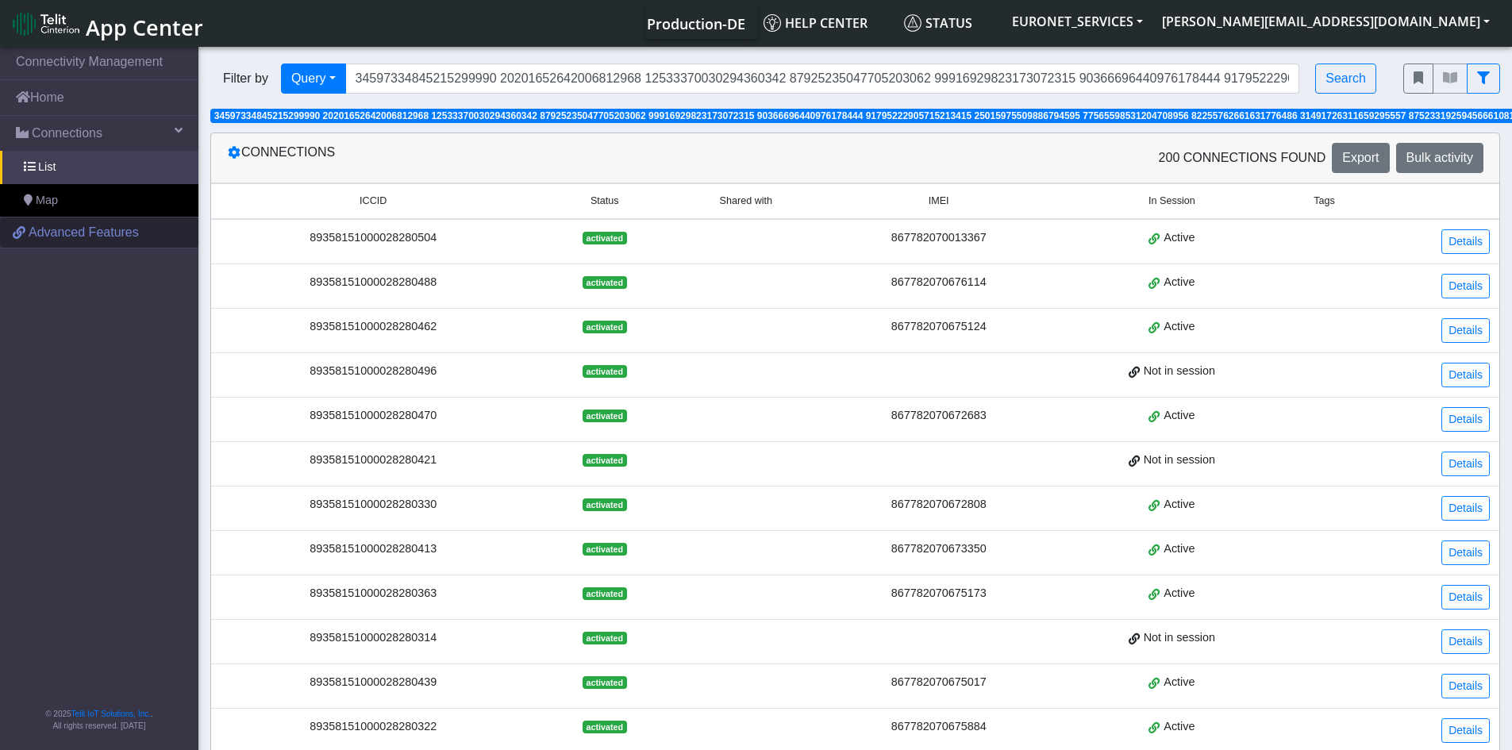
click at [26, 236] on link "Advanced Features" at bounding box center [99, 232] width 198 height 30
click at [392, 237] on div "89358151000028280504" at bounding box center [373, 237] width 305 height 17
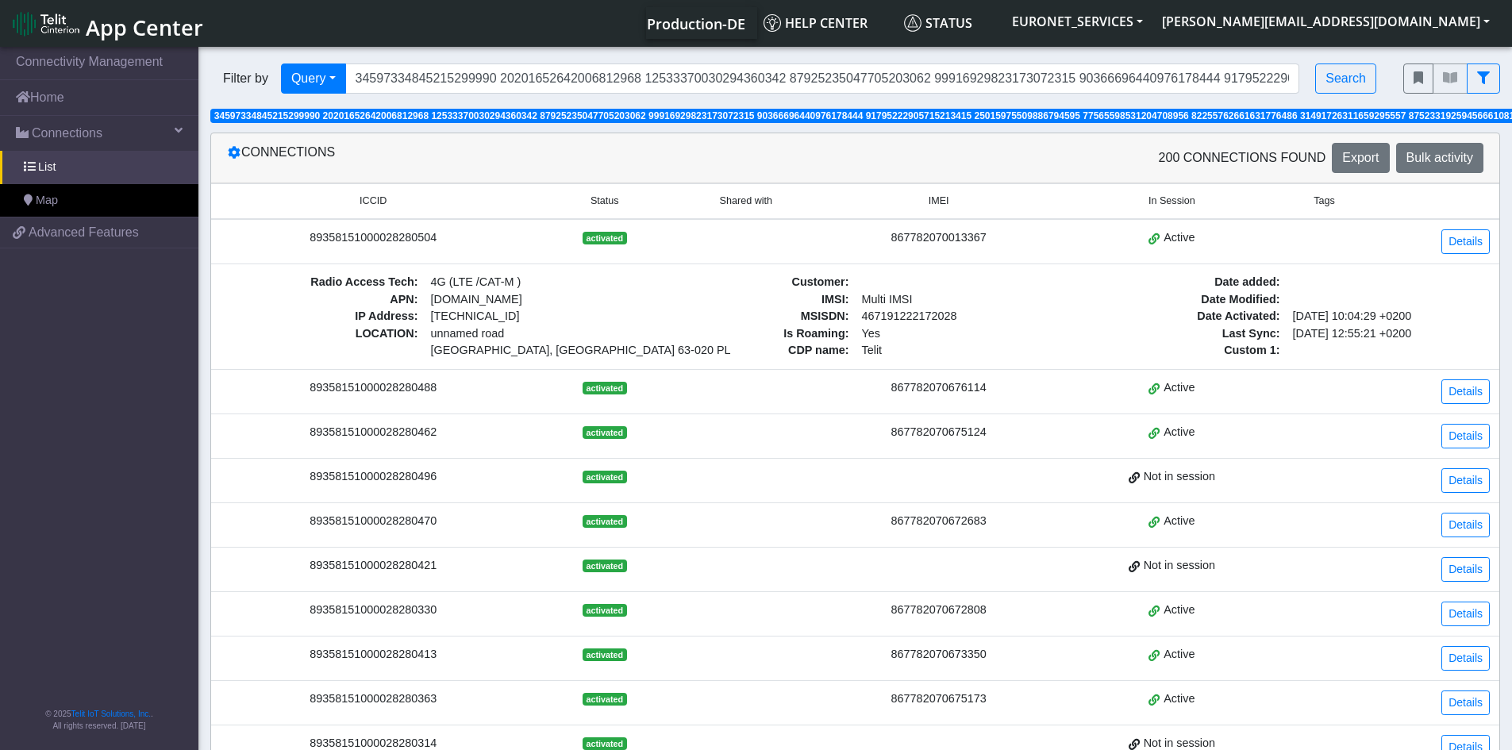
click at [392, 237] on div "89358151000028280504" at bounding box center [373, 237] width 305 height 17
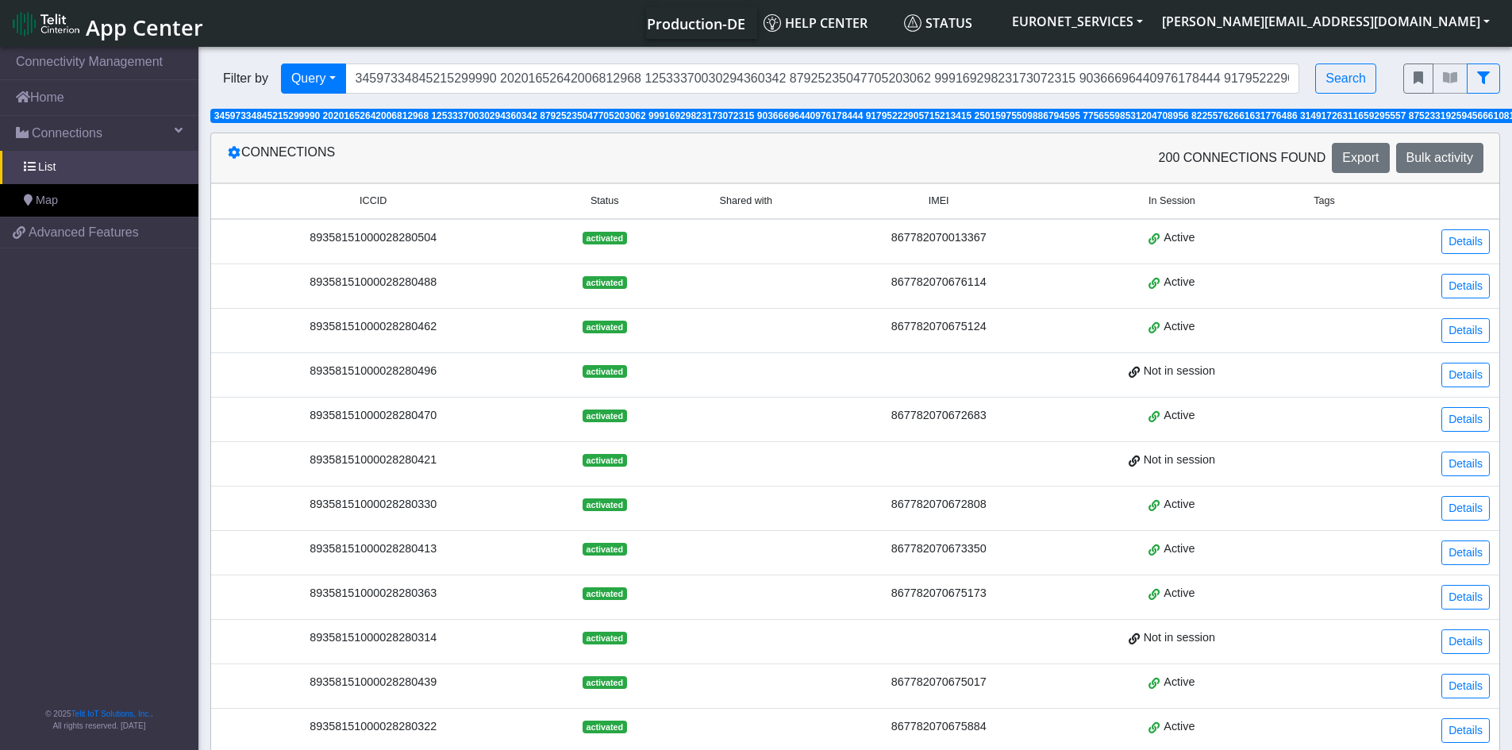
click at [392, 237] on div "89358151000028280504" at bounding box center [373, 237] width 305 height 17
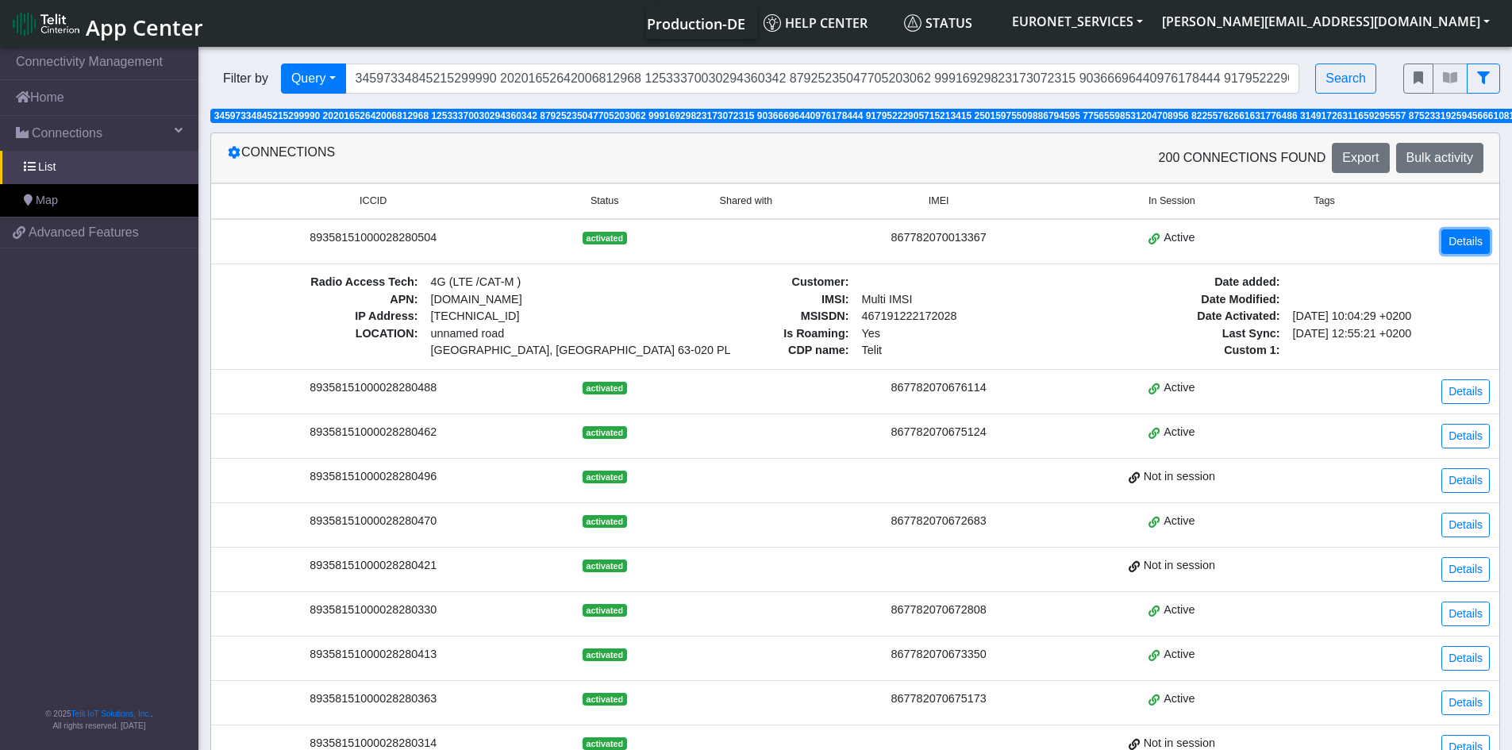
click at [1463, 239] on link "Details" at bounding box center [1465, 241] width 48 height 25
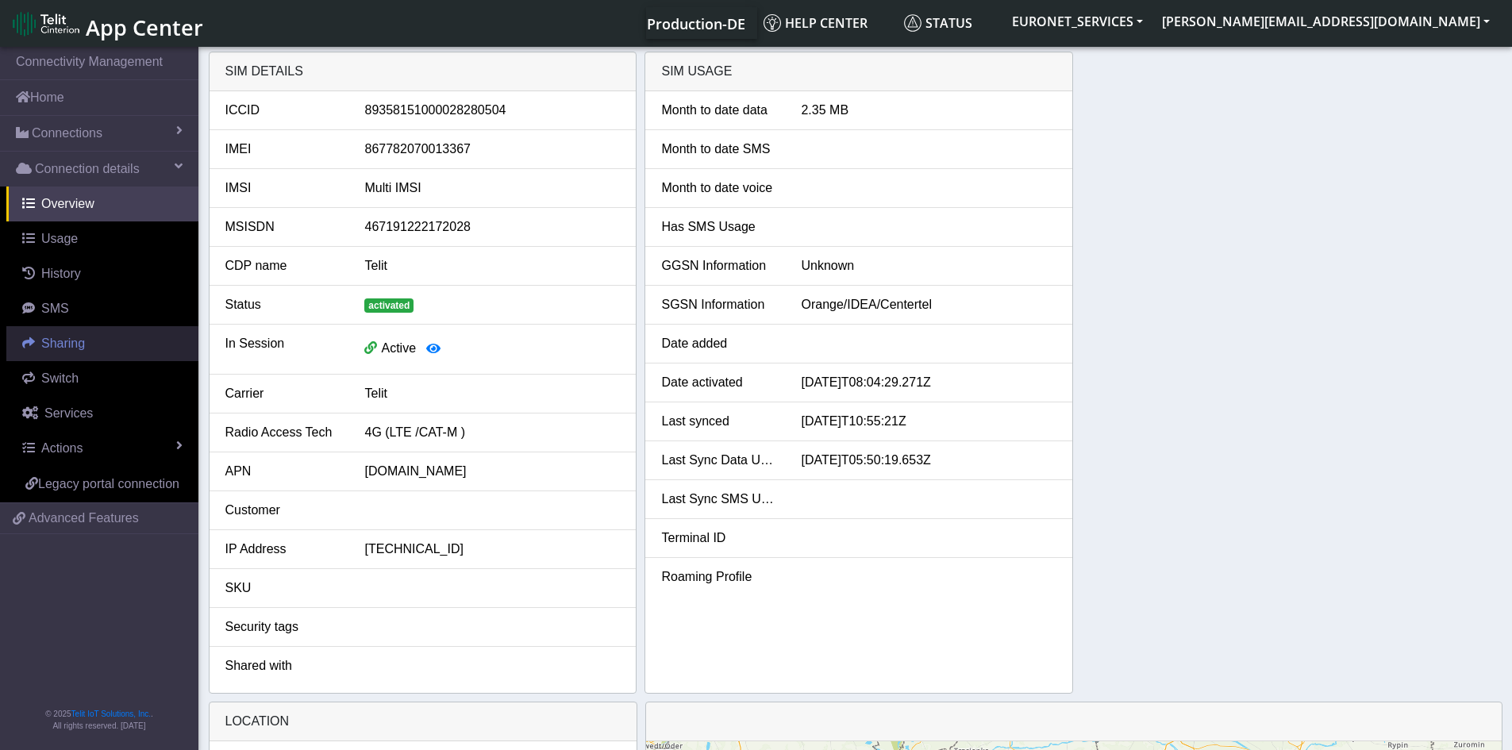
click at [67, 342] on span "Sharing" at bounding box center [63, 342] width 44 height 13
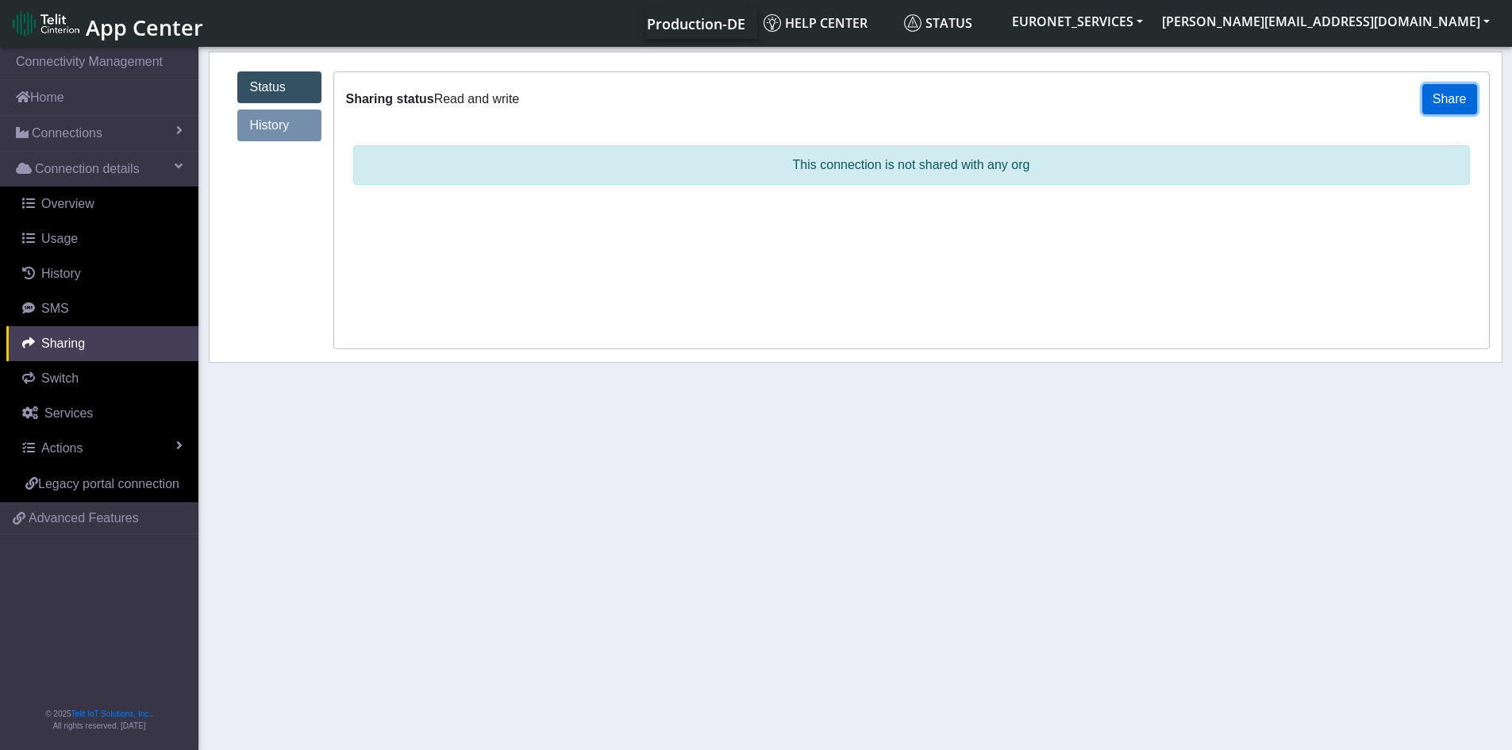
click at [1457, 98] on button "Share" at bounding box center [1449, 99] width 55 height 30
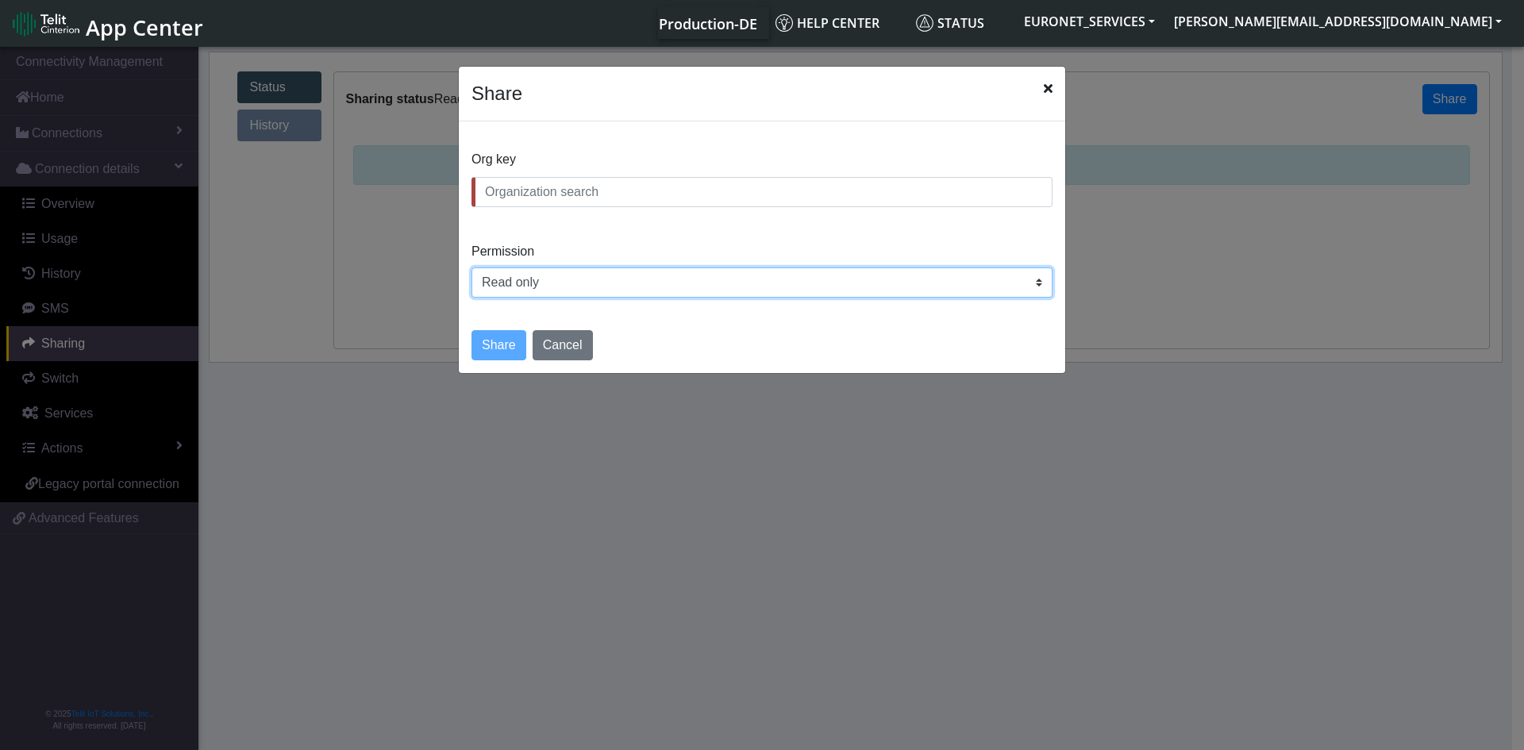
click at [989, 285] on select "Read only Read and write" at bounding box center [761, 282] width 581 height 30
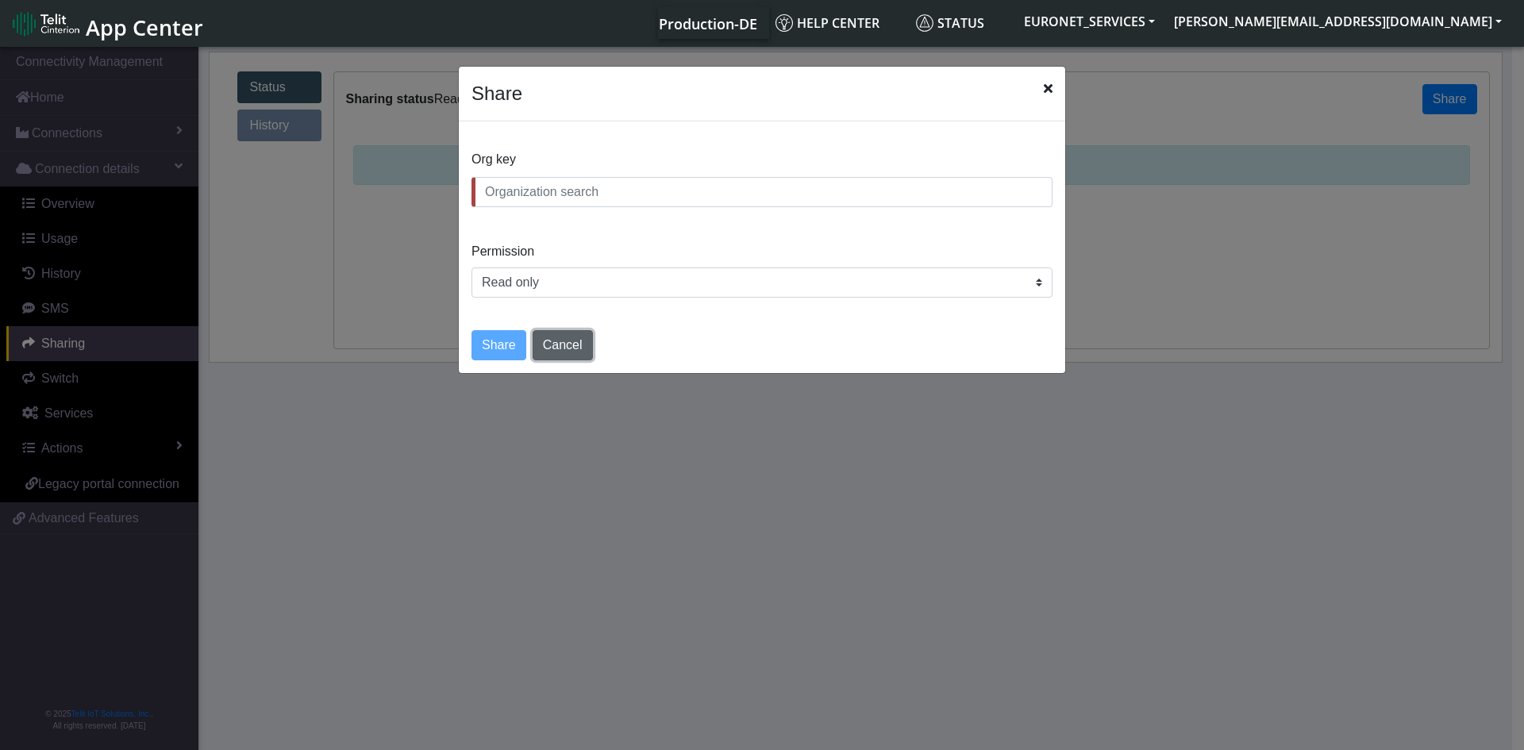
click at [544, 349] on button "Cancel" at bounding box center [562, 345] width 60 height 30
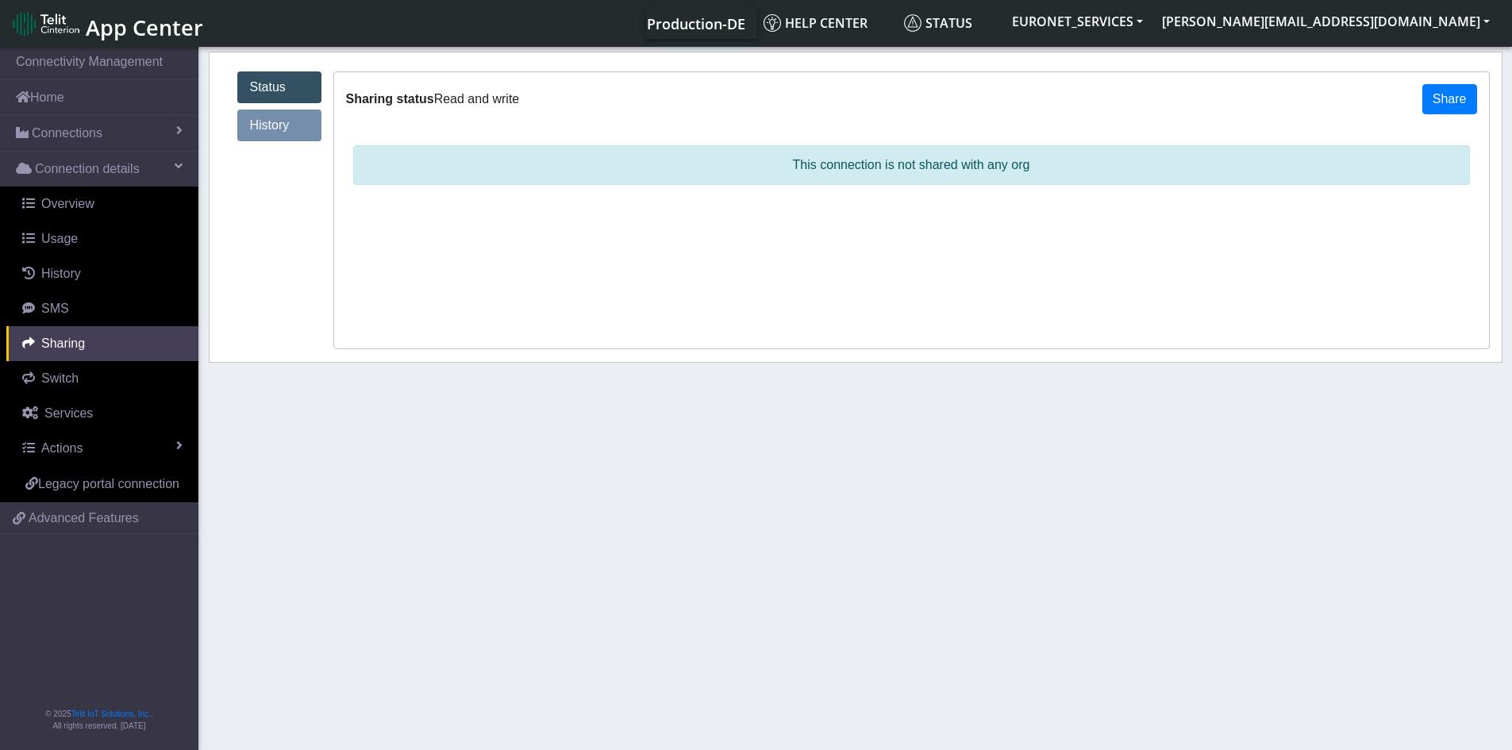
drag, startPoint x: 748, startPoint y: 438, endPoint x: 758, endPoint y: 446, distance: 12.4
click at [758, 446] on section "Connectivity Management Home Connections List Map Connection details Overview U…" at bounding box center [756, 400] width 1512 height 712
